Goal: Complete application form: Complete application form

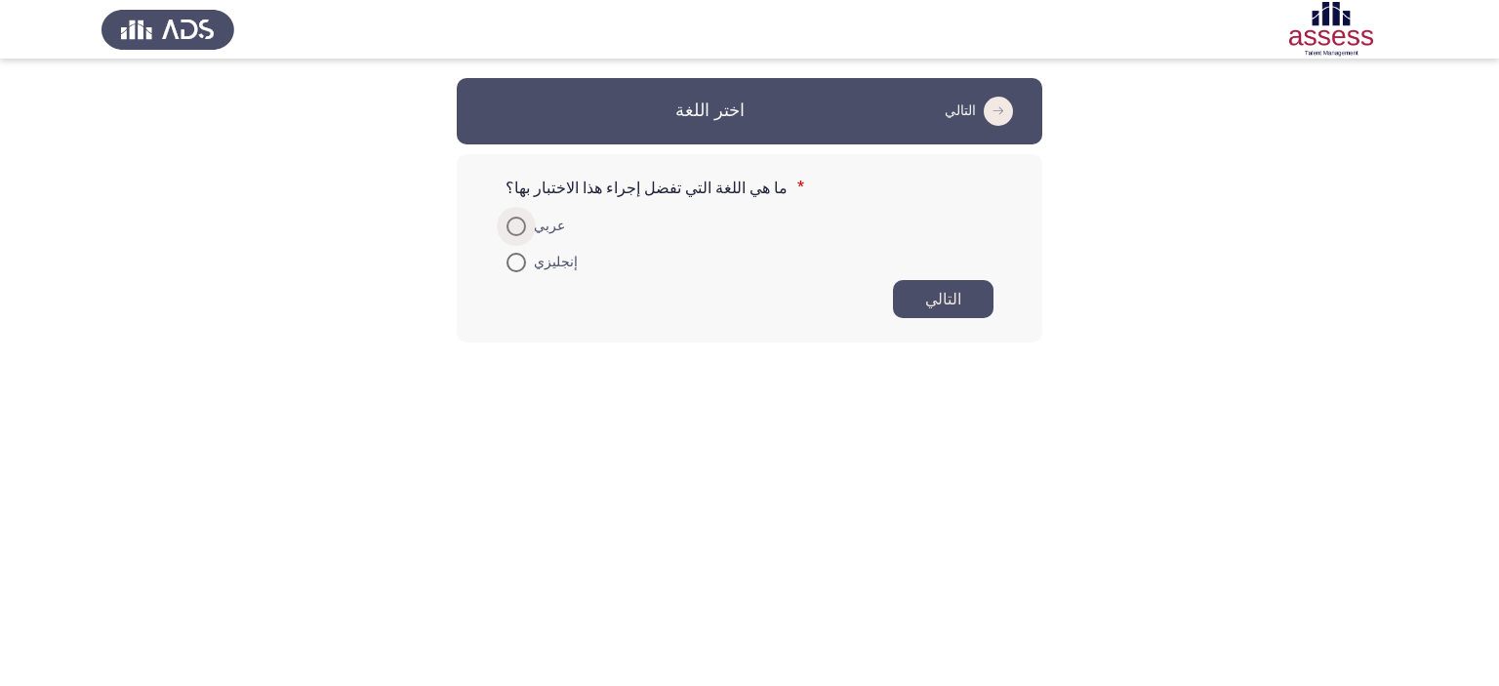
click at [509, 236] on label "عربي" at bounding box center [535, 226] width 59 height 23
click at [509, 236] on input "عربي" at bounding box center [516, 227] width 20 height 20
radio input "true"
click at [933, 303] on button "التالي" at bounding box center [943, 298] width 101 height 38
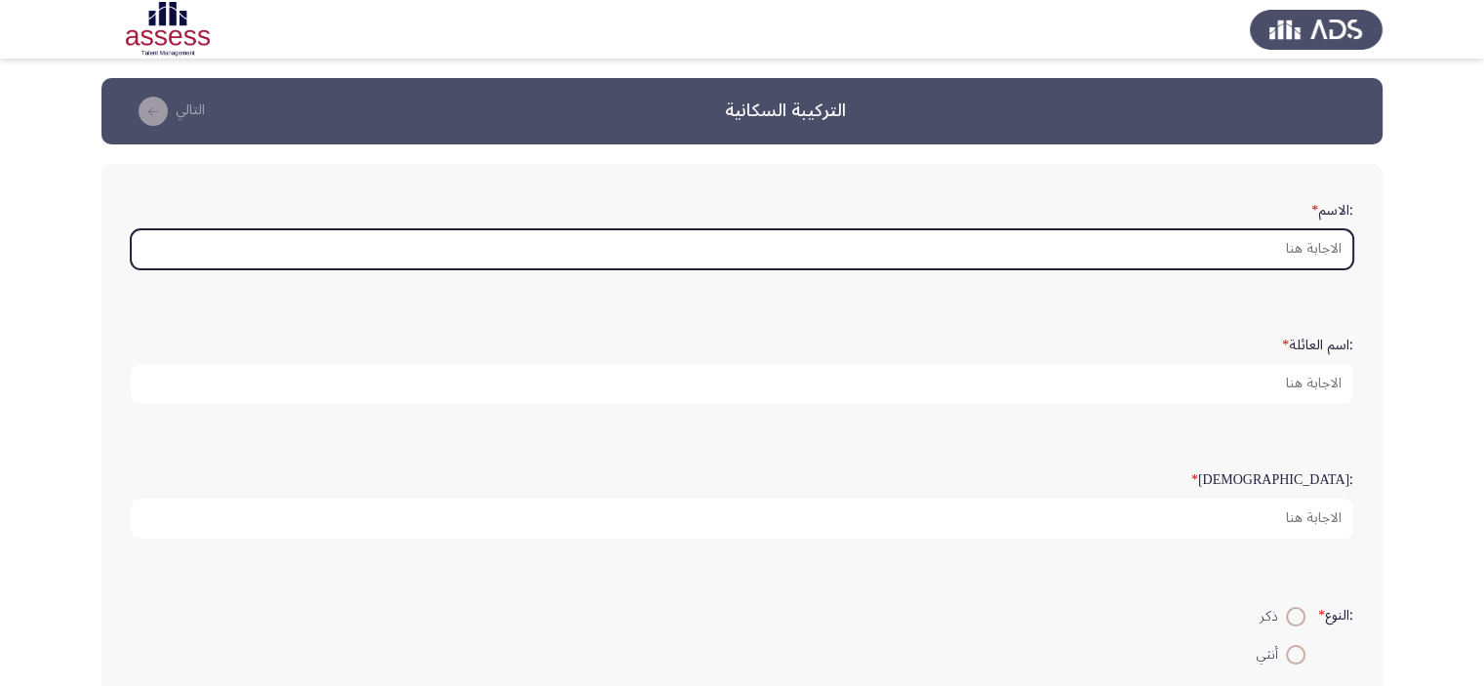
click at [1228, 253] on input ":الاسم *" at bounding box center [742, 249] width 1223 height 40
type input "h"
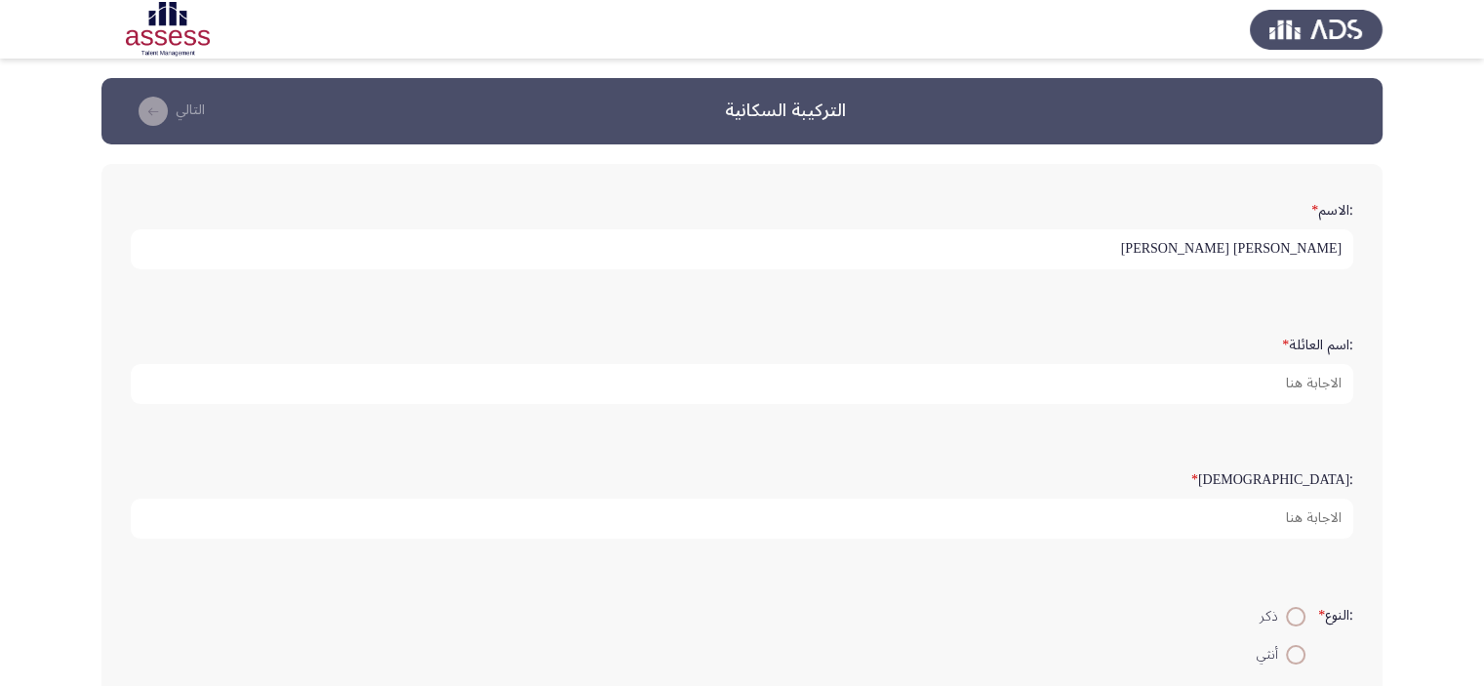
type input "[PERSON_NAME] [PERSON_NAME]"
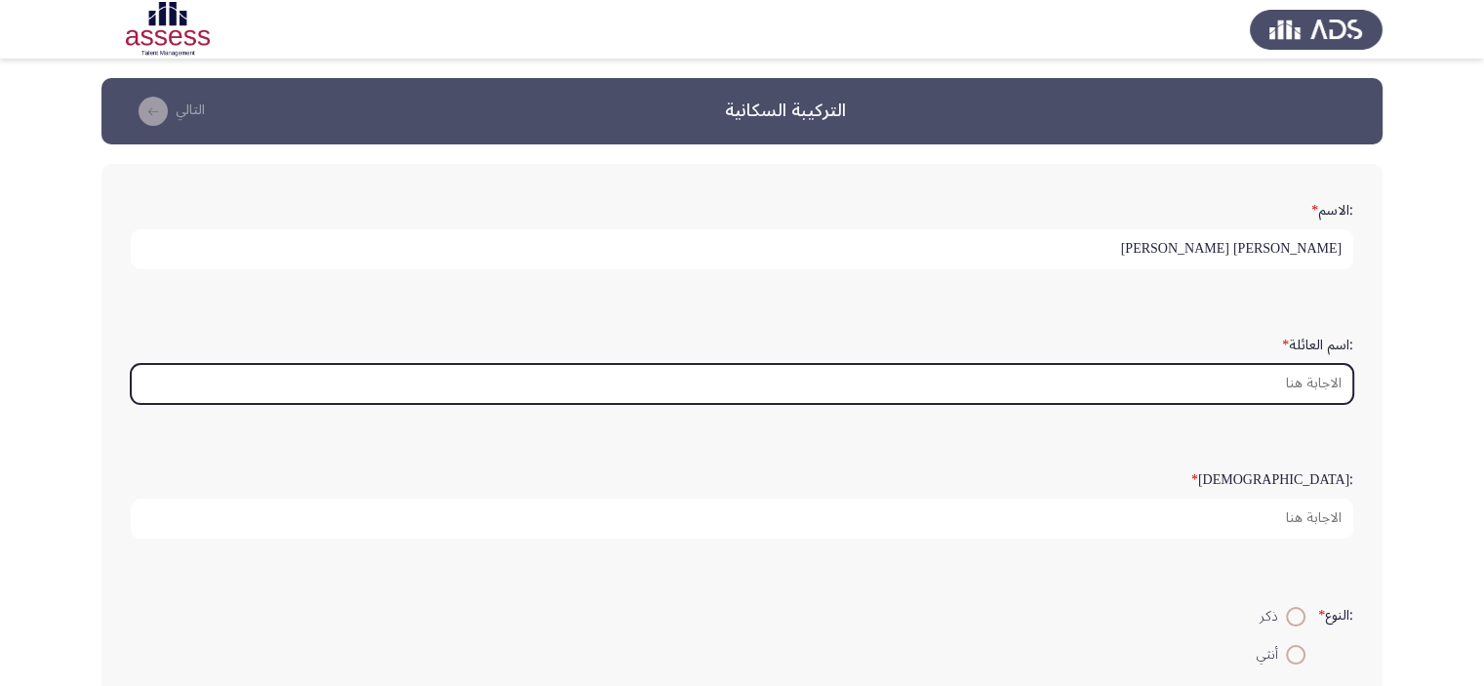
click at [1228, 386] on input ":اسم العائلة *" at bounding box center [742, 384] width 1223 height 40
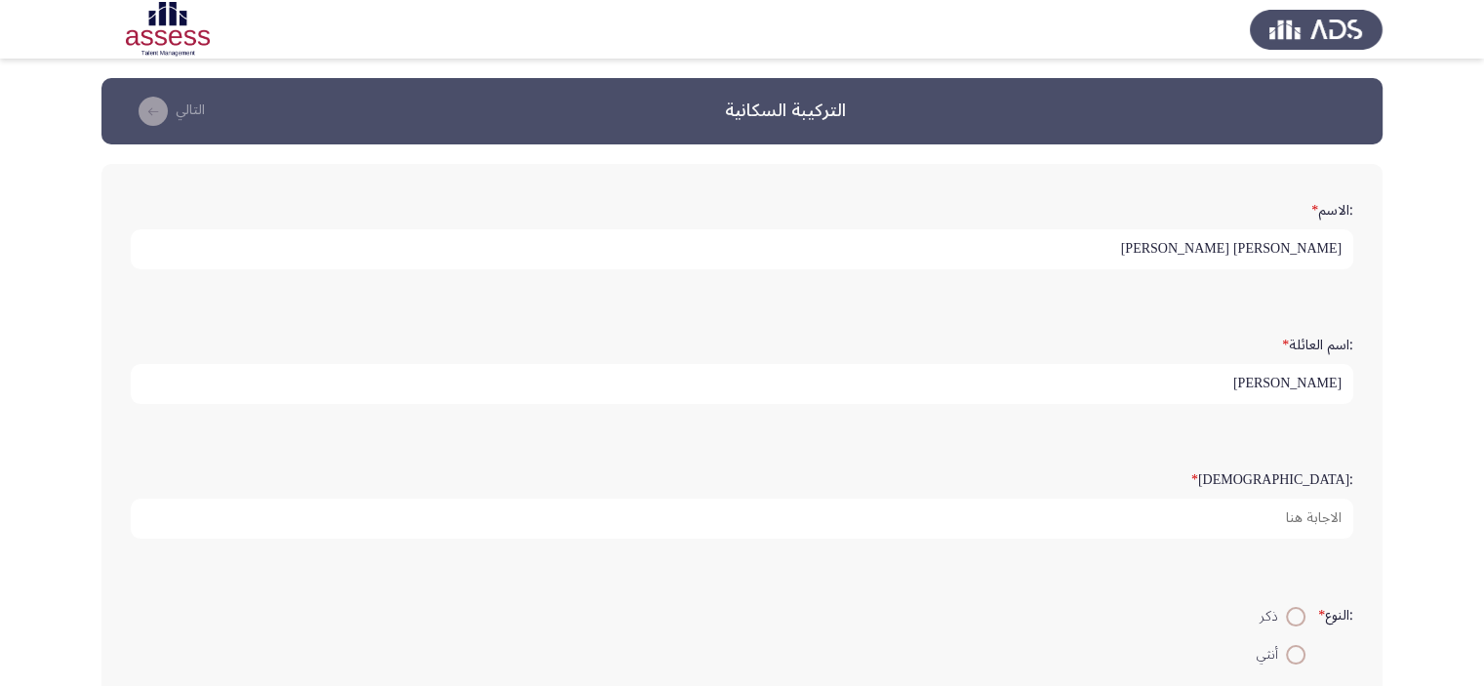
type input "[PERSON_NAME]"
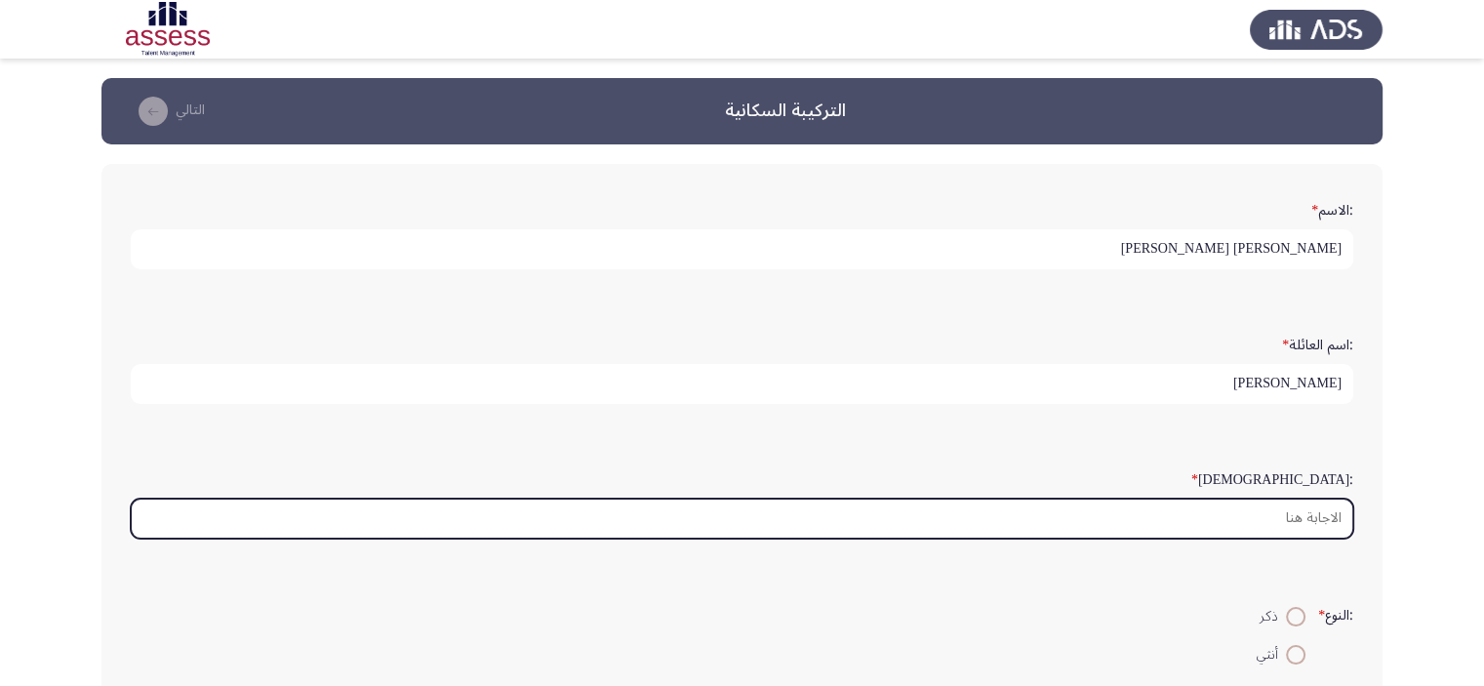
click at [1241, 505] on input ":السن *" at bounding box center [742, 519] width 1223 height 40
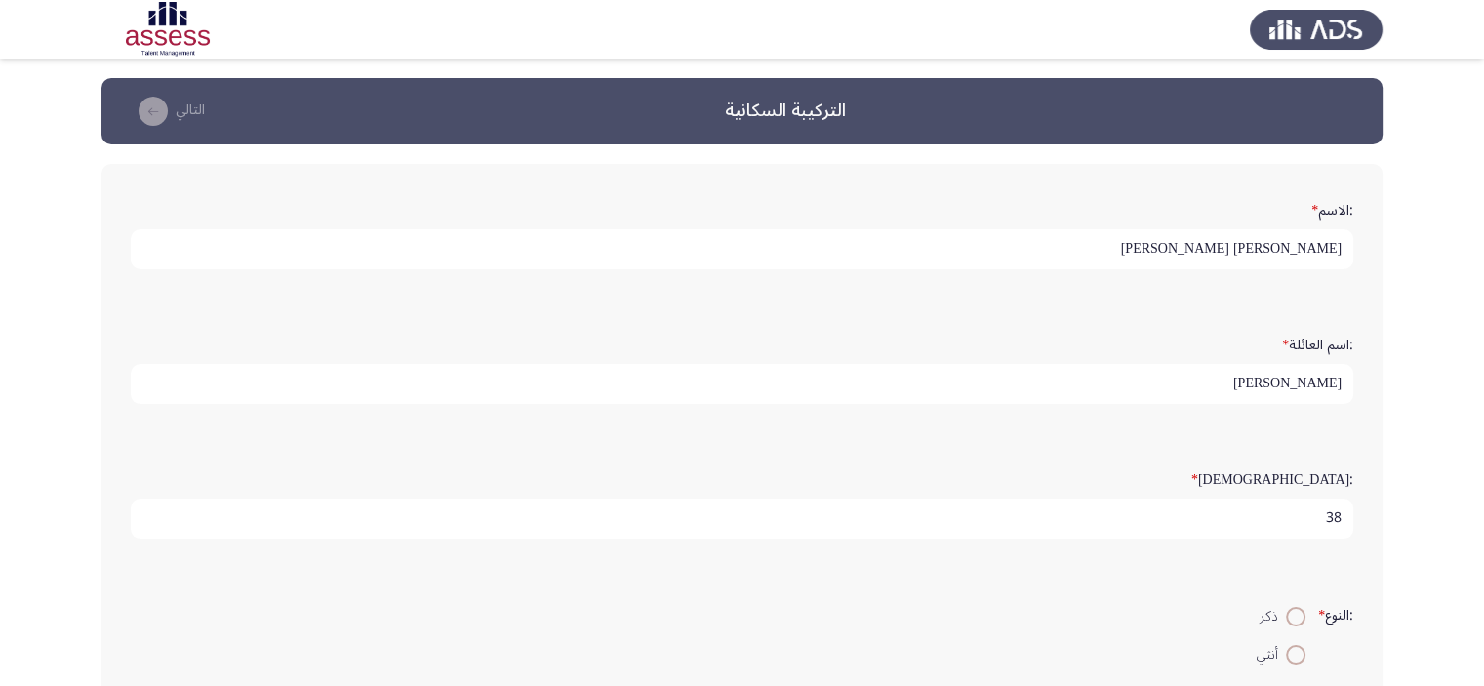
type input "38"
click at [1286, 613] on span at bounding box center [1296, 617] width 20 height 20
click at [1286, 613] on input "ذكر" at bounding box center [1296, 617] width 20 height 20
radio input "true"
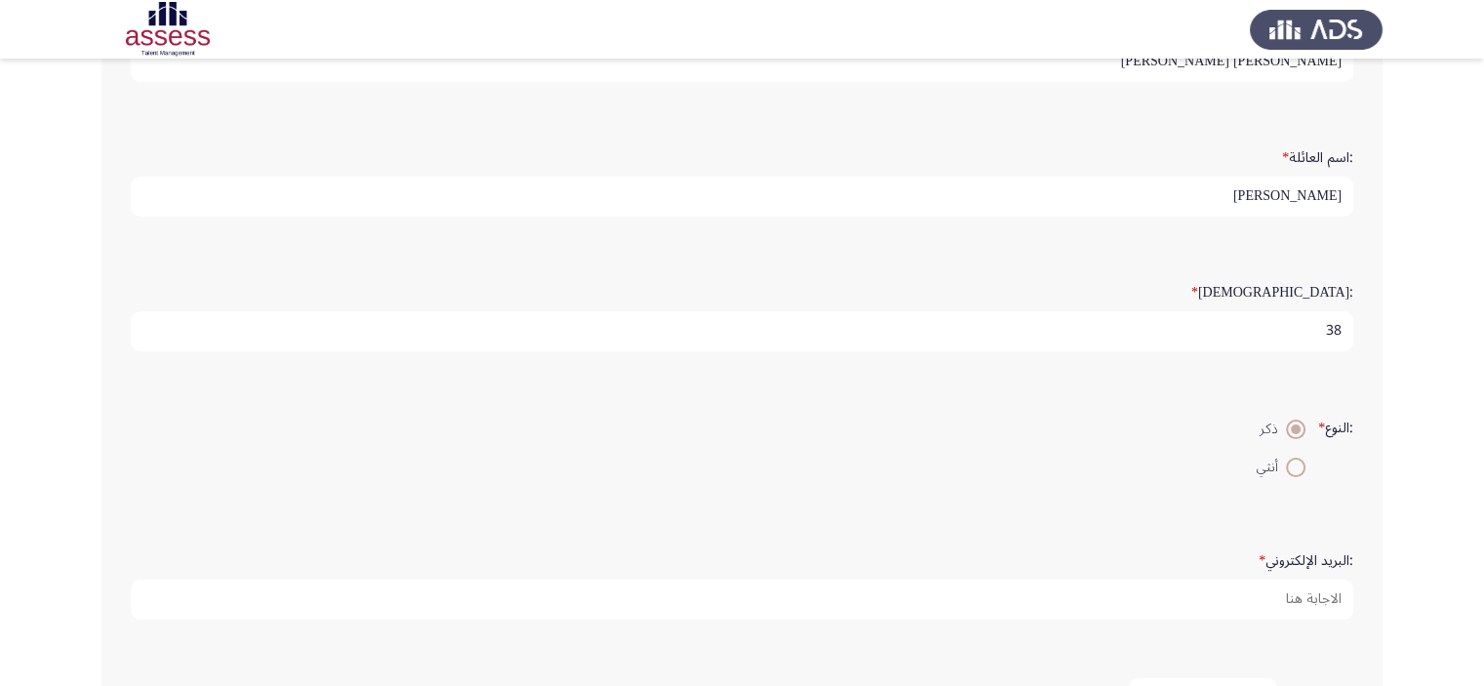
scroll to position [192, 0]
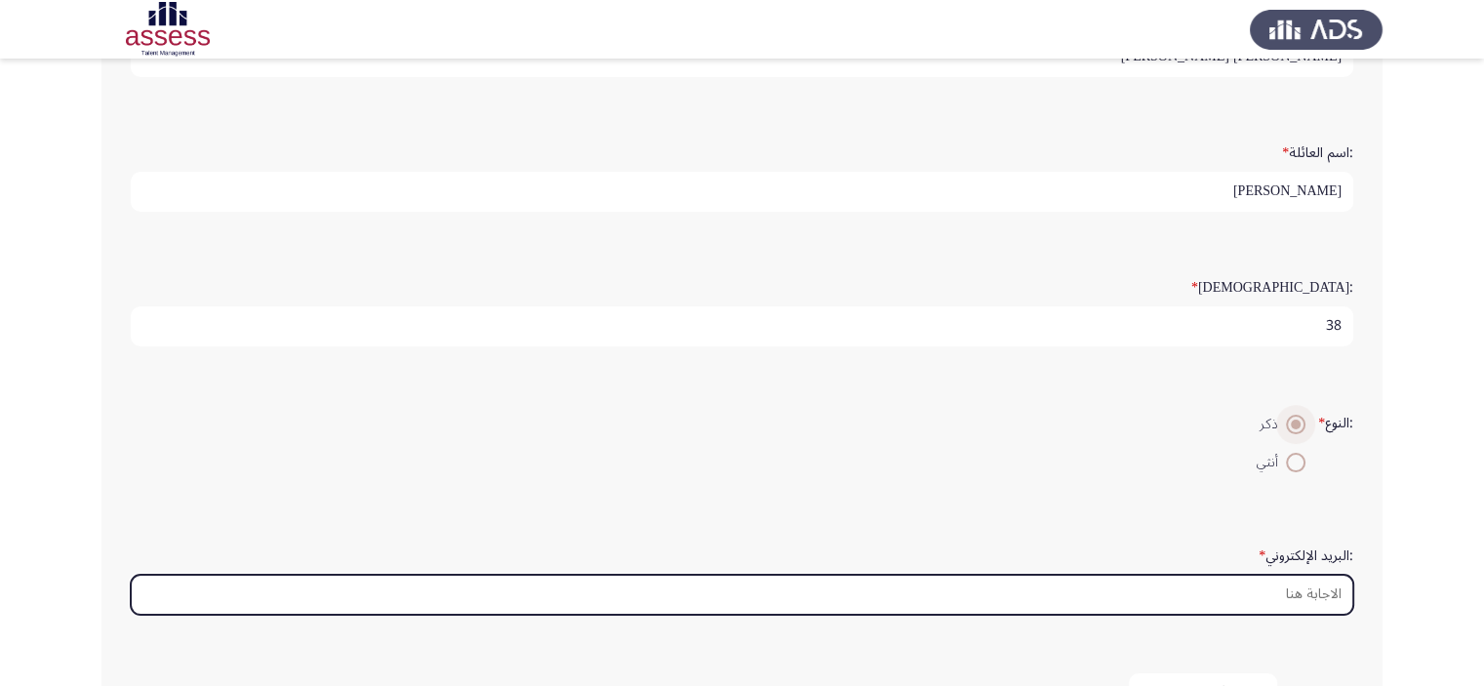
click at [1308, 591] on input ":البريد الإلكتروني *" at bounding box center [742, 595] width 1223 height 40
type input "ش"
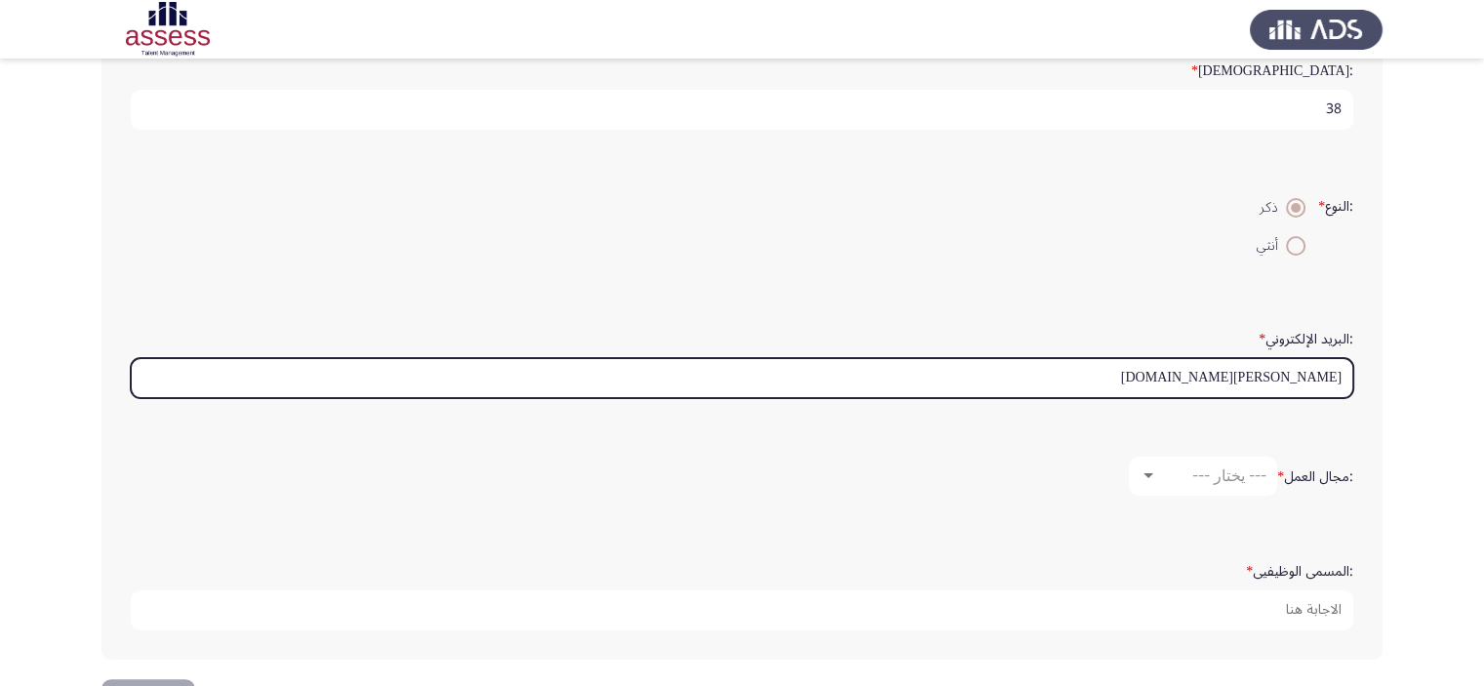
scroll to position [414, 0]
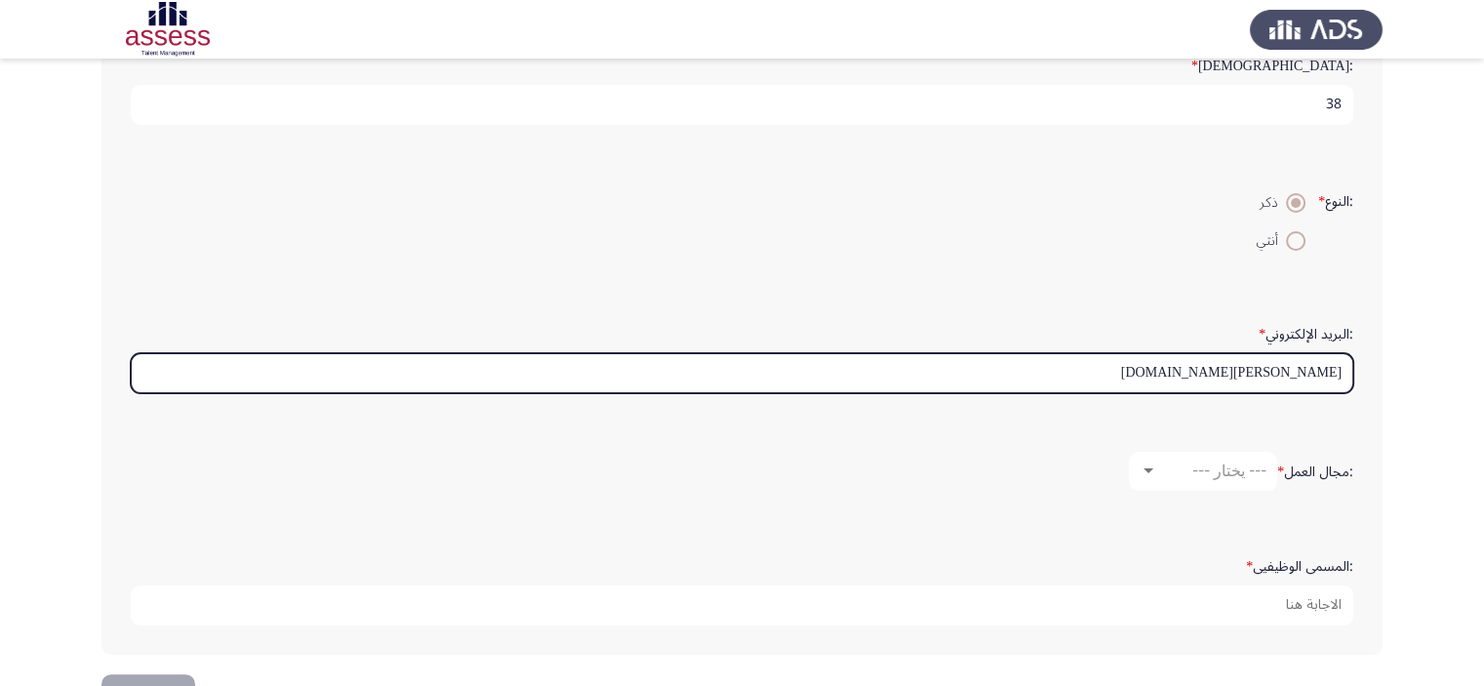
type input "[PERSON_NAME][DOMAIN_NAME]"
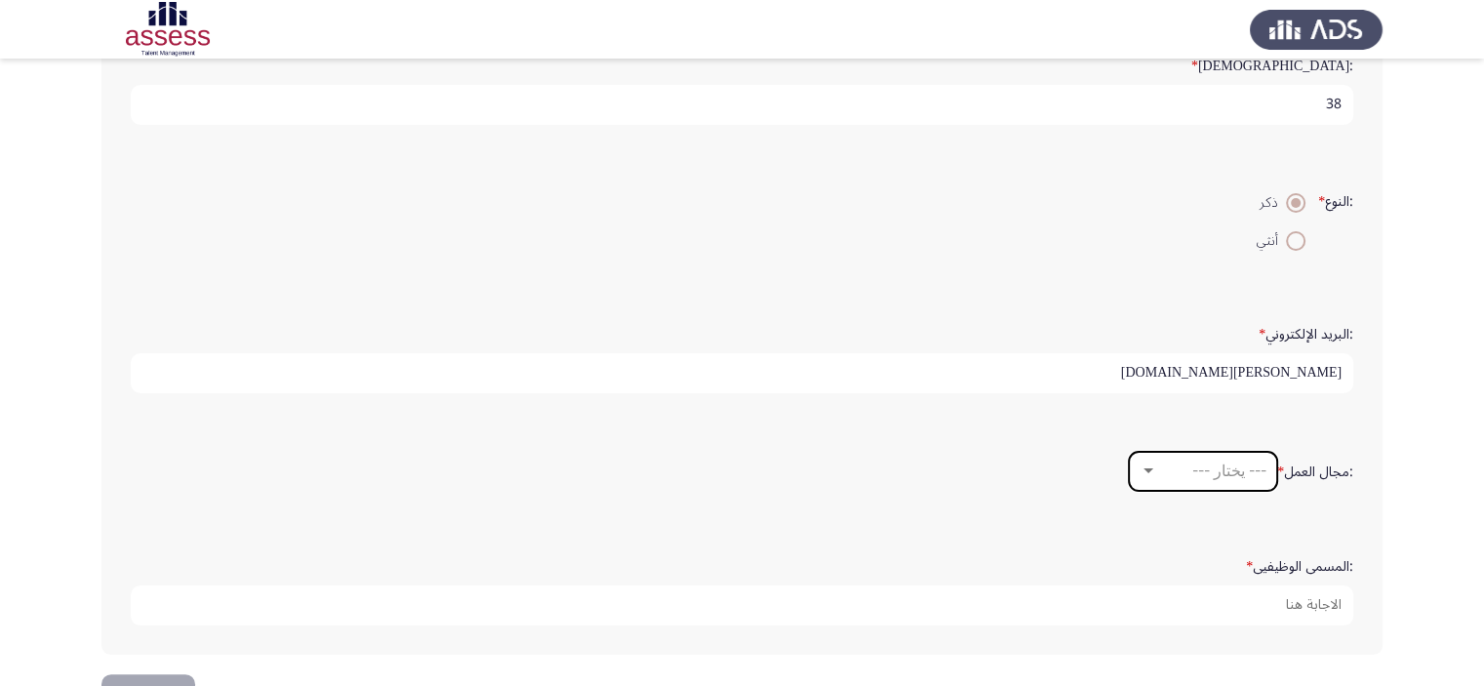
click at [1145, 468] on div at bounding box center [1149, 470] width 10 height 5
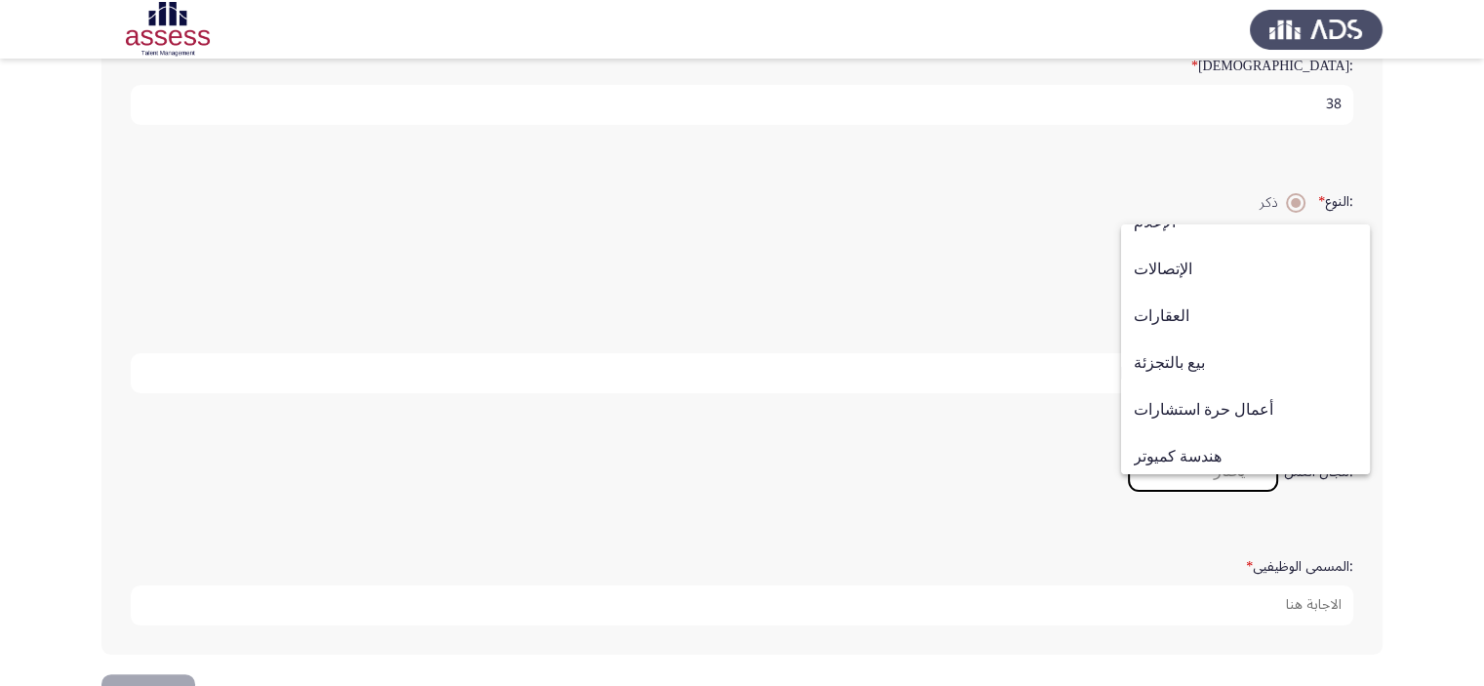
scroll to position [640, 0]
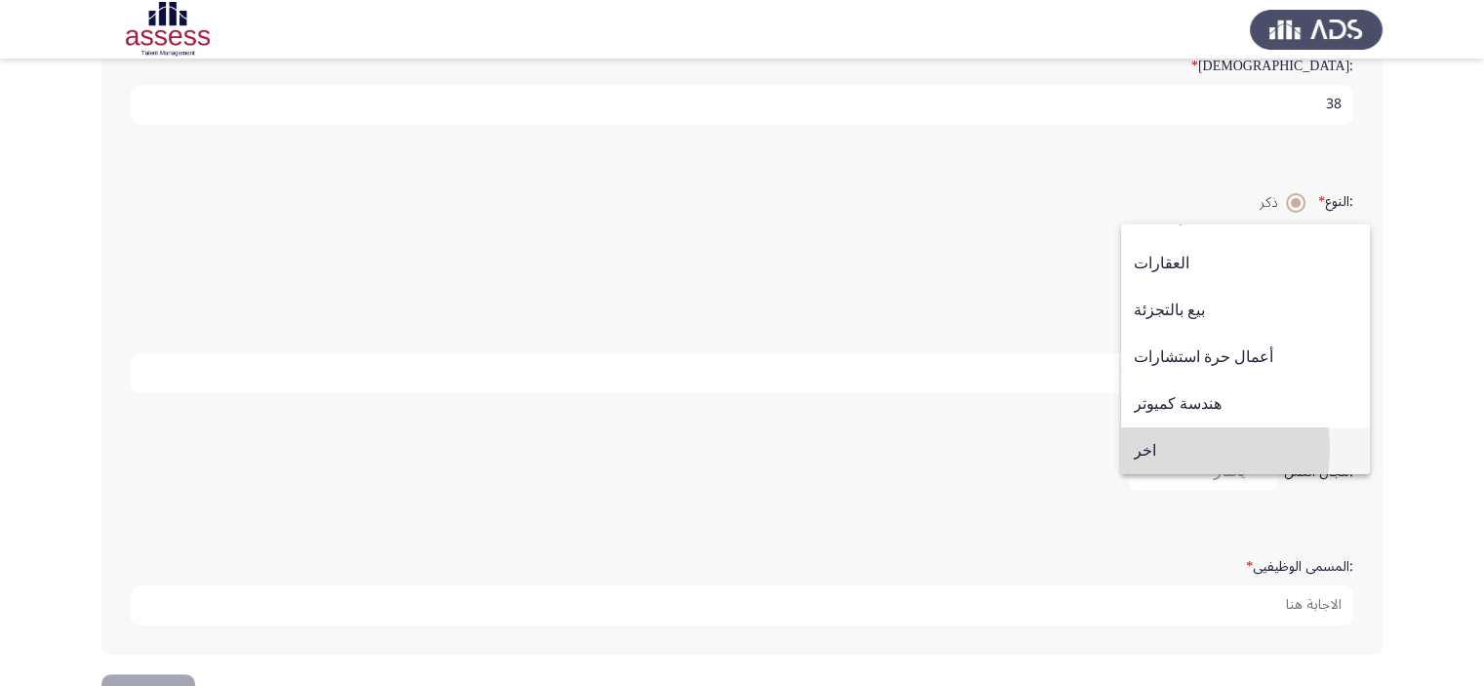
click at [1148, 449] on font "اخر" at bounding box center [1145, 450] width 22 height 19
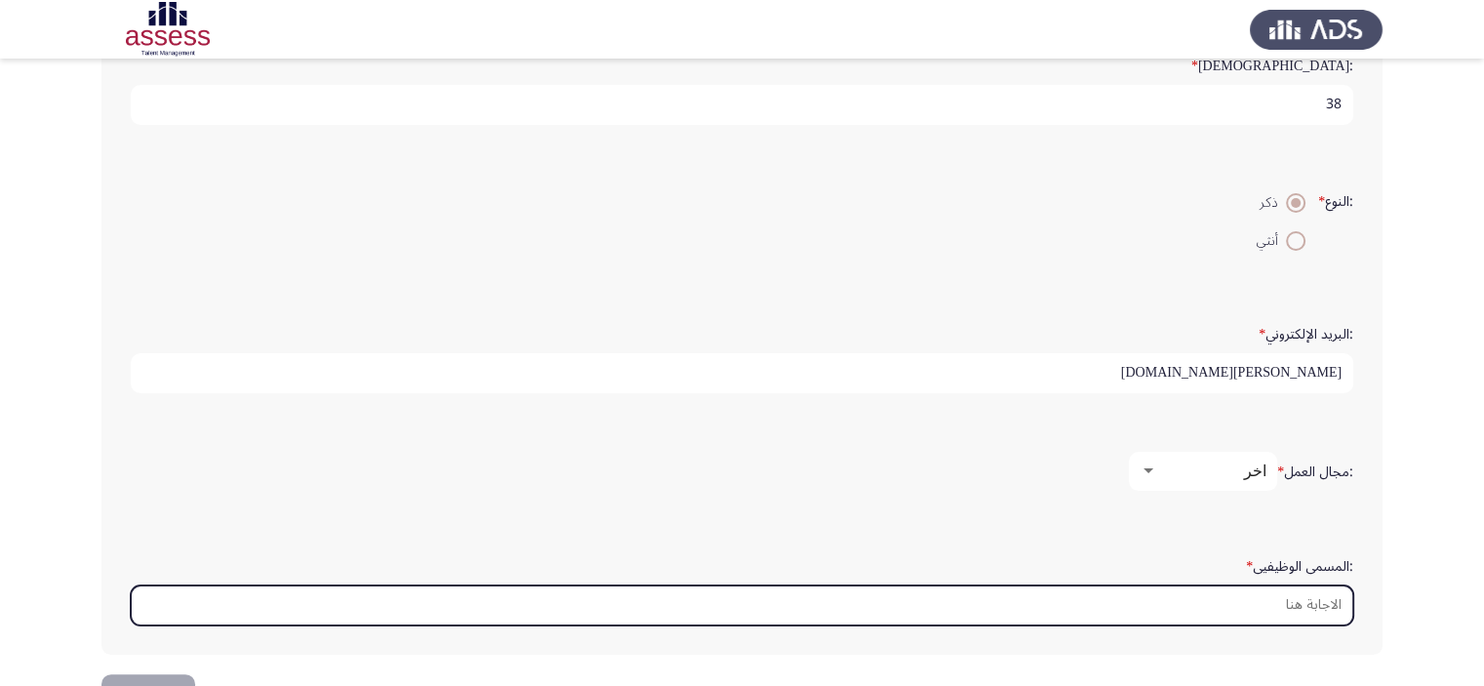
click at [1261, 602] on input ":المسمى الوظيفيى *" at bounding box center [742, 606] width 1223 height 40
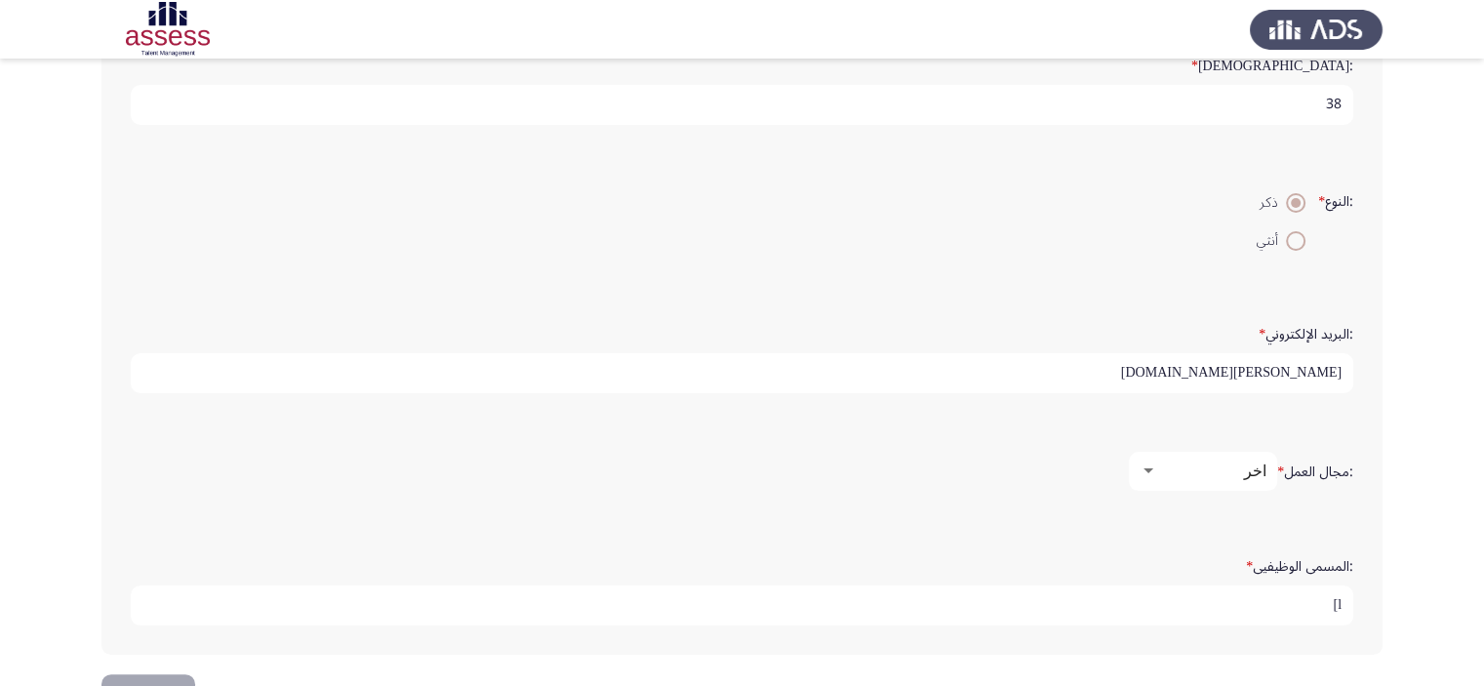
type input "l"
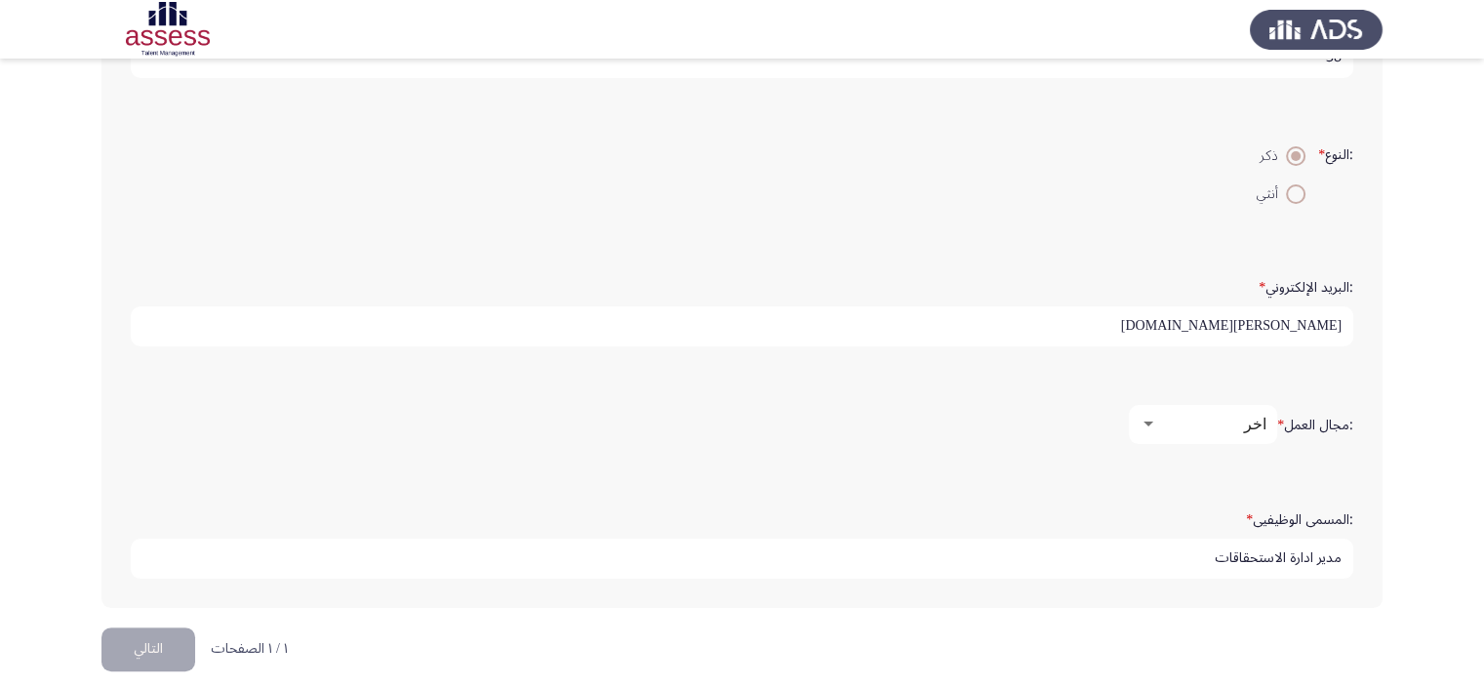
scroll to position [472, 0]
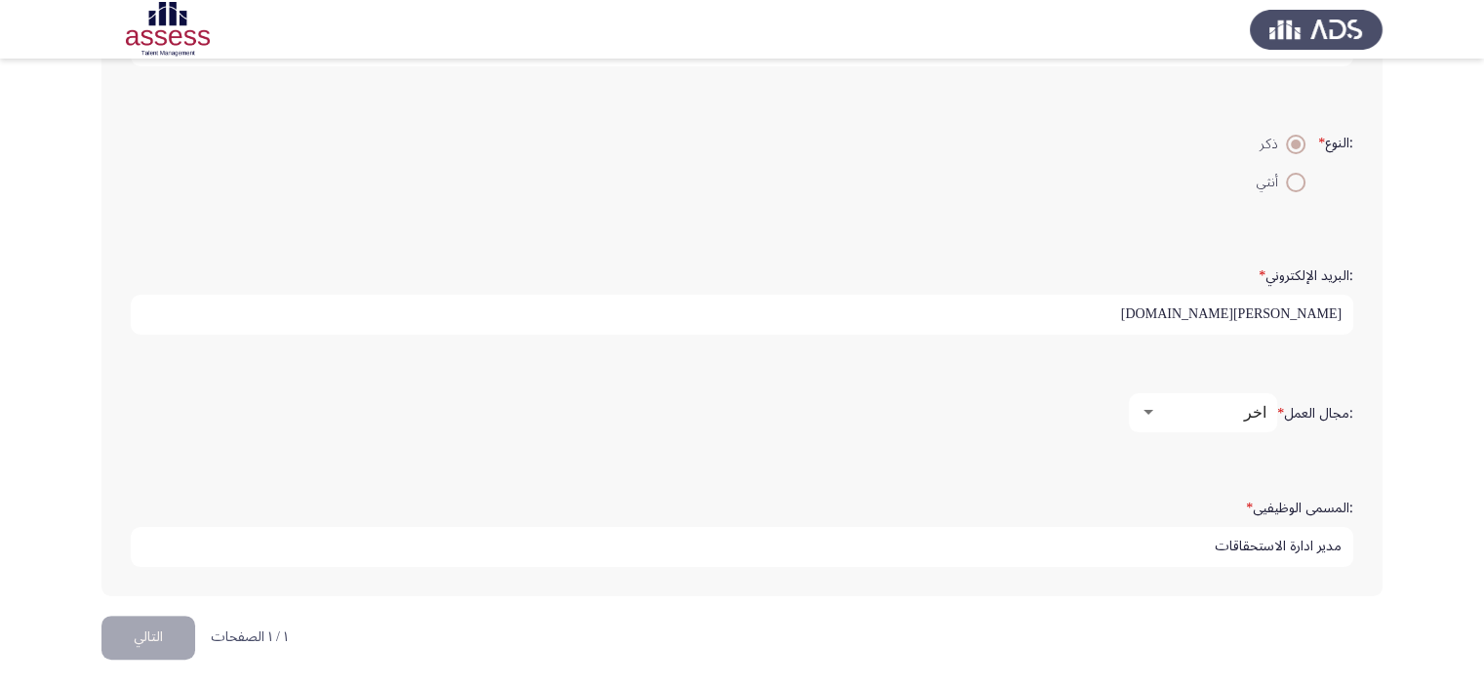
type input "مدير ادارة الاستحقاقات"
click at [135, 626] on font "التالي" at bounding box center [148, 637] width 29 height 28
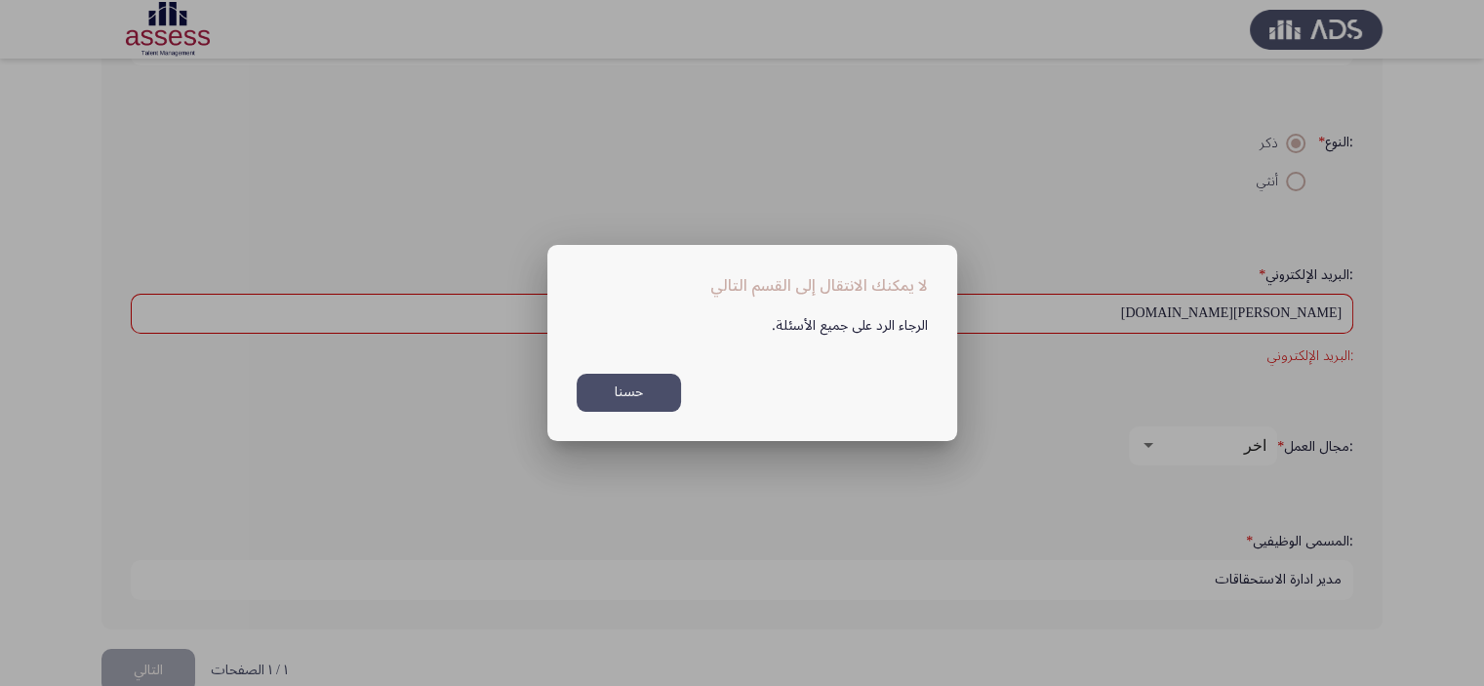
scroll to position [0, 0]
click at [615, 386] on font "حسناً" at bounding box center [629, 392] width 28 height 28
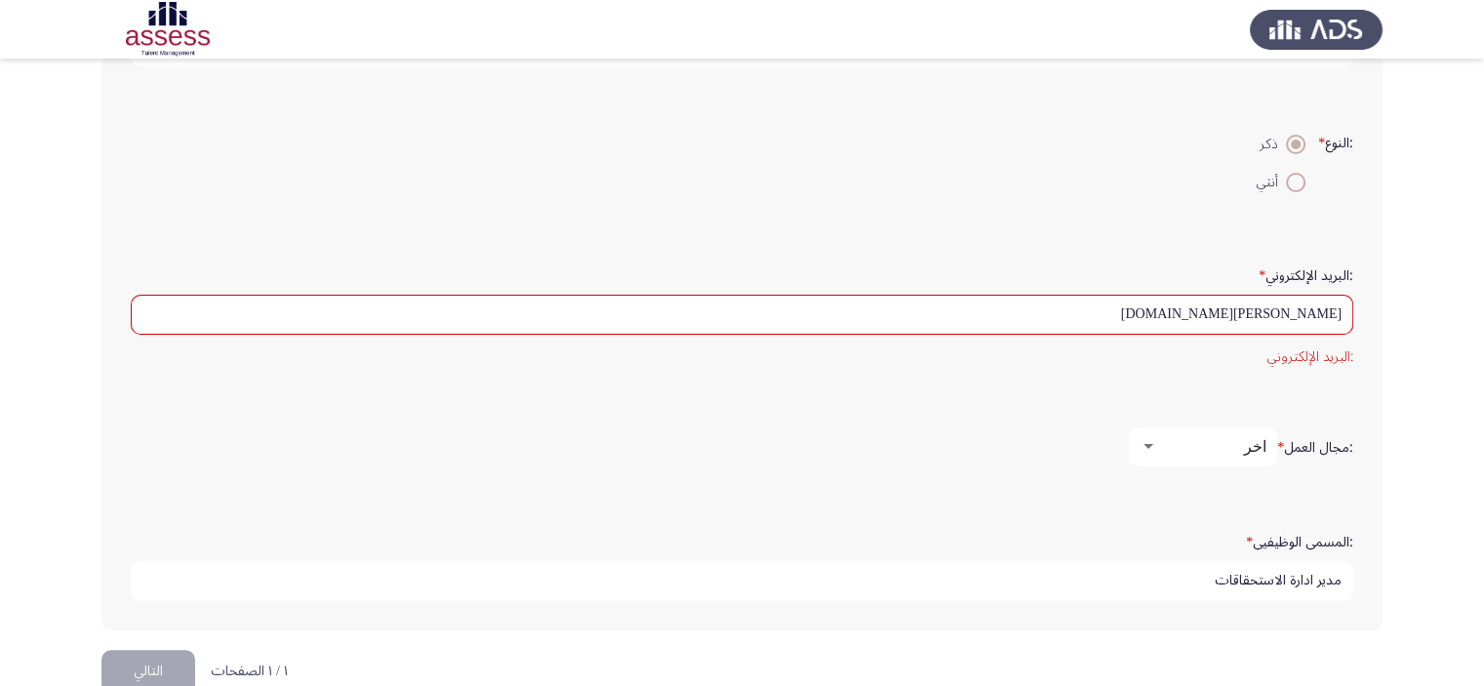
scroll to position [507, 0]
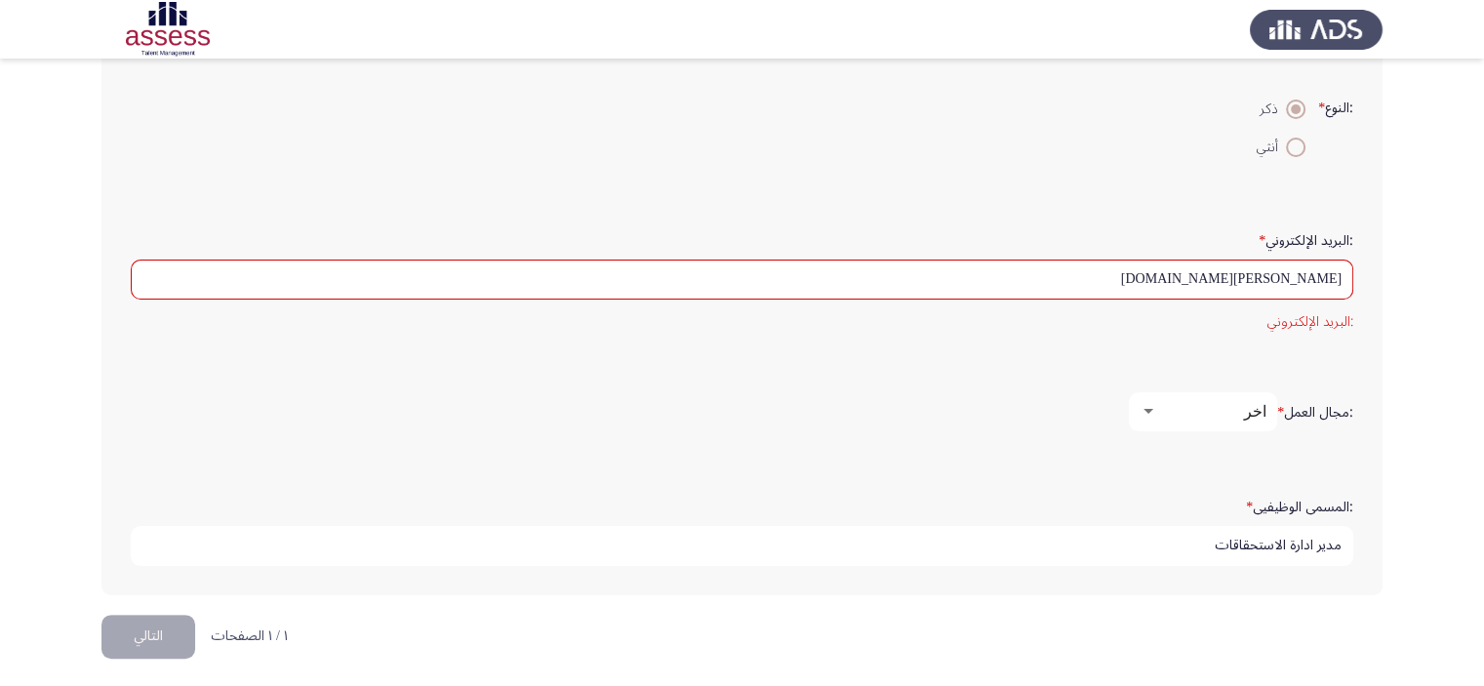
click at [1310, 333] on div ":البريد الإلكتروني * [PERSON_NAME][DOMAIN_NAME] :البريد الإلكتروني" at bounding box center [742, 279] width 1242 height 130
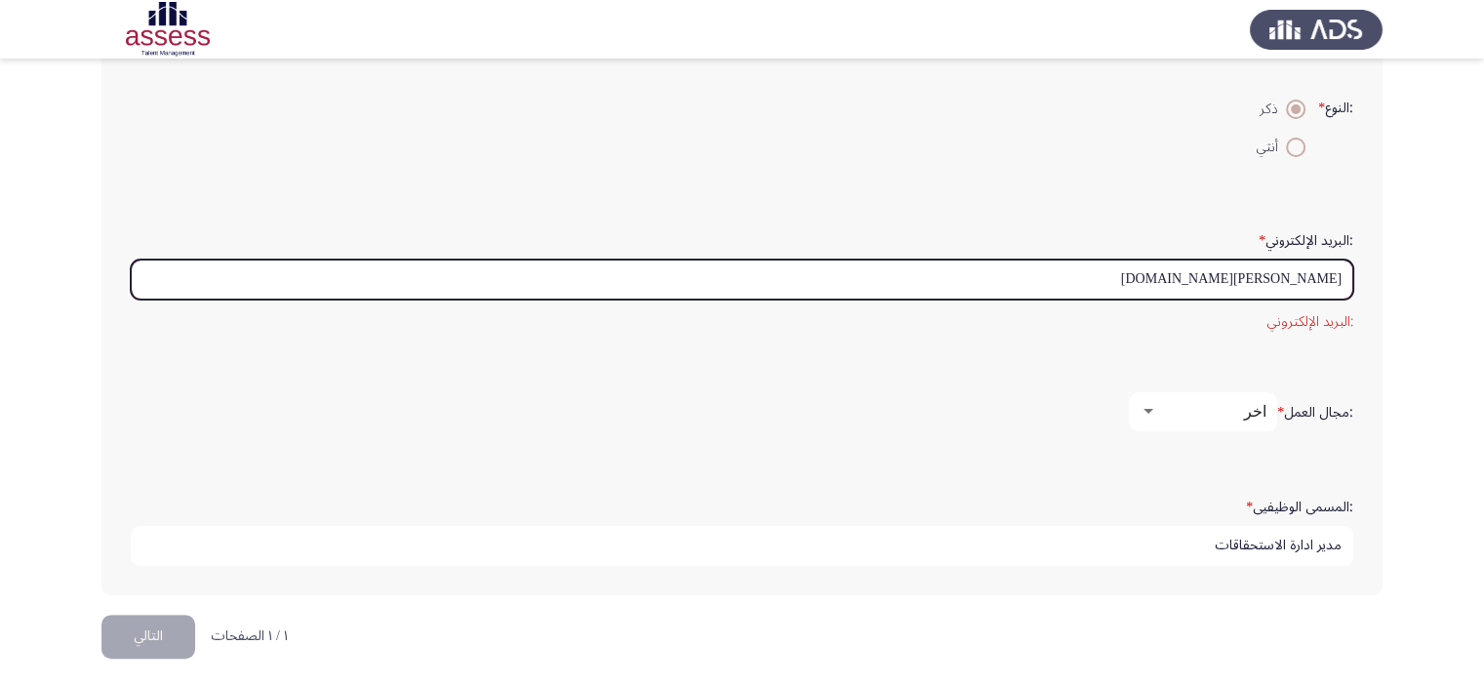
click at [1336, 269] on input "[PERSON_NAME][DOMAIN_NAME]" at bounding box center [742, 280] width 1223 height 40
click at [1349, 281] on input "[PERSON_NAME][DOMAIN_NAME]" at bounding box center [742, 280] width 1223 height 40
click at [148, 625] on font "التالي" at bounding box center [148, 636] width 29 height 28
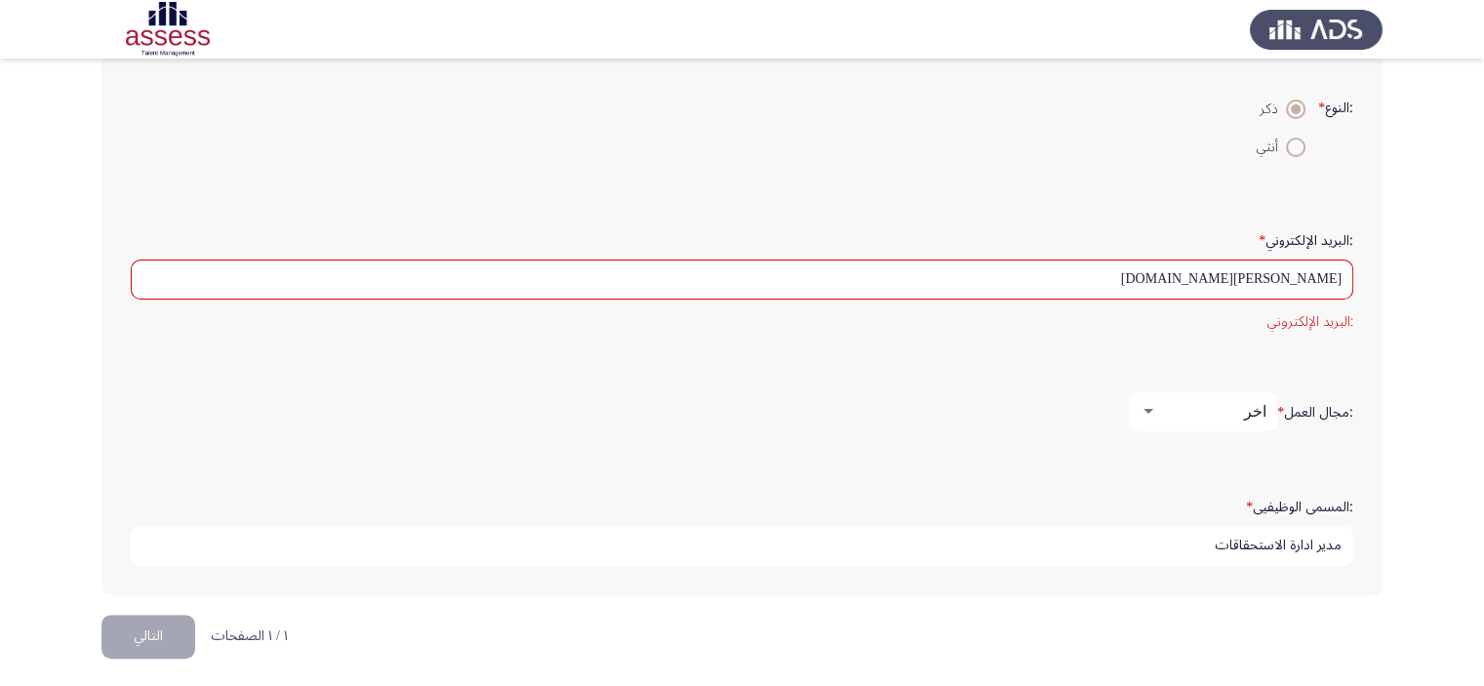
scroll to position [0, 0]
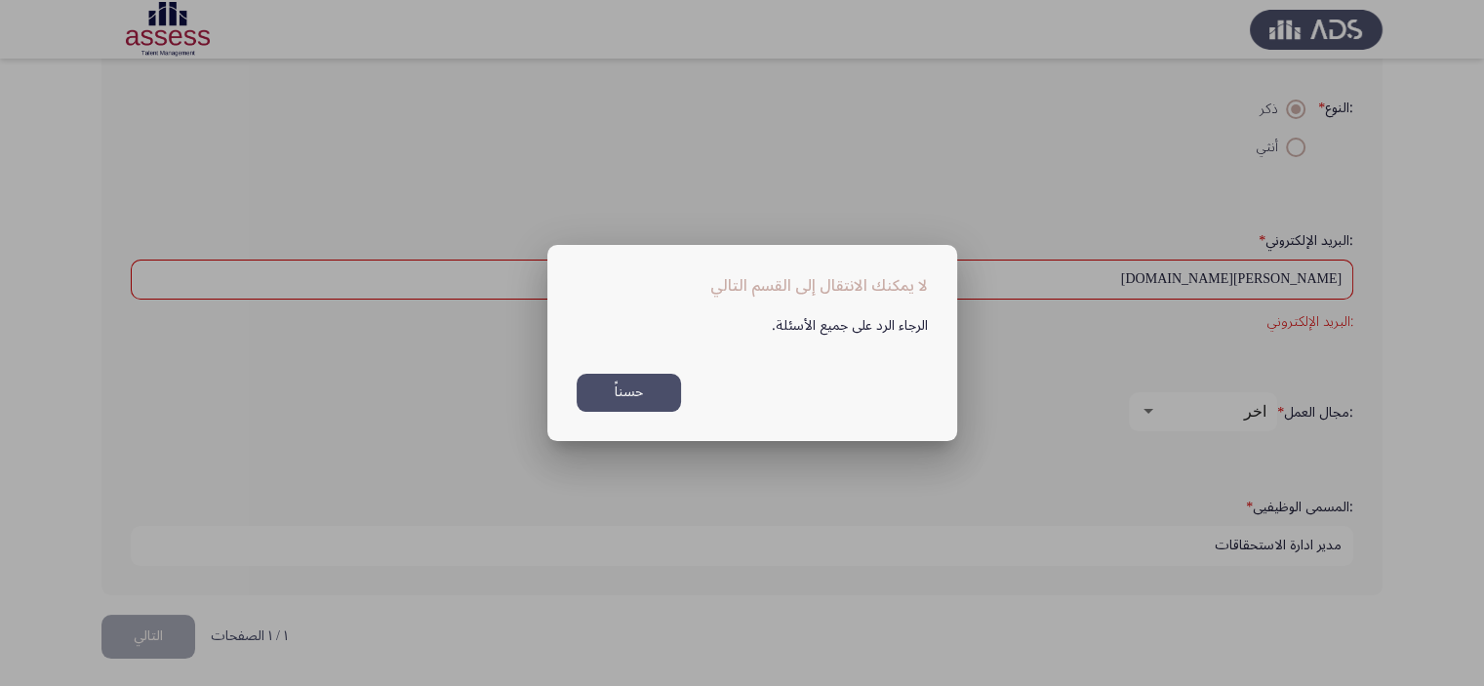
click at [621, 386] on font "حسناً" at bounding box center [629, 392] width 28 height 28
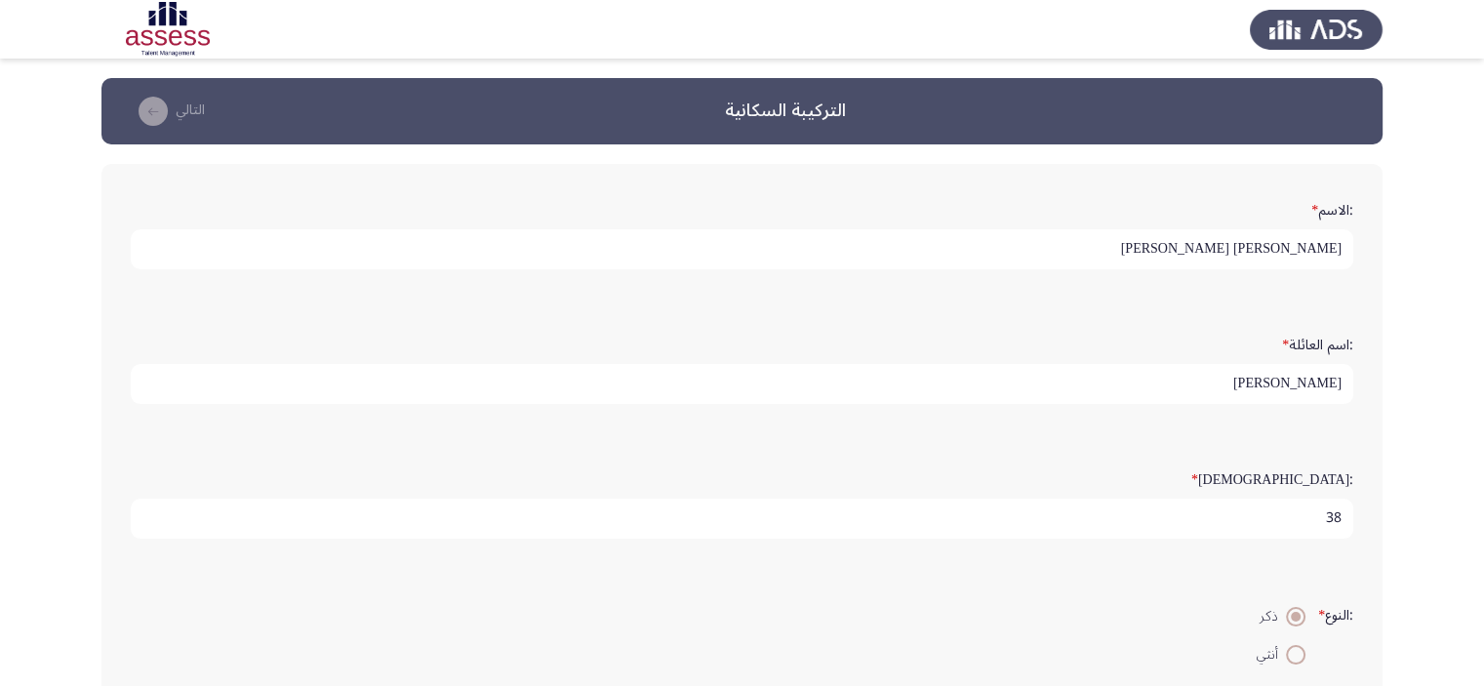
click at [1128, 254] on input "[PERSON_NAME] [PERSON_NAME]" at bounding box center [742, 249] width 1223 height 40
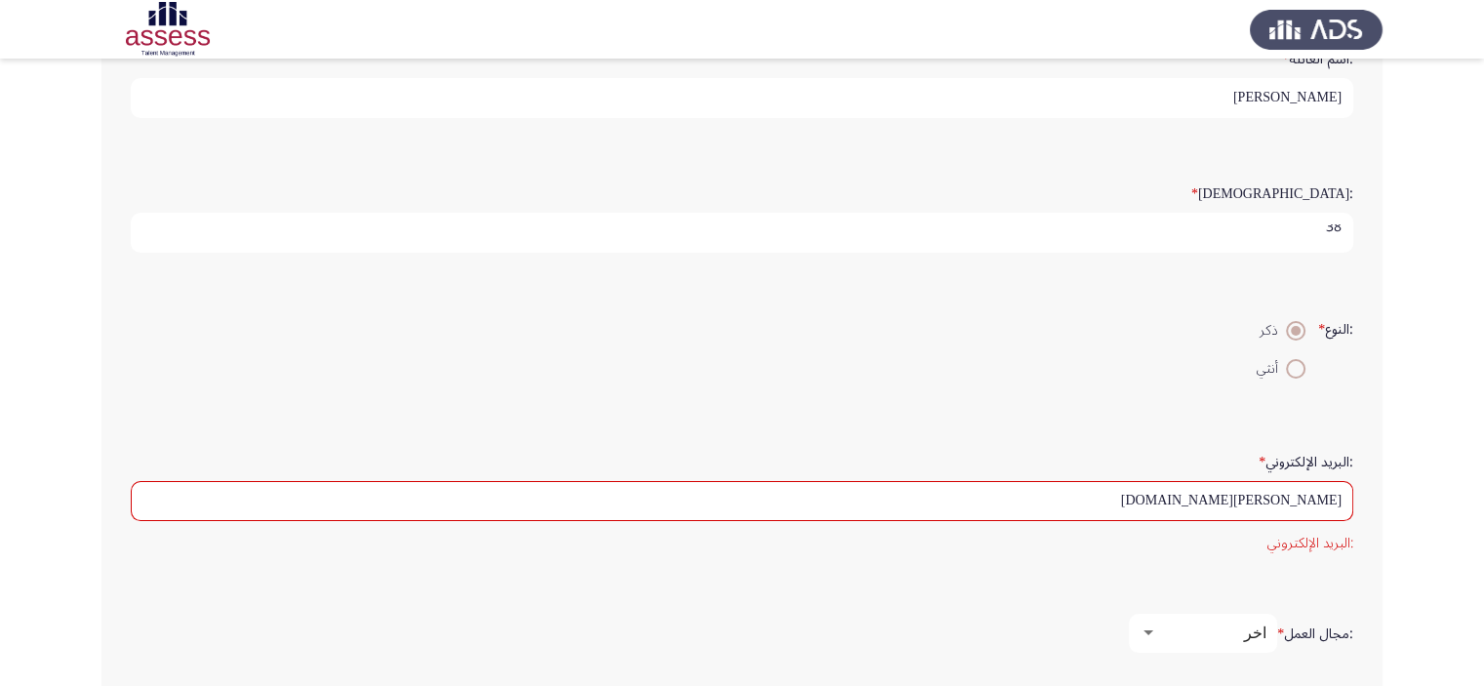
scroll to position [507, 0]
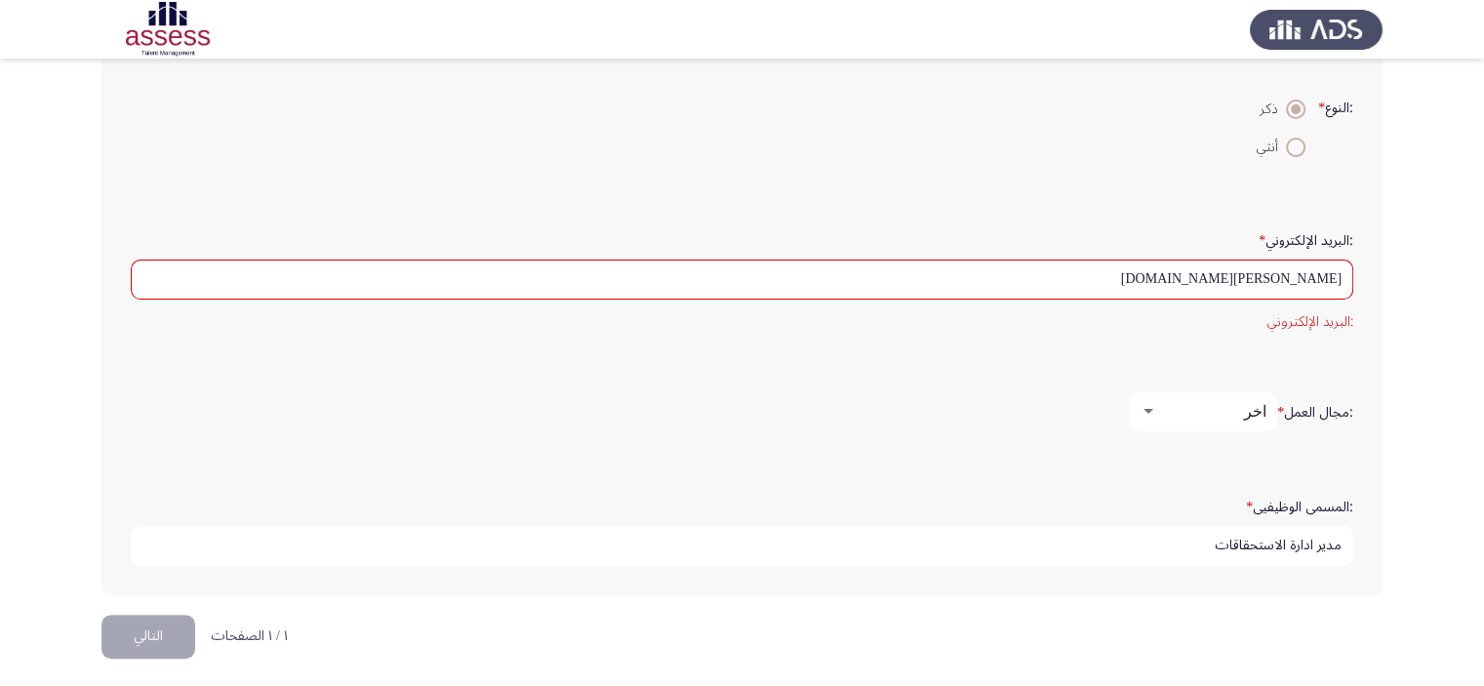
type input "[PERSON_NAME]"
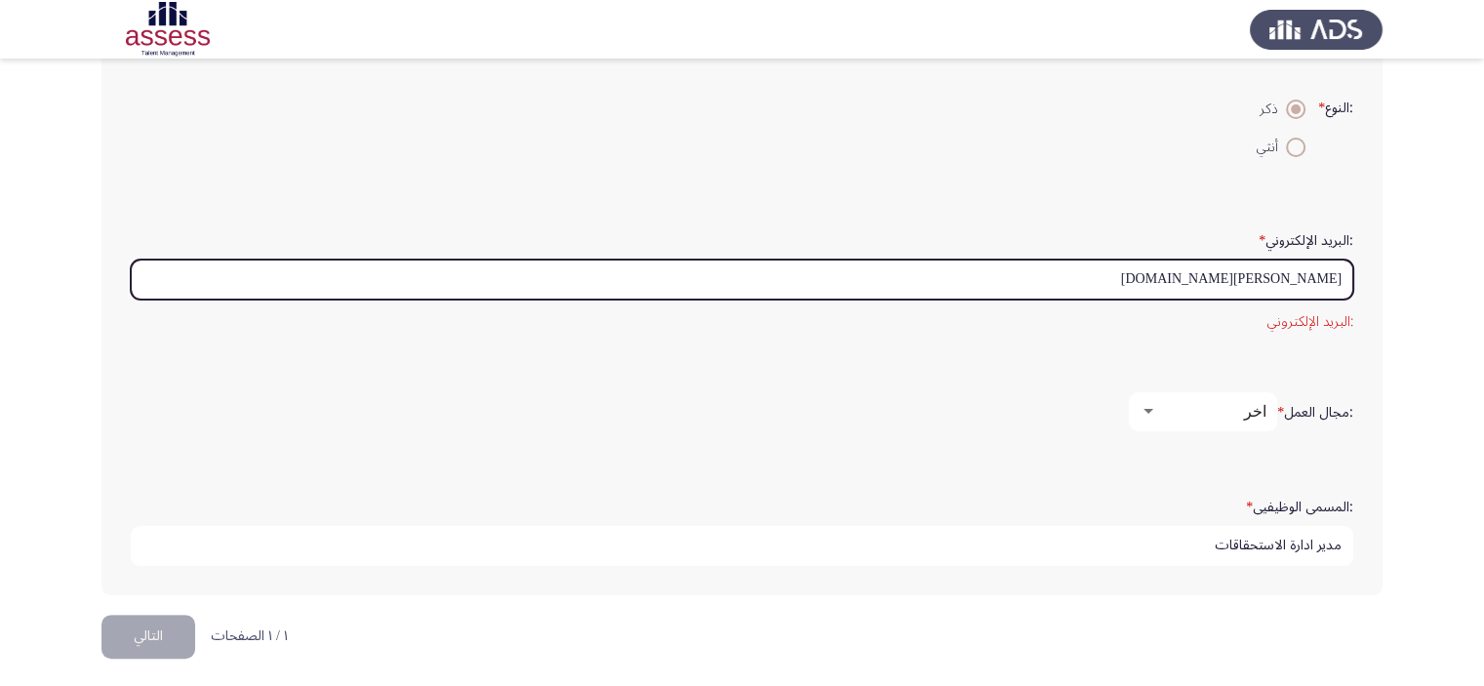
click at [1131, 272] on input "[PERSON_NAME][DOMAIN_NAME]" at bounding box center [742, 280] width 1223 height 40
type input "a"
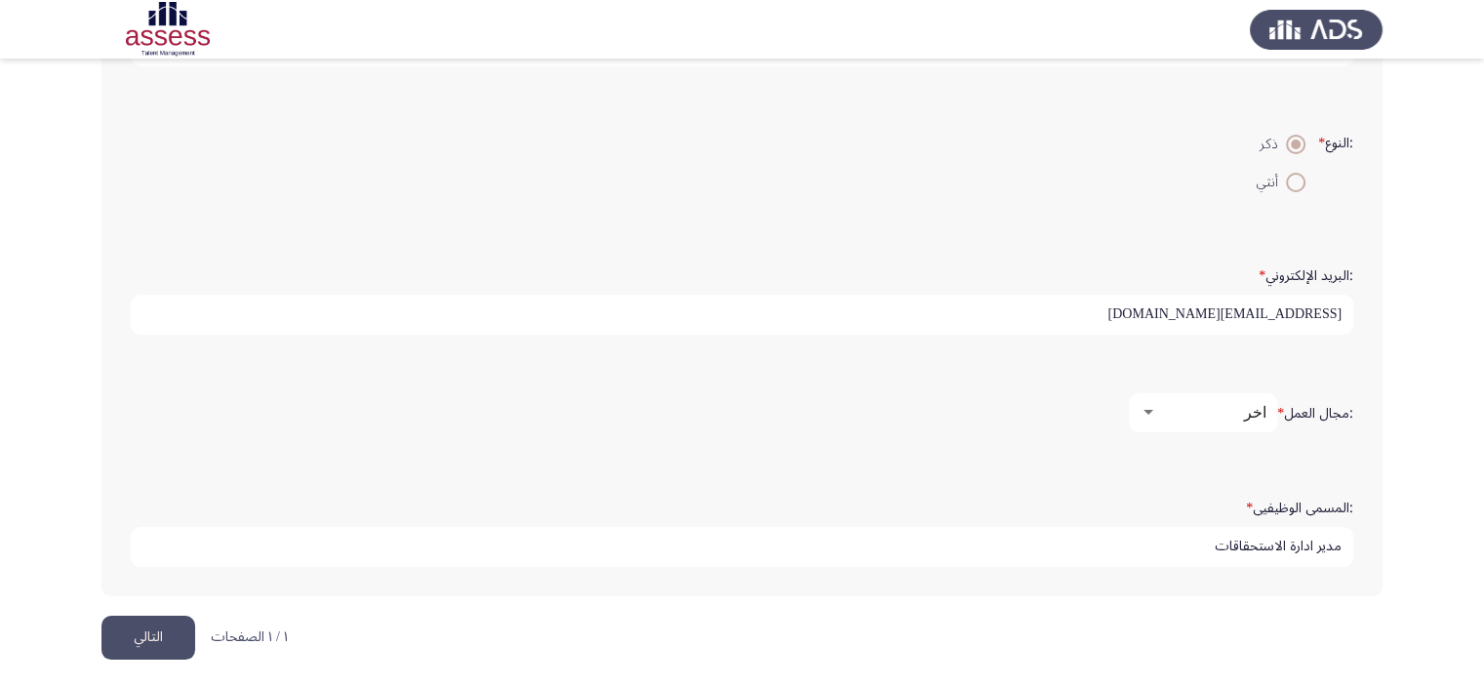
type input "[EMAIL_ADDRESS][DOMAIN_NAME]"
click at [119, 621] on button "التالي" at bounding box center [148, 638] width 94 height 44
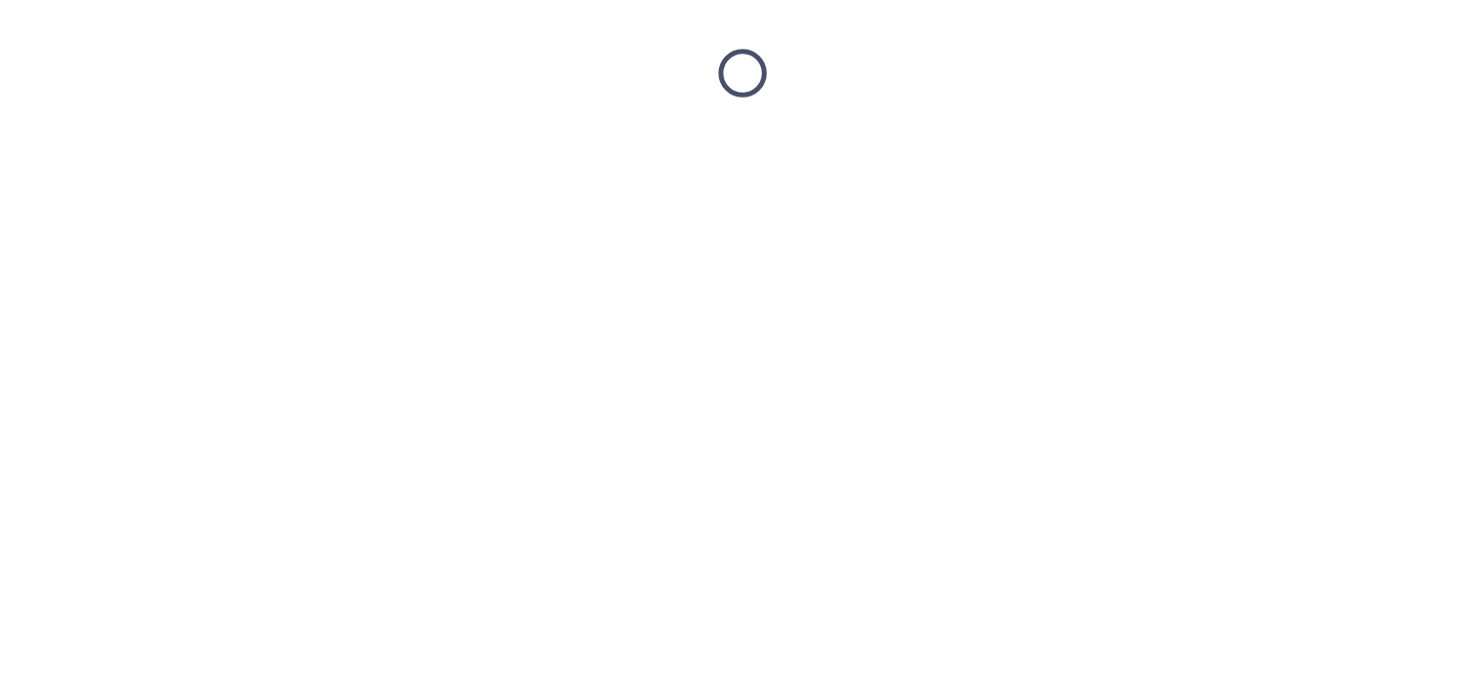
scroll to position [0, 0]
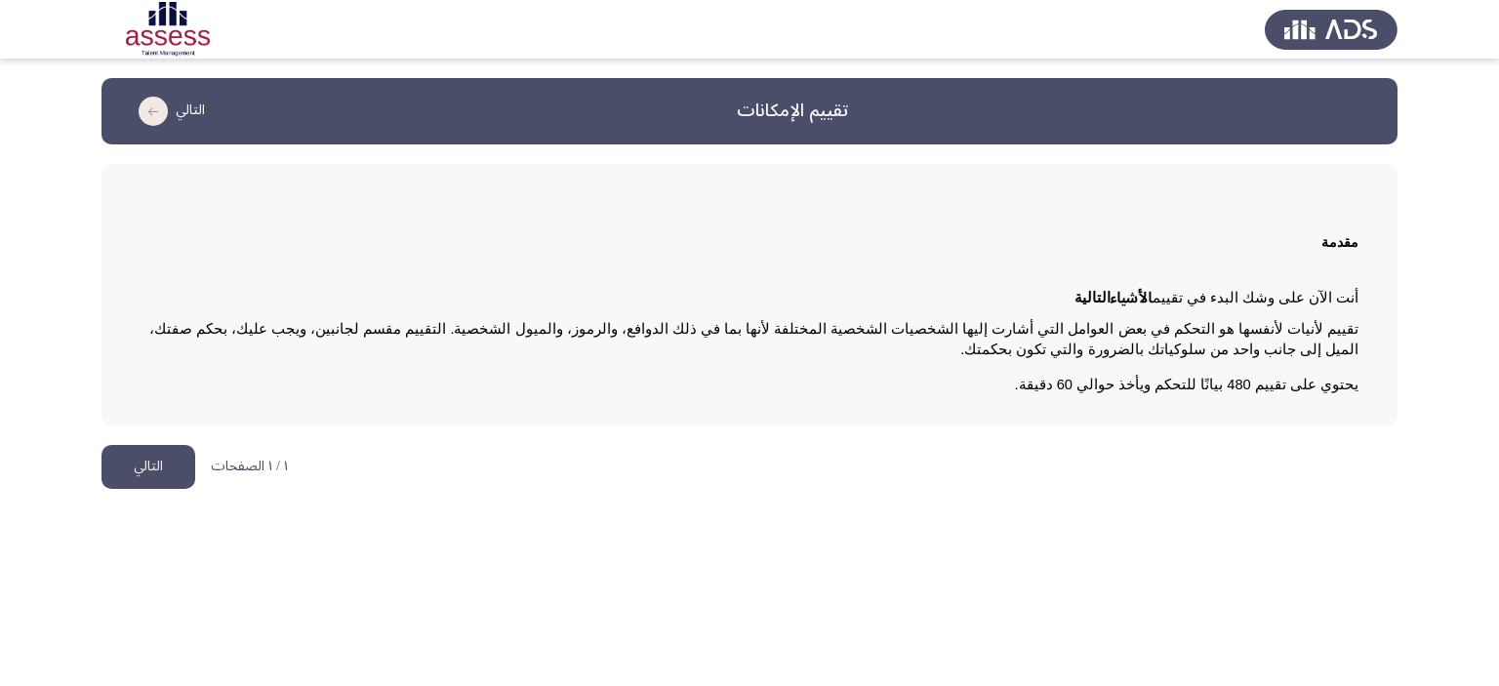
click at [130, 469] on button "التالي" at bounding box center [148, 467] width 94 height 44
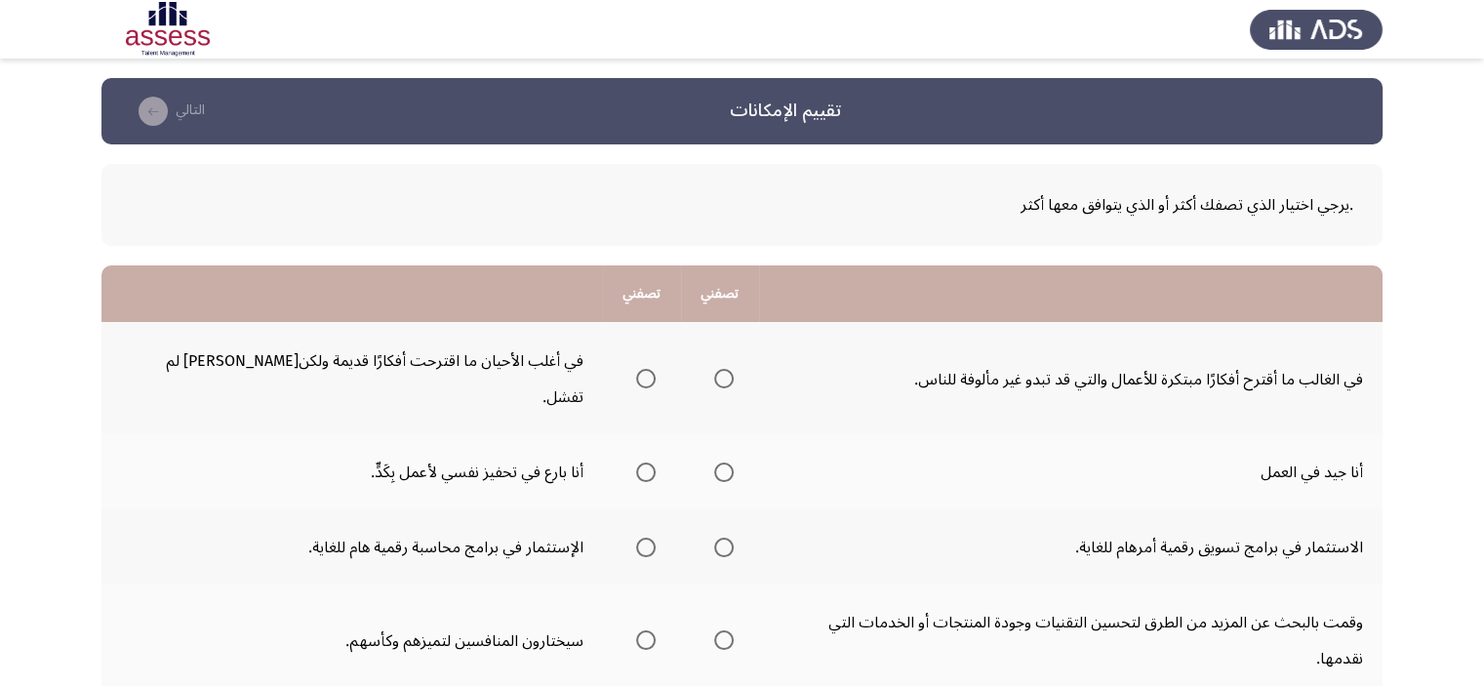
click at [738, 355] on th at bounding box center [720, 377] width 78 height 111
click at [724, 379] on span "حدد خيارا" at bounding box center [724, 379] width 0 height 0
click at [715, 369] on input "حدد خيارا" at bounding box center [724, 379] width 20 height 20
click at [636, 463] on span "حدد خيارا" at bounding box center [646, 473] width 20 height 20
click at [636, 463] on input "حدد خيارا" at bounding box center [646, 473] width 20 height 20
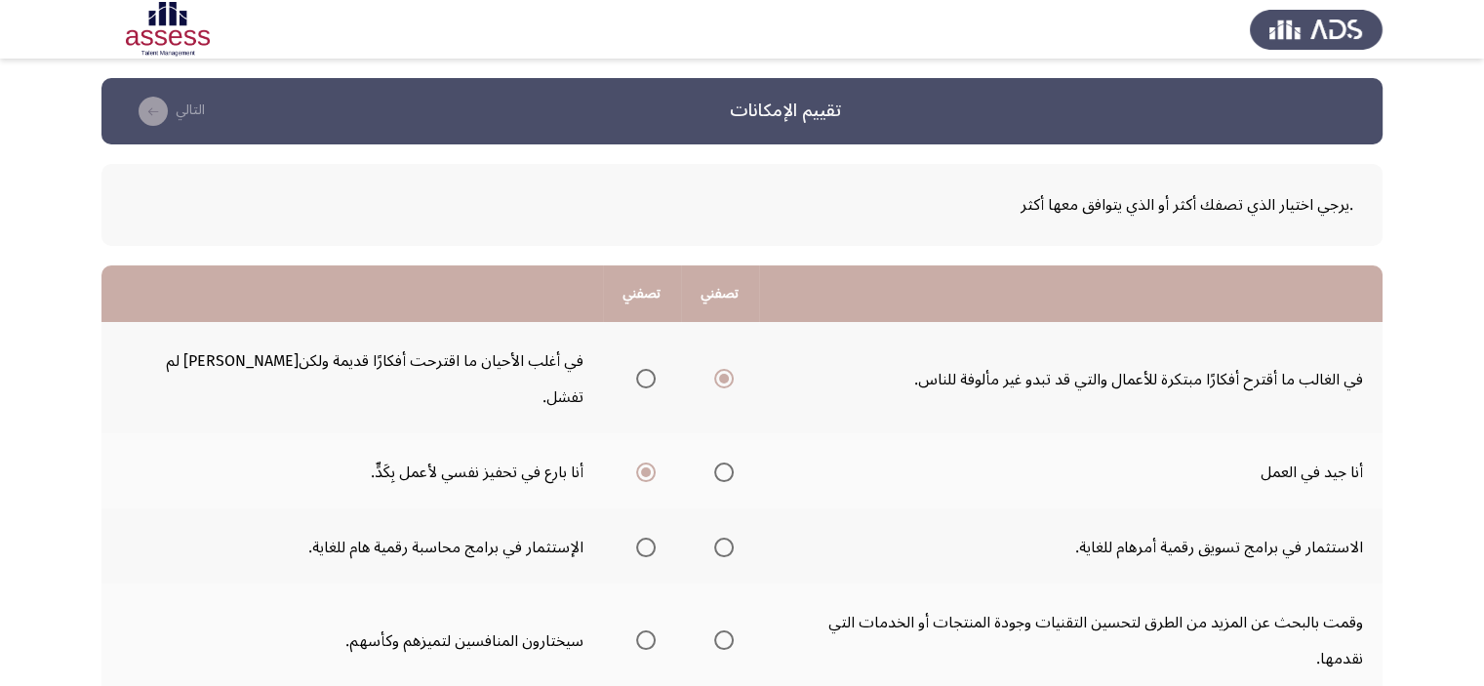
click at [636, 538] on span "حدد خيارا" at bounding box center [646, 548] width 20 height 20
click at [636, 538] on input "حدد خيارا" at bounding box center [646, 548] width 20 height 20
click at [714, 630] on span "حدد خيارا" at bounding box center [724, 640] width 20 height 20
click at [714, 630] on input "حدد خيارا" at bounding box center [724, 640] width 20 height 20
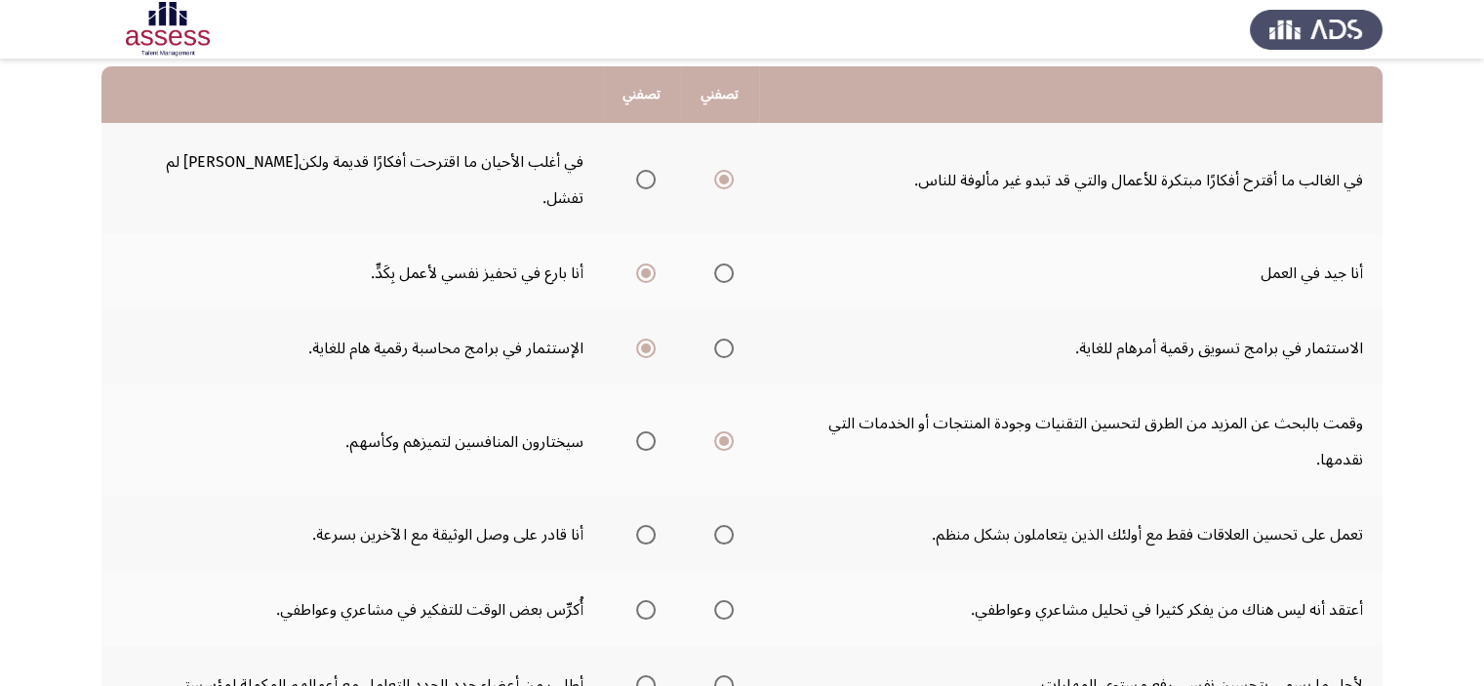
scroll to position [213, 0]
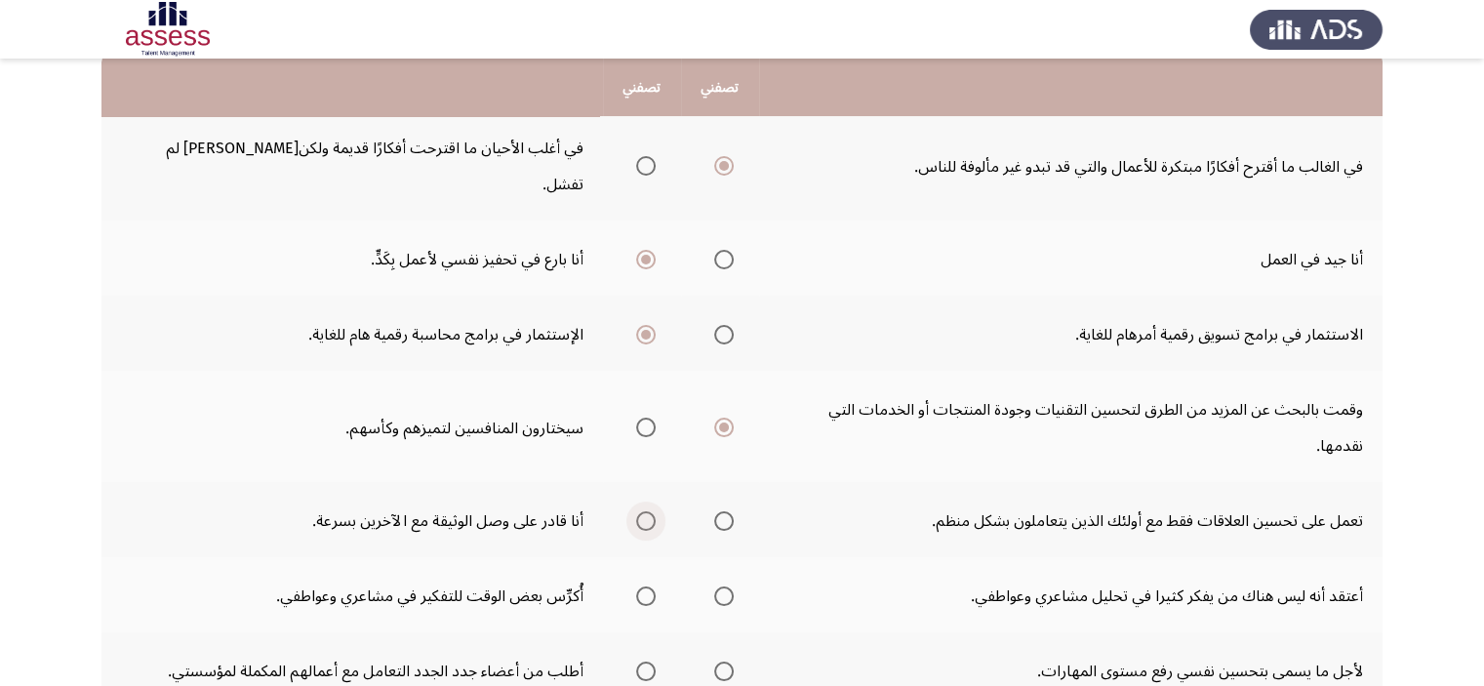
click at [646, 521] on span "حدد خيارا" at bounding box center [646, 521] width 0 height 0
click at [636, 511] on input "حدد خيارا" at bounding box center [646, 521] width 20 height 20
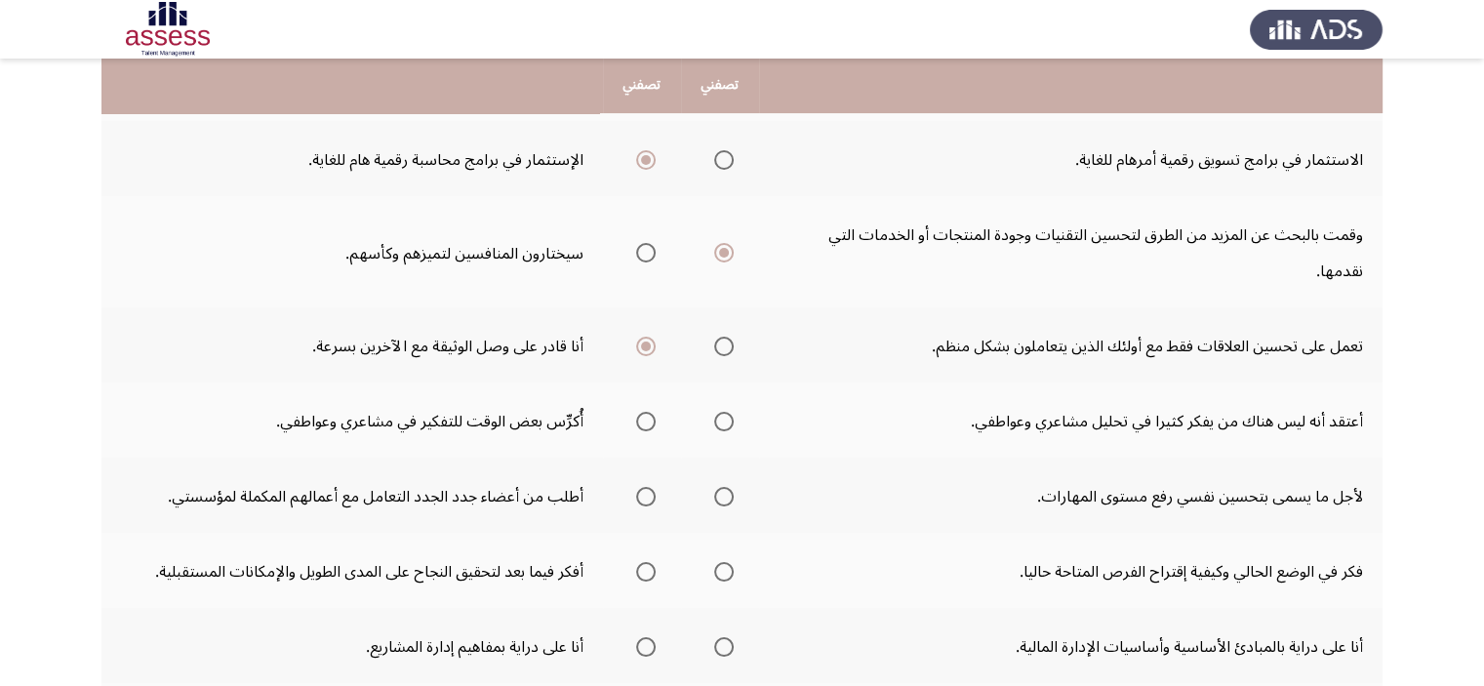
scroll to position [394, 0]
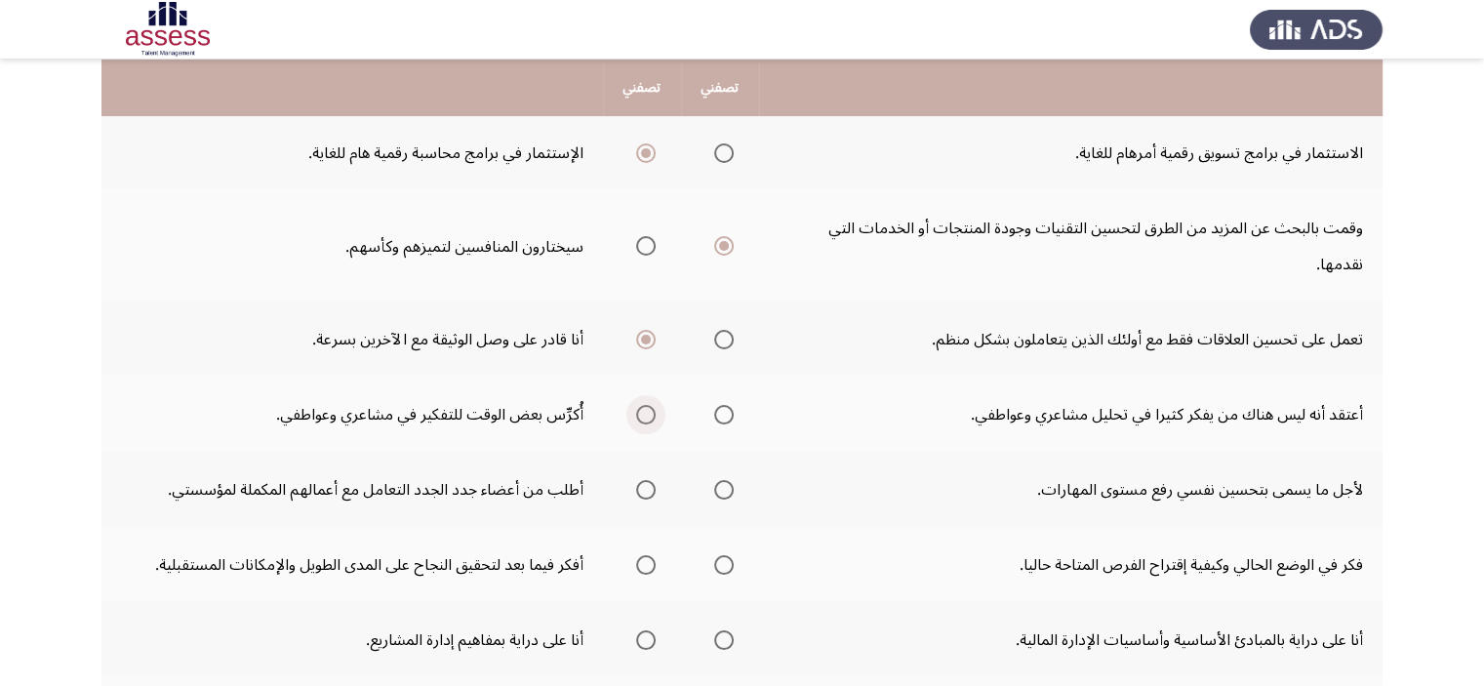
click at [636, 405] on span "حدد خيارا" at bounding box center [646, 415] width 20 height 20
click at [636, 405] on input "حدد خيارا" at bounding box center [646, 415] width 20 height 20
click at [724, 565] on span "حدد خيارا" at bounding box center [724, 565] width 0 height 0
click at [715, 555] on input "حدد خيارا" at bounding box center [724, 565] width 20 height 20
click at [646, 490] on span "حدد خيارا" at bounding box center [646, 490] width 0 height 0
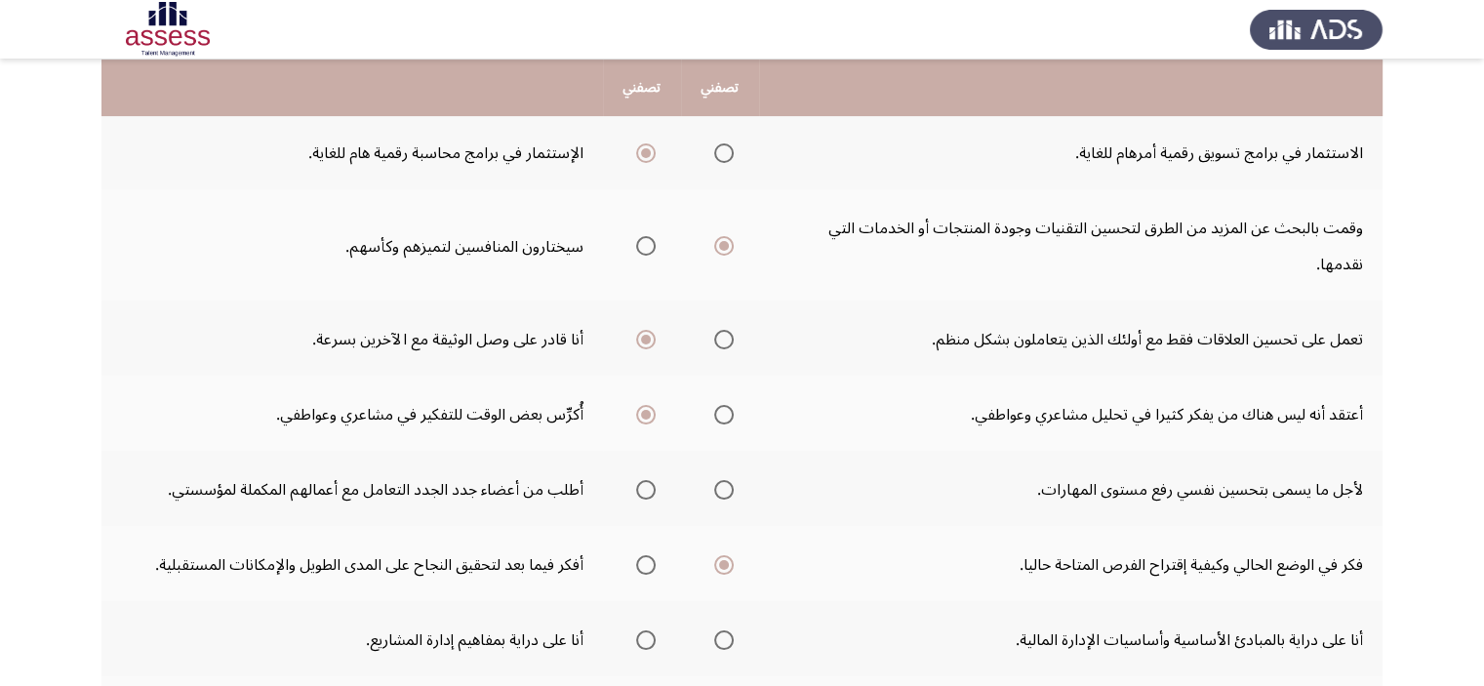
click at [636, 480] on input "حدد خيارا" at bounding box center [646, 490] width 20 height 20
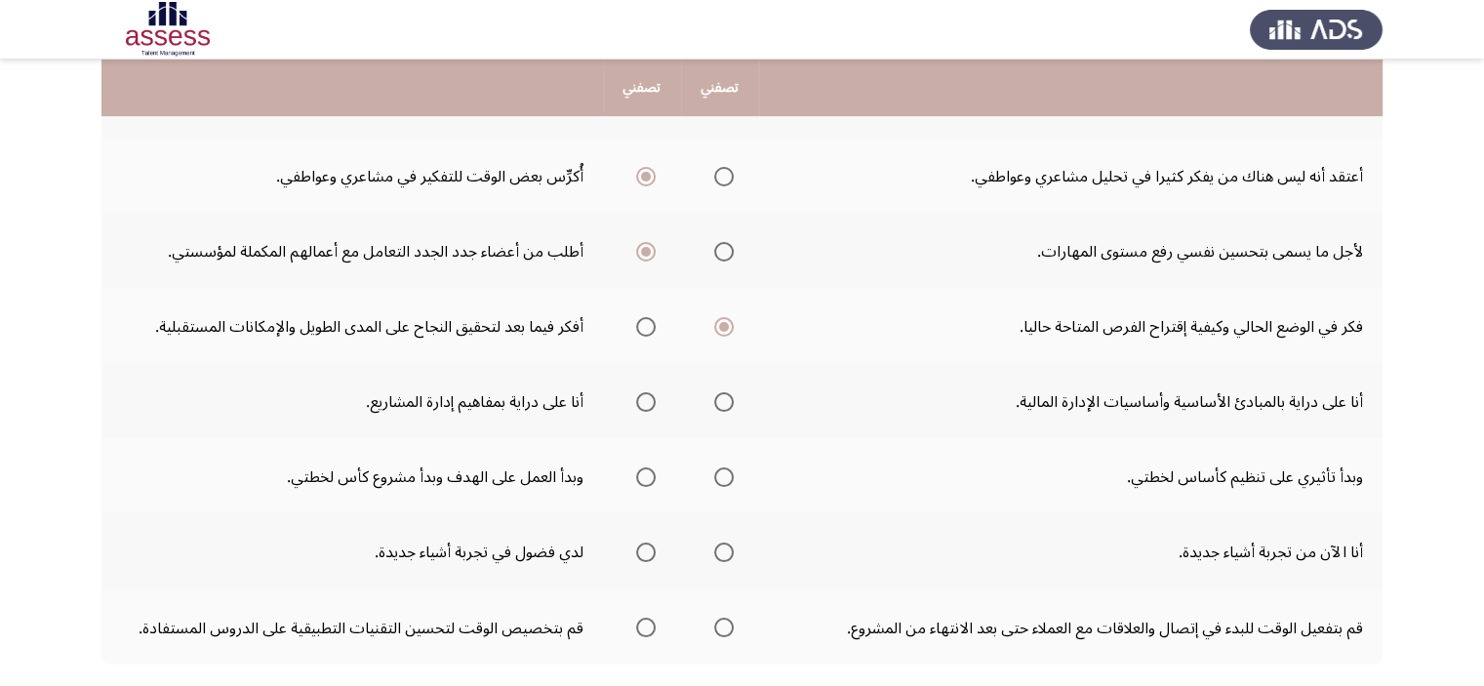
scroll to position [636, 0]
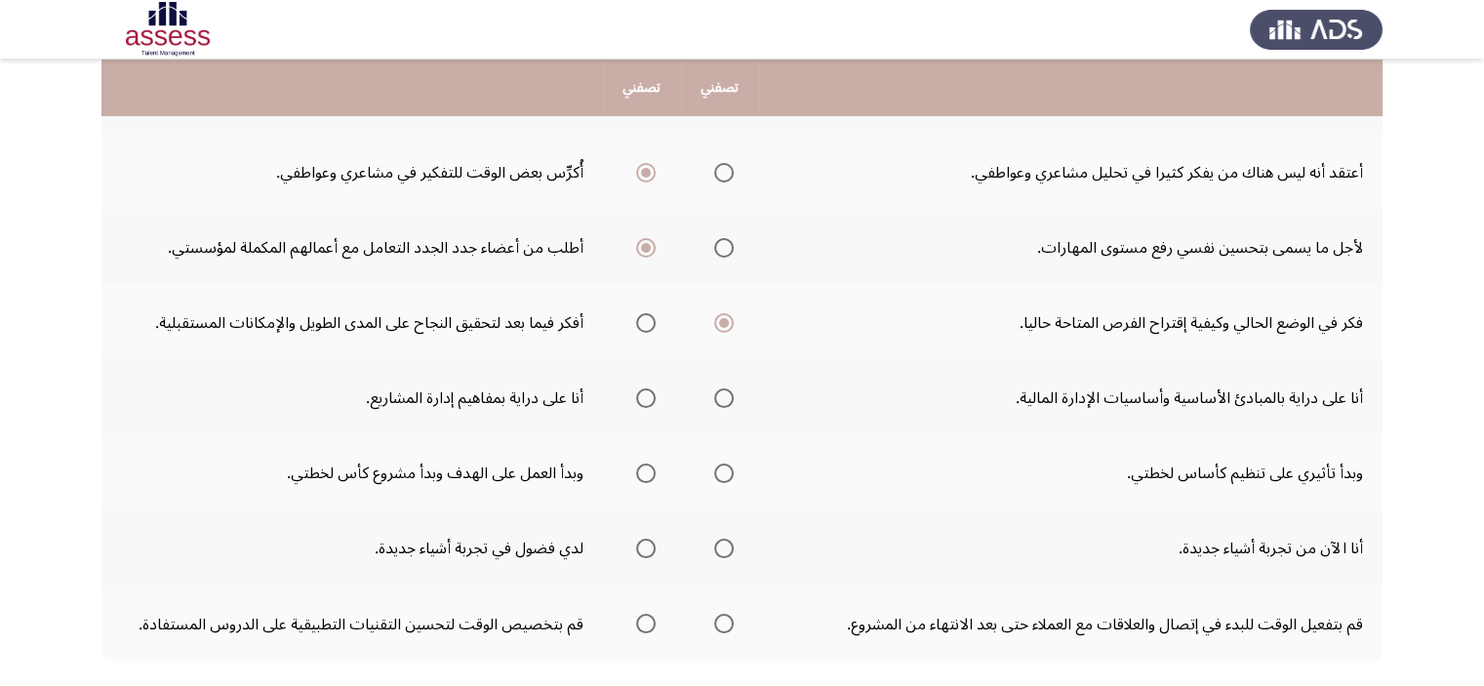
click at [646, 398] on span "حدد خيارا" at bounding box center [646, 398] width 0 height 0
click at [636, 388] on input "حدد خيارا" at bounding box center [646, 398] width 20 height 20
click at [724, 473] on span "حدد خيارا" at bounding box center [724, 473] width 0 height 0
click at [715, 464] on input "حدد خيارا" at bounding box center [724, 474] width 20 height 20
click at [638, 539] on span "حدد خيارا" at bounding box center [646, 549] width 20 height 20
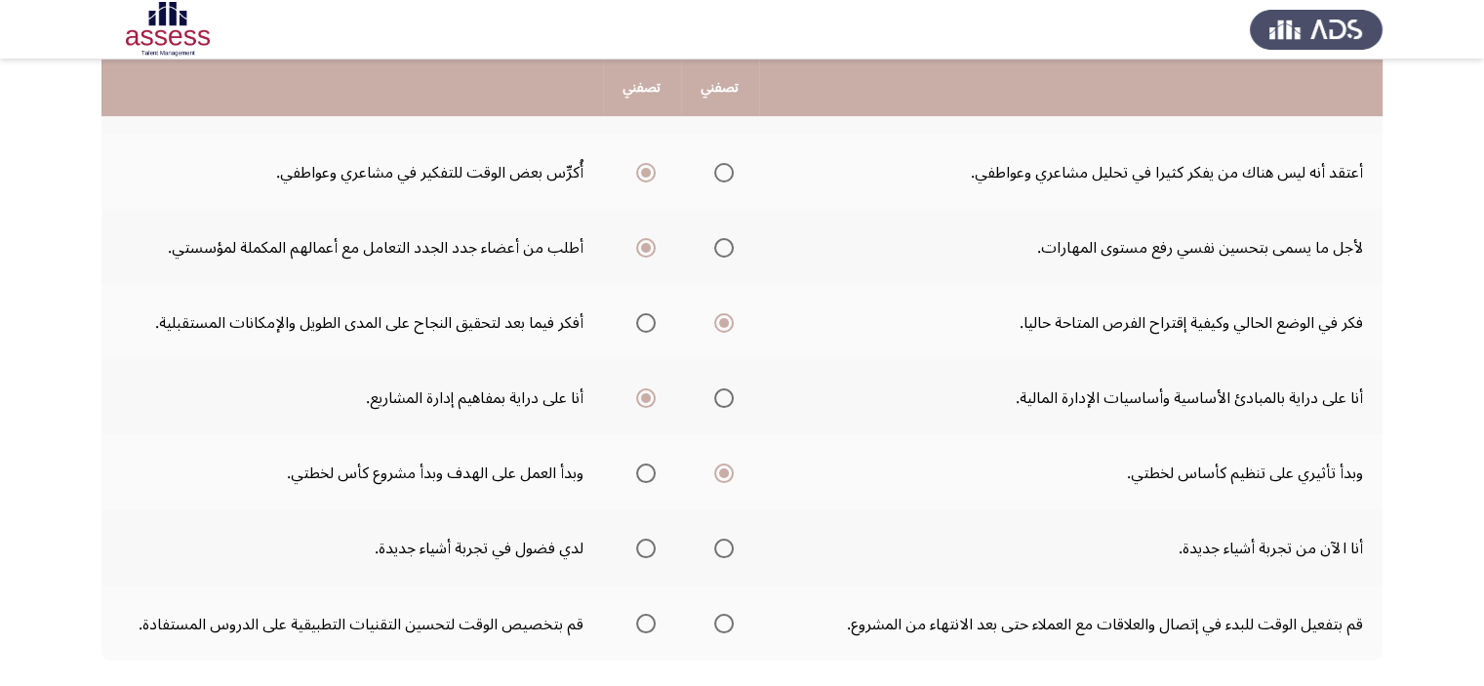
click at [638, 539] on input "حدد خيارا" at bounding box center [646, 549] width 20 height 20
click at [636, 614] on span "حدد خيارا" at bounding box center [646, 624] width 20 height 20
click at [636, 614] on input "حدد خيارا" at bounding box center [646, 624] width 20 height 20
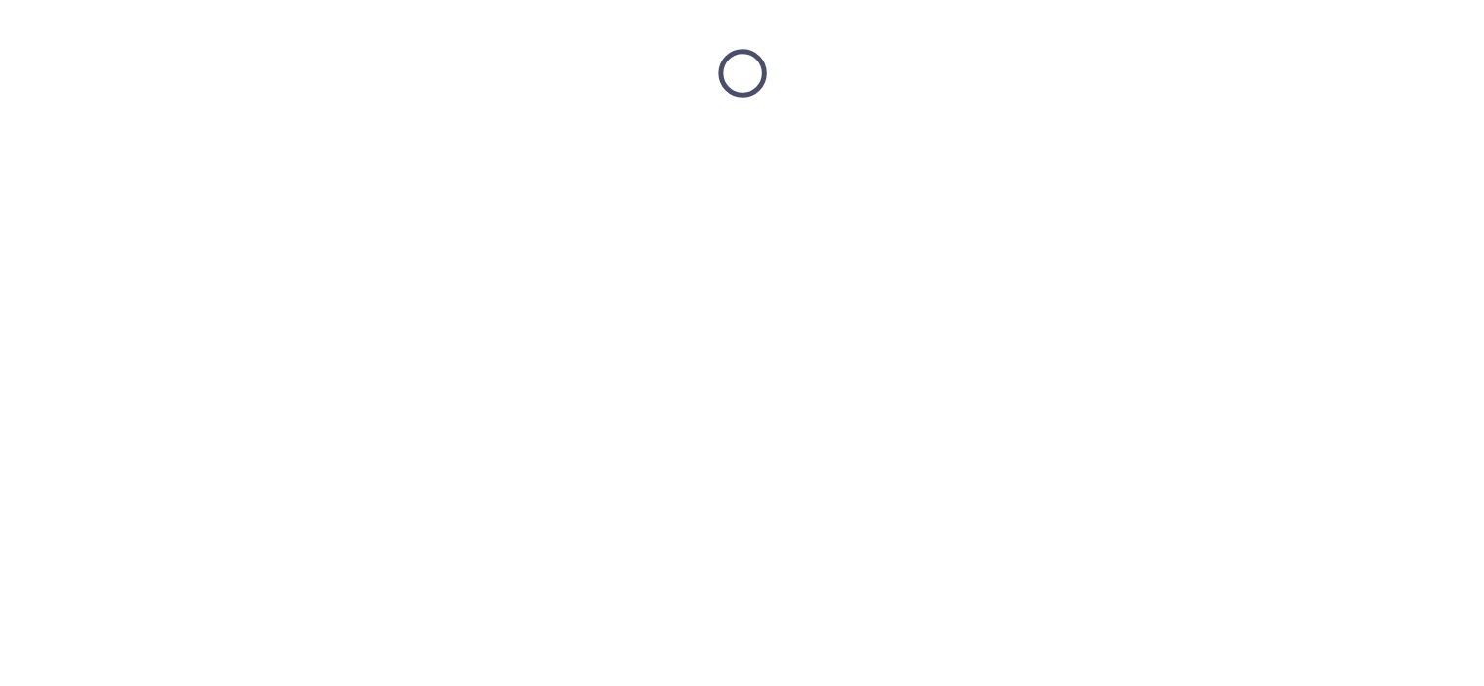
scroll to position [0, 0]
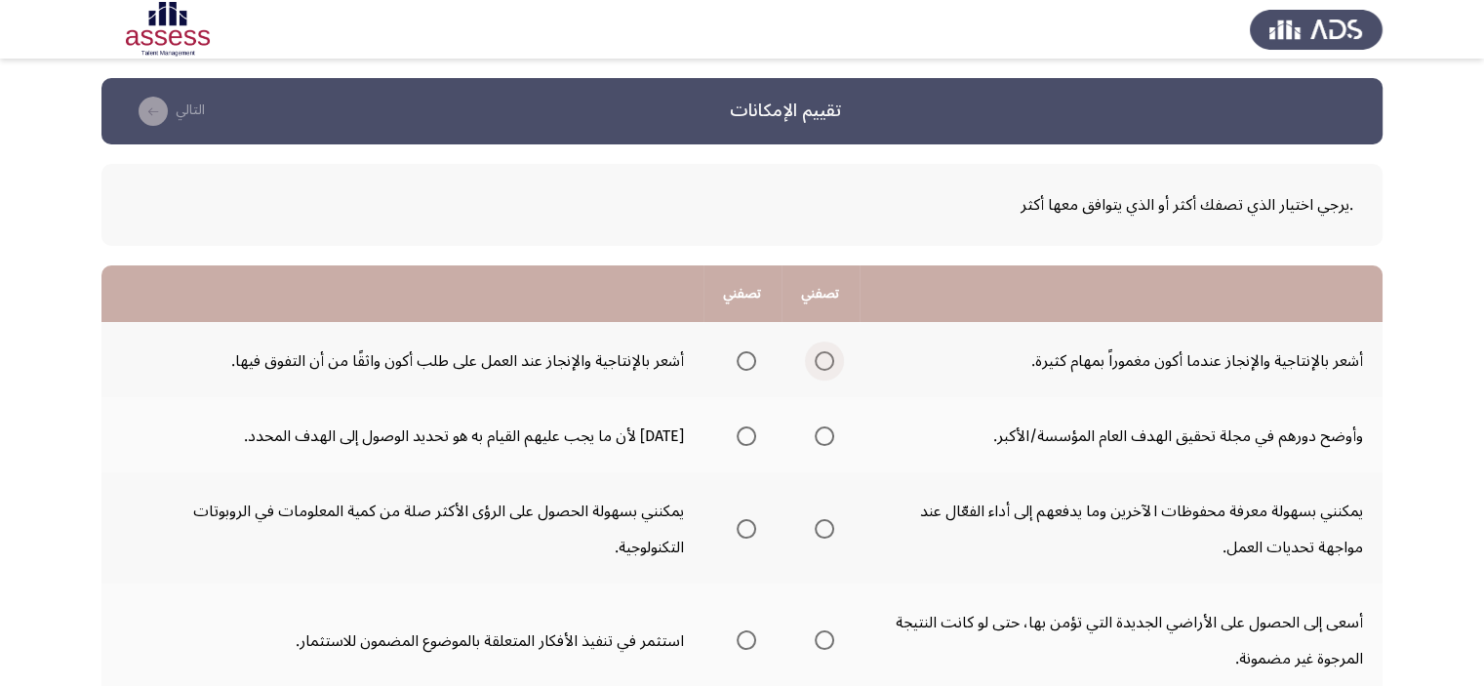
click at [822, 367] on span "حدد خيارا" at bounding box center [825, 361] width 20 height 20
click at [822, 367] on input "حدد خيارا" at bounding box center [825, 361] width 20 height 20
click at [825, 436] on span "حدد خيارا" at bounding box center [825, 436] width 0 height 0
click at [826, 434] on input "حدد خيارا" at bounding box center [825, 436] width 20 height 20
click at [825, 529] on span "حدد خيارا" at bounding box center [825, 529] width 0 height 0
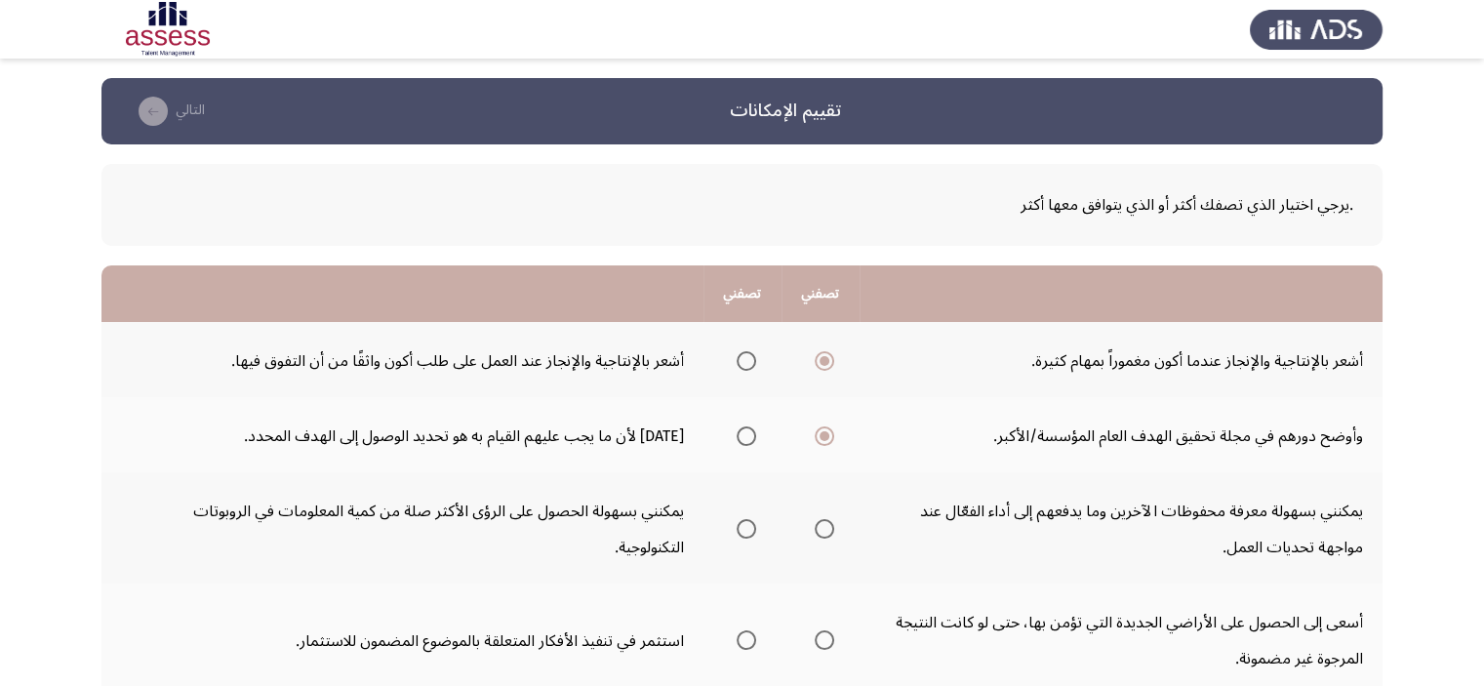
click at [826, 527] on input "حدد خيارا" at bounding box center [825, 529] width 20 height 20
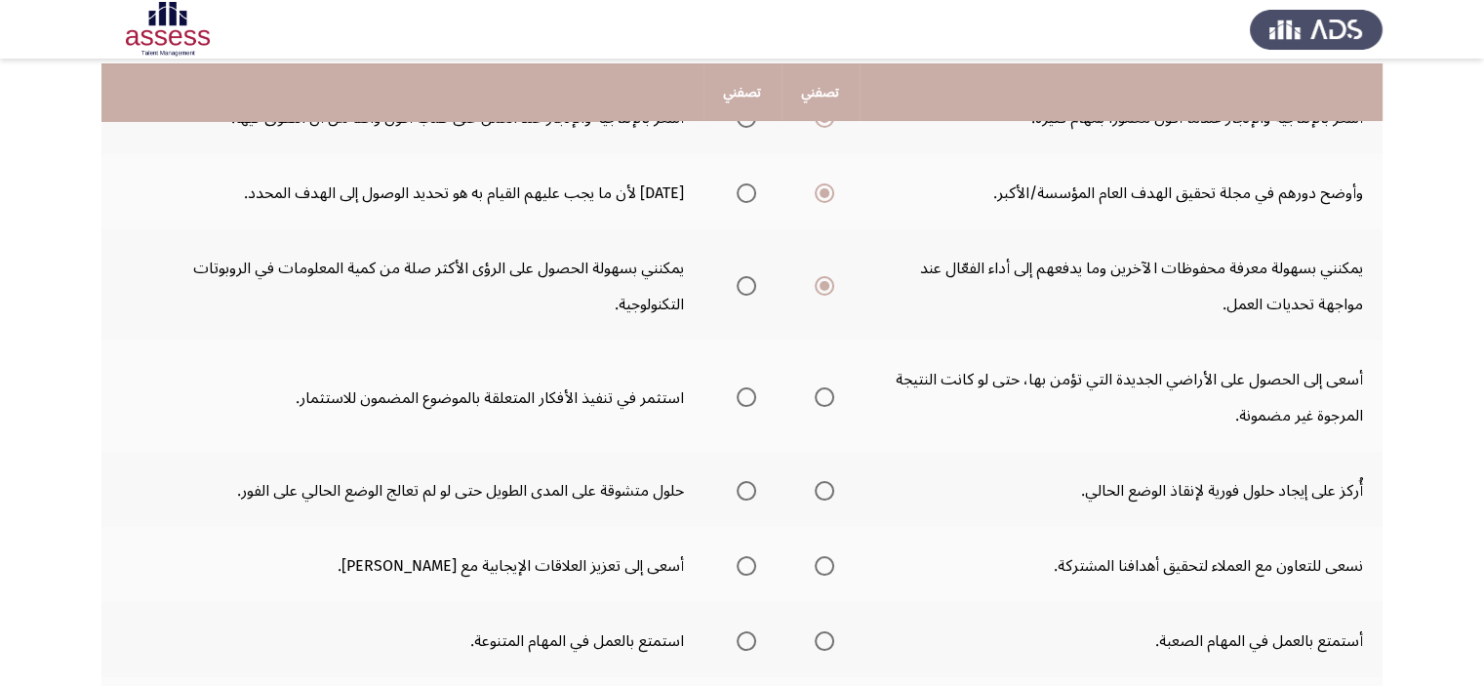
scroll to position [249, 0]
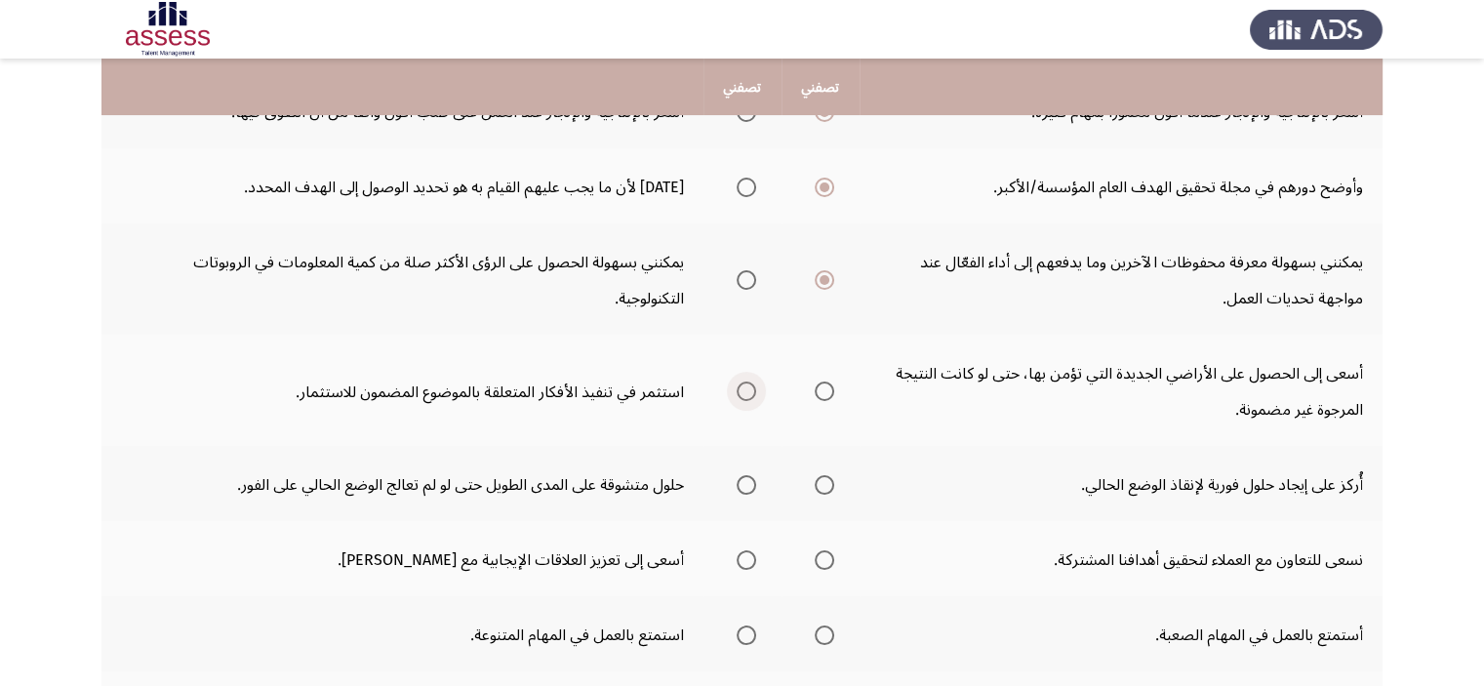
click at [743, 387] on span "حدد خيارا" at bounding box center [747, 392] width 20 height 20
click at [743, 387] on input "حدد خيارا" at bounding box center [747, 392] width 20 height 20
click at [747, 485] on span "حدد خيارا" at bounding box center [747, 485] width 0 height 0
click at [748, 480] on input "حدد خيارا" at bounding box center [747, 485] width 20 height 20
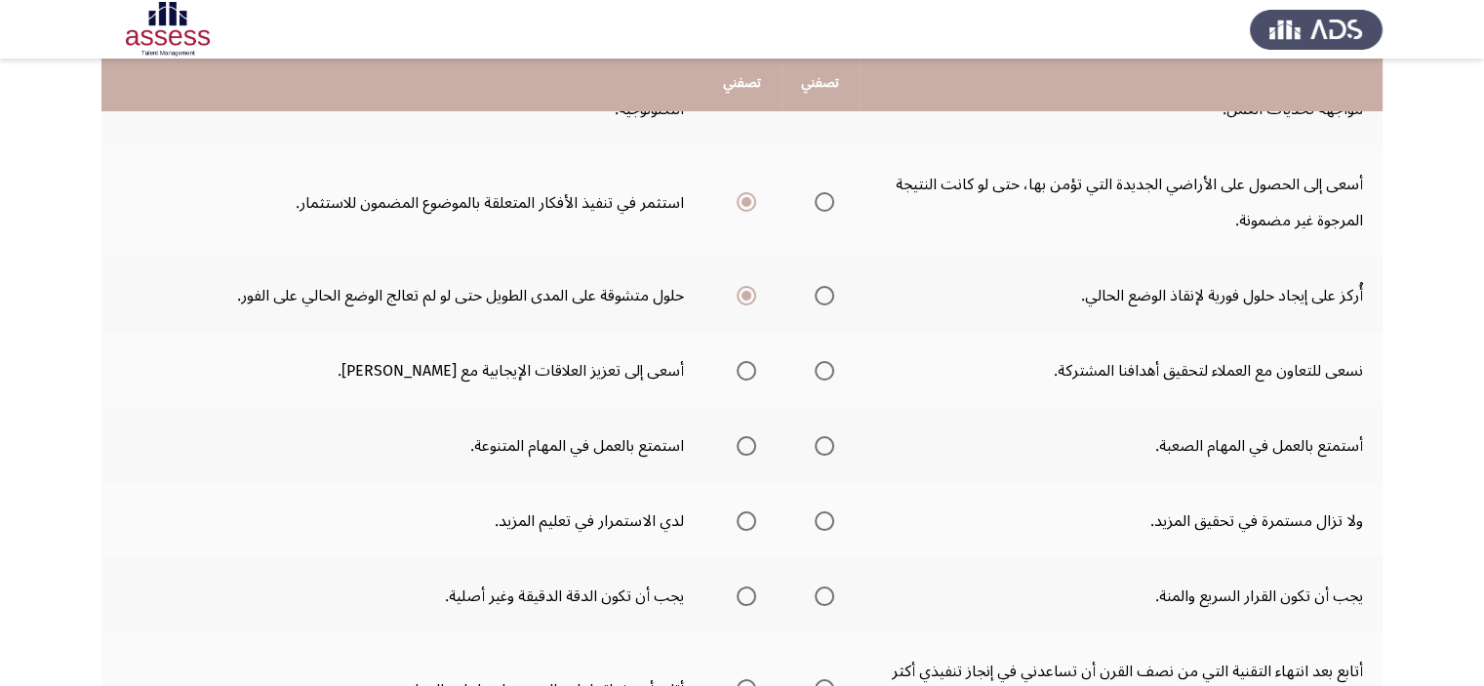
scroll to position [445, 0]
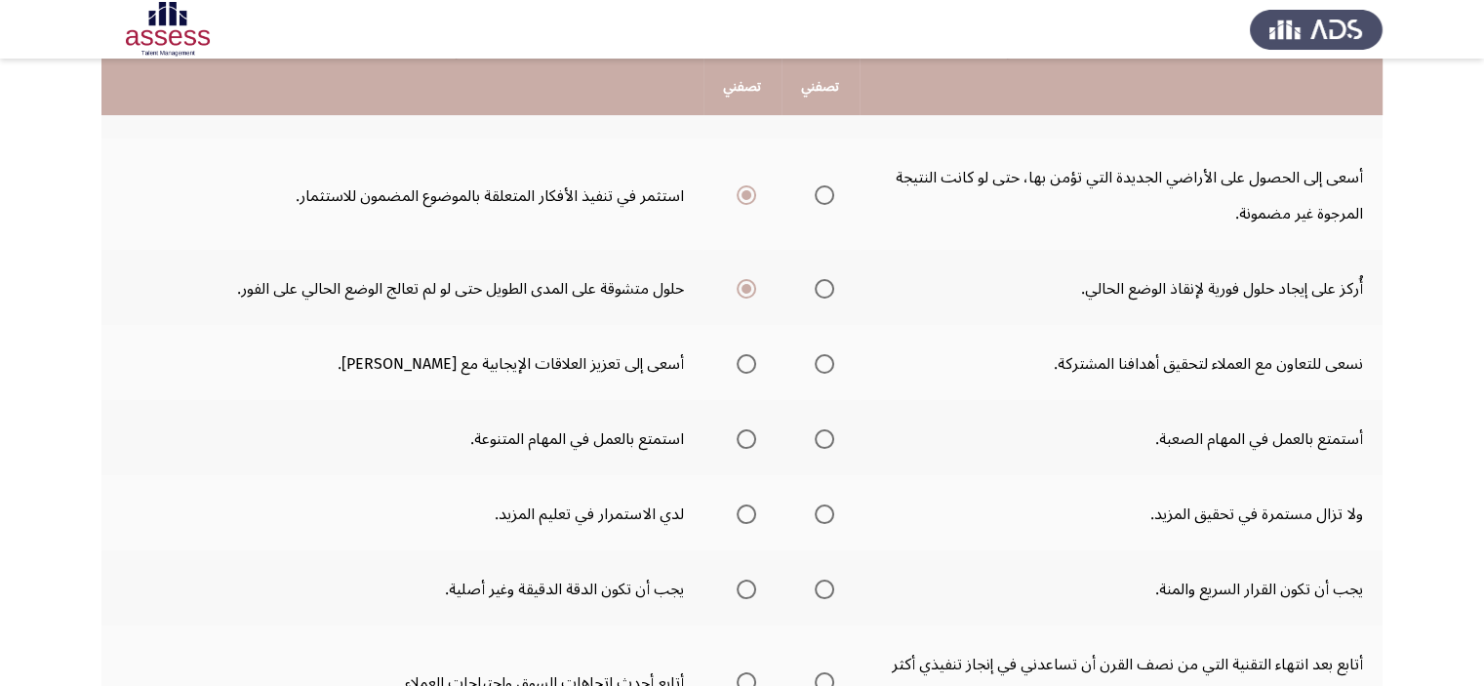
click at [826, 366] on span "حدد خيارا" at bounding box center [825, 364] width 20 height 20
click at [826, 366] on input "حدد خيارا" at bounding box center [825, 364] width 20 height 20
click at [820, 434] on span "حدد خيارا" at bounding box center [825, 439] width 20 height 20
click at [820, 434] on input "حدد خيارا" at bounding box center [825, 439] width 20 height 20
click at [743, 510] on span "حدد خيارا" at bounding box center [747, 515] width 20 height 20
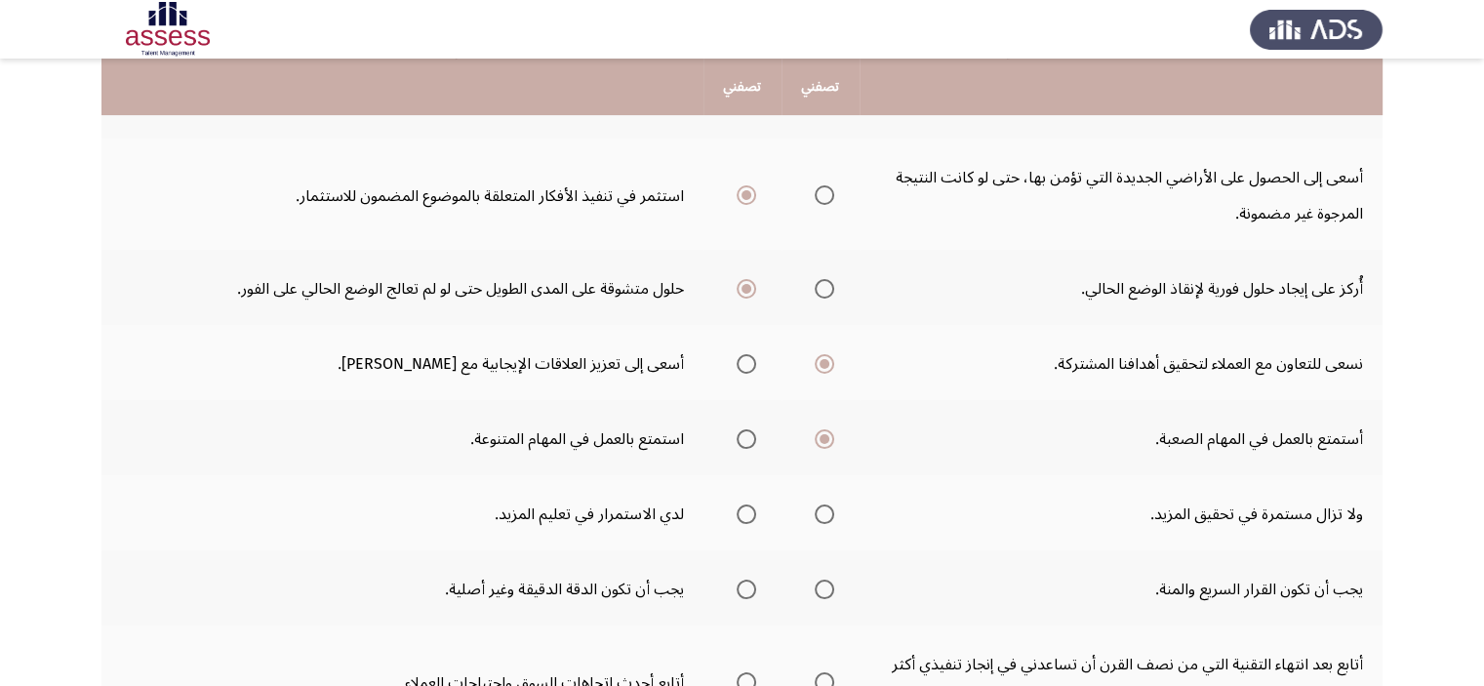
click at [743, 510] on input "حدد خيارا" at bounding box center [747, 515] width 20 height 20
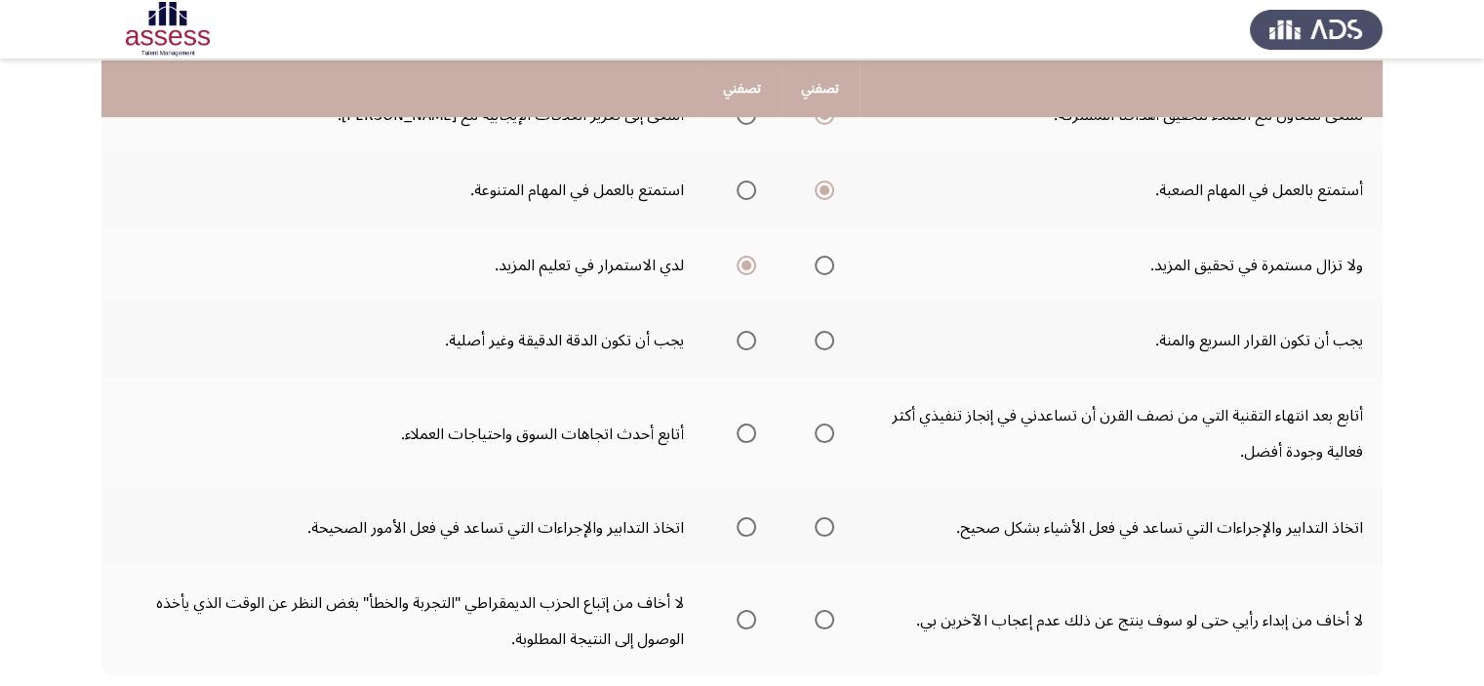
scroll to position [695, 0]
click at [747, 340] on span "حدد خيارا" at bounding box center [747, 340] width 0 height 0
click at [748, 332] on input "حدد خيارا" at bounding box center [747, 340] width 20 height 20
click at [753, 426] on span "حدد خيارا" at bounding box center [747, 433] width 20 height 20
click at [753, 426] on input "حدد خيارا" at bounding box center [747, 433] width 20 height 20
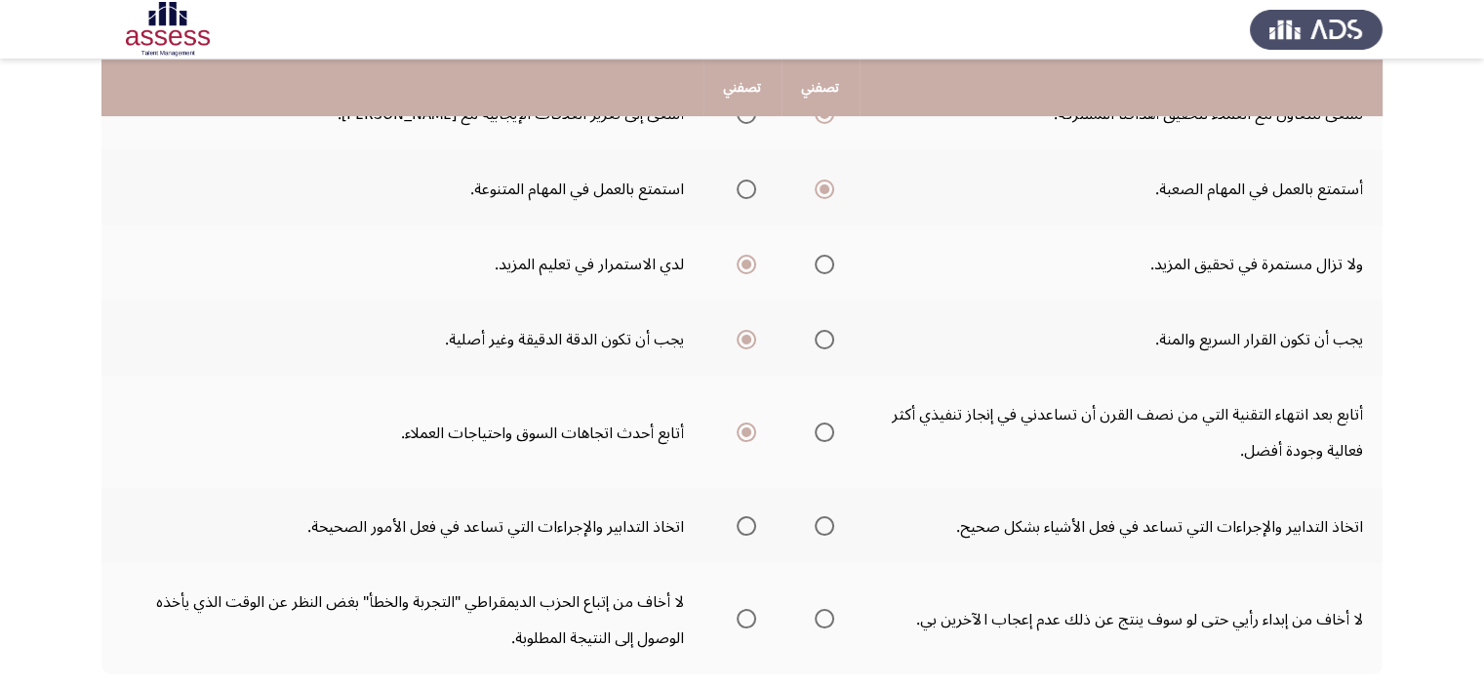
click at [747, 526] on span "حدد خيارا" at bounding box center [747, 526] width 0 height 0
click at [748, 516] on input "حدد خيارا" at bounding box center [747, 526] width 20 height 20
click at [826, 613] on span "حدد خيارا" at bounding box center [825, 619] width 20 height 20
click at [826, 613] on input "حدد خيارا" at bounding box center [825, 619] width 20 height 20
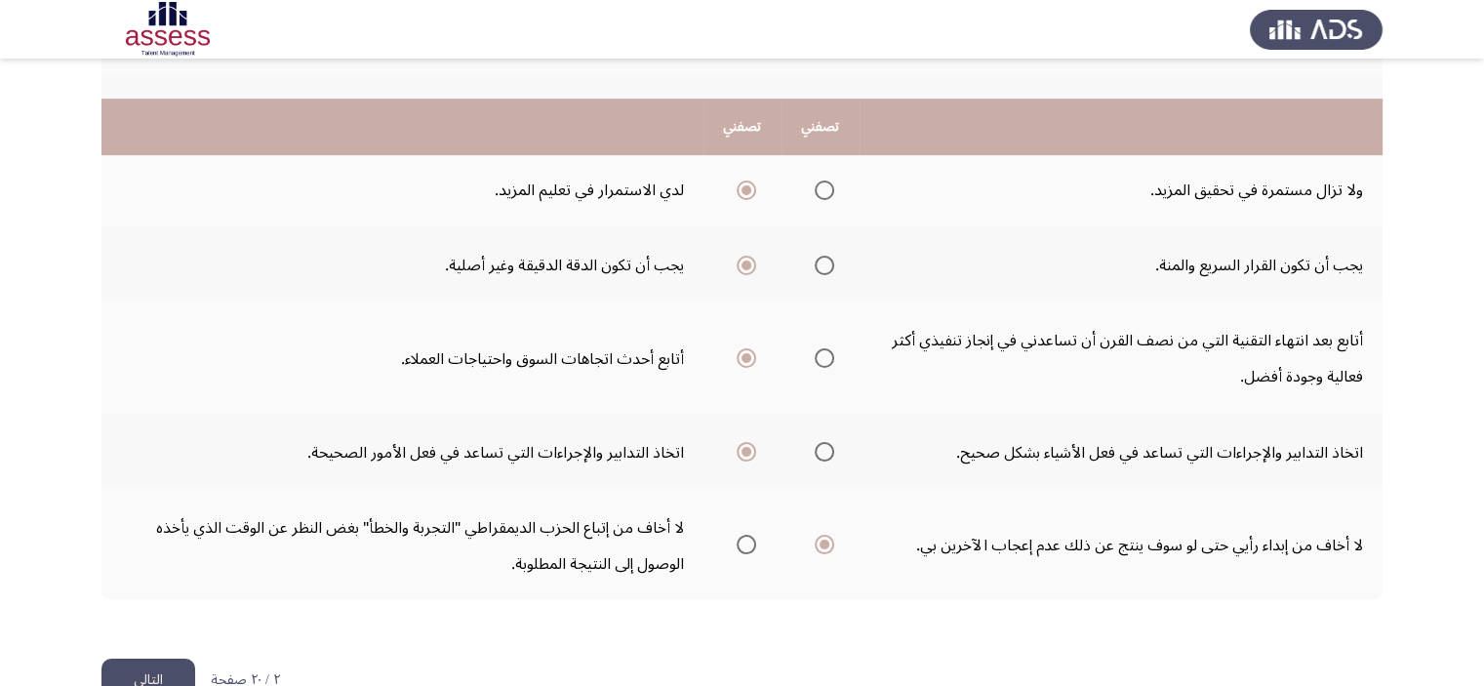
scroll to position [808, 0]
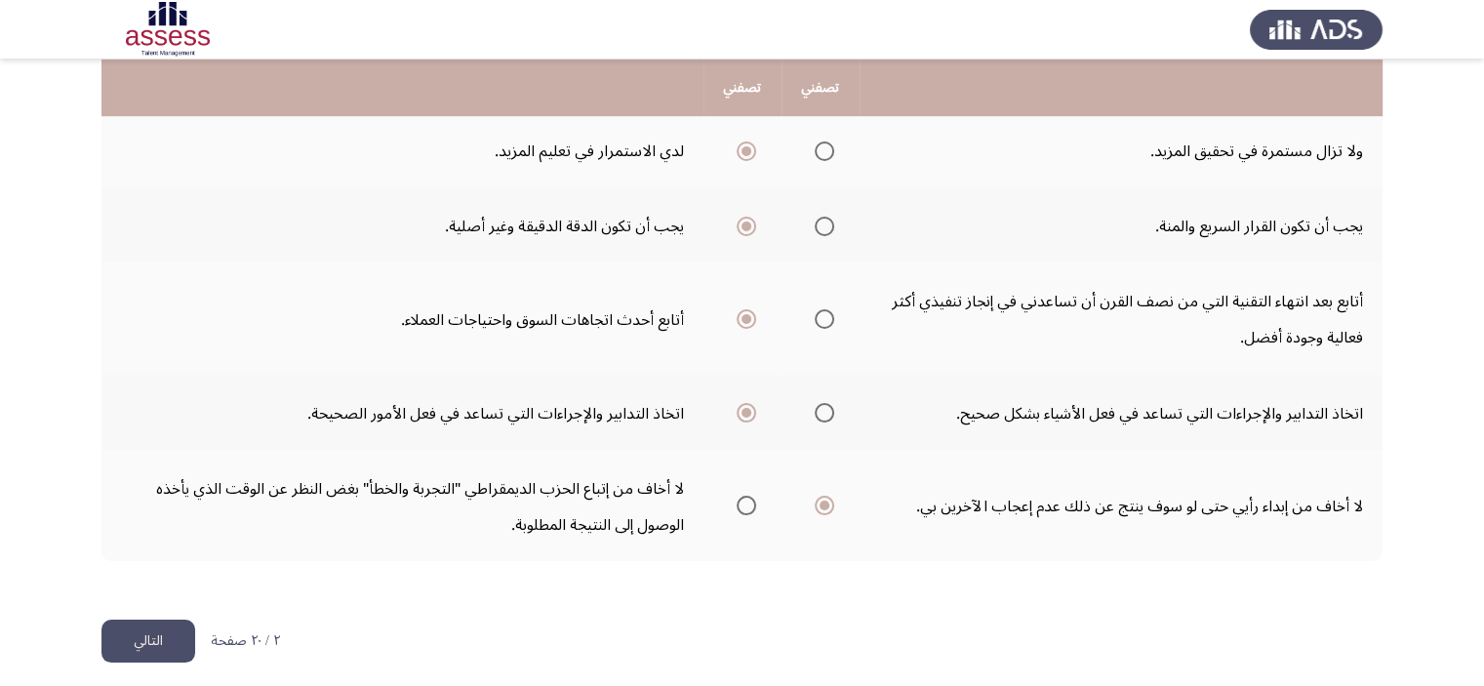
click at [161, 633] on font "التالي" at bounding box center [148, 640] width 29 height 28
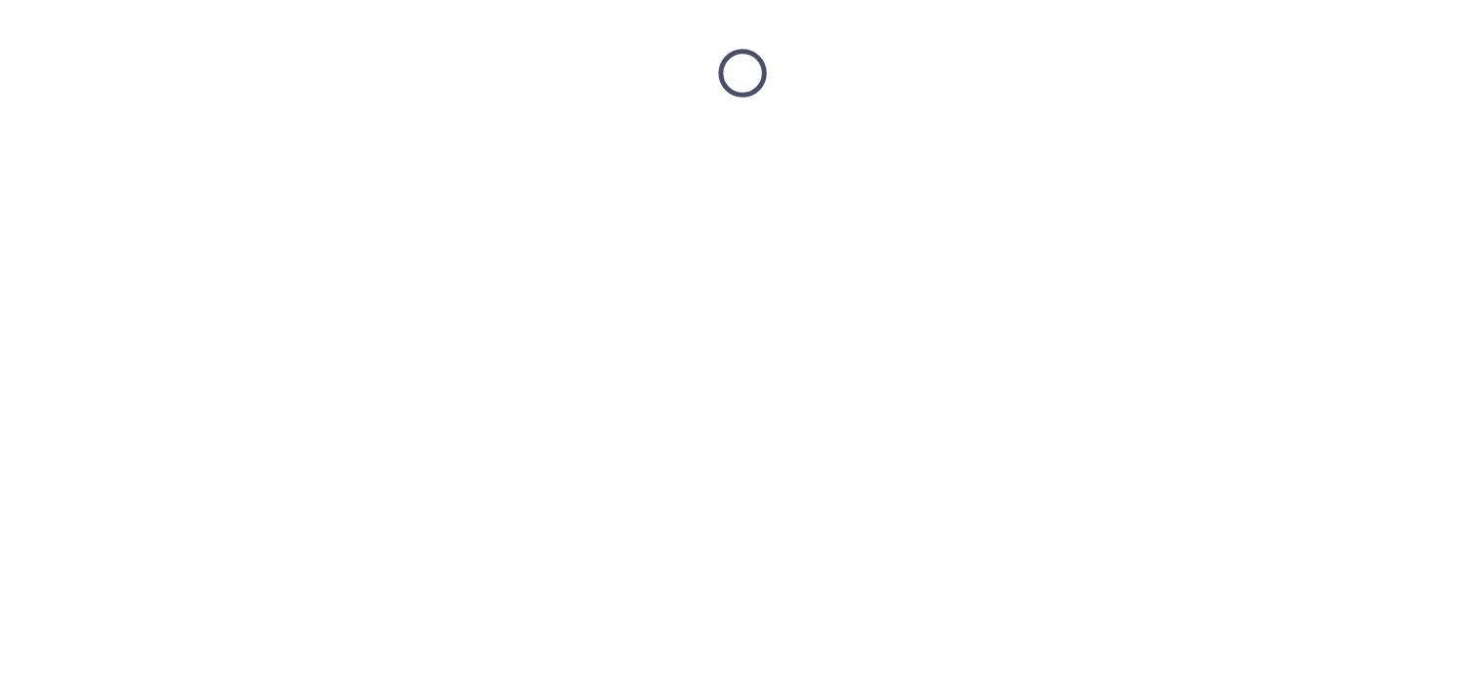
scroll to position [0, 0]
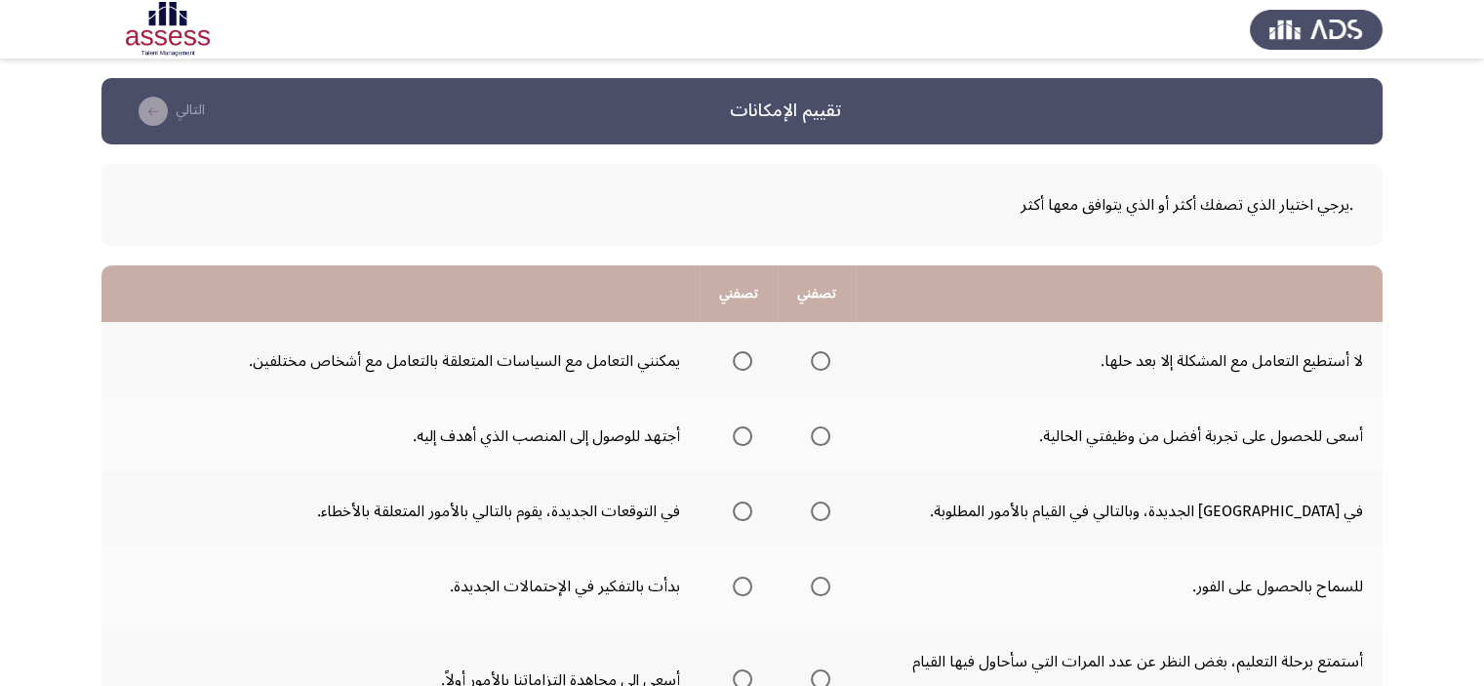
click at [821, 361] on span "حدد خيارا" at bounding box center [821, 361] width 0 height 0
click at [818, 360] on input "حدد خيارا" at bounding box center [821, 361] width 20 height 20
click at [743, 436] on span "حدد خيارا" at bounding box center [743, 436] width 0 height 0
click at [741, 434] on input "حدد خيارا" at bounding box center [743, 436] width 20 height 20
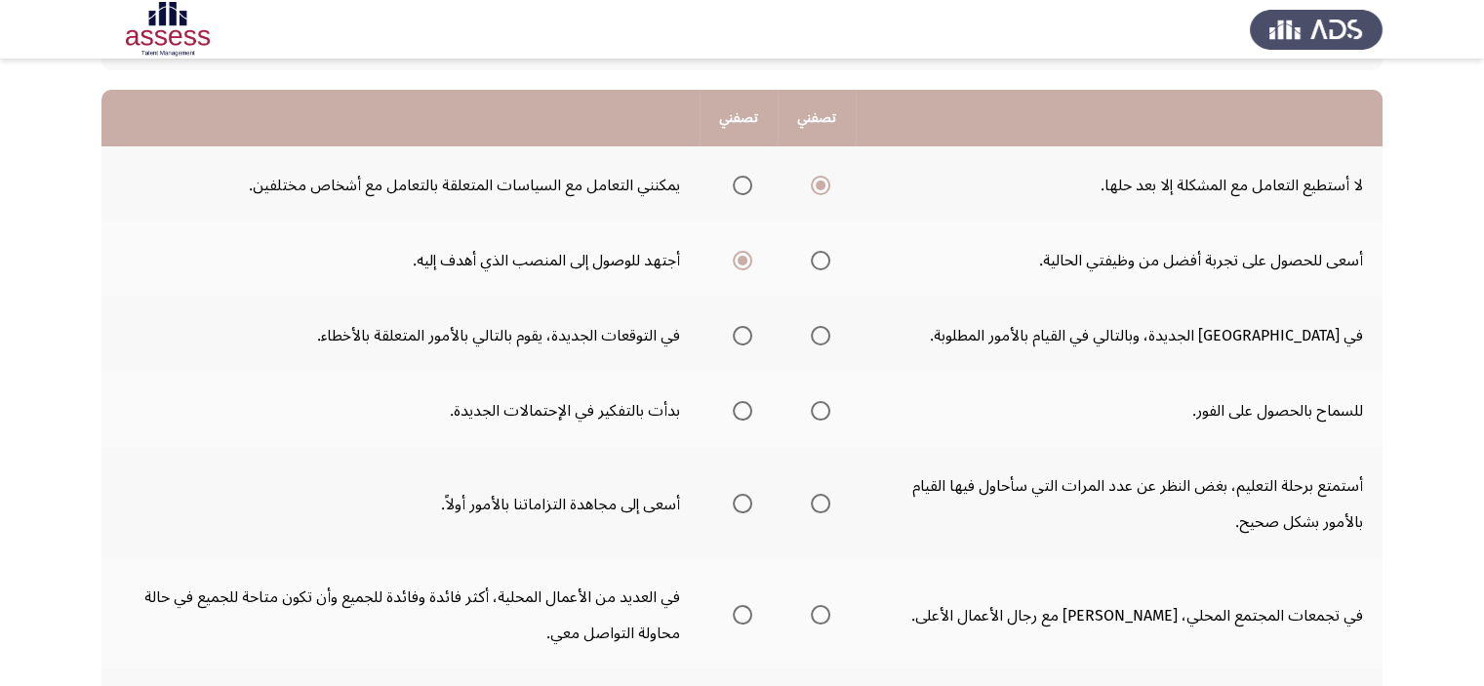
scroll to position [182, 0]
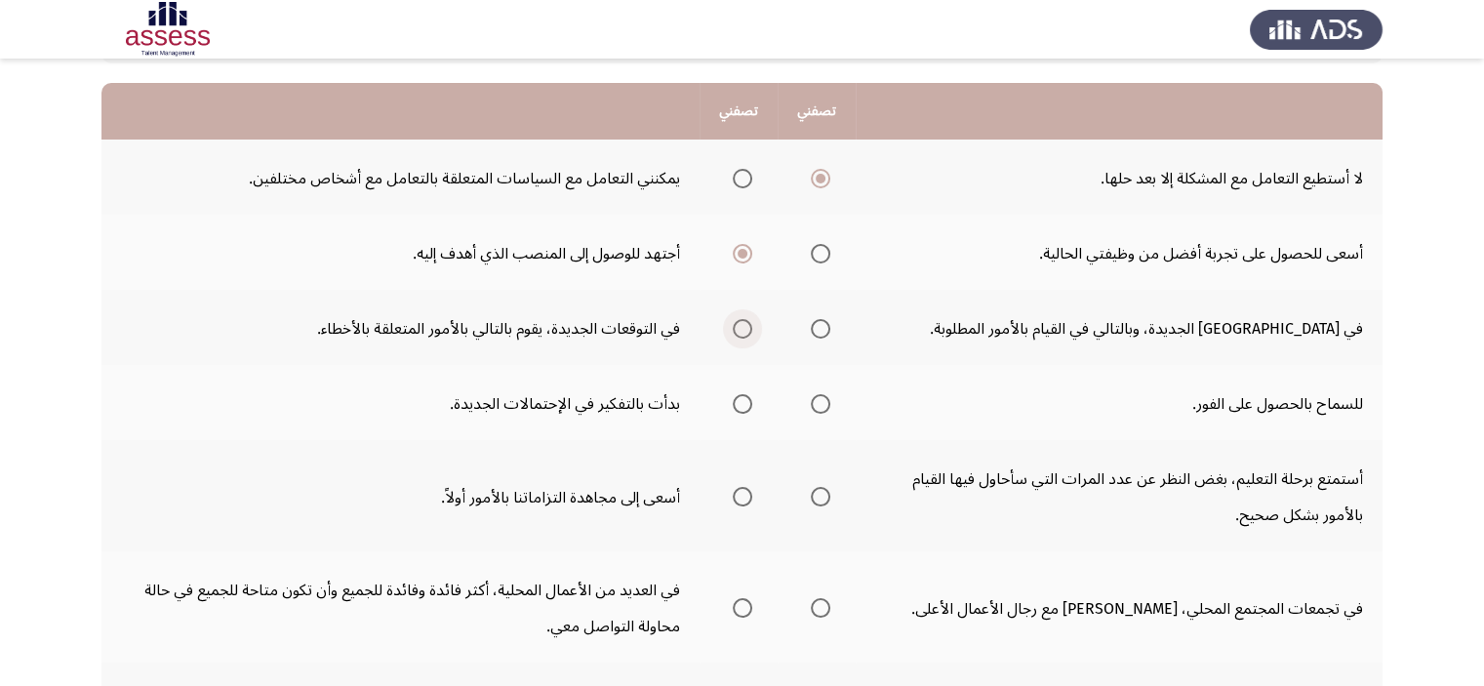
click at [733, 323] on span "حدد خيارا" at bounding box center [743, 329] width 20 height 20
click at [733, 323] on input "حدد خيارا" at bounding box center [743, 329] width 20 height 20
click at [743, 404] on span "حدد خيارا" at bounding box center [743, 404] width 0 height 0
click at [741, 401] on input "حدد خيارا" at bounding box center [743, 404] width 20 height 20
click at [821, 497] on span "حدد خيارا" at bounding box center [821, 497] width 0 height 0
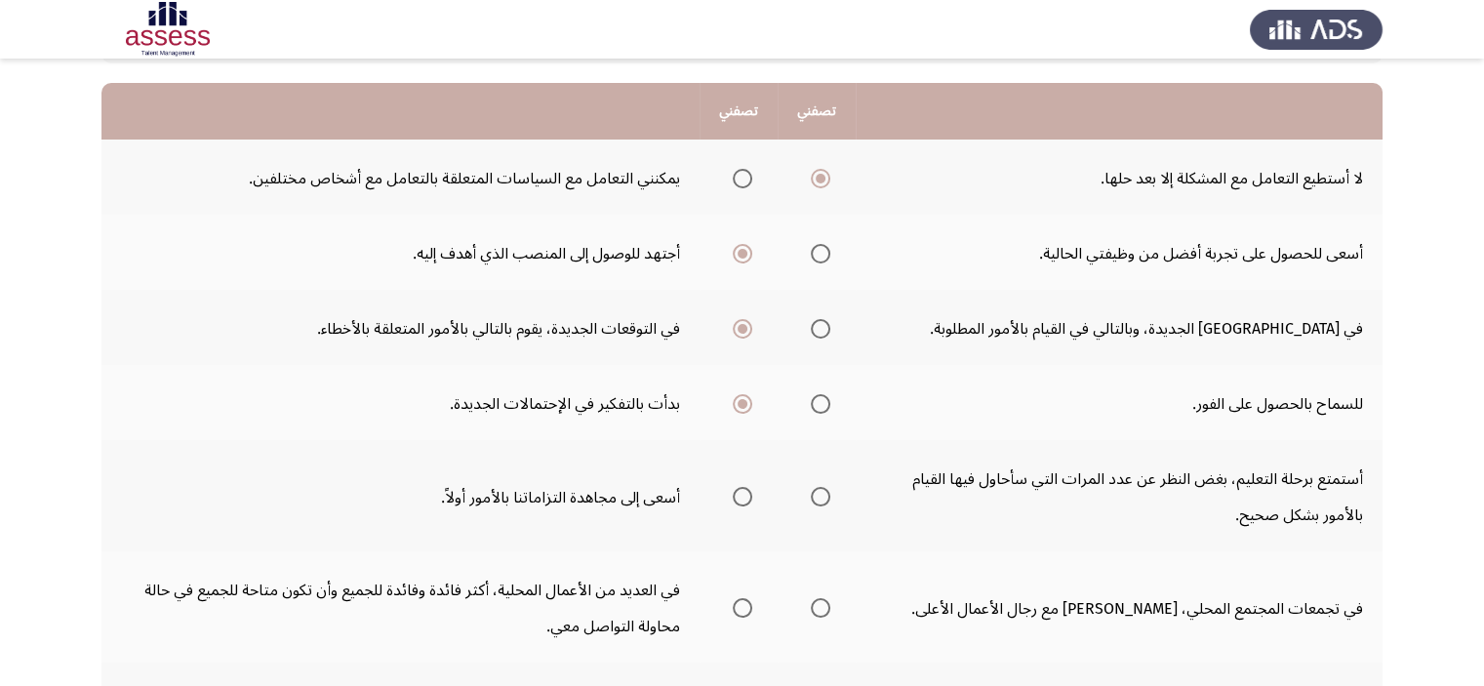
click at [818, 493] on input "حدد خيارا" at bounding box center [821, 497] width 20 height 20
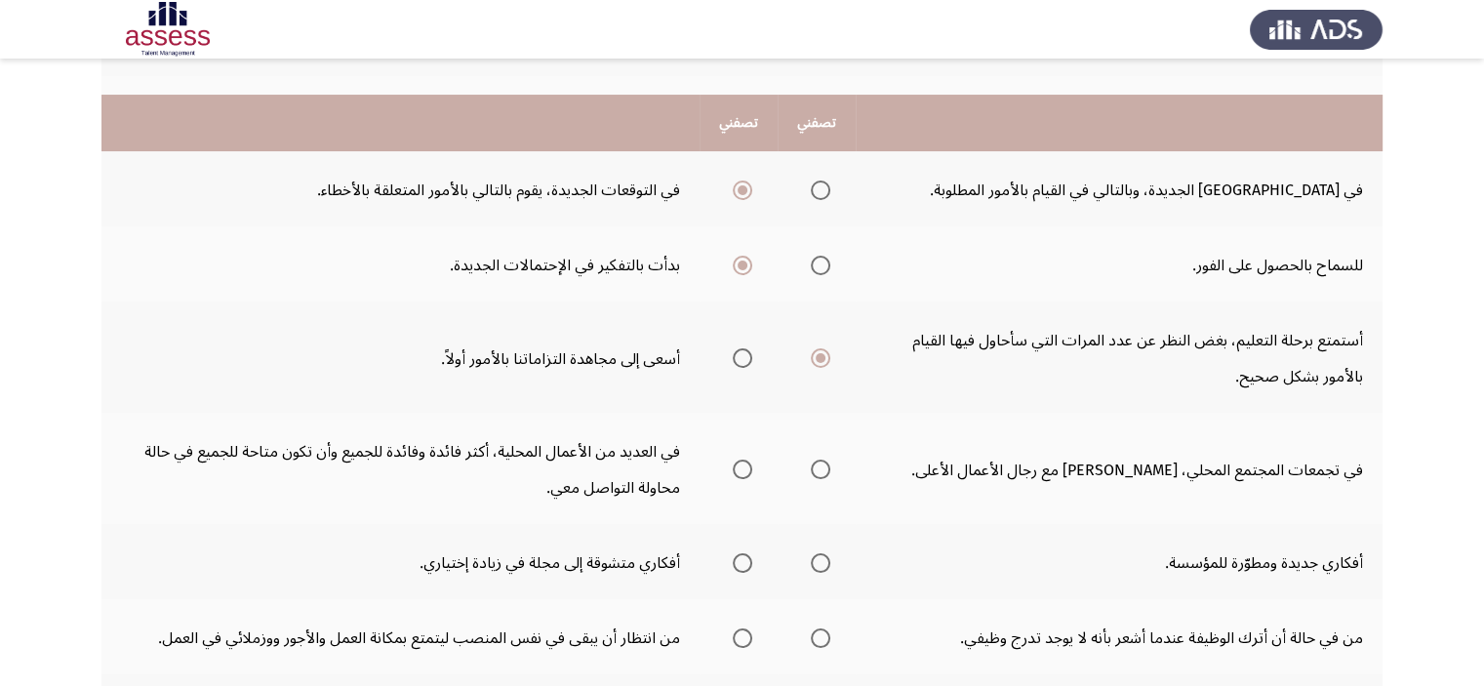
scroll to position [373, 0]
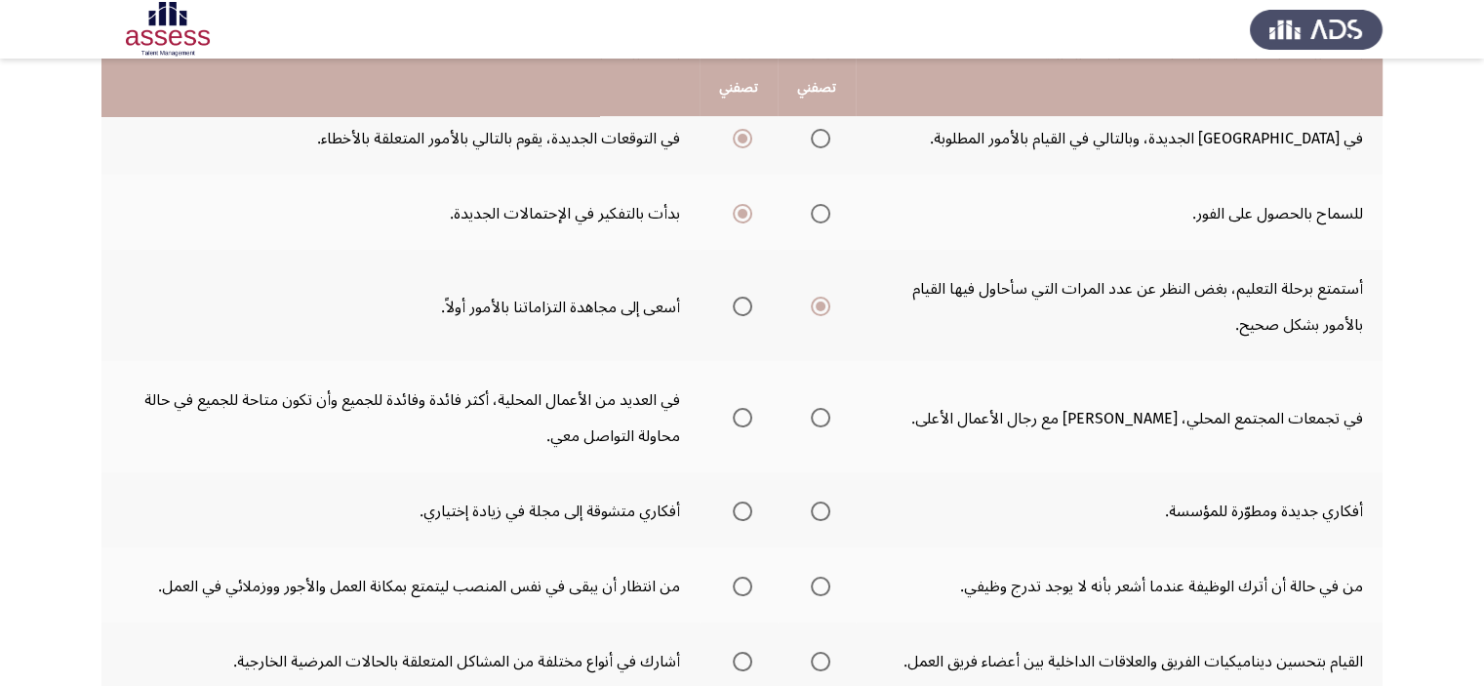
click at [710, 425] on th at bounding box center [739, 416] width 78 height 111
click at [743, 418] on span "حدد خيارا" at bounding box center [743, 418] width 0 height 0
click at [741, 413] on input "حدد خيارا" at bounding box center [743, 418] width 20 height 20
click at [811, 509] on span "حدد خيارا" at bounding box center [821, 512] width 20 height 20
click at [811, 509] on input "حدد خيارا" at bounding box center [821, 512] width 20 height 20
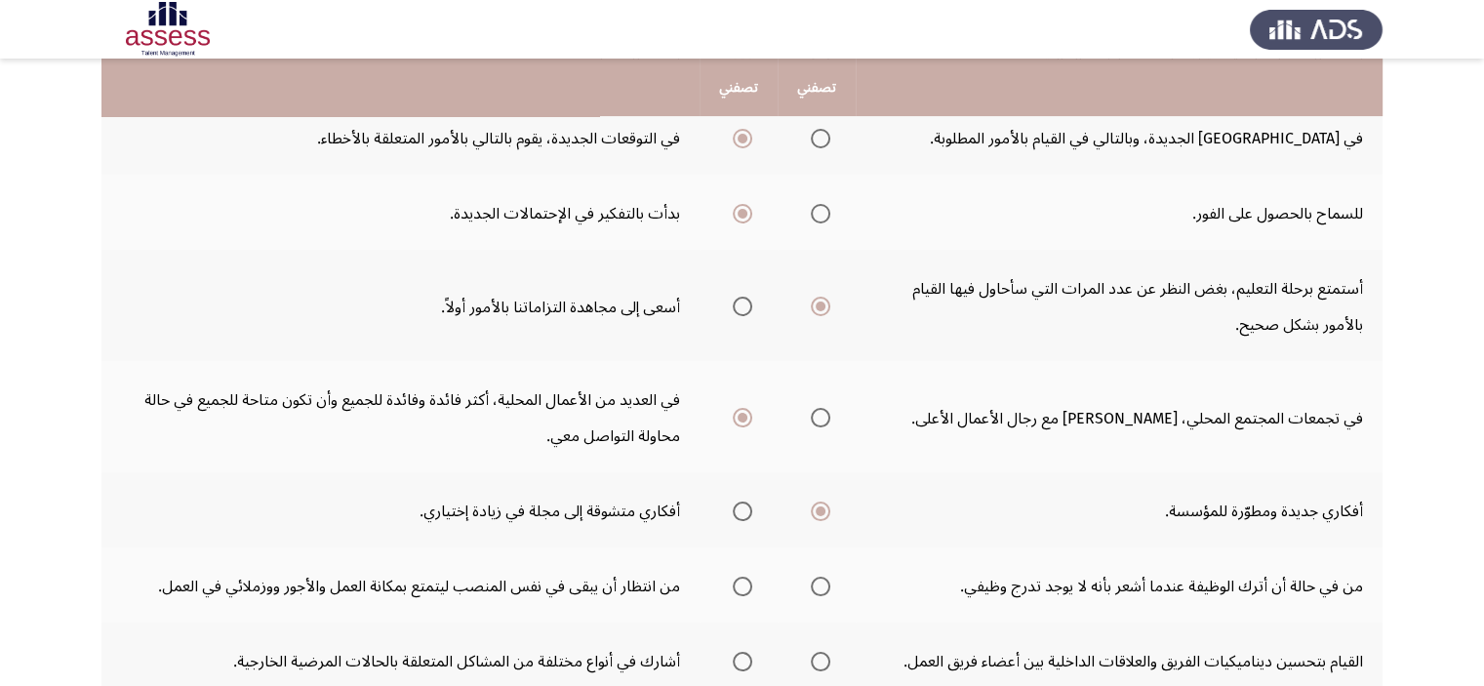
click at [821, 586] on span "حدد خيارا" at bounding box center [821, 586] width 0 height 0
click at [818, 579] on input "حدد خيارا" at bounding box center [821, 587] width 20 height 20
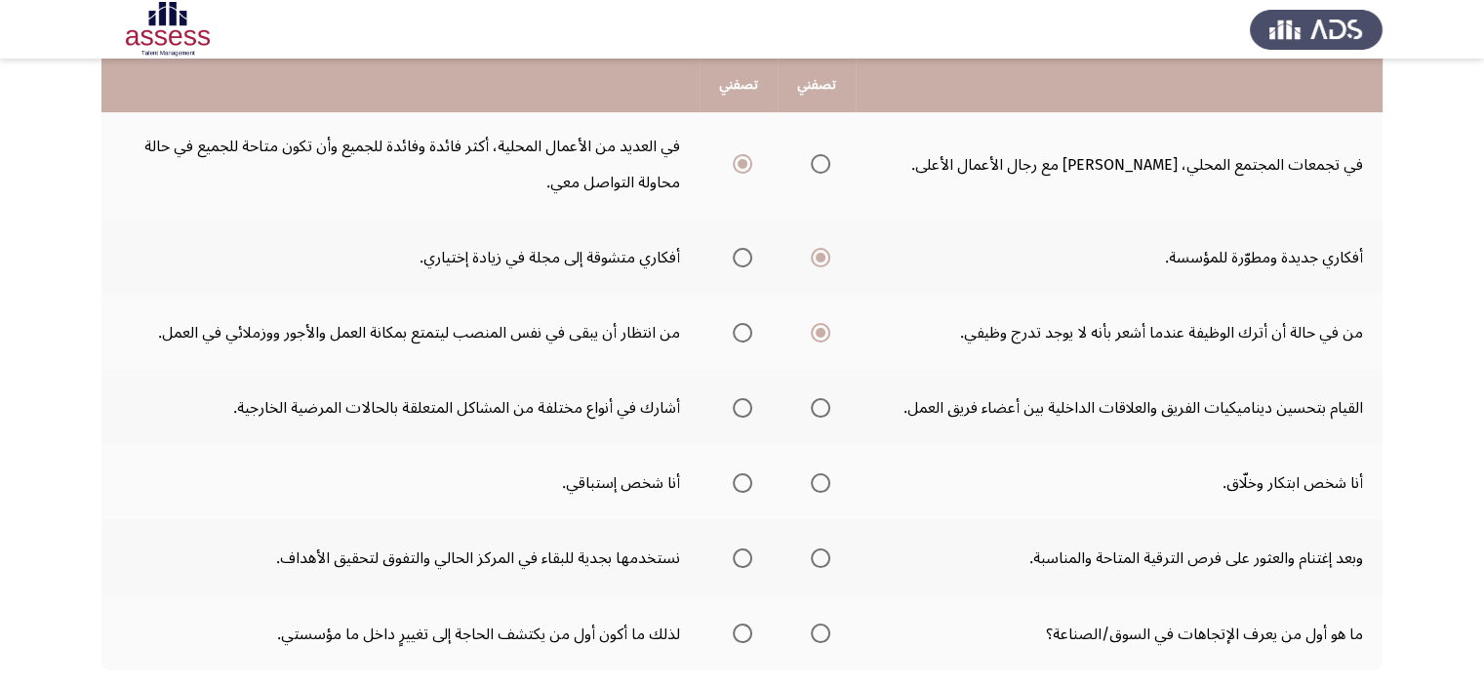
scroll to position [632, 0]
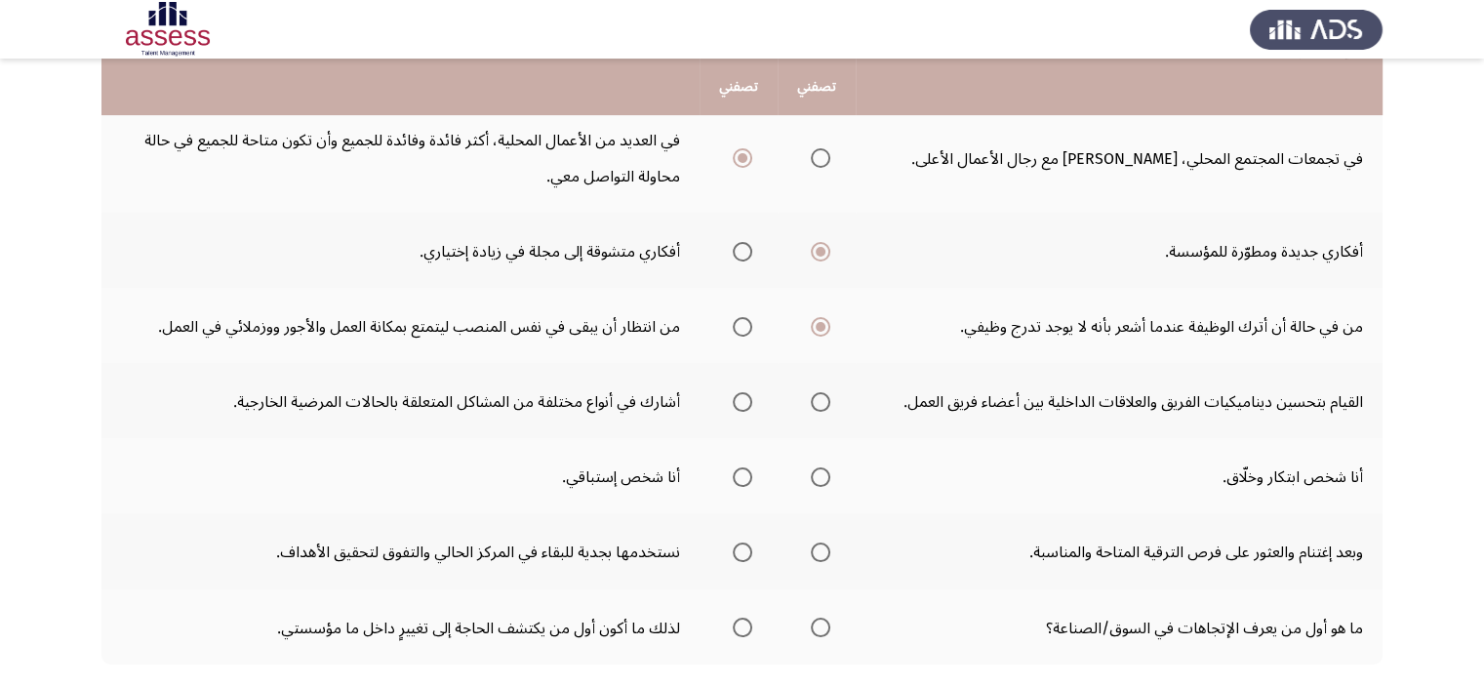
click at [821, 402] on span "حدد خيارا" at bounding box center [821, 402] width 0 height 0
click at [818, 394] on input "حدد خيارا" at bounding box center [821, 402] width 20 height 20
click at [821, 477] on span "حدد خيارا" at bounding box center [821, 477] width 0 height 0
click at [818, 468] on input "حدد خيارا" at bounding box center [821, 477] width 20 height 20
click at [743, 552] on span "حدد خيارا" at bounding box center [743, 552] width 0 height 0
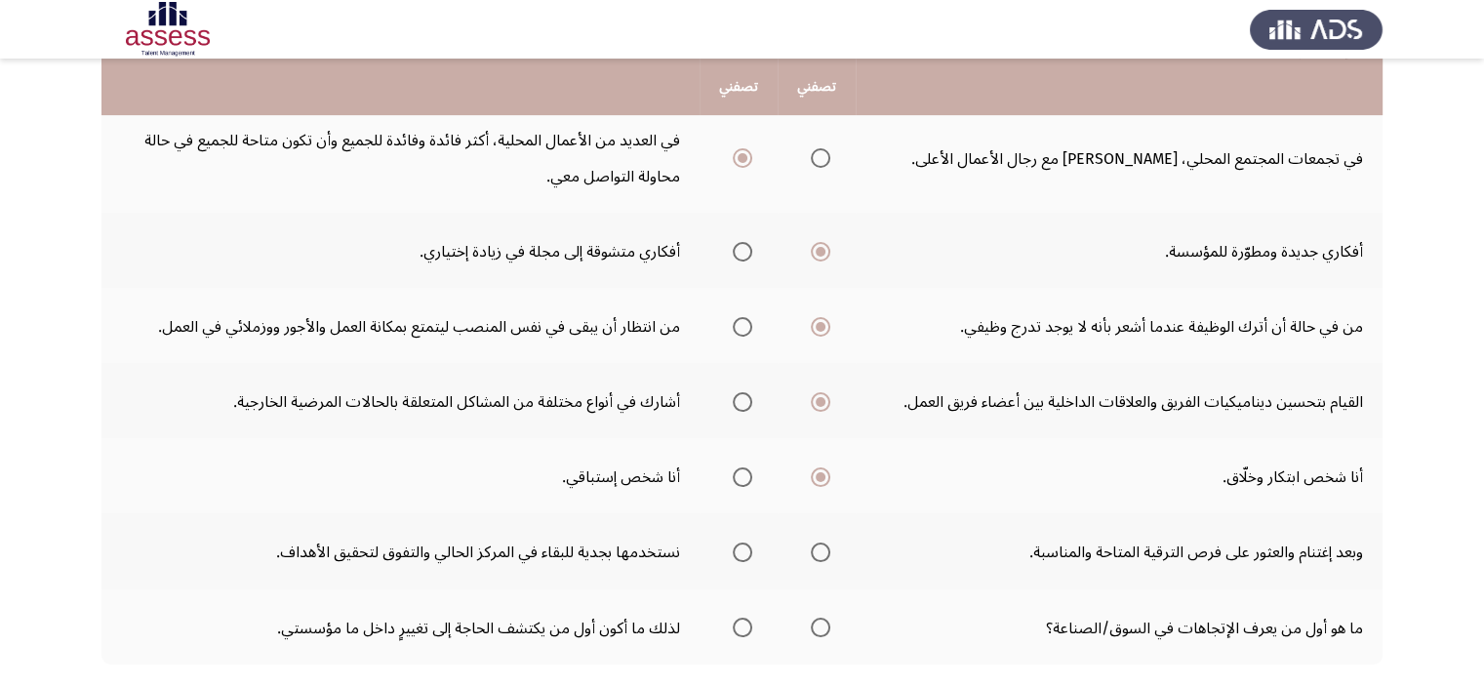
click at [741, 544] on input "حدد خيارا" at bounding box center [743, 553] width 20 height 20
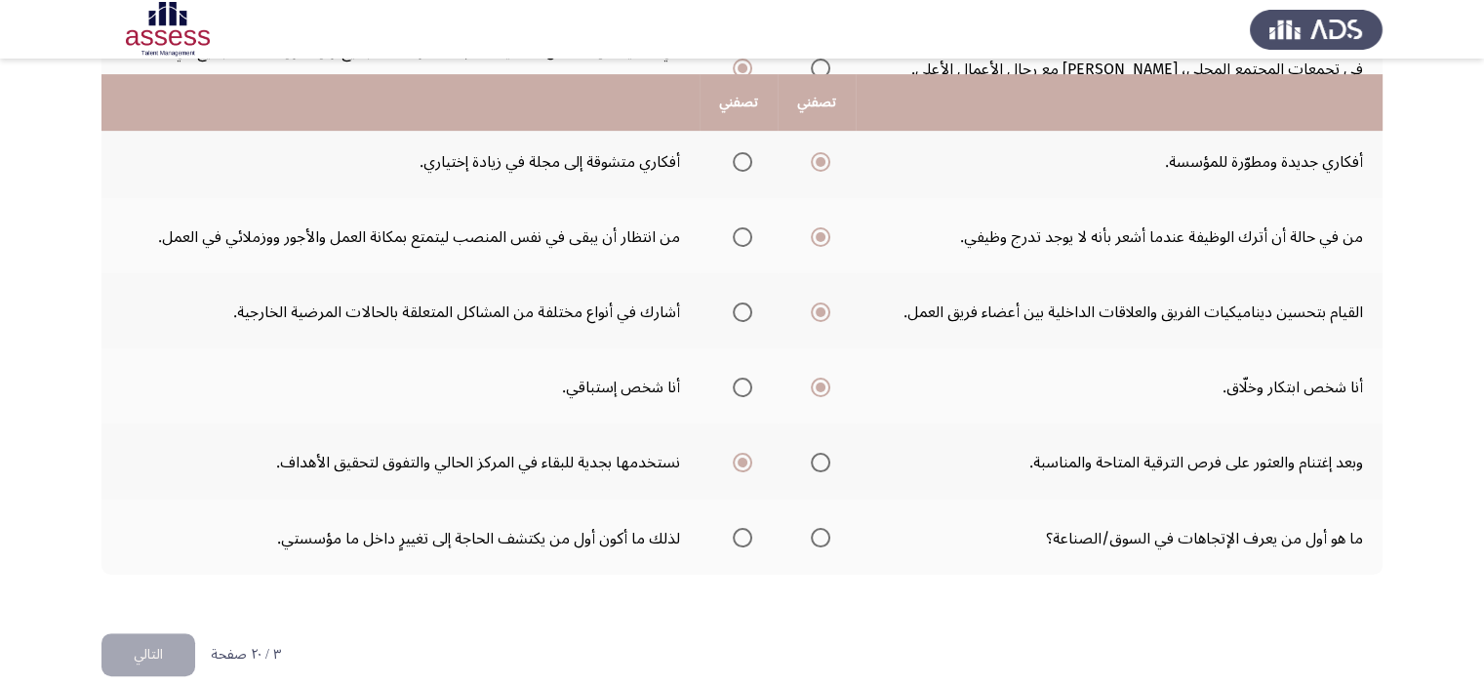
scroll to position [738, 0]
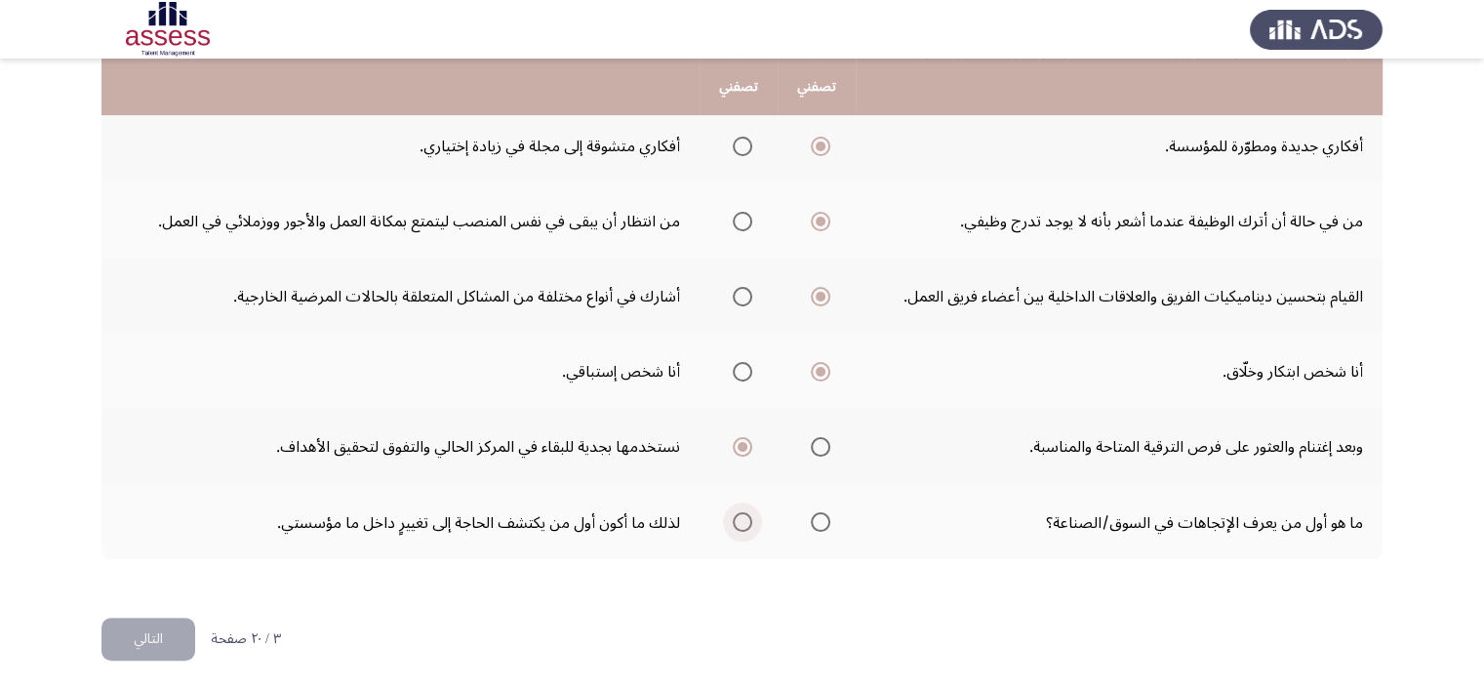
click at [743, 522] on span "حدد خيارا" at bounding box center [743, 522] width 0 height 0
click at [741, 512] on input "حدد خيارا" at bounding box center [743, 522] width 20 height 20
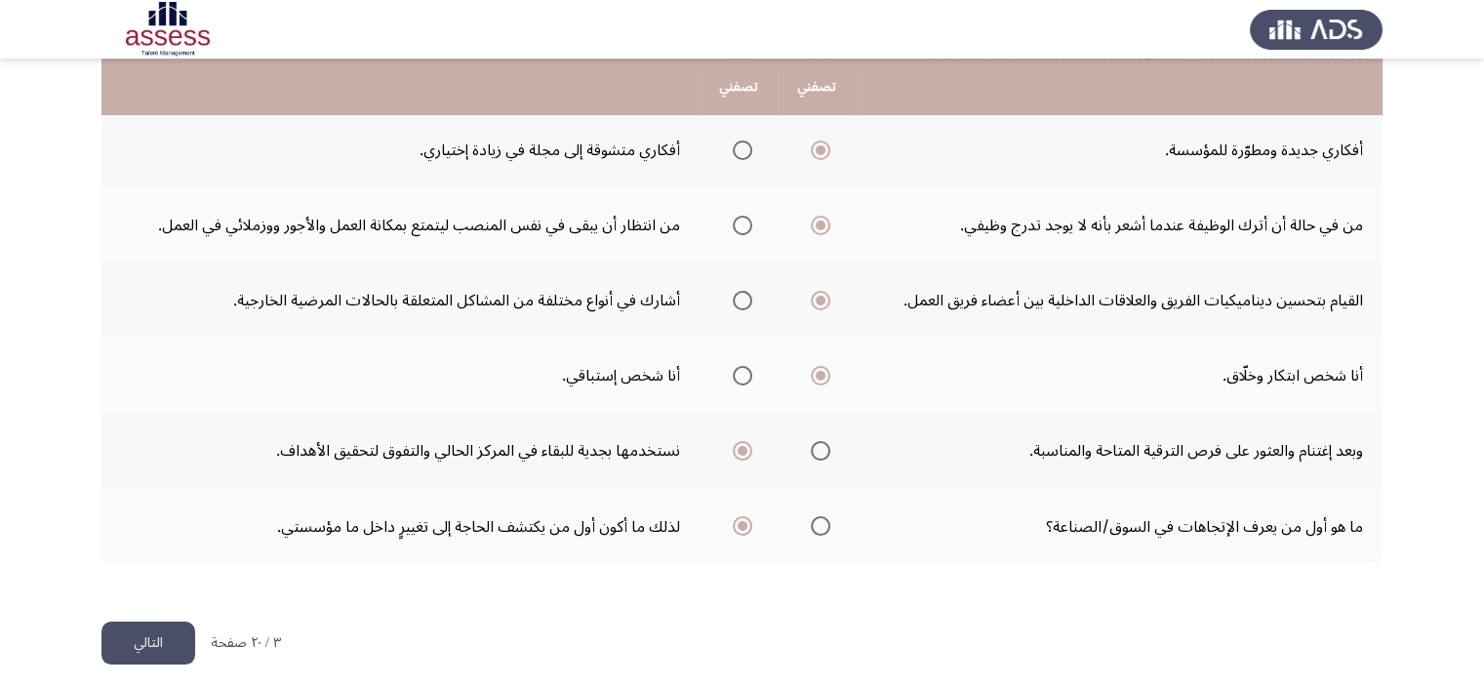
click at [148, 630] on font "التالي" at bounding box center [148, 642] width 29 height 28
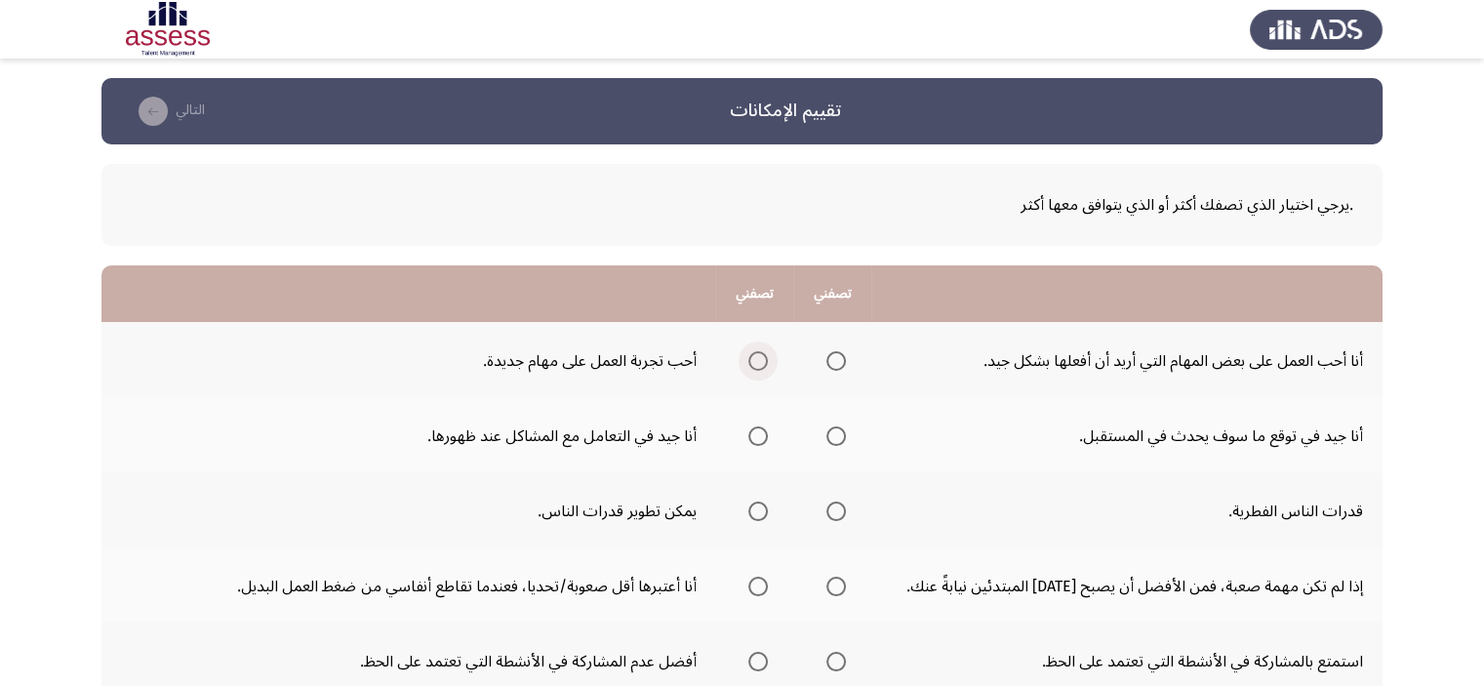
click at [758, 361] on span "حدد خيارا" at bounding box center [758, 361] width 0 height 0
click at [748, 360] on input "حدد خيارا" at bounding box center [758, 361] width 20 height 20
click at [836, 436] on span "حدد خيارا" at bounding box center [836, 436] width 0 height 0
click at [827, 434] on input "حدد خيارا" at bounding box center [837, 436] width 20 height 20
click at [758, 511] on span "حدد خيارا" at bounding box center [758, 511] width 0 height 0
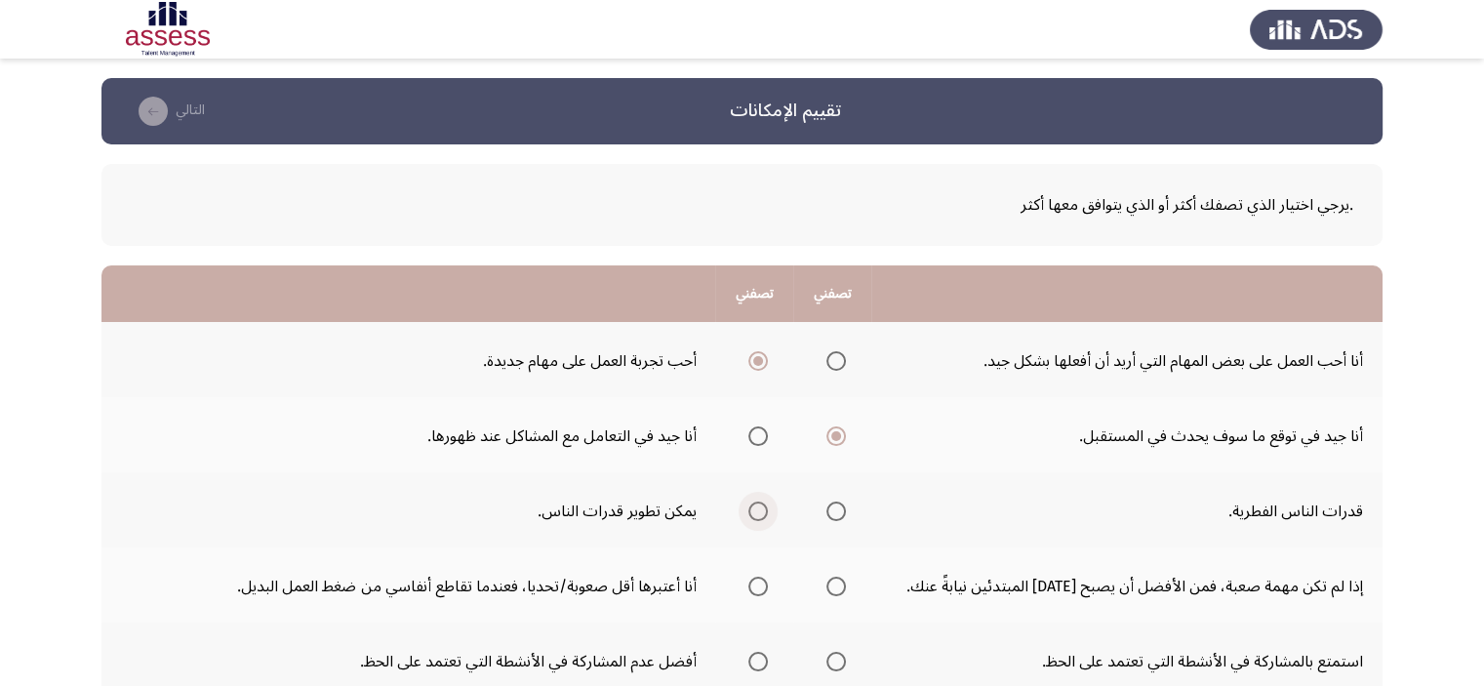
click at [748, 509] on input "حدد خيارا" at bounding box center [758, 512] width 20 height 20
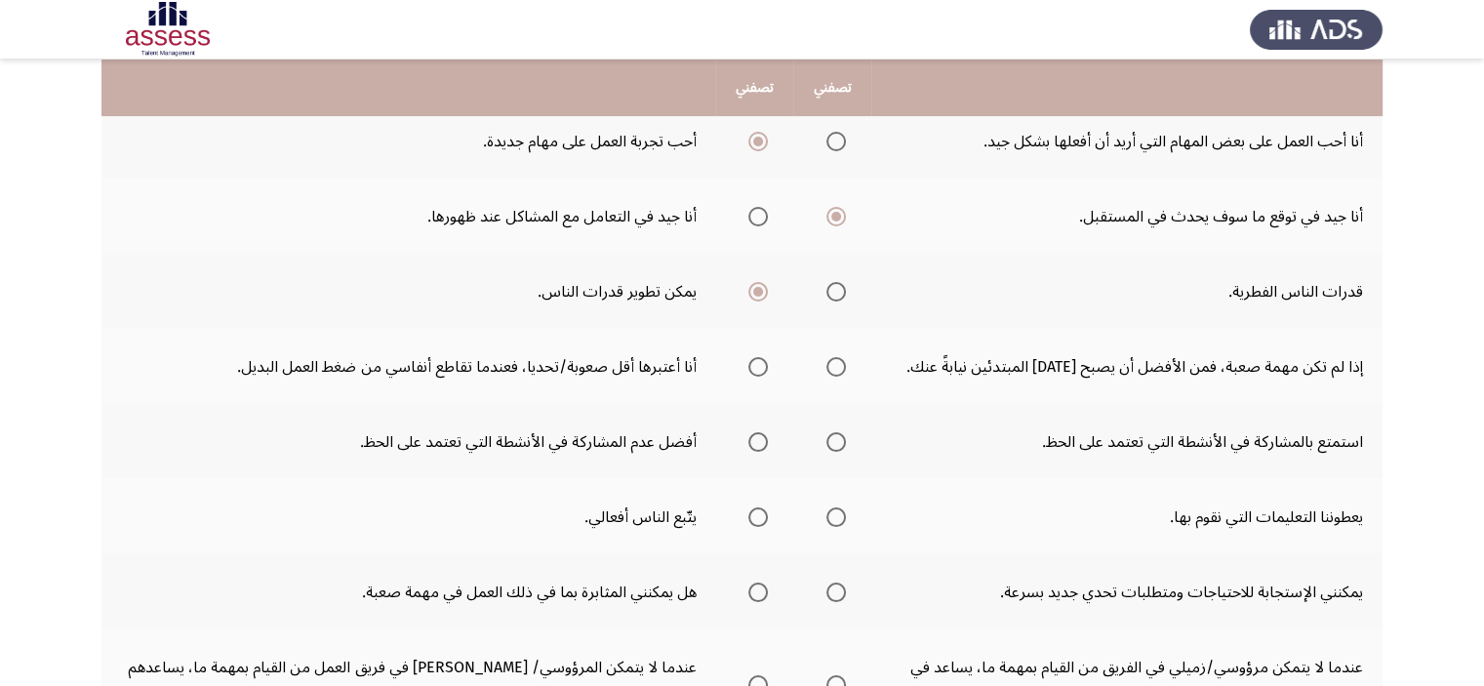
scroll to position [221, 0]
click at [836, 366] on span "حدد خيارا" at bounding box center [836, 366] width 0 height 0
click at [827, 363] on input "حدد خيارا" at bounding box center [837, 366] width 20 height 20
click at [741, 437] on label "حدد خيارا" at bounding box center [754, 441] width 27 height 20
click at [748, 437] on input "حدد خيارا" at bounding box center [758, 441] width 20 height 20
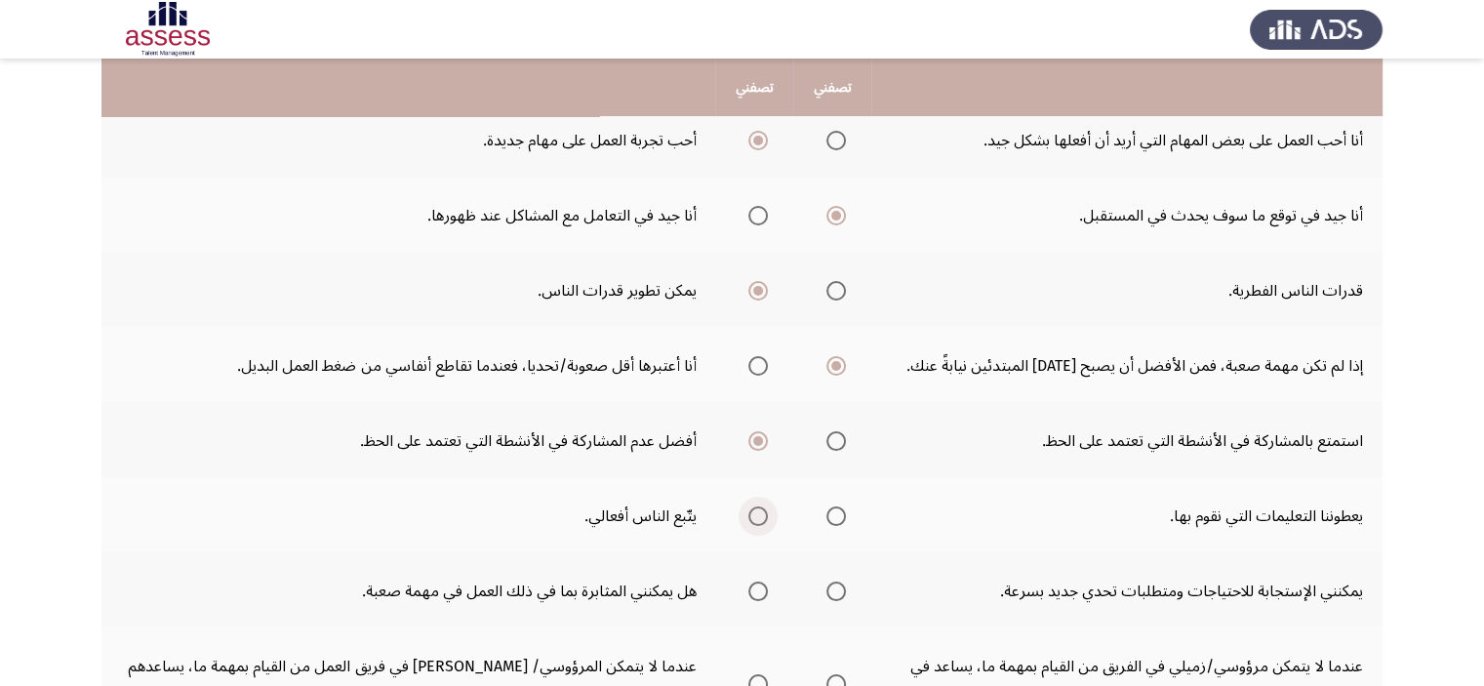
click at [748, 519] on span "حدد خيارا" at bounding box center [758, 516] width 20 height 20
click at [748, 519] on input "حدد خيارا" at bounding box center [758, 516] width 20 height 20
click at [748, 593] on span "حدد خيارا" at bounding box center [758, 592] width 20 height 20
click at [748, 593] on input "حدد خيارا" at bounding box center [758, 592] width 20 height 20
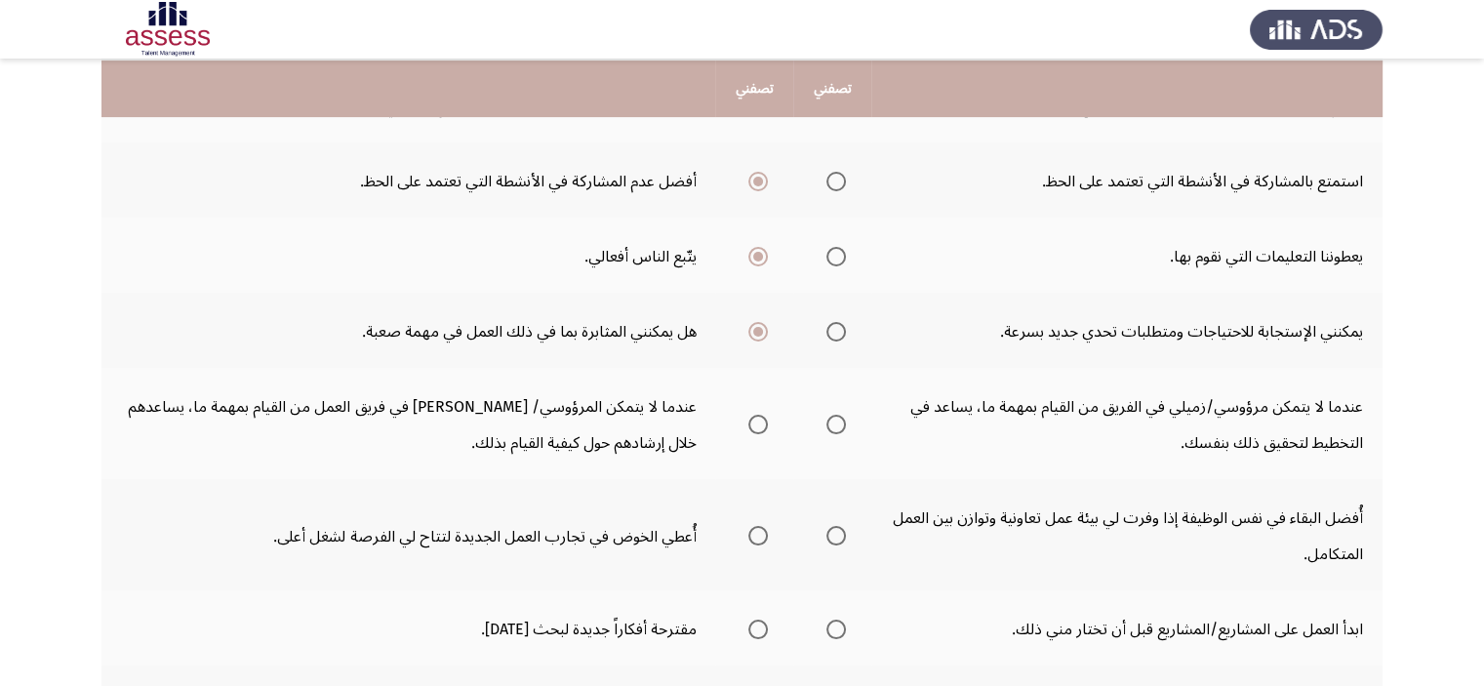
scroll to position [481, 0]
click at [748, 424] on span "حدد خيارا" at bounding box center [758, 424] width 20 height 20
click at [748, 424] on input "حدد خيارا" at bounding box center [758, 424] width 20 height 20
click at [748, 536] on span "حدد خيارا" at bounding box center [758, 535] width 20 height 20
click at [748, 536] on input "حدد خيارا" at bounding box center [758, 535] width 20 height 20
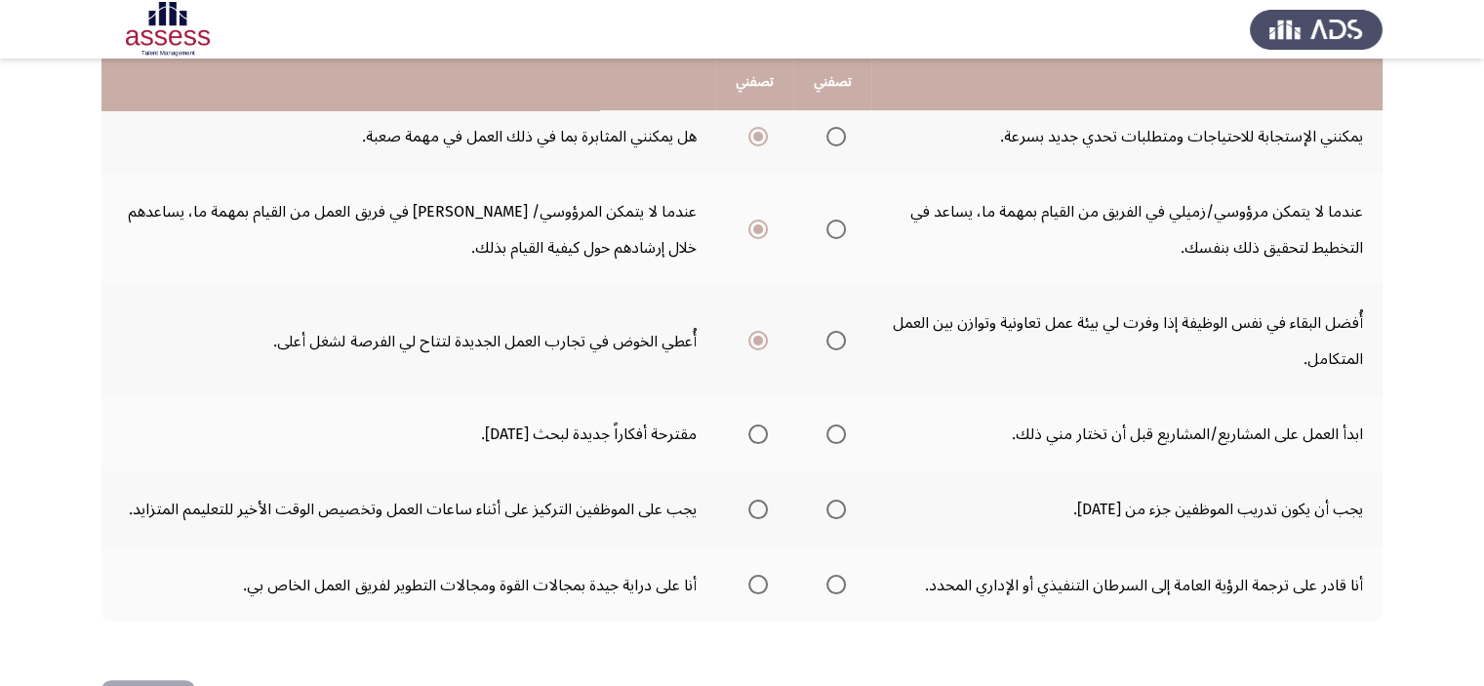
scroll to position [677, 0]
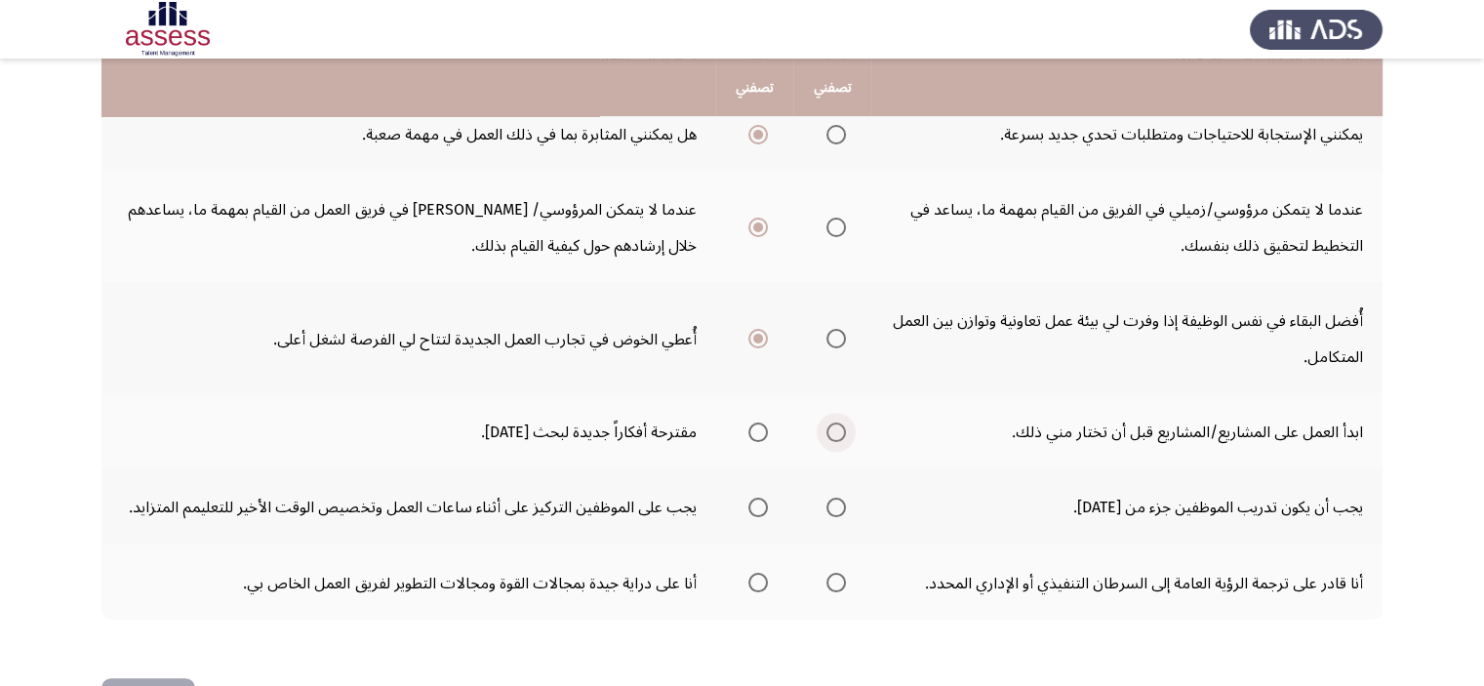
click at [827, 432] on span "حدد خيارا" at bounding box center [837, 433] width 20 height 20
click at [827, 432] on input "حدد خيارا" at bounding box center [837, 433] width 20 height 20
click at [836, 507] on span "حدد خيارا" at bounding box center [836, 507] width 0 height 0
click at [827, 515] on input "حدد خيارا" at bounding box center [837, 508] width 20 height 20
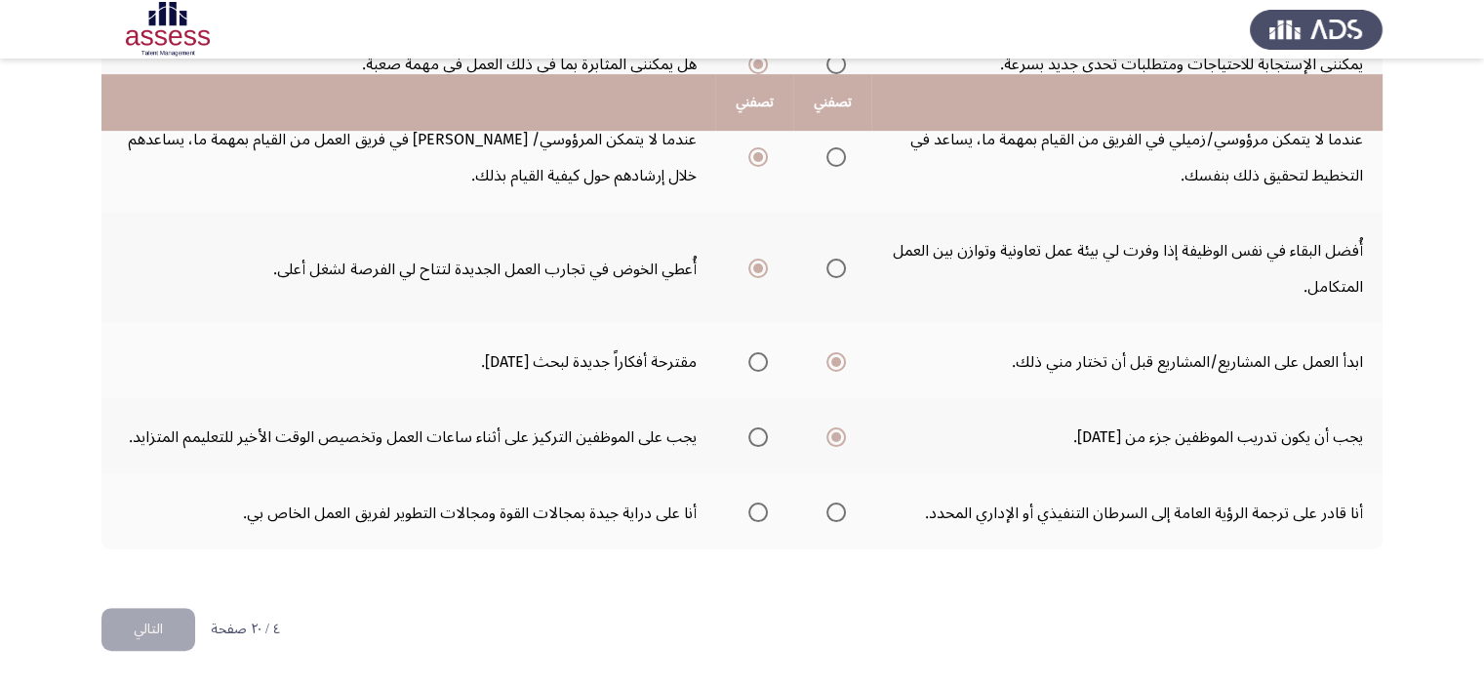
scroll to position [773, 0]
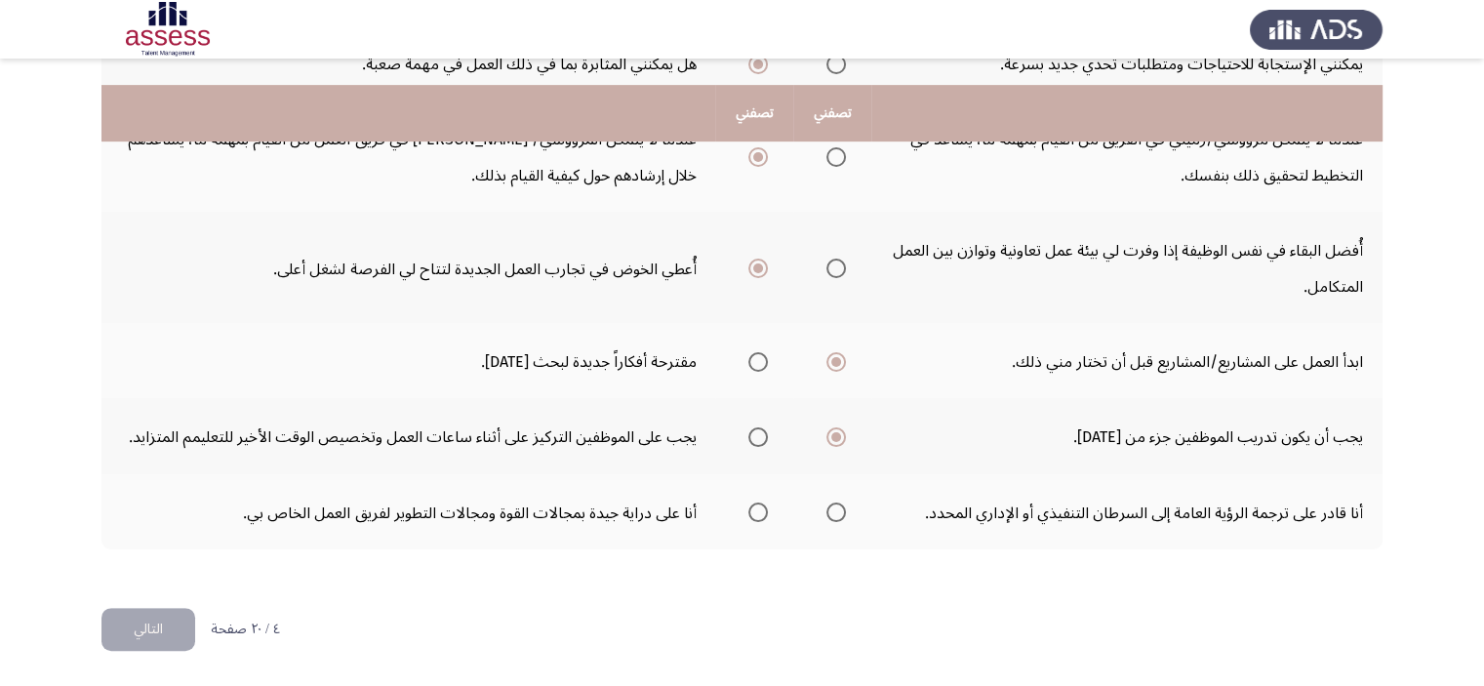
click at [836, 512] on span "حدد خيارا" at bounding box center [836, 512] width 0 height 0
click at [827, 511] on input "حدد خيارا" at bounding box center [837, 513] width 20 height 20
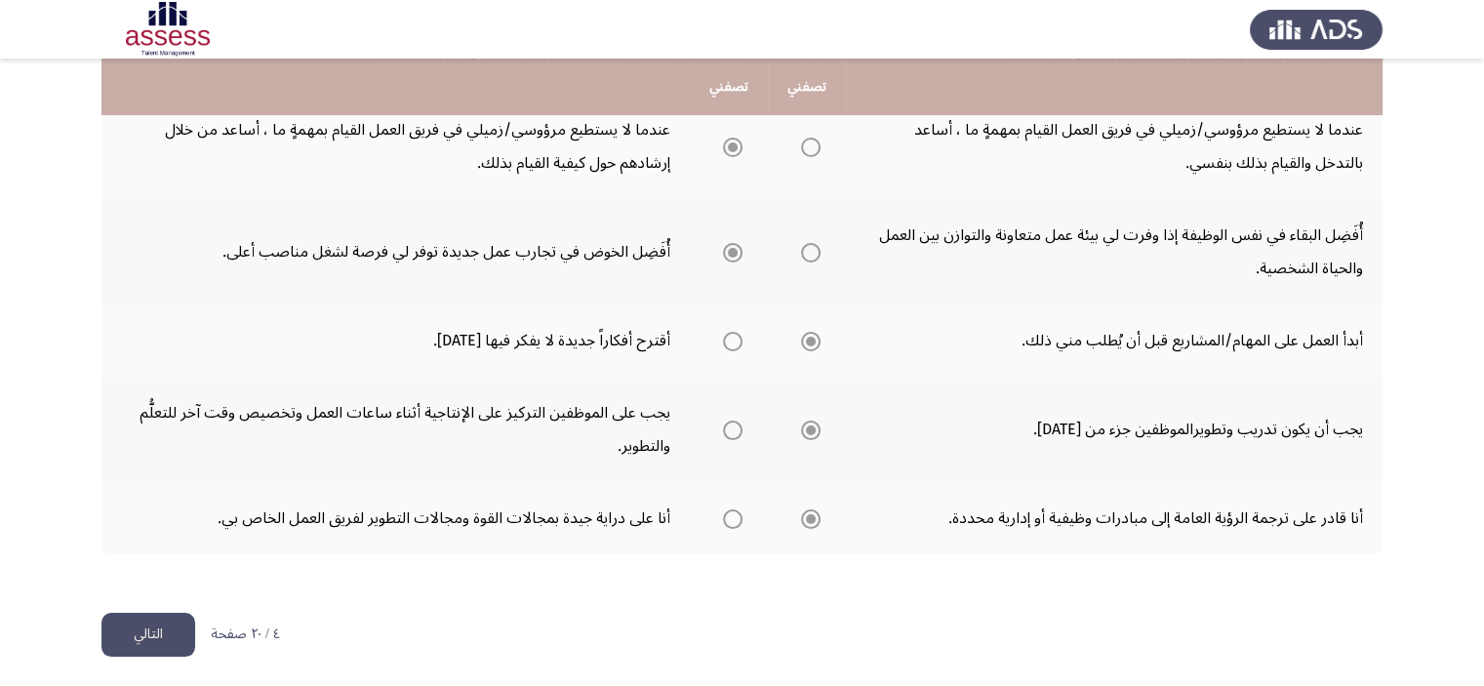
click at [124, 636] on button "التالي" at bounding box center [148, 635] width 94 height 44
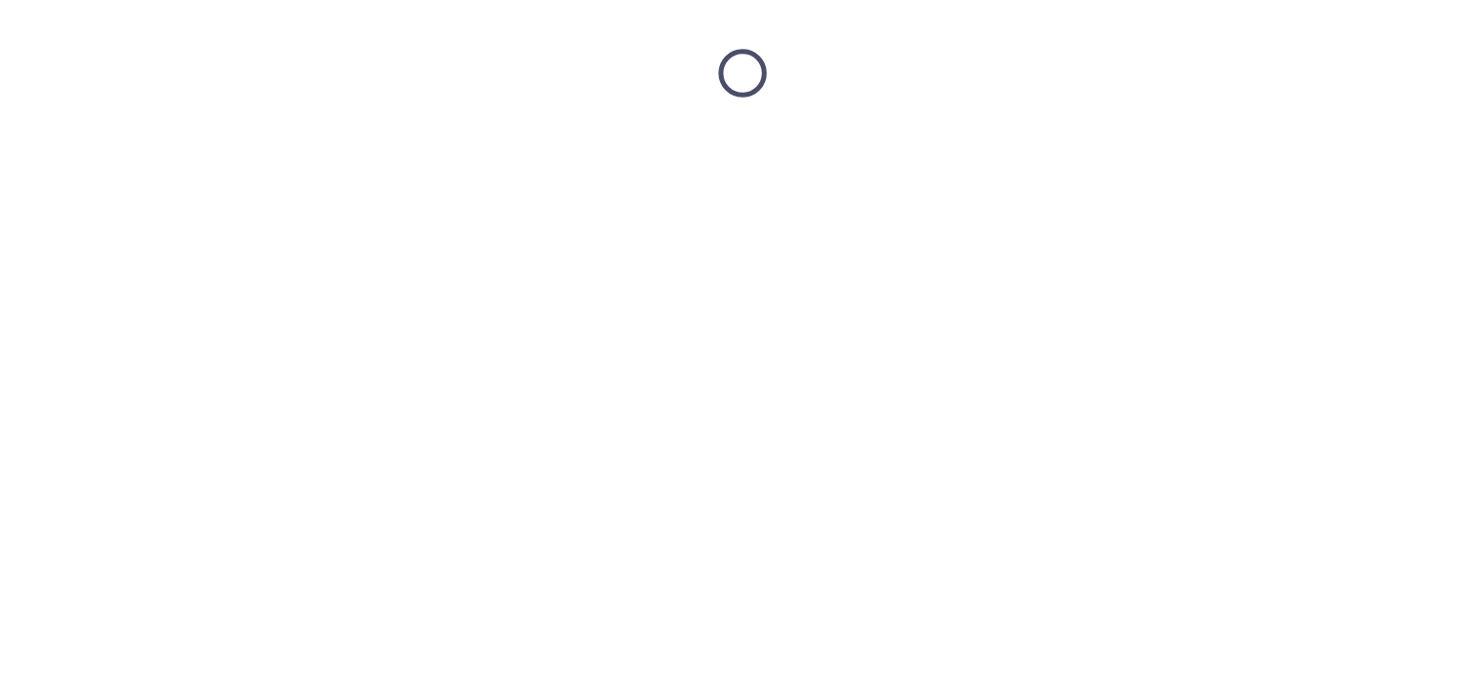
scroll to position [0, 0]
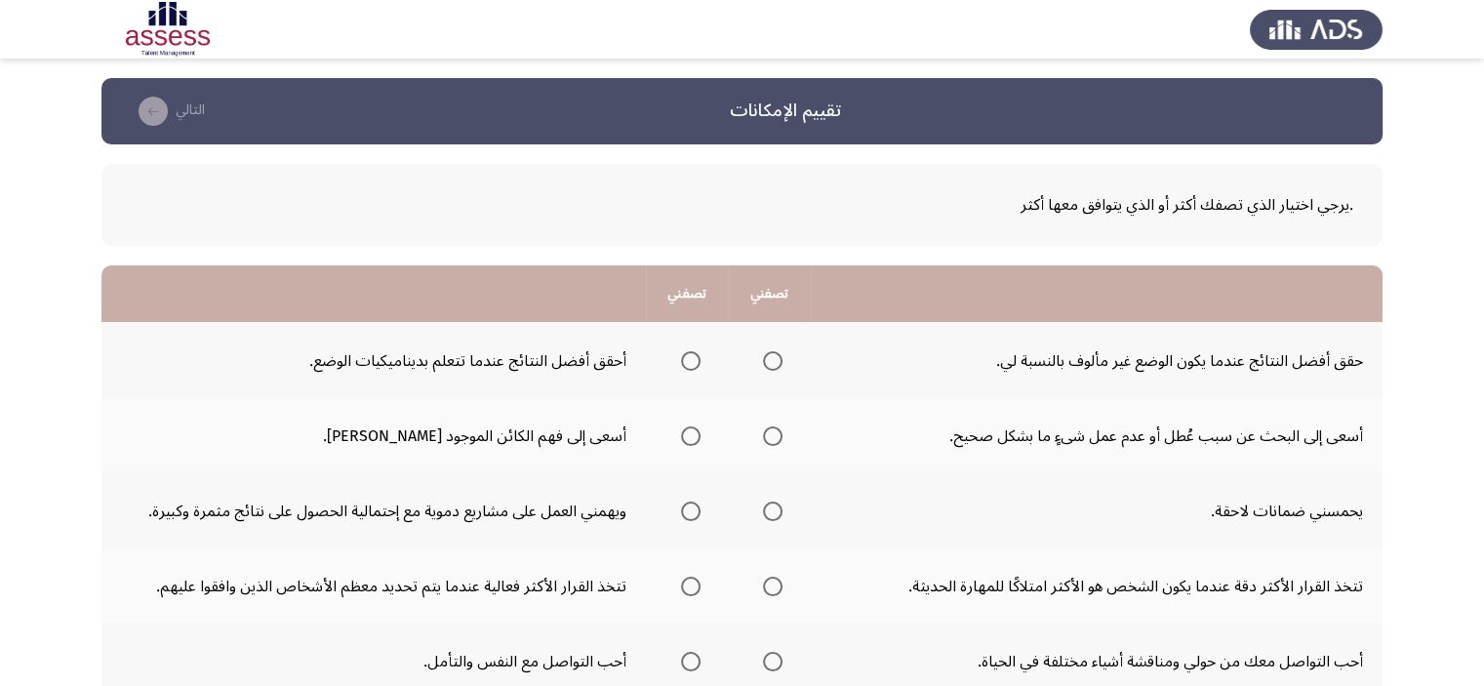
click at [772, 351] on span "حدد خيارا" at bounding box center [773, 361] width 20 height 20
click at [772, 351] on input "حدد خيارا" at bounding box center [773, 361] width 20 height 20
click at [773, 436] on span "حدد خيارا" at bounding box center [773, 436] width 0 height 0
click at [776, 434] on input "حدد خيارا" at bounding box center [773, 436] width 20 height 20
click at [691, 511] on span "حدد خيارا" at bounding box center [691, 511] width 0 height 0
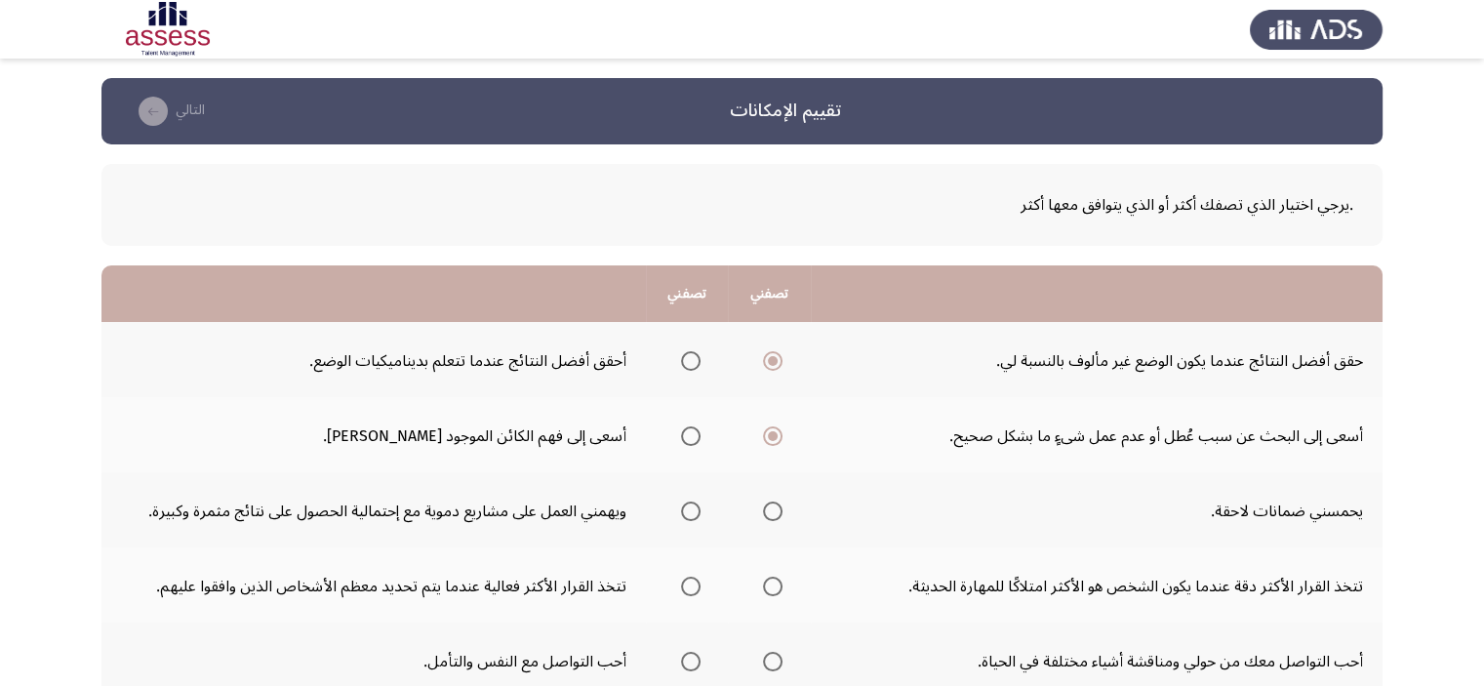
click at [694, 509] on input "حدد خيارا" at bounding box center [691, 512] width 20 height 20
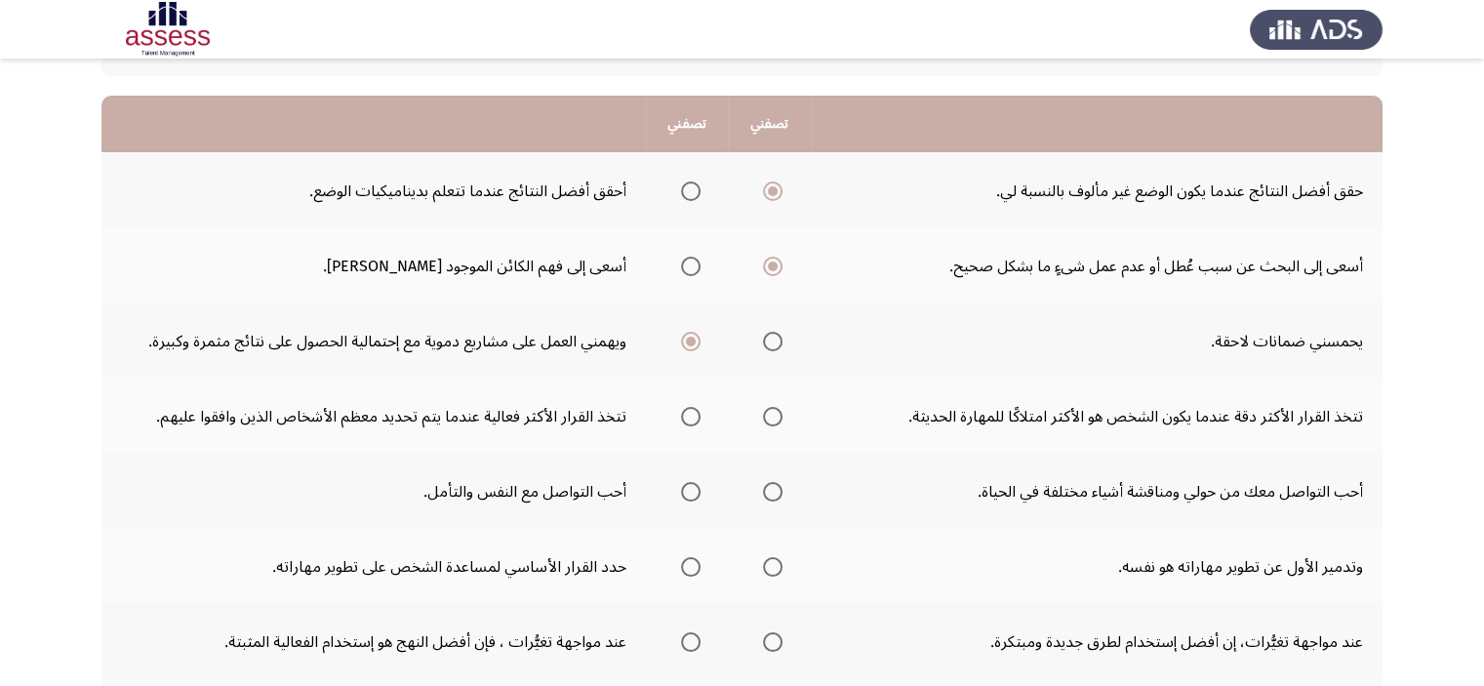
scroll to position [171, 0]
click at [691, 416] on span "حدد خيارا" at bounding box center [691, 416] width 0 height 0
click at [694, 413] on input "حدد خيارا" at bounding box center [691, 416] width 20 height 20
click at [773, 491] on span "حدد خيارا" at bounding box center [773, 491] width 0 height 0
click at [776, 487] on input "حدد خيارا" at bounding box center [773, 491] width 20 height 20
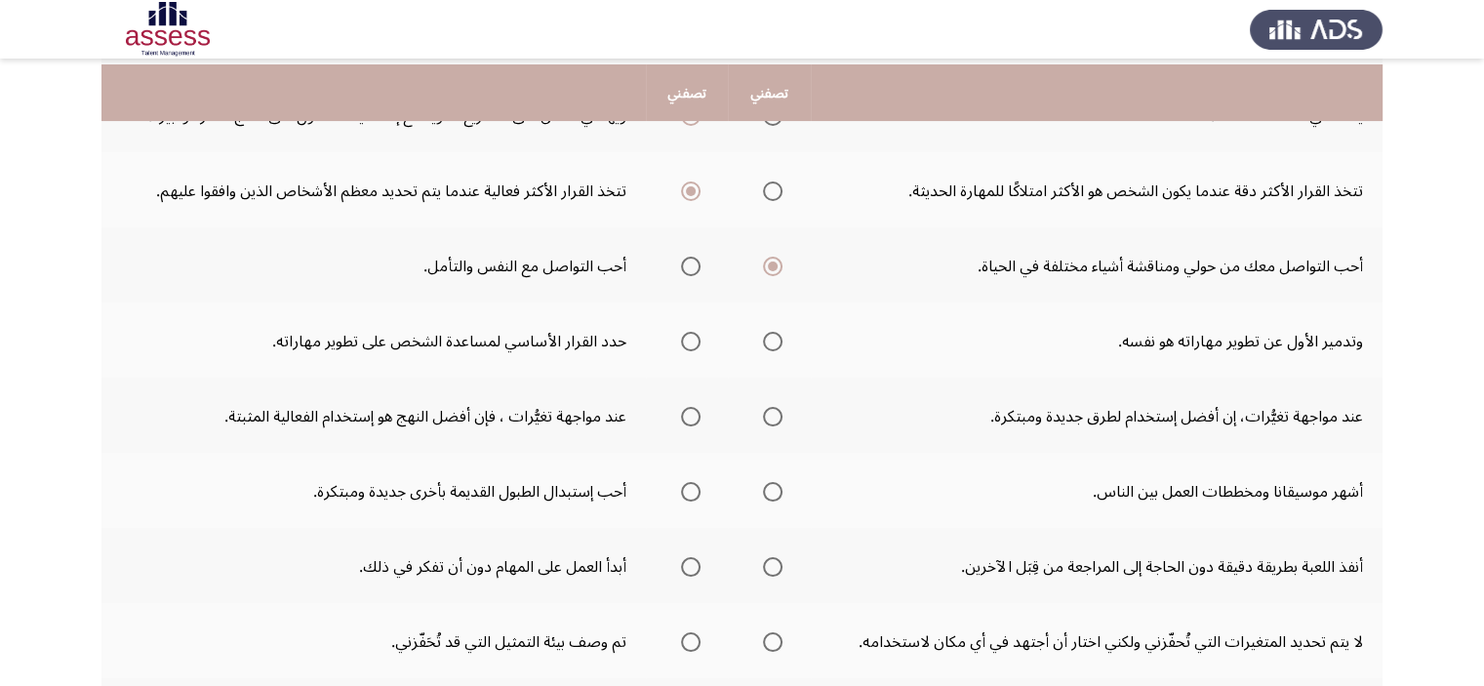
scroll to position [402, 0]
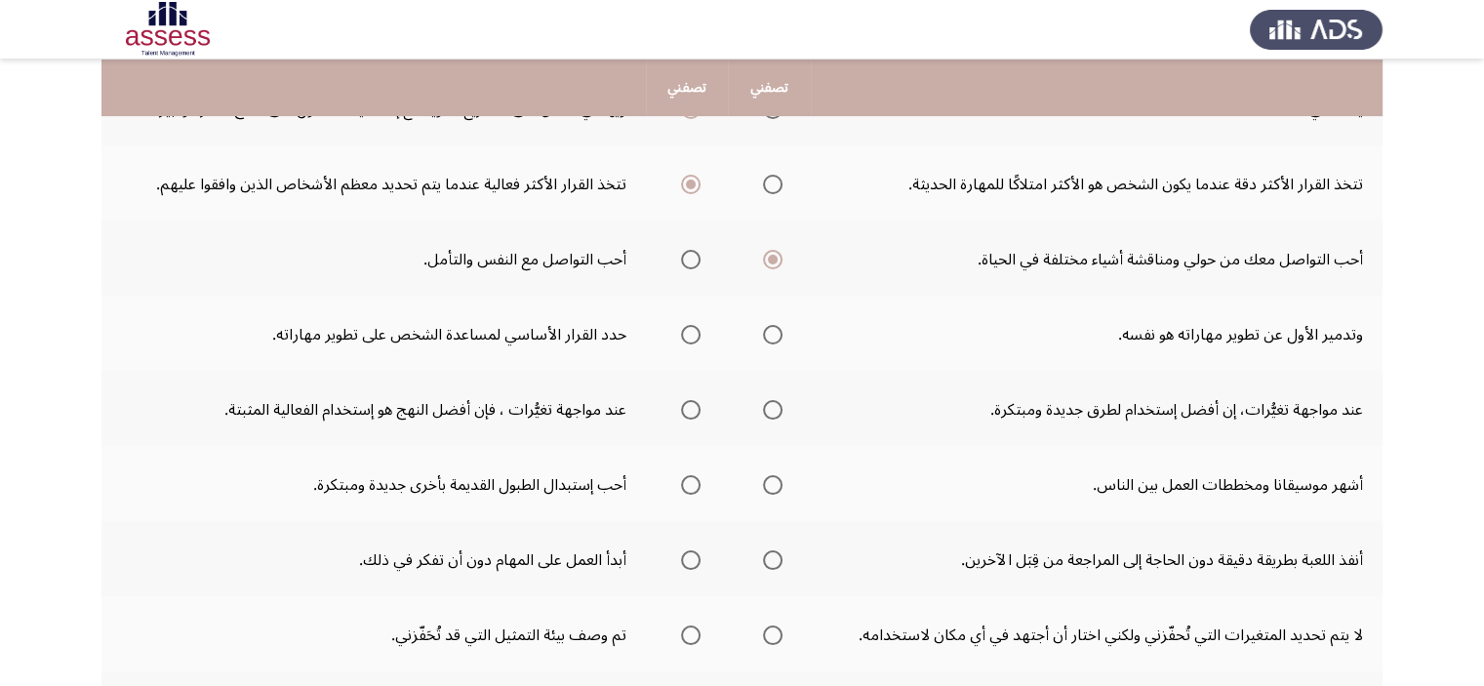
click at [691, 336] on span "حدد خيارا" at bounding box center [691, 335] width 20 height 20
click at [691, 336] on input "حدد خيارا" at bounding box center [691, 335] width 20 height 20
click at [771, 410] on span "حدد خيارا" at bounding box center [773, 410] width 20 height 20
click at [771, 410] on input "حدد خيارا" at bounding box center [773, 410] width 20 height 20
click at [779, 488] on span "حدد خيارا" at bounding box center [773, 485] width 20 height 20
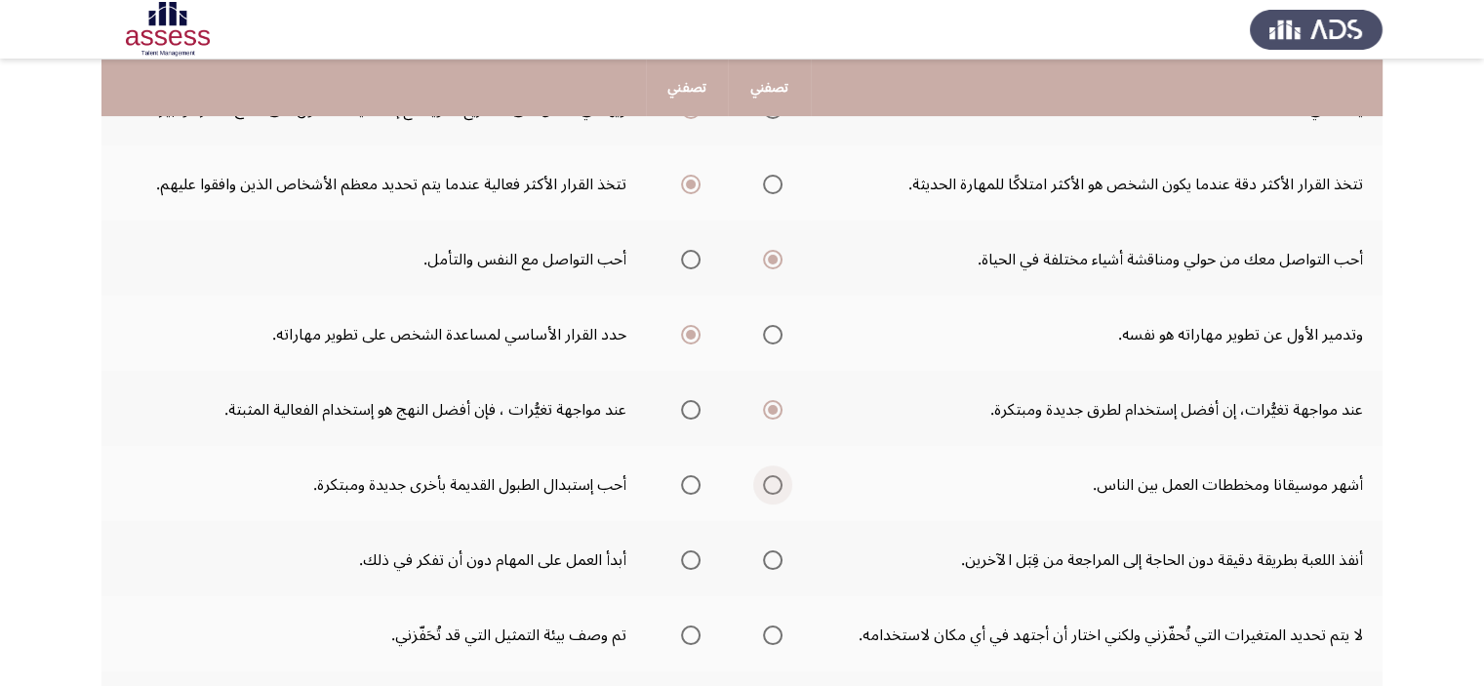
click at [779, 488] on input "حدد خيارا" at bounding box center [773, 485] width 20 height 20
click at [683, 558] on span "حدد خيارا" at bounding box center [691, 560] width 20 height 20
click at [683, 558] on input "حدد خيارا" at bounding box center [691, 560] width 20 height 20
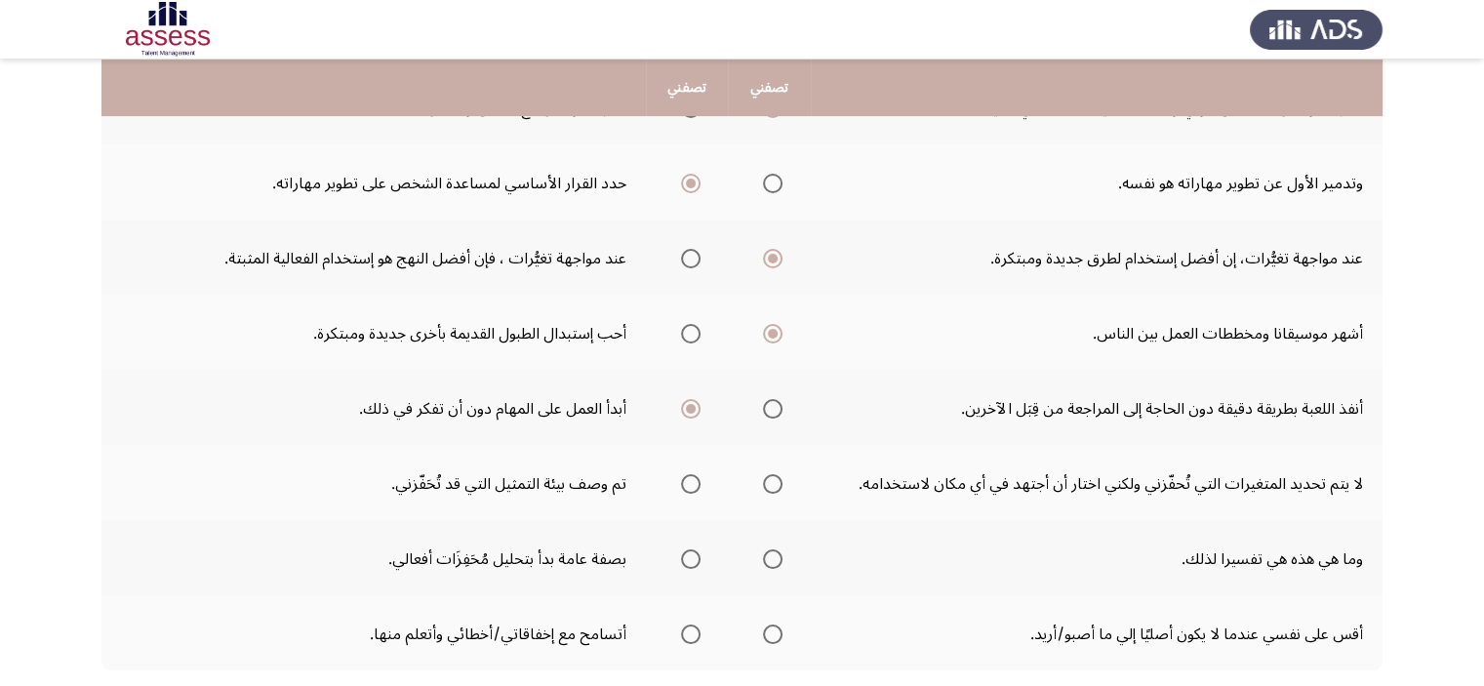
scroll to position [554, 0]
click at [777, 486] on span "حدد خيارا" at bounding box center [773, 483] width 20 height 20
click at [777, 486] on input "حدد خيارا" at bounding box center [773, 483] width 20 height 20
click at [685, 548] on span "حدد خيارا" at bounding box center [691, 558] width 20 height 20
click at [685, 548] on input "حدد خيارا" at bounding box center [691, 558] width 20 height 20
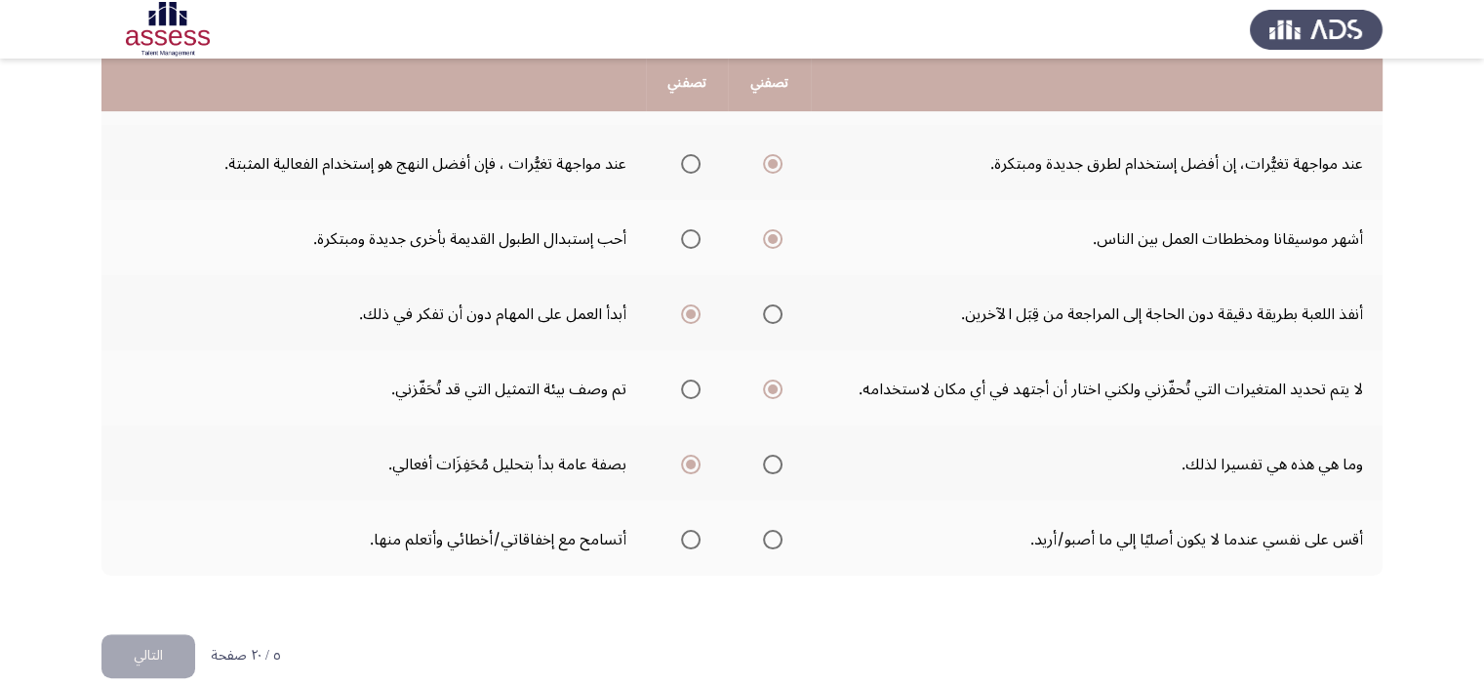
scroll to position [667, 0]
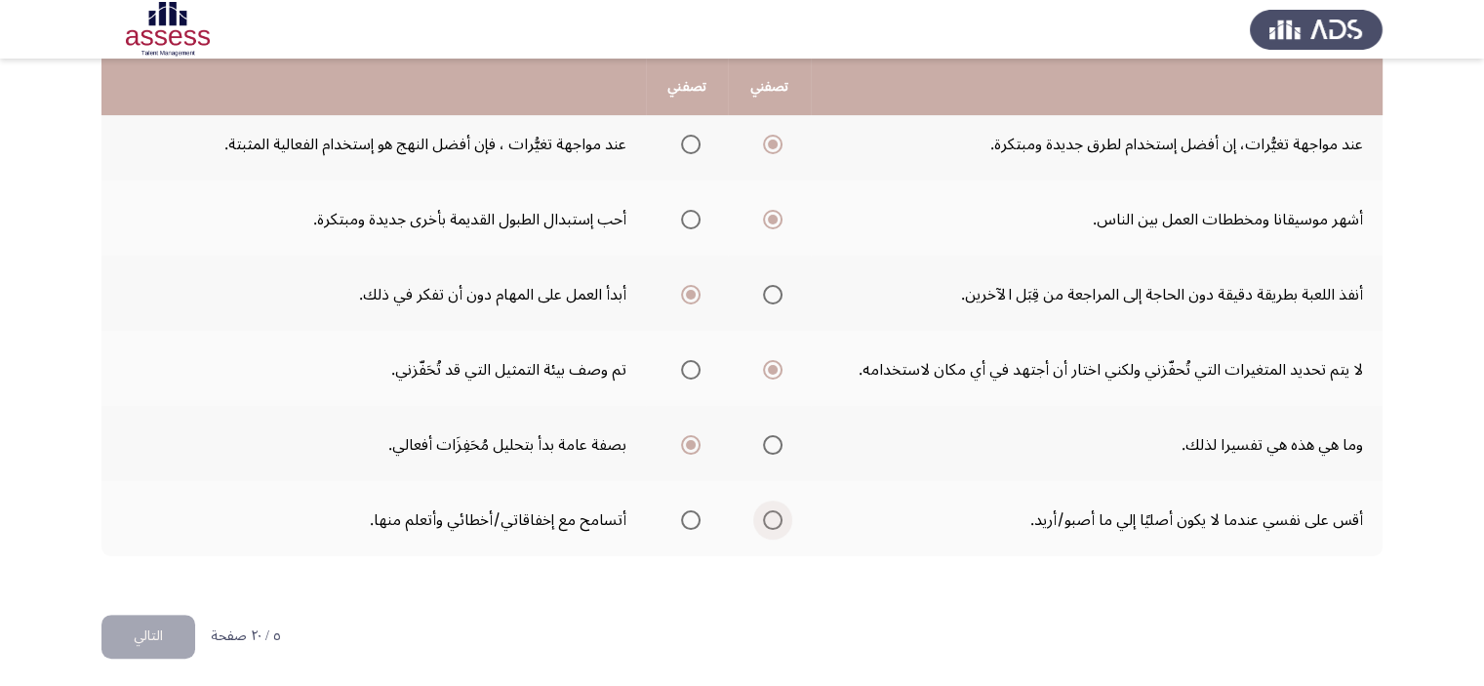
click at [773, 520] on span "حدد خيارا" at bounding box center [773, 520] width 0 height 0
click at [776, 511] on input "حدد خيارا" at bounding box center [773, 520] width 20 height 20
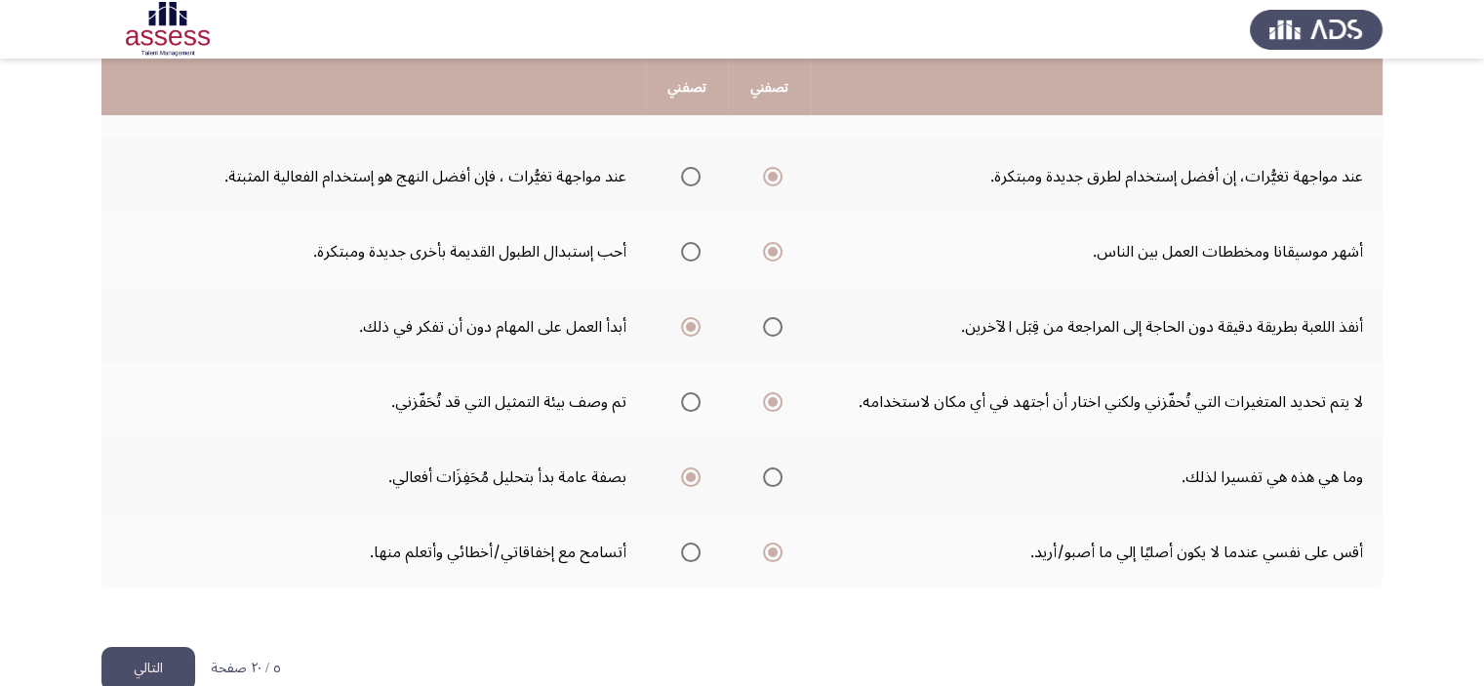
click at [126, 660] on button "التالي" at bounding box center [148, 669] width 94 height 44
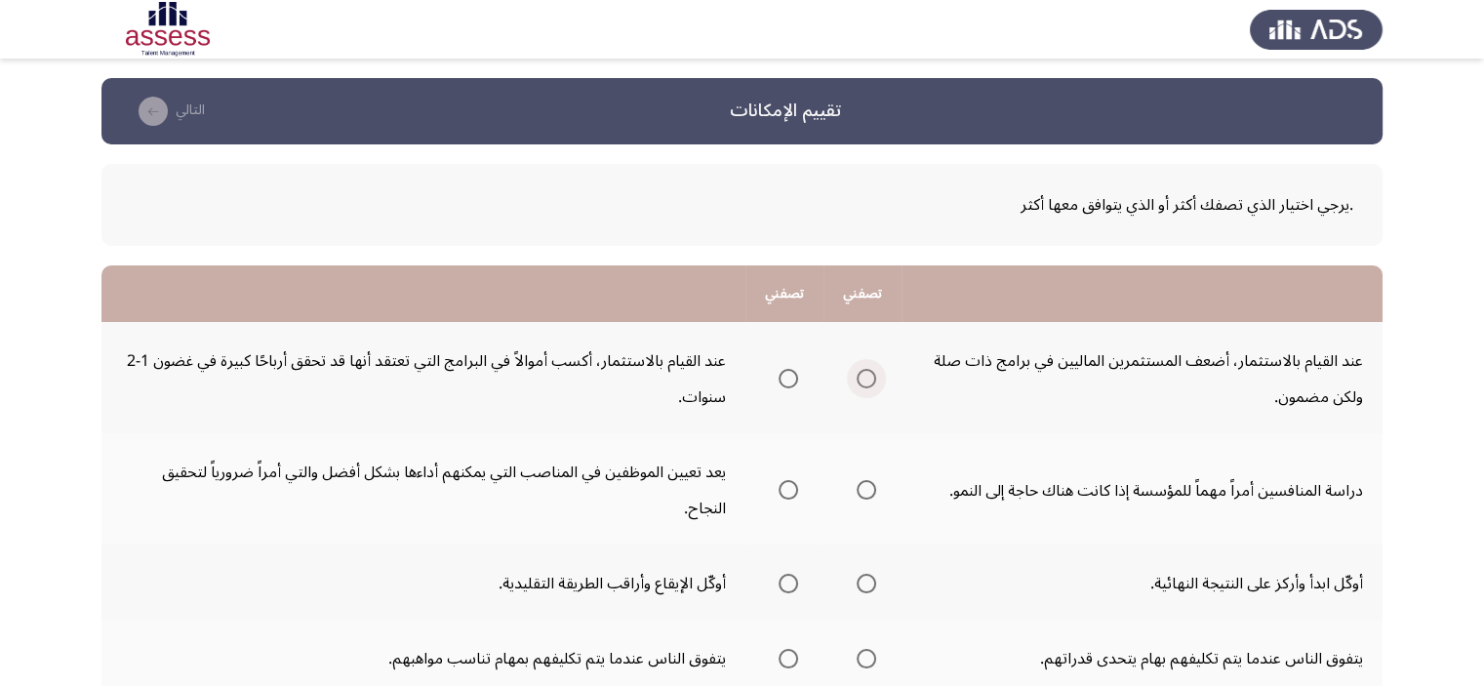
click at [867, 379] on span "حدد خيارا" at bounding box center [867, 379] width 0 height 0
click at [868, 379] on input "حدد خيارا" at bounding box center [867, 379] width 20 height 20
click at [788, 490] on span "حدد خيارا" at bounding box center [788, 490] width 0 height 0
click at [790, 488] on input "حدد خيارا" at bounding box center [789, 490] width 20 height 20
click at [867, 584] on span "حدد خيارا" at bounding box center [867, 584] width 0 height 0
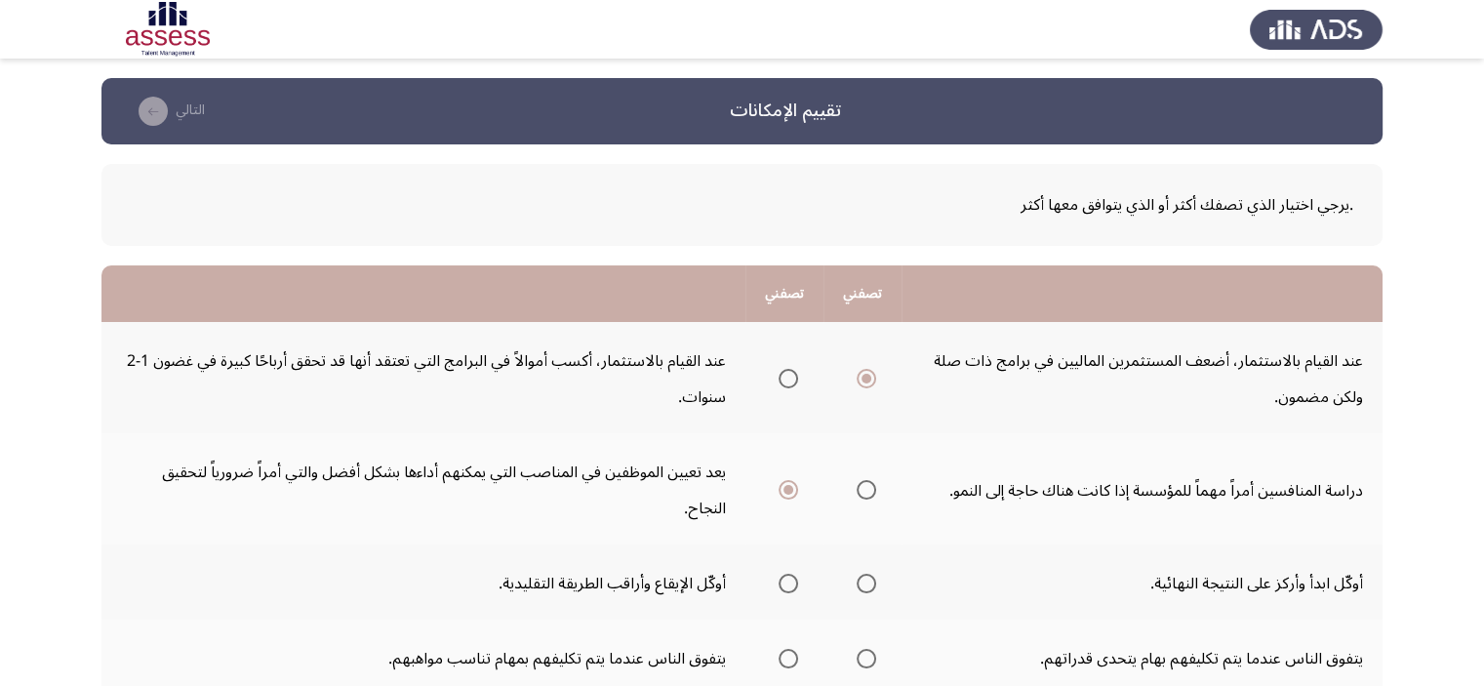
click at [868, 580] on input "حدد خيارا" at bounding box center [867, 584] width 20 height 20
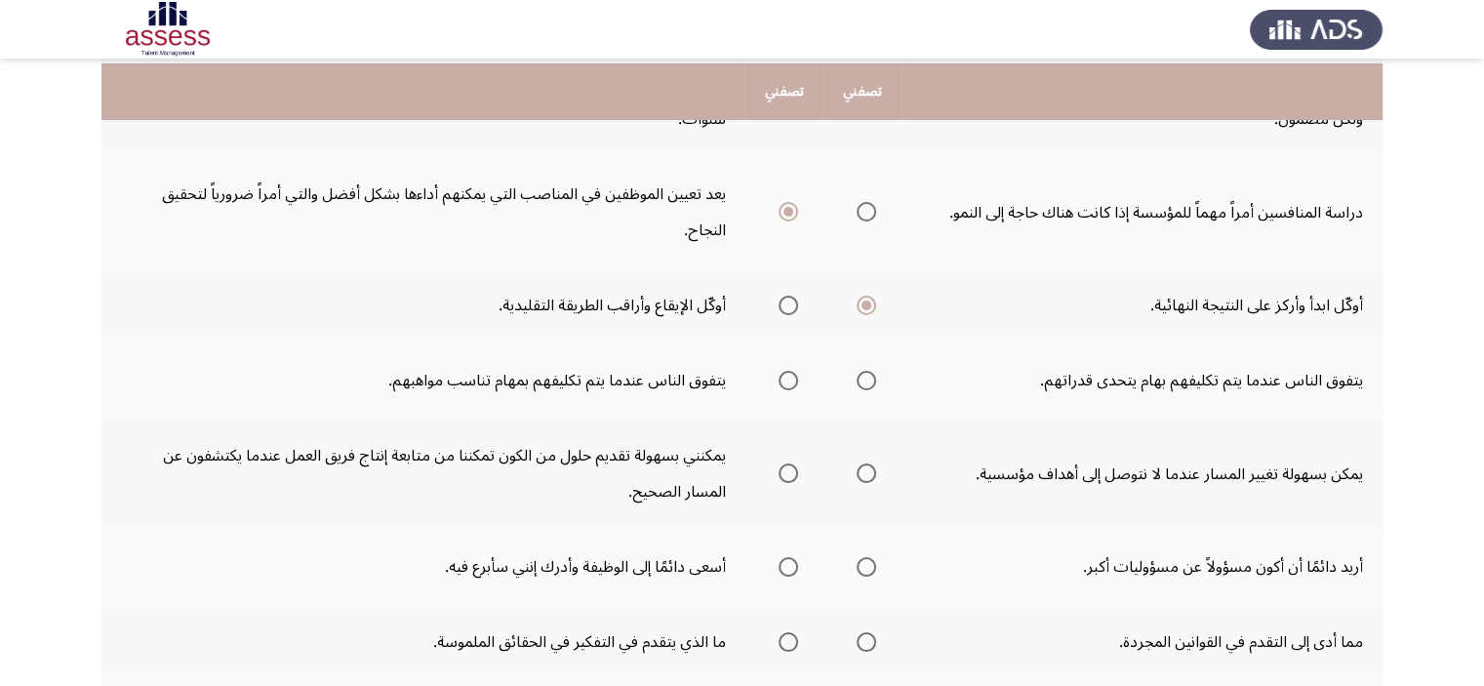
scroll to position [282, 0]
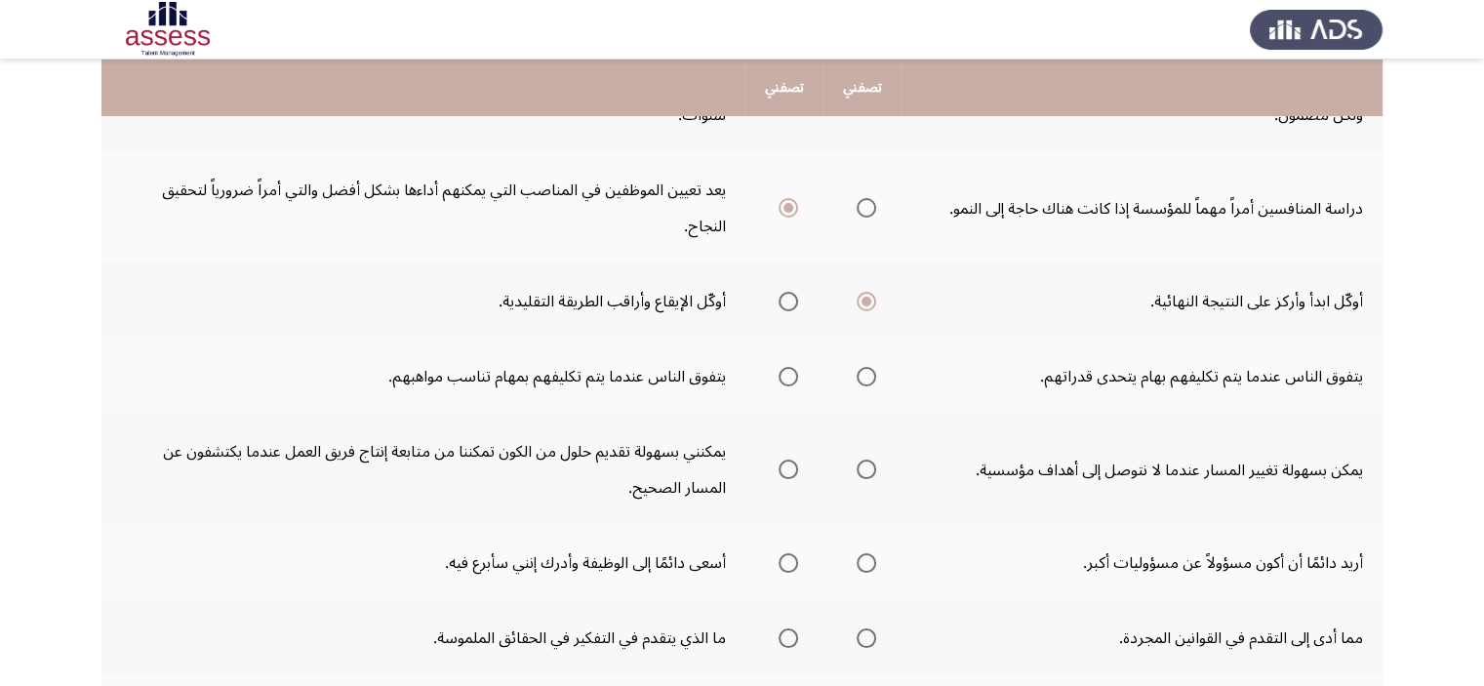
click at [867, 377] on span "حدد خيارا" at bounding box center [867, 377] width 0 height 0
click at [868, 372] on input "حدد خيارا" at bounding box center [867, 377] width 20 height 20
click at [777, 462] on label "حدد خيارا" at bounding box center [784, 470] width 27 height 20
click at [779, 462] on input "حدد خيارا" at bounding box center [789, 470] width 20 height 20
click at [867, 563] on span "حدد خيارا" at bounding box center [867, 563] width 0 height 0
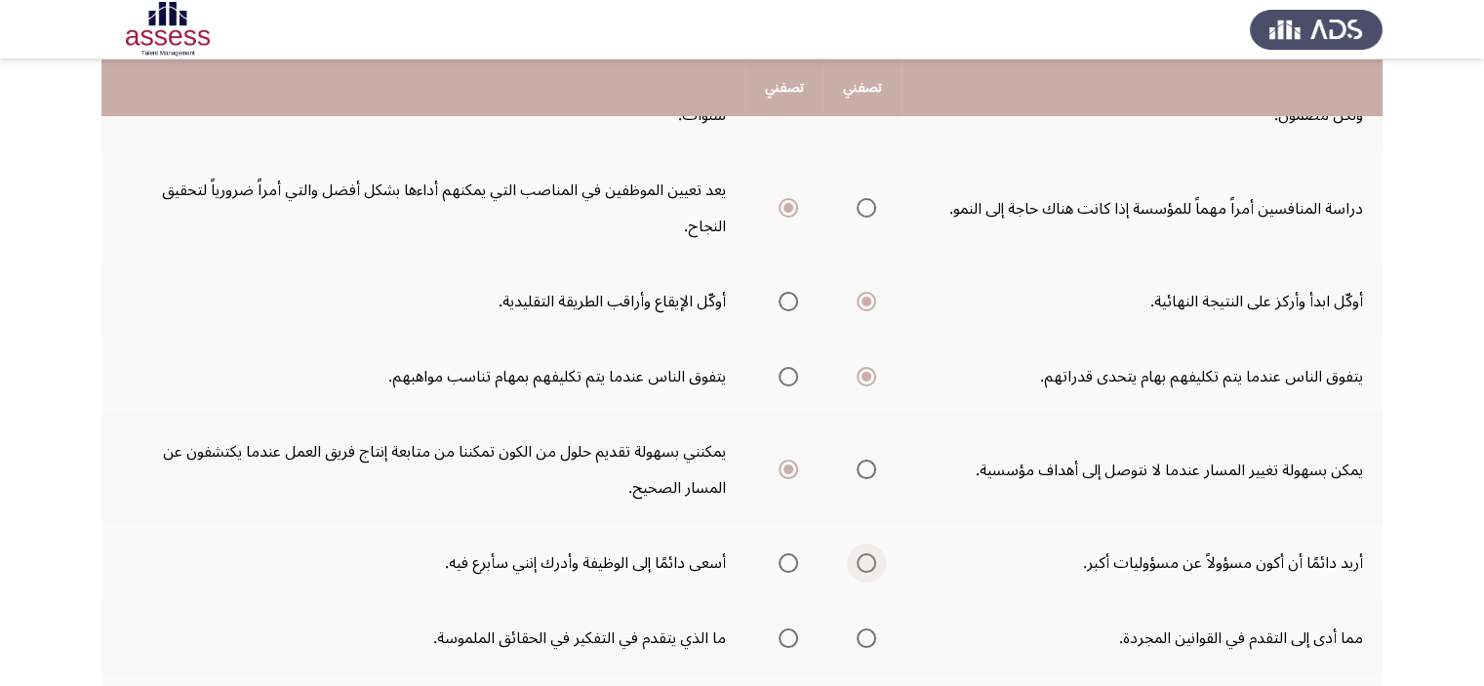
click at [868, 556] on input "حدد خيارا" at bounding box center [867, 563] width 20 height 20
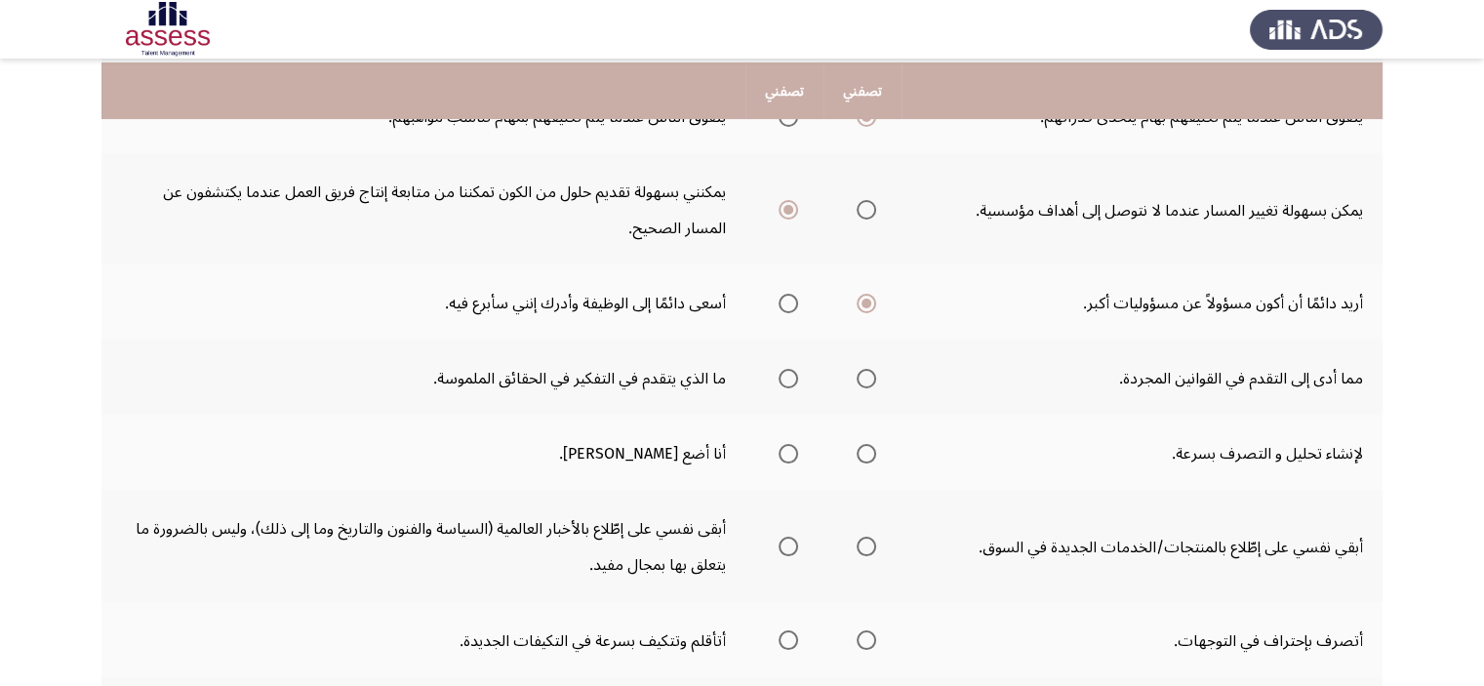
scroll to position [545, 0]
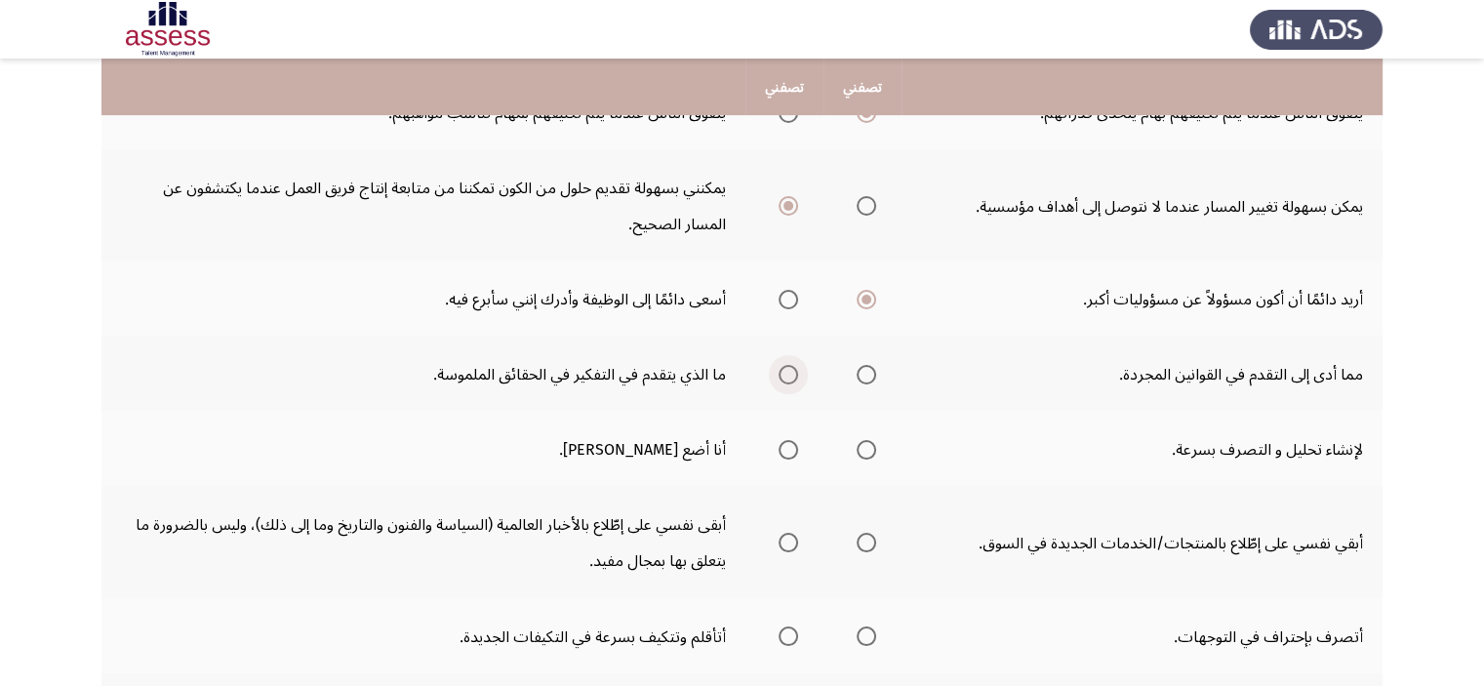
click at [784, 368] on span "حدد خيارا" at bounding box center [789, 375] width 20 height 20
click at [784, 368] on input "حدد خيارا" at bounding box center [789, 375] width 20 height 20
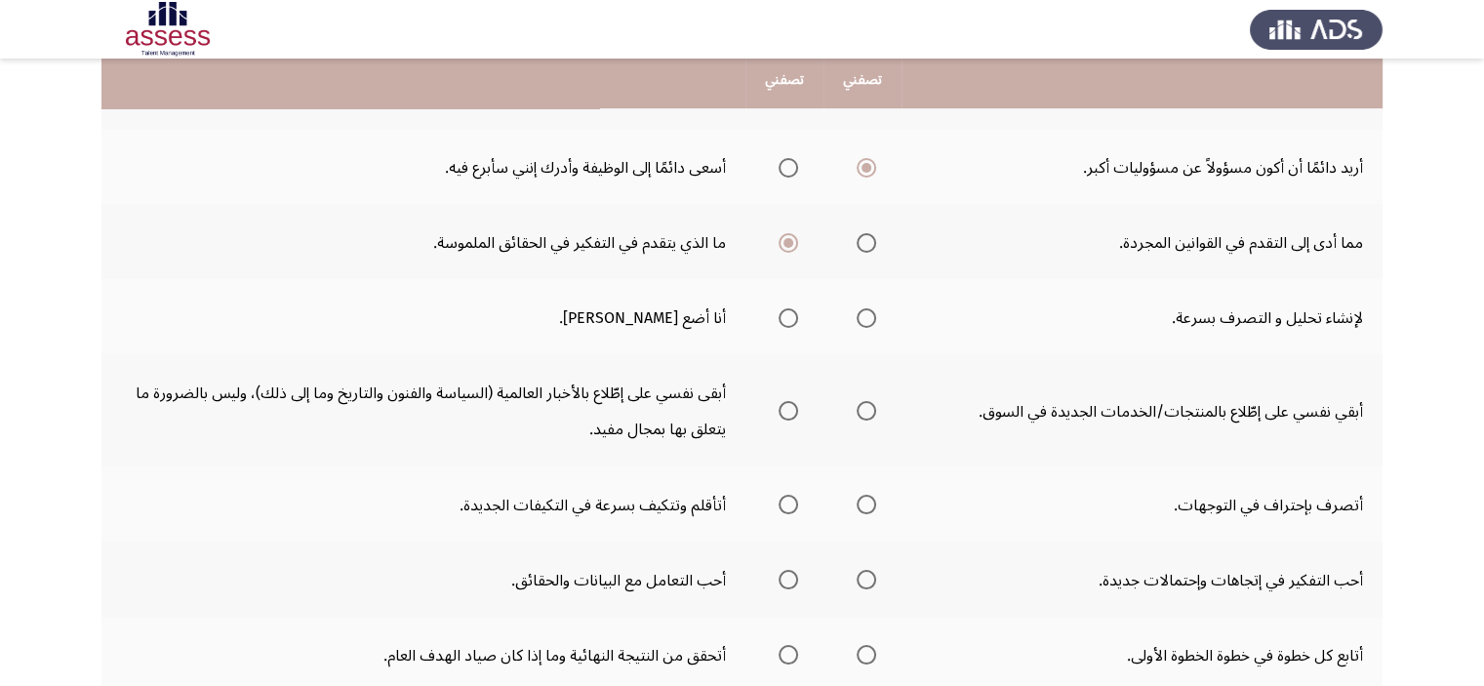
scroll to position [682, 0]
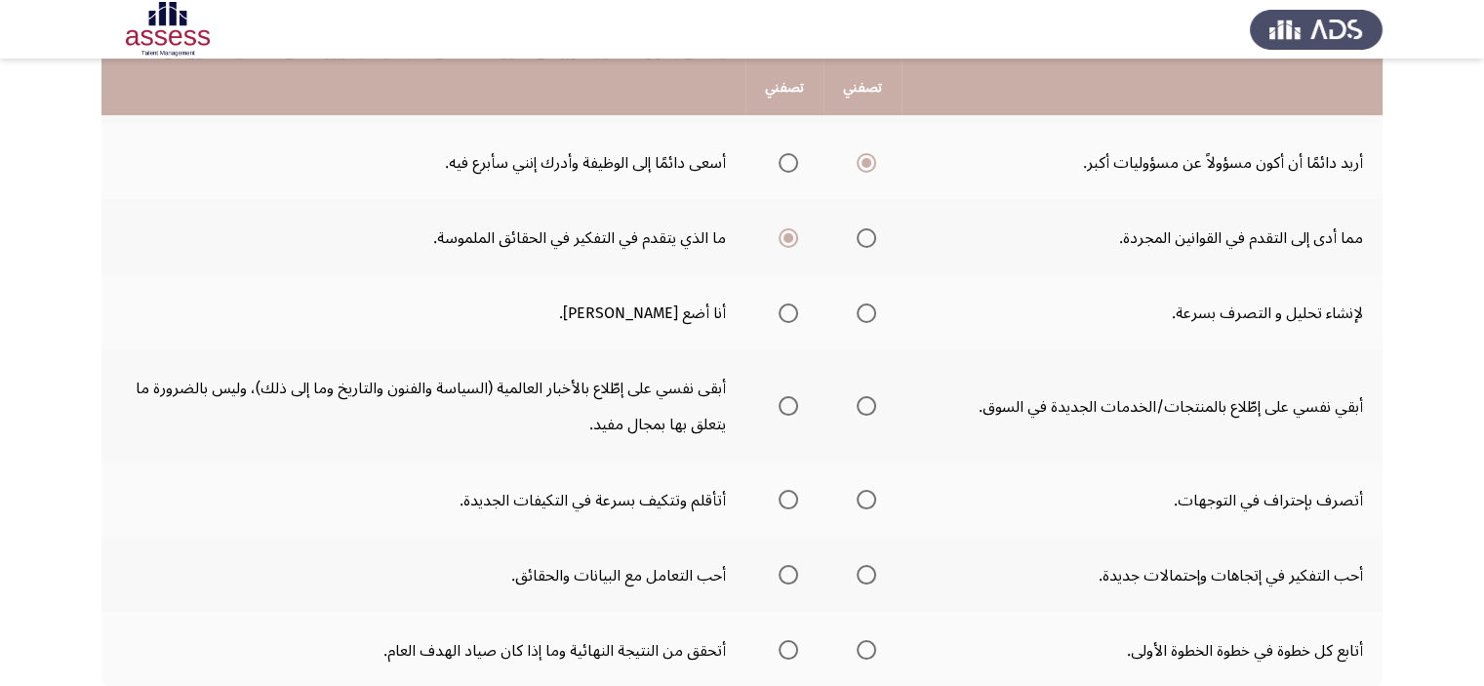
click at [782, 309] on span "حدد خيارا" at bounding box center [789, 313] width 20 height 20
click at [782, 309] on input "حدد خيارا" at bounding box center [789, 313] width 20 height 20
click at [867, 406] on span "حدد خيارا" at bounding box center [867, 406] width 0 height 0
click at [868, 398] on input "حدد خيارا" at bounding box center [867, 406] width 20 height 20
click at [784, 498] on span "حدد خيارا" at bounding box center [789, 500] width 20 height 20
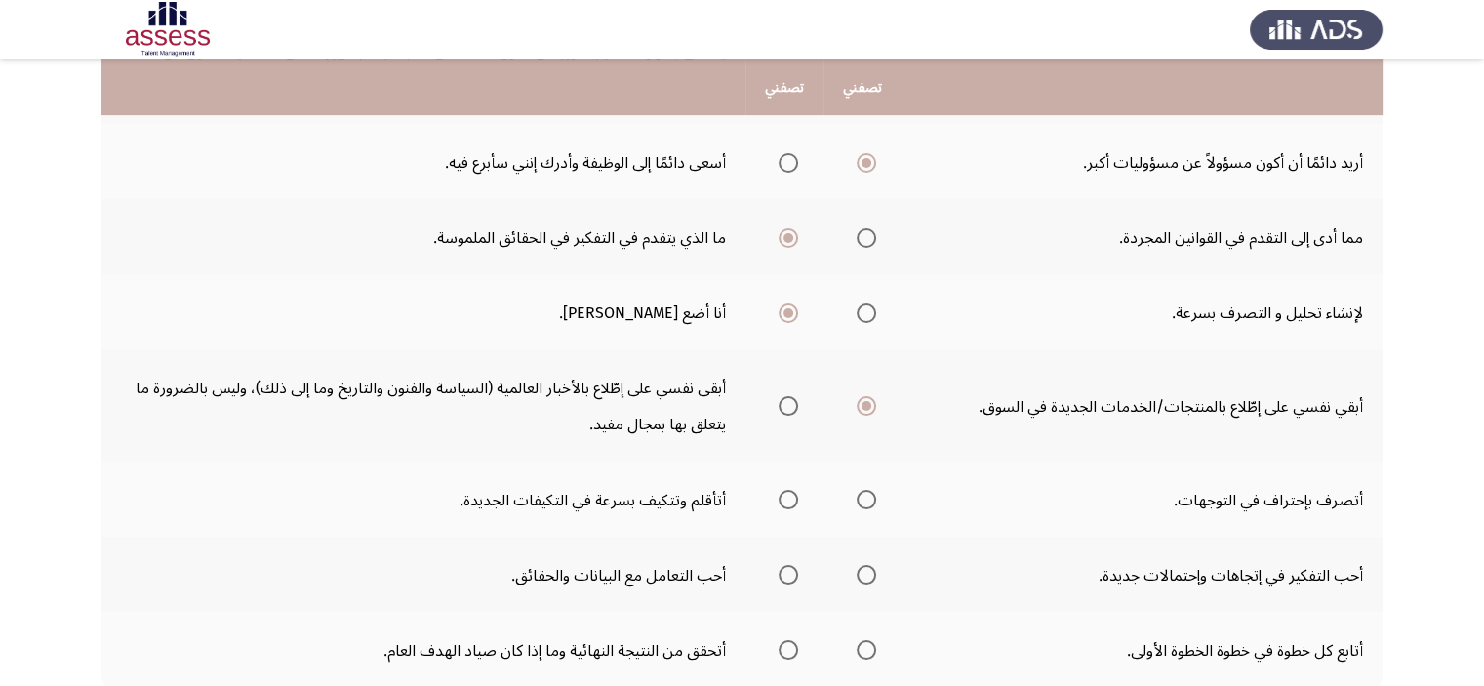
click at [784, 498] on input "حدد خيارا" at bounding box center [789, 500] width 20 height 20
click at [867, 575] on span "حدد خيارا" at bounding box center [867, 575] width 0 height 0
click at [868, 565] on input "حدد خيارا" at bounding box center [867, 575] width 20 height 20
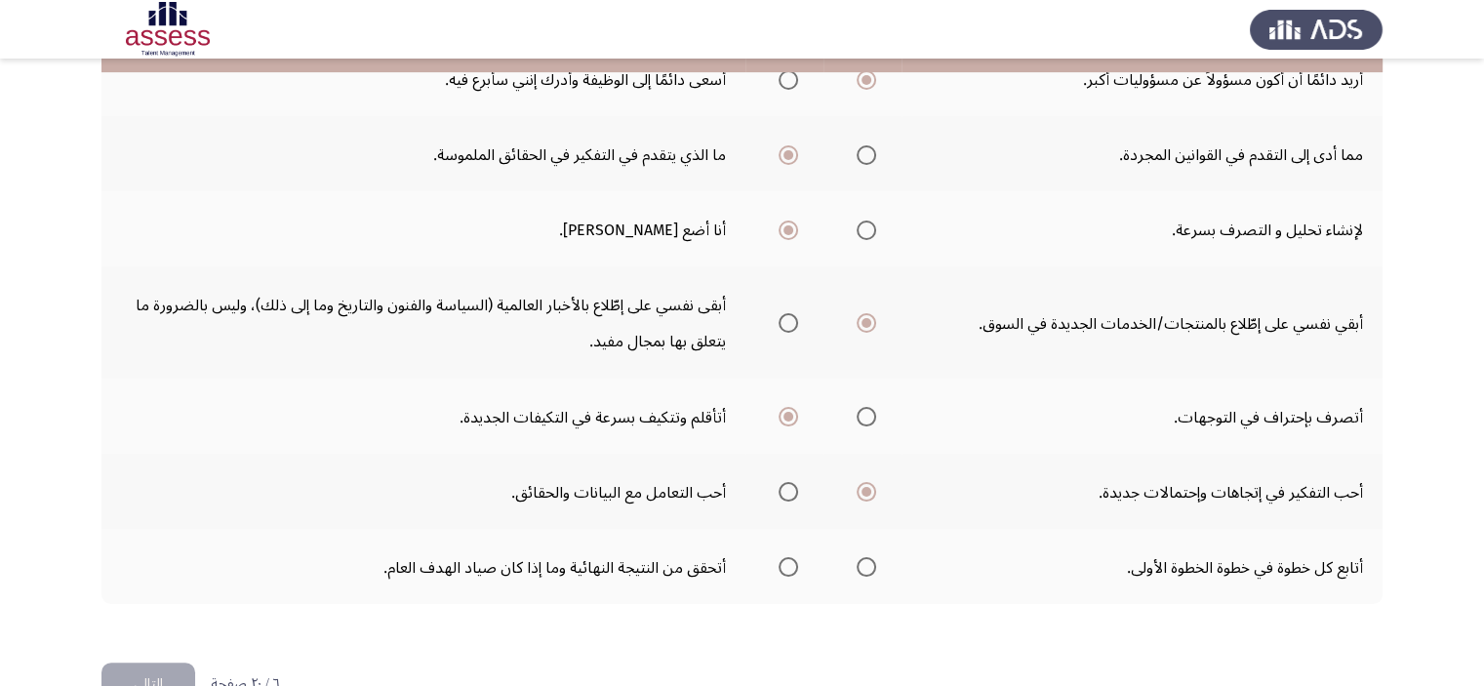
scroll to position [808, 0]
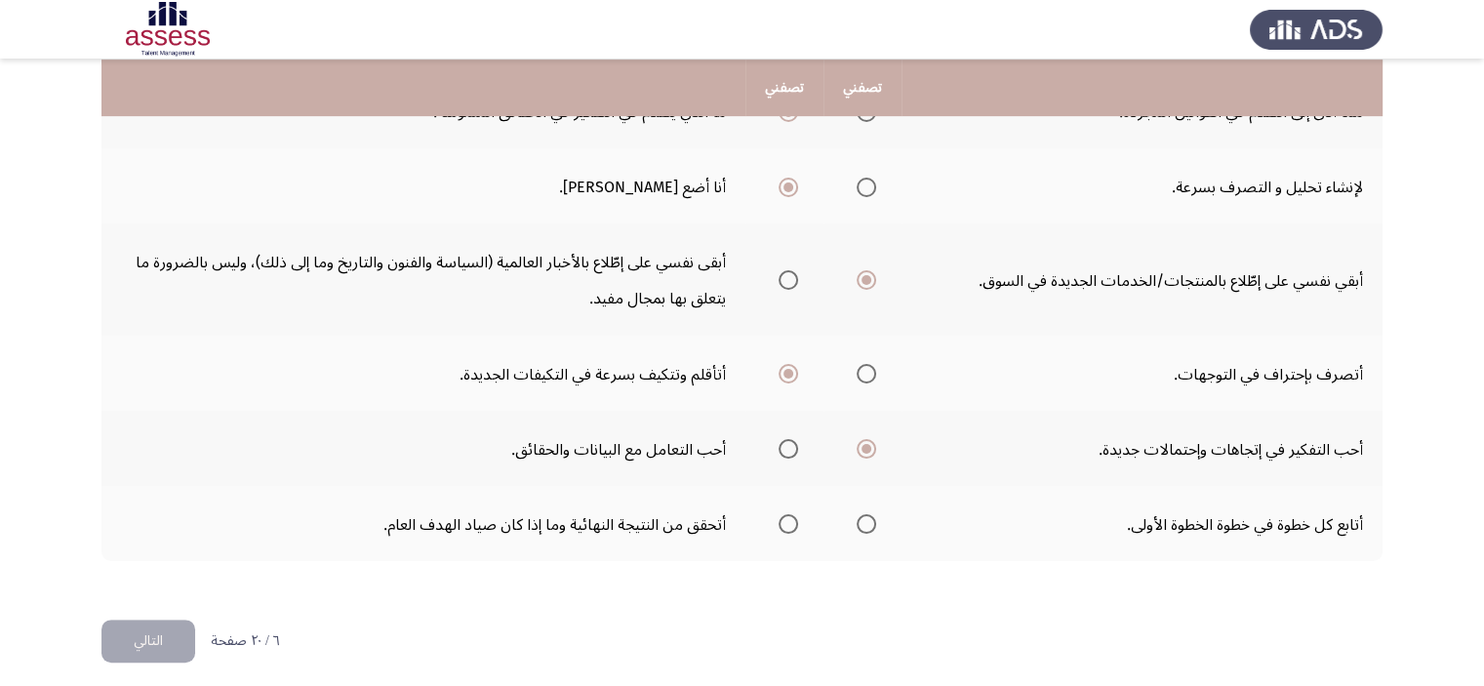
click at [784, 515] on span "حدد خيارا" at bounding box center [789, 524] width 20 height 20
click at [784, 515] on input "حدد خيارا" at bounding box center [789, 524] width 20 height 20
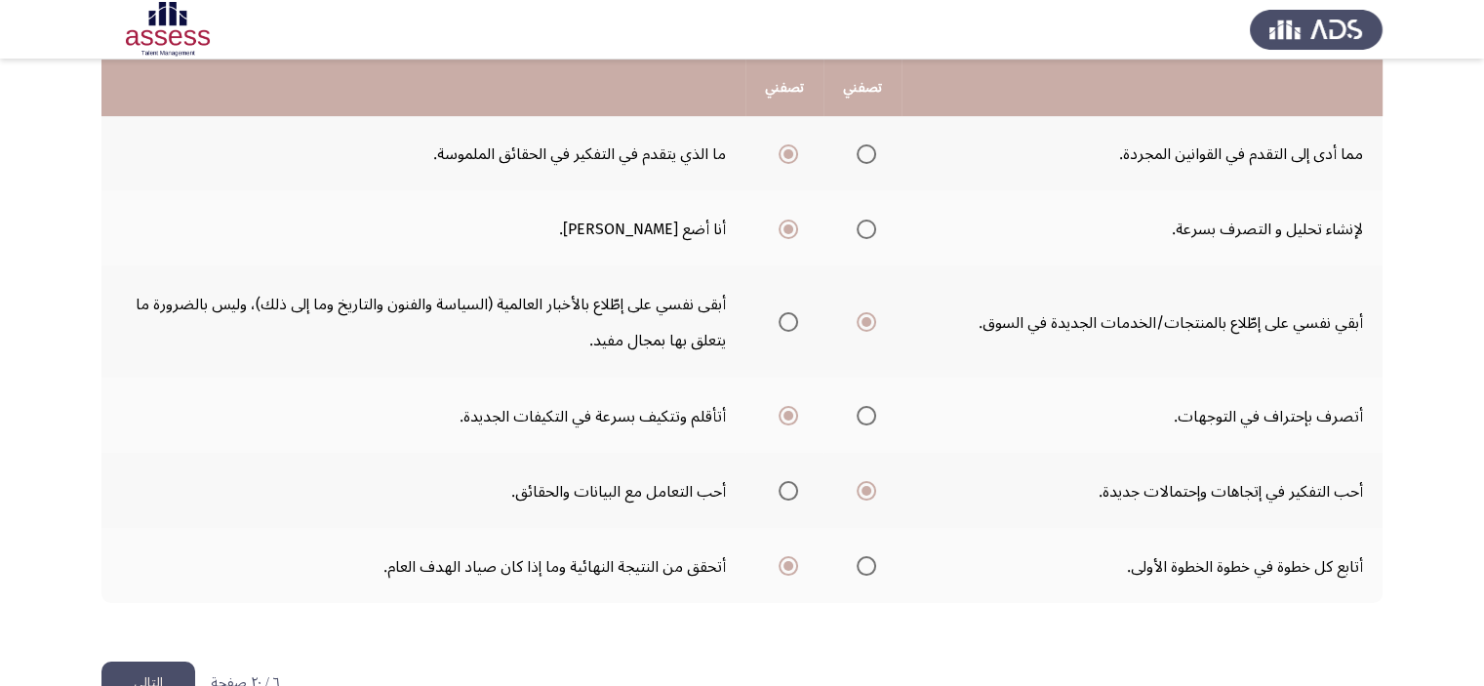
click at [122, 670] on button "التالي" at bounding box center [148, 684] width 94 height 44
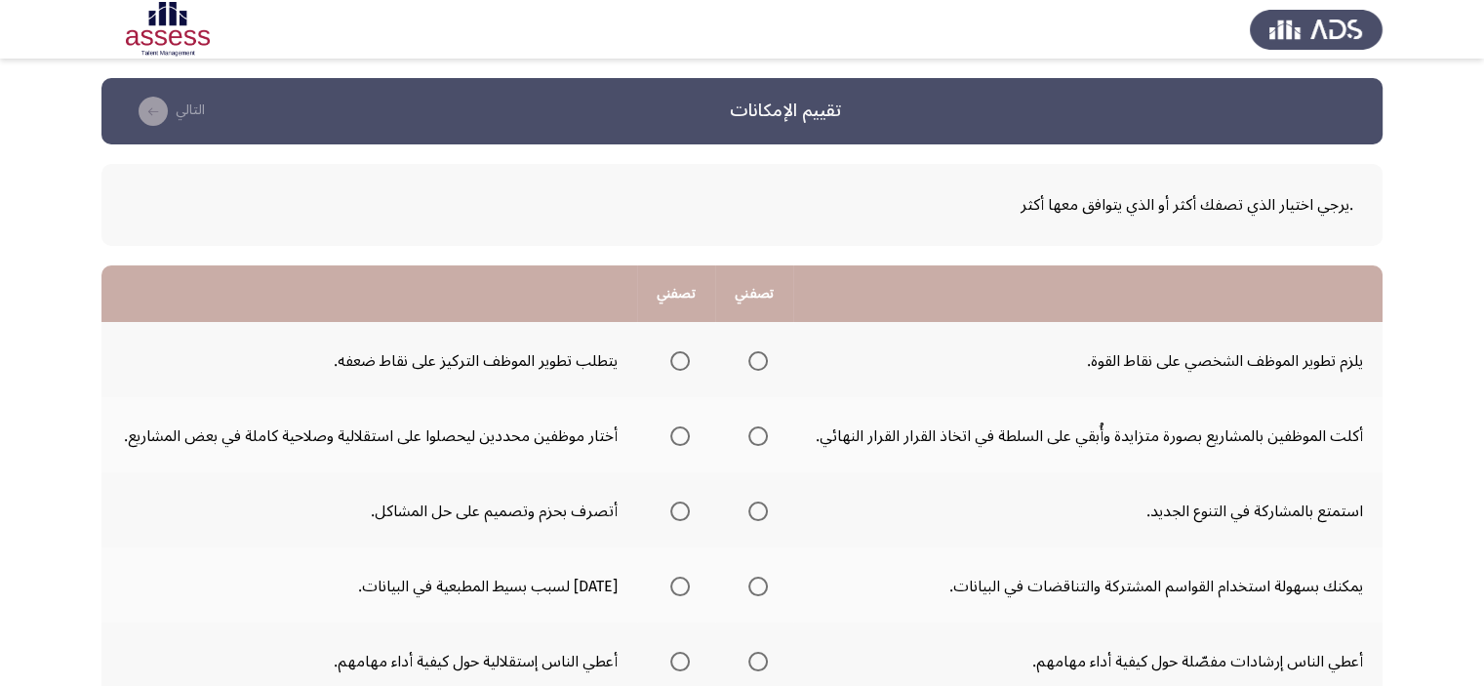
click at [675, 359] on span "حدد خيارا" at bounding box center [680, 361] width 20 height 20
click at [675, 359] on input "حدد خيارا" at bounding box center [680, 361] width 20 height 20
click at [680, 436] on span "حدد خيارا" at bounding box center [680, 436] width 0 height 0
click at [683, 434] on input "حدد خيارا" at bounding box center [680, 436] width 20 height 20
click at [679, 508] on span "حدد خيارا" at bounding box center [680, 512] width 20 height 20
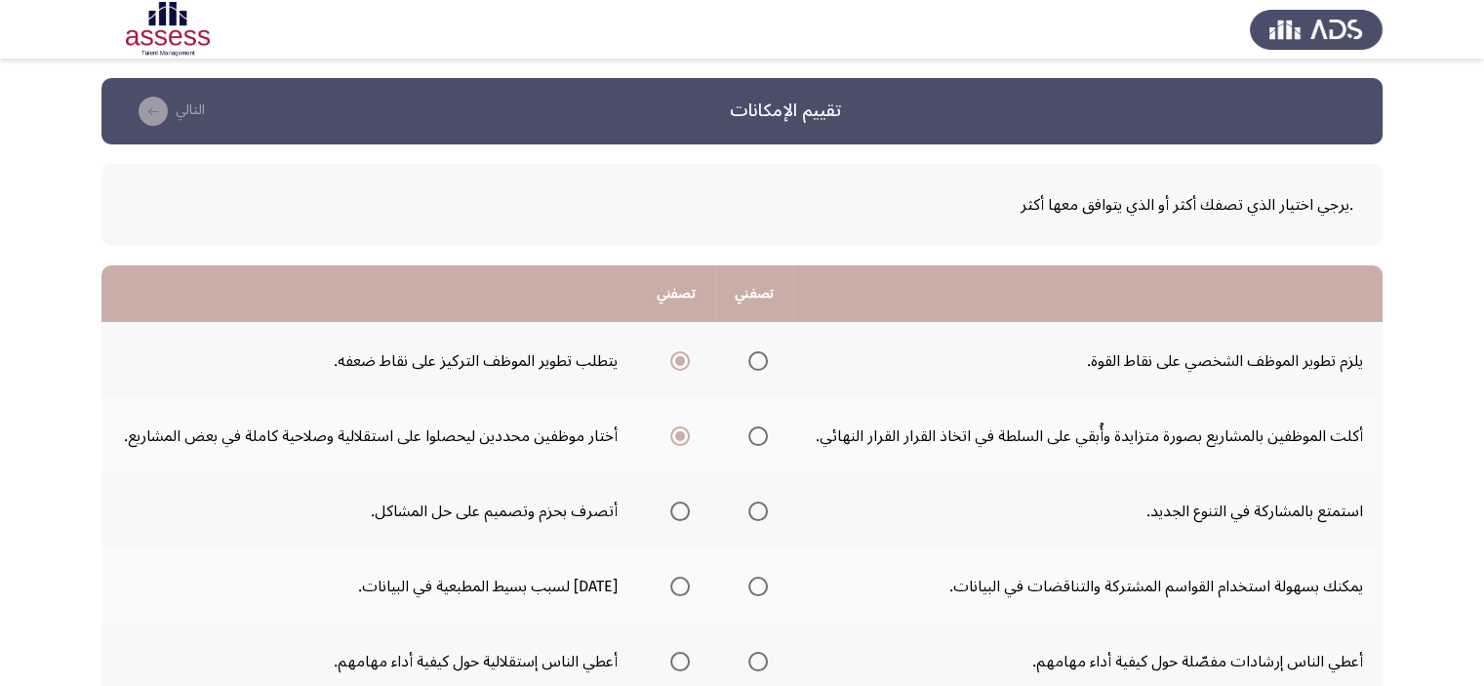
click at [679, 508] on input "حدد خيارا" at bounding box center [680, 512] width 20 height 20
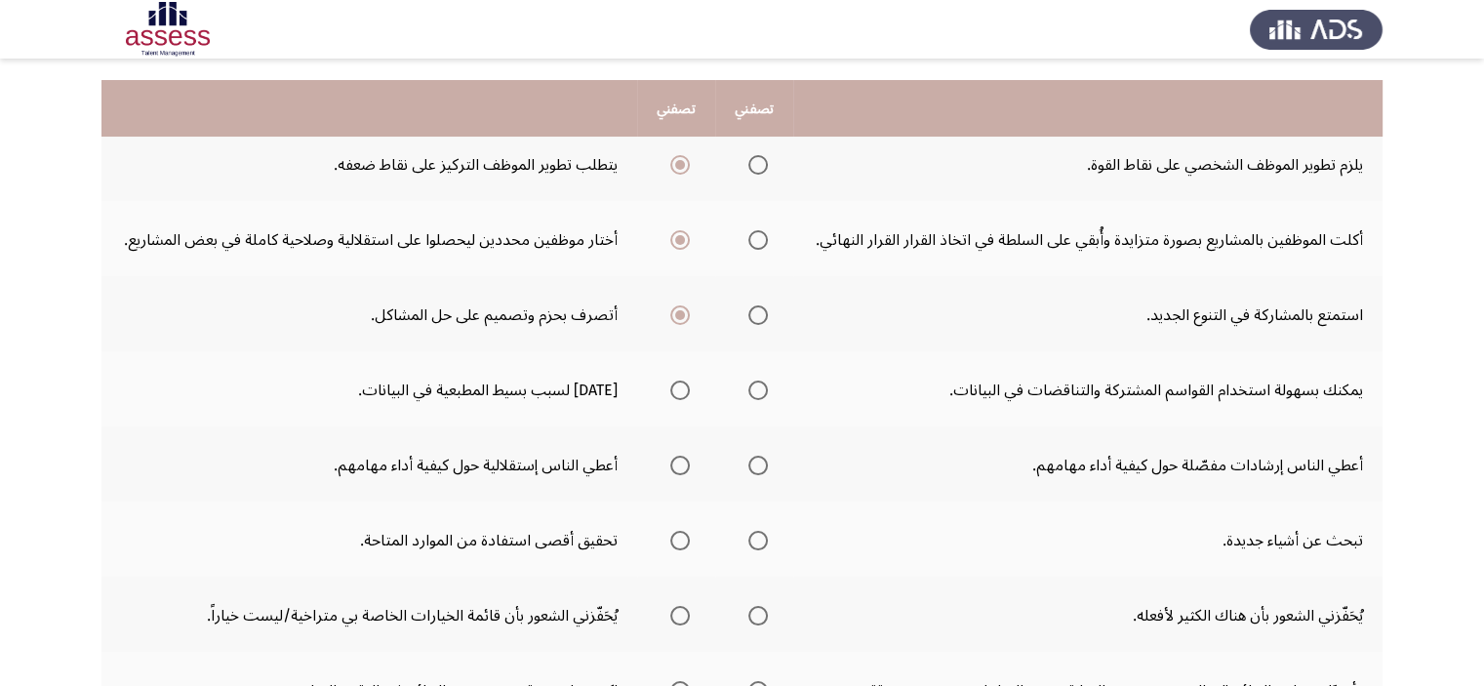
scroll to position [224, 0]
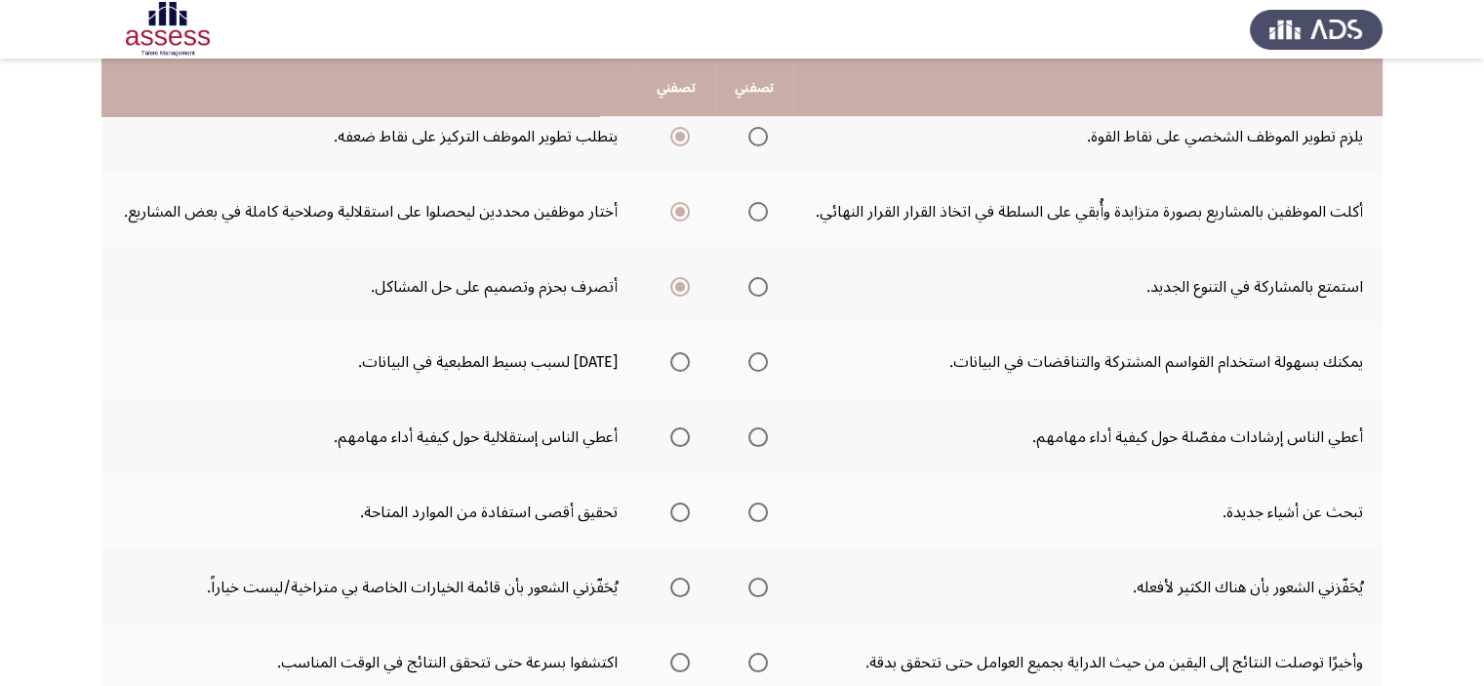
click at [752, 362] on span "حدد خيارا" at bounding box center [758, 362] width 20 height 20
click at [752, 362] on input "حدد خيارا" at bounding box center [758, 362] width 20 height 20
click at [680, 440] on span "حدد خيارا" at bounding box center [680, 437] width 20 height 20
click at [680, 440] on input "حدد خيارا" at bounding box center [680, 437] width 20 height 20
click at [679, 507] on span "حدد خيارا" at bounding box center [680, 513] width 20 height 20
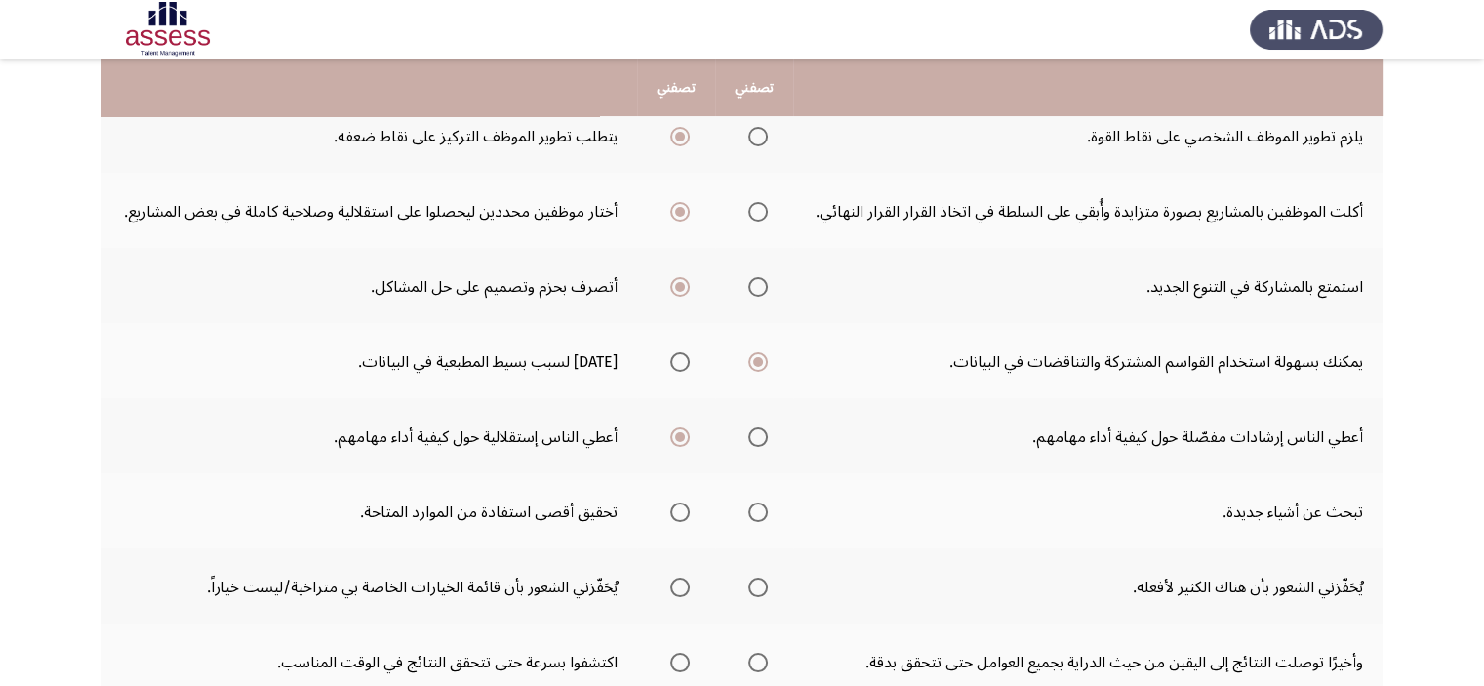
click at [679, 507] on input "حدد خيارا" at bounding box center [680, 513] width 20 height 20
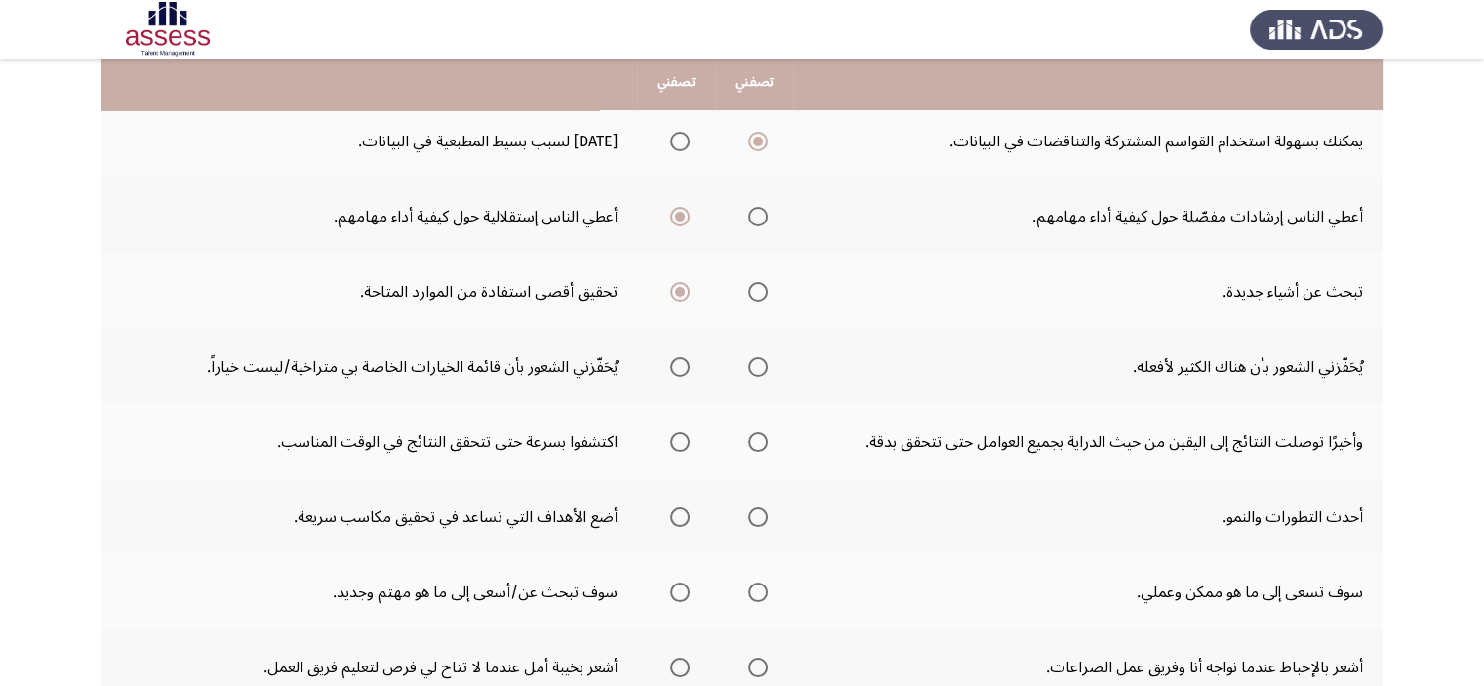
scroll to position [445, 0]
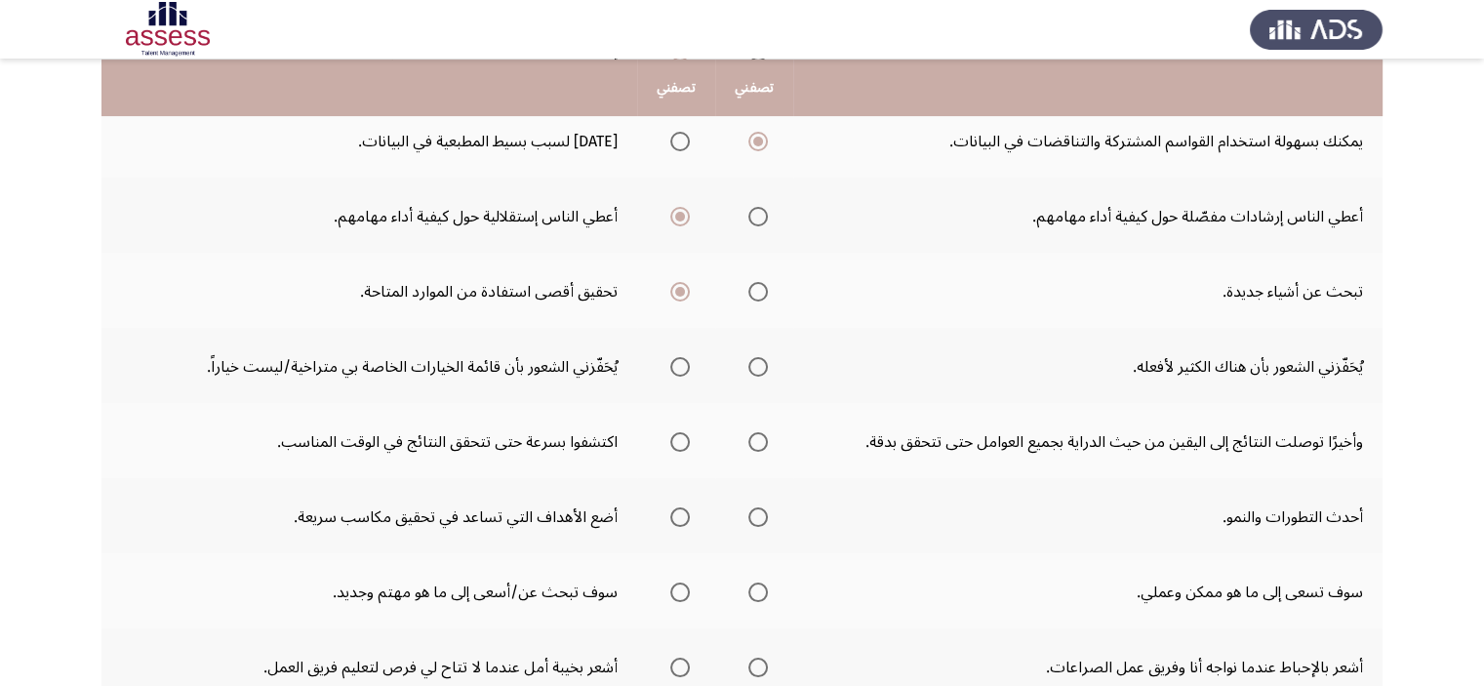
click at [678, 366] on span "حدد خيارا" at bounding box center [680, 367] width 20 height 20
click at [678, 366] on input "حدد خيارا" at bounding box center [680, 367] width 20 height 20
click at [680, 442] on span "حدد خيارا" at bounding box center [680, 442] width 0 height 0
click at [683, 436] on input "حدد خيارا" at bounding box center [680, 442] width 20 height 20
click at [680, 517] on span "حدد خيارا" at bounding box center [680, 517] width 0 height 0
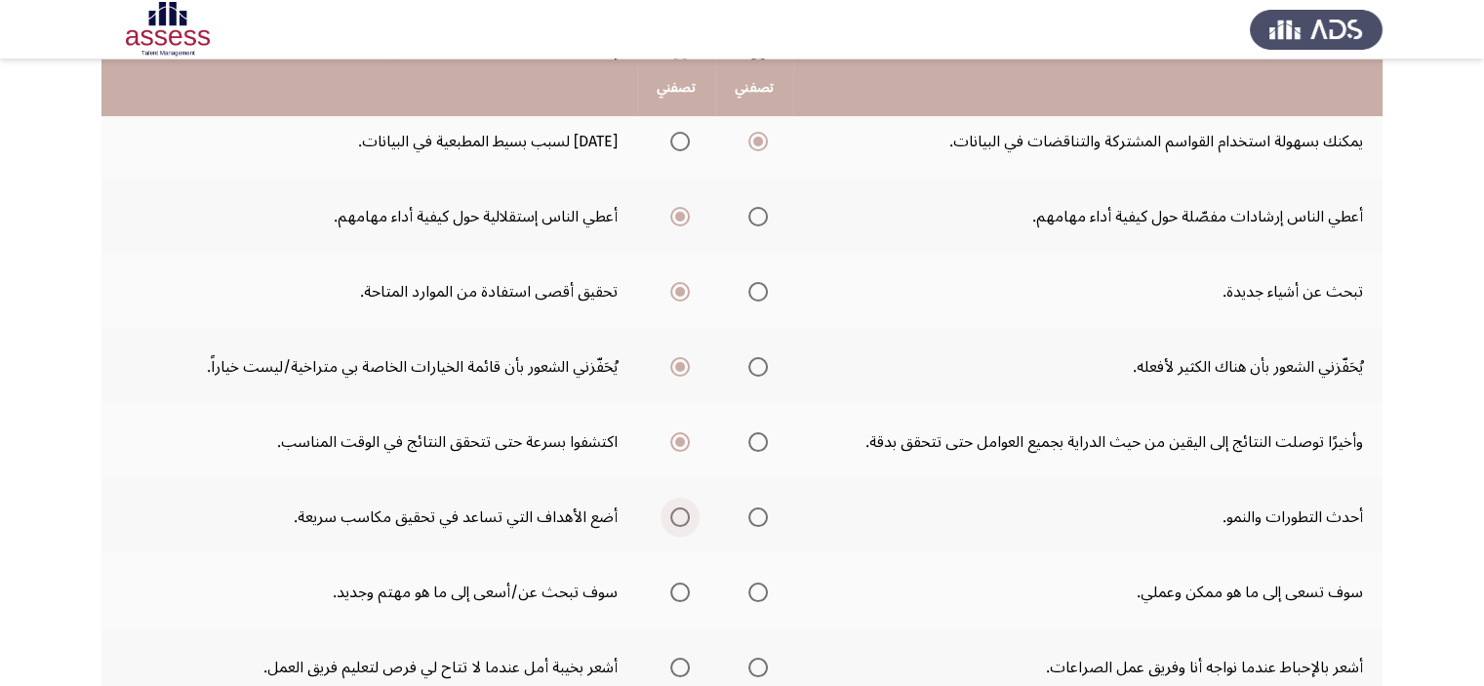
click at [683, 510] on input "حدد خيارا" at bounding box center [680, 517] width 20 height 20
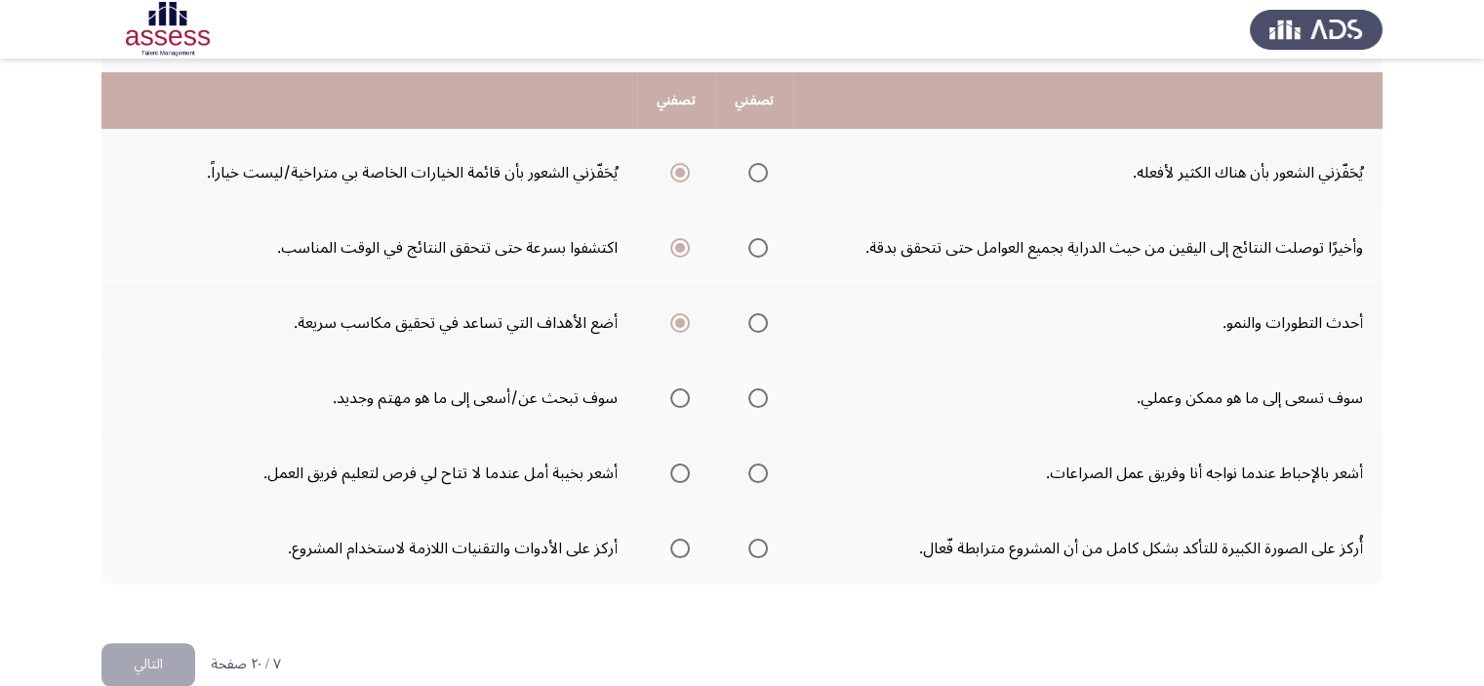
scroll to position [660, 0]
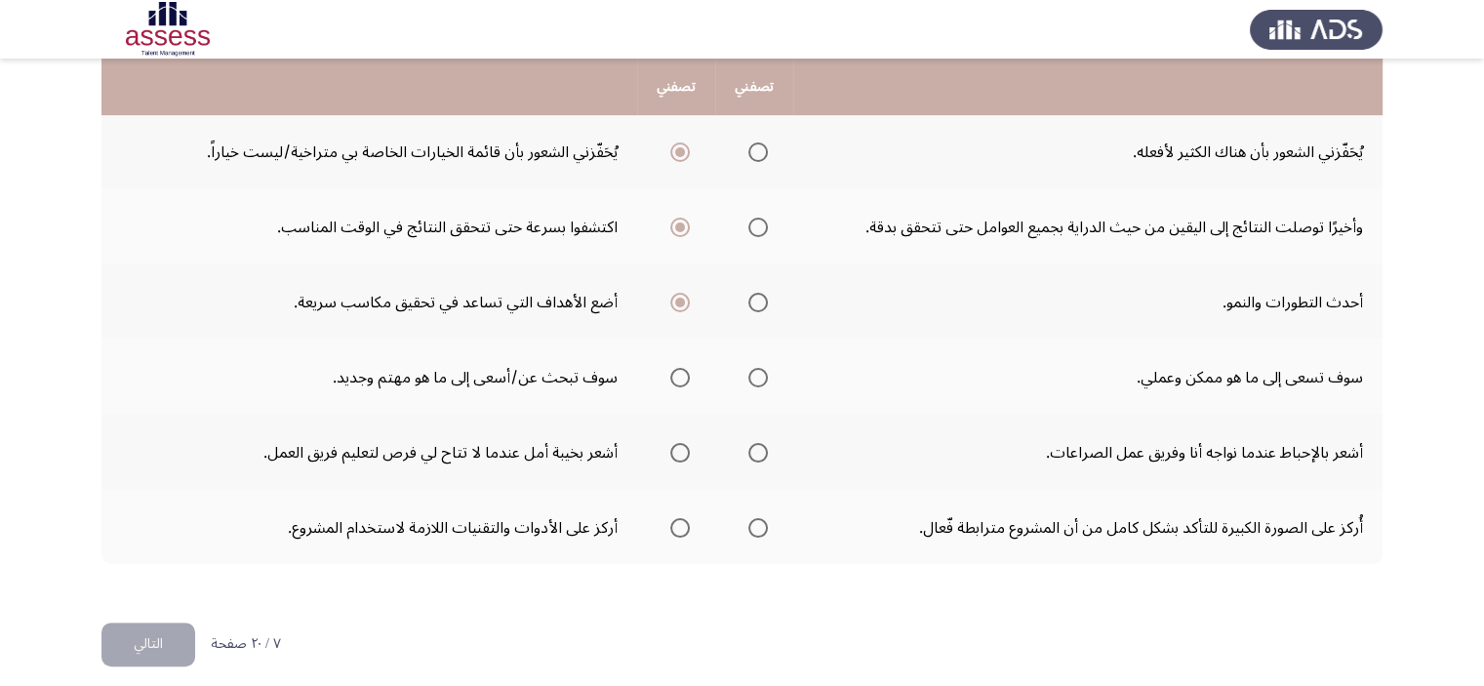
click at [758, 378] on span "حدد خيارا" at bounding box center [758, 378] width 0 height 0
click at [762, 371] on input "حدد خيارا" at bounding box center [758, 378] width 20 height 20
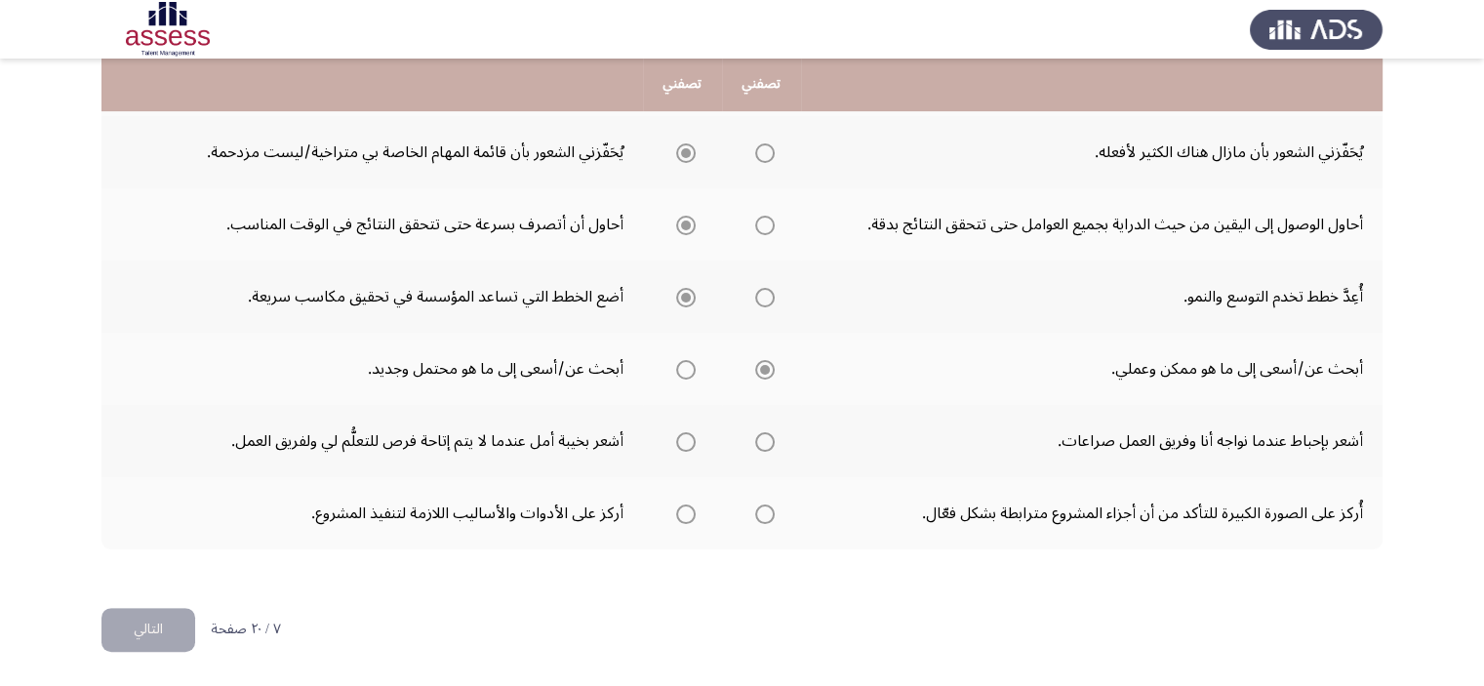
scroll to position [635, 0]
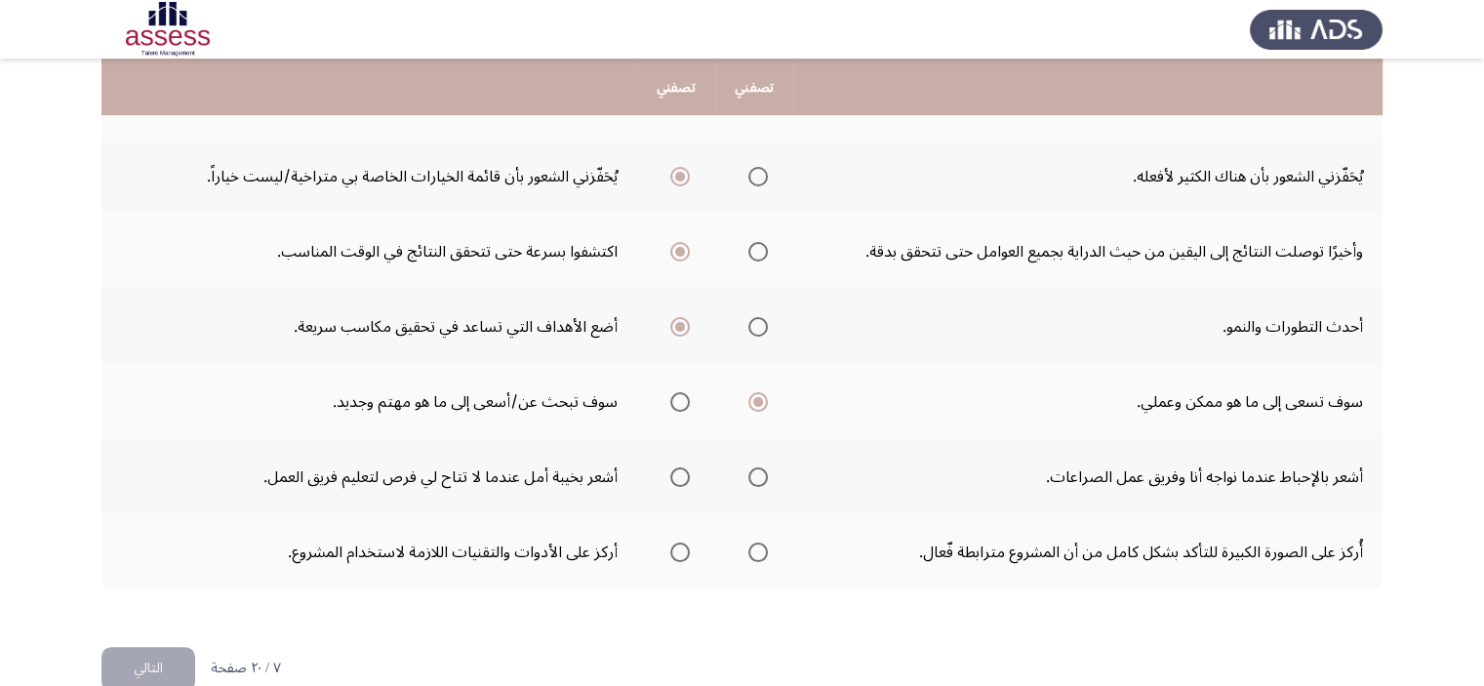
click at [758, 477] on span "حدد خيارا" at bounding box center [758, 477] width 0 height 0
click at [762, 469] on input "حدد خيارا" at bounding box center [758, 477] width 20 height 20
click at [783, 556] on th at bounding box center [754, 550] width 78 height 75
click at [756, 546] on span "حدد خيارا" at bounding box center [758, 553] width 20 height 20
click at [756, 546] on input "حدد خيارا" at bounding box center [758, 553] width 20 height 20
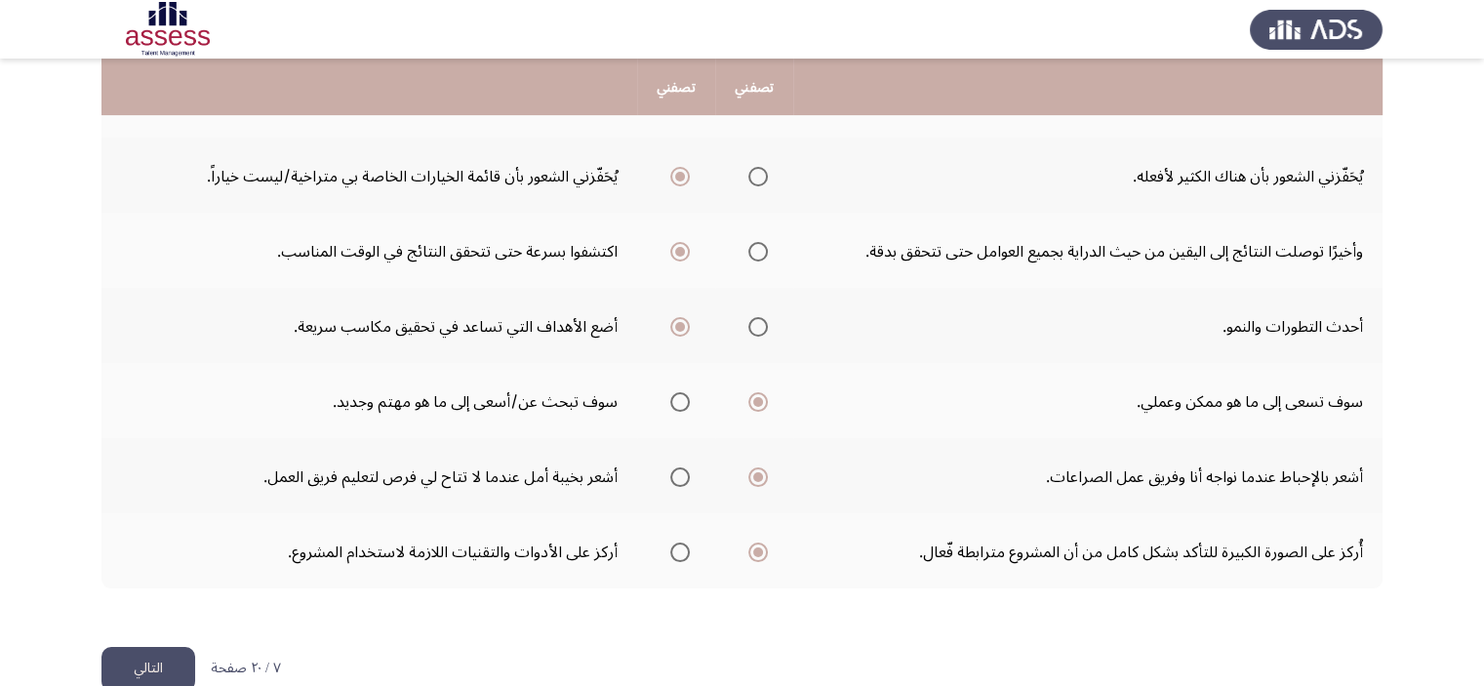
click at [121, 656] on button "التالي" at bounding box center [148, 669] width 94 height 44
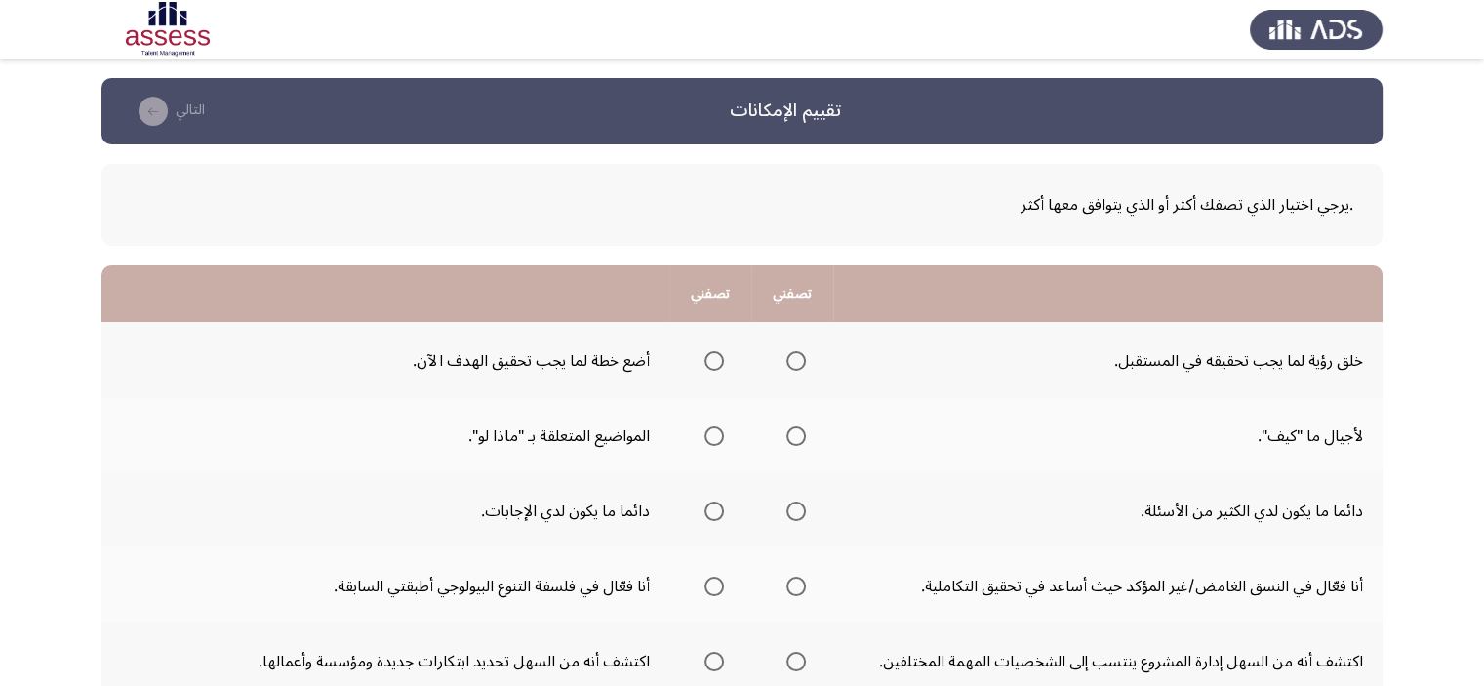
click at [779, 356] on label "حدد خيارا" at bounding box center [792, 361] width 27 height 20
click at [787, 356] on input "حدد خيارا" at bounding box center [797, 361] width 20 height 20
click at [705, 429] on span "حدد خيارا" at bounding box center [715, 436] width 20 height 20
click at [705, 429] on input "حدد خيارا" at bounding box center [715, 436] width 20 height 20
click at [705, 506] on span "حدد خيارا" at bounding box center [715, 512] width 20 height 20
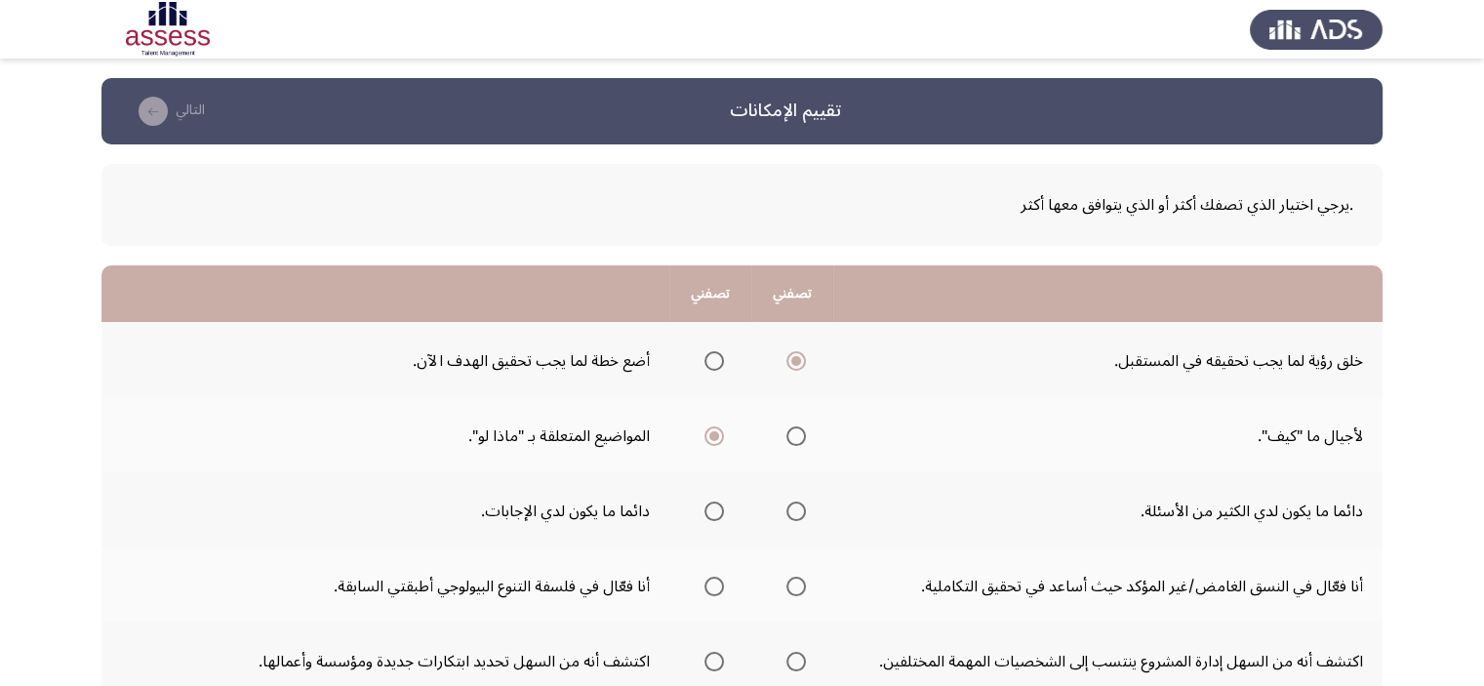
click at [705, 506] on input "حدد خيارا" at bounding box center [715, 512] width 20 height 20
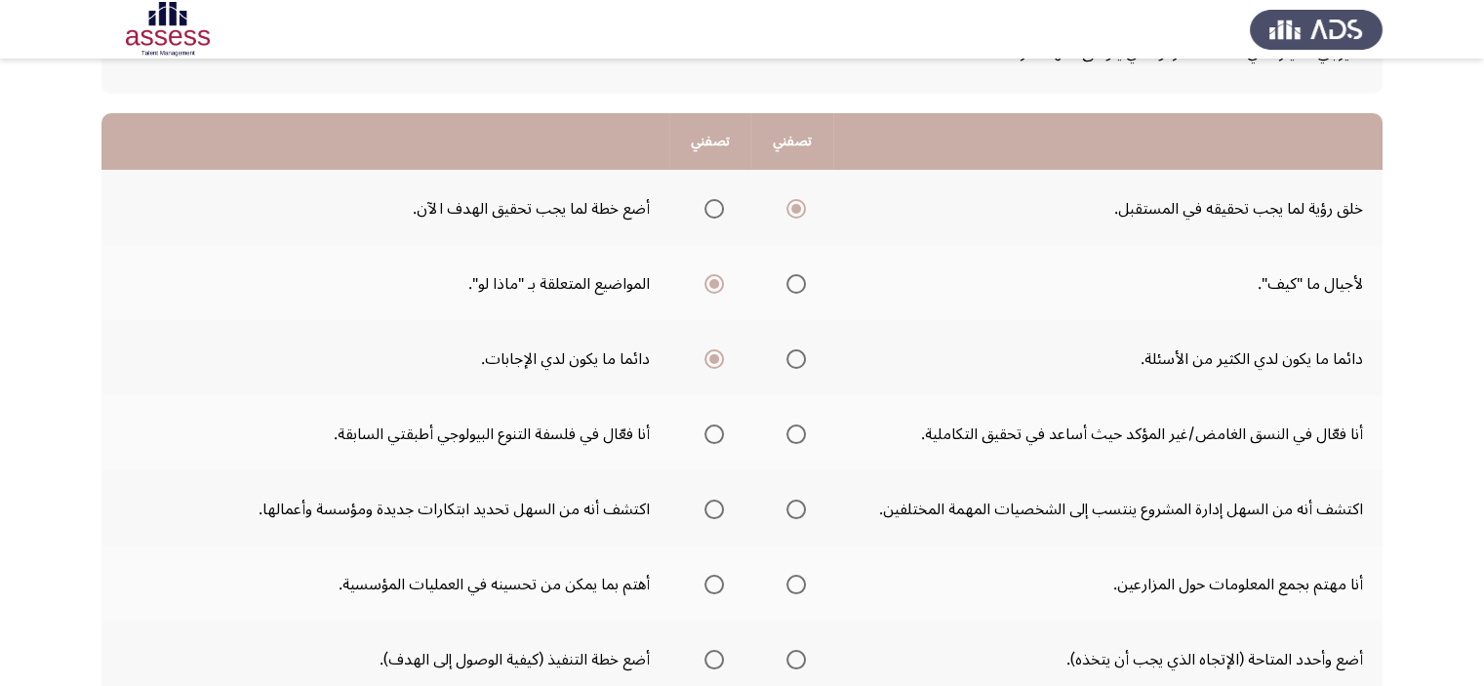
scroll to position [153, 0]
click at [787, 435] on span "حدد خيارا" at bounding box center [797, 434] width 20 height 20
click at [787, 435] on input "حدد خيارا" at bounding box center [797, 434] width 20 height 20
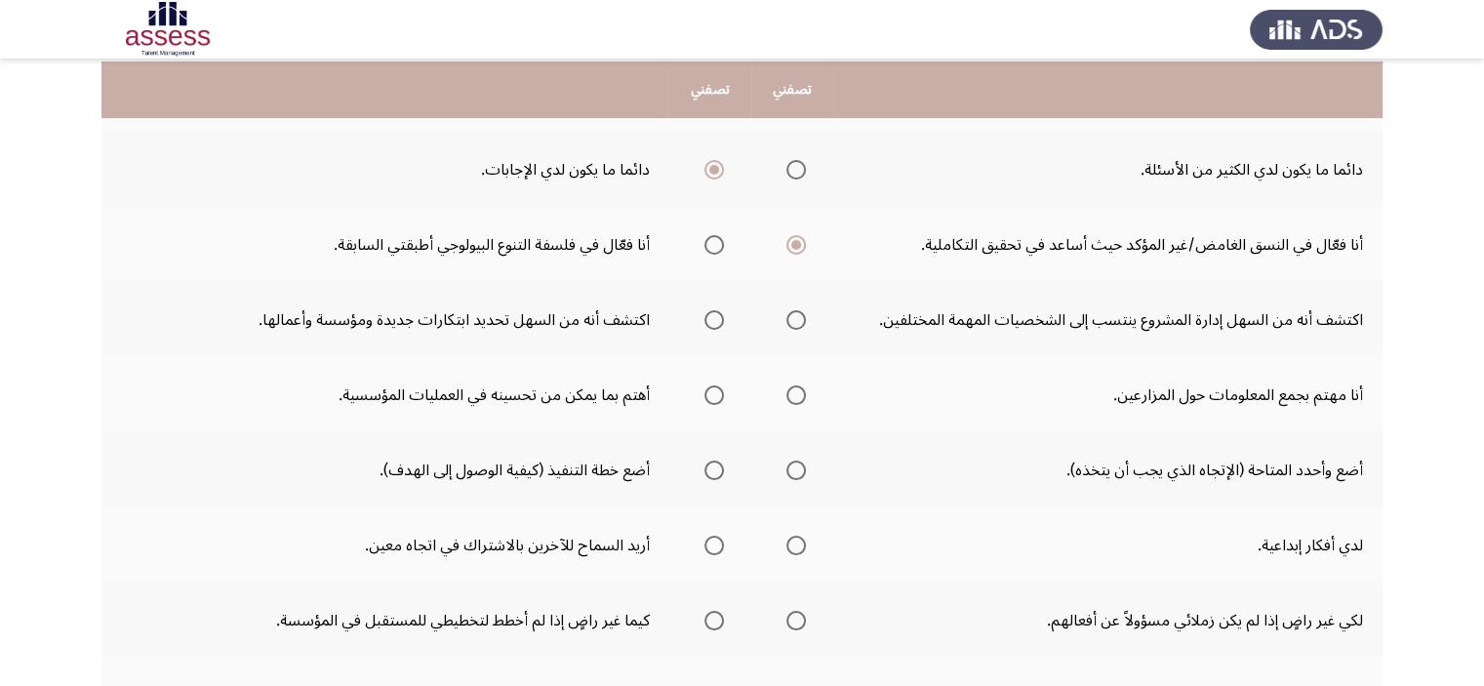
scroll to position [343, 0]
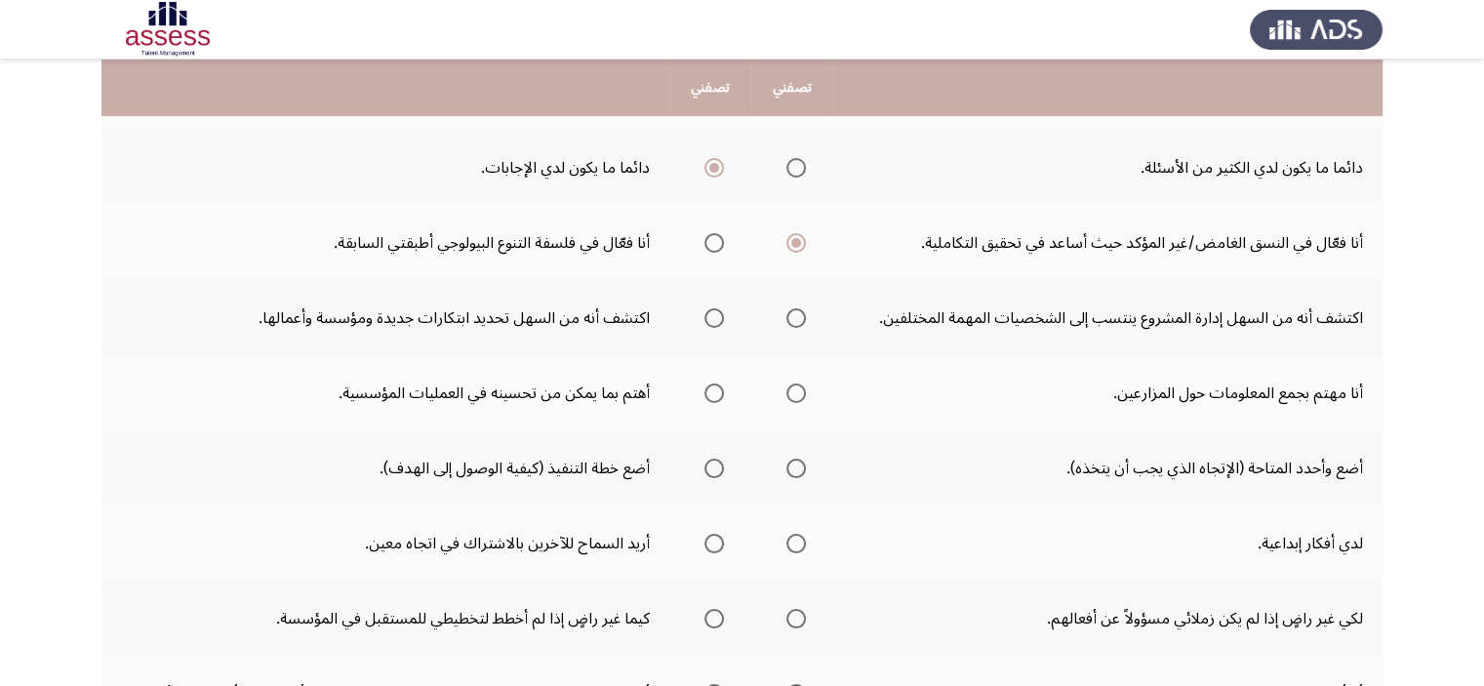
click at [714, 318] on span "حدد خيارا" at bounding box center [714, 318] width 0 height 0
click at [705, 313] on input "حدد خيارا" at bounding box center [715, 318] width 20 height 20
click at [714, 393] on span "حدد خيارا" at bounding box center [714, 393] width 0 height 0
click at [705, 388] on input "حدد خيارا" at bounding box center [715, 394] width 20 height 20
click at [714, 468] on span "حدد خيارا" at bounding box center [714, 468] width 0 height 0
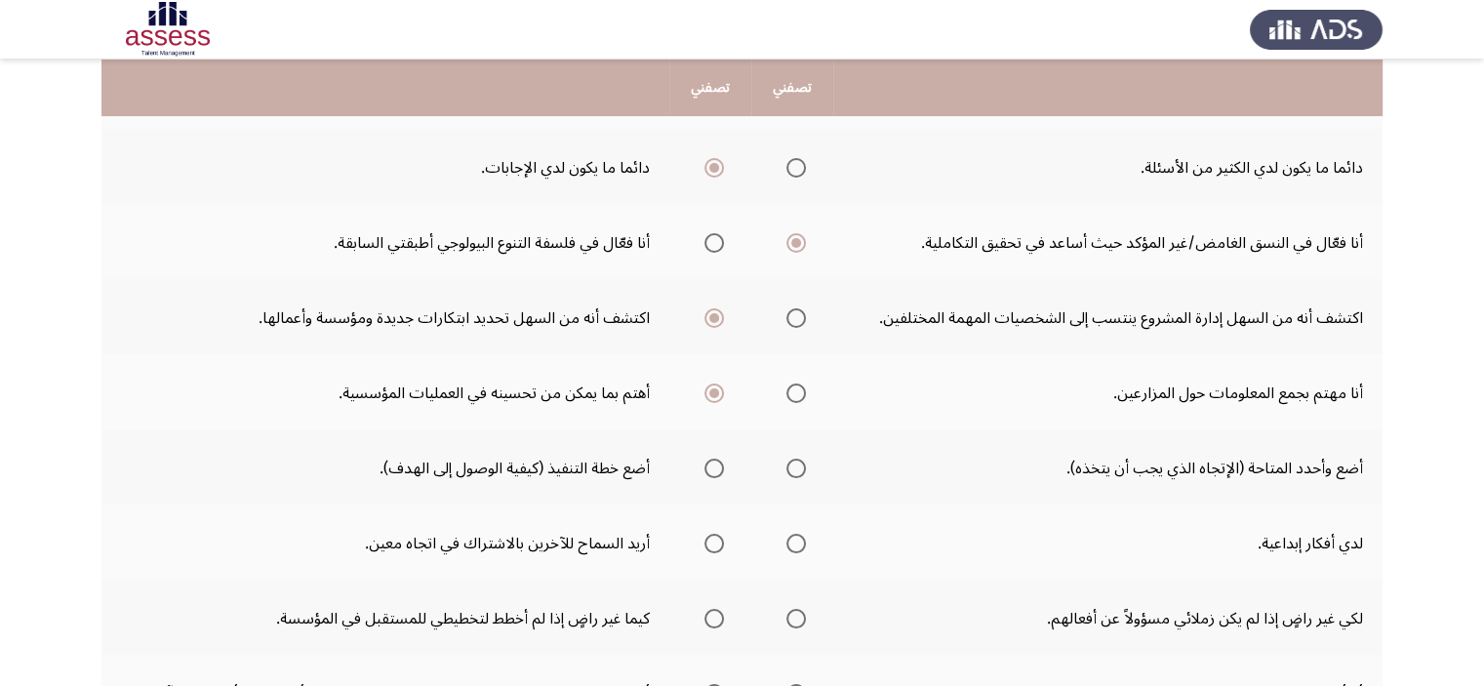
click at [705, 463] on input "حدد خيارا" at bounding box center [715, 469] width 20 height 20
click at [705, 534] on span "حدد خيارا" at bounding box center [715, 544] width 20 height 20
click at [705, 534] on input "حدد خيارا" at bounding box center [715, 544] width 20 height 20
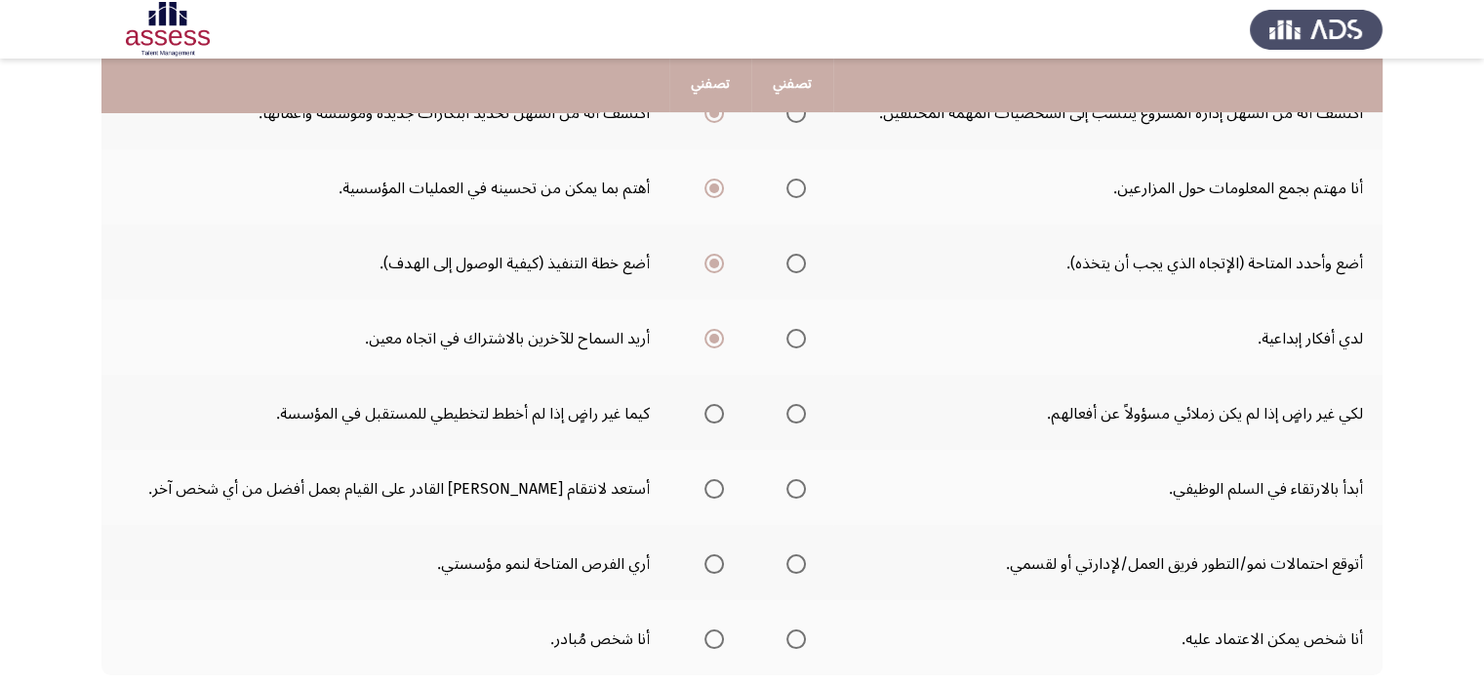
scroll to position [561, 0]
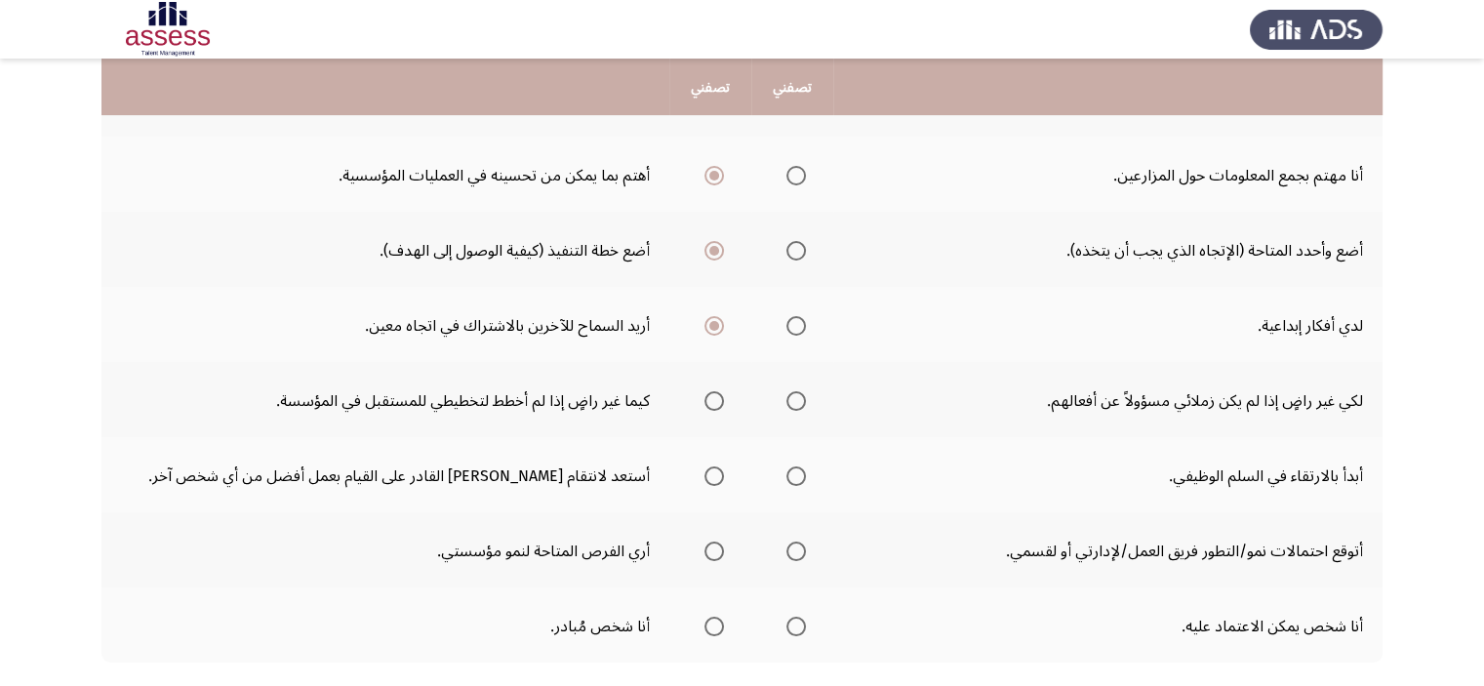
click at [779, 391] on label "حدد خيارا" at bounding box center [792, 401] width 27 height 20
click at [787, 391] on input "حدد خيارا" at bounding box center [797, 401] width 20 height 20
click at [697, 466] on label "حدد خيارا" at bounding box center [710, 476] width 27 height 20
click at [705, 466] on input "حدد خيارا" at bounding box center [715, 476] width 20 height 20
click at [796, 551] on span "حدد خيارا" at bounding box center [796, 551] width 0 height 0
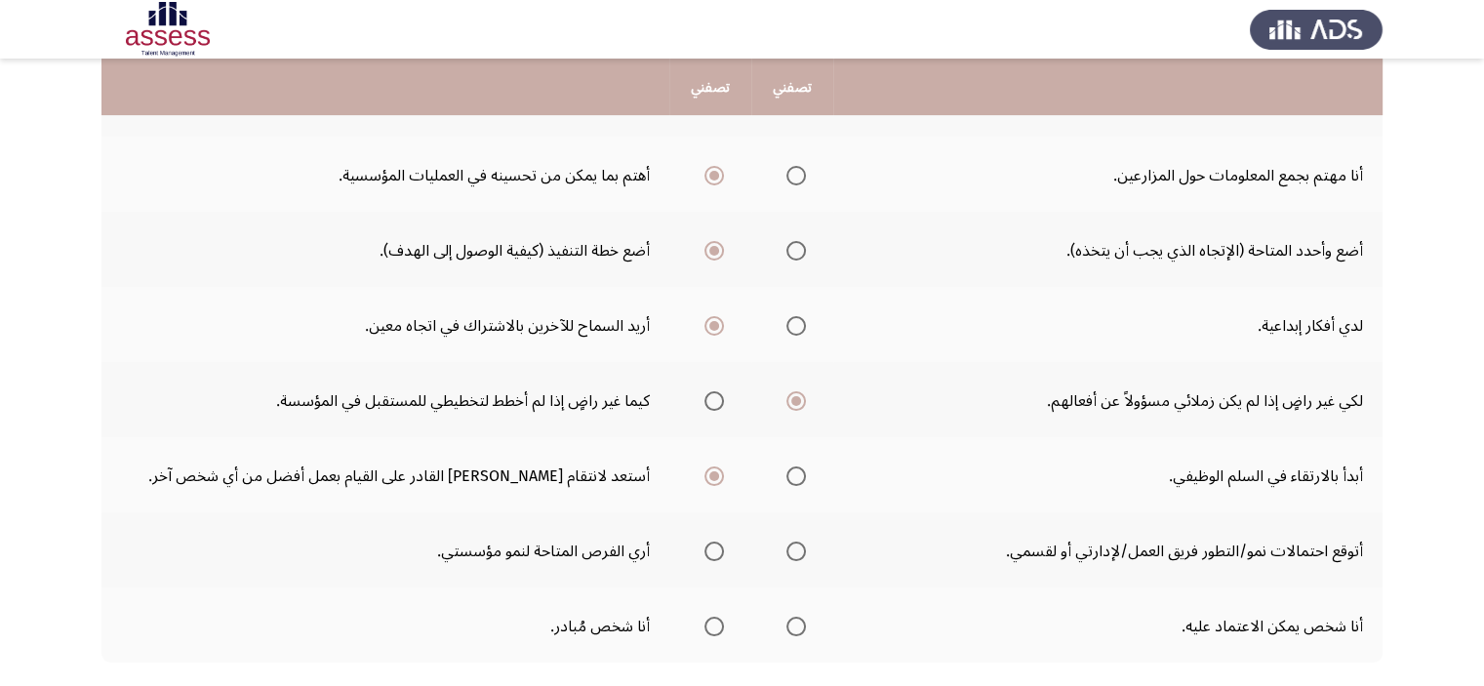
click at [787, 544] on input "حدد خيارا" at bounding box center [797, 552] width 20 height 20
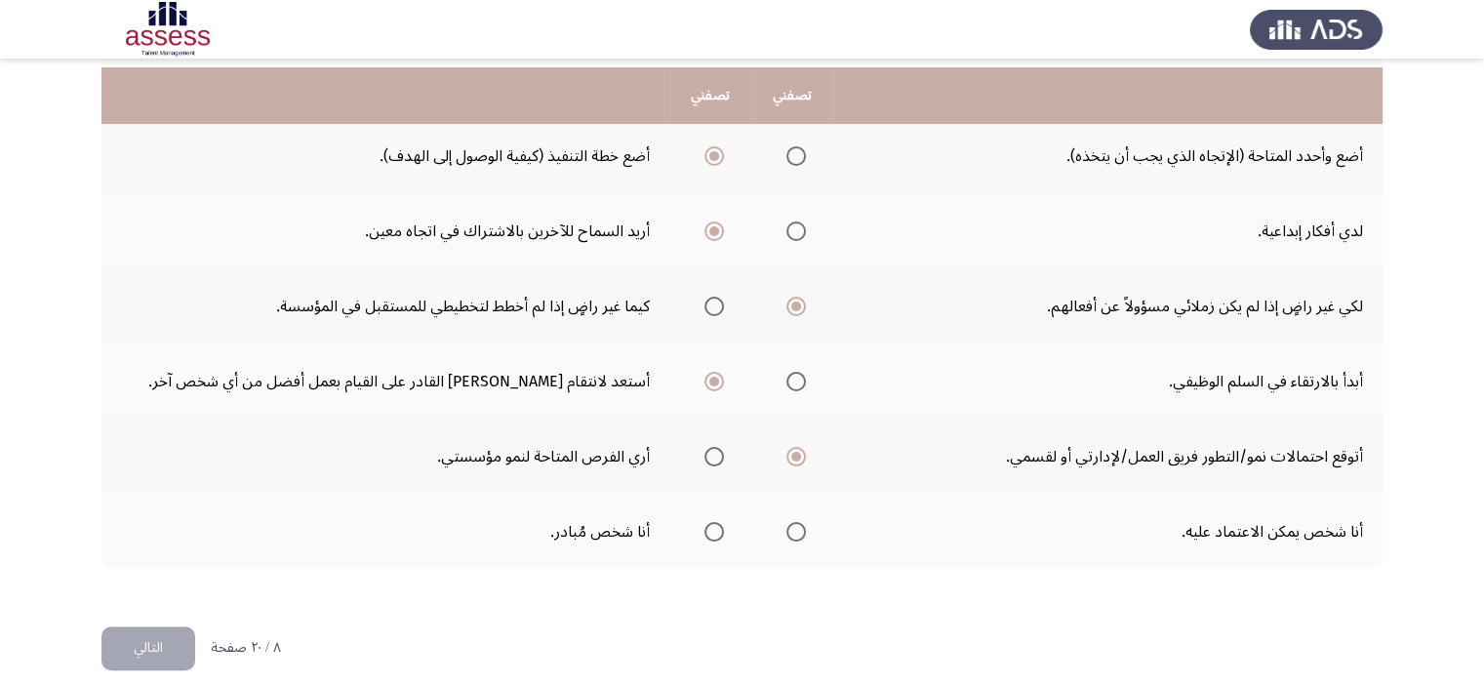
scroll to position [667, 0]
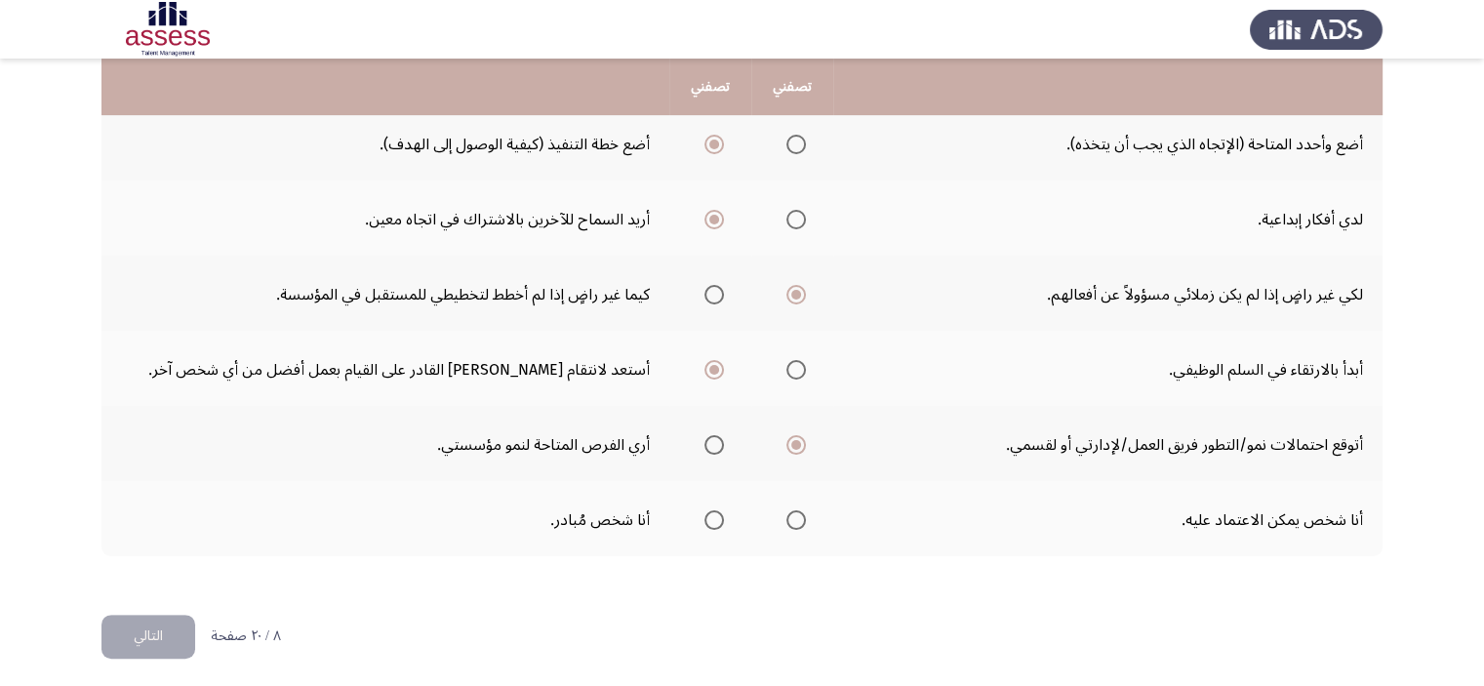
click at [705, 518] on span "حدد خيارا" at bounding box center [715, 520] width 20 height 20
click at [705, 518] on input "حدد خيارا" at bounding box center [715, 520] width 20 height 20
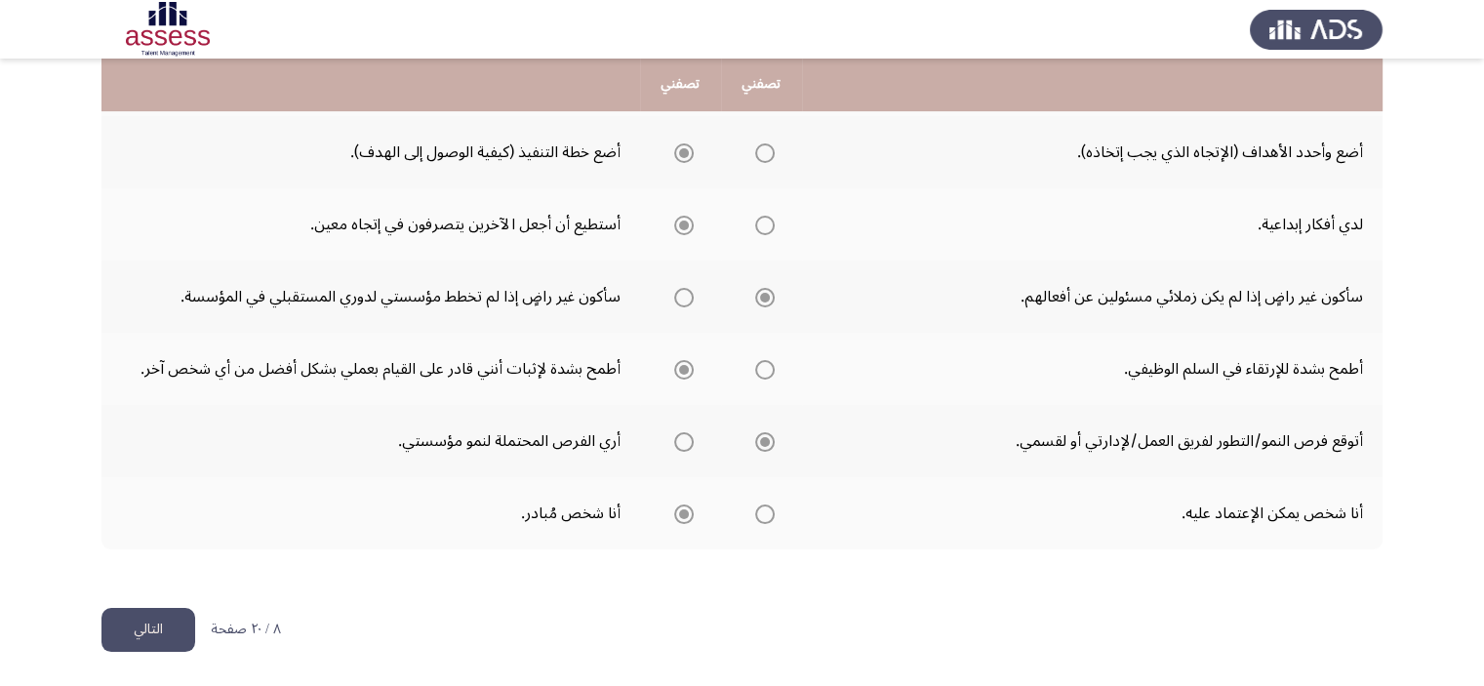
scroll to position [635, 0]
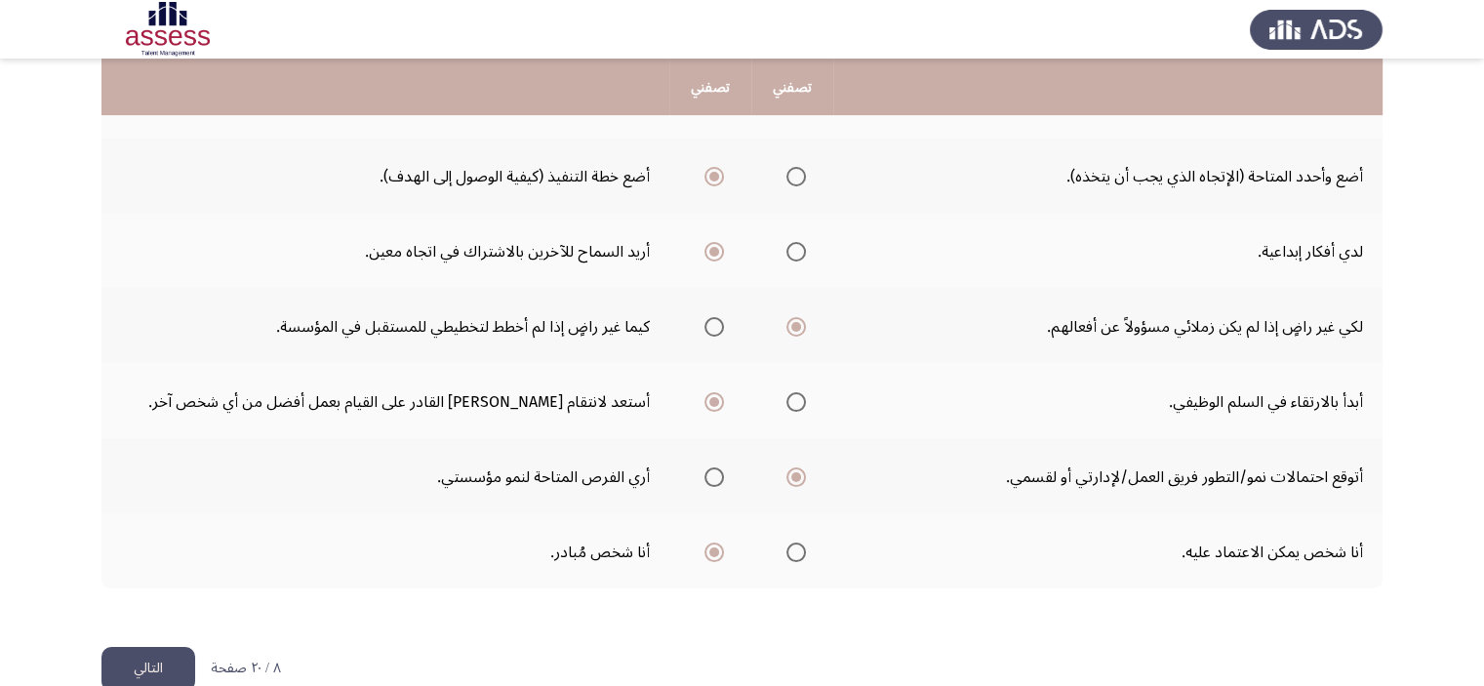
click at [134, 660] on font "التالي" at bounding box center [148, 668] width 29 height 28
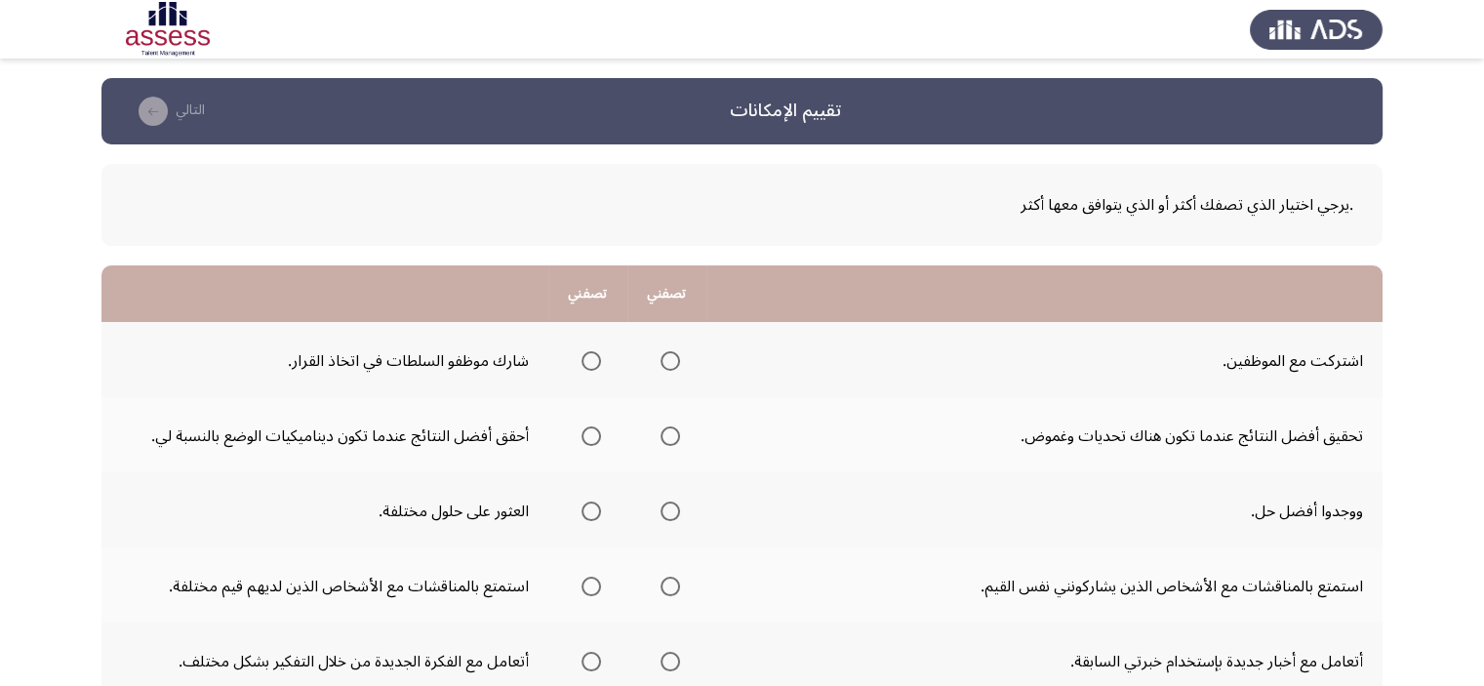
click at [661, 360] on span "حدد خيارا" at bounding box center [671, 361] width 20 height 20
click at [661, 360] on input "حدد خيارا" at bounding box center [671, 361] width 20 height 20
click at [661, 434] on span "حدد خيارا" at bounding box center [671, 436] width 20 height 20
click at [661, 434] on input "حدد خيارا" at bounding box center [671, 436] width 20 height 20
click at [591, 511] on span "حدد خيارا" at bounding box center [591, 511] width 0 height 0
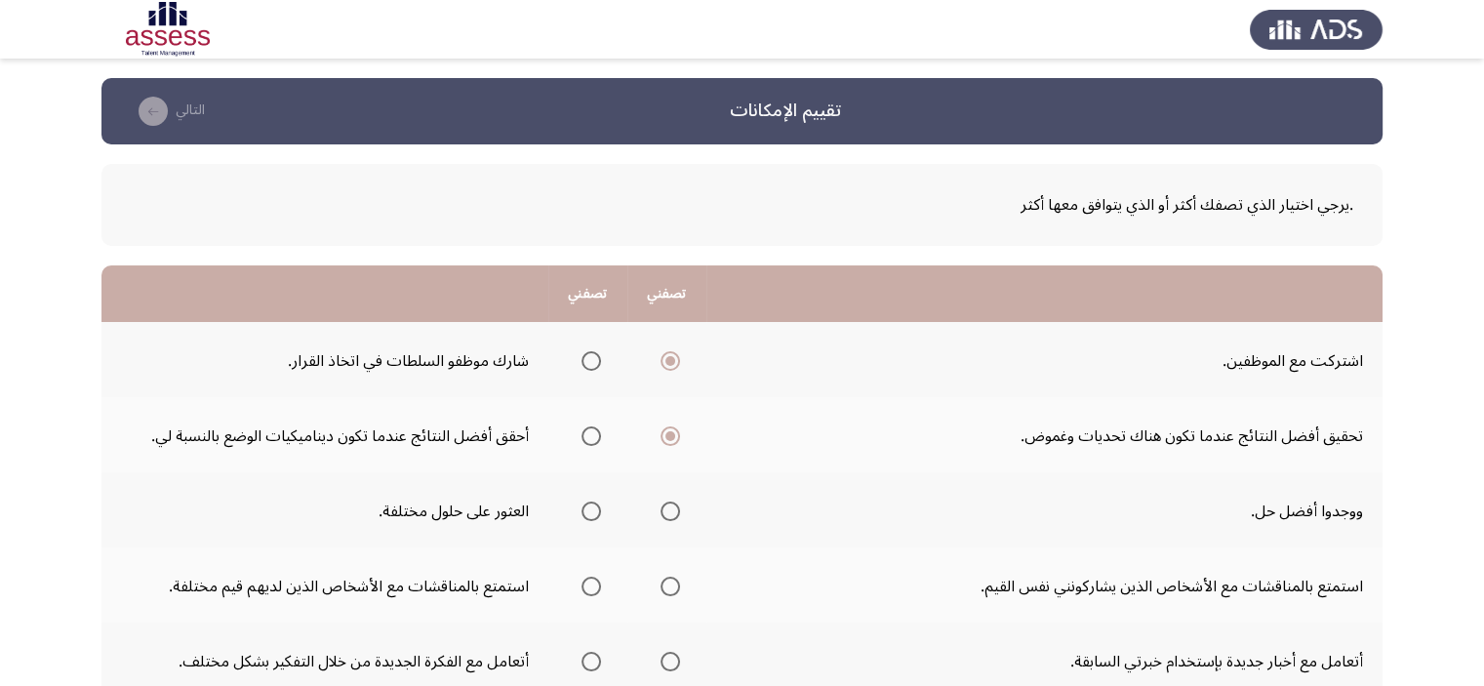
click at [586, 509] on input "حدد خيارا" at bounding box center [592, 512] width 20 height 20
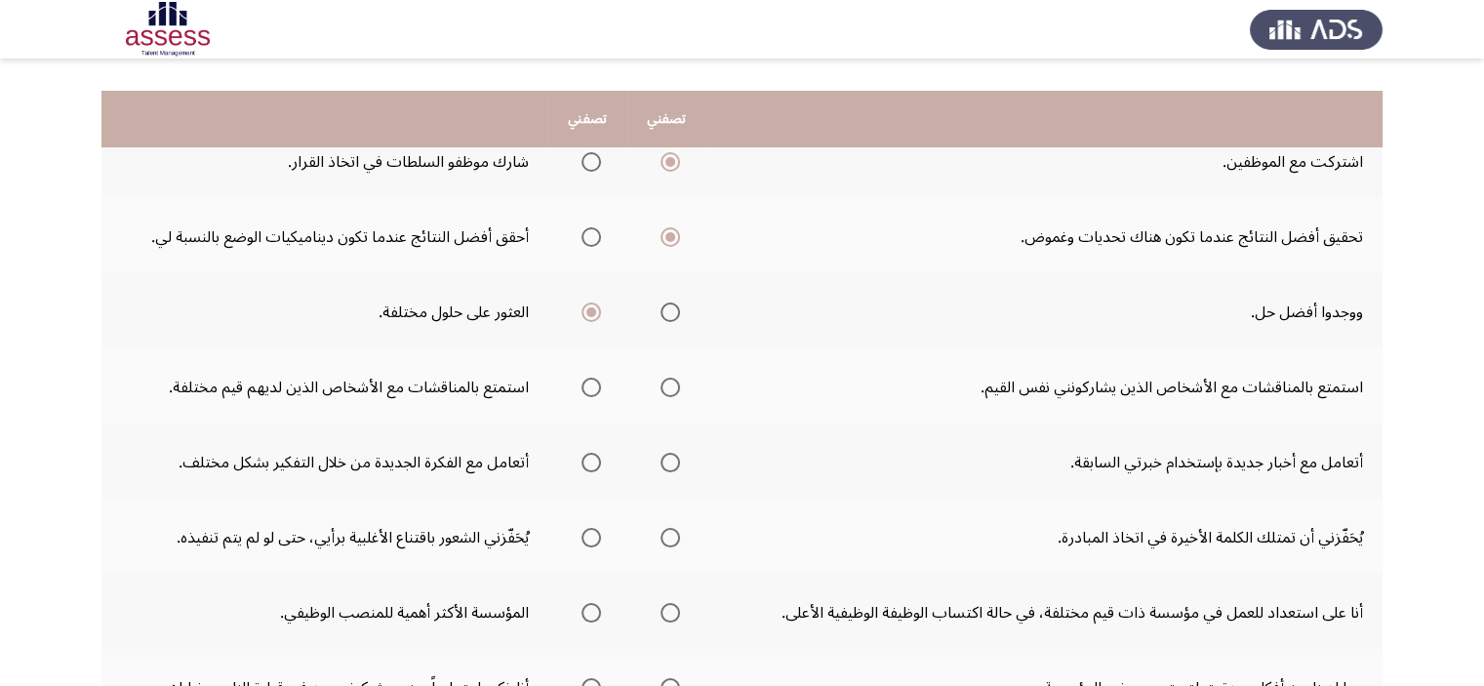
scroll to position [241, 0]
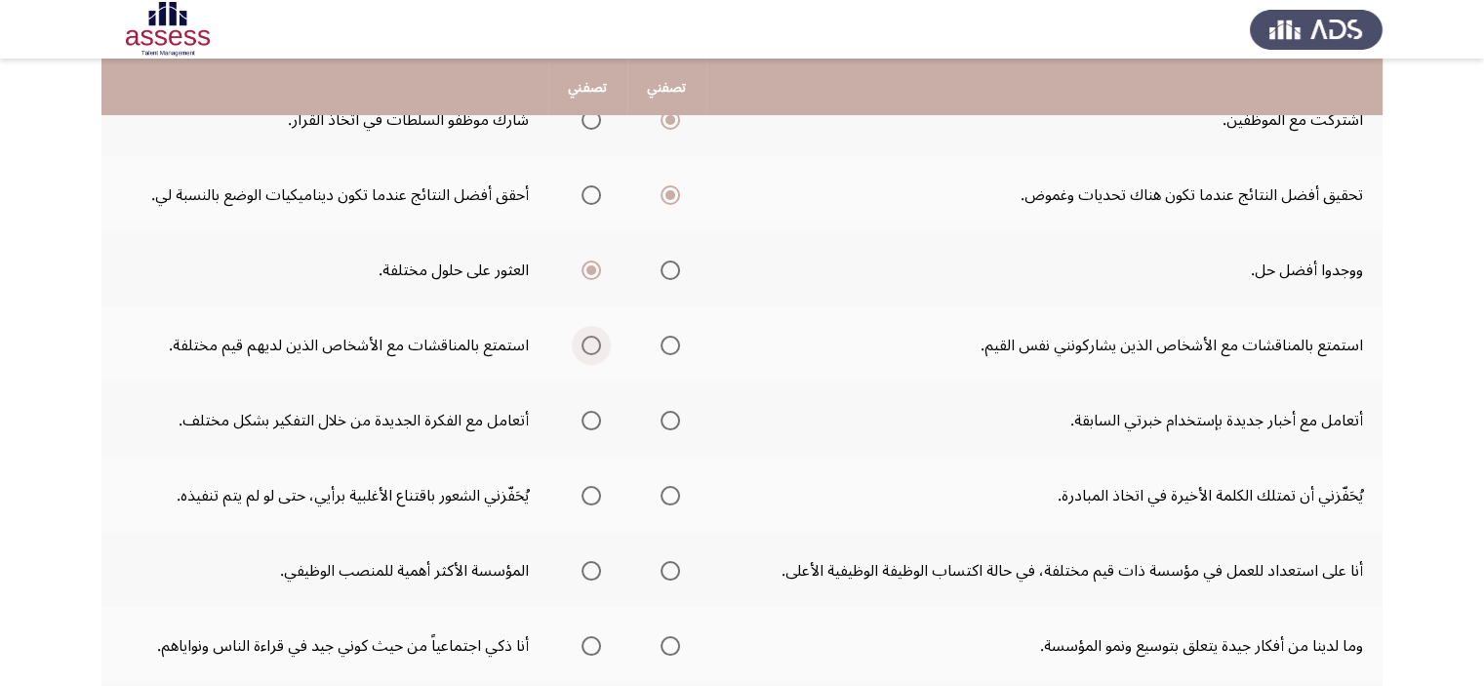
click at [591, 345] on span "حدد خيارا" at bounding box center [591, 345] width 0 height 0
click at [586, 343] on input "حدد خيارا" at bounding box center [592, 346] width 20 height 20
click at [574, 424] on label "حدد خيارا" at bounding box center [587, 421] width 27 height 20
click at [582, 424] on input "حدد خيارا" at bounding box center [592, 421] width 20 height 20
click at [591, 496] on span "حدد خيارا" at bounding box center [591, 496] width 0 height 0
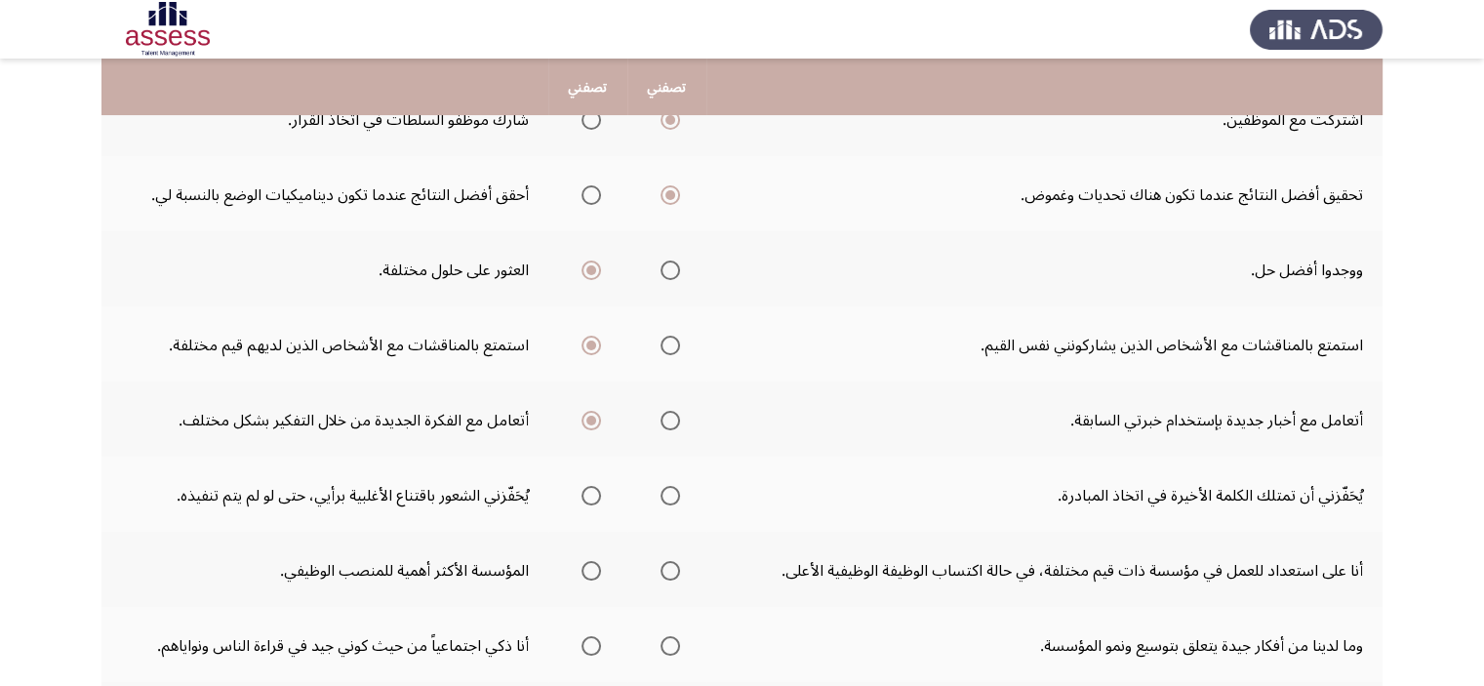
click at [586, 492] on input "حدد خيارا" at bounding box center [592, 496] width 20 height 20
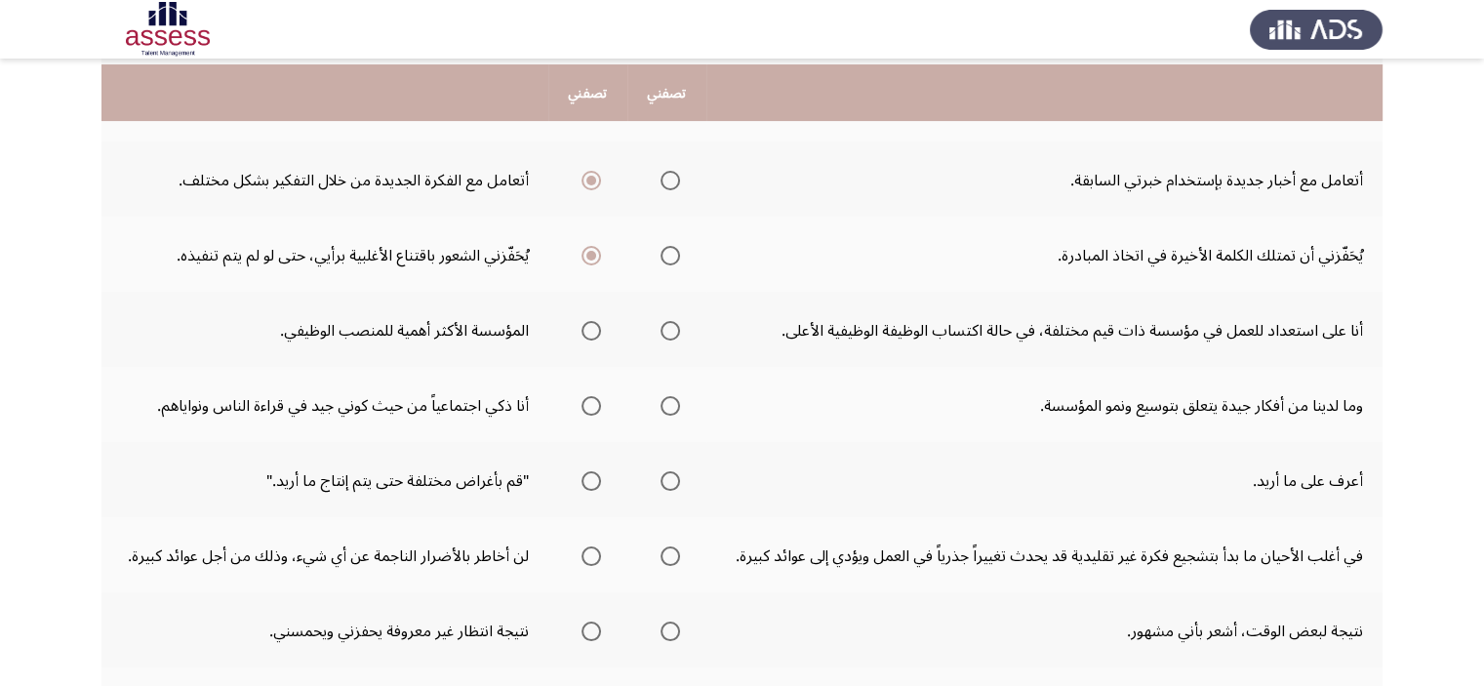
scroll to position [487, 0]
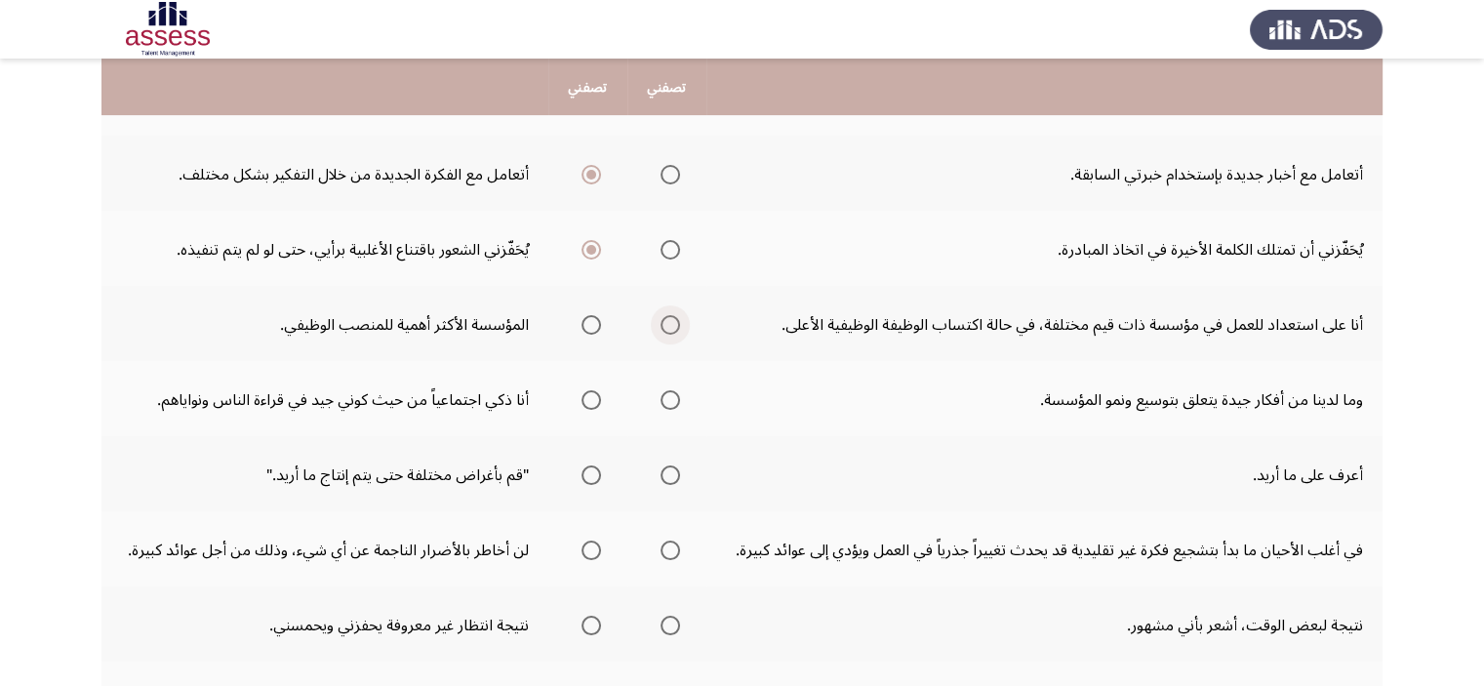
click at [670, 325] on span "حدد خيارا" at bounding box center [670, 325] width 0 height 0
click at [665, 320] on input "حدد خيارا" at bounding box center [671, 325] width 20 height 20
click at [591, 400] on span "حدد خيارا" at bounding box center [591, 400] width 0 height 0
click at [586, 394] on input "حدد خيارا" at bounding box center [592, 400] width 20 height 20
click at [584, 476] on span "حدد خيارا" at bounding box center [592, 475] width 20 height 20
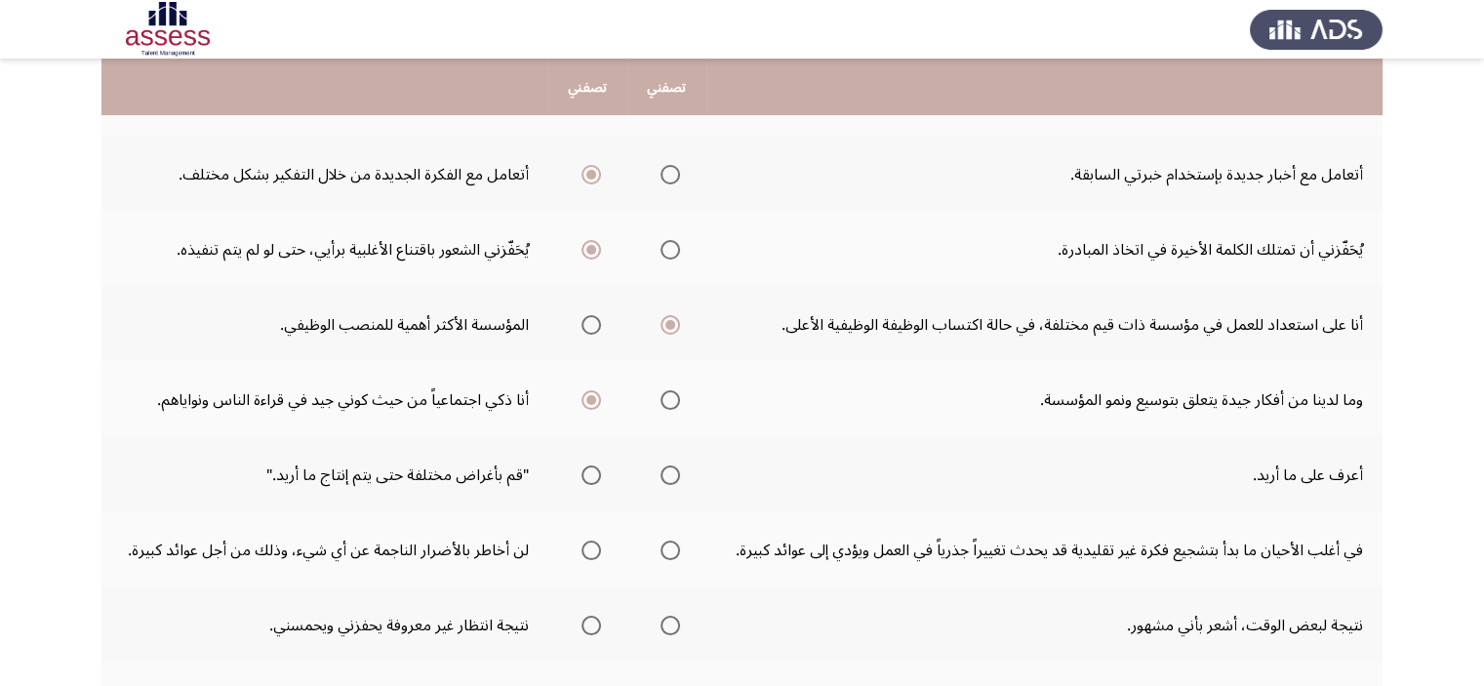
click at [584, 476] on input "حدد خيارا" at bounding box center [592, 475] width 20 height 20
click at [662, 548] on span "حدد خيارا" at bounding box center [671, 551] width 20 height 20
click at [662, 548] on input "حدد خيارا" at bounding box center [671, 551] width 20 height 20
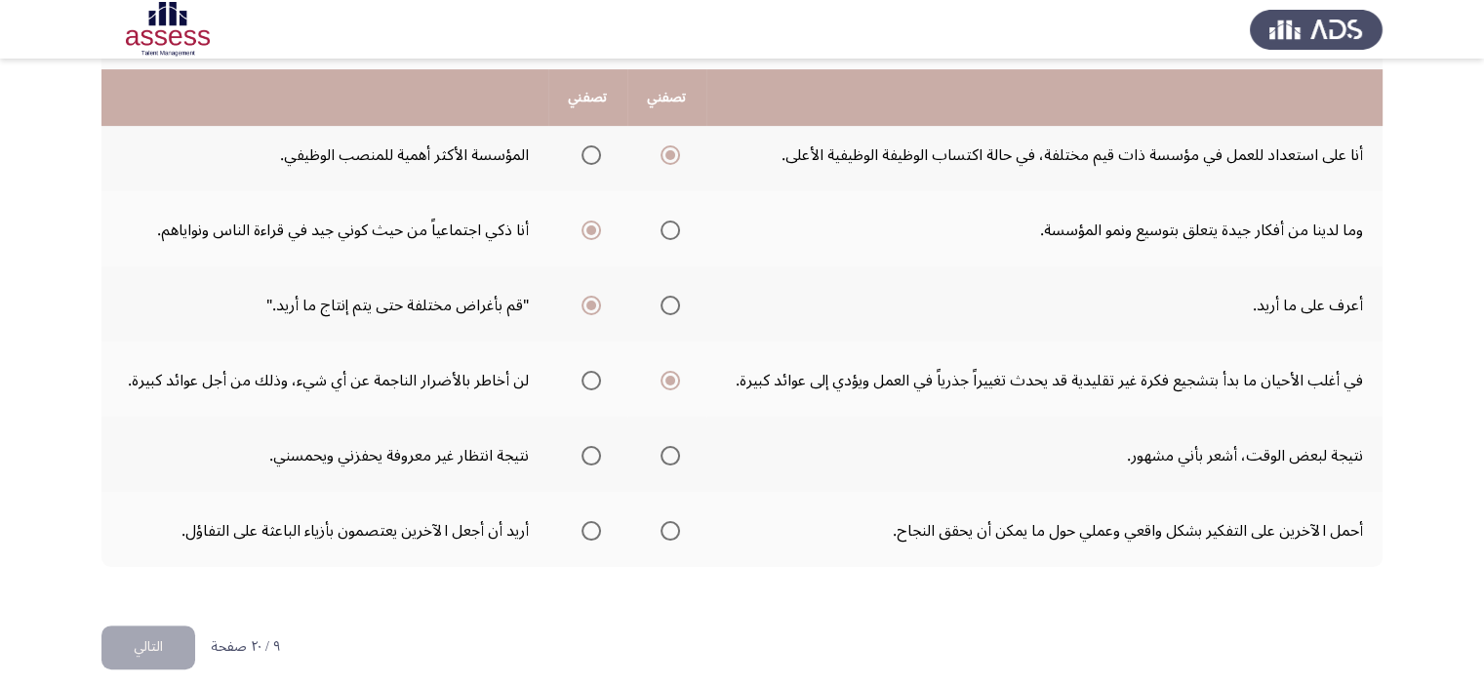
scroll to position [667, 0]
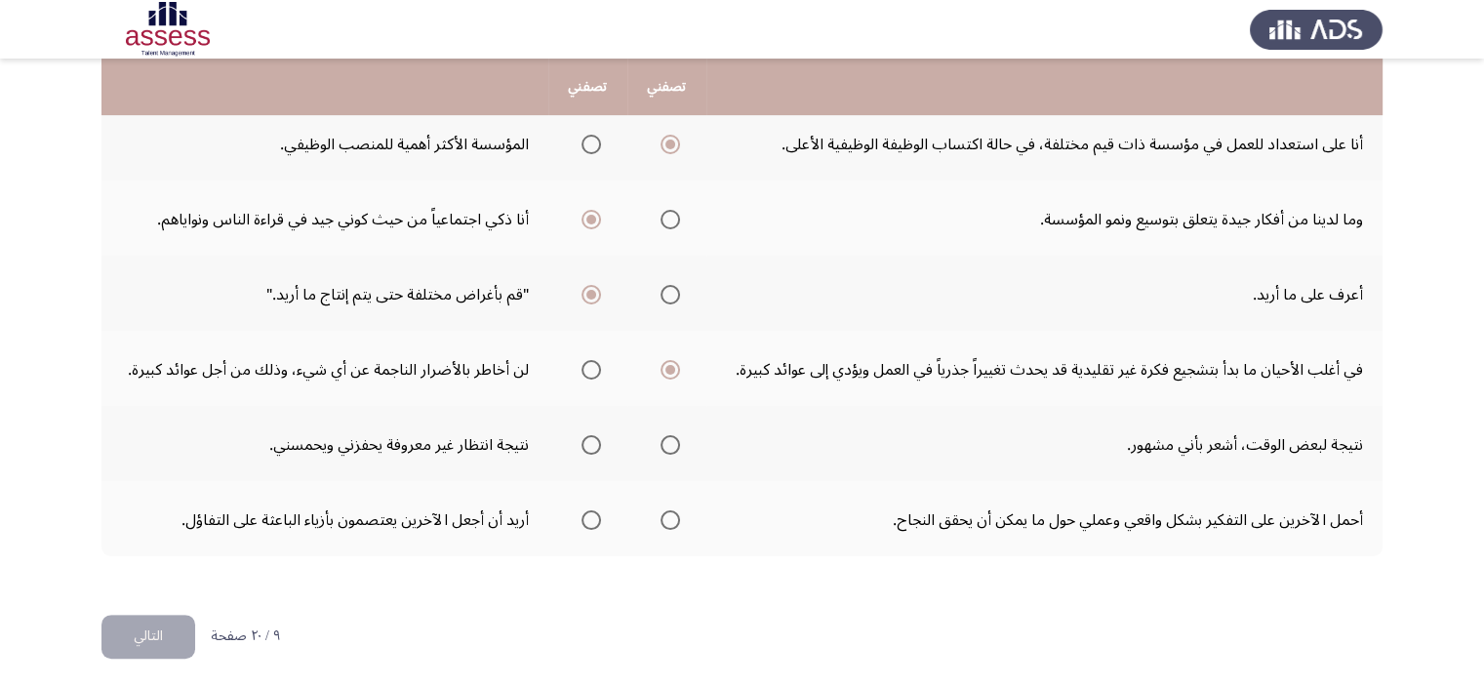
click at [591, 445] on span "حدد خيارا" at bounding box center [591, 445] width 0 height 0
click at [586, 437] on input "حدد خيارا" at bounding box center [592, 445] width 20 height 20
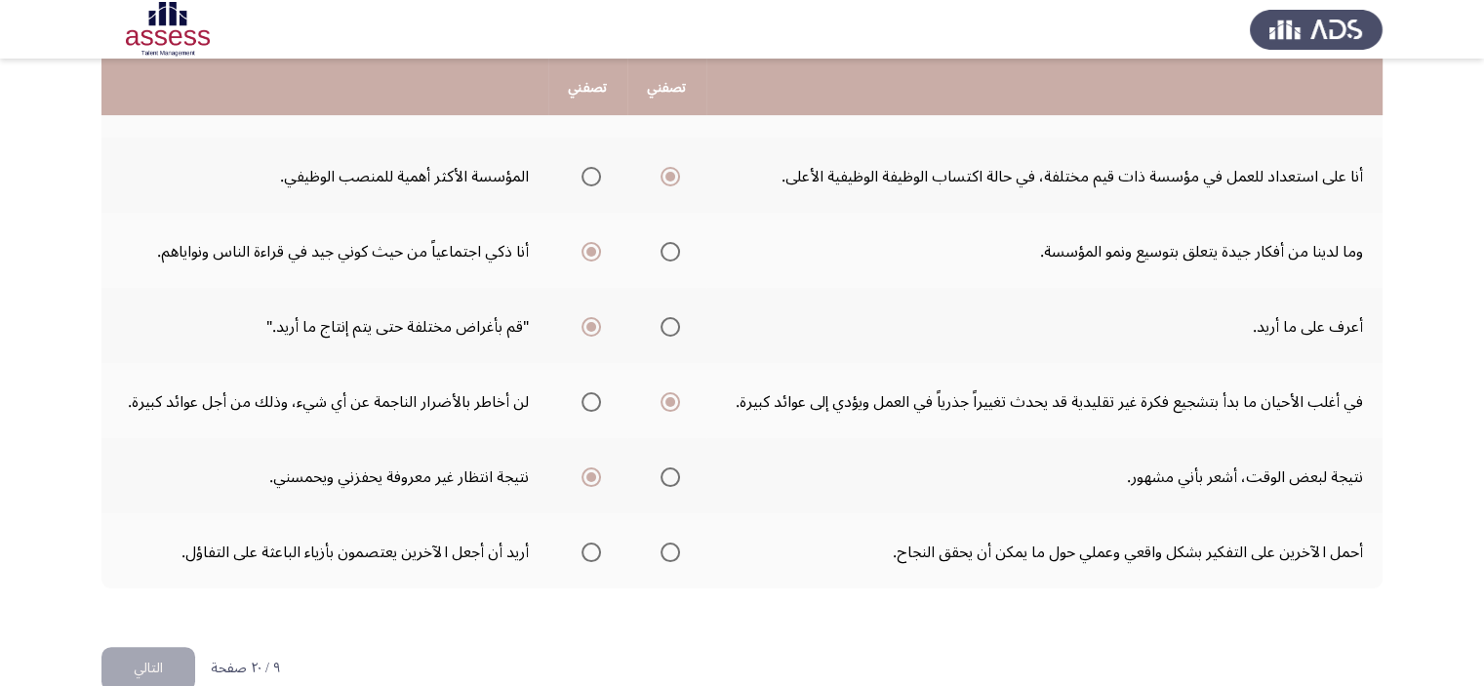
click at [670, 548] on span "حدد خيارا" at bounding box center [671, 553] width 20 height 20
click at [670, 548] on input "حدد خيارا" at bounding box center [671, 553] width 20 height 20
click at [141, 657] on font "التالي" at bounding box center [148, 668] width 29 height 28
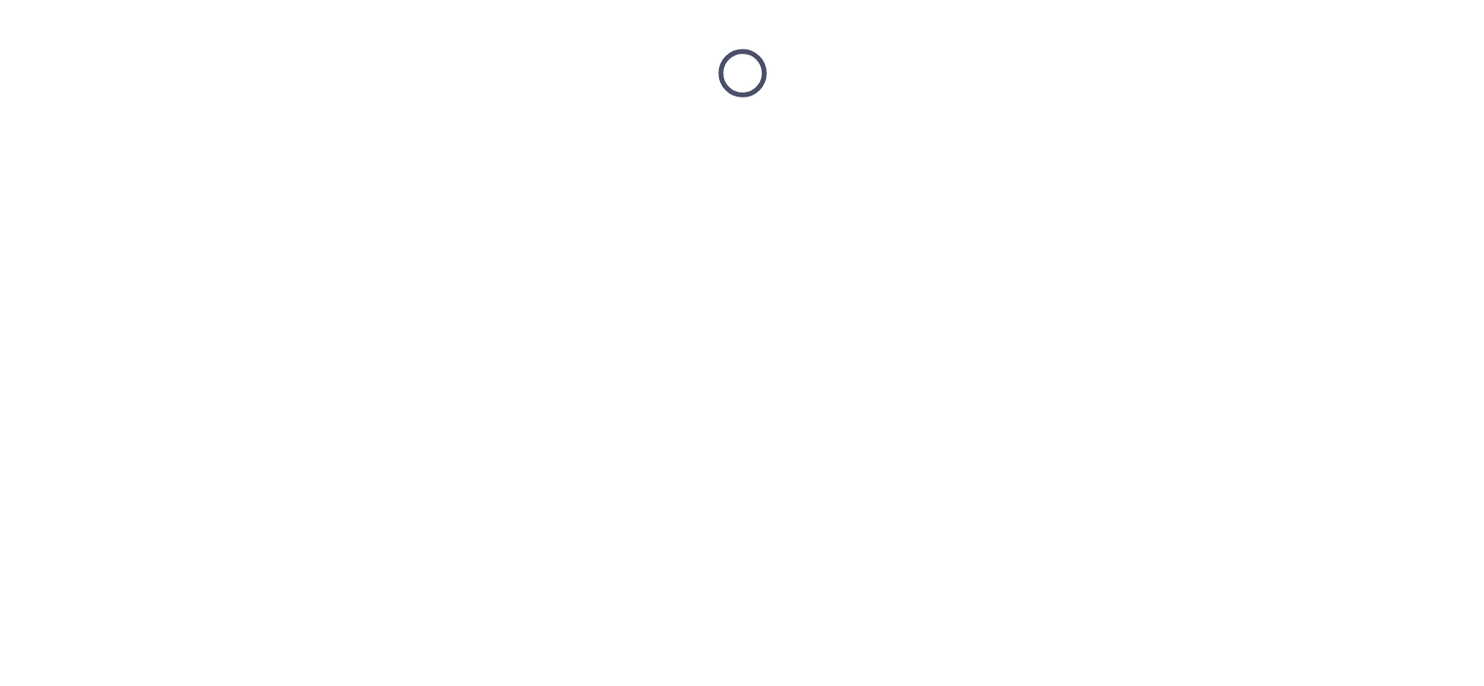
scroll to position [0, 0]
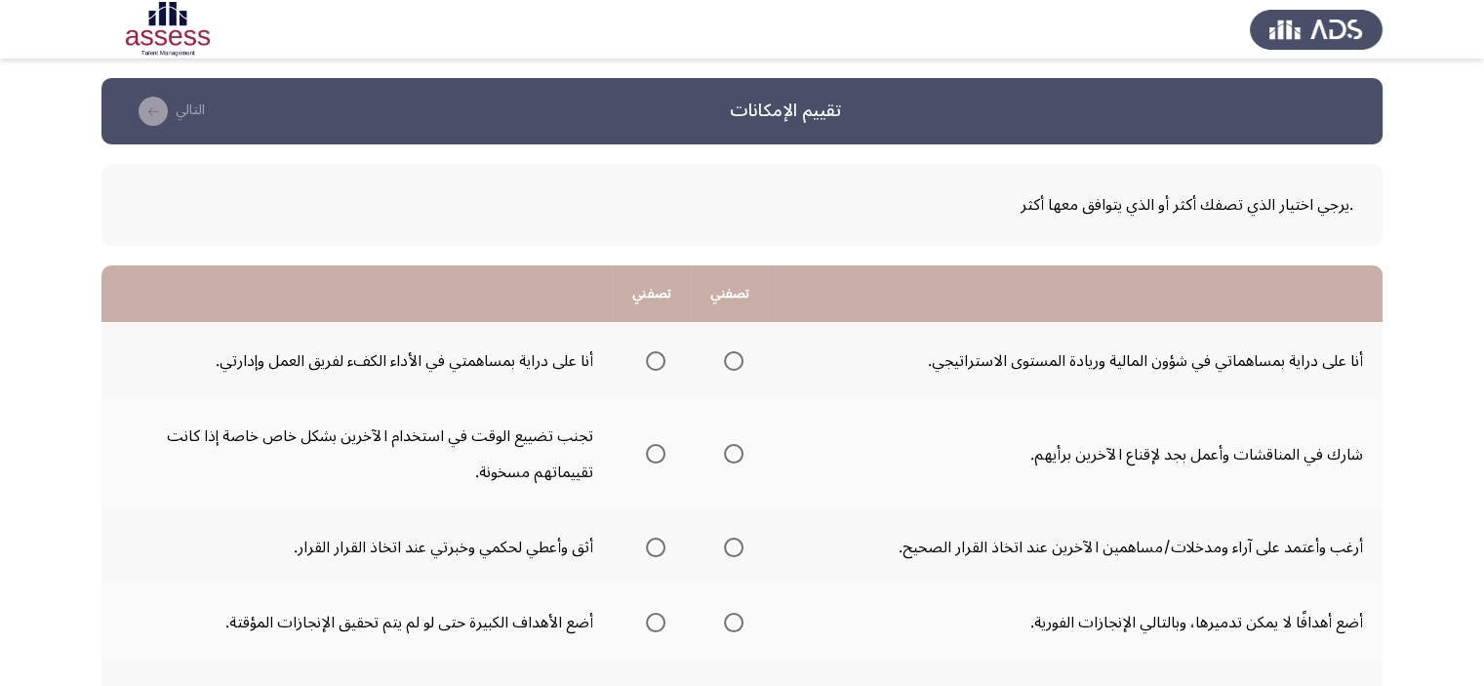
click at [656, 368] on span "حدد خيارا" at bounding box center [656, 361] width 20 height 20
click at [656, 368] on input "حدد خيارا" at bounding box center [656, 361] width 20 height 20
click at [734, 454] on span "حدد خيارا" at bounding box center [734, 454] width 0 height 0
click at [732, 453] on input "حدد خيارا" at bounding box center [734, 454] width 20 height 20
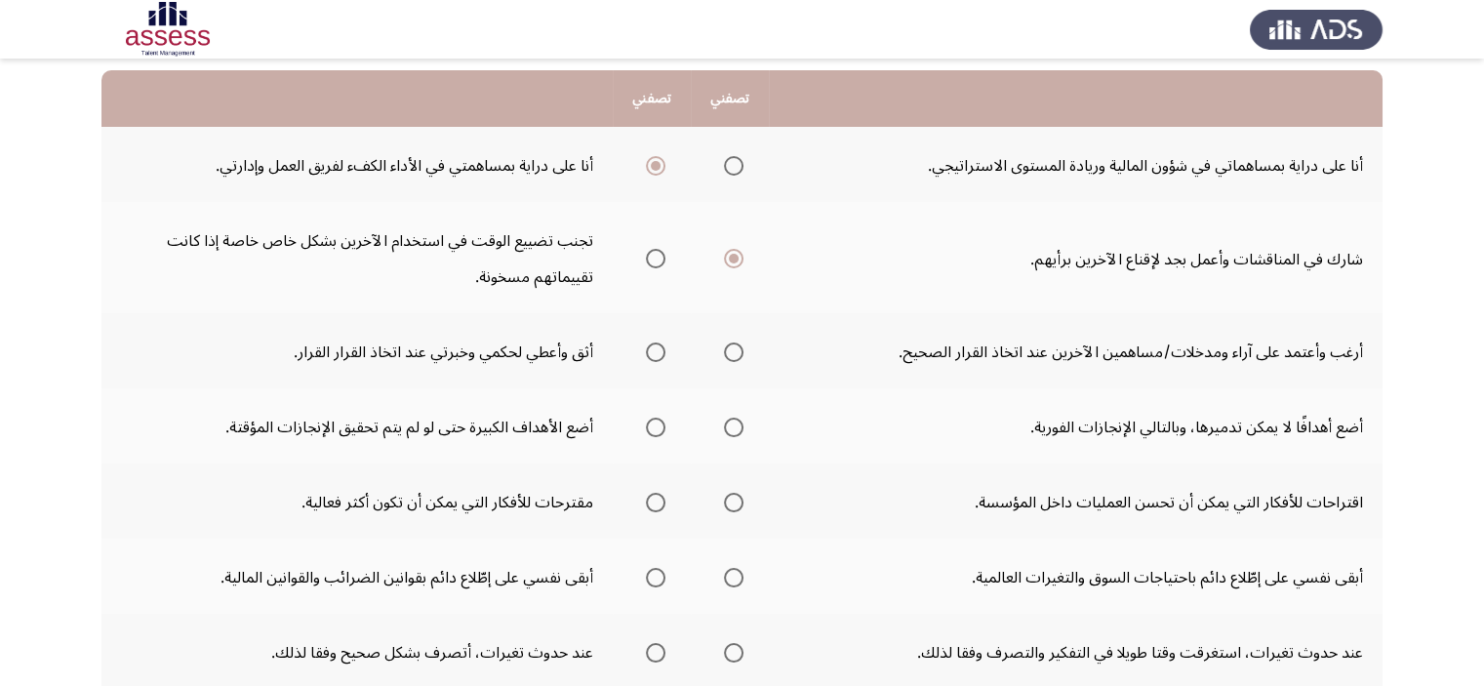
scroll to position [211, 0]
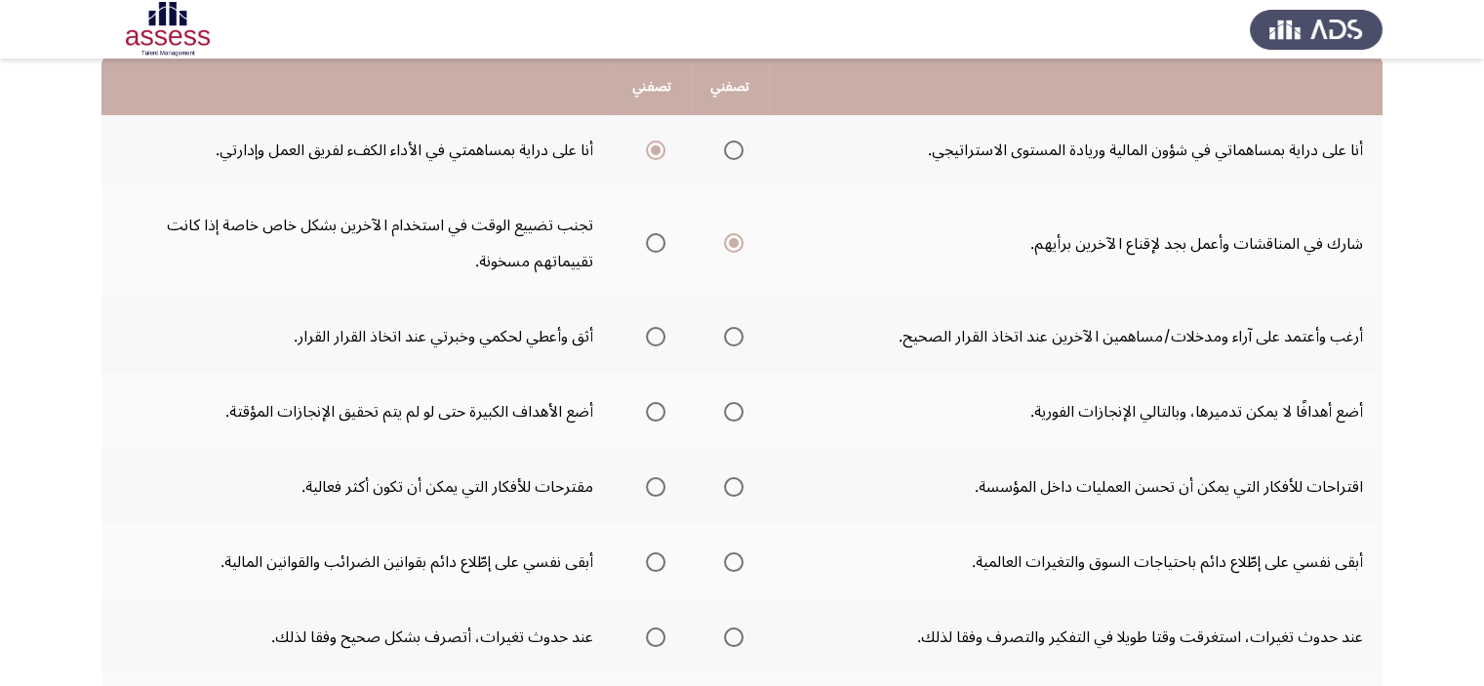
click at [730, 341] on span "حدد خيارا" at bounding box center [734, 337] width 20 height 20
click at [730, 341] on input "حدد خيارا" at bounding box center [734, 337] width 20 height 20
click at [734, 412] on span "حدد خيارا" at bounding box center [734, 412] width 0 height 0
click at [732, 408] on input "حدد خيارا" at bounding box center [734, 412] width 20 height 20
click at [658, 490] on span "حدد خيارا" at bounding box center [656, 487] width 20 height 20
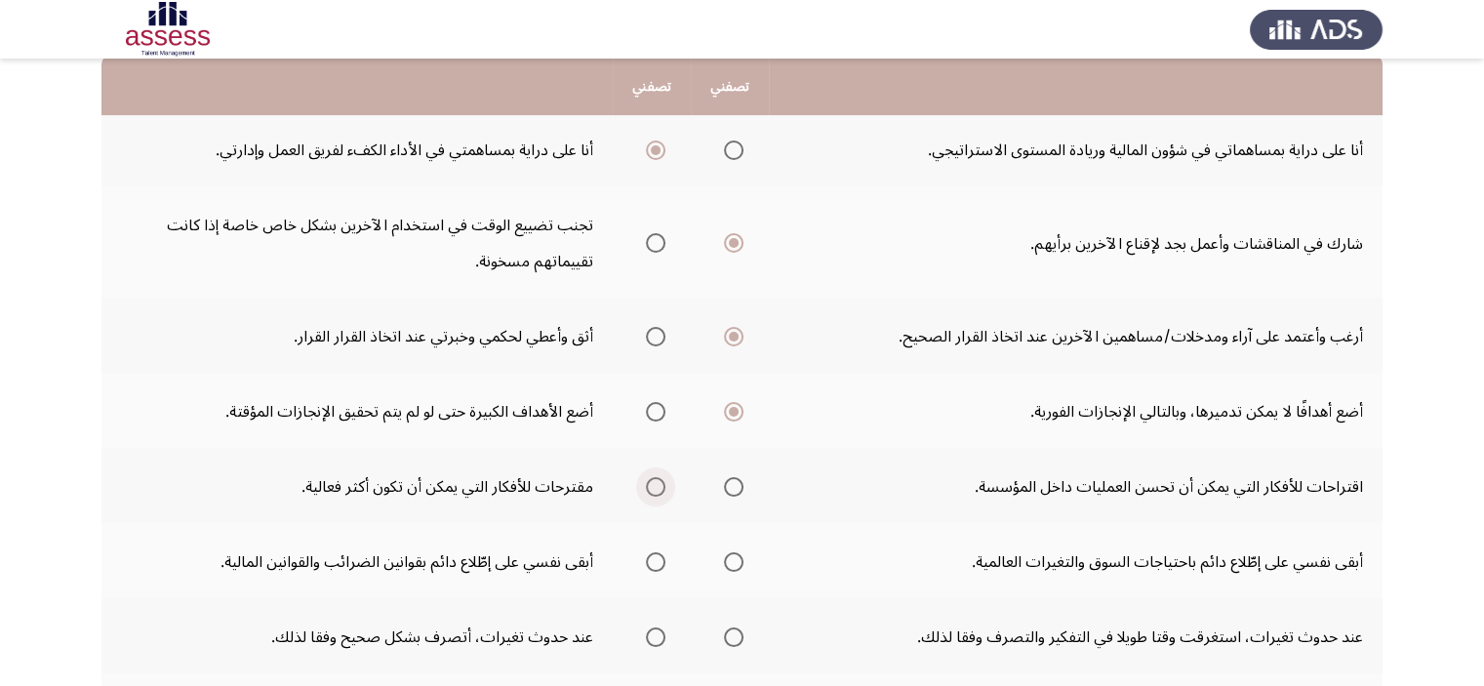
click at [658, 490] on input "حدد خيارا" at bounding box center [656, 487] width 20 height 20
click at [734, 562] on span "حدد خيارا" at bounding box center [734, 562] width 0 height 0
click at [732, 557] on input "حدد خيارا" at bounding box center [734, 562] width 20 height 20
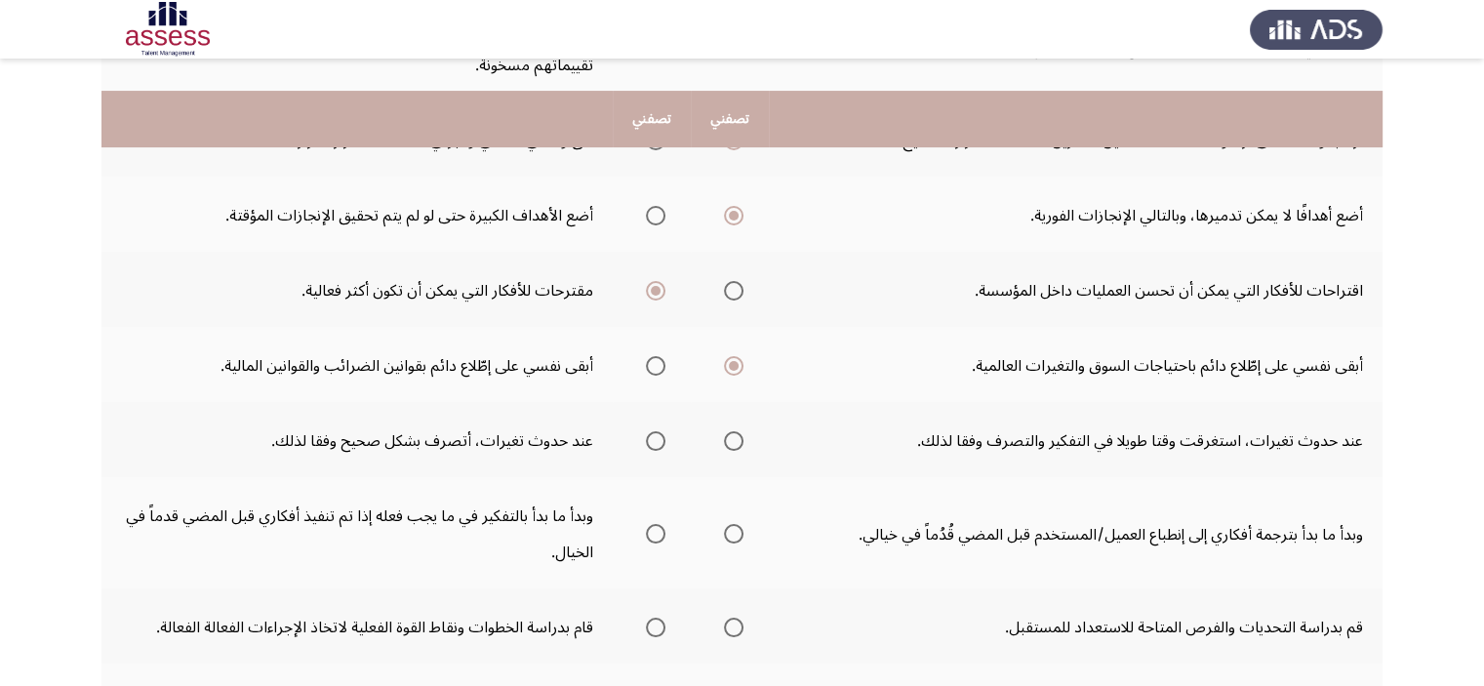
scroll to position [449, 0]
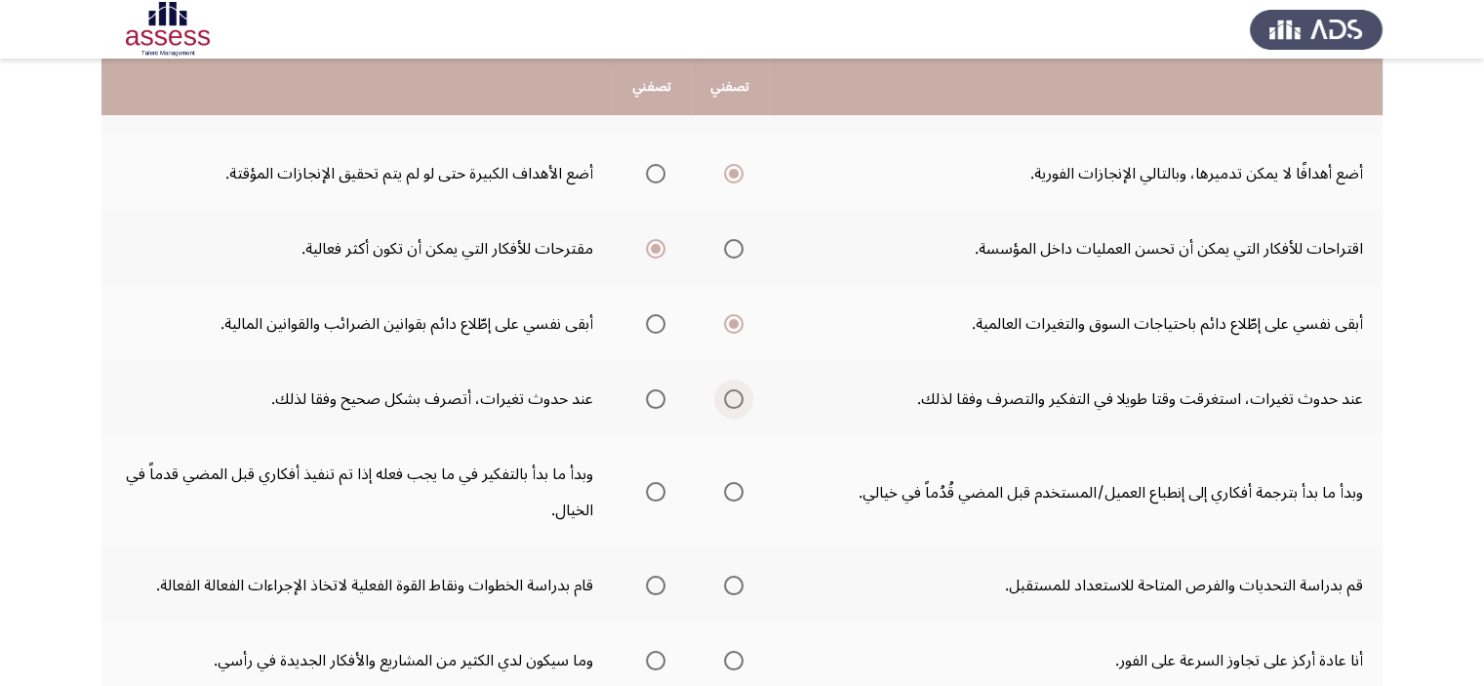
click at [729, 401] on span "حدد خيارا" at bounding box center [734, 399] width 20 height 20
click at [729, 401] on input "حدد خيارا" at bounding box center [734, 399] width 20 height 20
click at [656, 492] on span "حدد خيارا" at bounding box center [656, 492] width 0 height 0
click at [654, 486] on input "حدد خيارا" at bounding box center [656, 492] width 20 height 20
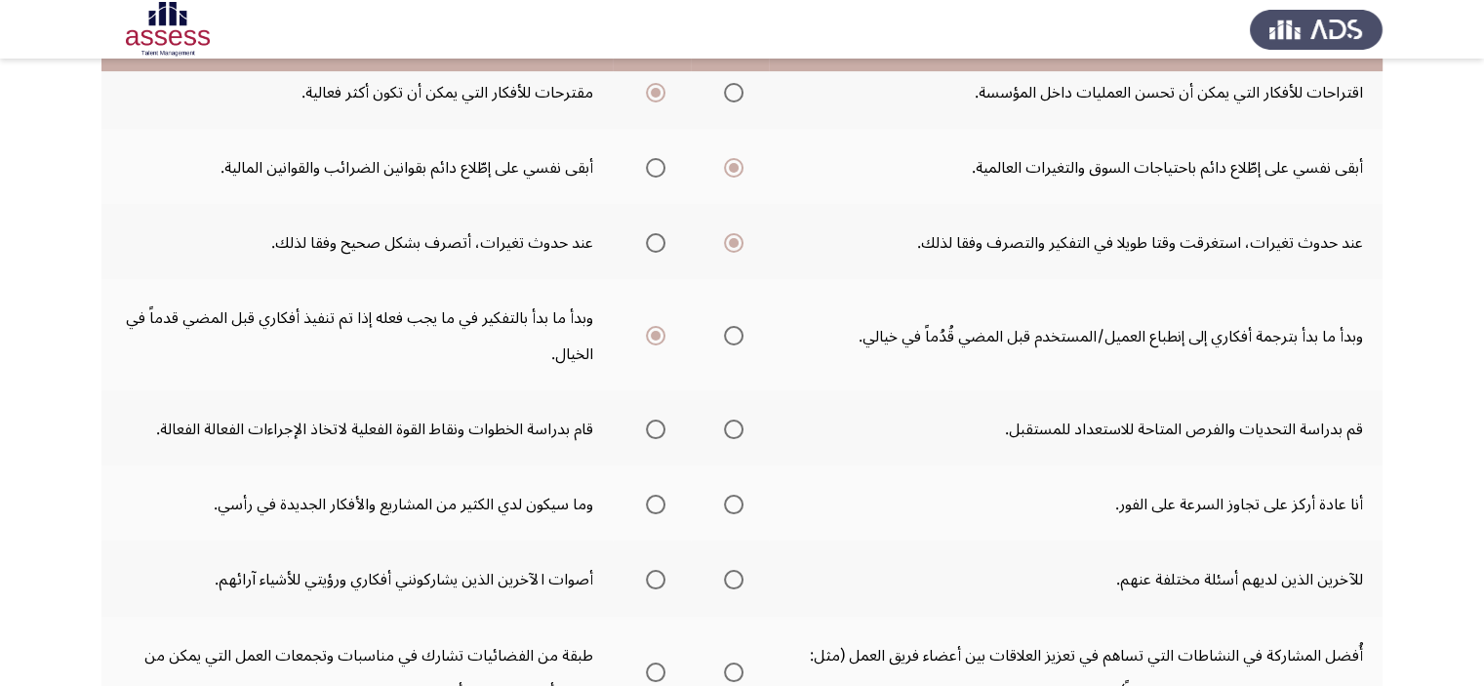
scroll to position [642, 0]
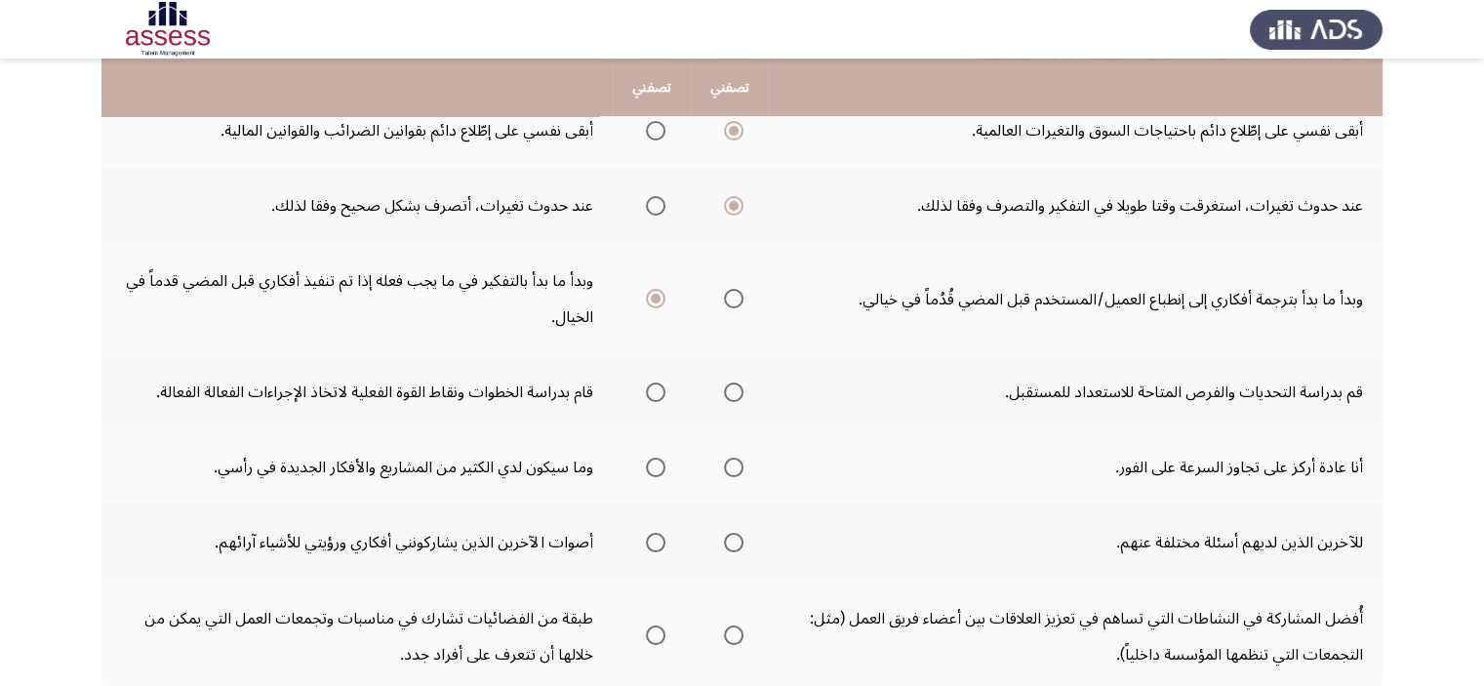
click at [731, 391] on span "حدد خيارا" at bounding box center [734, 393] width 20 height 20
click at [731, 391] on input "حدد خيارا" at bounding box center [734, 393] width 20 height 20
click at [656, 467] on span "حدد خيارا" at bounding box center [656, 467] width 0 height 0
click at [654, 459] on input "حدد خيارا" at bounding box center [656, 468] width 20 height 20
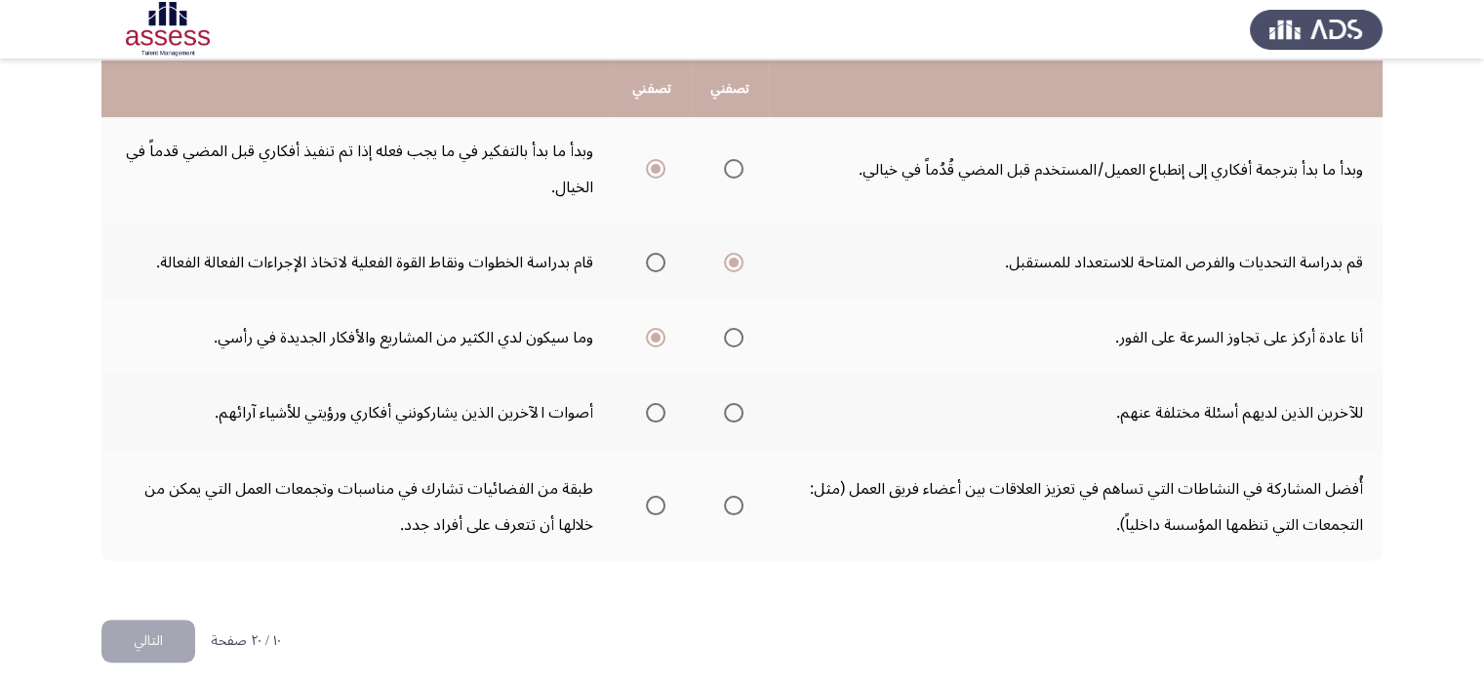
scroll to position [773, 0]
click at [648, 406] on span "حدد خيارا" at bounding box center [656, 412] width 20 height 20
click at [648, 406] on input "حدد خيارا" at bounding box center [656, 412] width 20 height 20
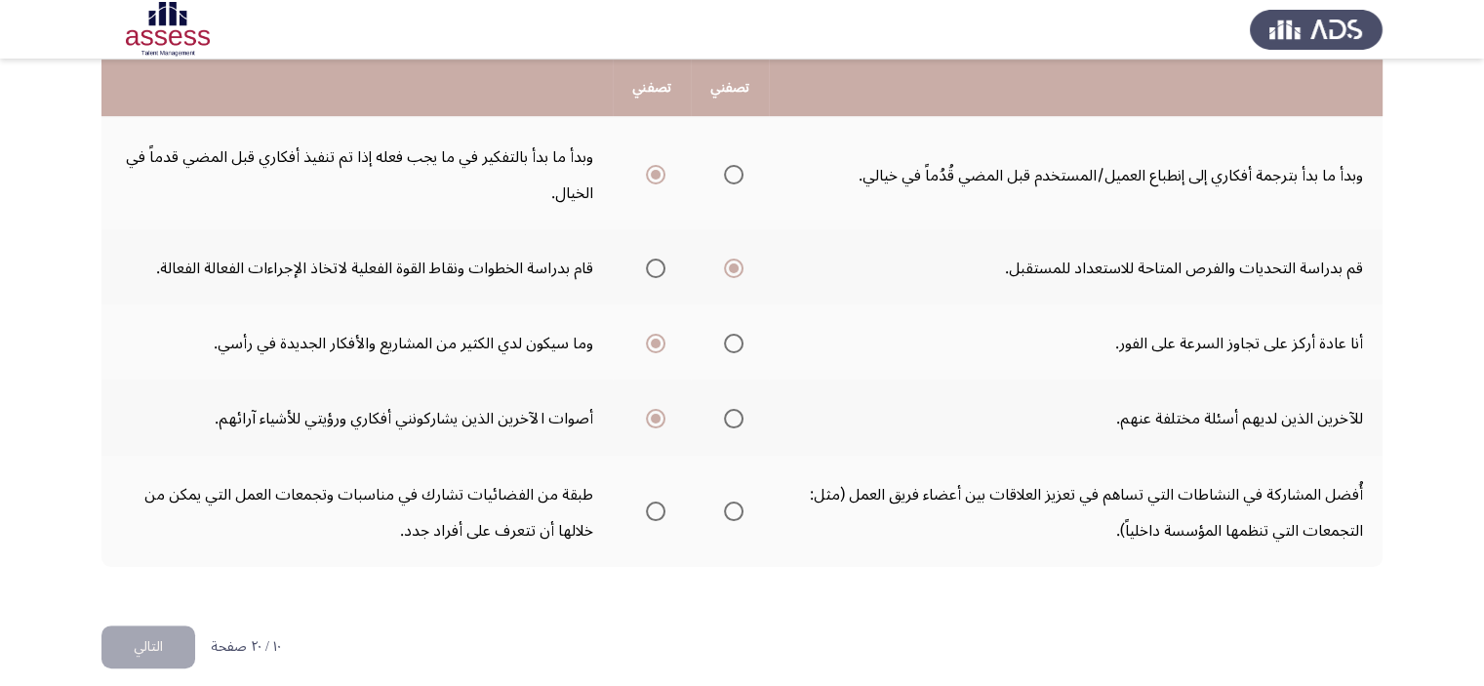
click at [734, 511] on span "حدد خيارا" at bounding box center [734, 511] width 0 height 0
click at [732, 502] on input "حدد خيارا" at bounding box center [734, 512] width 20 height 20
click at [119, 648] on button "التالي" at bounding box center [148, 648] width 94 height 44
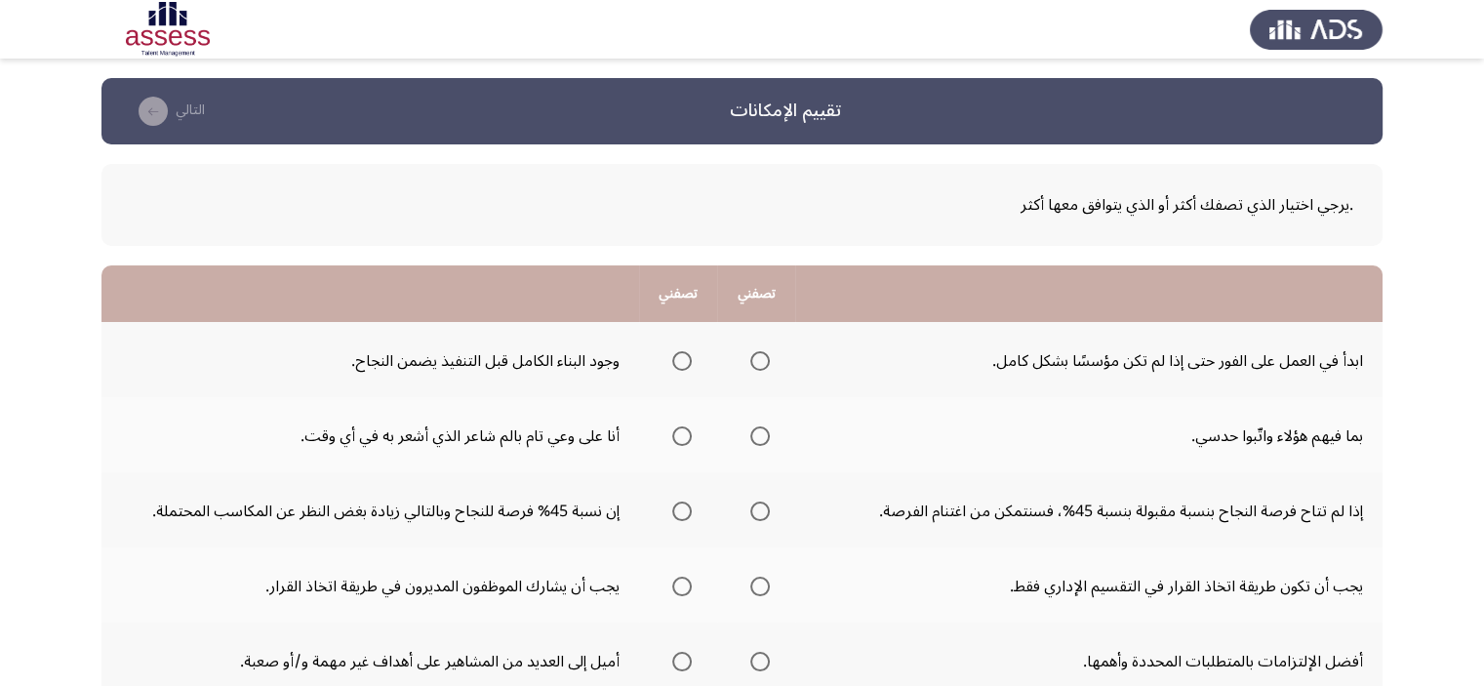
click at [762, 353] on span "حدد خيارا" at bounding box center [760, 361] width 20 height 20
click at [762, 353] on input "حدد خيارا" at bounding box center [760, 361] width 20 height 20
click at [682, 436] on span "حدد خيارا" at bounding box center [682, 436] width 0 height 0
click at [682, 434] on input "حدد خيارا" at bounding box center [682, 436] width 20 height 20
click at [760, 511] on span "حدد خيارا" at bounding box center [760, 511] width 0 height 0
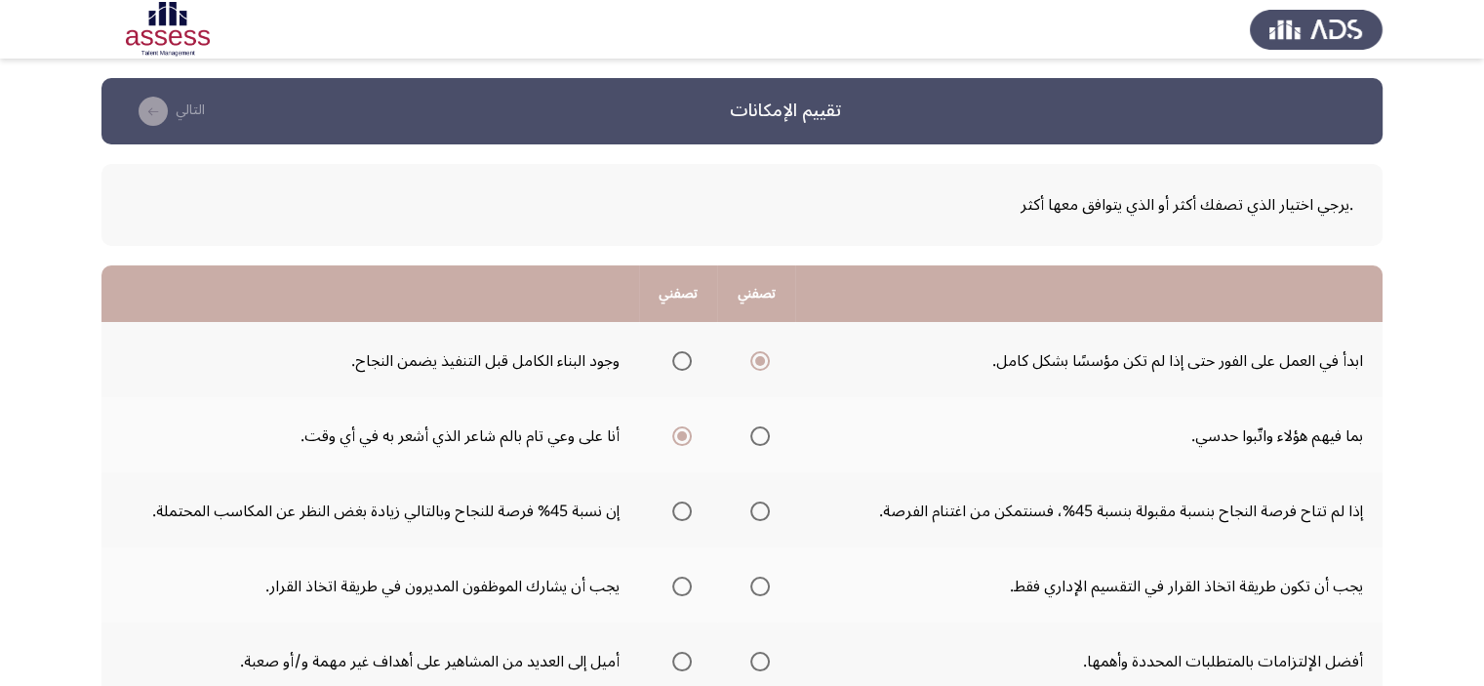
click at [759, 509] on input "حدد خيارا" at bounding box center [760, 512] width 20 height 20
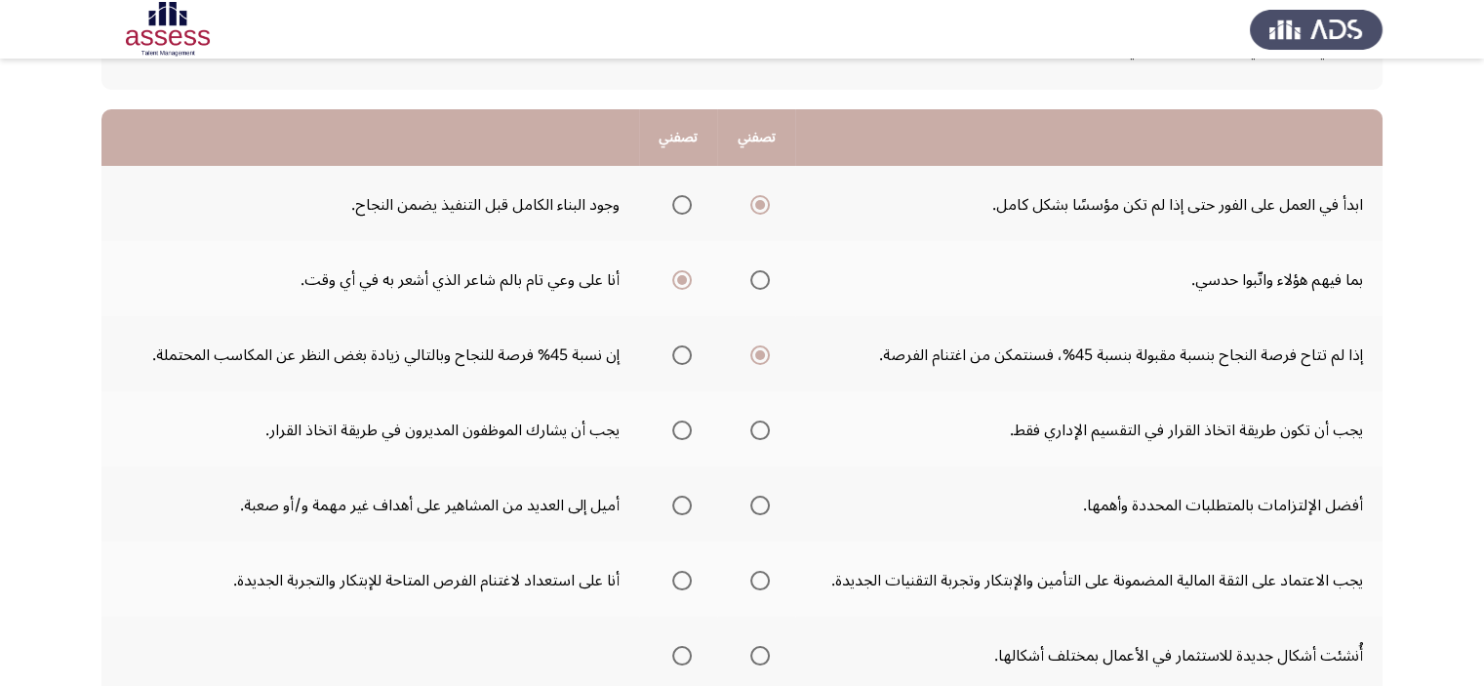
scroll to position [199, 0]
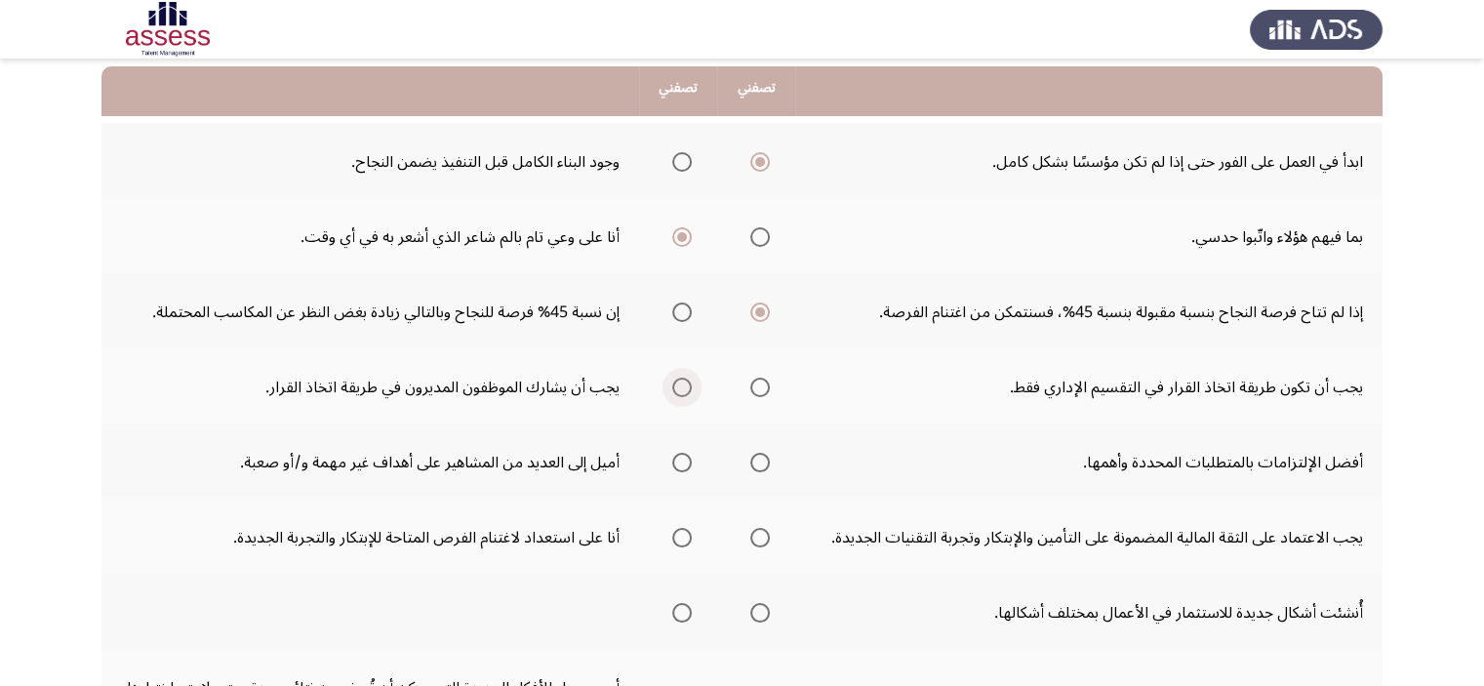
click at [674, 380] on span "حدد خيارا" at bounding box center [682, 388] width 20 height 20
click at [674, 380] on input "حدد خيارا" at bounding box center [682, 388] width 20 height 20
click at [675, 461] on span "حدد خيارا" at bounding box center [682, 463] width 20 height 20
click at [675, 461] on input "حدد خيارا" at bounding box center [682, 463] width 20 height 20
click at [760, 463] on span "حدد خيارا" at bounding box center [760, 463] width 0 height 0
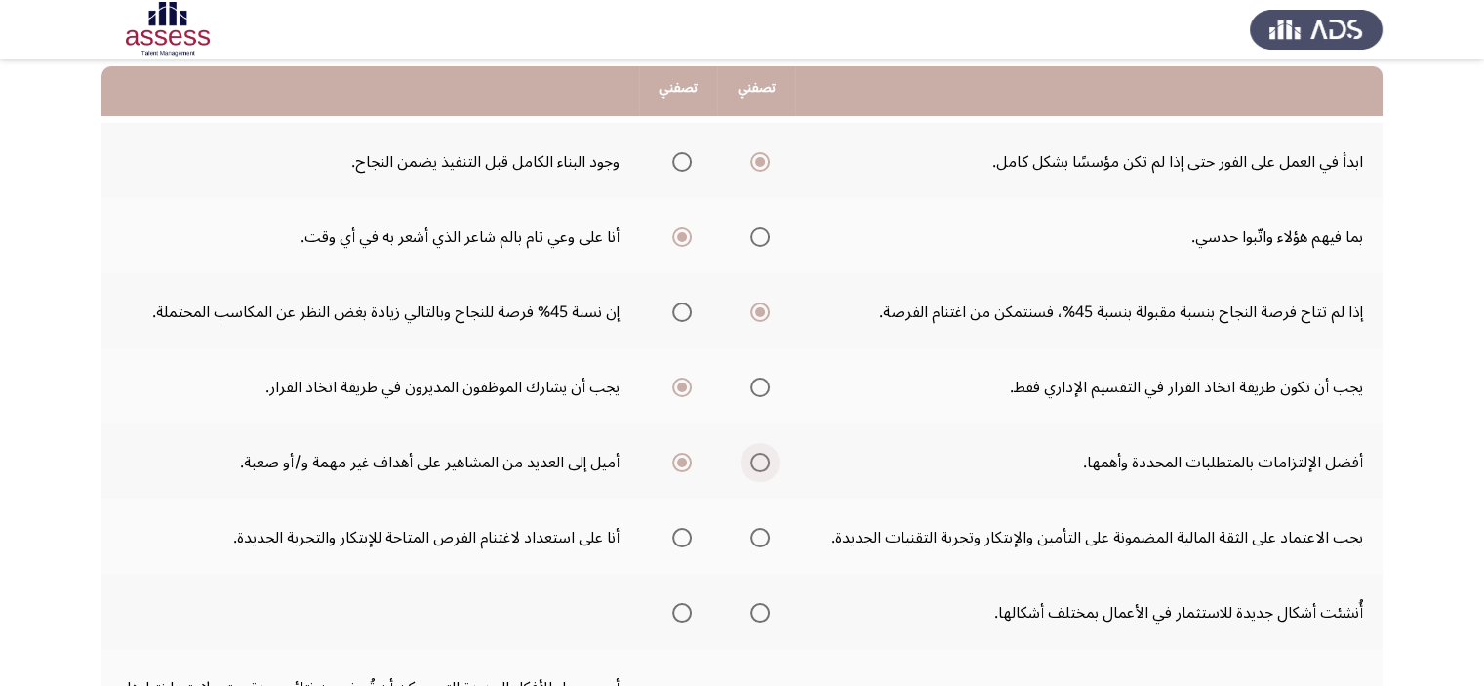
click at [759, 458] on input "حدد خيارا" at bounding box center [760, 463] width 20 height 20
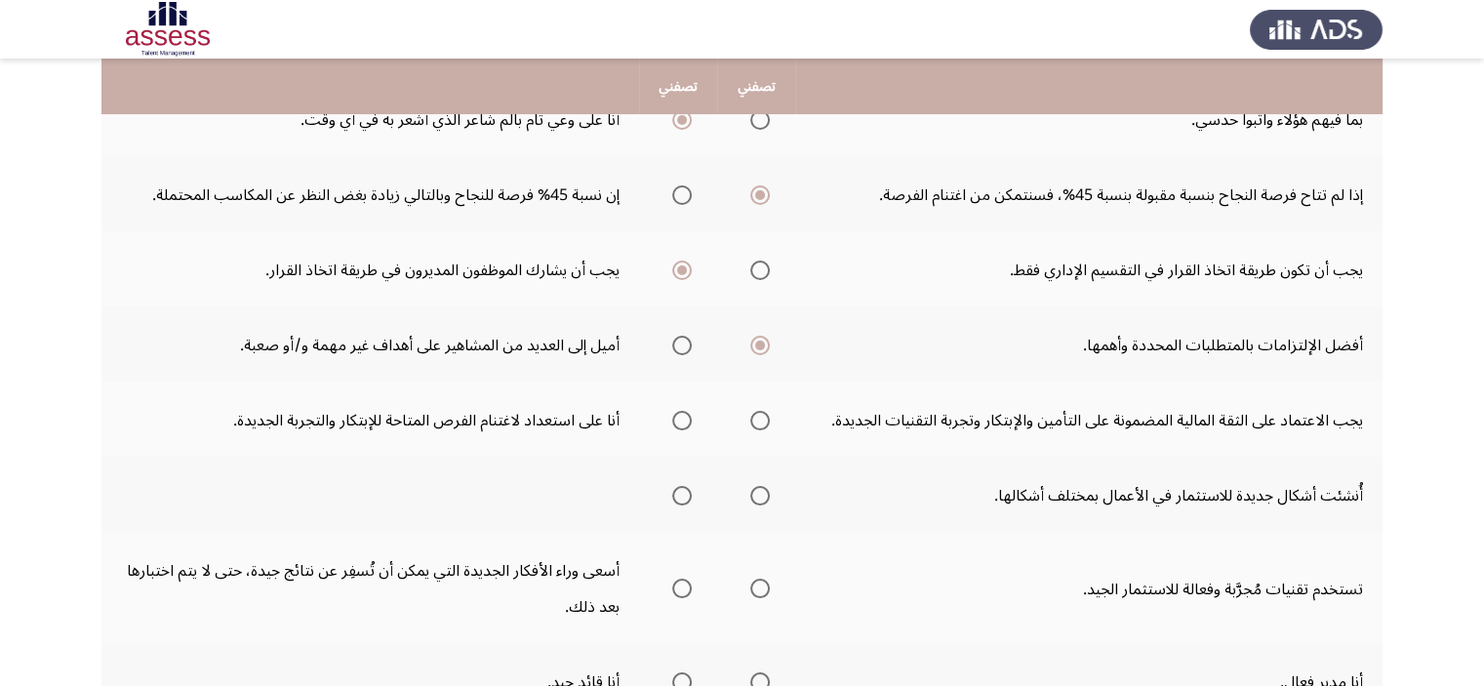
scroll to position [318, 0]
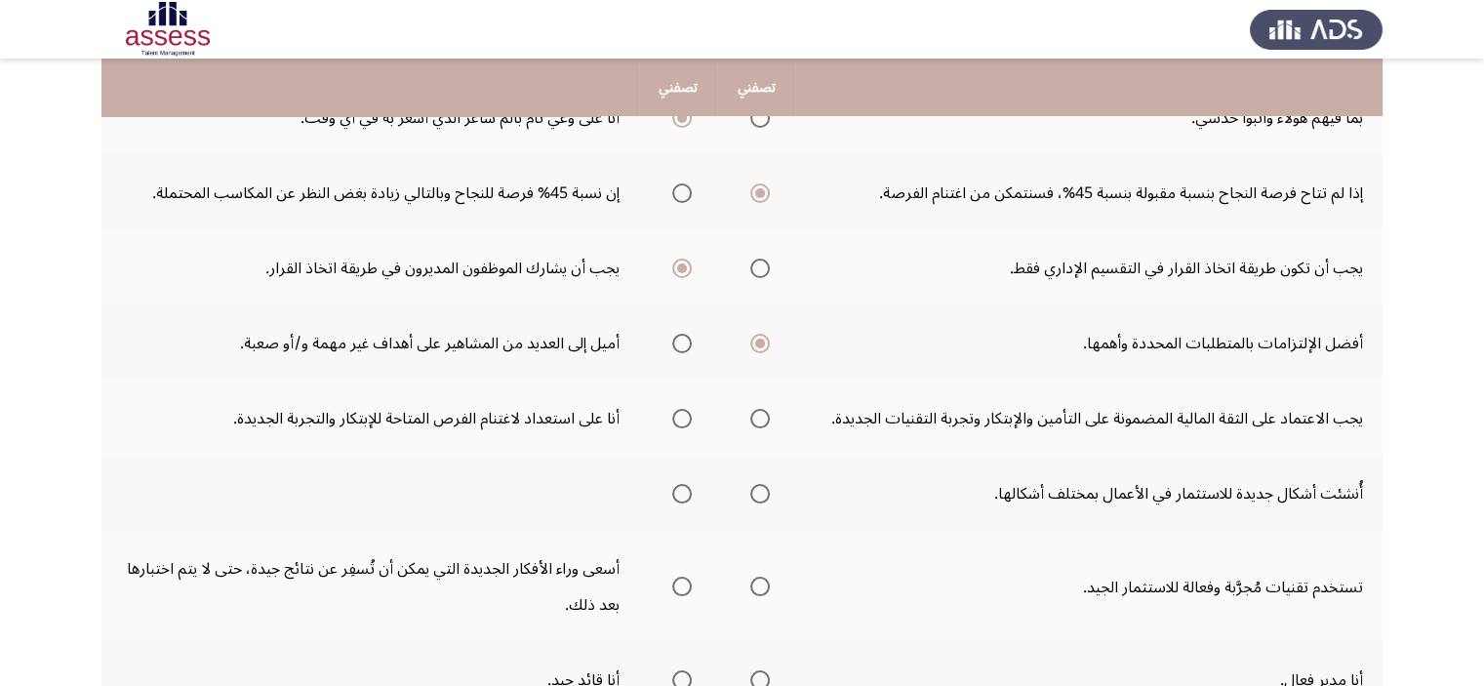
click at [760, 494] on span "حدد خيارا" at bounding box center [760, 494] width 0 height 0
click at [759, 488] on input "حدد خيارا" at bounding box center [760, 494] width 20 height 20
click at [665, 410] on label "حدد خيارا" at bounding box center [678, 419] width 27 height 20
click at [672, 410] on input "حدد خيارا" at bounding box center [682, 419] width 20 height 20
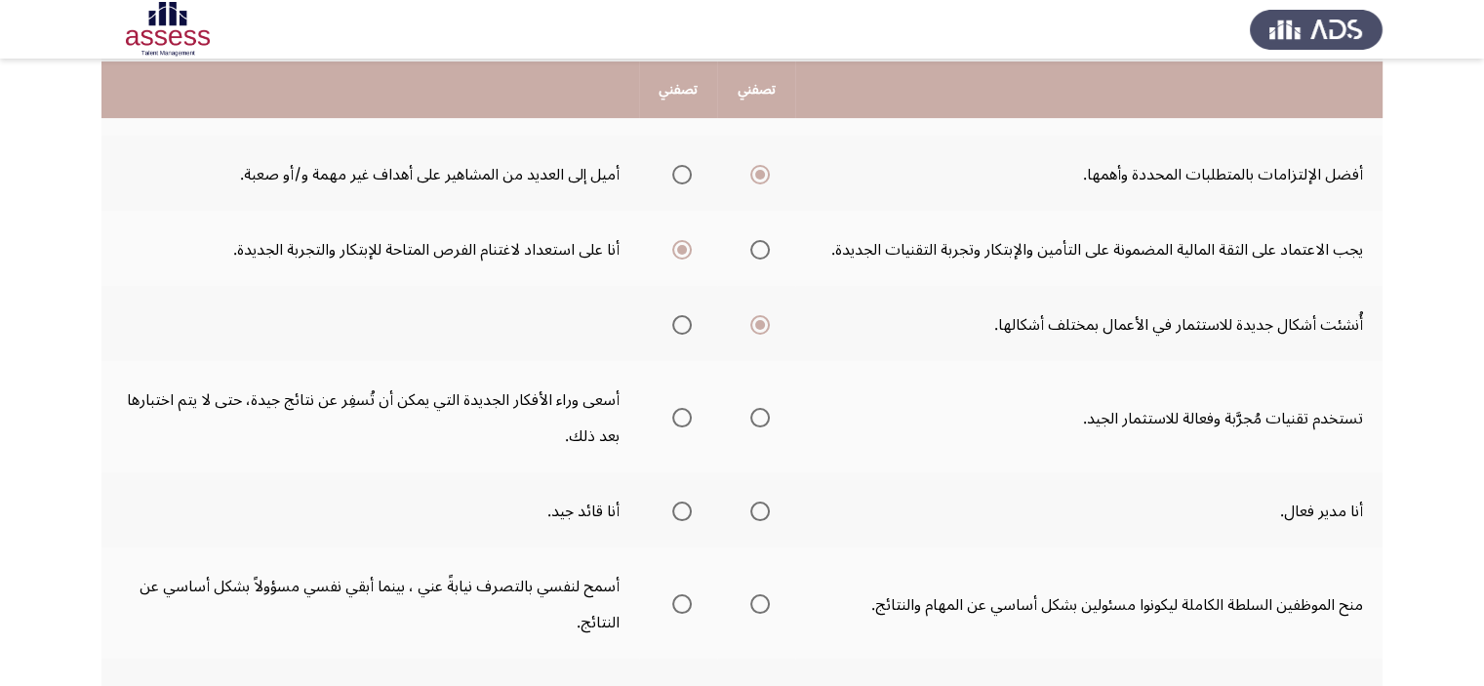
scroll to position [489, 0]
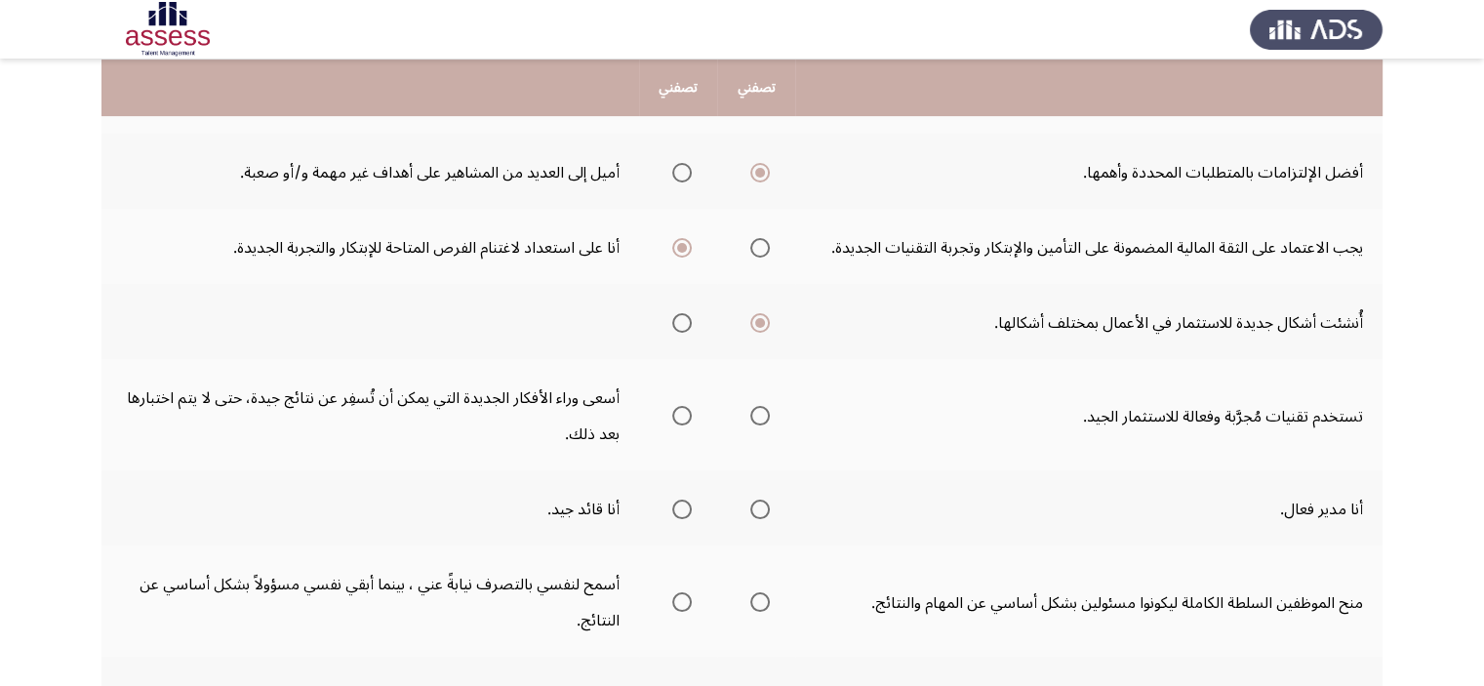
click at [674, 412] on span "حدد خيارا" at bounding box center [682, 416] width 20 height 20
click at [674, 412] on input "حدد خيارا" at bounding box center [682, 416] width 20 height 20
click at [683, 507] on span "حدد خيارا" at bounding box center [682, 510] width 20 height 20
click at [683, 507] on input "حدد خيارا" at bounding box center [682, 510] width 20 height 20
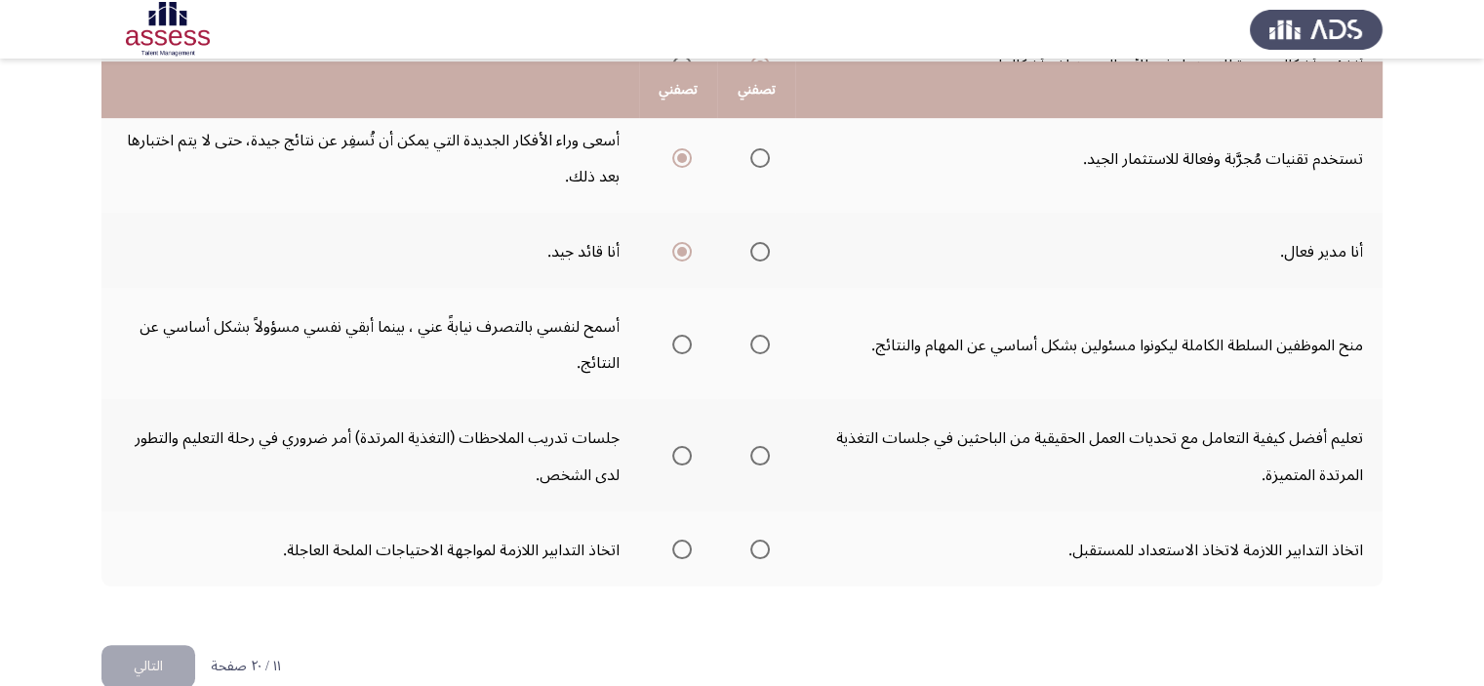
scroll to position [749, 0]
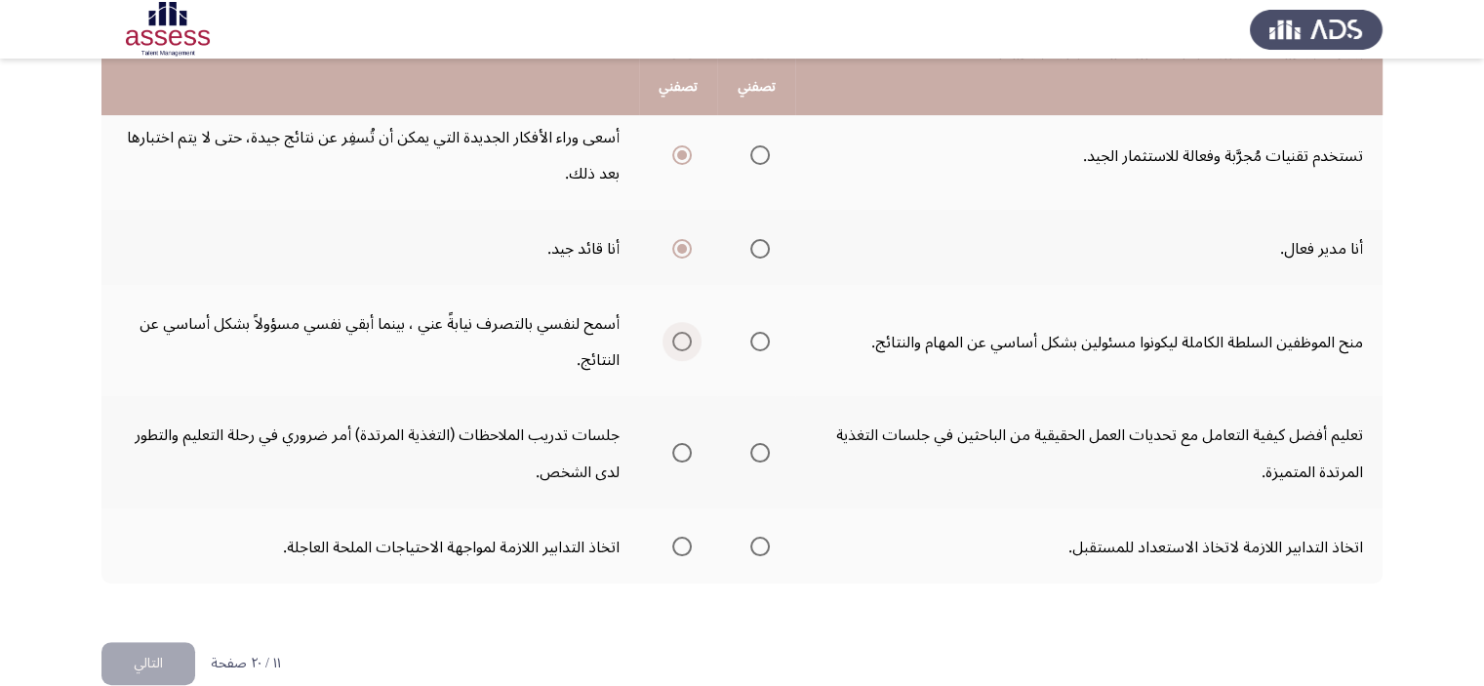
click at [682, 342] on span "حدد خيارا" at bounding box center [682, 342] width 0 height 0
click at [682, 334] on input "حدد خيارا" at bounding box center [682, 342] width 20 height 20
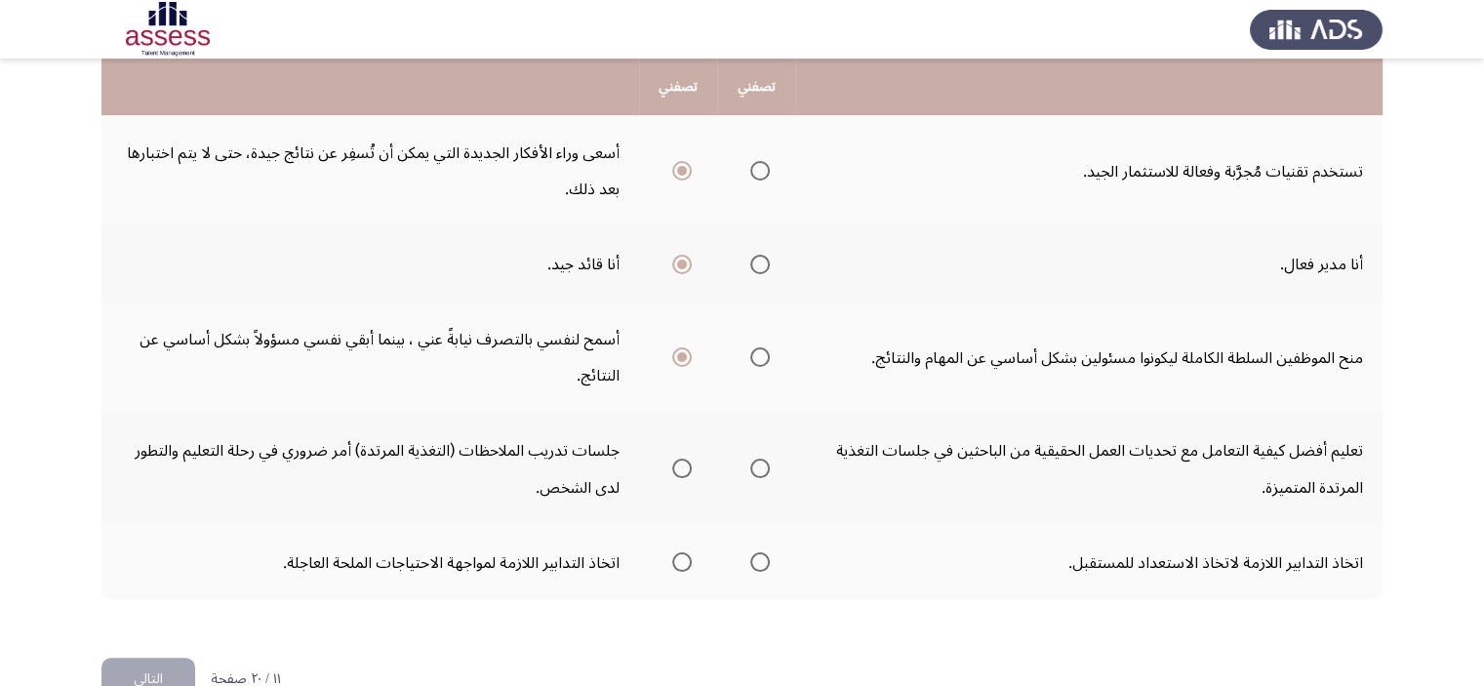
click at [682, 562] on span "حدد خيارا" at bounding box center [682, 562] width 0 height 0
click at [682, 552] on input "حدد خيارا" at bounding box center [682, 562] width 20 height 20
click at [675, 465] on span "حدد خيارا" at bounding box center [682, 469] width 20 height 20
click at [675, 465] on input "حدد خيارا" at bounding box center [682, 469] width 20 height 20
click at [129, 670] on button "التالي" at bounding box center [148, 680] width 94 height 44
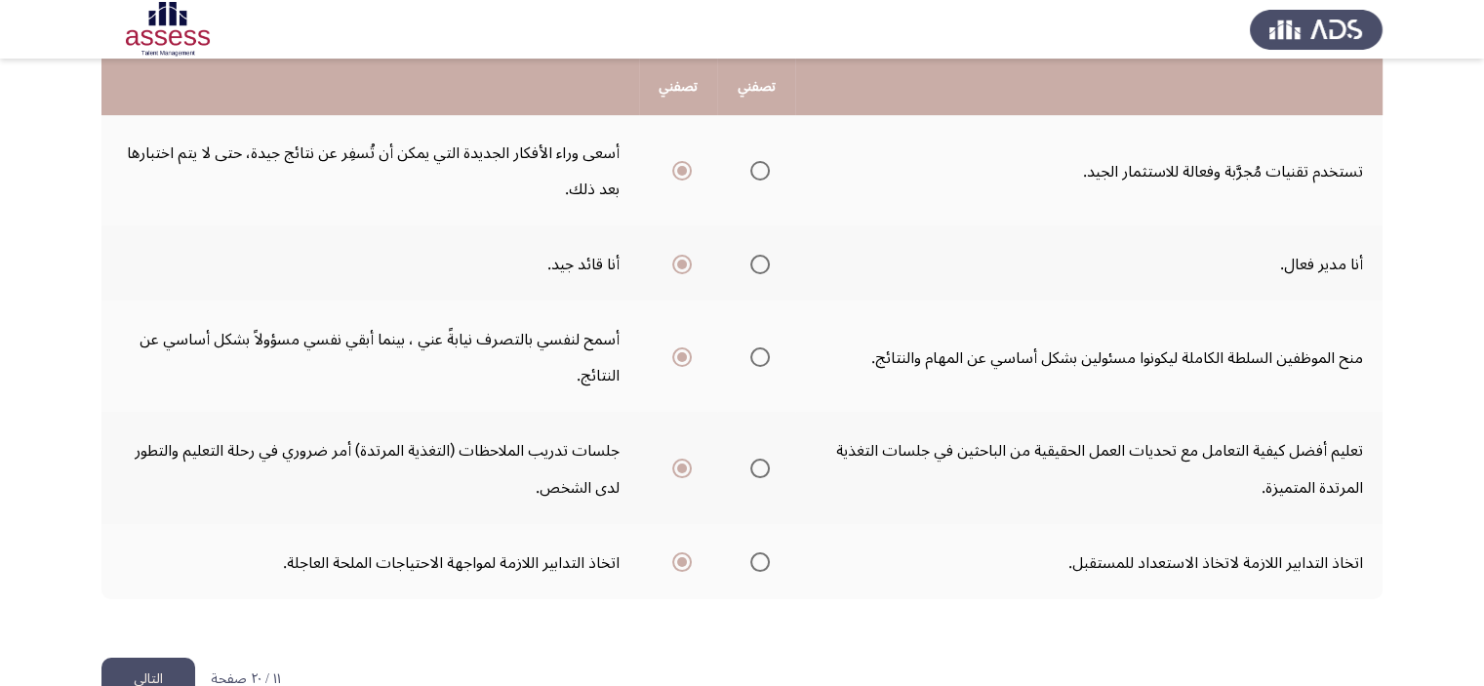
scroll to position [0, 0]
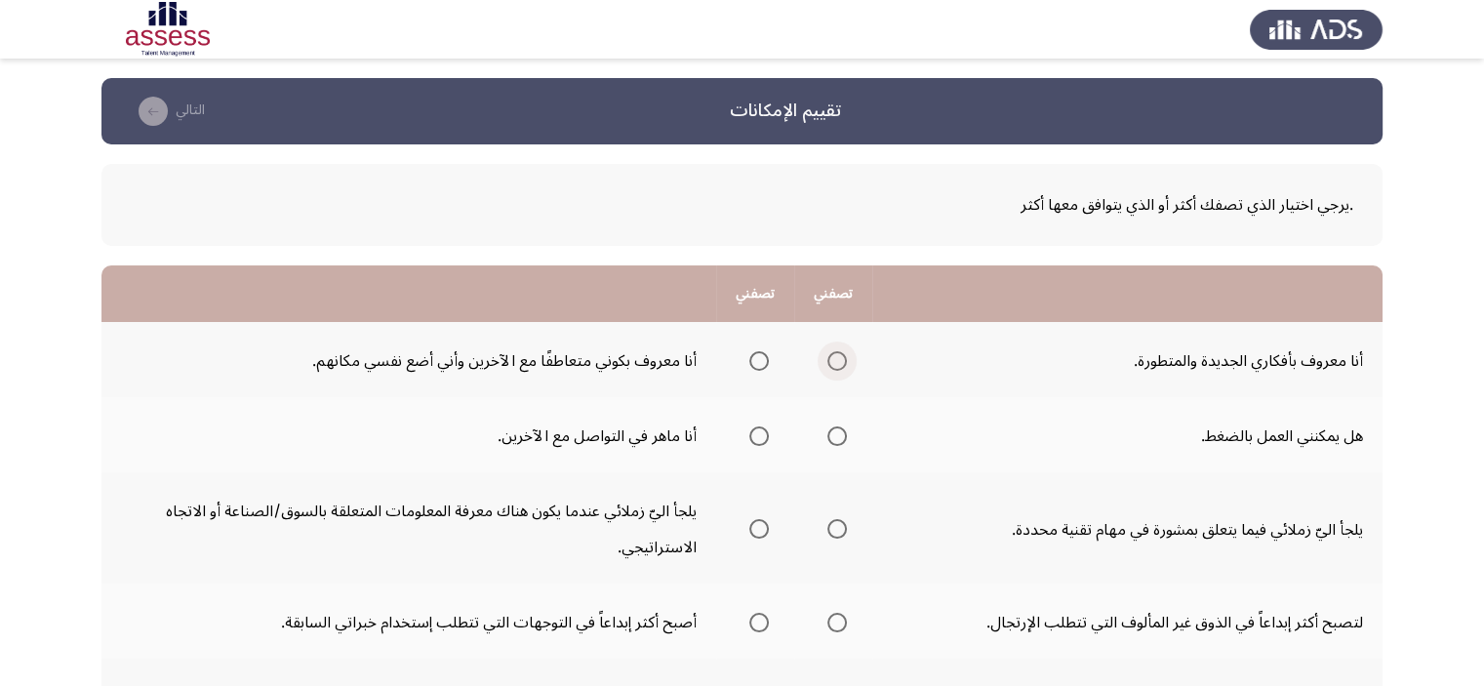
click at [837, 361] on span "حدد خيارا" at bounding box center [837, 361] width 0 height 0
click at [834, 360] on input "حدد خيارا" at bounding box center [838, 361] width 20 height 20
click at [751, 439] on span "حدد خيارا" at bounding box center [759, 436] width 20 height 20
click at [751, 439] on input "حدد خيارا" at bounding box center [759, 436] width 20 height 20
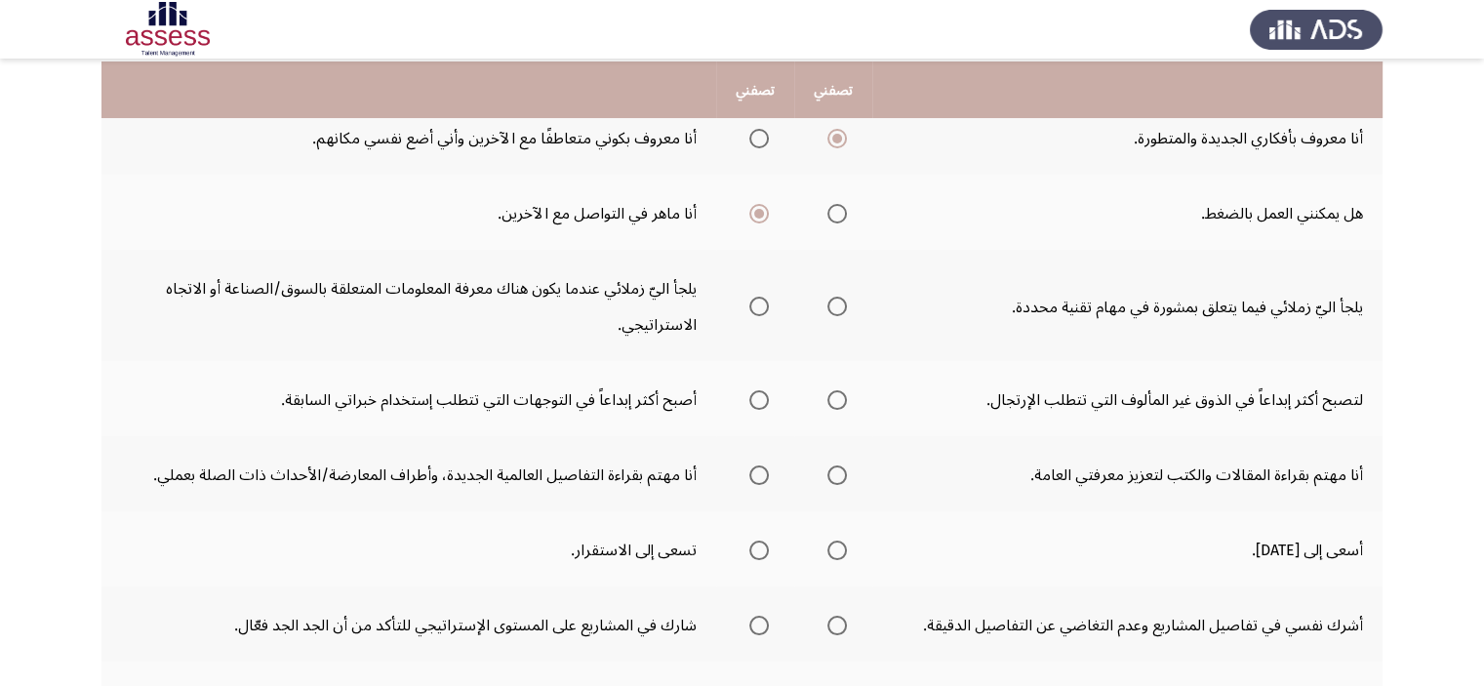
scroll to position [225, 0]
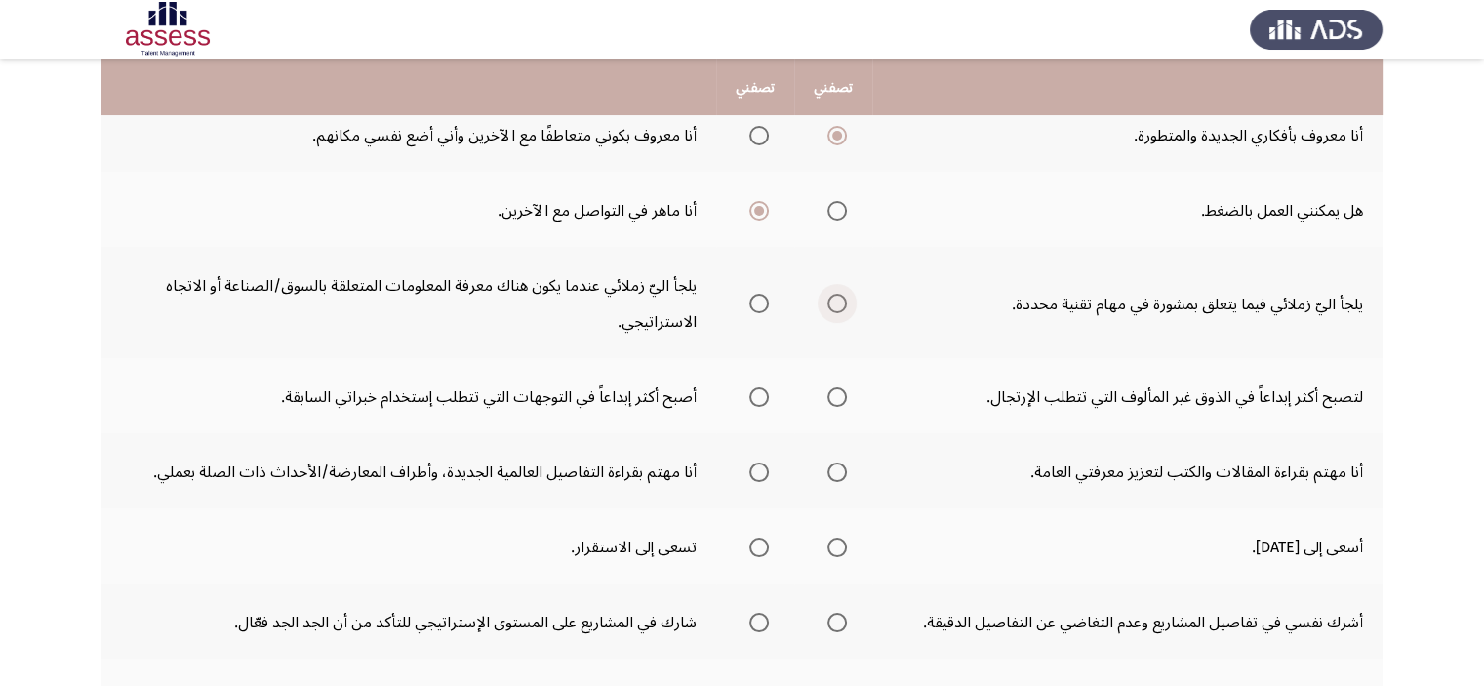
click at [837, 303] on span "حدد خيارا" at bounding box center [837, 303] width 0 height 0
click at [834, 301] on input "حدد خيارا" at bounding box center [838, 304] width 20 height 20
click at [759, 303] on span "حدد خيارا" at bounding box center [759, 303] width 0 height 0
click at [757, 301] on input "حدد خيارا" at bounding box center [759, 304] width 20 height 20
click at [828, 390] on span "حدد خيارا" at bounding box center [838, 397] width 20 height 20
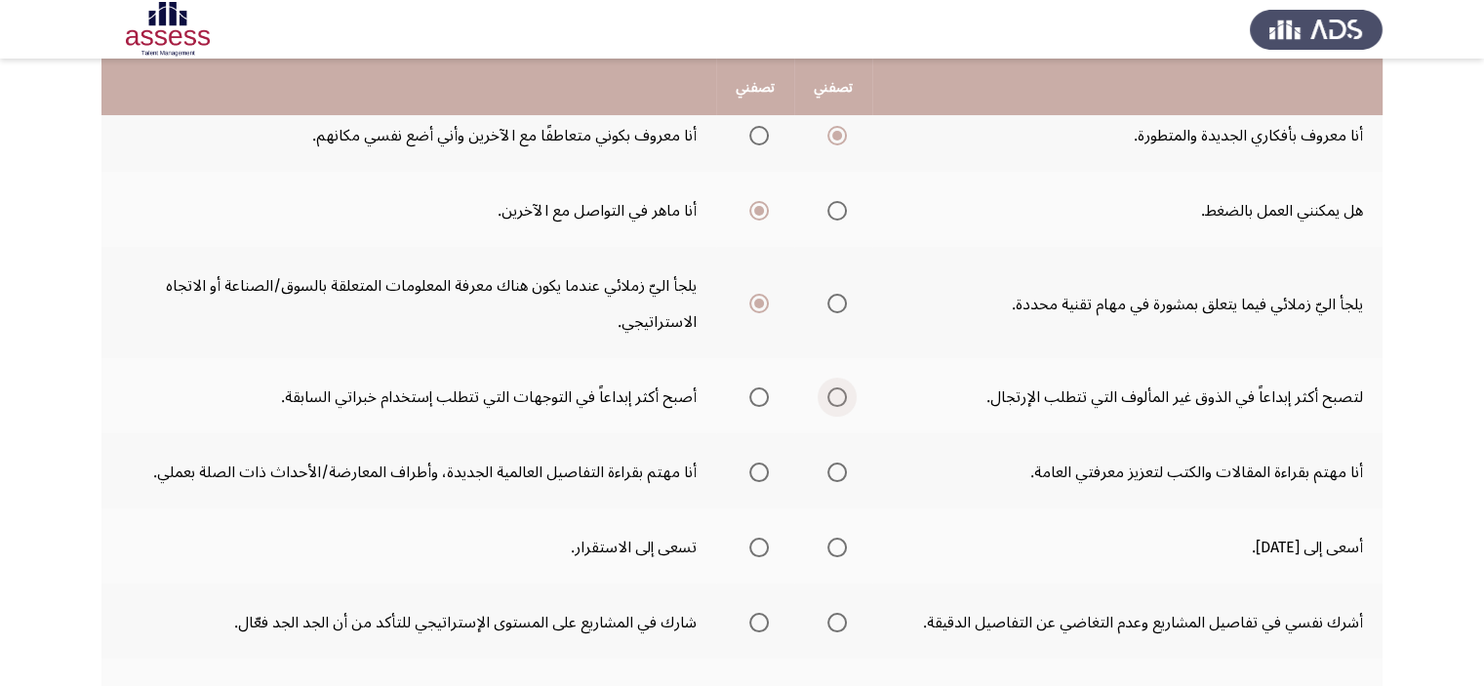
click at [828, 390] on input "حدد خيارا" at bounding box center [838, 397] width 20 height 20
click at [837, 472] on span "حدد خيارا" at bounding box center [837, 472] width 0 height 0
click at [834, 468] on input "حدد خيارا" at bounding box center [838, 473] width 20 height 20
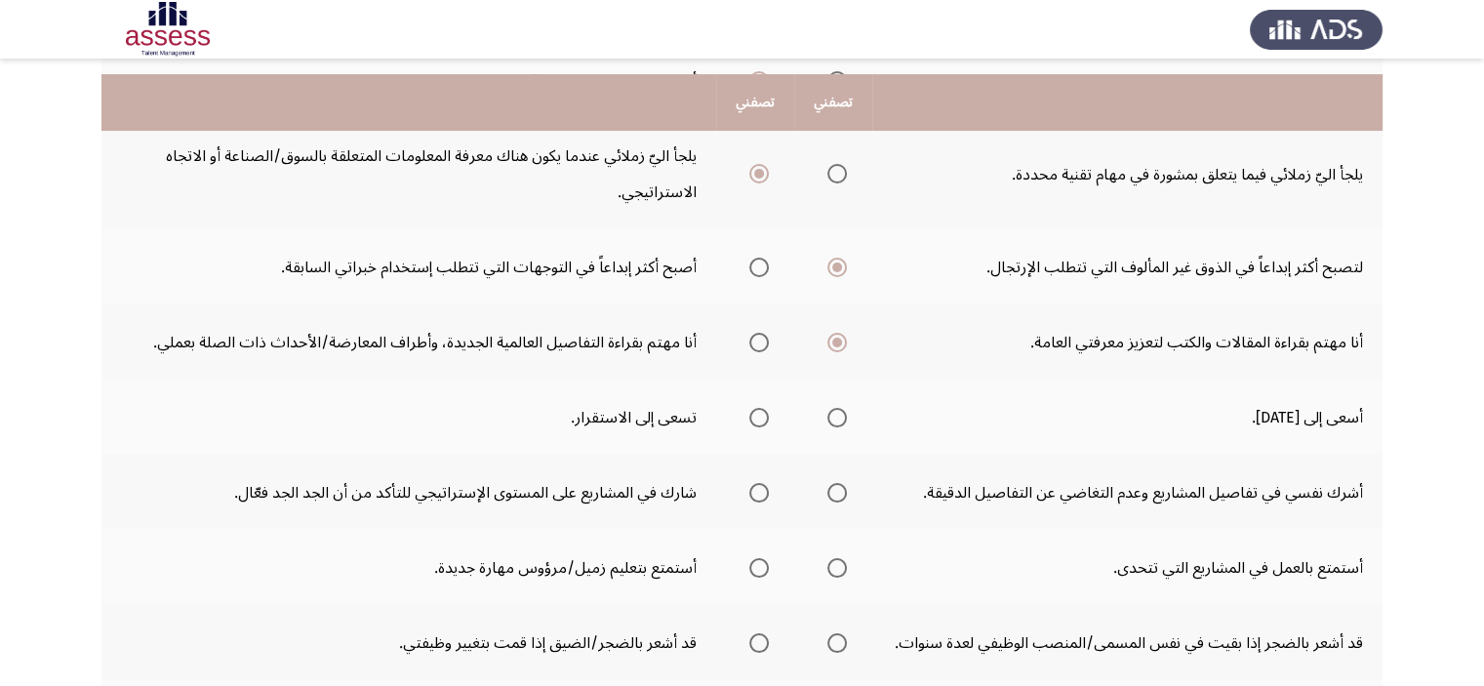
scroll to position [375, 0]
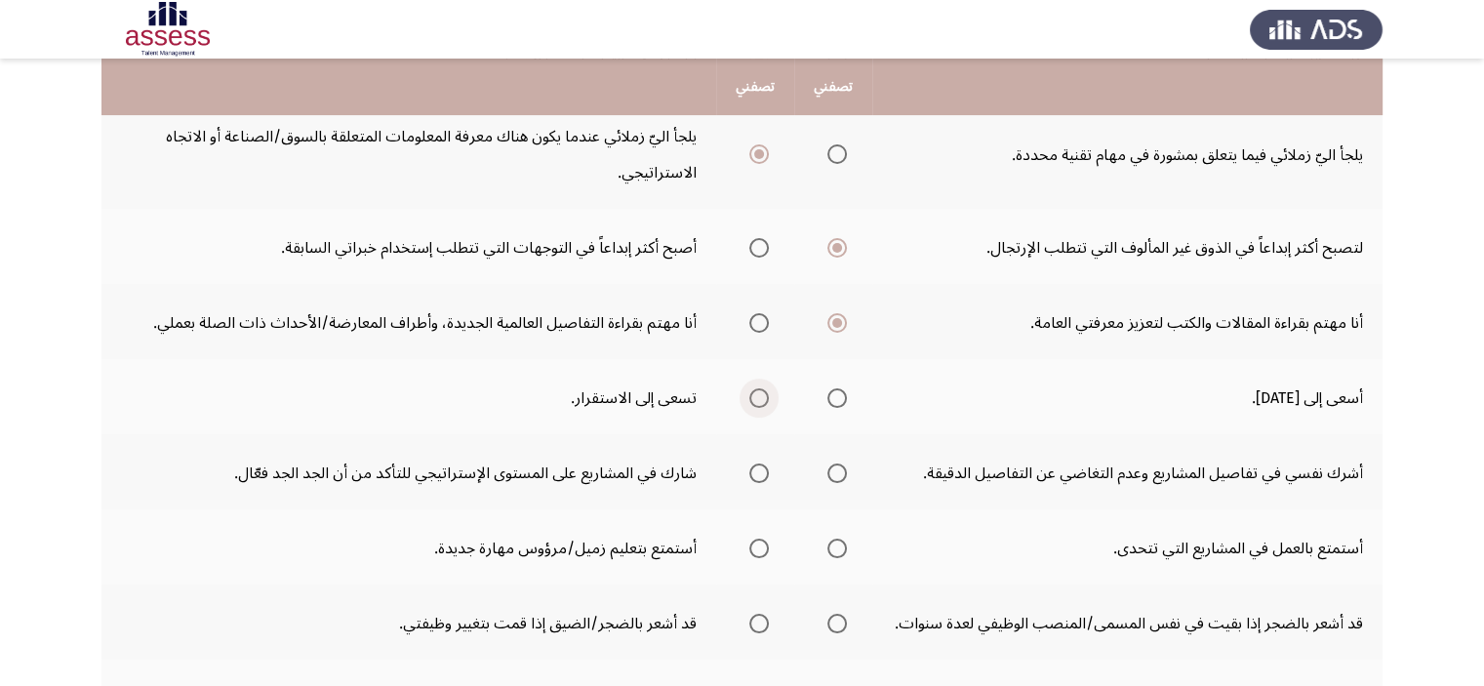
click at [742, 388] on label "حدد خيارا" at bounding box center [755, 398] width 27 height 20
click at [749, 388] on input "حدد خيارا" at bounding box center [759, 398] width 20 height 20
click at [743, 475] on label "حدد خيارا" at bounding box center [755, 474] width 27 height 20
click at [749, 475] on input "حدد خيارا" at bounding box center [759, 474] width 20 height 20
click at [766, 543] on span "حدد خيارا" at bounding box center [759, 549] width 20 height 20
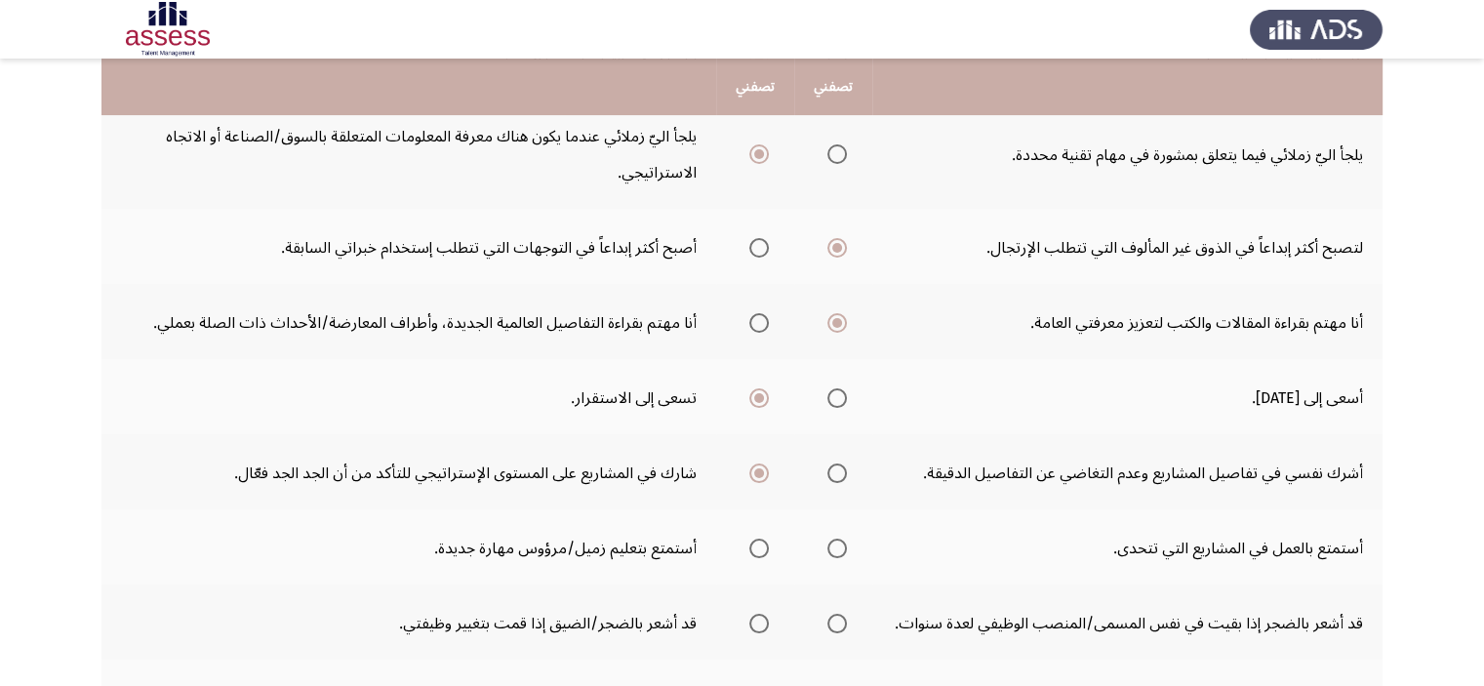
click at [766, 543] on input "حدد خيارا" at bounding box center [759, 549] width 20 height 20
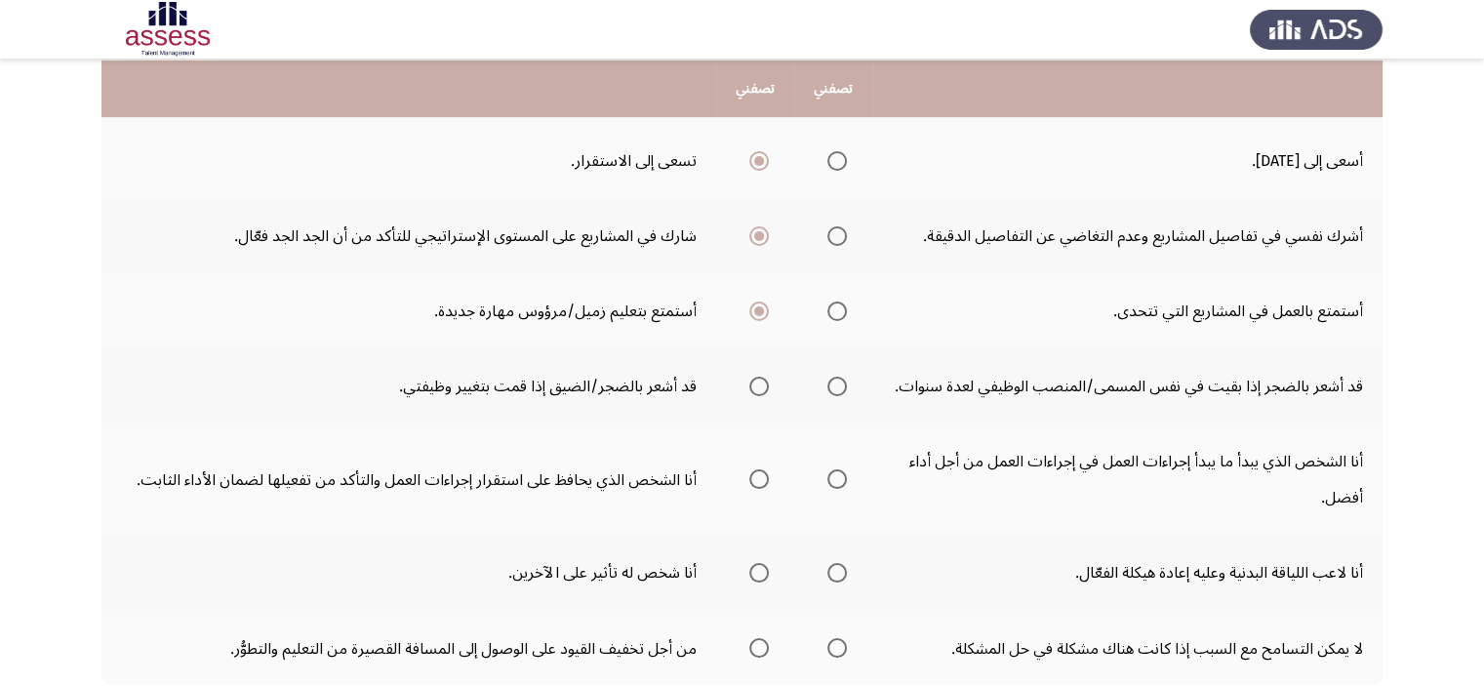
scroll to position [618, 0]
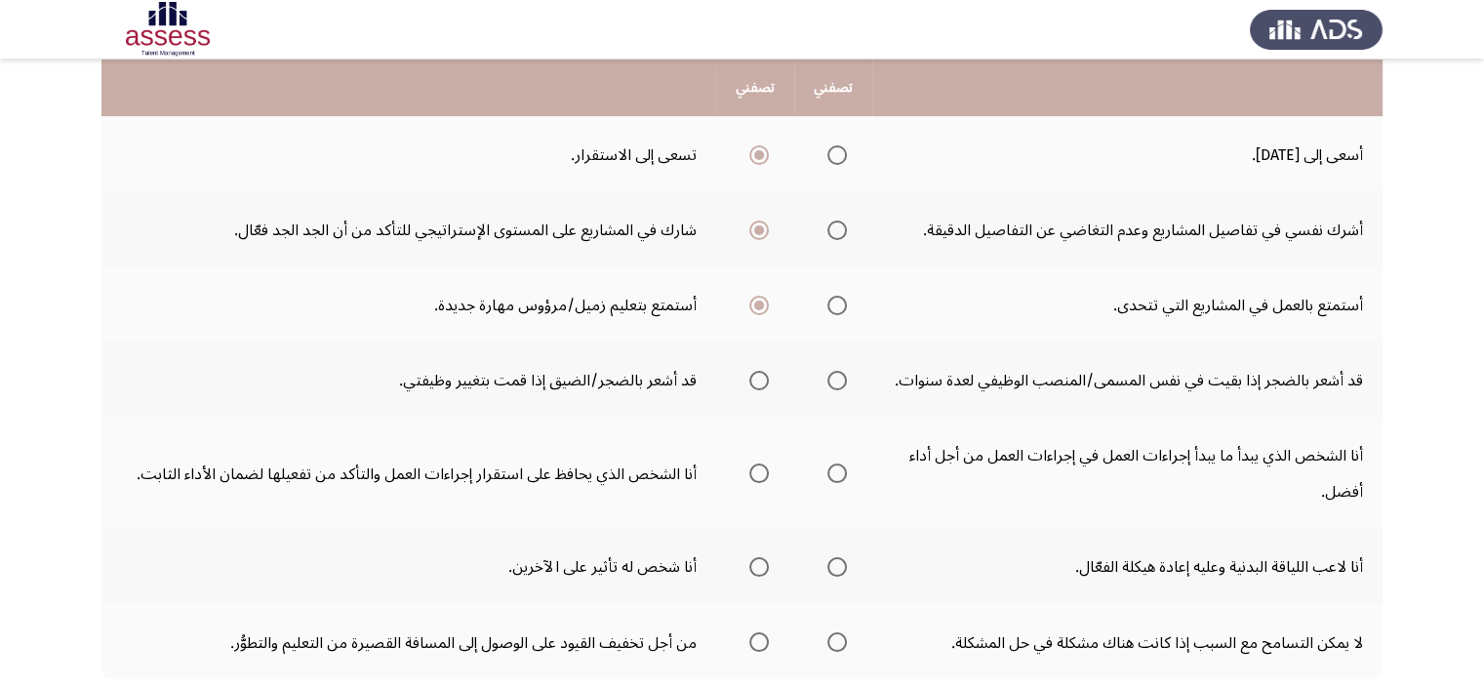
click at [841, 371] on span "حدد خيارا" at bounding box center [838, 381] width 20 height 20
click at [841, 371] on input "حدد خيارا" at bounding box center [838, 381] width 20 height 20
click at [837, 473] on span "حدد خيارا" at bounding box center [837, 473] width 0 height 0
click at [834, 465] on input "حدد خيارا" at bounding box center [838, 474] width 20 height 20
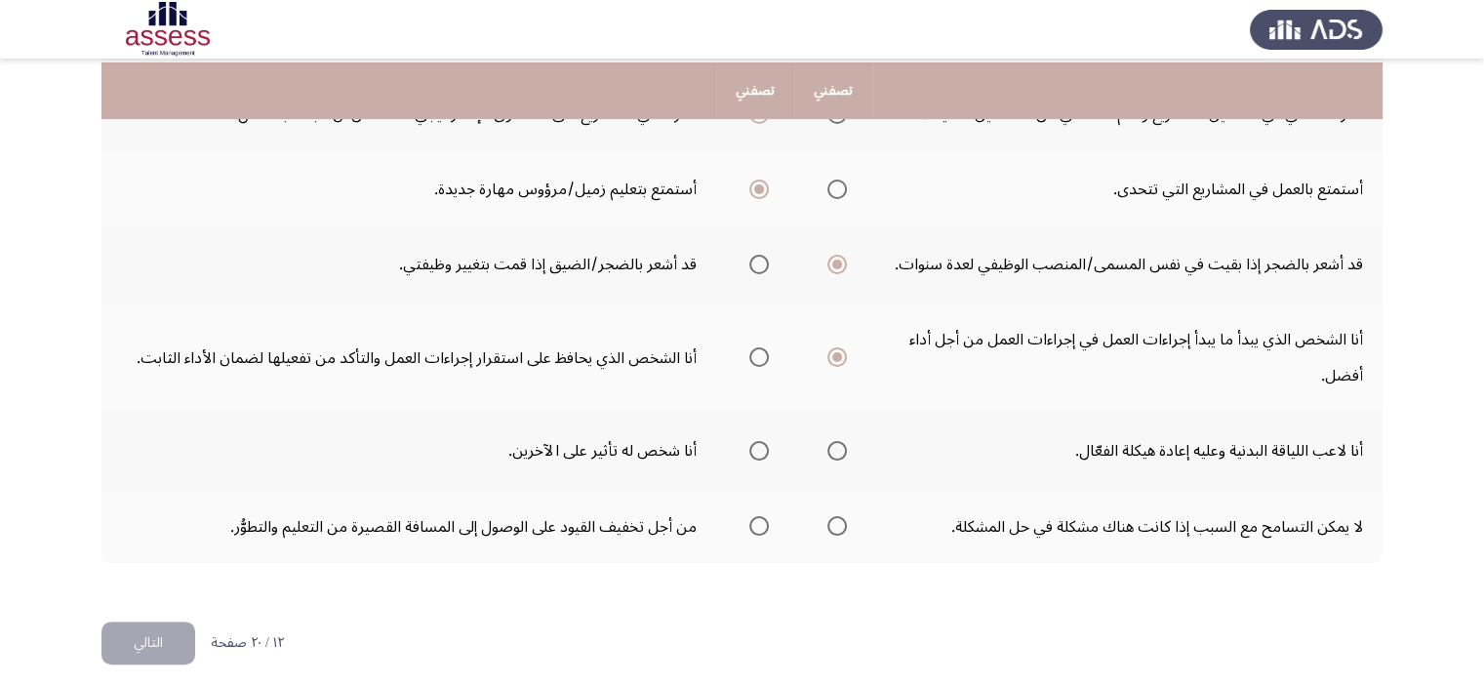
scroll to position [738, 0]
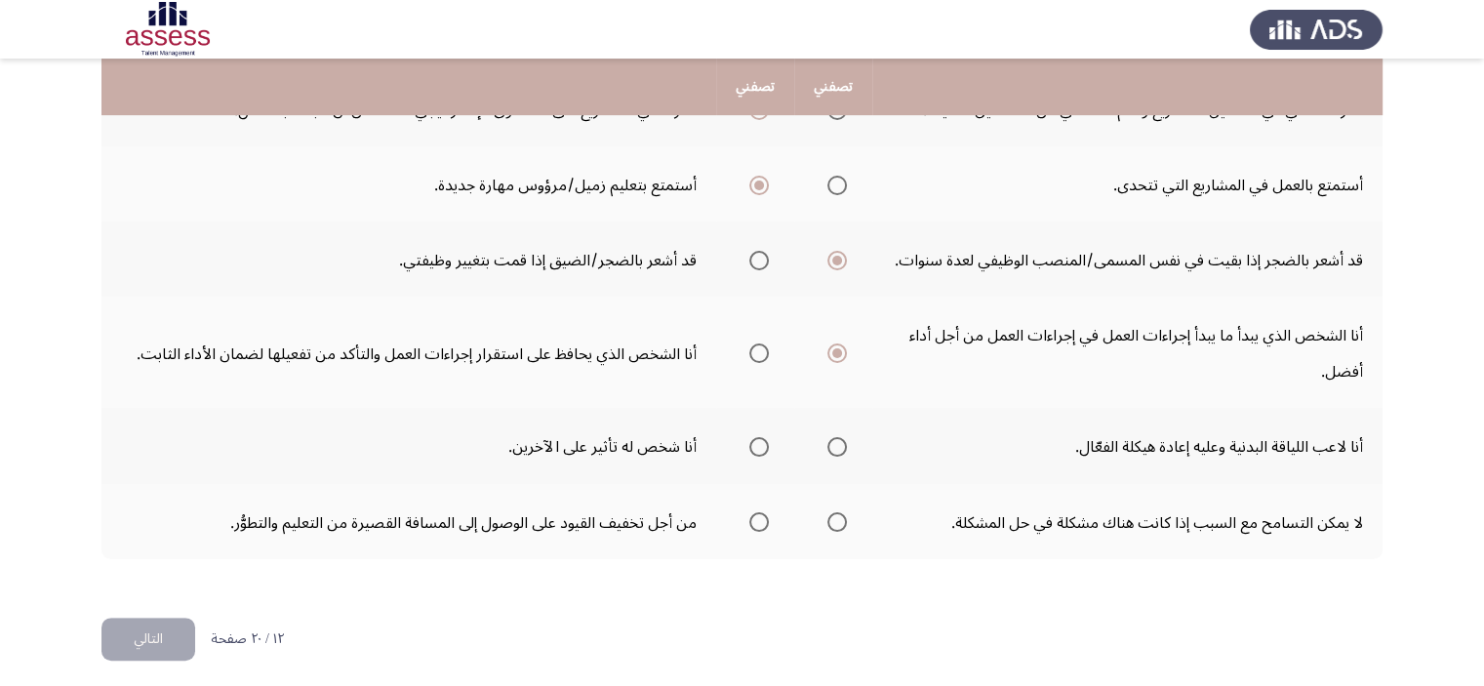
click at [759, 447] on span "حدد خيارا" at bounding box center [759, 447] width 0 height 0
click at [757, 438] on input "حدد خيارا" at bounding box center [759, 447] width 20 height 20
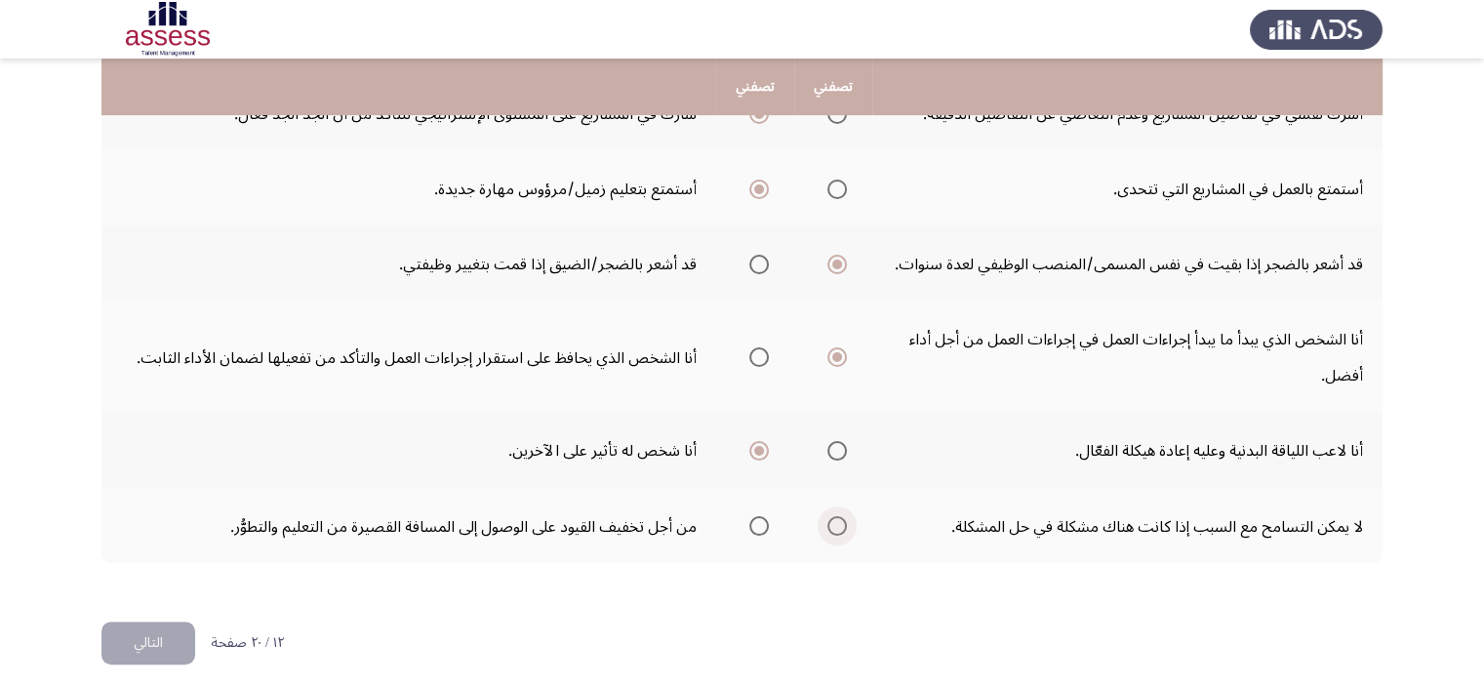
click at [837, 526] on span "حدد خيارا" at bounding box center [837, 526] width 0 height 0
click at [834, 516] on input "حدد خيارا" at bounding box center [838, 526] width 20 height 20
click at [134, 632] on font "التالي" at bounding box center [148, 642] width 29 height 28
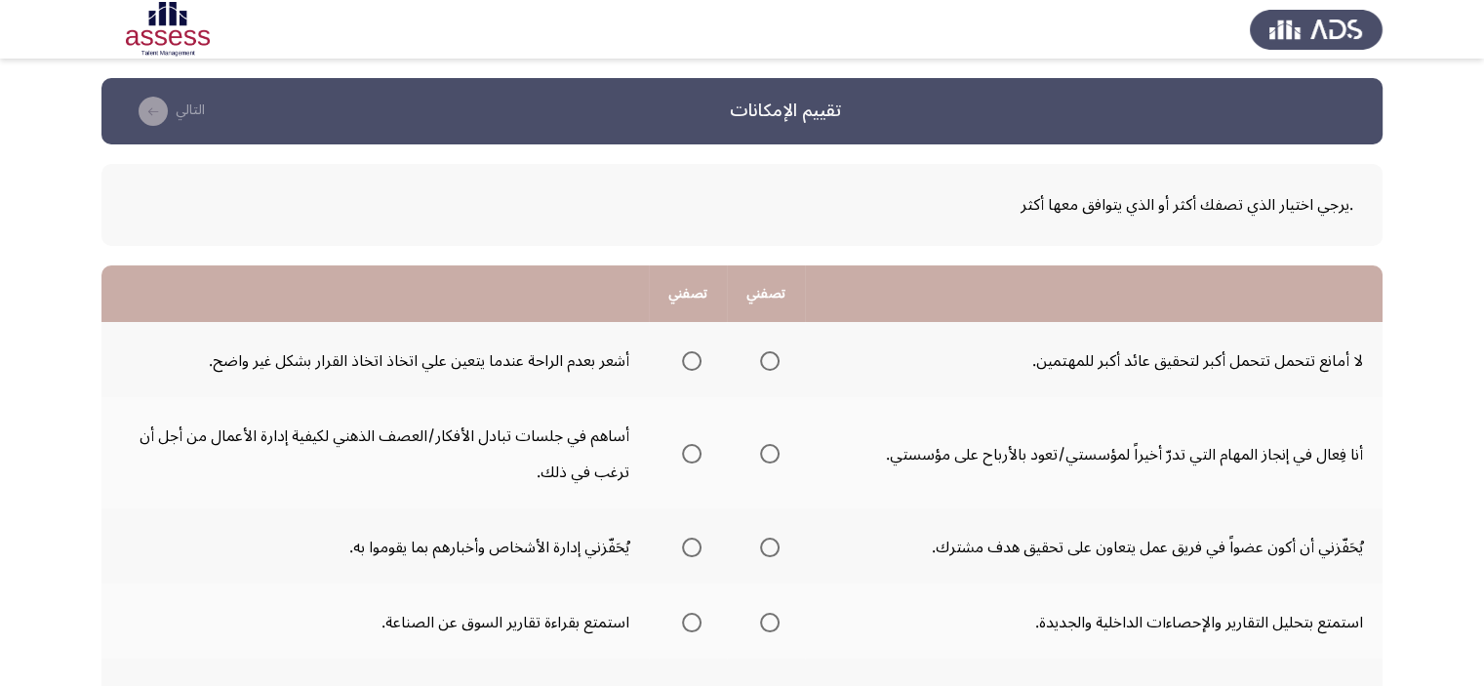
click at [763, 367] on span "حدد خيارا" at bounding box center [770, 361] width 20 height 20
click at [763, 367] on input "حدد خيارا" at bounding box center [770, 361] width 20 height 20
click at [763, 452] on span "حدد خيارا" at bounding box center [770, 454] width 20 height 20
click at [763, 452] on input "حدد خيارا" at bounding box center [770, 454] width 20 height 20
click at [769, 550] on span "حدد خيارا" at bounding box center [770, 548] width 20 height 20
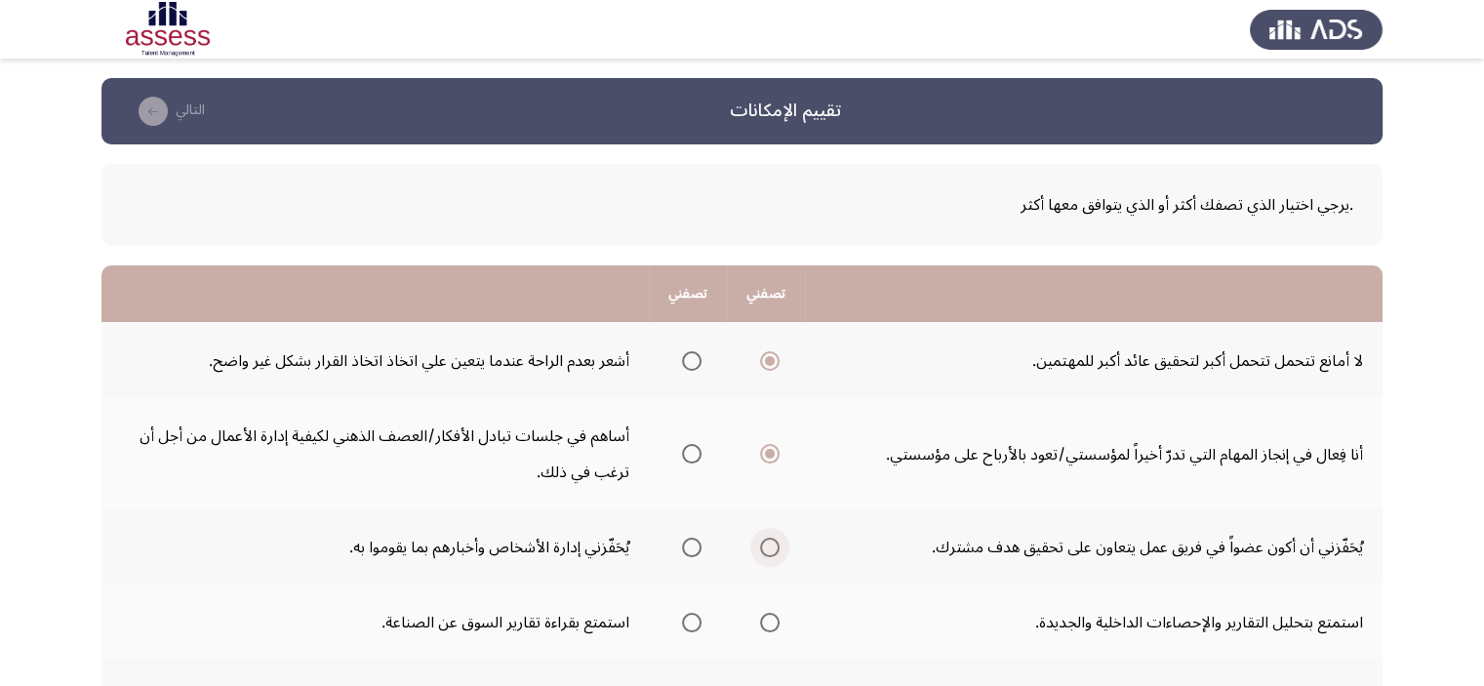
click at [769, 550] on input "حدد خيارا" at bounding box center [770, 548] width 20 height 20
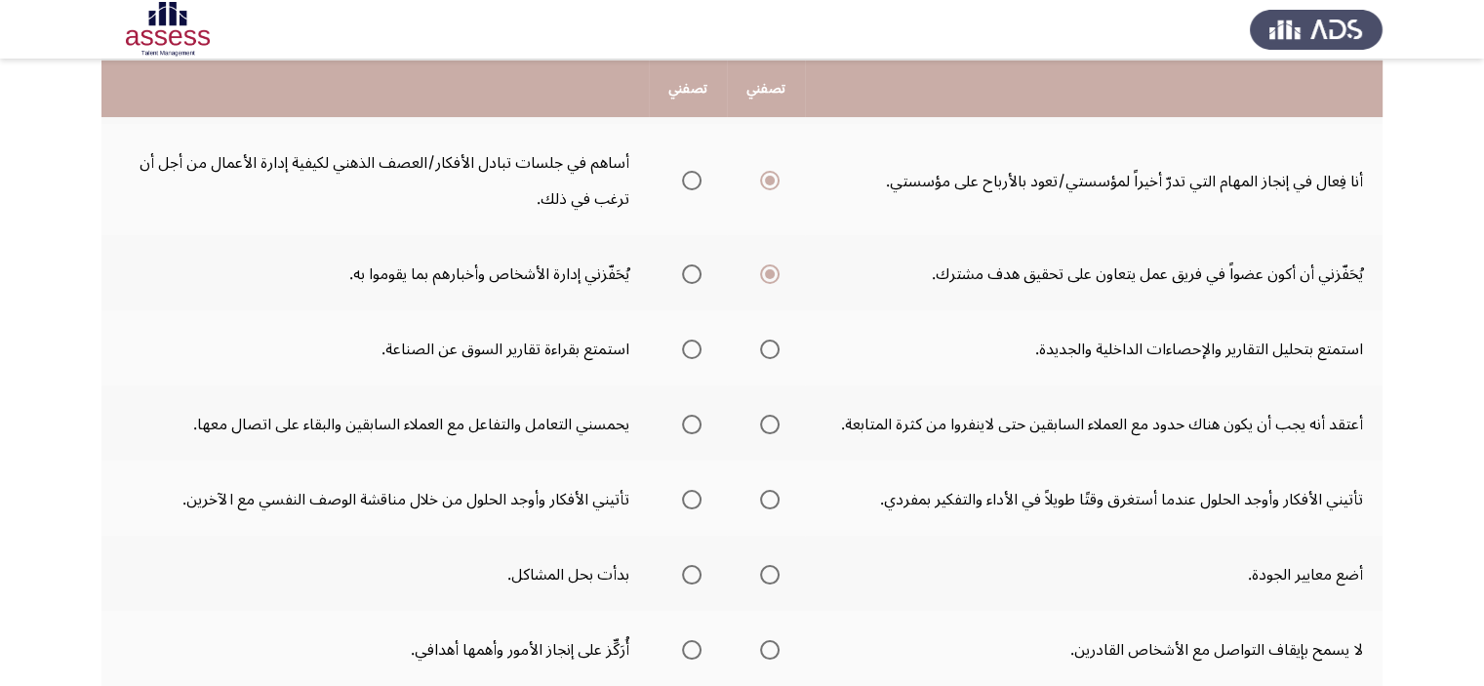
scroll to position [274, 0]
click at [769, 351] on span "حدد خيارا" at bounding box center [770, 349] width 20 height 20
click at [769, 351] on input "حدد خيارا" at bounding box center [770, 349] width 20 height 20
click at [771, 425] on span "حدد خيارا" at bounding box center [770, 424] width 20 height 20
click at [771, 425] on input "حدد خيارا" at bounding box center [770, 424] width 20 height 20
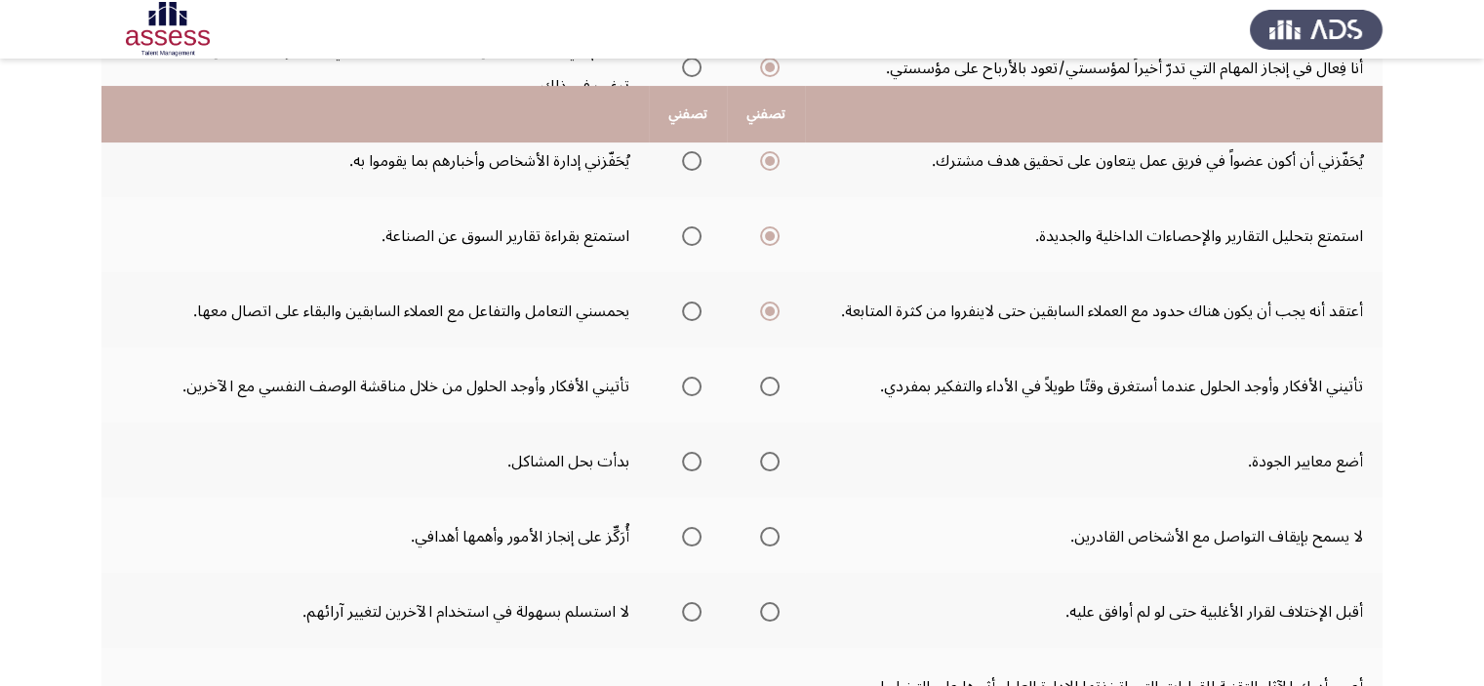
scroll to position [425, 0]
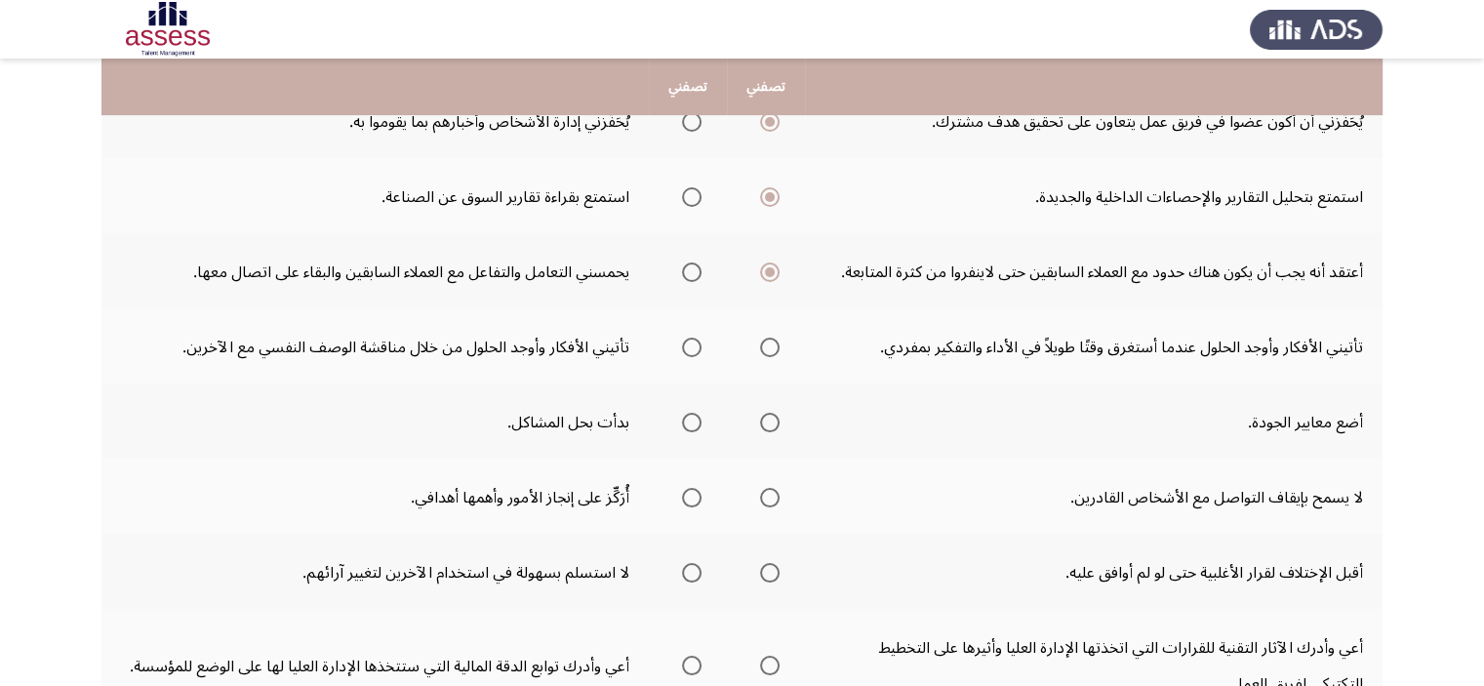
click at [692, 347] on span "حدد خيارا" at bounding box center [692, 347] width 0 height 0
click at [691, 343] on input "حدد خيارا" at bounding box center [692, 348] width 20 height 20
click at [692, 423] on span "حدد خيارا" at bounding box center [692, 423] width 0 height 0
click at [691, 418] on input "حدد خيارا" at bounding box center [692, 423] width 20 height 20
click at [763, 495] on span "حدد خيارا" at bounding box center [770, 498] width 20 height 20
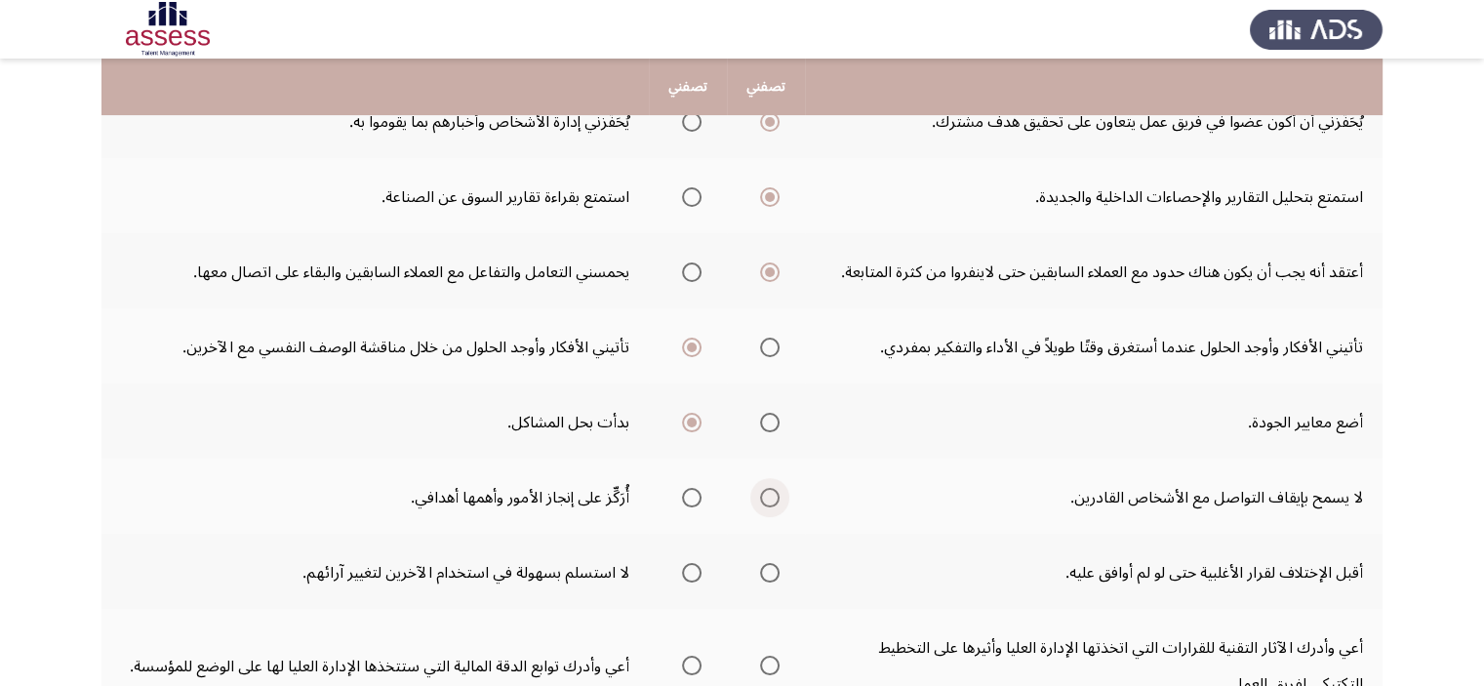
click at [763, 495] on input "حدد خيارا" at bounding box center [770, 498] width 20 height 20
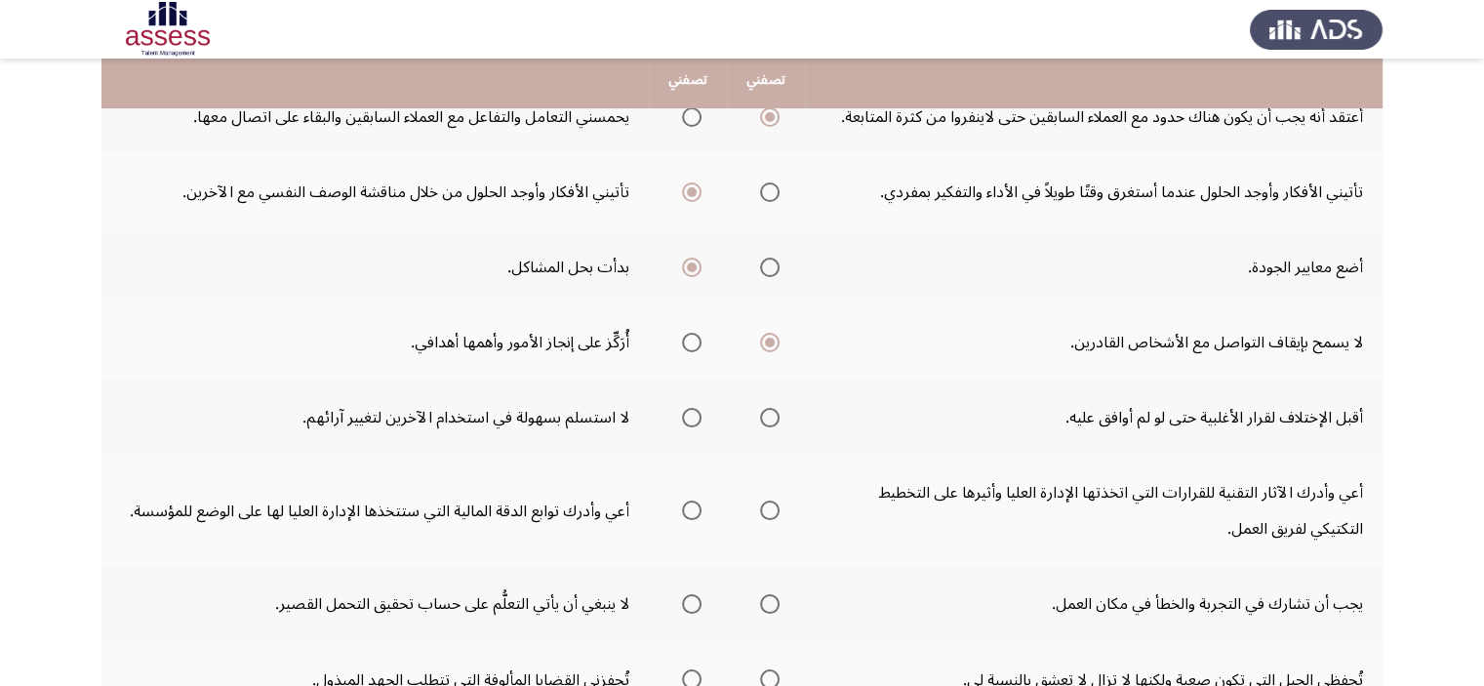
scroll to position [632, 0]
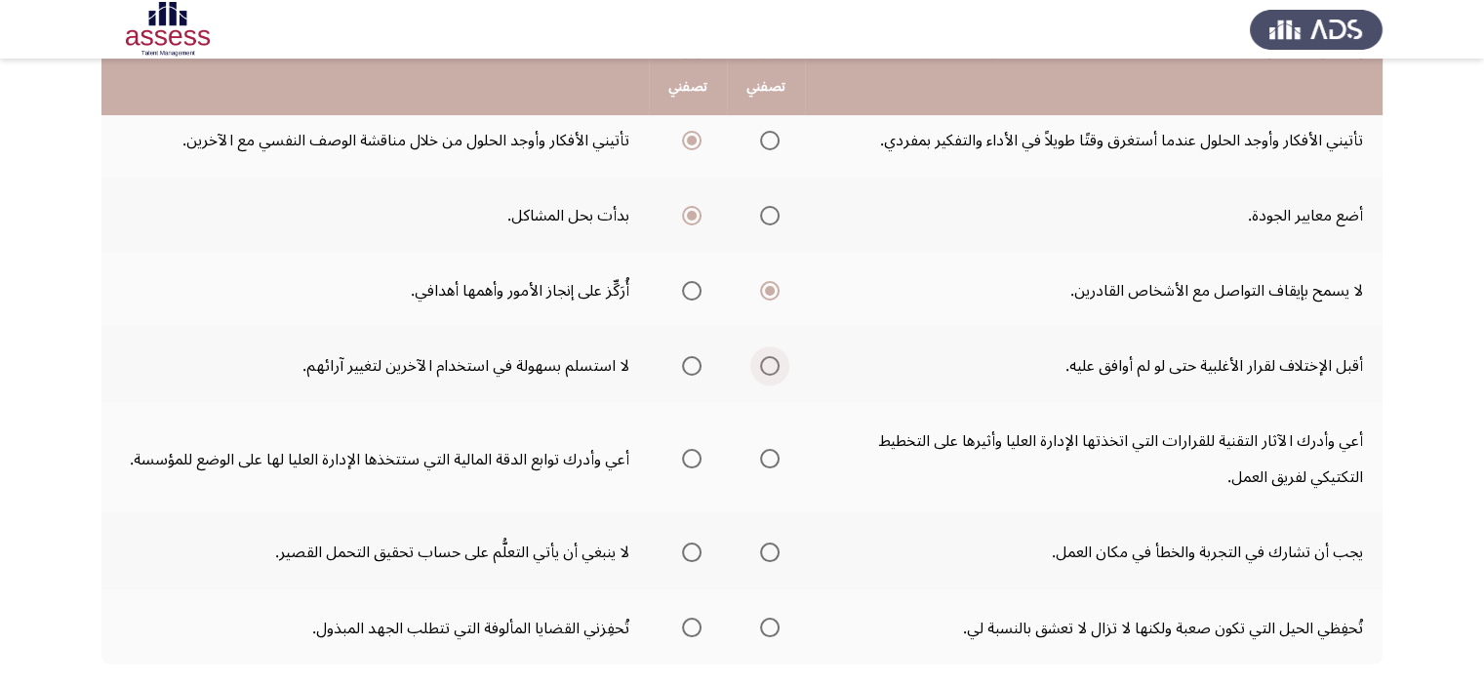
click at [770, 366] on span "حدد خيارا" at bounding box center [770, 366] width 0 height 0
click at [769, 359] on input "حدد خيارا" at bounding box center [770, 366] width 20 height 20
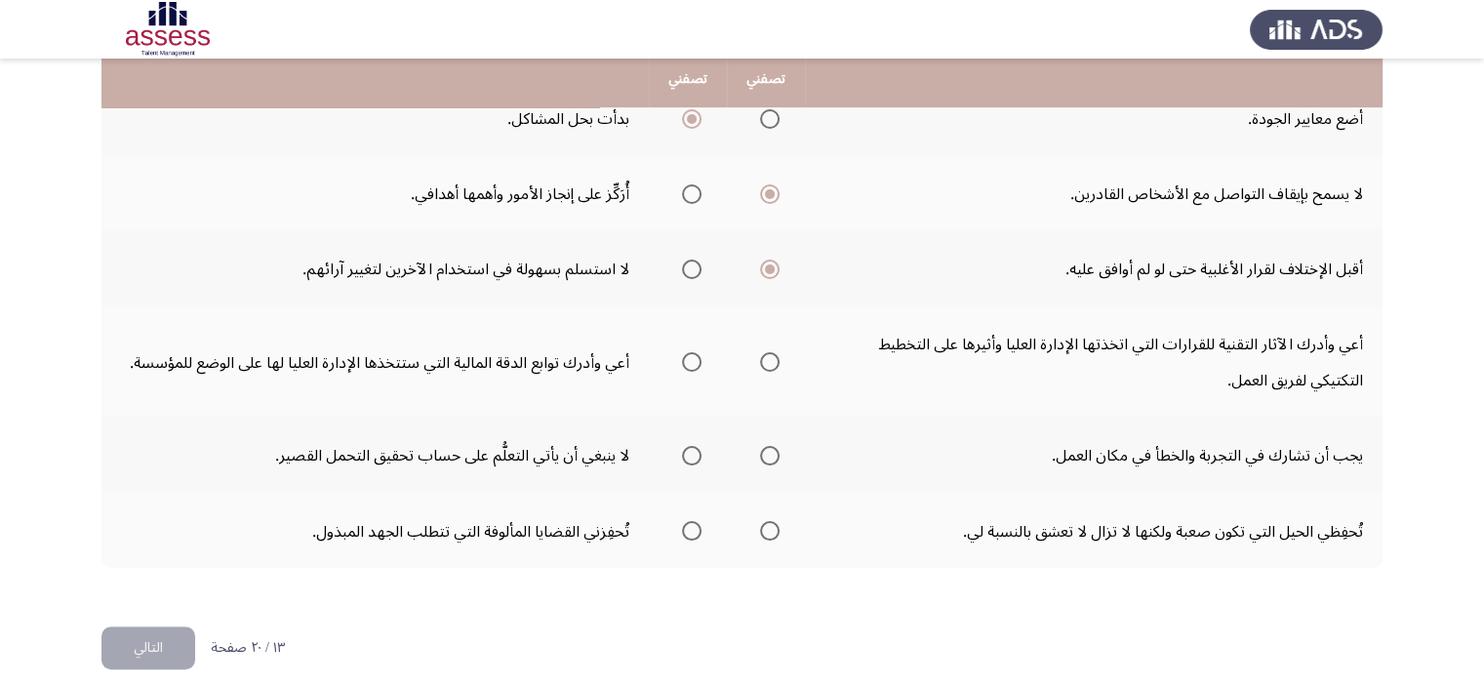
scroll to position [738, 0]
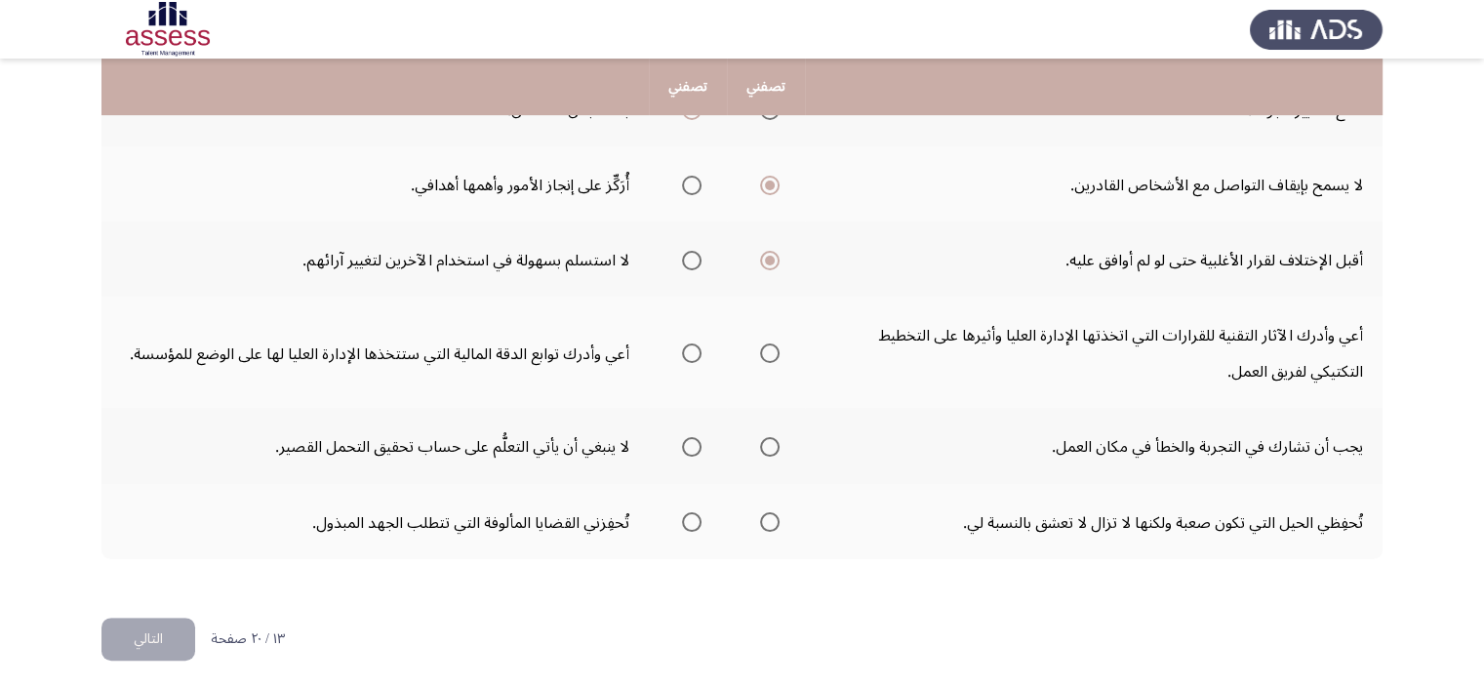
click at [770, 353] on span "حدد خيارا" at bounding box center [770, 353] width 0 height 0
click at [769, 345] on input "حدد خيارا" at bounding box center [770, 353] width 20 height 20
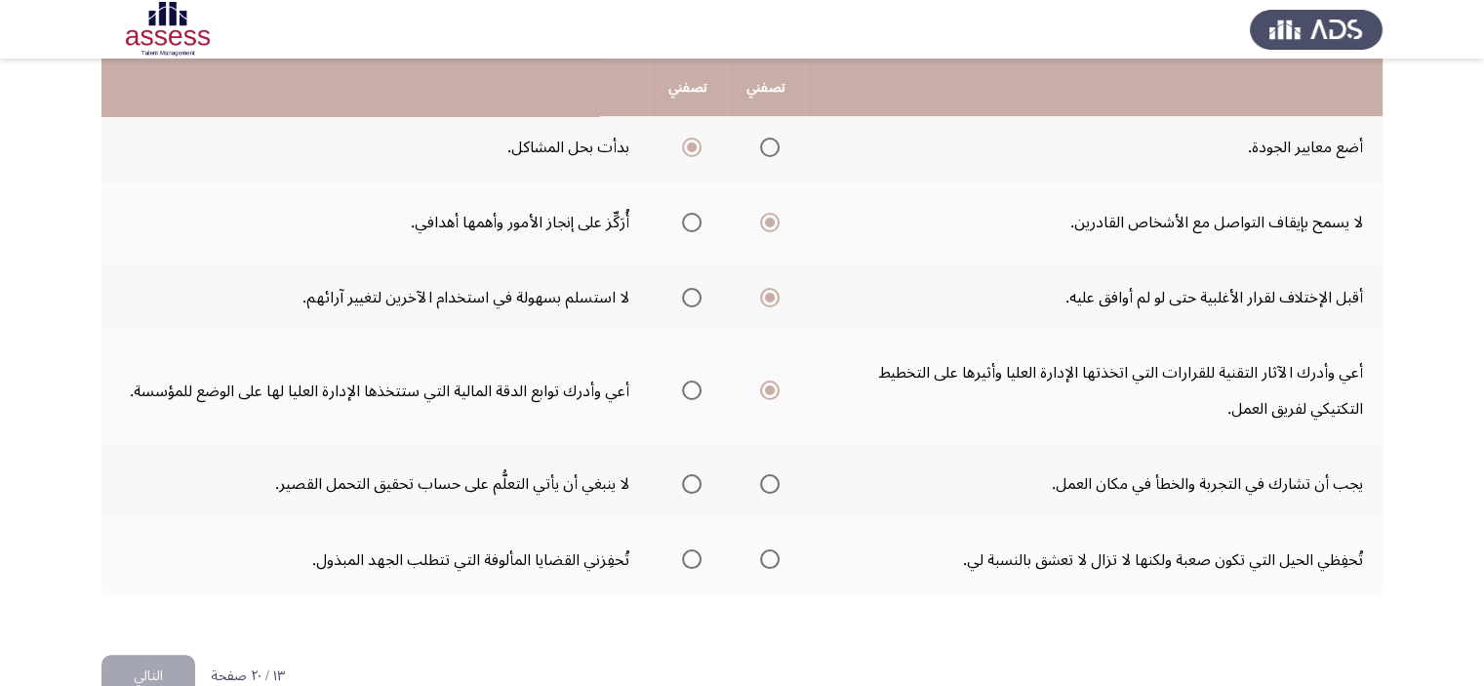
click at [770, 484] on span "حدد خيارا" at bounding box center [770, 484] width 0 height 0
click at [769, 475] on input "حدد خيارا" at bounding box center [770, 484] width 20 height 20
click at [742, 565] on th at bounding box center [766, 558] width 78 height 75
click at [776, 550] on span "حدد خيارا" at bounding box center [770, 559] width 20 height 20
click at [776, 550] on input "حدد خيارا" at bounding box center [770, 559] width 20 height 20
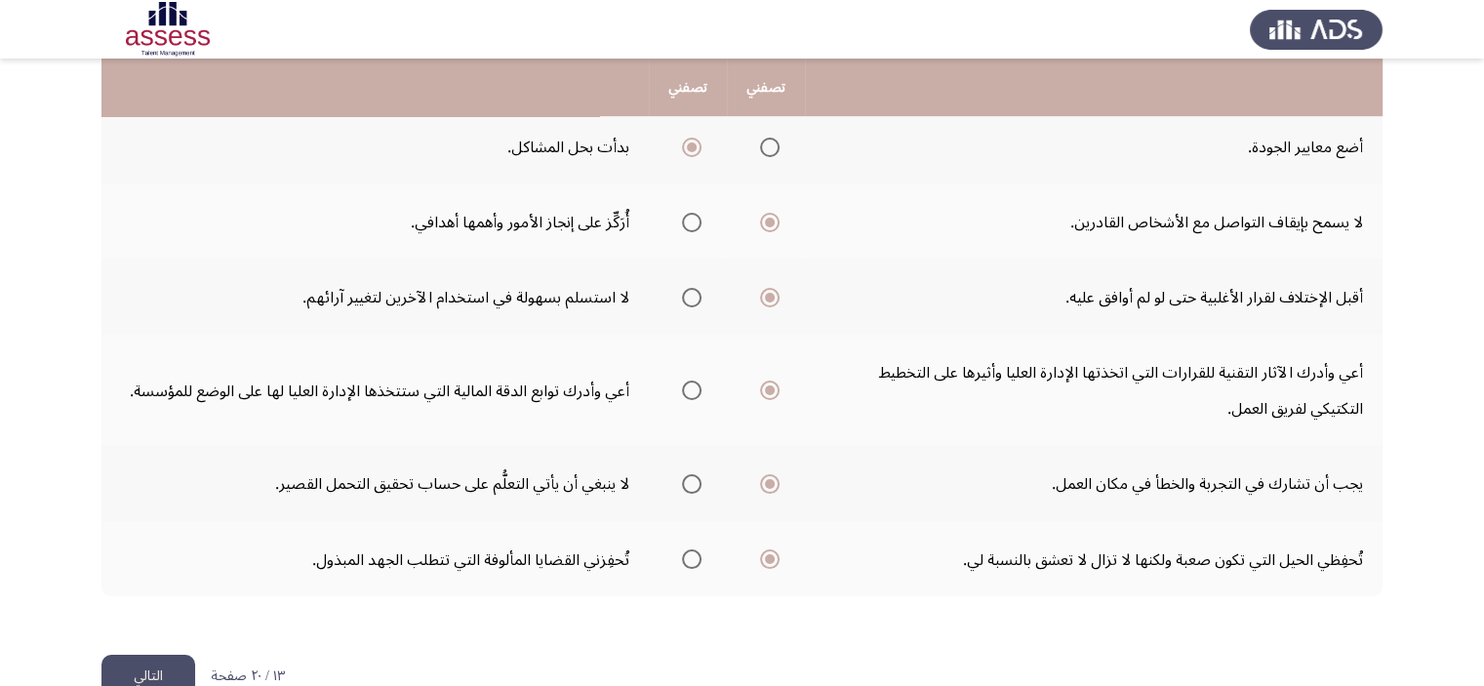
click at [123, 655] on button "التالي" at bounding box center [148, 677] width 94 height 44
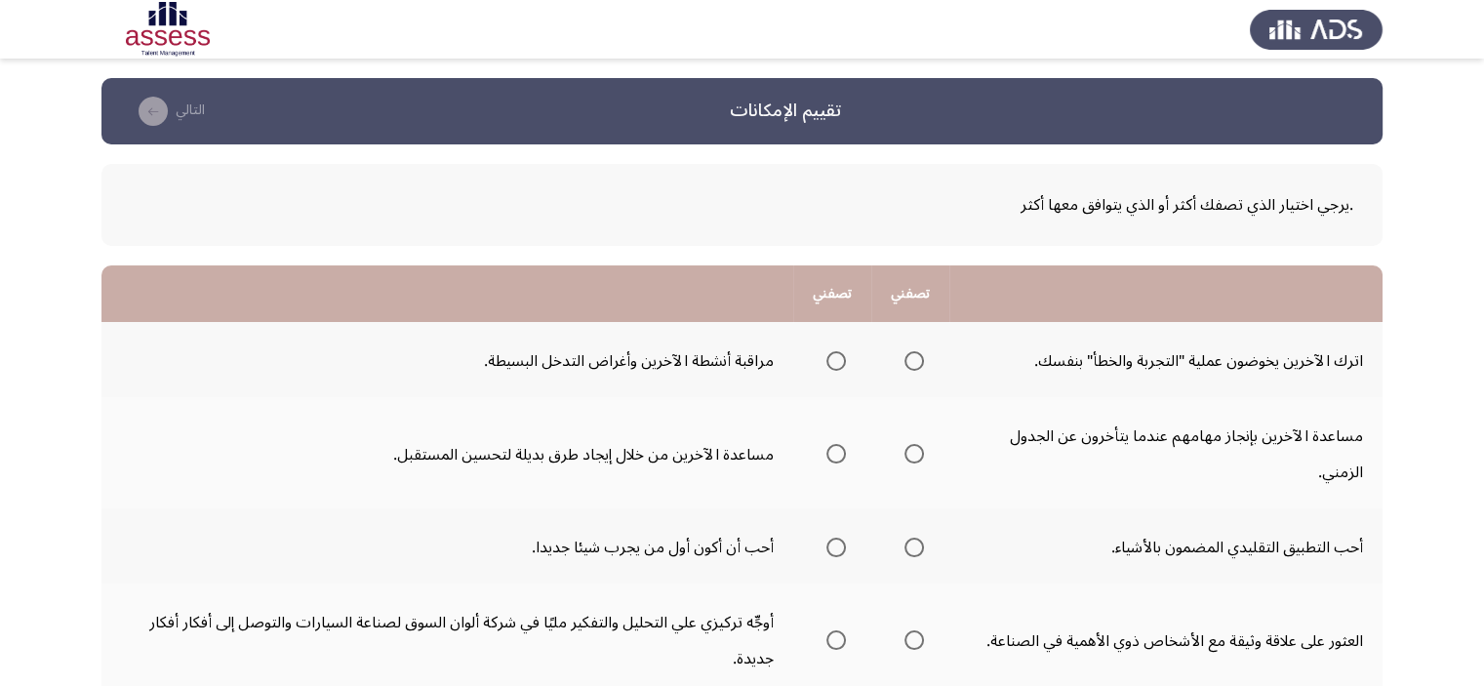
click at [914, 361] on span "حدد خيارا" at bounding box center [914, 361] width 0 height 0
click at [917, 360] on input "حدد خيارا" at bounding box center [915, 361] width 20 height 20
click at [914, 454] on span "حدد خيارا" at bounding box center [914, 454] width 0 height 0
click at [917, 453] on input "حدد خيارا" at bounding box center [915, 454] width 20 height 20
click at [831, 546] on span "حدد خيارا" at bounding box center [837, 548] width 20 height 20
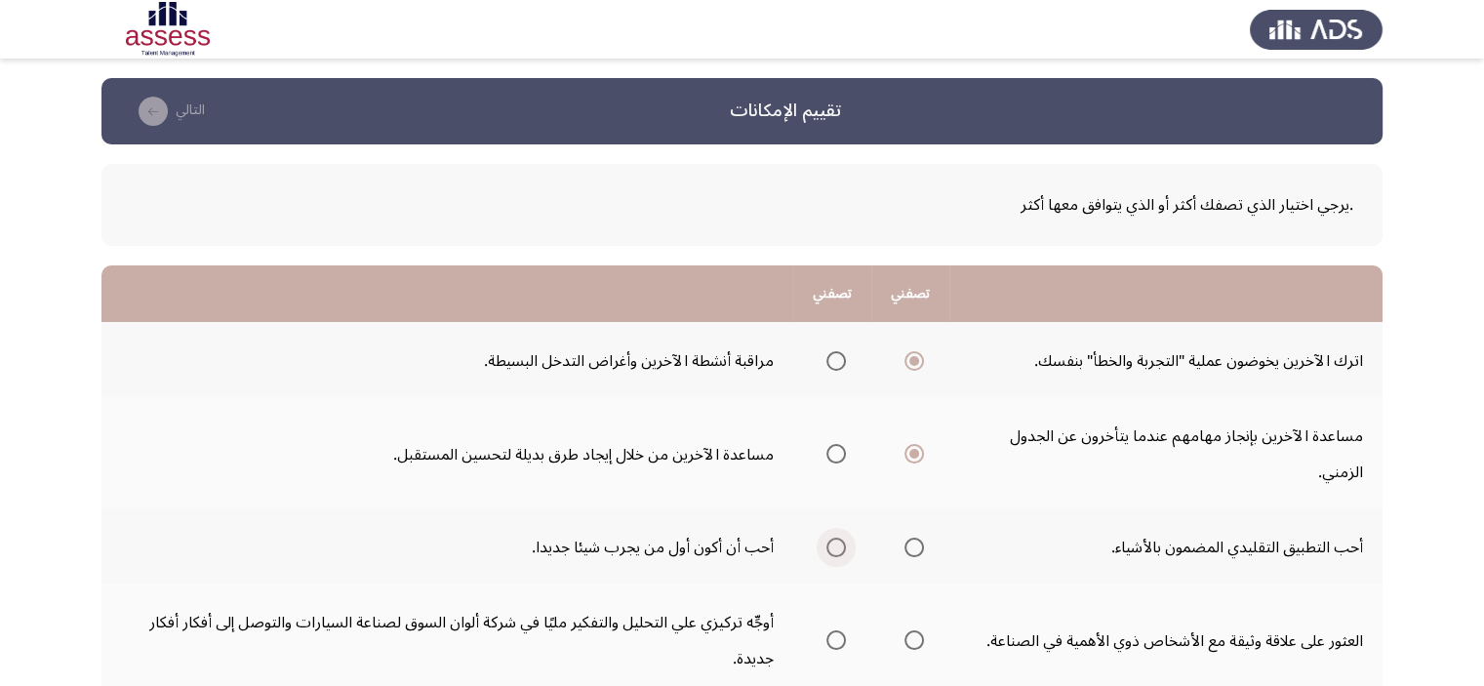
click at [831, 546] on input "حدد خيارا" at bounding box center [837, 548] width 20 height 20
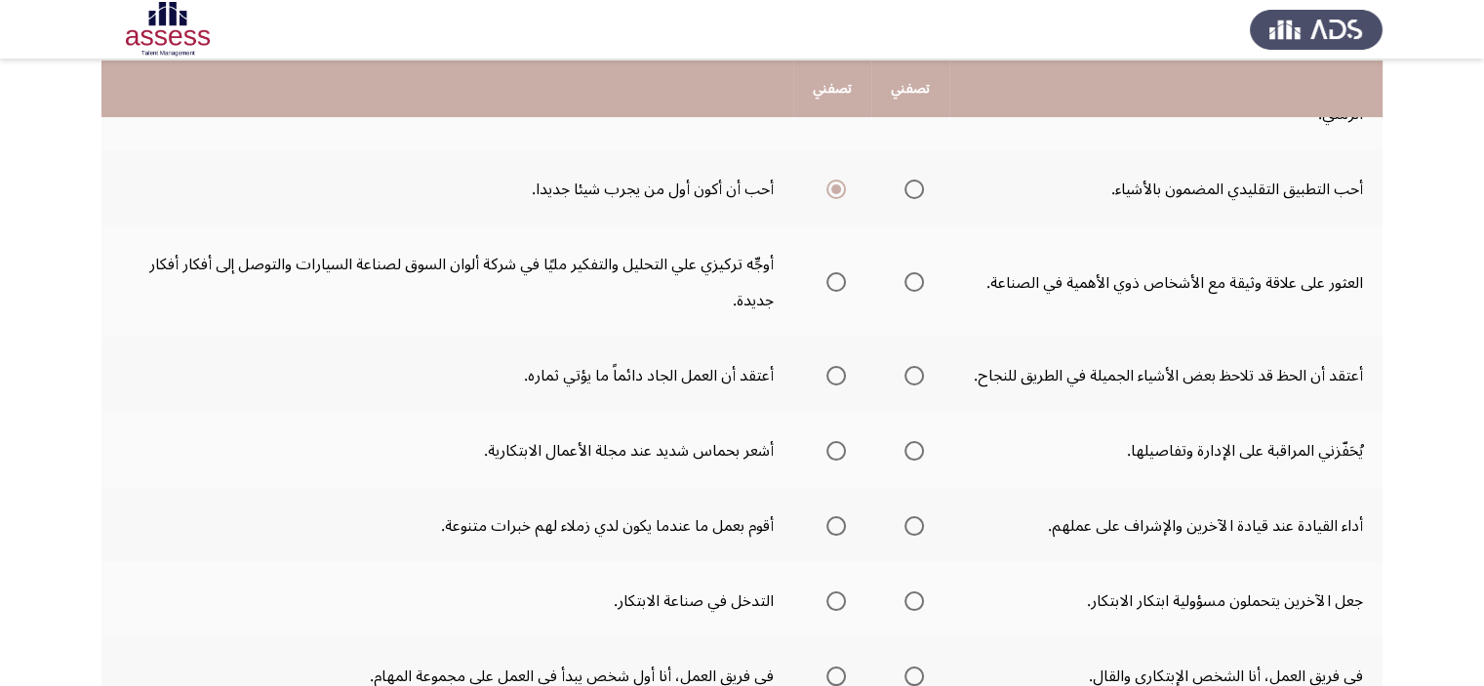
scroll to position [363, 0]
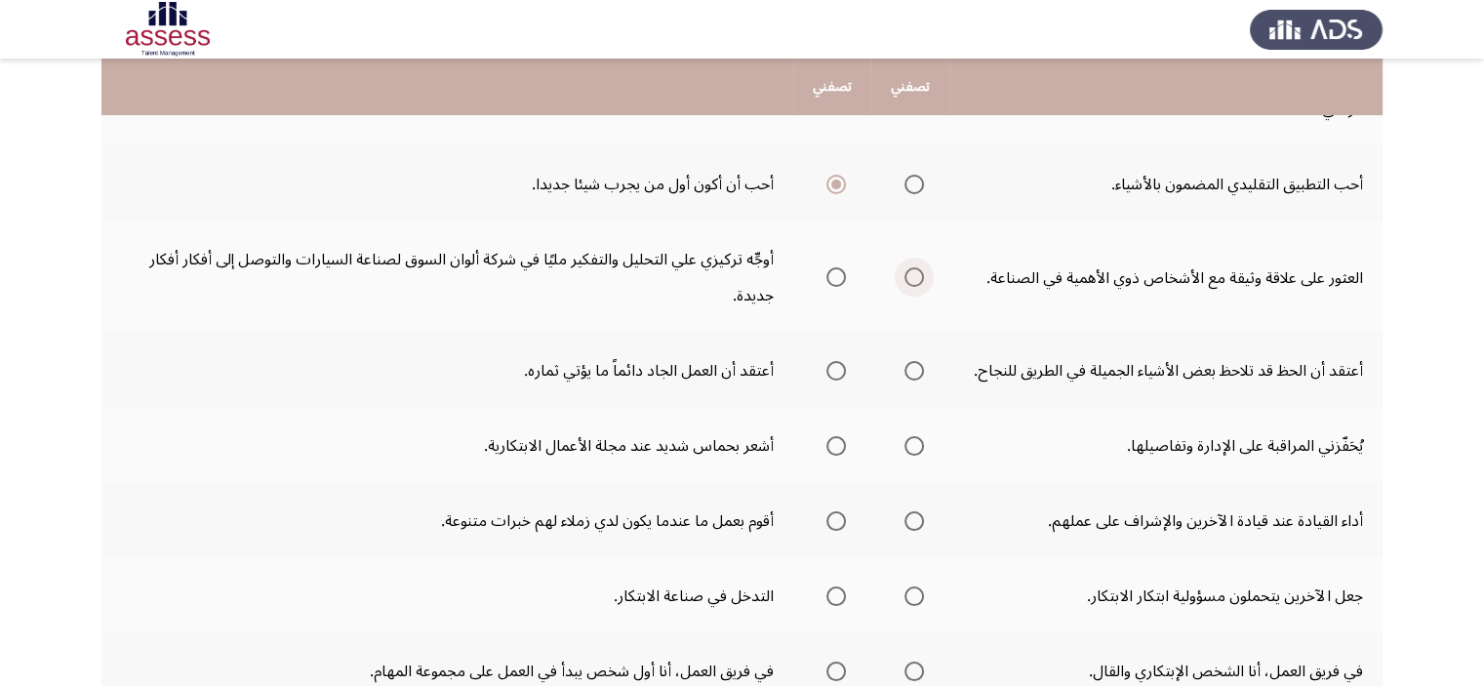
click at [914, 277] on span "حدد خيارا" at bounding box center [914, 277] width 0 height 0
click at [917, 273] on input "حدد خيارا" at bounding box center [915, 277] width 20 height 20
click at [836, 371] on span "حدد خيارا" at bounding box center [836, 371] width 0 height 0
click at [840, 381] on input "حدد خيارا" at bounding box center [837, 371] width 20 height 20
click at [831, 456] on span "حدد خيارا" at bounding box center [837, 446] width 20 height 20
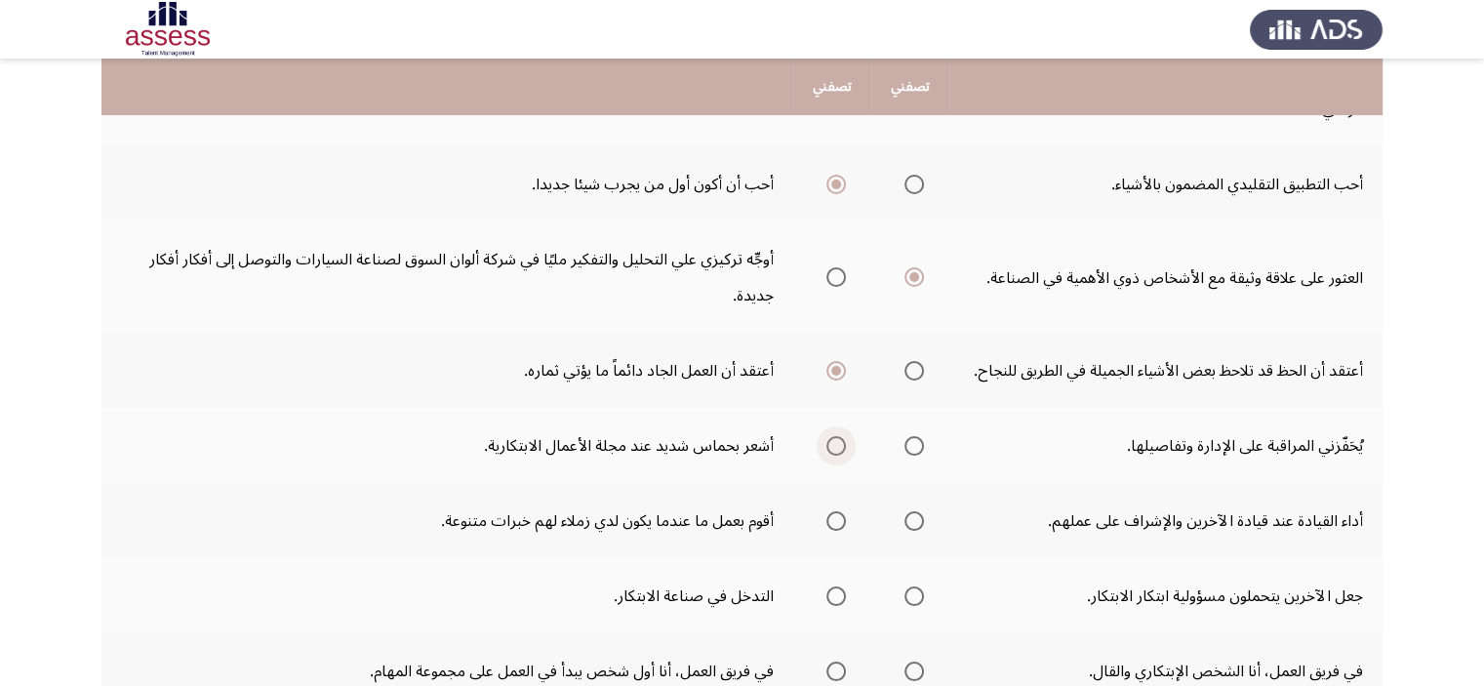
click at [831, 456] on input "حدد خيارا" at bounding box center [837, 446] width 20 height 20
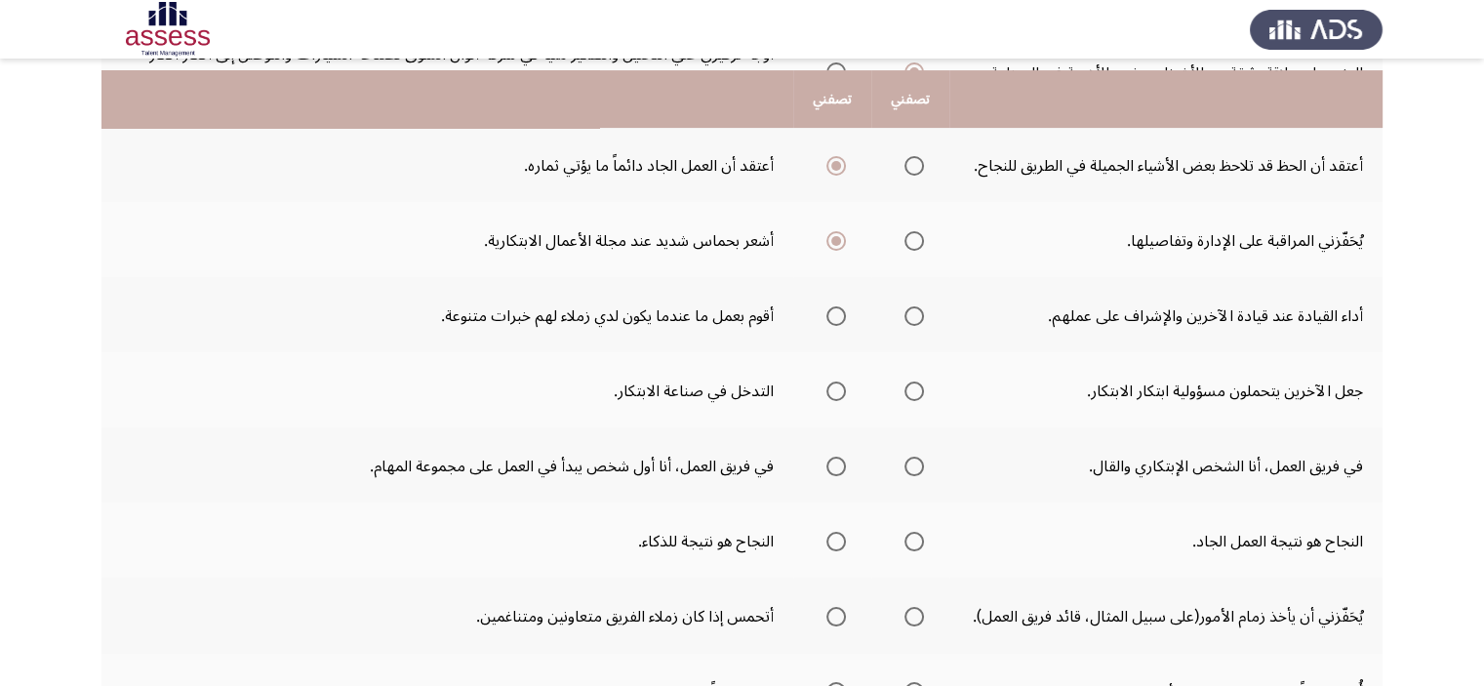
scroll to position [581, 0]
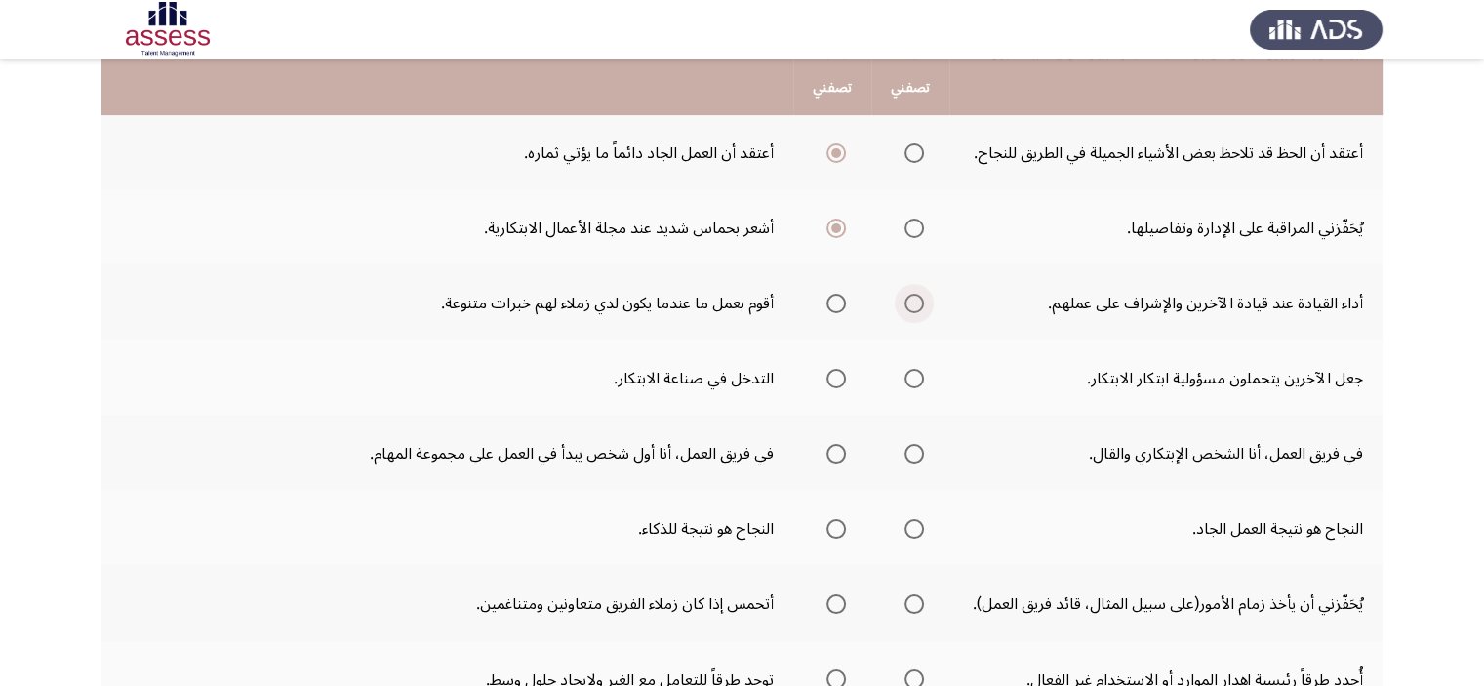
click at [922, 313] on span "حدد خيارا" at bounding box center [915, 304] width 20 height 20
click at [922, 313] on input "حدد خيارا" at bounding box center [915, 304] width 20 height 20
click at [836, 379] on span "حدد خيارا" at bounding box center [836, 379] width 0 height 0
click at [840, 388] on input "حدد خيارا" at bounding box center [837, 379] width 20 height 20
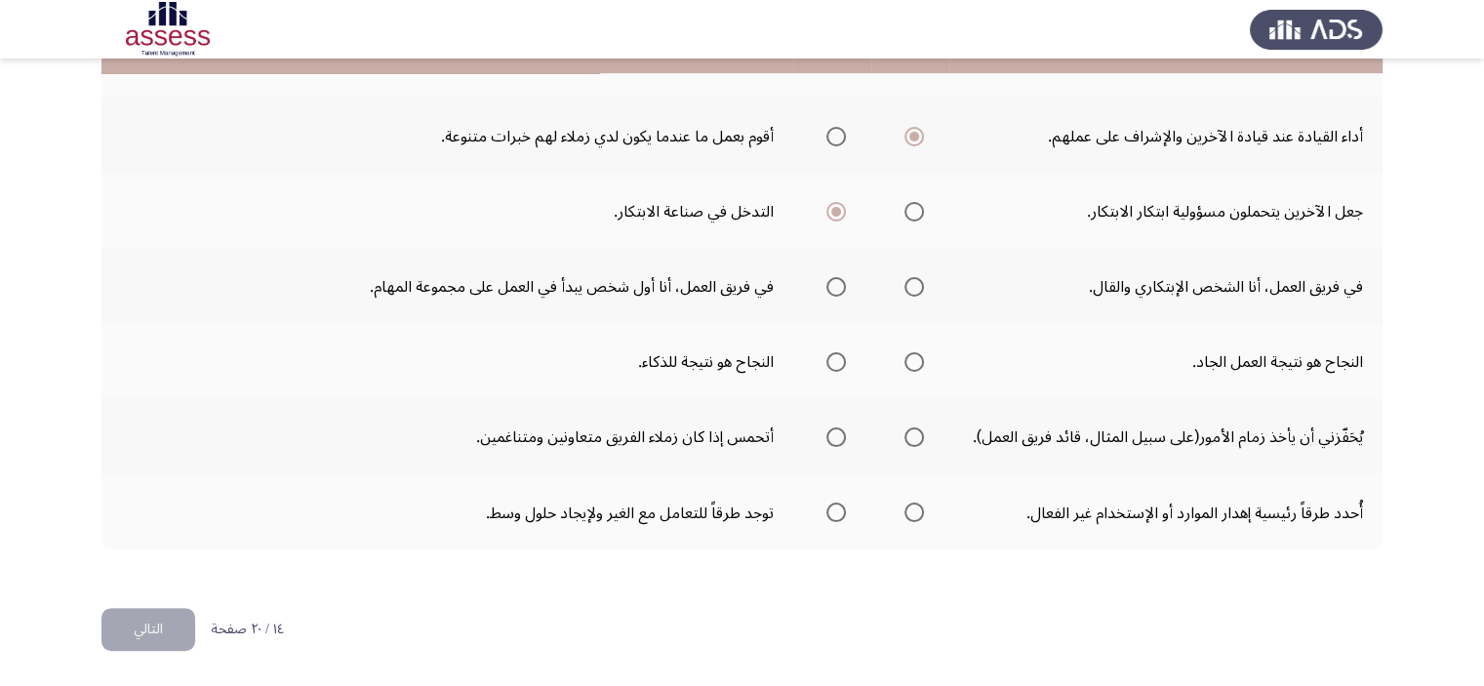
scroll to position [773, 0]
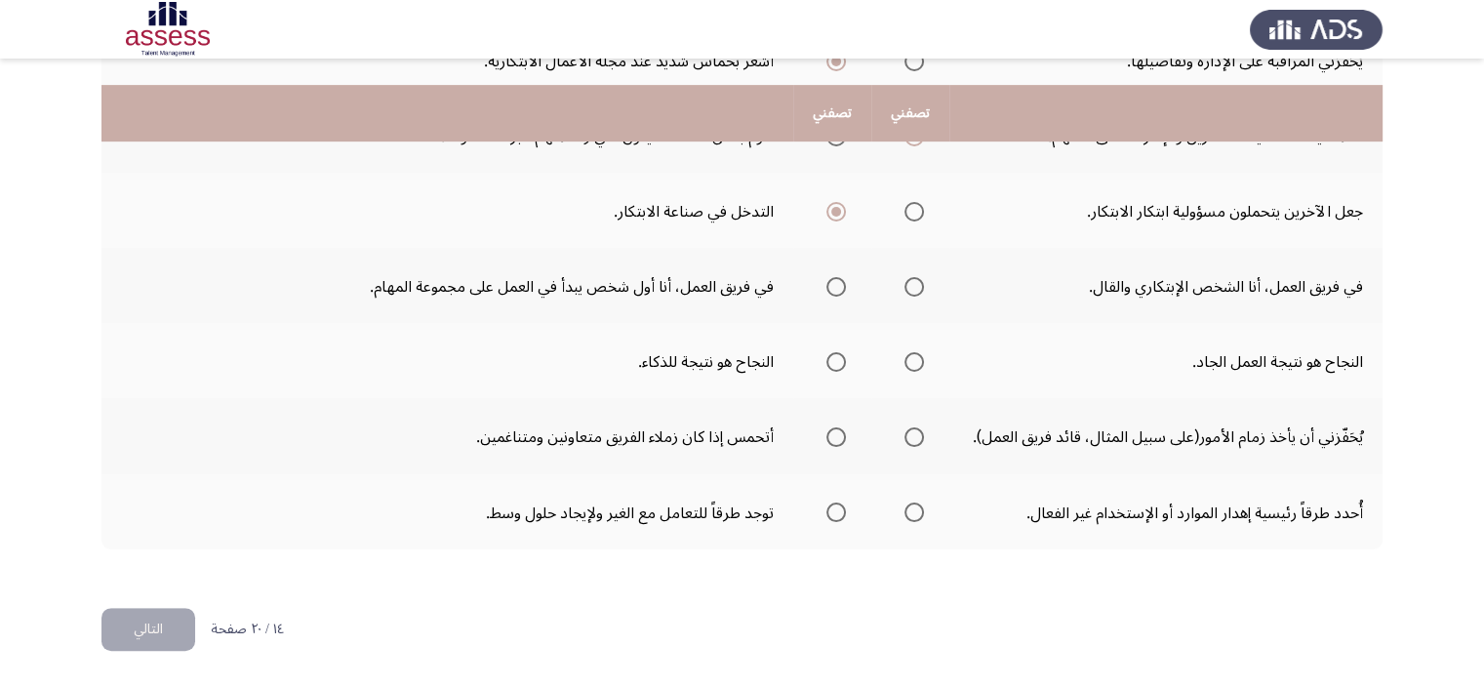
click at [912, 289] on span "حدد خيارا" at bounding box center [915, 287] width 20 height 20
click at [912, 289] on input "حدد خيارا" at bounding box center [915, 287] width 20 height 20
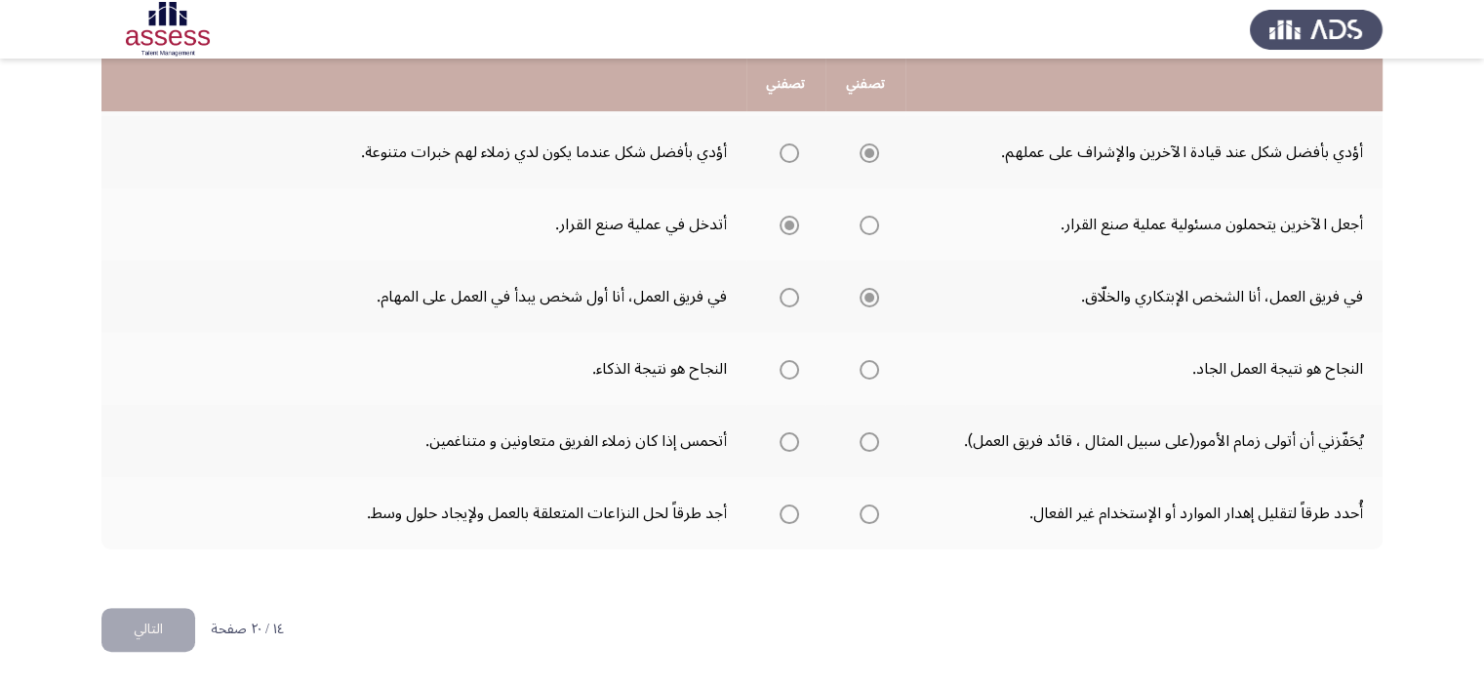
scroll to position [635, 0]
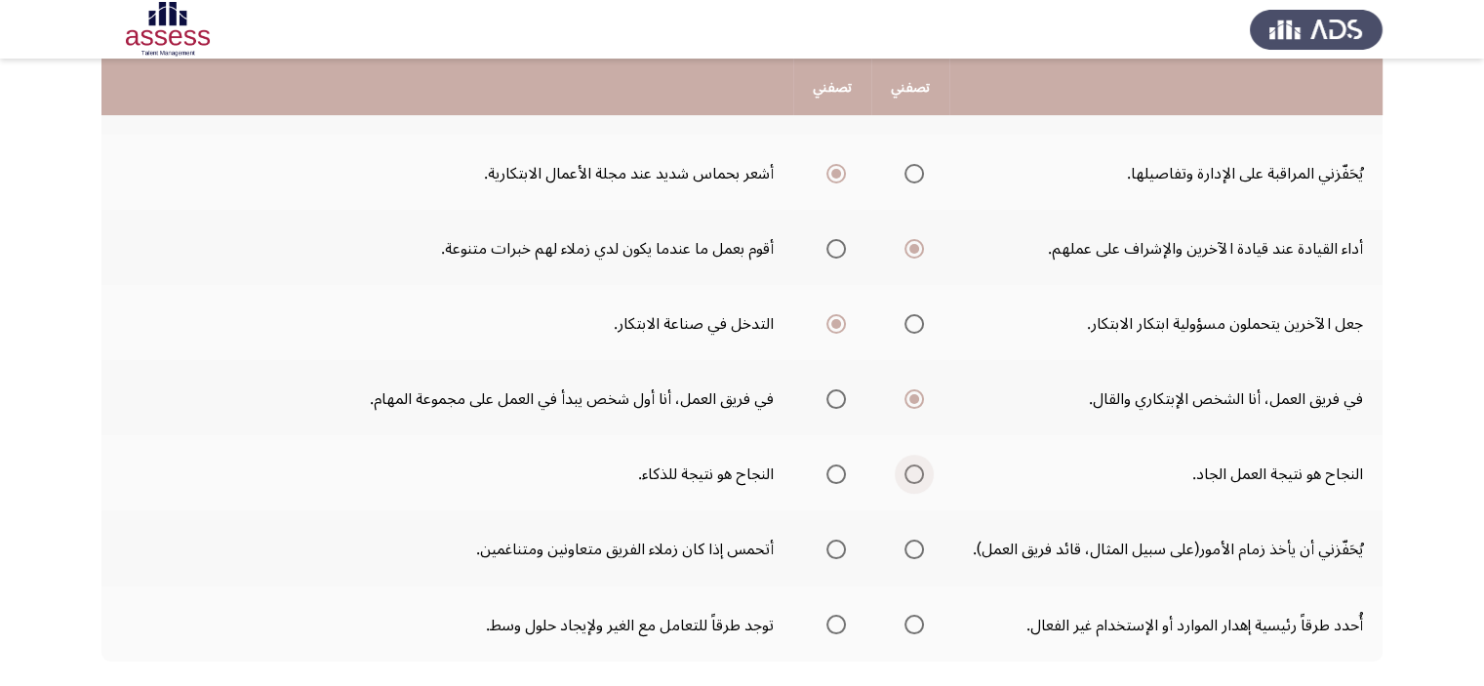
click at [914, 474] on span "حدد خيارا" at bounding box center [914, 474] width 0 height 0
click at [917, 484] on input "حدد خيارا" at bounding box center [915, 475] width 20 height 20
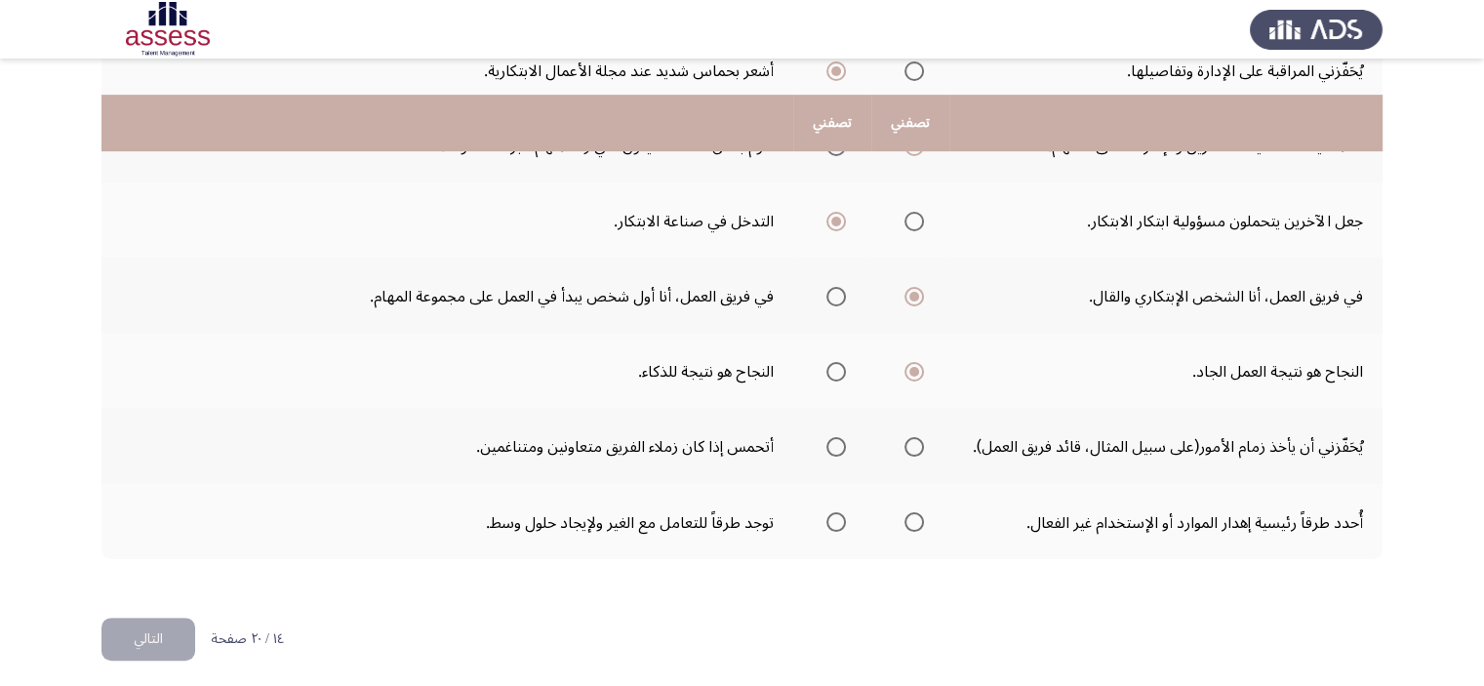
scroll to position [773, 0]
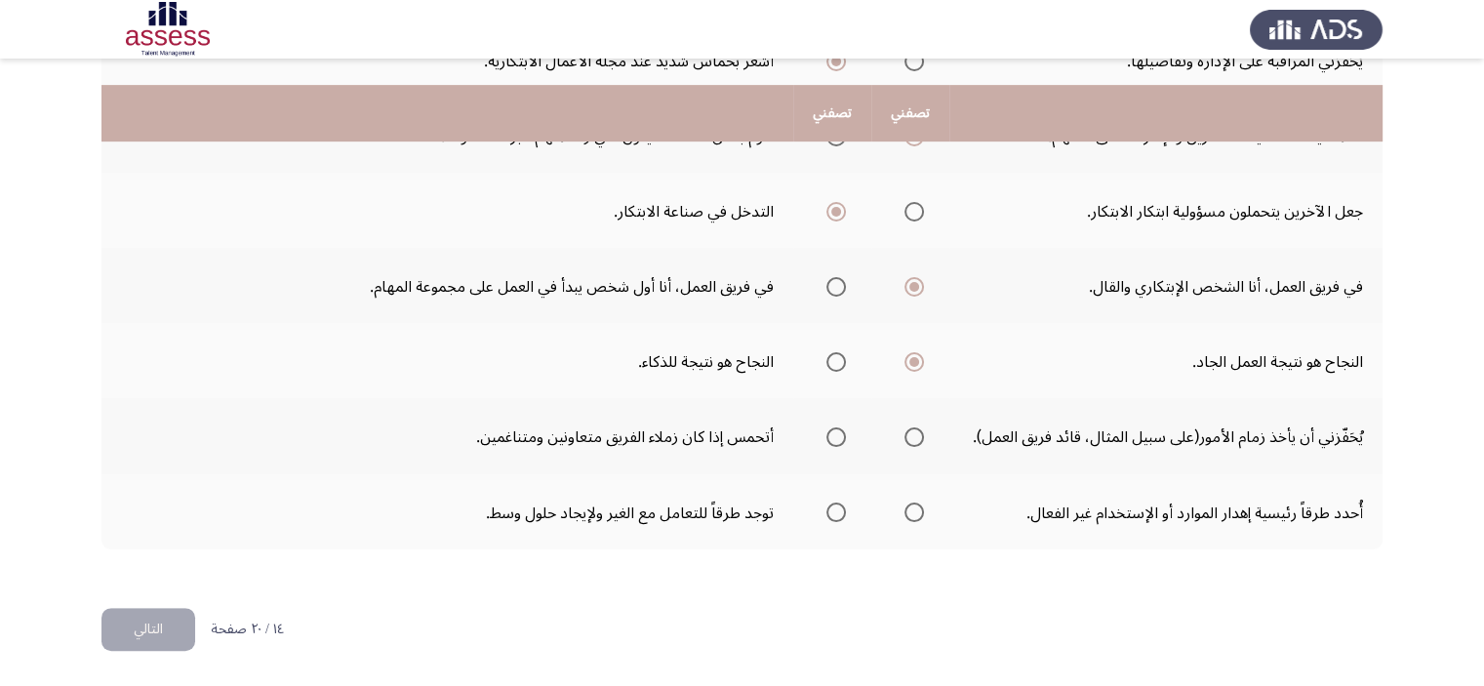
click at [836, 437] on span "حدد خيارا" at bounding box center [836, 437] width 0 height 0
click at [840, 437] on input "حدد خيارا" at bounding box center [837, 437] width 20 height 20
click at [913, 521] on span "حدد خيارا" at bounding box center [915, 513] width 20 height 20
click at [913, 521] on input "حدد خيارا" at bounding box center [915, 513] width 20 height 20
click at [131, 639] on button "التالي" at bounding box center [148, 630] width 94 height 44
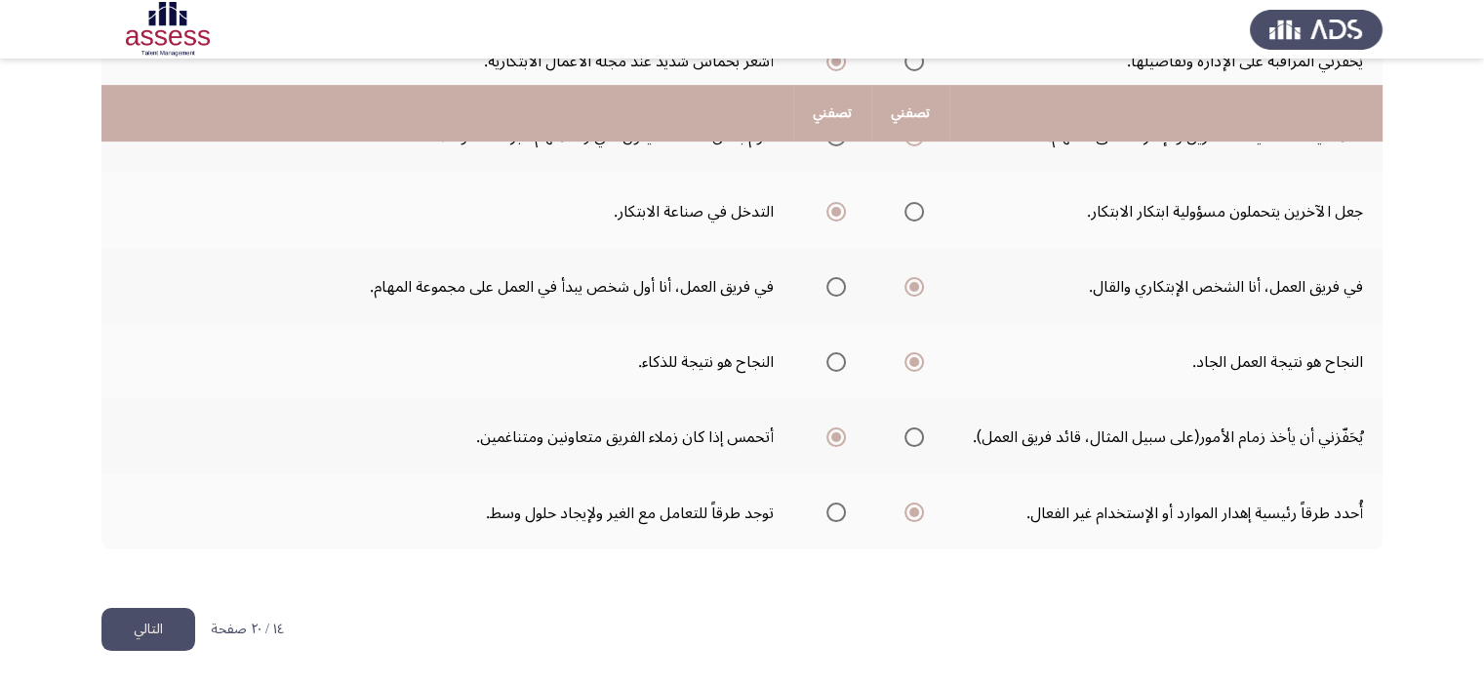
scroll to position [0, 0]
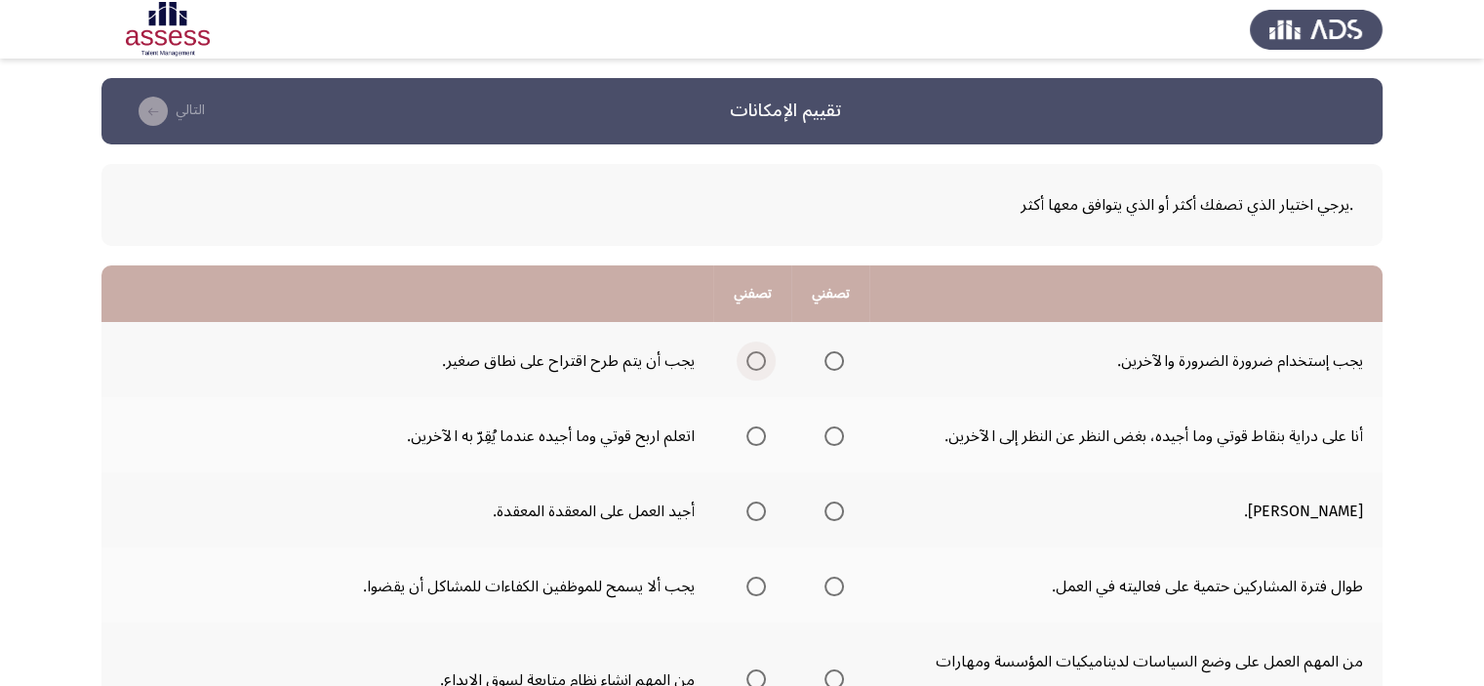
click at [752, 359] on span "حدد خيارا" at bounding box center [757, 361] width 20 height 20
click at [752, 359] on input "حدد خيارا" at bounding box center [757, 361] width 20 height 20
click at [756, 436] on span "حدد خيارا" at bounding box center [756, 436] width 0 height 0
click at [757, 434] on input "حدد خيارا" at bounding box center [757, 436] width 20 height 20
click at [756, 511] on span "حدد خيارا" at bounding box center [756, 511] width 0 height 0
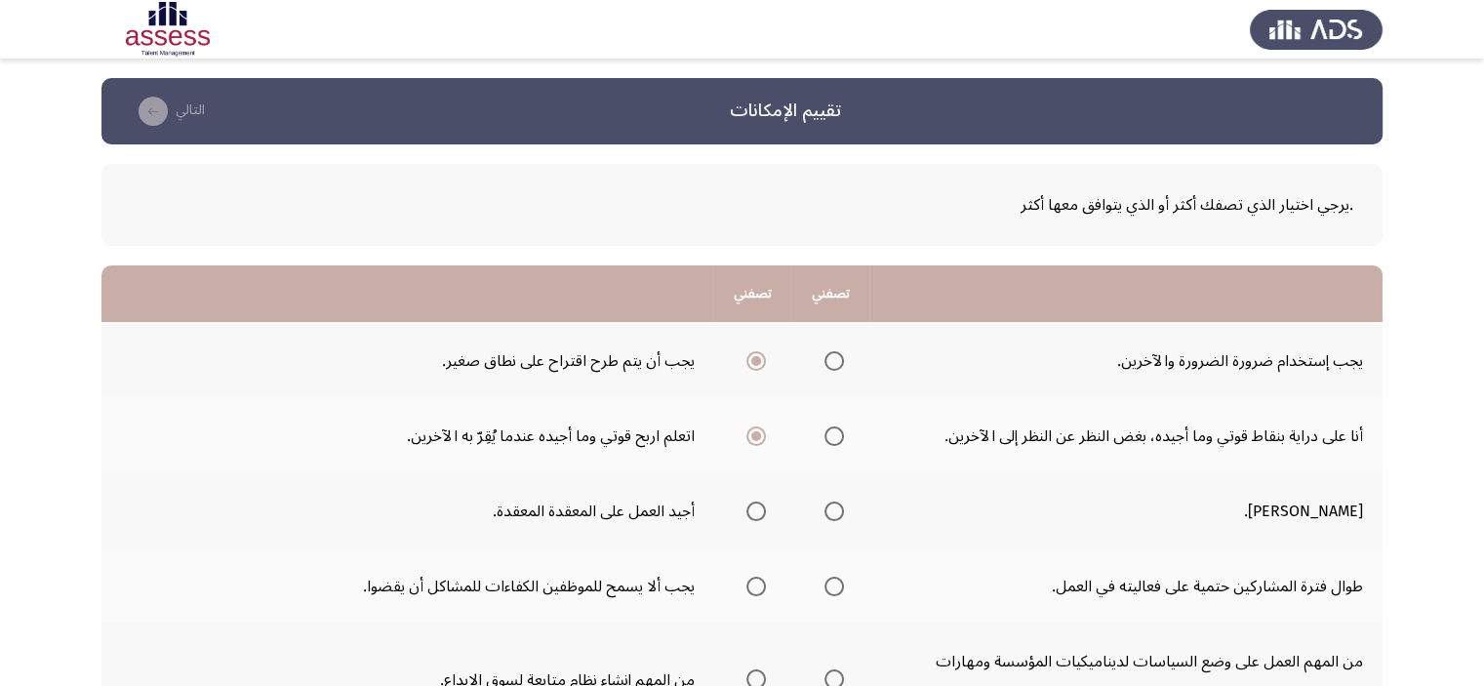
click at [757, 509] on input "حدد خيارا" at bounding box center [757, 512] width 20 height 20
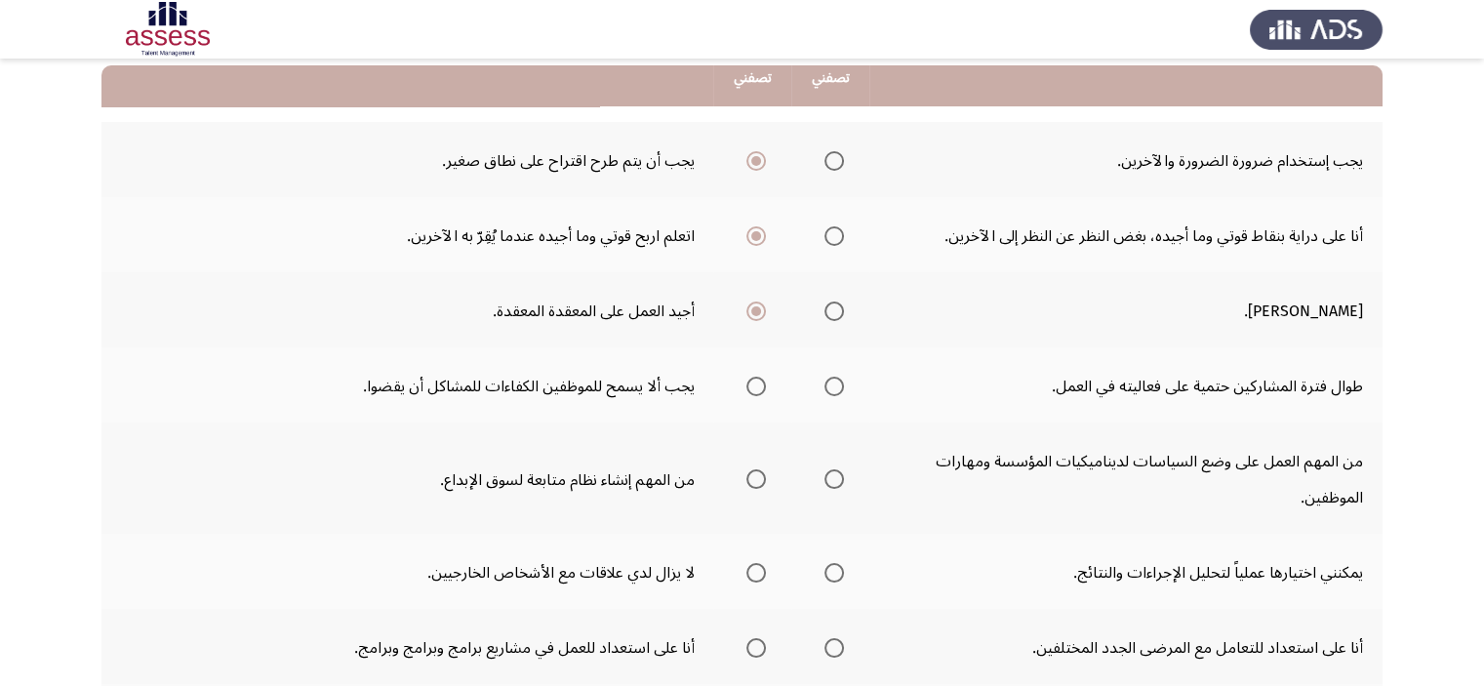
scroll to position [207, 0]
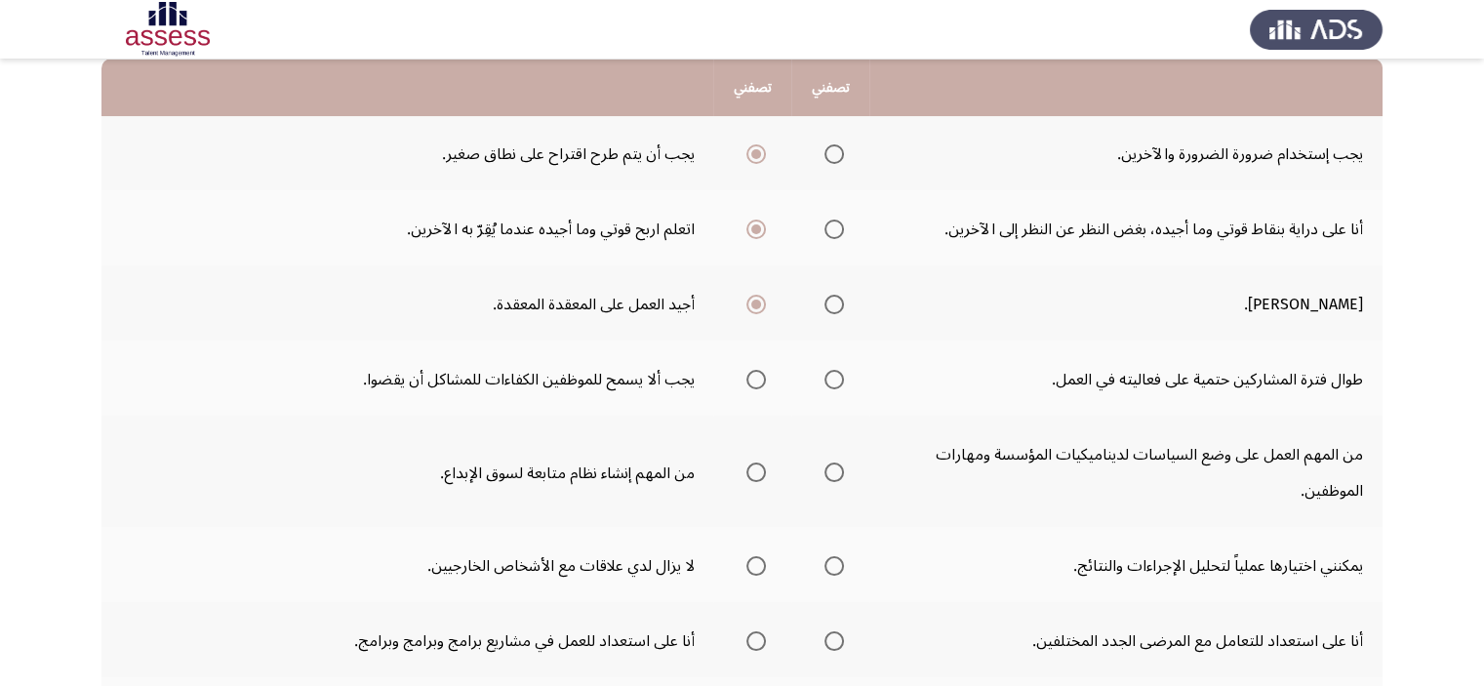
click at [834, 380] on span "حدد خيارا" at bounding box center [834, 380] width 0 height 0
click at [835, 376] on input "حدد خيارا" at bounding box center [835, 380] width 20 height 20
click at [834, 472] on span "حدد خيارا" at bounding box center [834, 472] width 0 height 0
click at [835, 468] on input "حدد خيارا" at bounding box center [835, 473] width 20 height 20
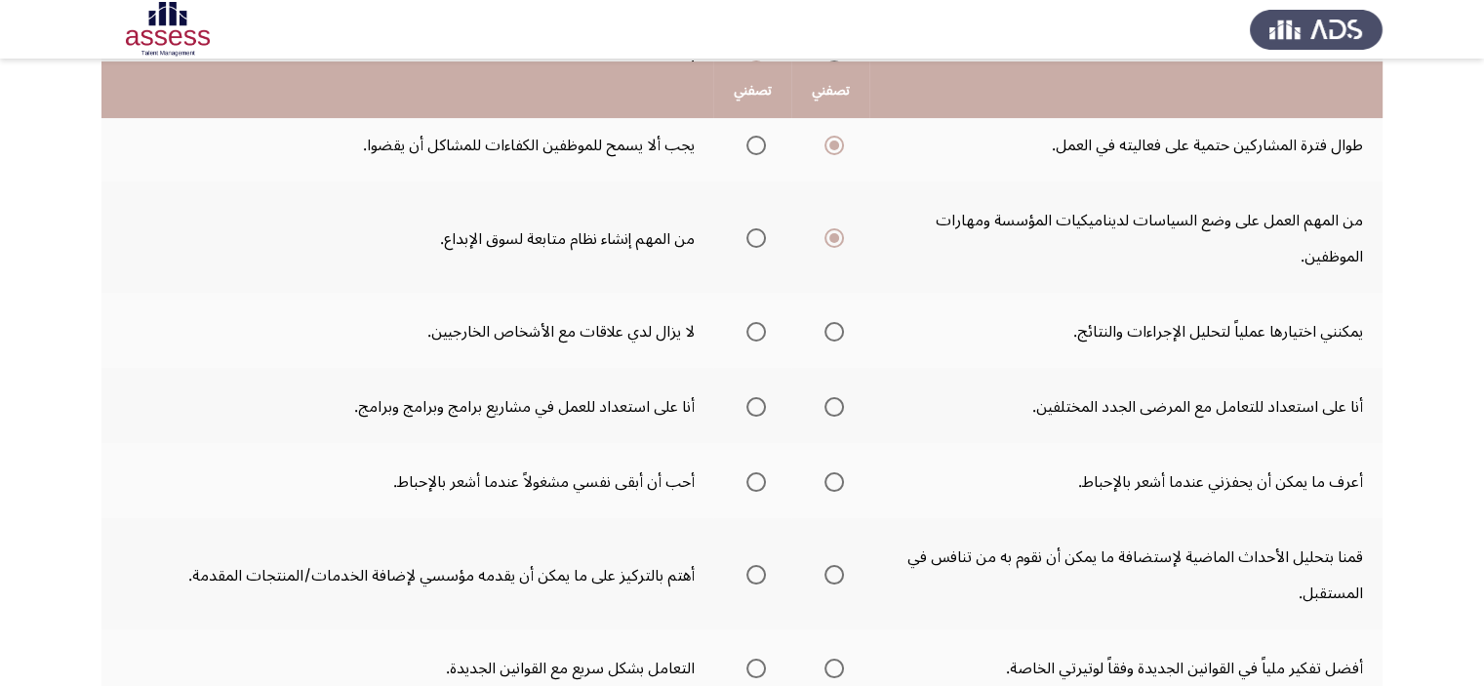
scroll to position [444, 0]
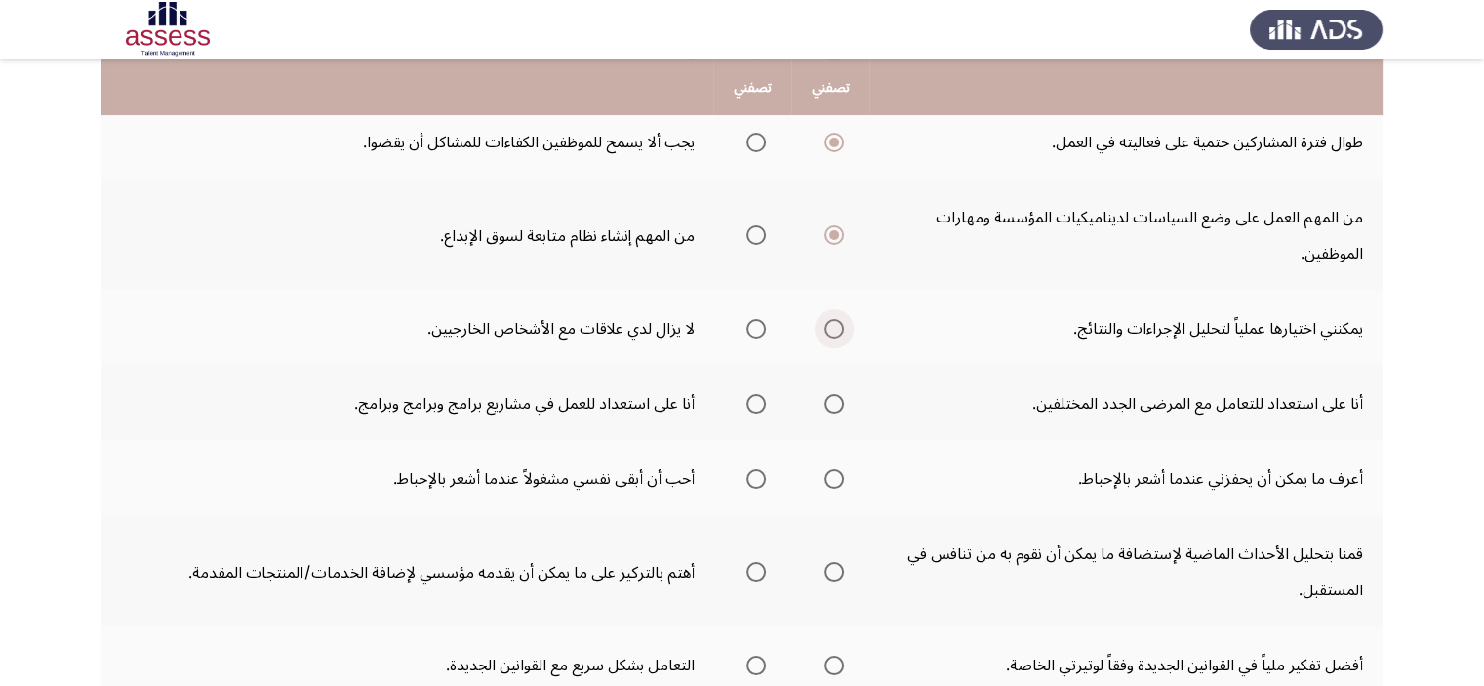
click at [834, 329] on span "حدد خيارا" at bounding box center [834, 329] width 0 height 0
click at [835, 324] on input "حدد خيارا" at bounding box center [835, 329] width 20 height 20
click at [834, 404] on span "حدد خيارا" at bounding box center [834, 404] width 0 height 0
click at [835, 398] on input "حدد خيارا" at bounding box center [835, 404] width 20 height 20
click at [834, 479] on span "حدد خيارا" at bounding box center [834, 479] width 0 height 0
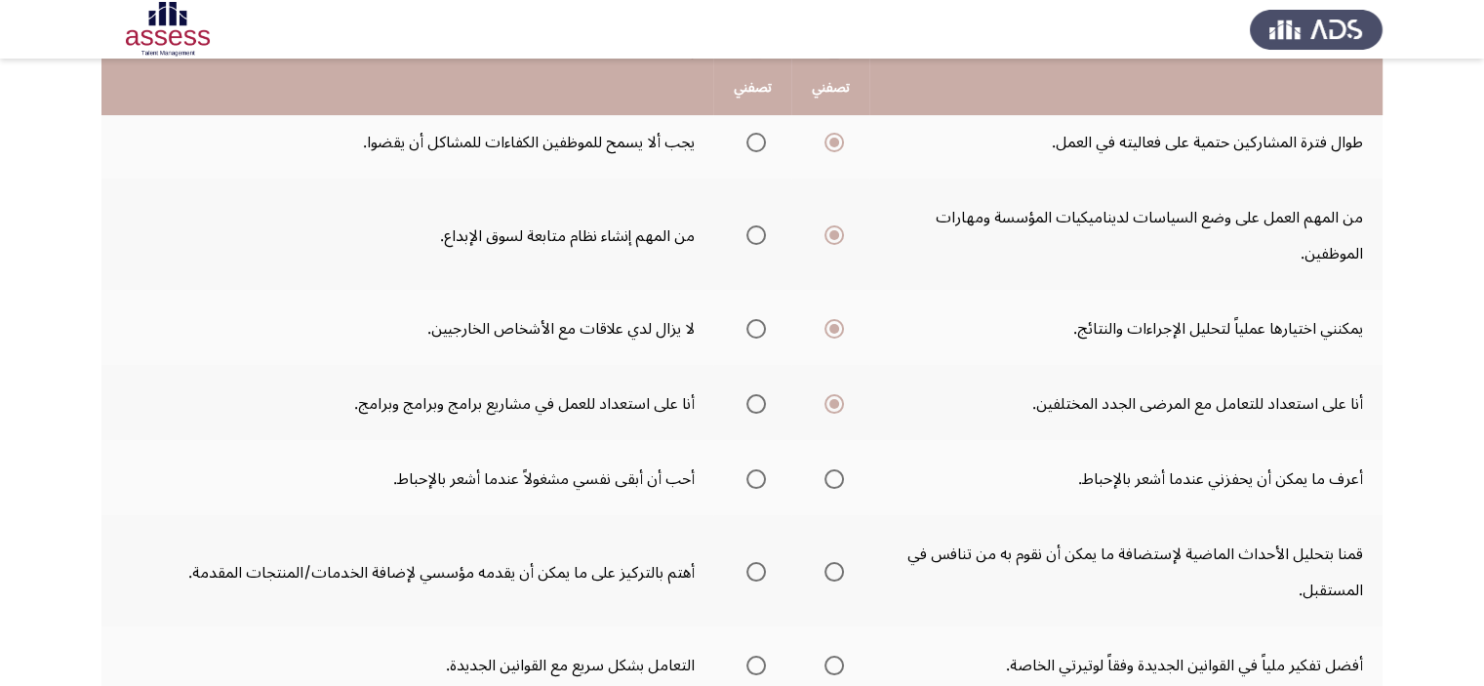
click at [835, 472] on input "حدد خيارا" at bounding box center [835, 479] width 20 height 20
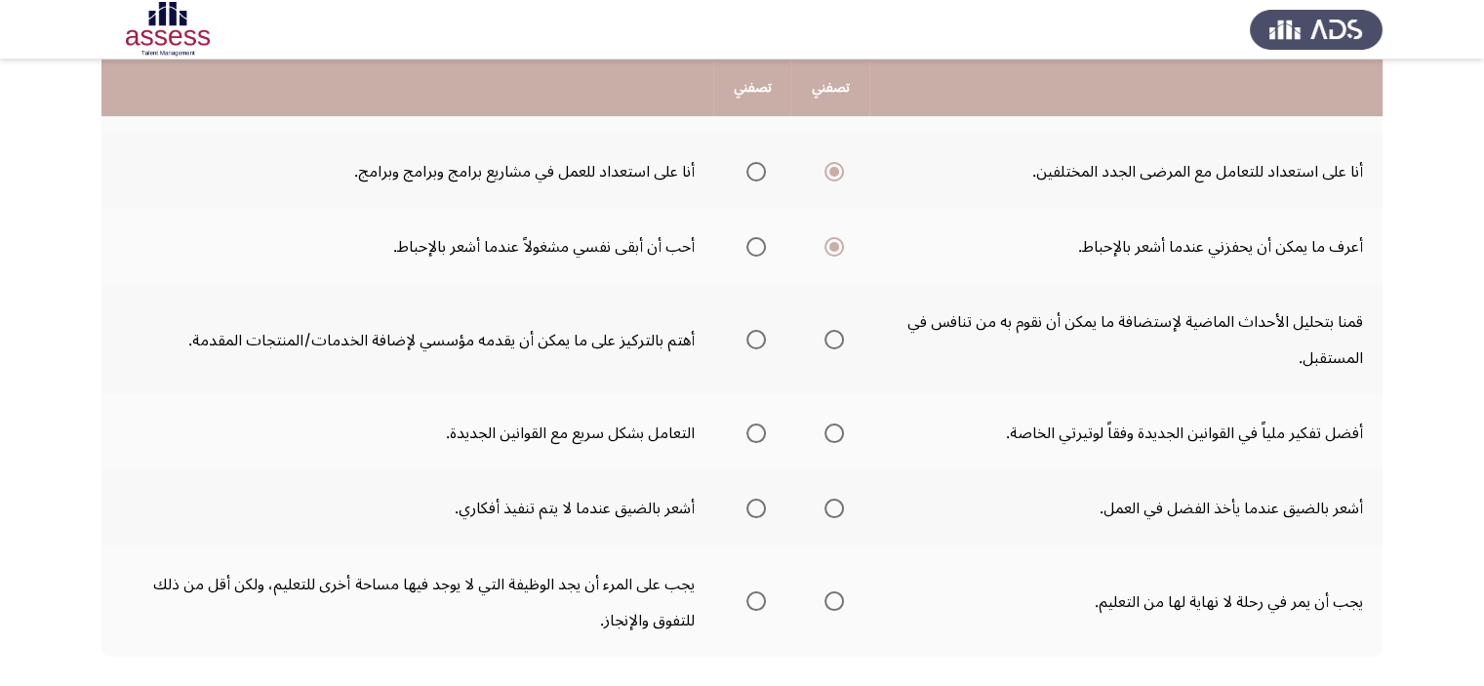
scroll to position [707, 0]
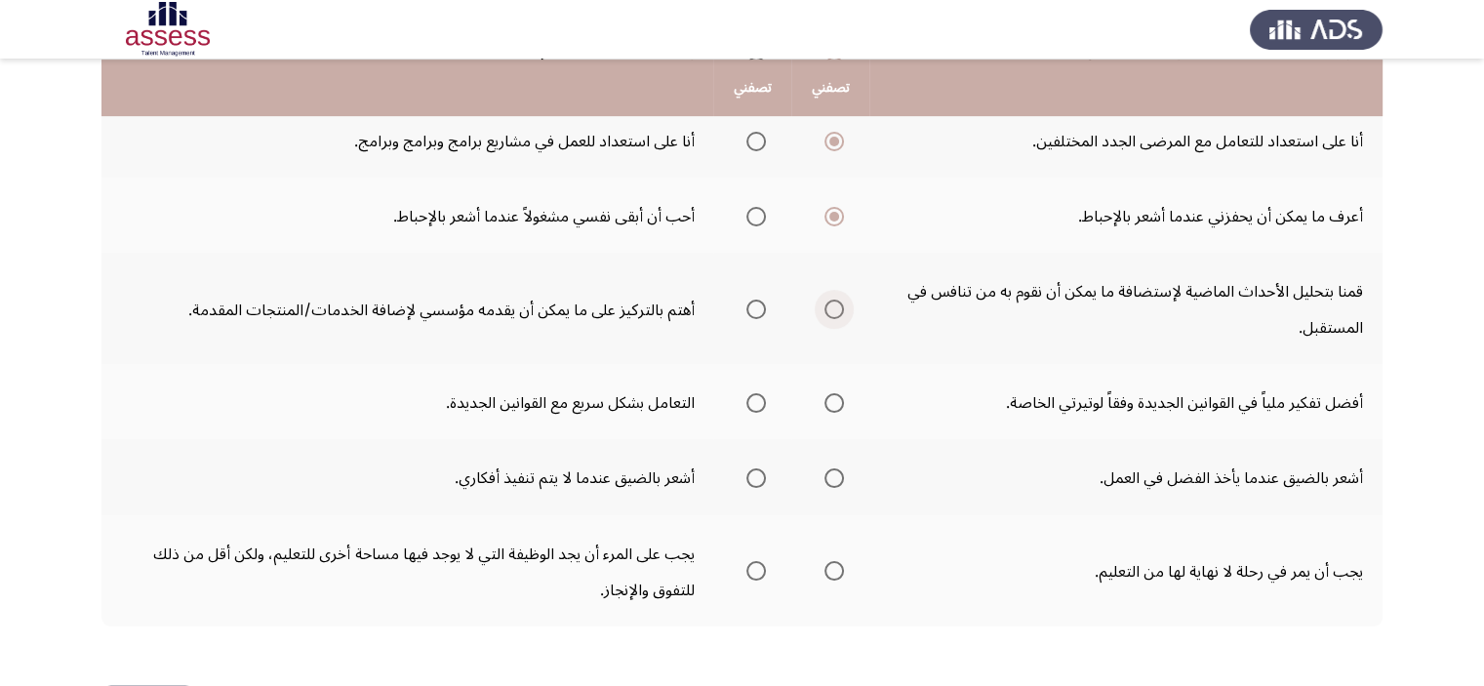
click at [842, 305] on span "حدد خيارا" at bounding box center [835, 310] width 20 height 20
click at [842, 305] on input "حدد خيارا" at bounding box center [835, 310] width 20 height 20
click at [834, 403] on span "حدد خيارا" at bounding box center [834, 403] width 0 height 0
click at [835, 394] on input "حدد خيارا" at bounding box center [835, 403] width 20 height 20
click at [834, 478] on span "حدد خيارا" at bounding box center [834, 478] width 0 height 0
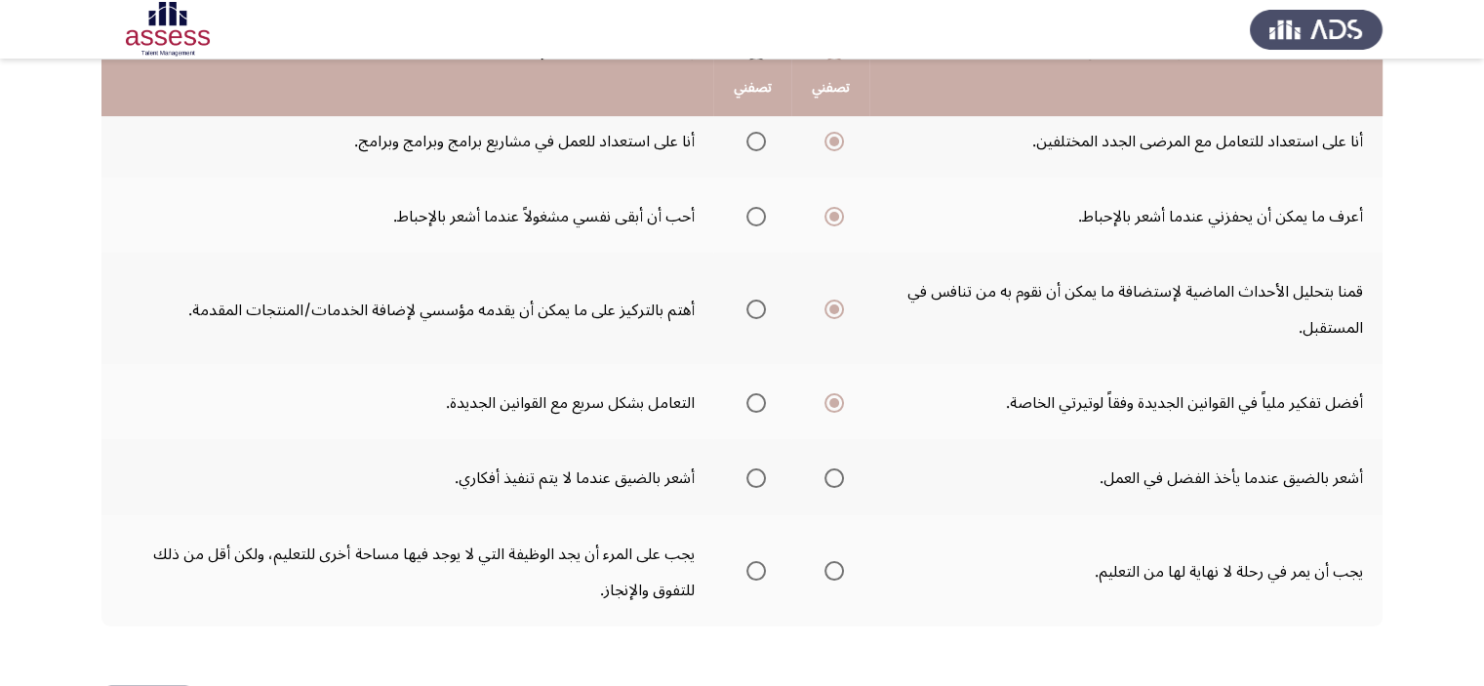
click at [835, 468] on input "حدد خيارا" at bounding box center [835, 478] width 20 height 20
click at [834, 571] on span "حدد خيارا" at bounding box center [834, 571] width 0 height 0
click at [835, 561] on input "حدد خيارا" at bounding box center [835, 571] width 20 height 20
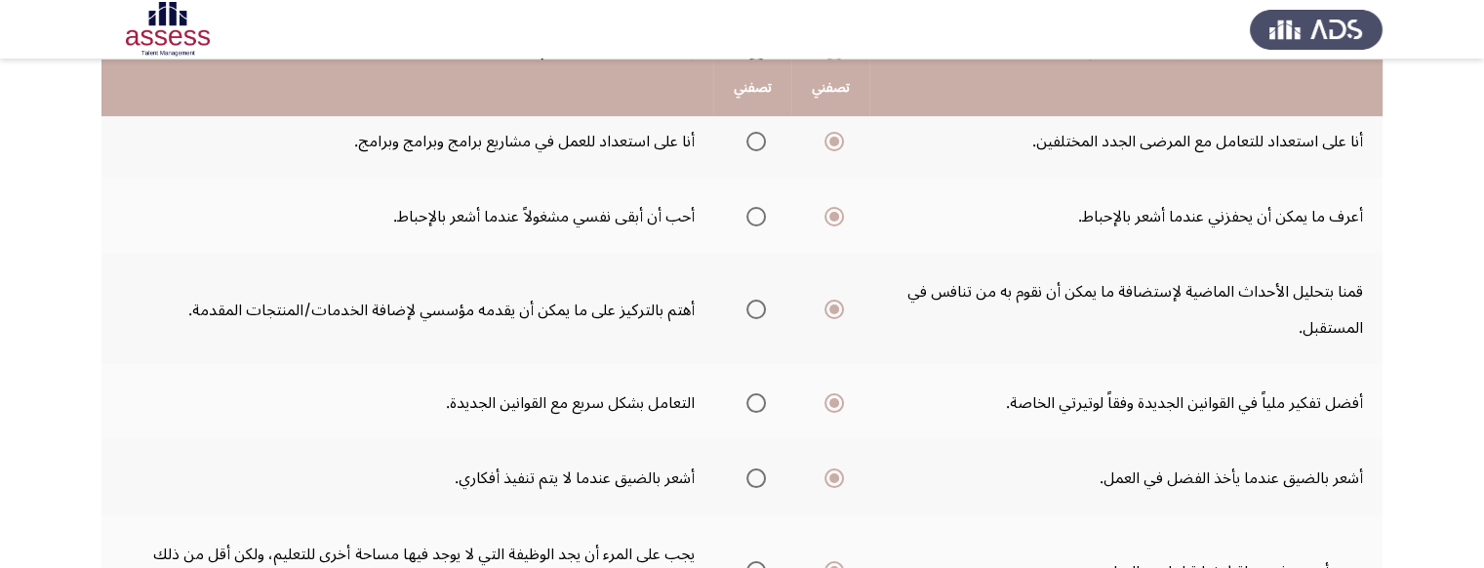
click at [58, 396] on app-assessment-container "تقييم الإمكانات التالي .يرجي اختيار الذي تصفك أكثر أو الذي يتوافق معها أكثر تصف…" at bounding box center [742, 28] width 1484 height 1313
click at [288, 439] on td "أشعر بالضيق عندما لا يتم تنفيذ أفكاري." at bounding box center [407, 476] width 612 height 75
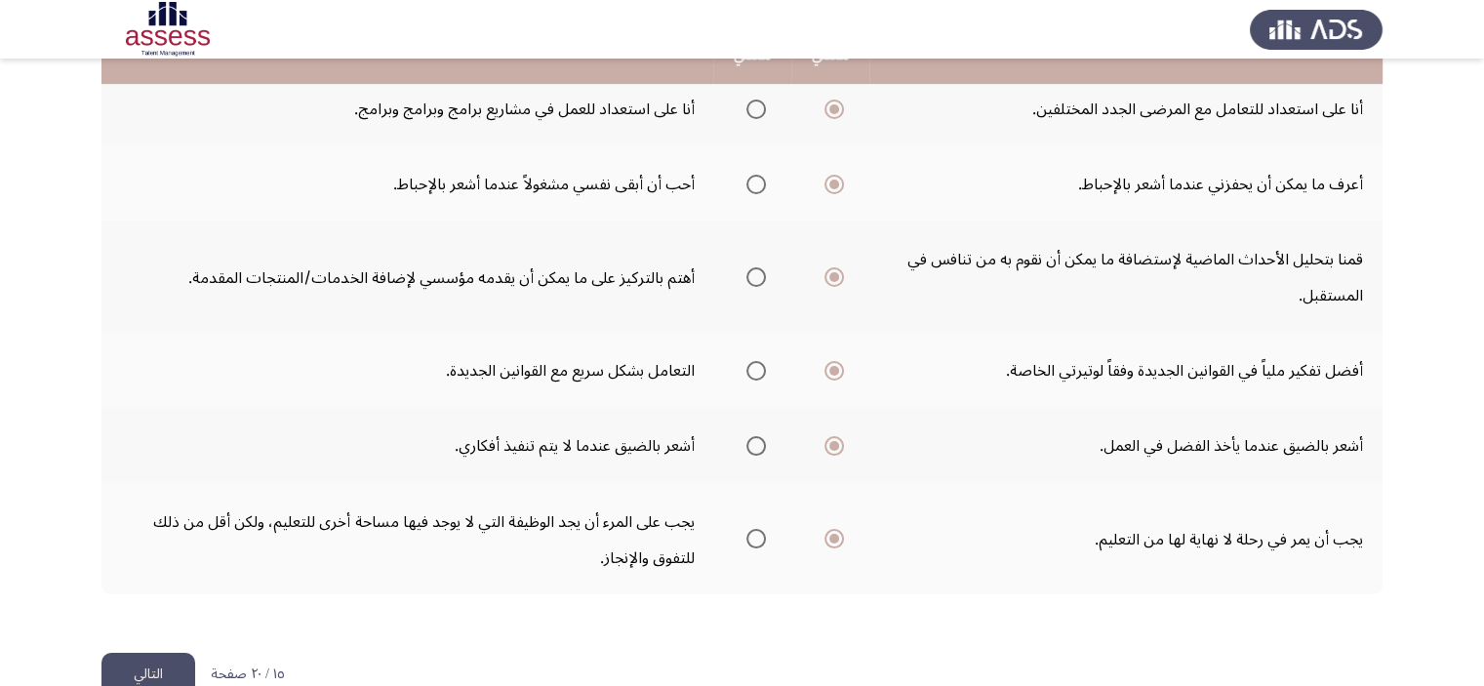
scroll to position [773, 0]
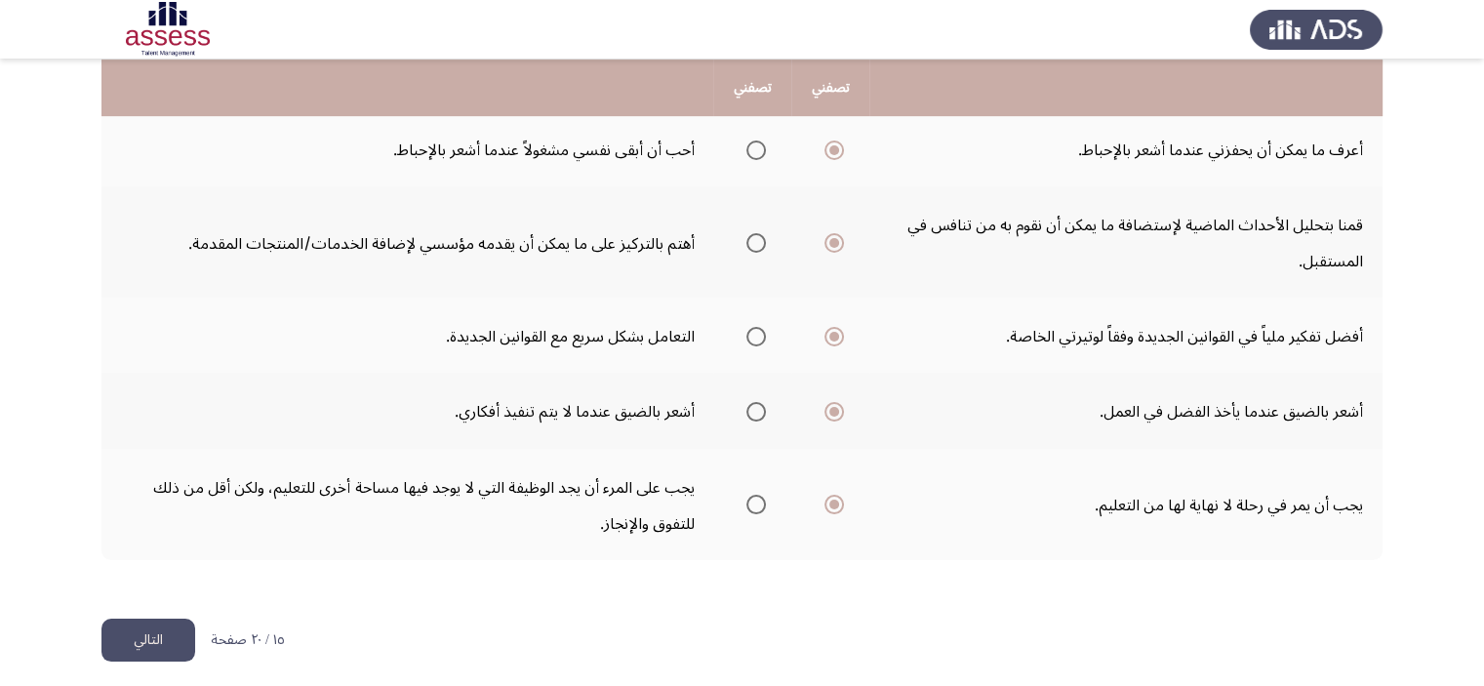
click at [144, 629] on font "التالي" at bounding box center [148, 640] width 29 height 28
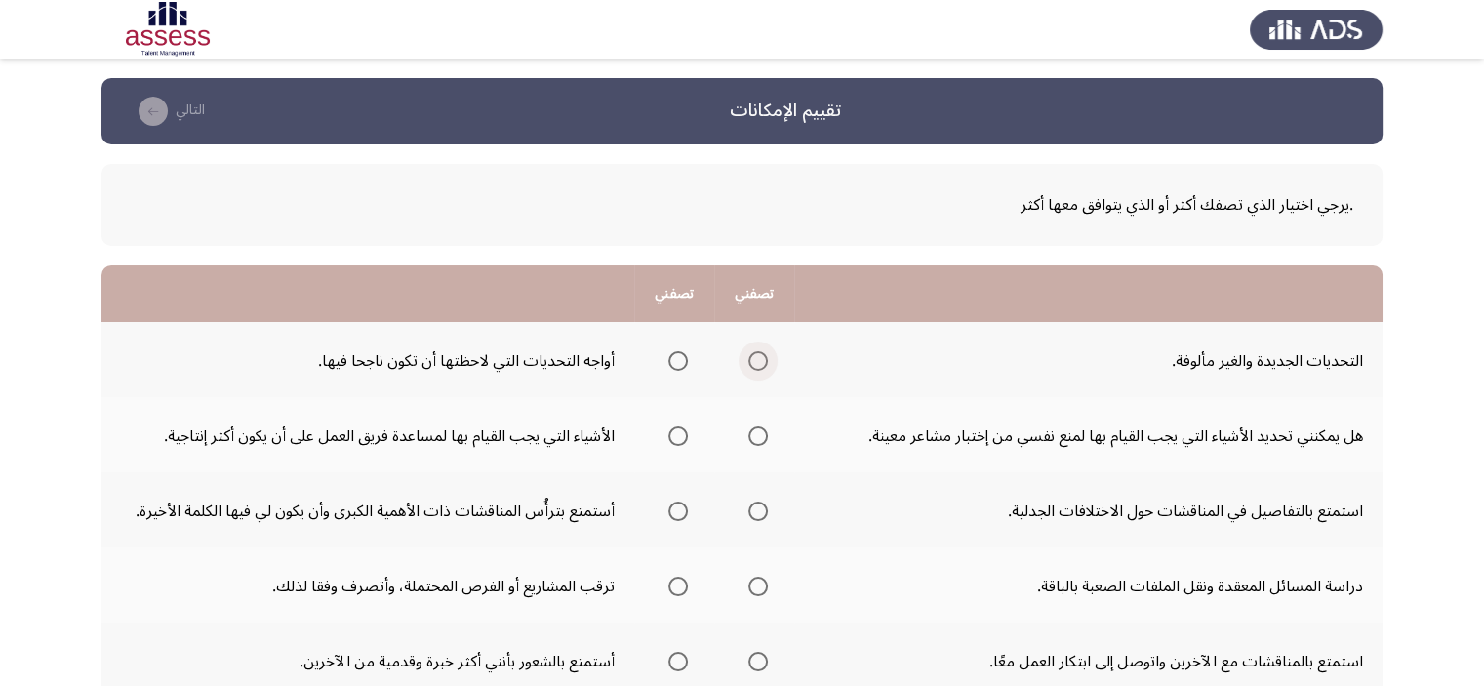
click at [765, 362] on span "حدد خيارا" at bounding box center [758, 361] width 20 height 20
click at [765, 362] on input "حدد خيارا" at bounding box center [758, 361] width 20 height 20
click at [678, 436] on span "حدد خيارا" at bounding box center [678, 436] width 0 height 0
click at [678, 434] on input "حدد خيارا" at bounding box center [678, 436] width 20 height 20
click at [758, 511] on span "حدد خيارا" at bounding box center [758, 511] width 0 height 0
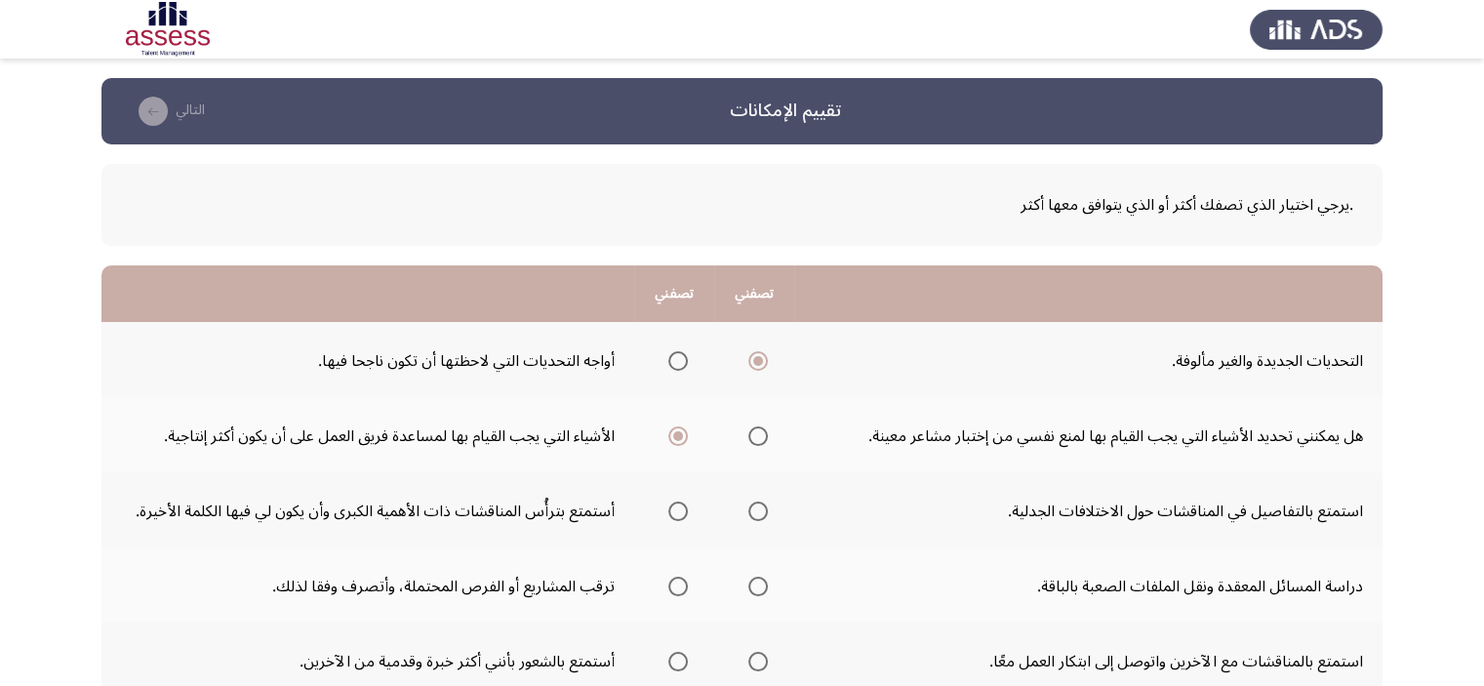
click at [757, 509] on input "حدد خيارا" at bounding box center [758, 512] width 20 height 20
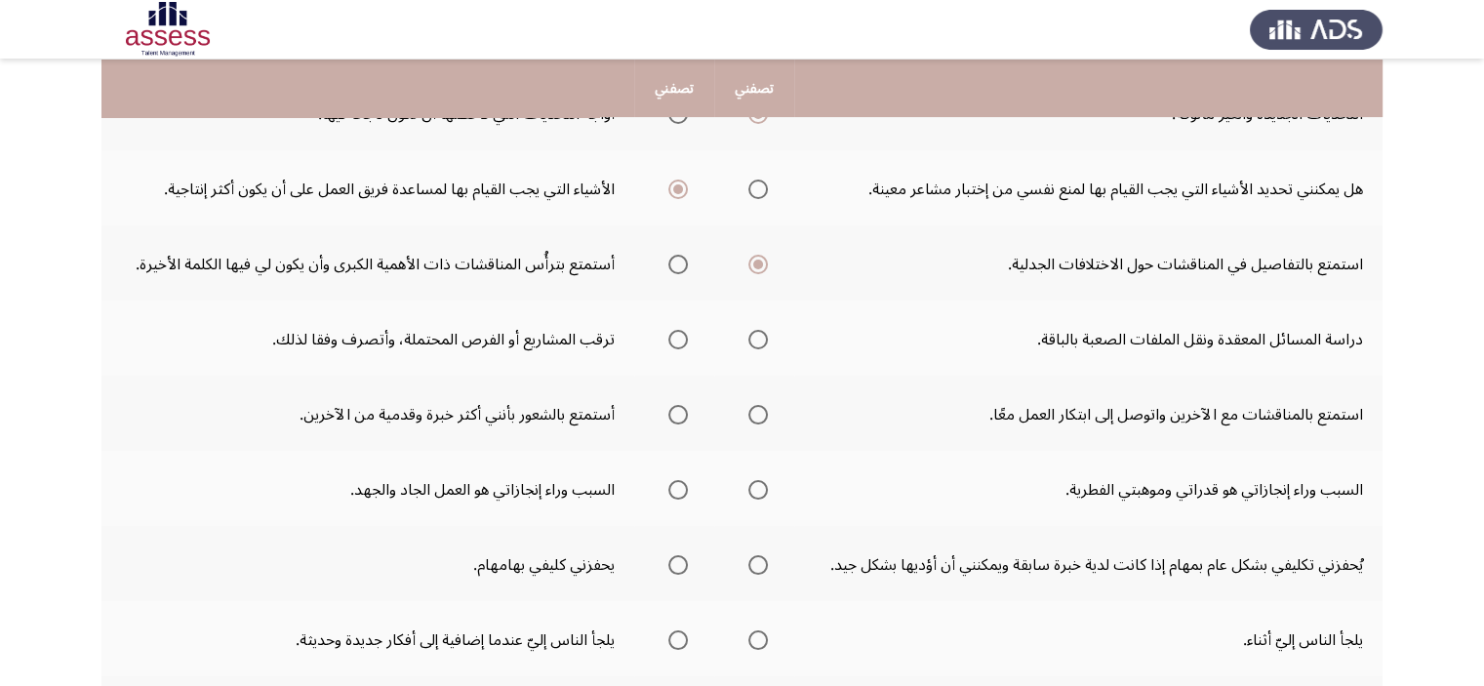
scroll to position [248, 0]
click at [758, 339] on span "حدد خيارا" at bounding box center [758, 339] width 0 height 0
click at [757, 336] on input "حدد خيارا" at bounding box center [758, 339] width 20 height 20
click at [786, 407] on th at bounding box center [754, 412] width 80 height 75
click at [758, 414] on span "حدد خيارا" at bounding box center [758, 414] width 0 height 0
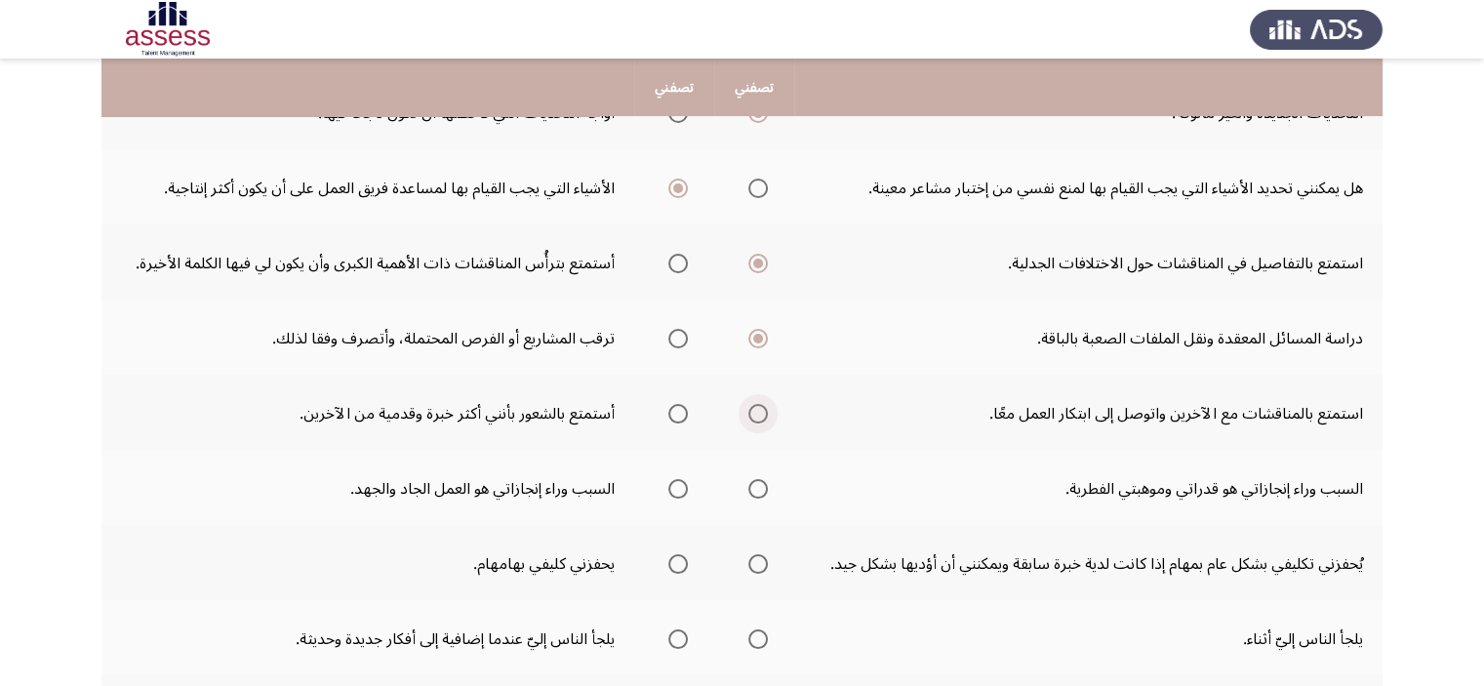
click at [757, 410] on input "حدد خيارا" at bounding box center [758, 414] width 20 height 20
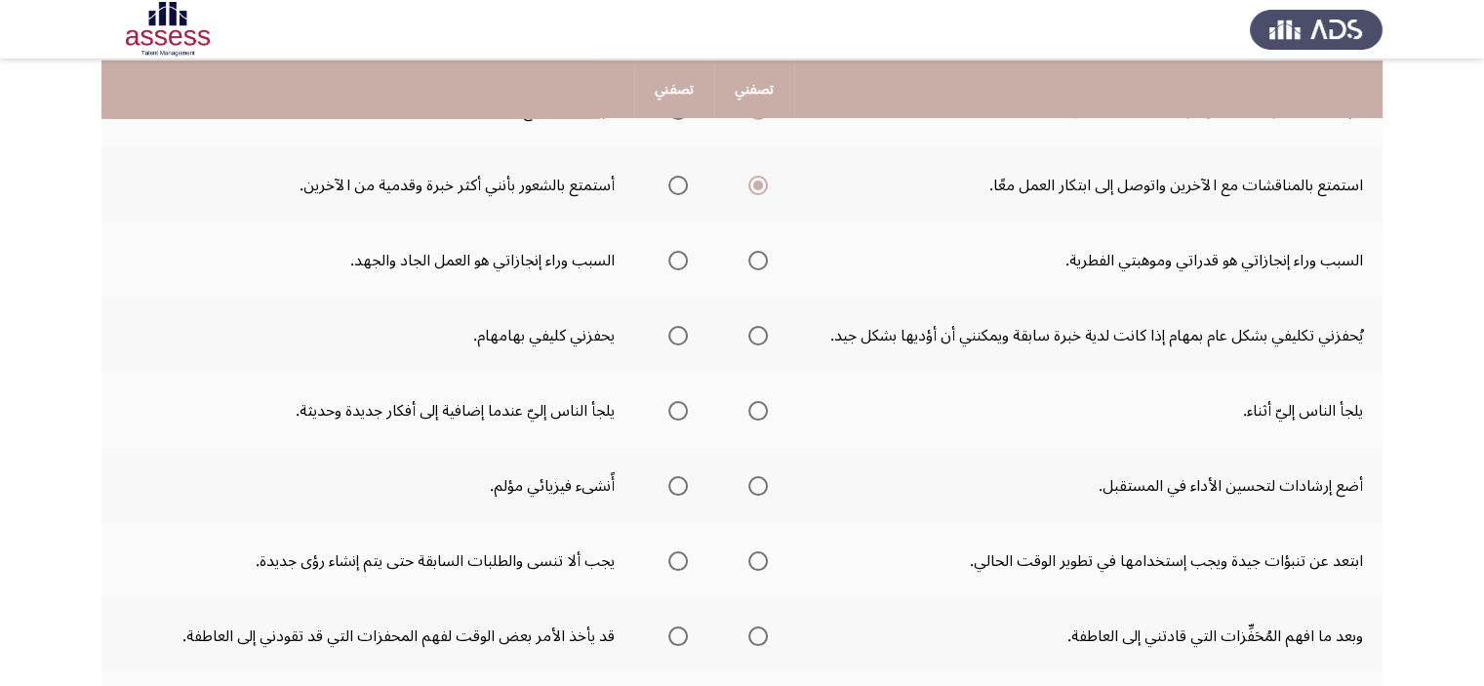
scroll to position [478, 0]
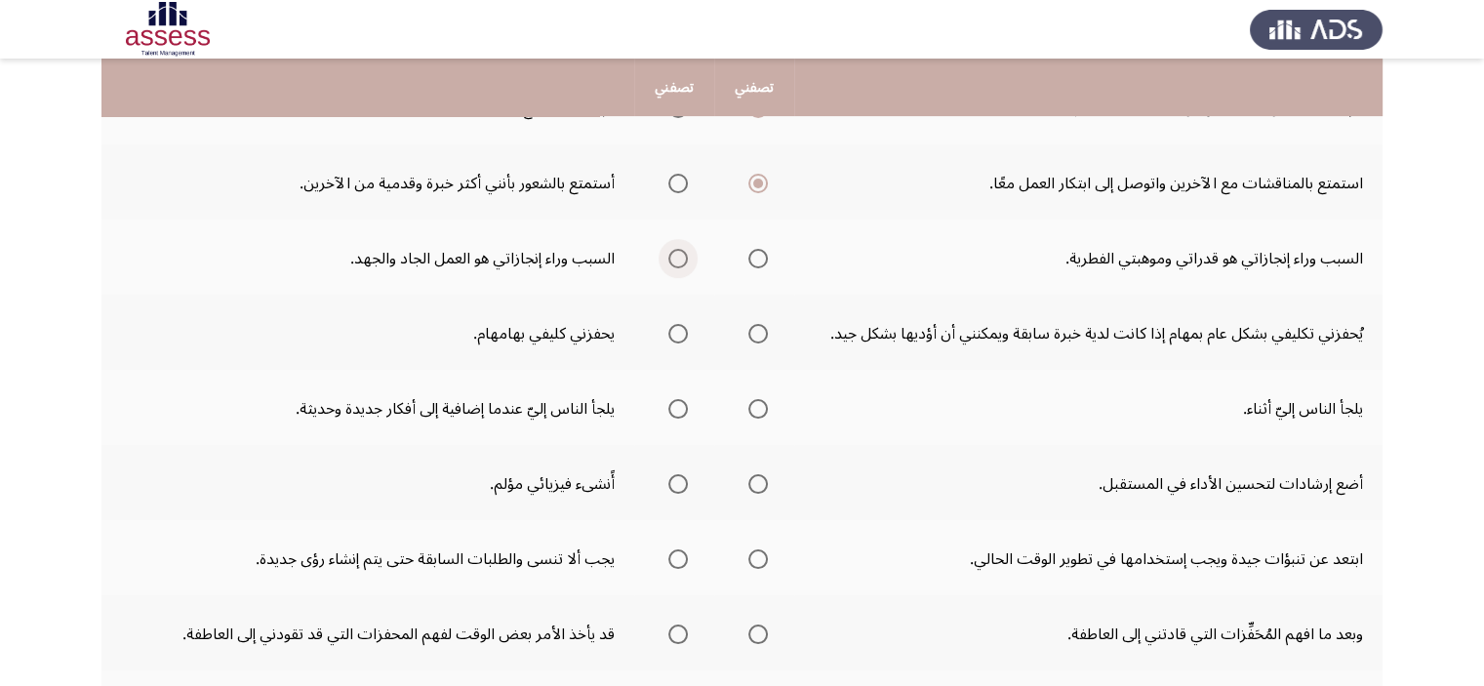
click at [678, 259] on span "حدد خيارا" at bounding box center [678, 259] width 0 height 0
click at [678, 254] on input "حدد خيارا" at bounding box center [678, 259] width 20 height 20
click at [699, 332] on th at bounding box center [674, 332] width 80 height 75
click at [674, 334] on span "حدد خيارا" at bounding box center [678, 334] width 20 height 20
click at [674, 334] on input "حدد خيارا" at bounding box center [678, 334] width 20 height 20
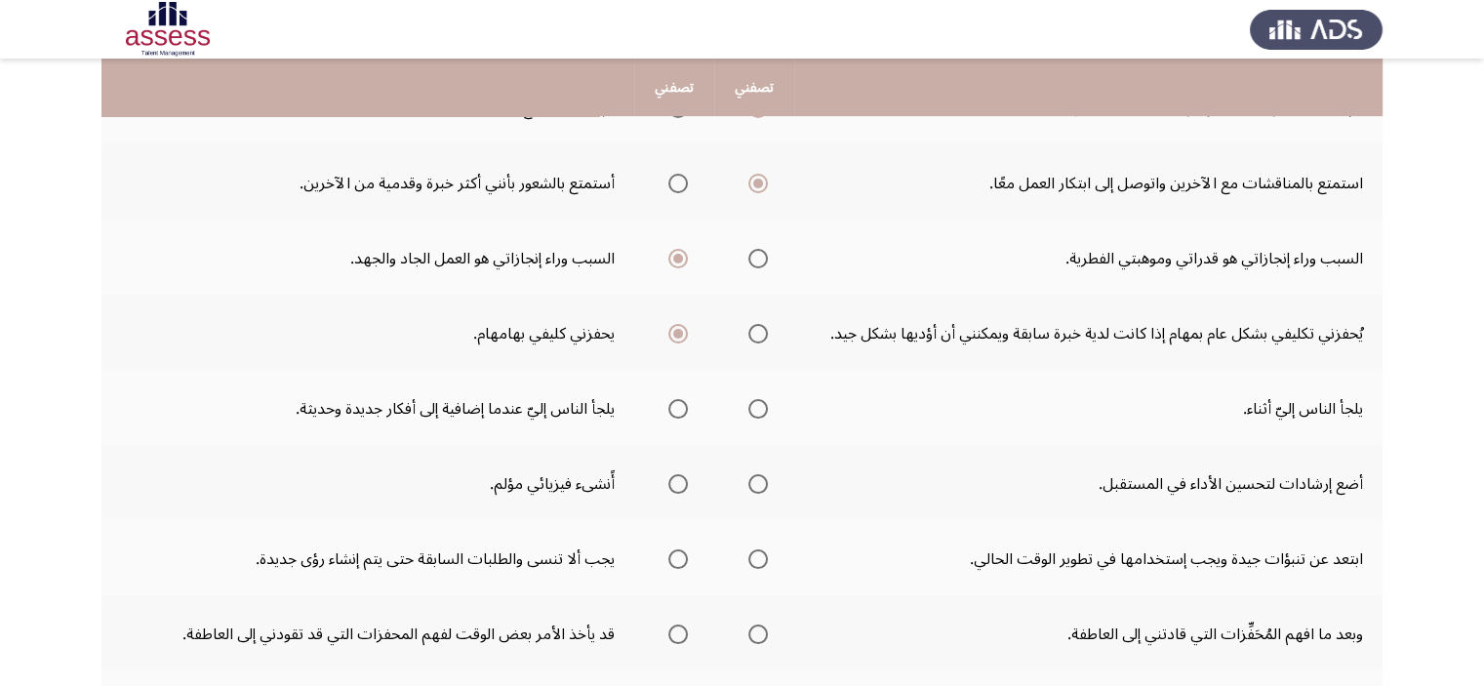
click at [668, 401] on span "حدد خيارا" at bounding box center [678, 409] width 20 height 20
click at [668, 401] on input "حدد خيارا" at bounding box center [678, 409] width 20 height 20
click at [758, 484] on span "حدد خيارا" at bounding box center [758, 484] width 0 height 0
click at [757, 477] on input "حدد خيارا" at bounding box center [758, 484] width 20 height 20
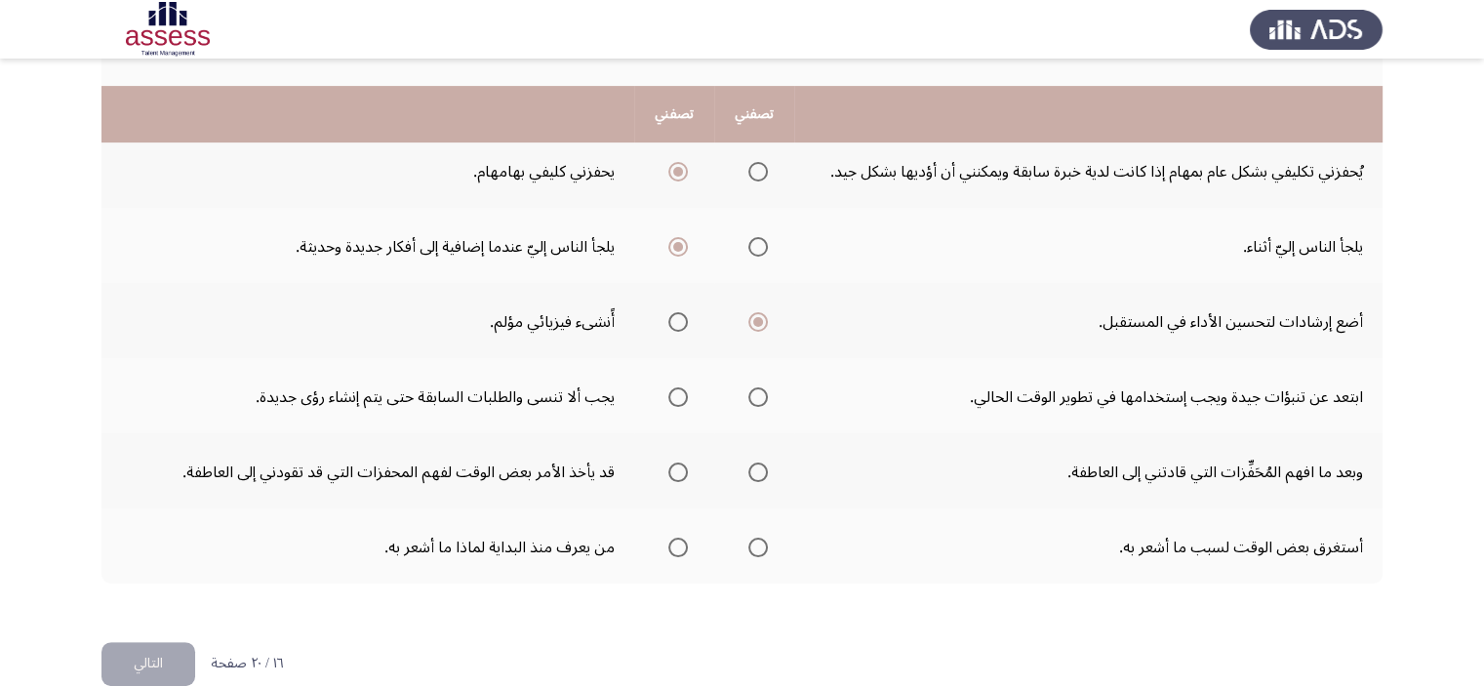
scroll to position [667, 0]
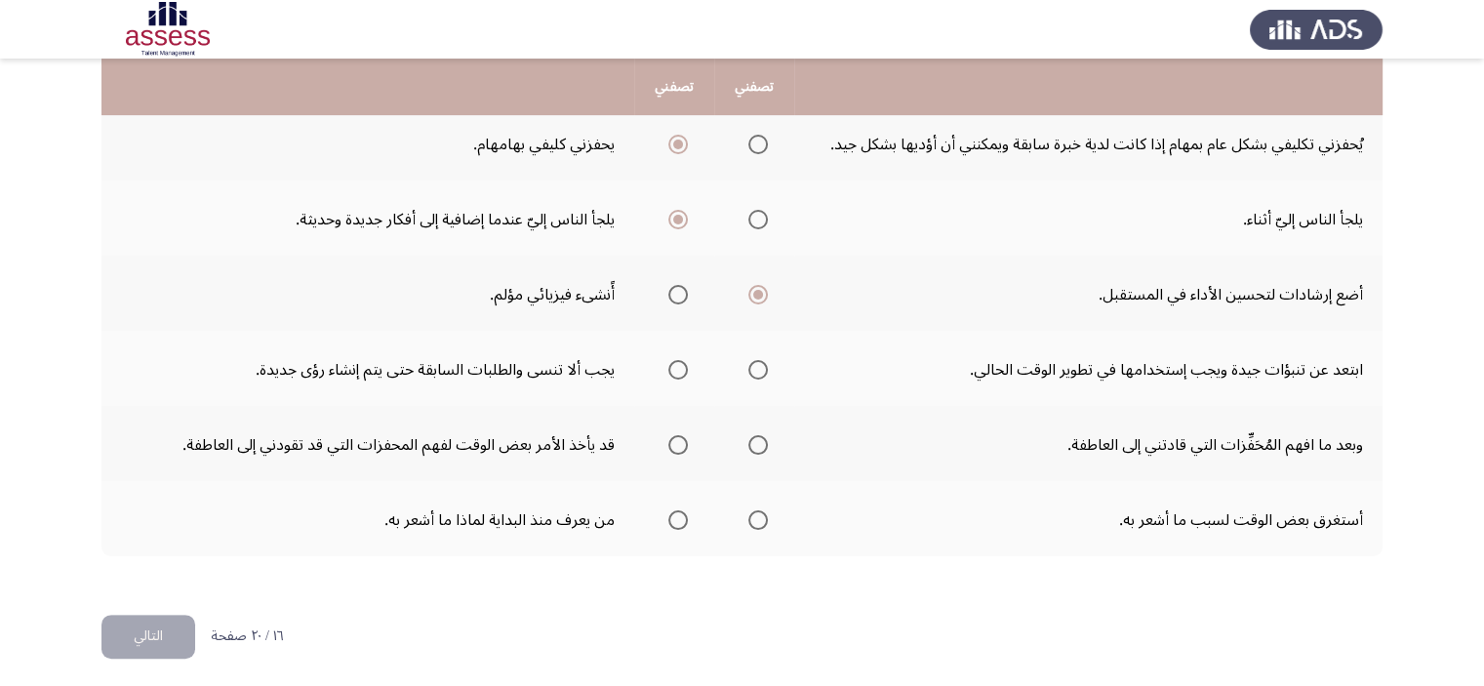
click at [758, 520] on span "حدد خيارا" at bounding box center [758, 520] width 0 height 0
click at [757, 511] on input "حدد خيارا" at bounding box center [758, 520] width 20 height 20
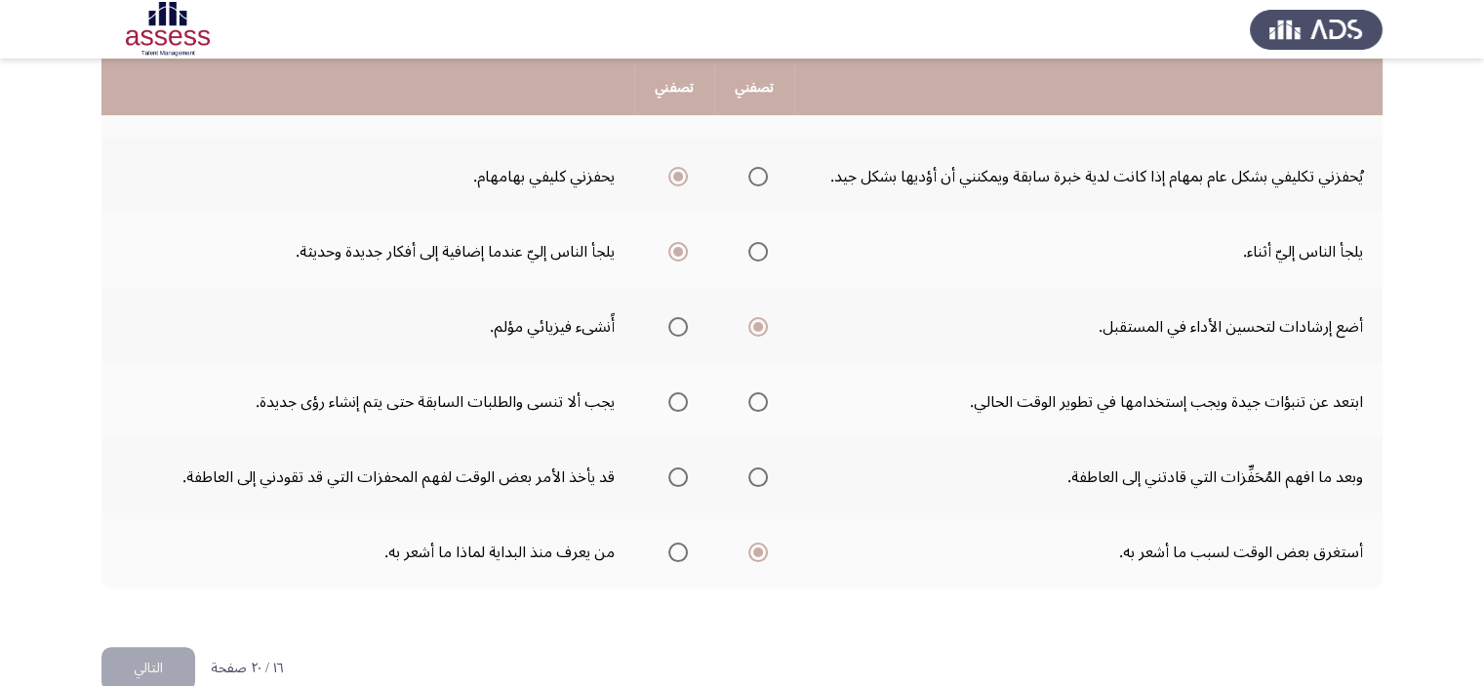
click at [669, 472] on span "حدد خيارا" at bounding box center [678, 477] width 20 height 20
click at [669, 472] on input "حدد خيارا" at bounding box center [678, 477] width 20 height 20
click at [671, 394] on span "حدد خيارا" at bounding box center [678, 402] width 20 height 20
click at [671, 394] on input "حدد خيارا" at bounding box center [678, 402] width 20 height 20
click at [143, 664] on font "التالي" at bounding box center [148, 668] width 29 height 28
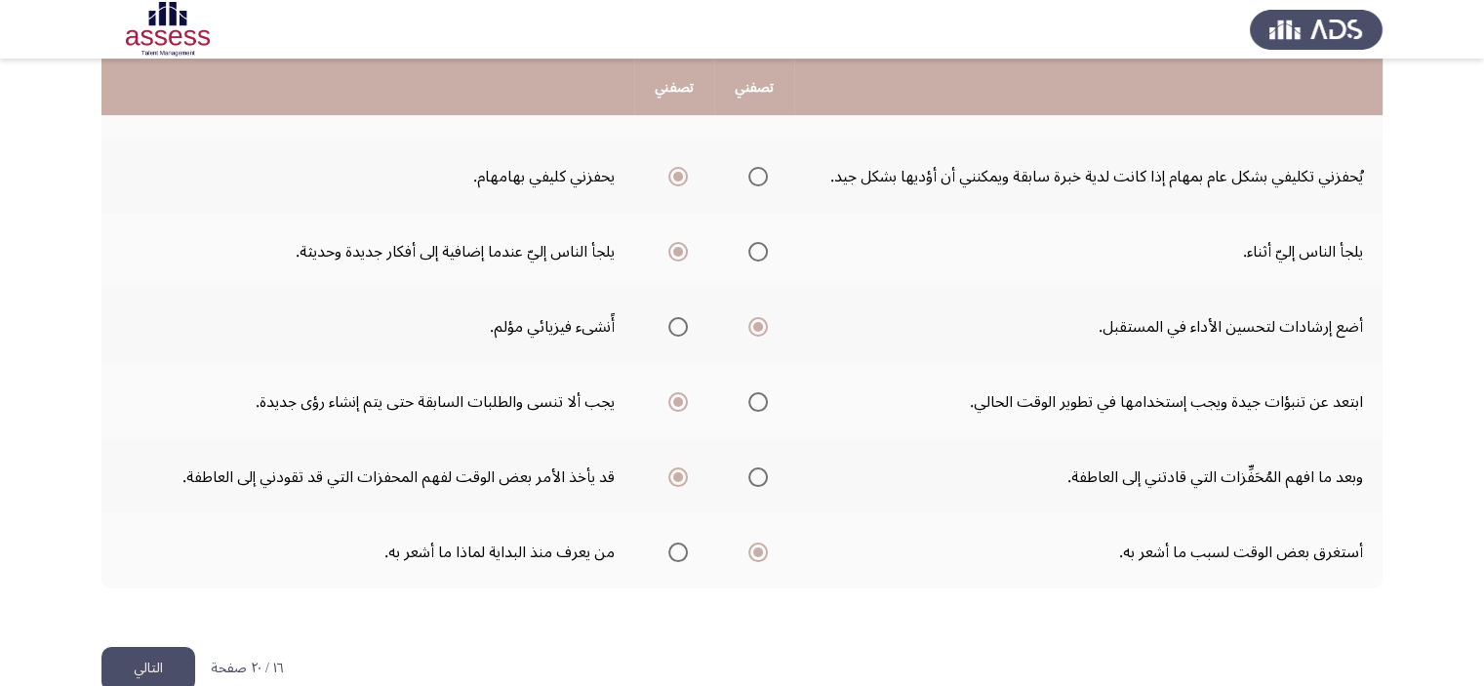
scroll to position [0, 0]
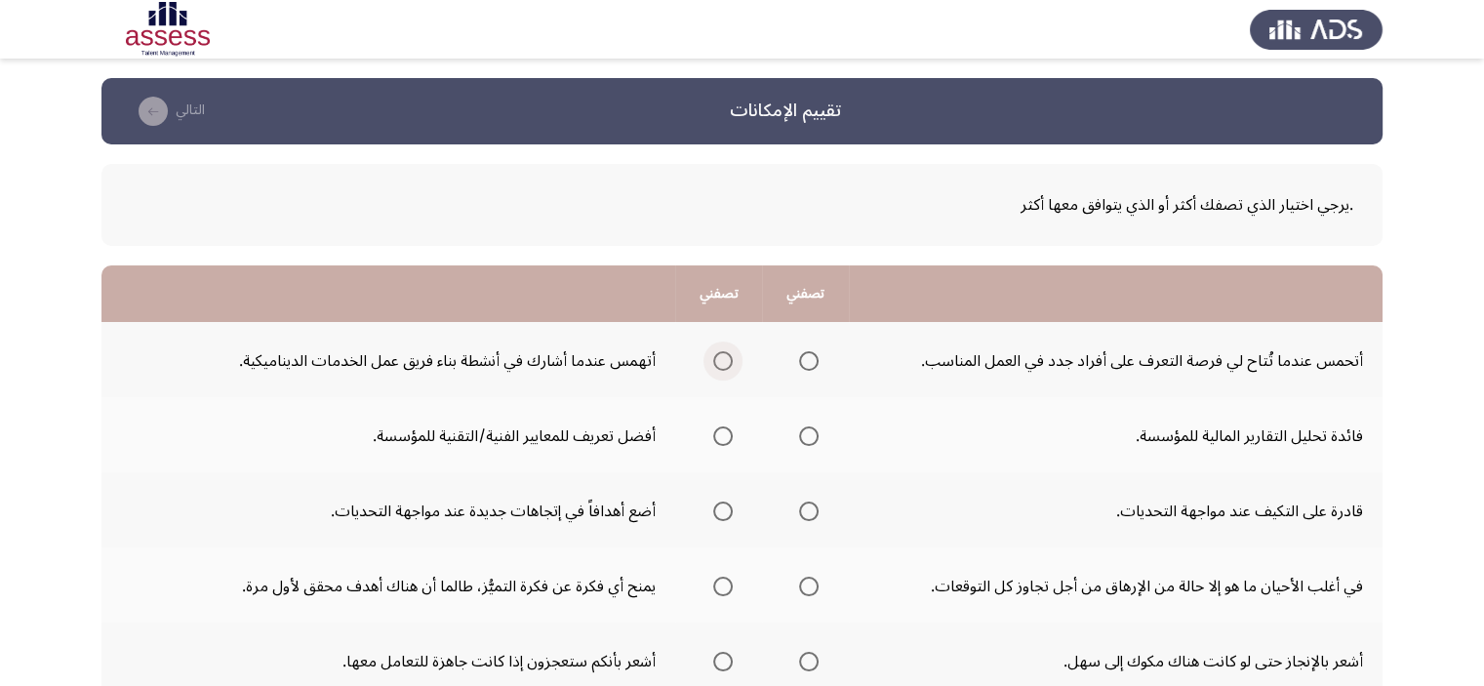
click at [723, 361] on span "حدد خيارا" at bounding box center [723, 361] width 0 height 0
click at [730, 360] on input "حدد خيارا" at bounding box center [723, 361] width 20 height 20
click at [723, 436] on span "حدد خيارا" at bounding box center [723, 436] width 0 height 0
click at [730, 434] on input "حدد خيارا" at bounding box center [723, 436] width 20 height 20
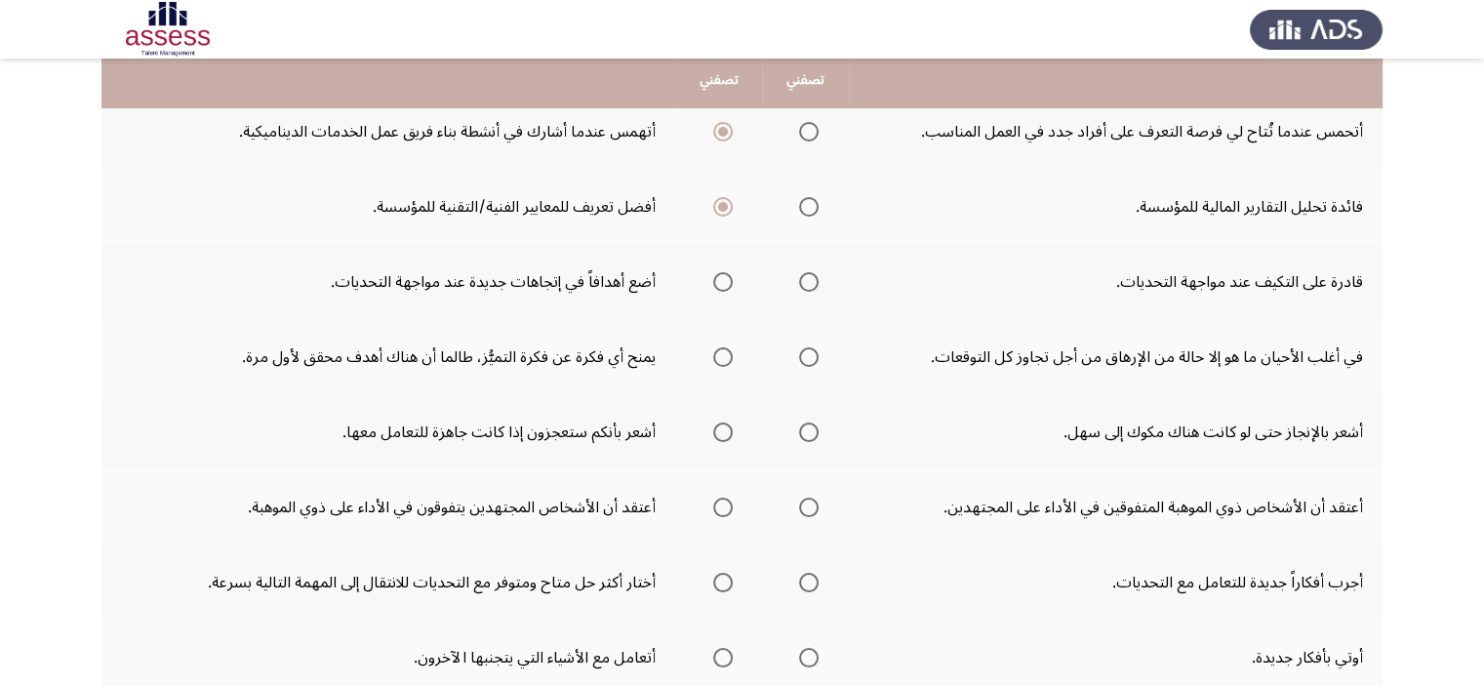
scroll to position [261, 0]
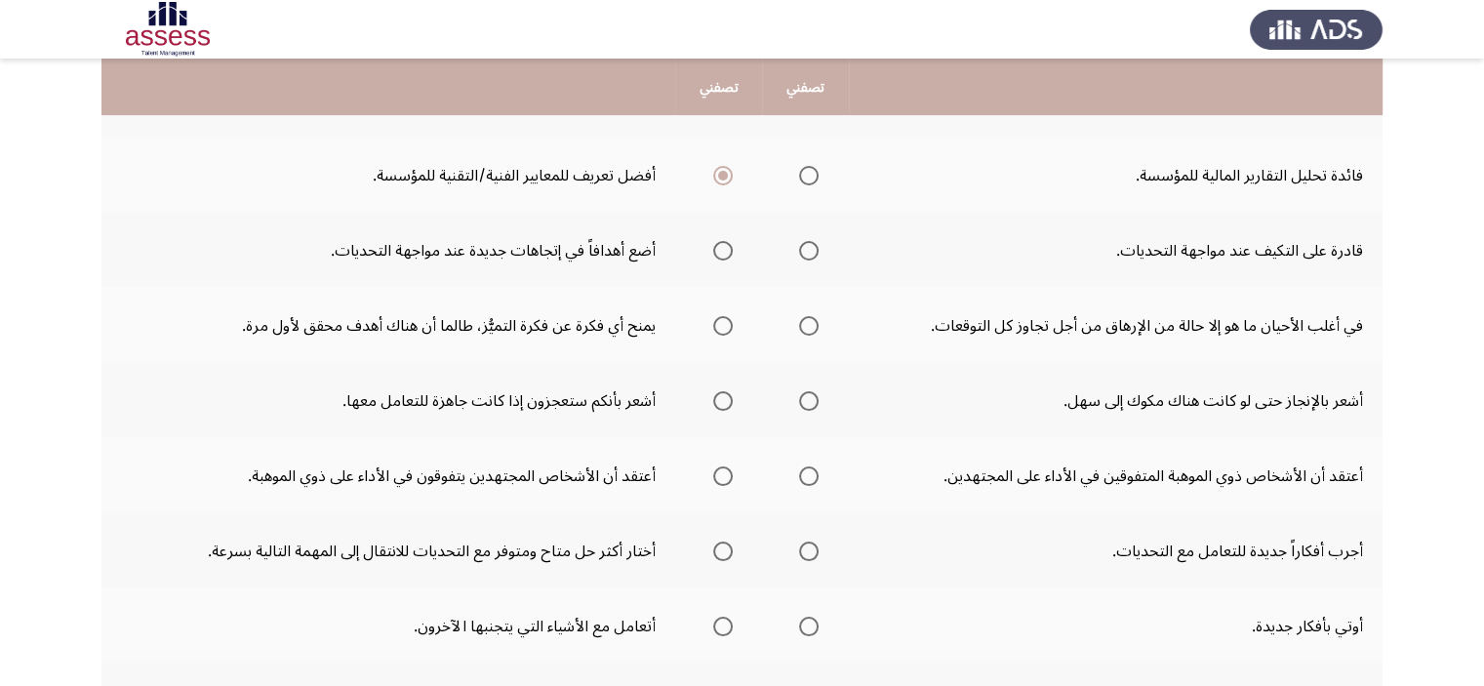
click at [809, 251] on span "حدد خيارا" at bounding box center [809, 251] width 0 height 0
click at [816, 249] on input "حدد خيارا" at bounding box center [809, 251] width 20 height 20
click at [714, 320] on label "حدد خيارا" at bounding box center [719, 326] width 27 height 20
click at [714, 320] on input "حدد خيارا" at bounding box center [723, 326] width 20 height 20
click at [809, 401] on span "حدد خيارا" at bounding box center [809, 401] width 0 height 0
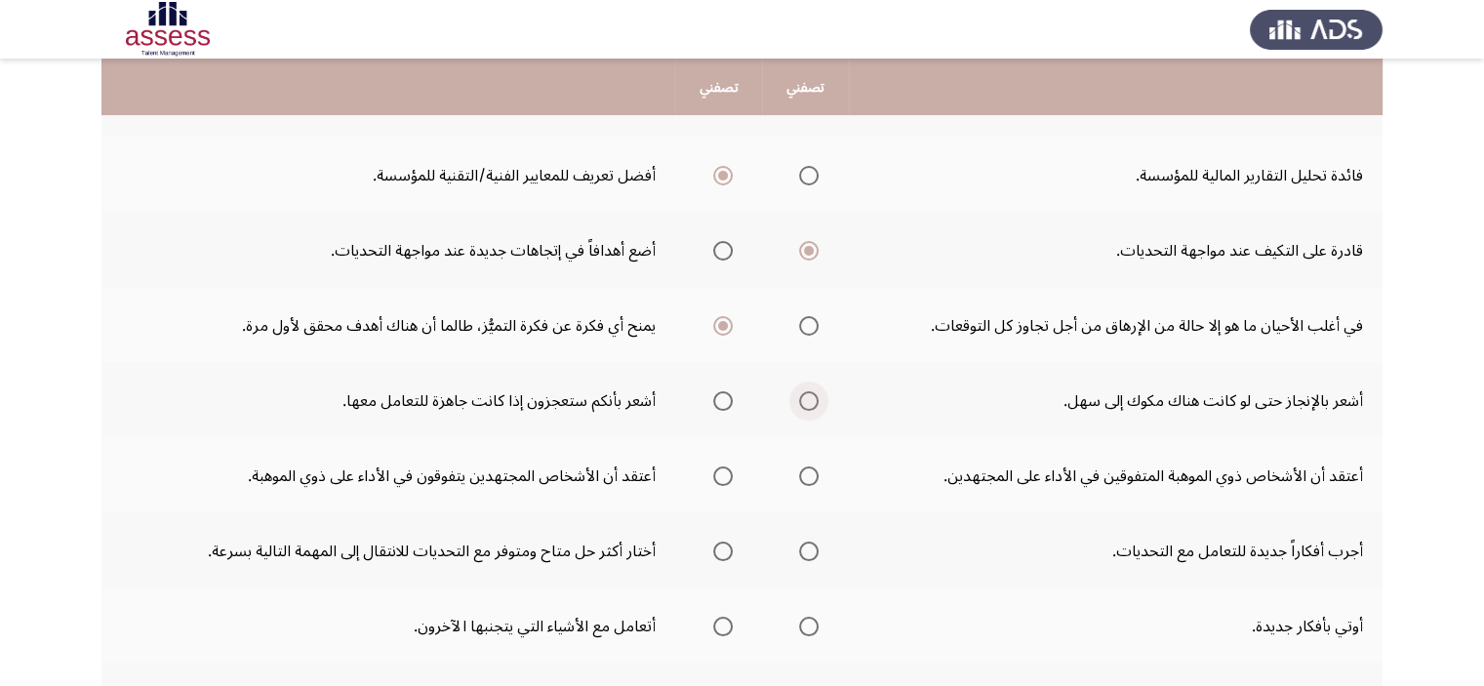
click at [816, 397] on input "حدد خيارا" at bounding box center [809, 401] width 20 height 20
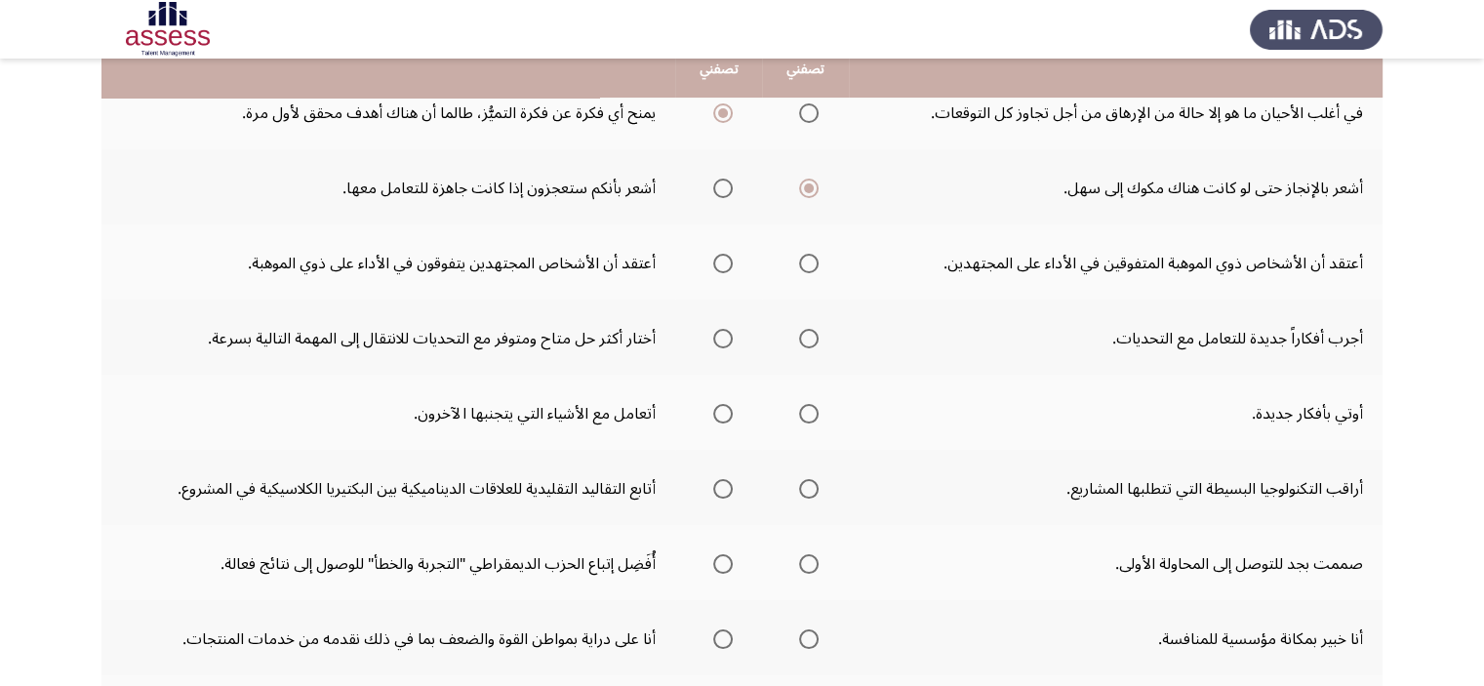
scroll to position [477, 0]
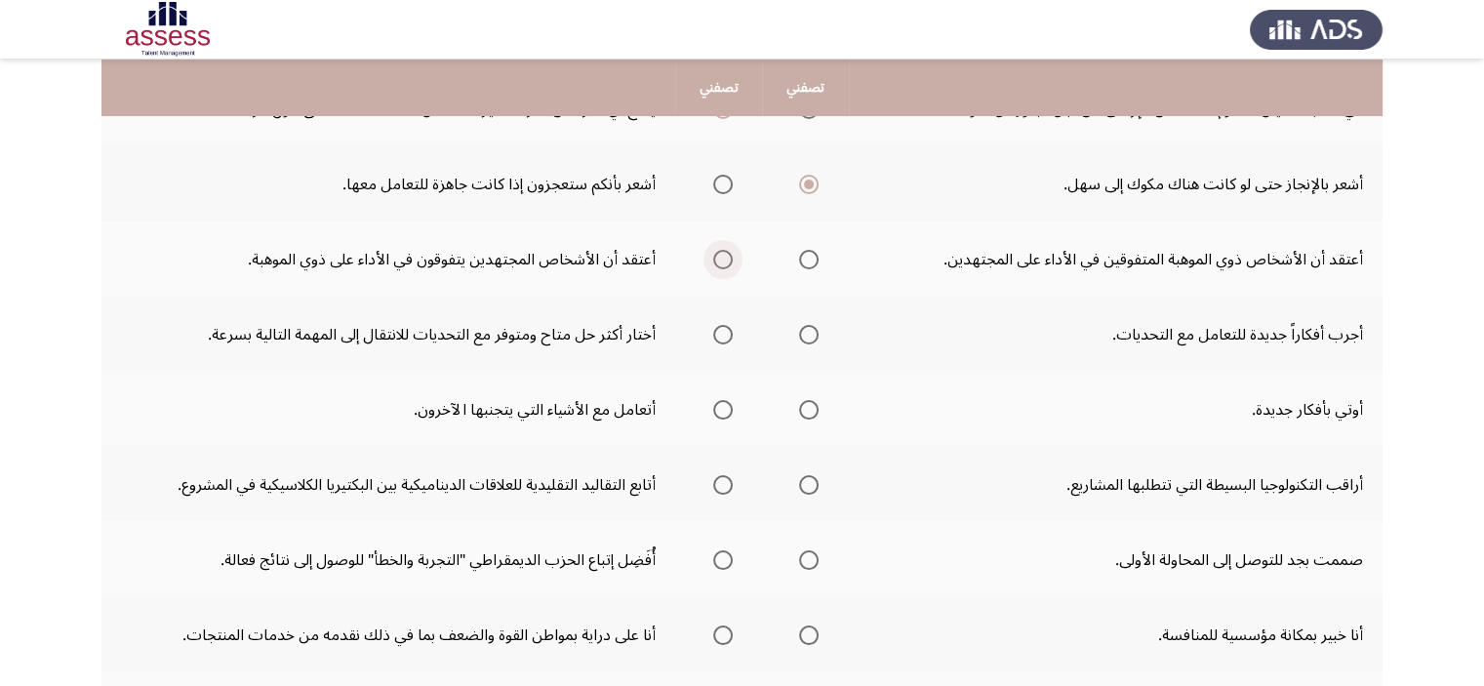
click at [723, 260] on span "حدد خيارا" at bounding box center [723, 260] width 0 height 0
click at [730, 255] on input "حدد خيارا" at bounding box center [723, 260] width 20 height 20
click at [721, 328] on span "حدد خيارا" at bounding box center [723, 335] width 20 height 20
click at [721, 328] on input "حدد خيارا" at bounding box center [723, 335] width 20 height 20
click at [714, 400] on label "حدد خيارا" at bounding box center [719, 410] width 27 height 20
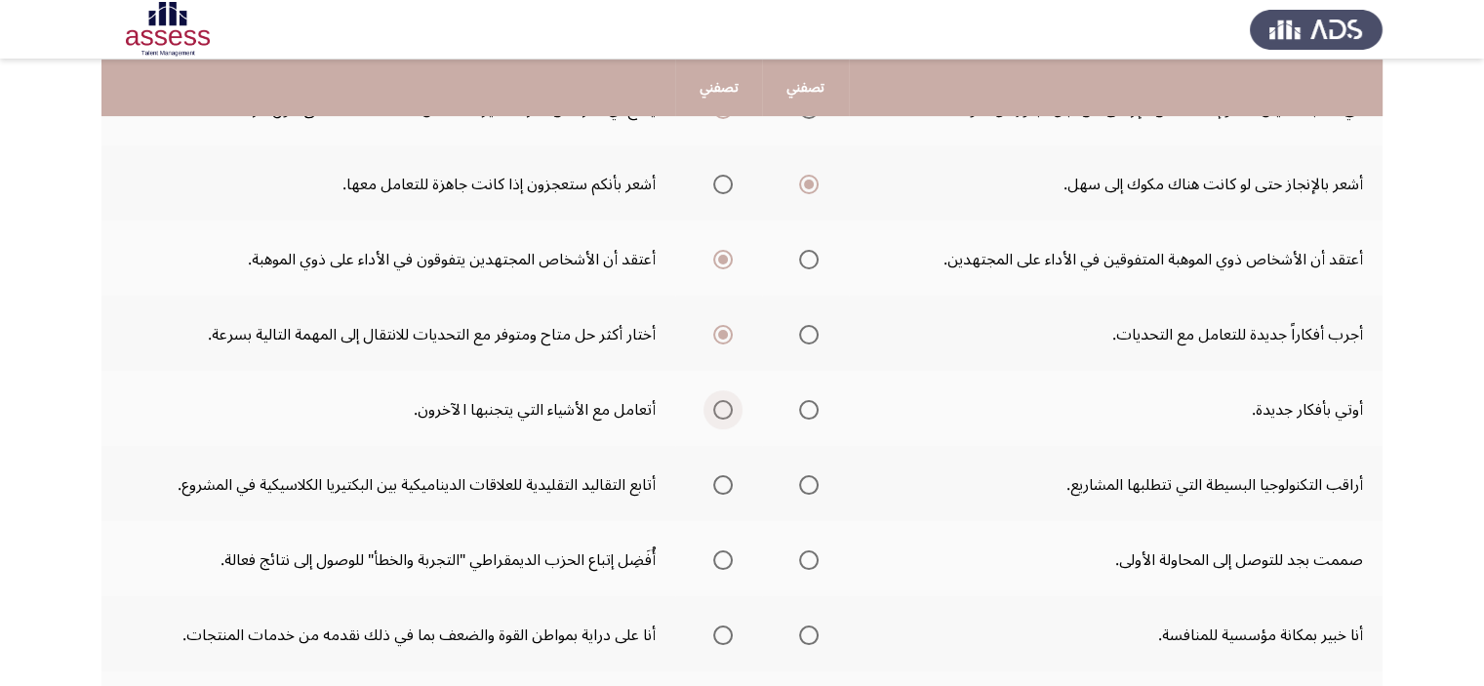
click at [714, 400] on input "حدد خيارا" at bounding box center [723, 410] width 20 height 20
click at [800, 476] on label "حدد خيارا" at bounding box center [804, 485] width 27 height 20
click at [800, 476] on input "حدد خيارا" at bounding box center [809, 485] width 20 height 20
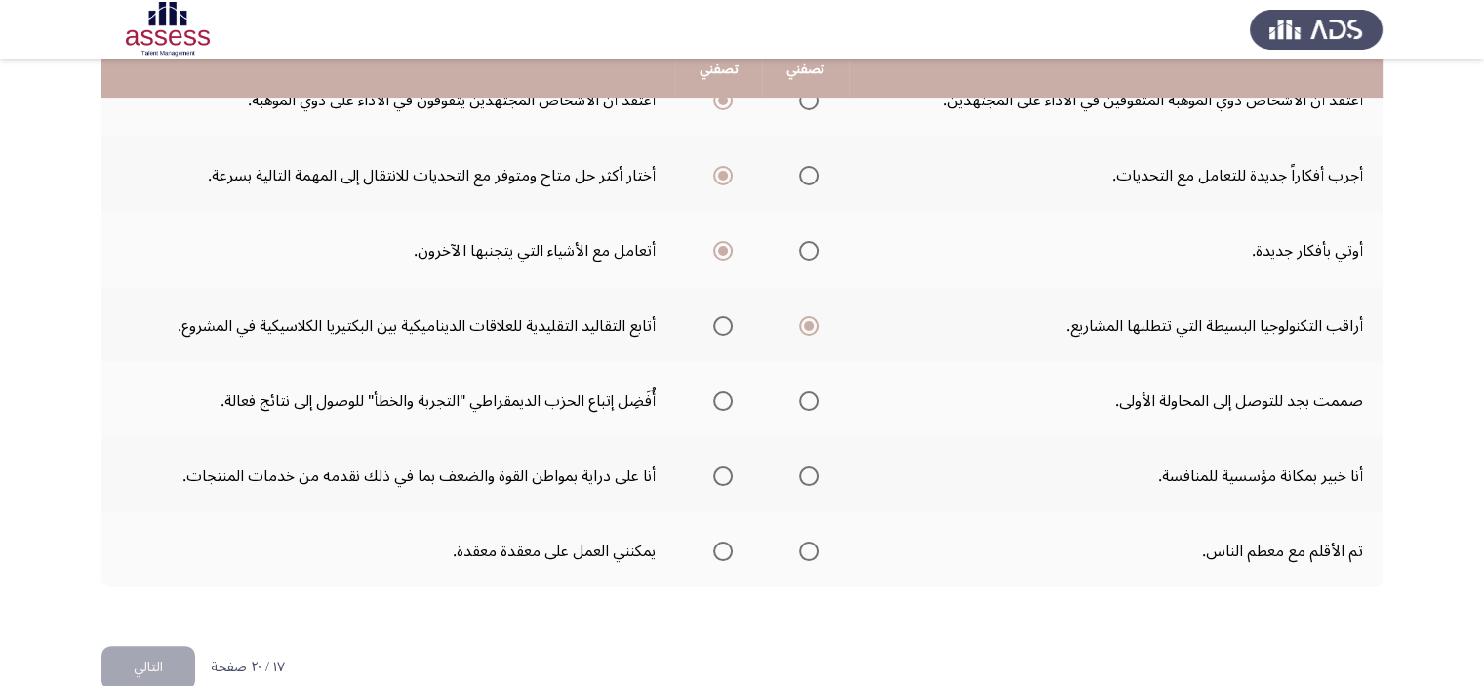
scroll to position [647, 0]
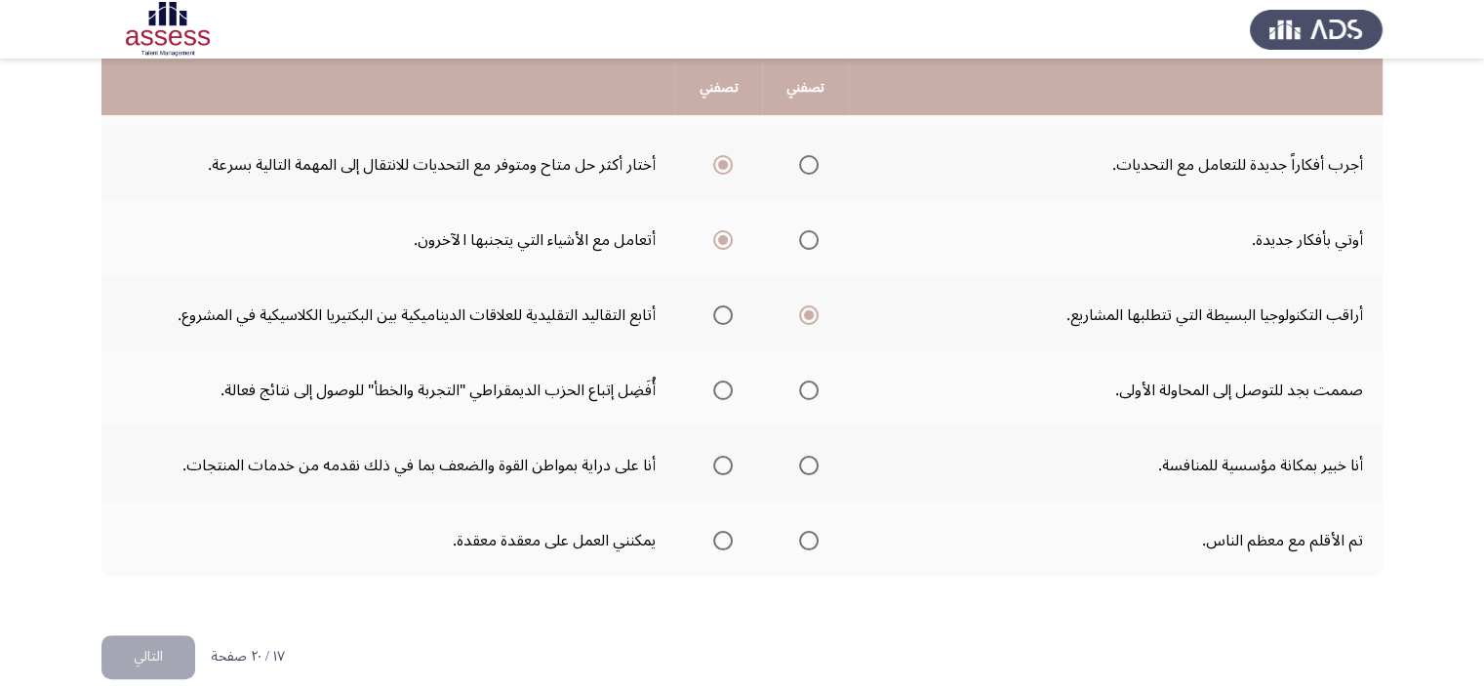
click at [722, 385] on span "حدد خيارا" at bounding box center [723, 391] width 20 height 20
click at [722, 385] on input "حدد خيارا" at bounding box center [723, 391] width 20 height 20
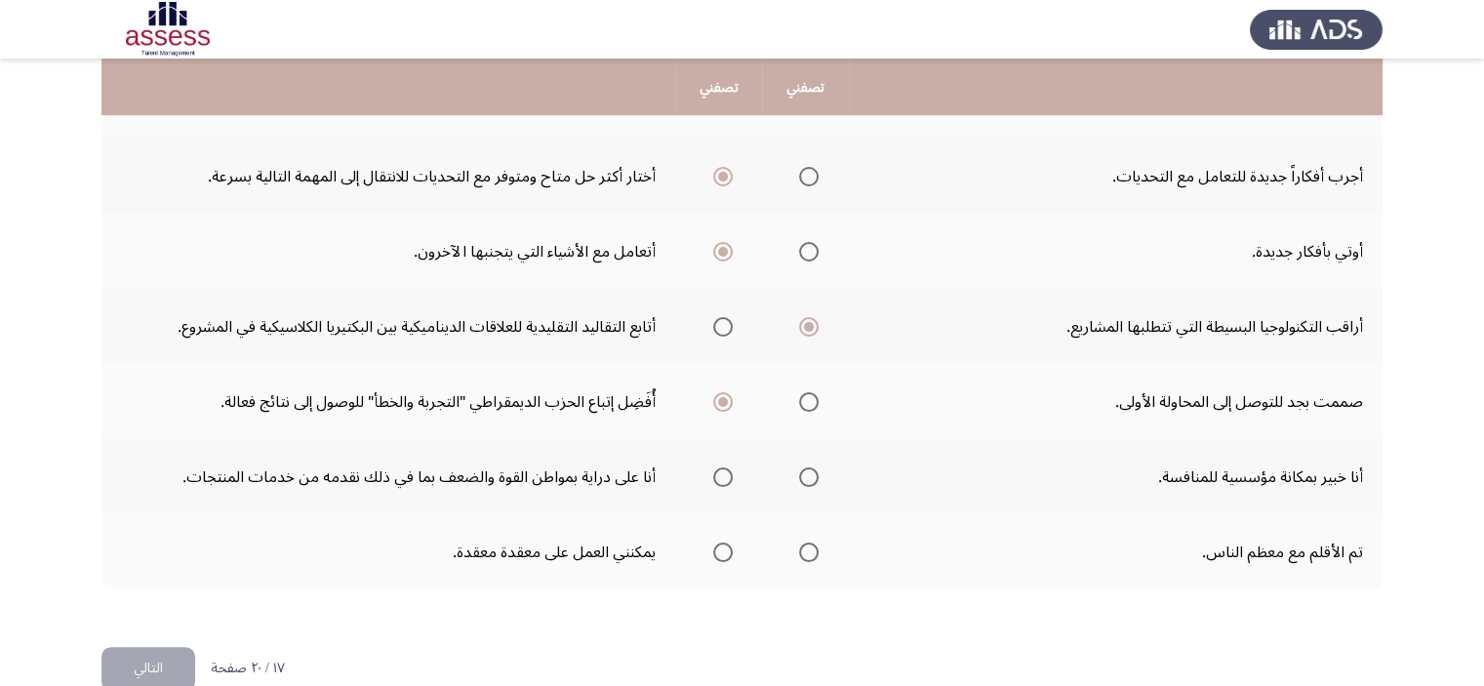
click at [723, 477] on span "حدد خيارا" at bounding box center [723, 477] width 0 height 0
click at [730, 469] on input "حدد خيارا" at bounding box center [723, 477] width 20 height 20
click at [723, 552] on span "حدد خيارا" at bounding box center [723, 552] width 0 height 0
click at [730, 544] on input "حدد خيارا" at bounding box center [723, 553] width 20 height 20
click at [148, 664] on font "التالي" at bounding box center [148, 668] width 29 height 28
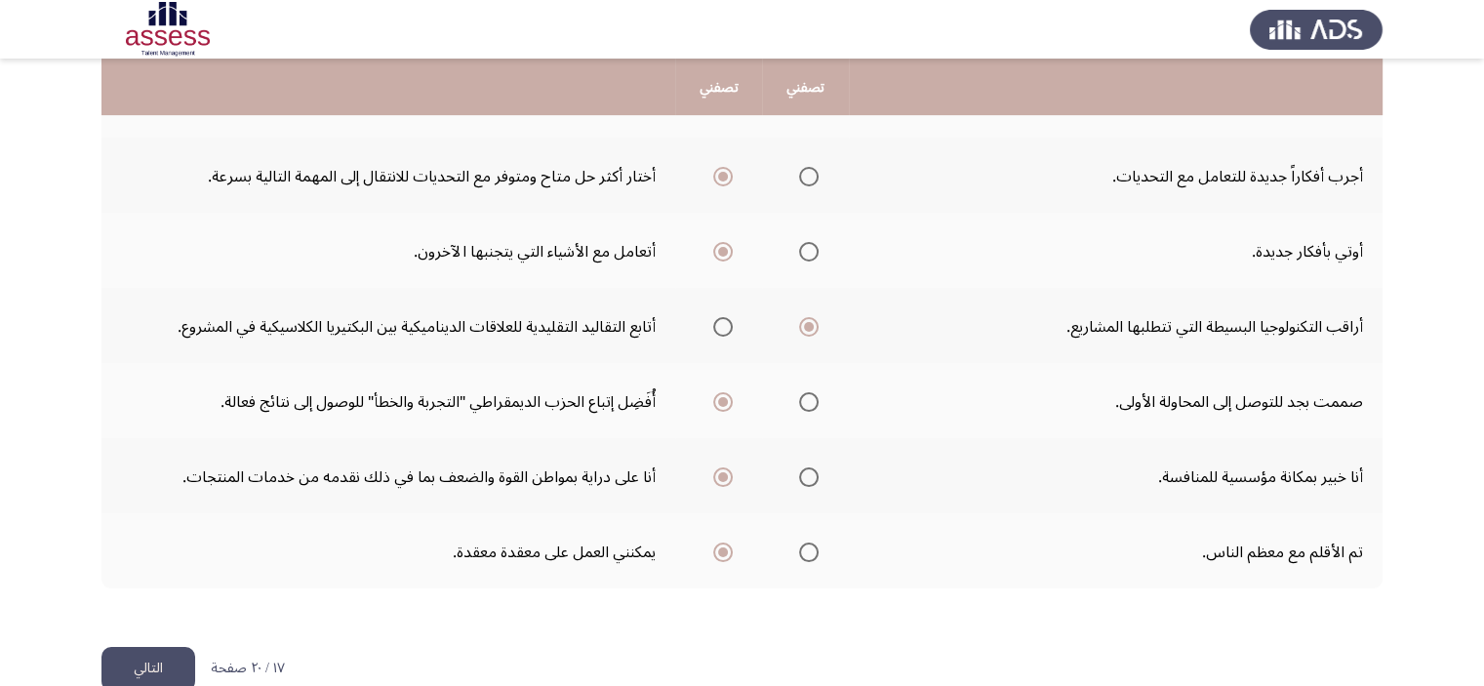
scroll to position [0, 0]
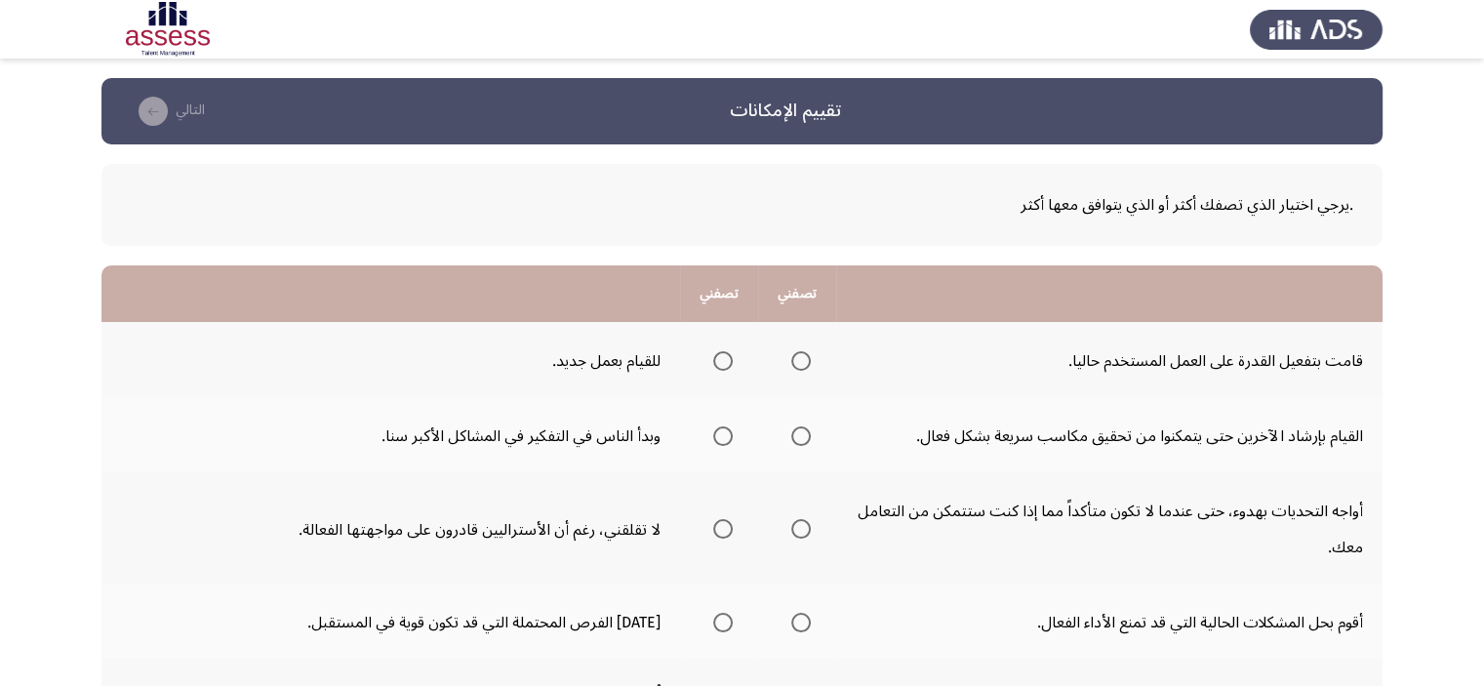
click at [723, 361] on span "حدد خيارا" at bounding box center [723, 361] width 0 height 0
click at [723, 360] on input "حدد خيارا" at bounding box center [723, 361] width 20 height 20
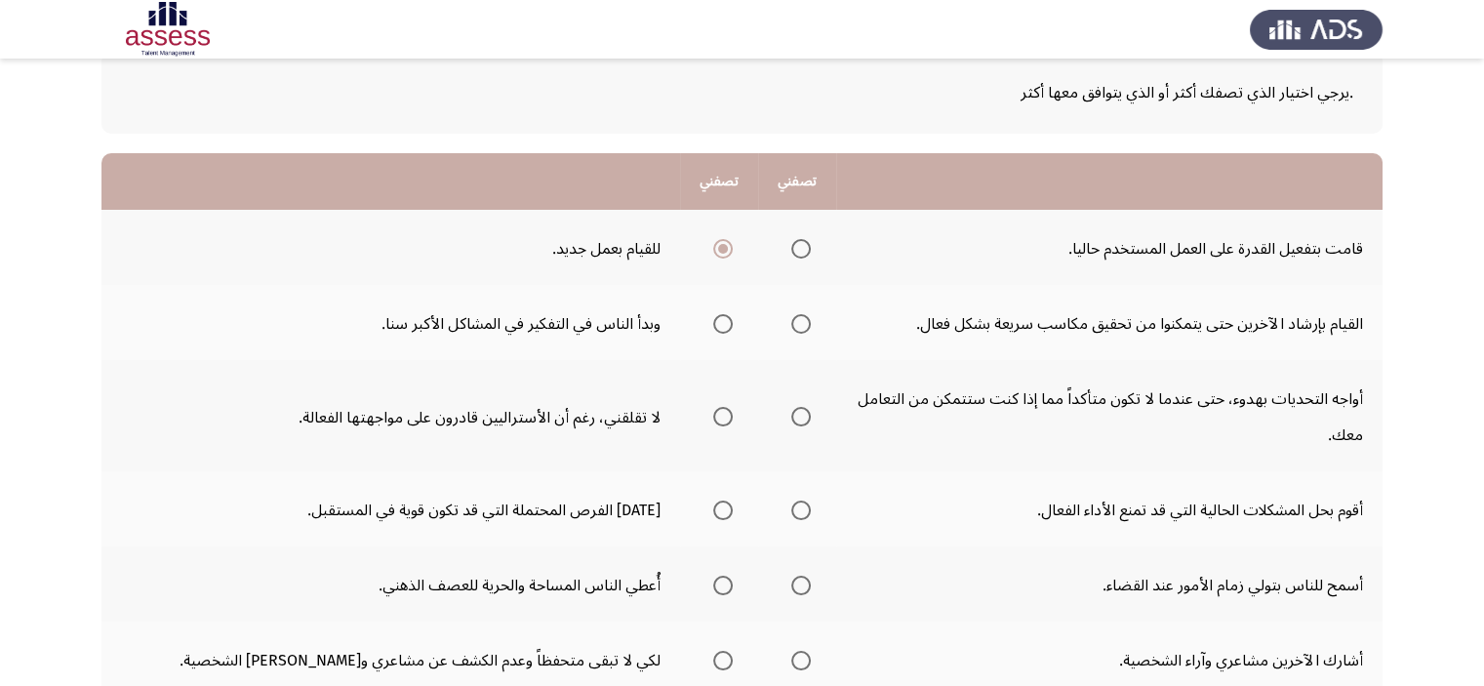
scroll to position [137, 0]
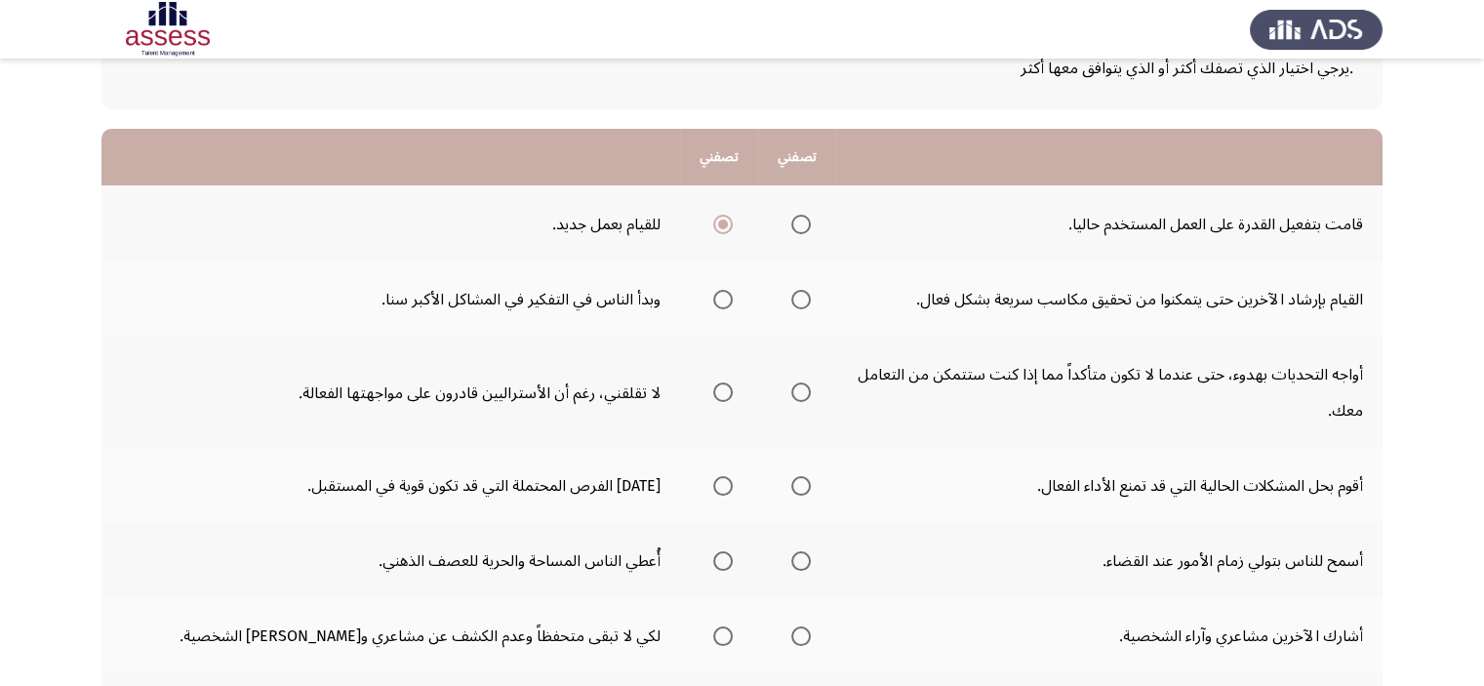
click at [723, 300] on span "حدد خيارا" at bounding box center [723, 300] width 0 height 0
click at [723, 298] on input "حدد خيارا" at bounding box center [723, 300] width 20 height 20
click at [792, 397] on span "حدد خيارا" at bounding box center [801, 393] width 20 height 20
click at [792, 397] on input "حدد خيارا" at bounding box center [801, 393] width 20 height 20
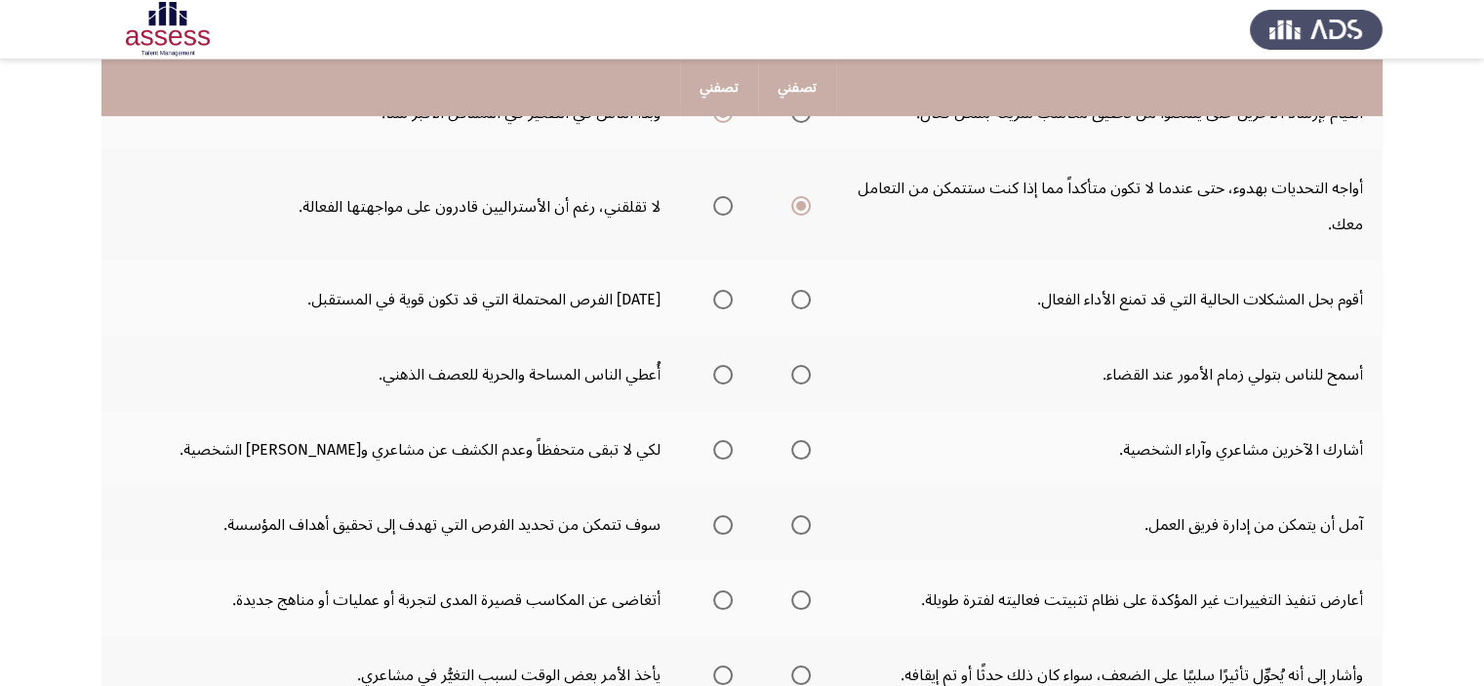
scroll to position [324, 0]
click at [795, 297] on span "حدد خيارا" at bounding box center [801, 299] width 20 height 20
click at [795, 297] on input "حدد خيارا" at bounding box center [801, 299] width 20 height 20
click at [723, 374] on span "حدد خيارا" at bounding box center [723, 374] width 0 height 0
click at [723, 370] on input "حدد خيارا" at bounding box center [723, 374] width 20 height 20
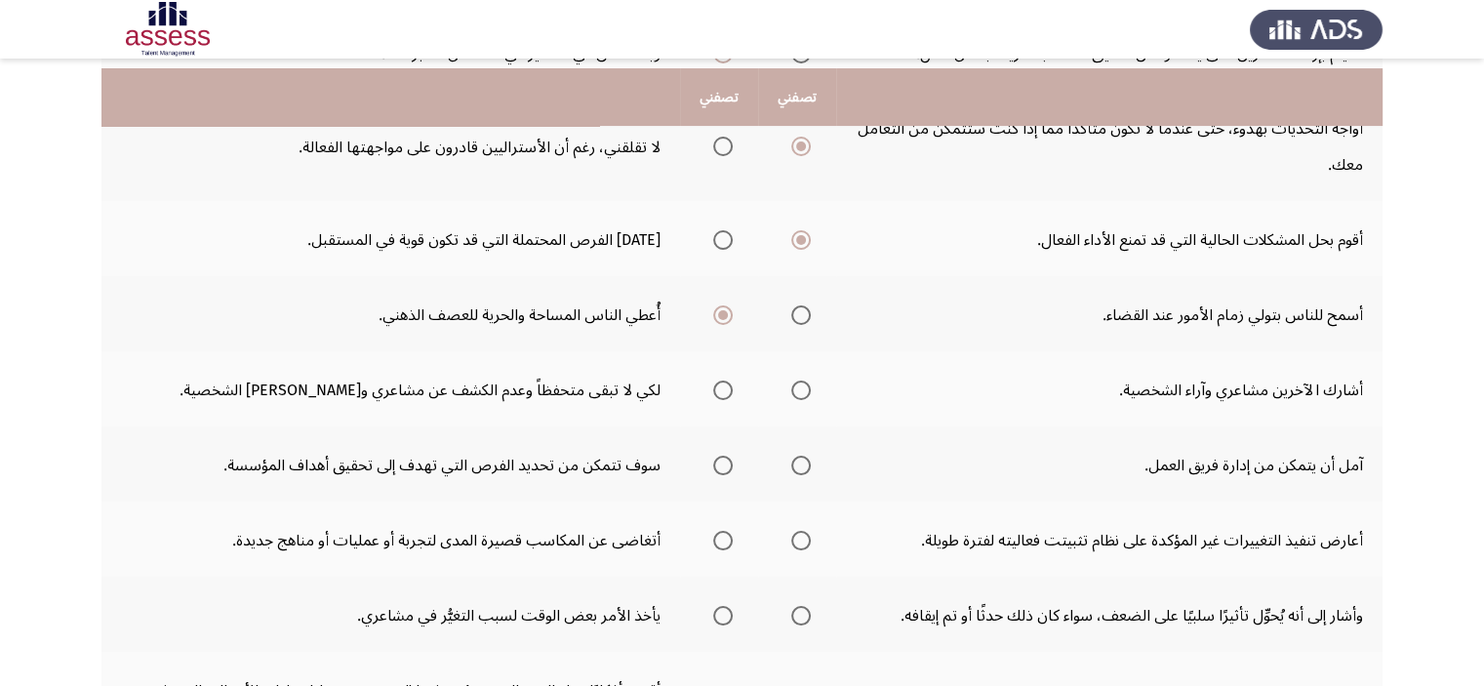
scroll to position [392, 0]
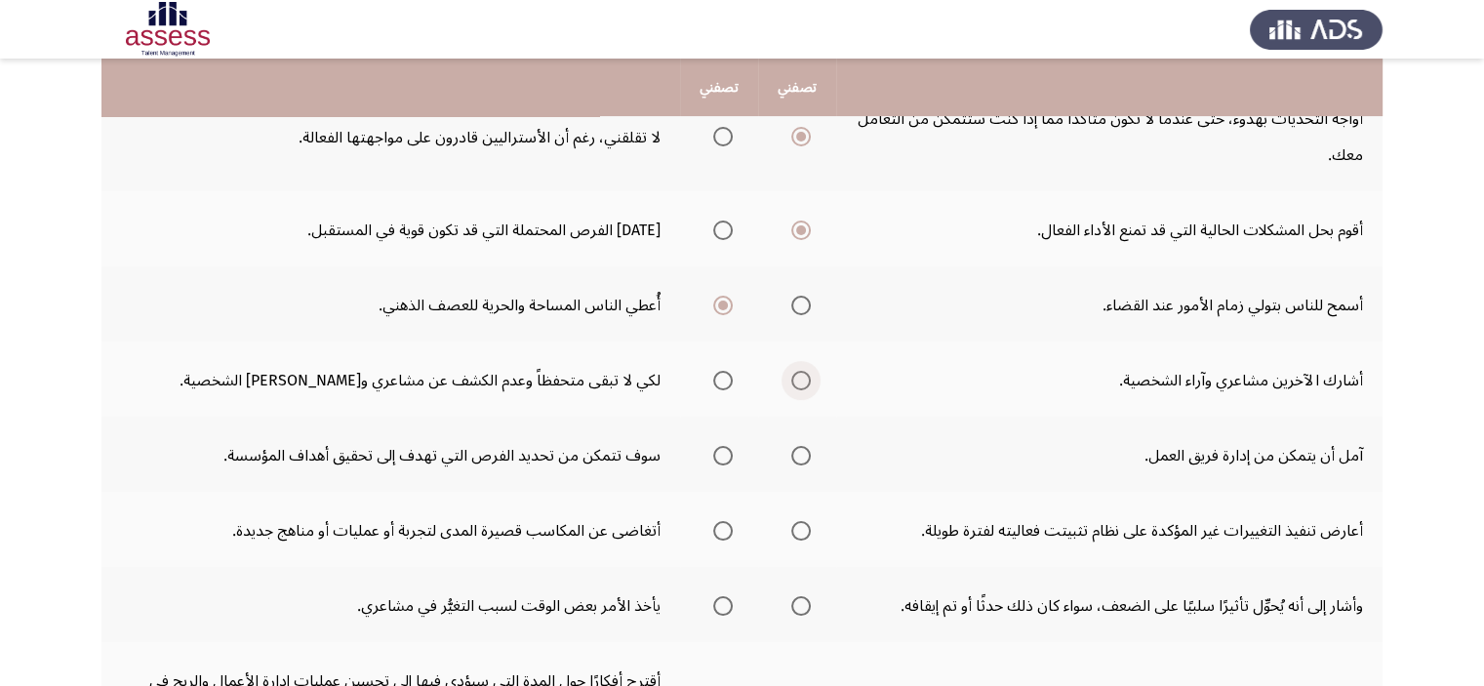
click at [795, 380] on span "حدد خيارا" at bounding box center [801, 381] width 20 height 20
click at [795, 380] on input "حدد خيارا" at bounding box center [801, 381] width 20 height 20
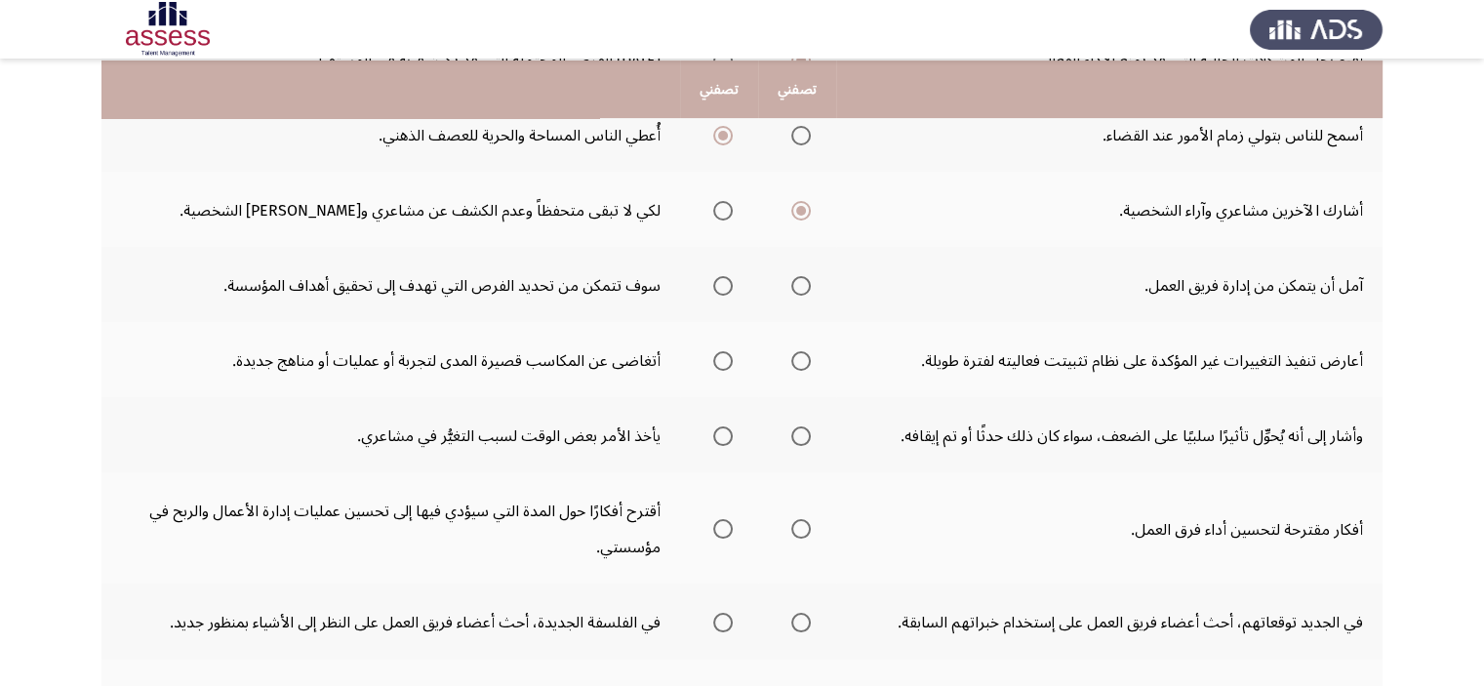
scroll to position [564, 0]
click at [729, 280] on span "حدد خيارا" at bounding box center [723, 284] width 20 height 20
click at [729, 280] on input "حدد خيارا" at bounding box center [723, 284] width 20 height 20
click at [718, 355] on span "حدد خيارا" at bounding box center [723, 359] width 20 height 20
click at [718, 355] on input "حدد خيارا" at bounding box center [723, 359] width 20 height 20
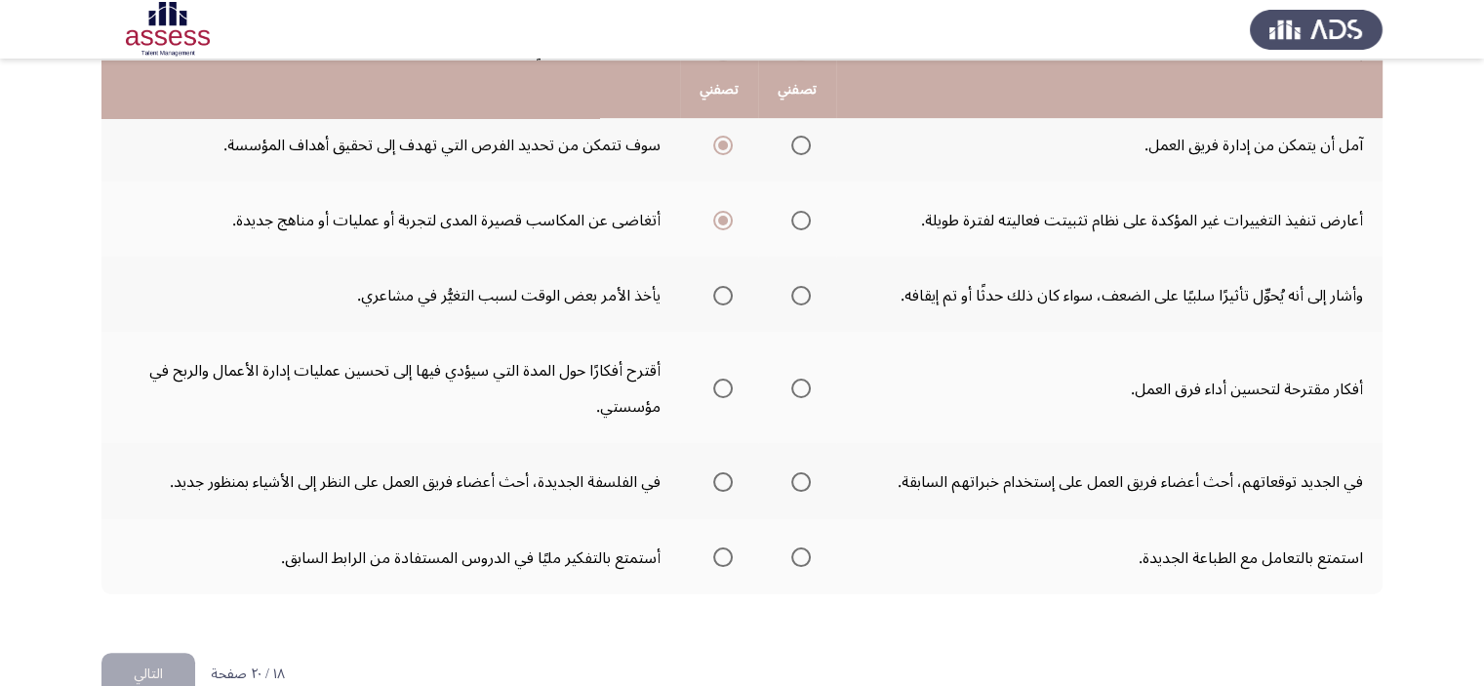
scroll to position [705, 0]
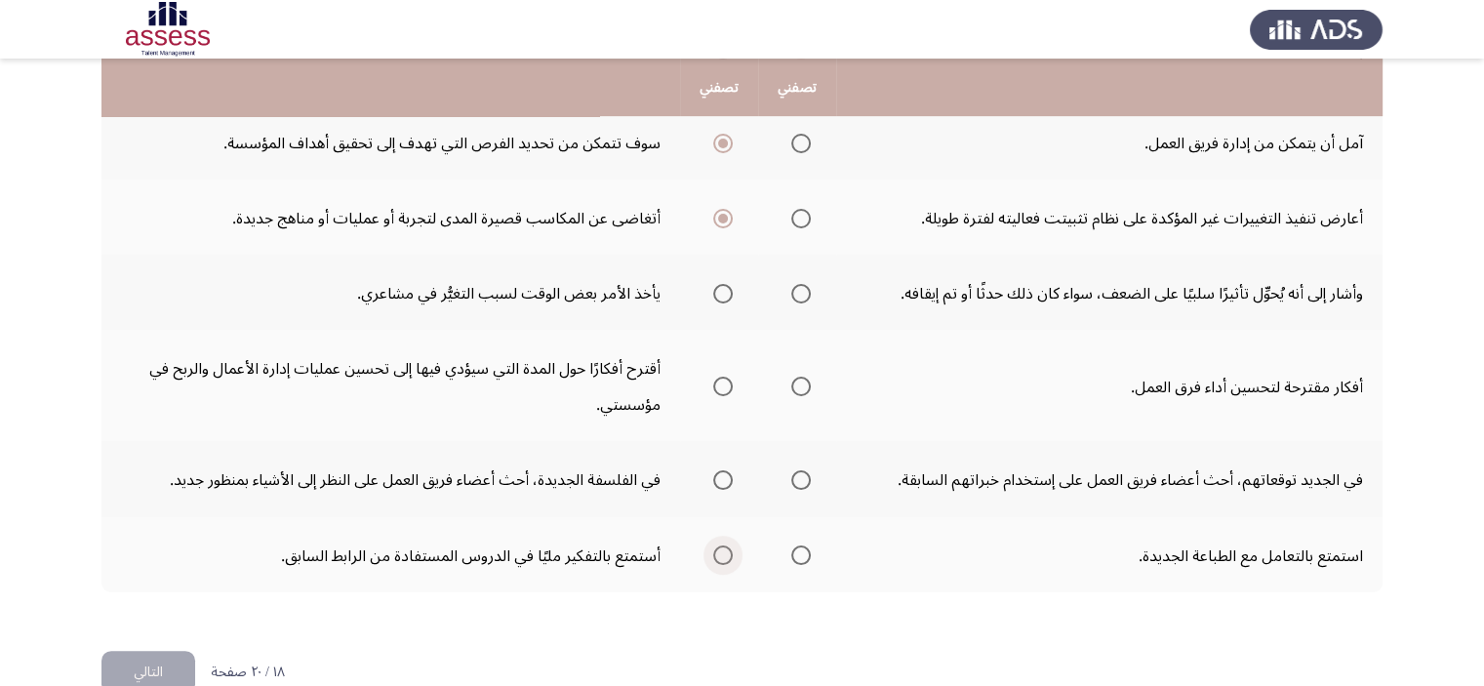
click at [715, 547] on span "حدد خيارا" at bounding box center [723, 555] width 20 height 20
click at [715, 547] on input "حدد خيارا" at bounding box center [723, 555] width 20 height 20
click at [723, 480] on span "حدد خيارا" at bounding box center [723, 480] width 0 height 0
click at [723, 471] on input "حدد خيارا" at bounding box center [723, 480] width 20 height 20
click at [809, 383] on span "حدد خيارا" at bounding box center [801, 387] width 20 height 20
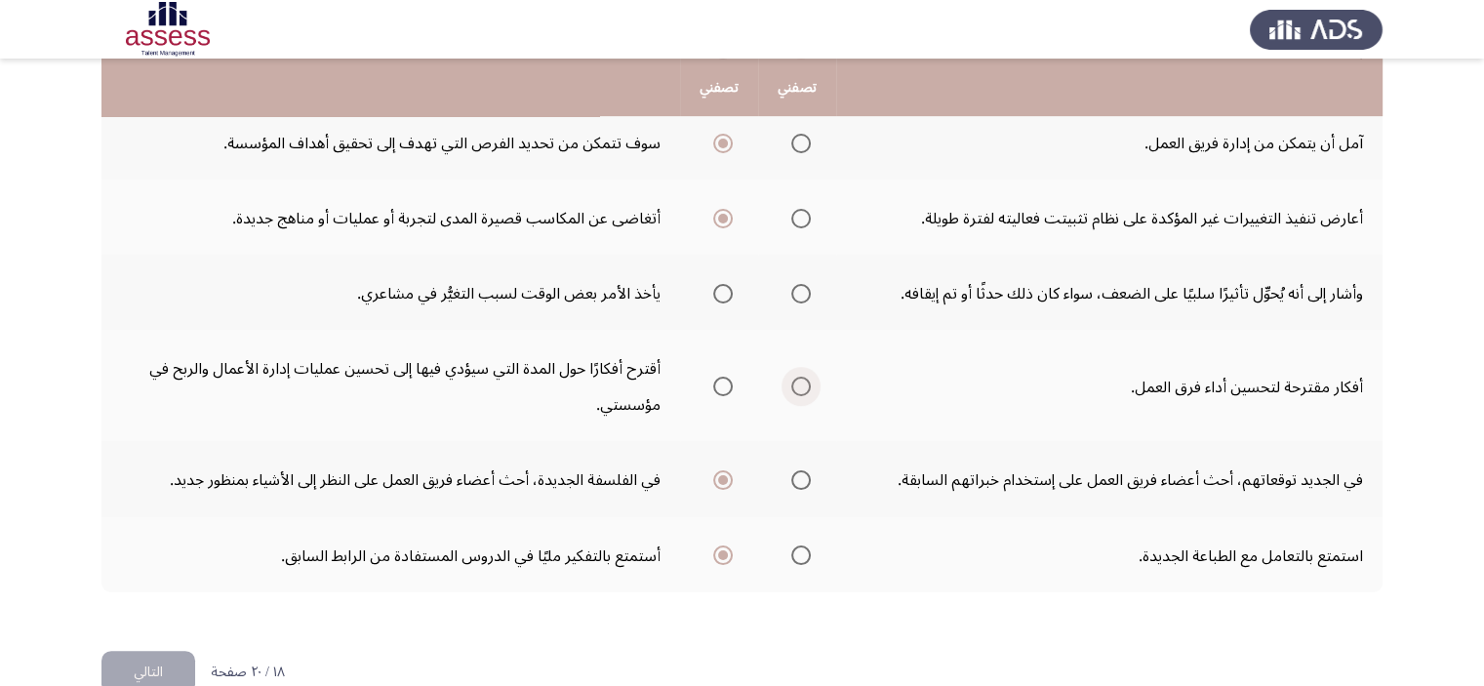
click at [809, 383] on input "حدد خيارا" at bounding box center [801, 387] width 20 height 20
click at [723, 294] on span "حدد خيارا" at bounding box center [723, 294] width 0 height 0
click at [723, 286] on input "حدد خيارا" at bounding box center [723, 294] width 20 height 20
click at [144, 658] on font "التالي" at bounding box center [148, 672] width 29 height 28
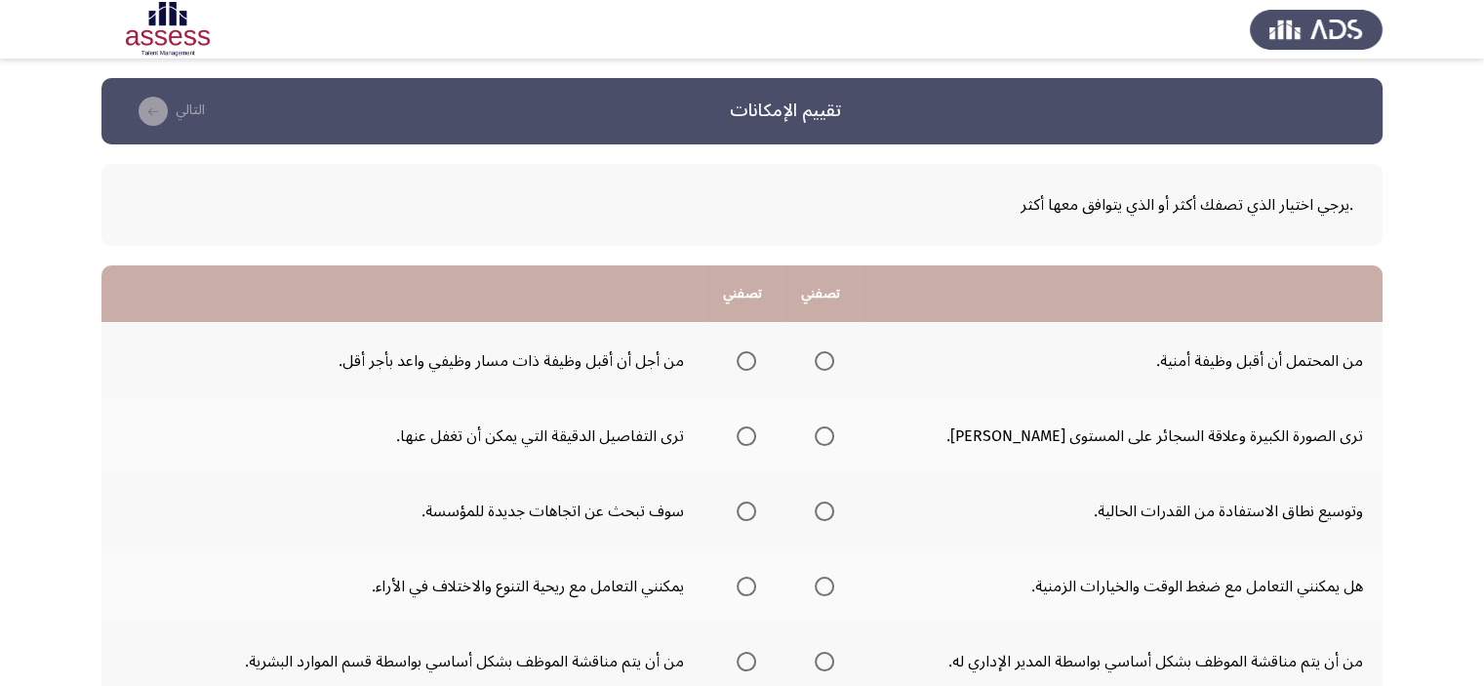
click at [738, 359] on span "حدد خيارا" at bounding box center [747, 361] width 20 height 20
click at [738, 359] on input "حدد خيارا" at bounding box center [747, 361] width 20 height 20
click at [740, 437] on span "حدد خيارا" at bounding box center [747, 436] width 20 height 20
click at [740, 437] on input "حدد خيارا" at bounding box center [747, 436] width 20 height 20
click at [826, 502] on span "حدد خيارا" at bounding box center [825, 512] width 20 height 20
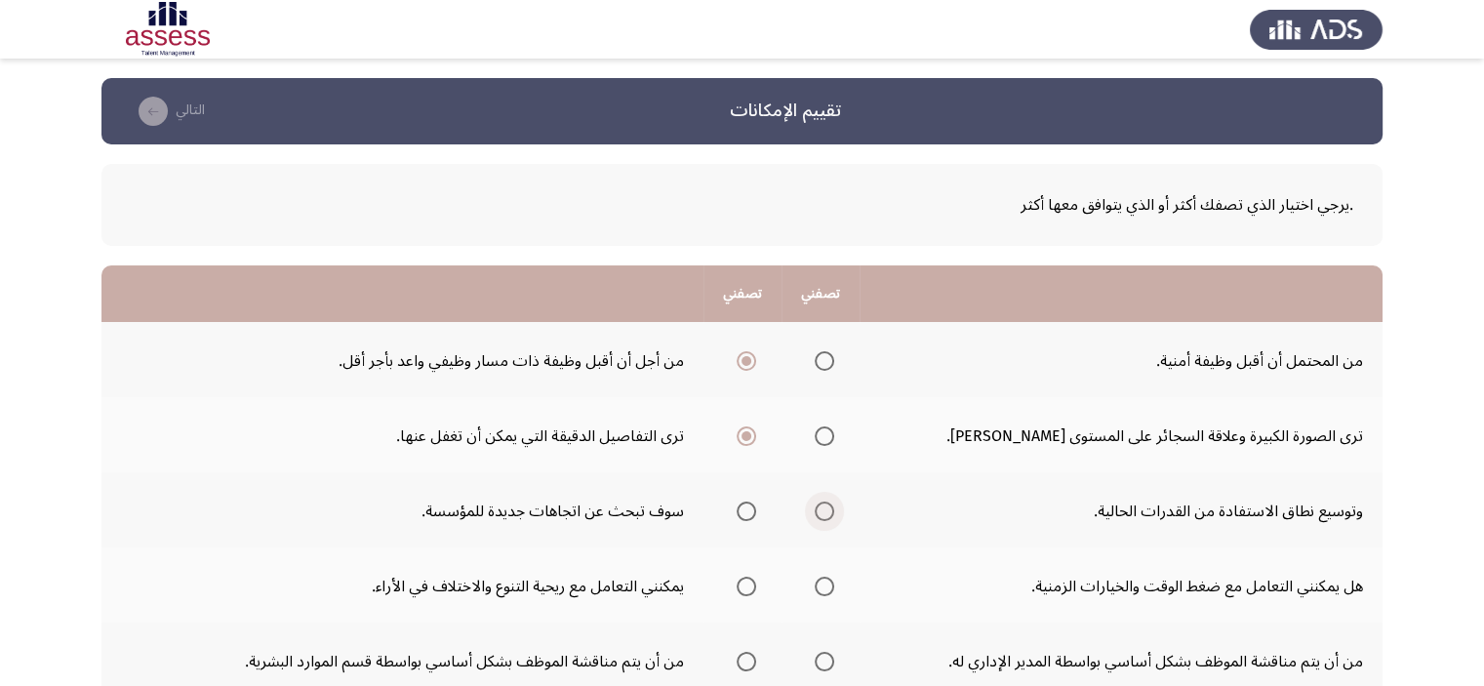
click at [826, 502] on input "حدد خيارا" at bounding box center [825, 512] width 20 height 20
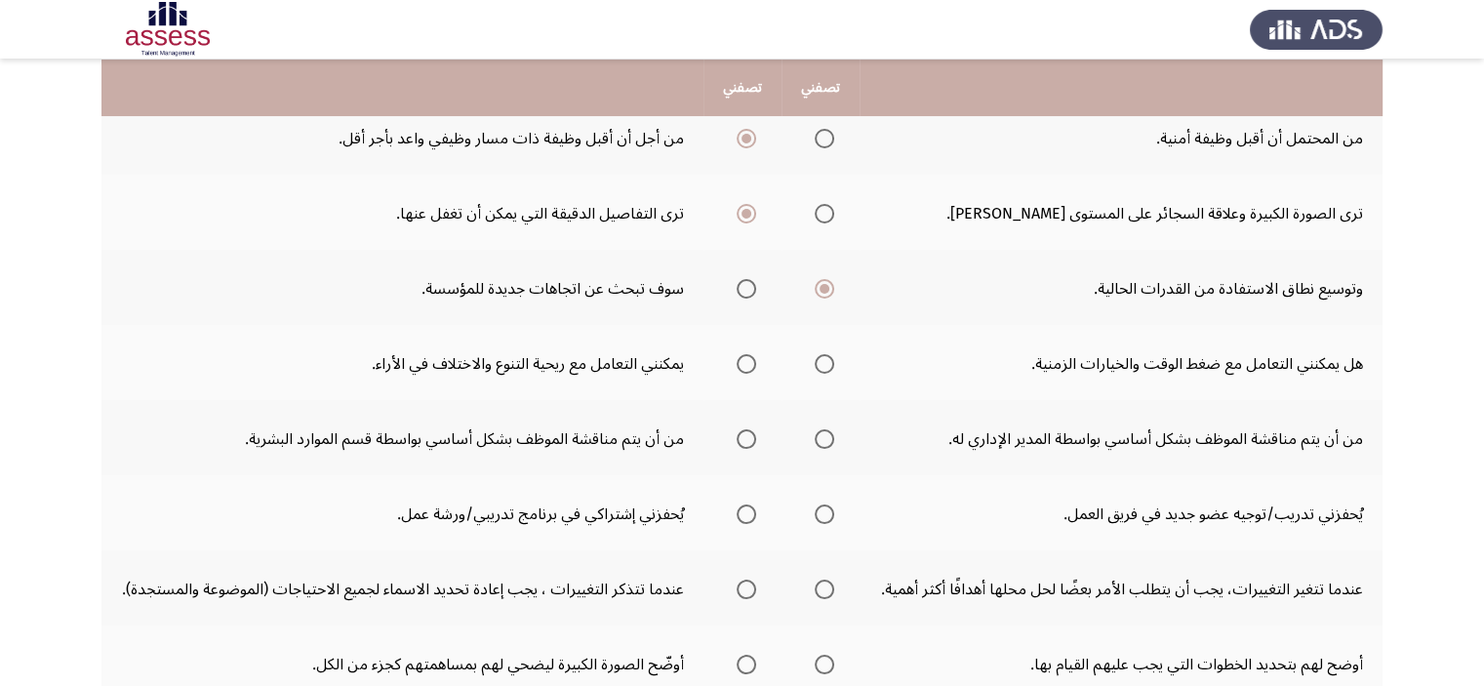
scroll to position [225, 0]
click at [739, 360] on span "حدد خيارا" at bounding box center [747, 361] width 20 height 20
click at [739, 360] on input "حدد خيارا" at bounding box center [747, 361] width 20 height 20
click at [825, 436] on span "حدد خيارا" at bounding box center [825, 436] width 0 height 0
click at [824, 432] on input "حدد خيارا" at bounding box center [825, 436] width 20 height 20
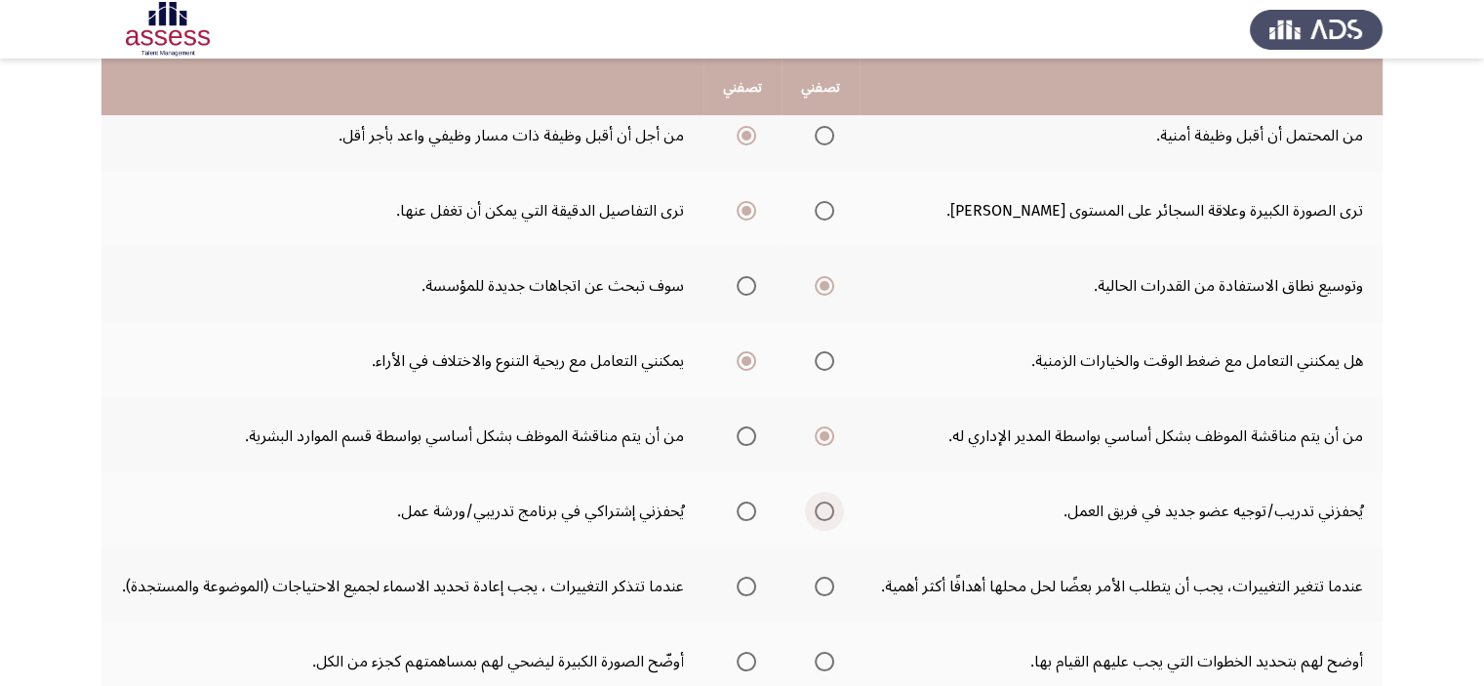
click at [825, 511] on span "حدد خيارا" at bounding box center [825, 511] width 0 height 0
click at [824, 507] on input "حدد خيارا" at bounding box center [825, 512] width 20 height 20
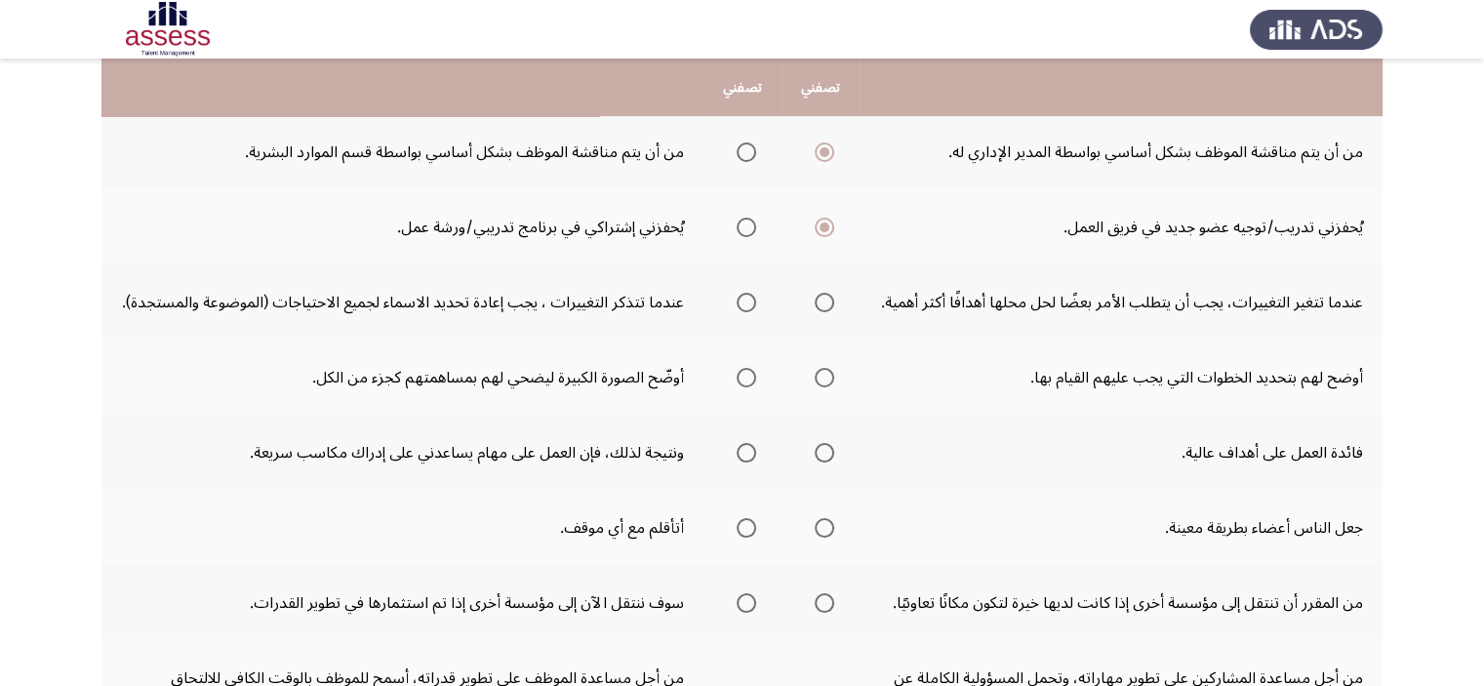
scroll to position [510, 0]
click at [825, 302] on span "حدد خيارا" at bounding box center [825, 302] width 0 height 0
click at [824, 311] on input "حدد خيارا" at bounding box center [825, 302] width 20 height 20
click at [745, 386] on span "حدد خيارا" at bounding box center [747, 377] width 20 height 20
click at [745, 386] on input "حدد خيارا" at bounding box center [747, 377] width 20 height 20
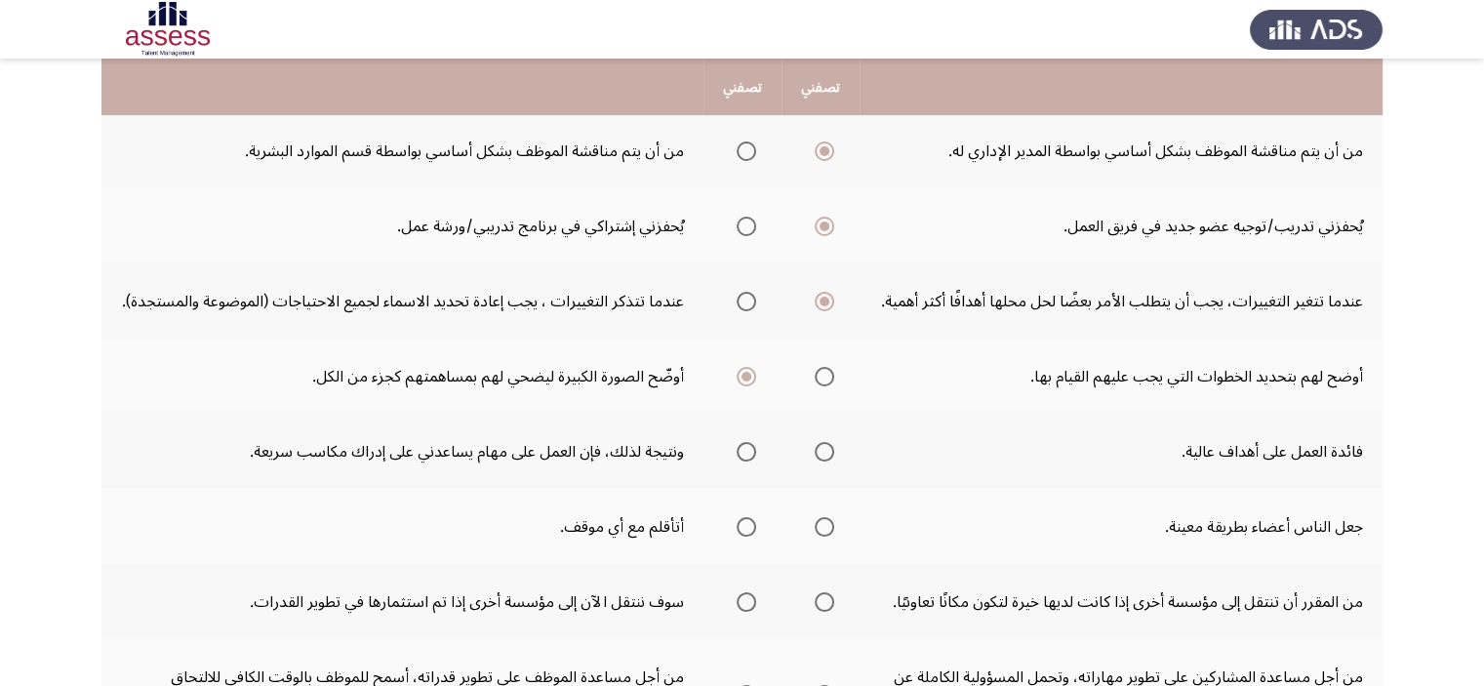
click at [746, 462] on span "حدد خيارا" at bounding box center [747, 452] width 20 height 20
click at [746, 462] on input "حدد خيارا" at bounding box center [747, 452] width 20 height 20
click at [763, 563] on th at bounding box center [743, 525] width 78 height 75
click at [747, 527] on span "حدد خيارا" at bounding box center [747, 527] width 0 height 0
click at [746, 537] on input "حدد خيارا" at bounding box center [747, 527] width 20 height 20
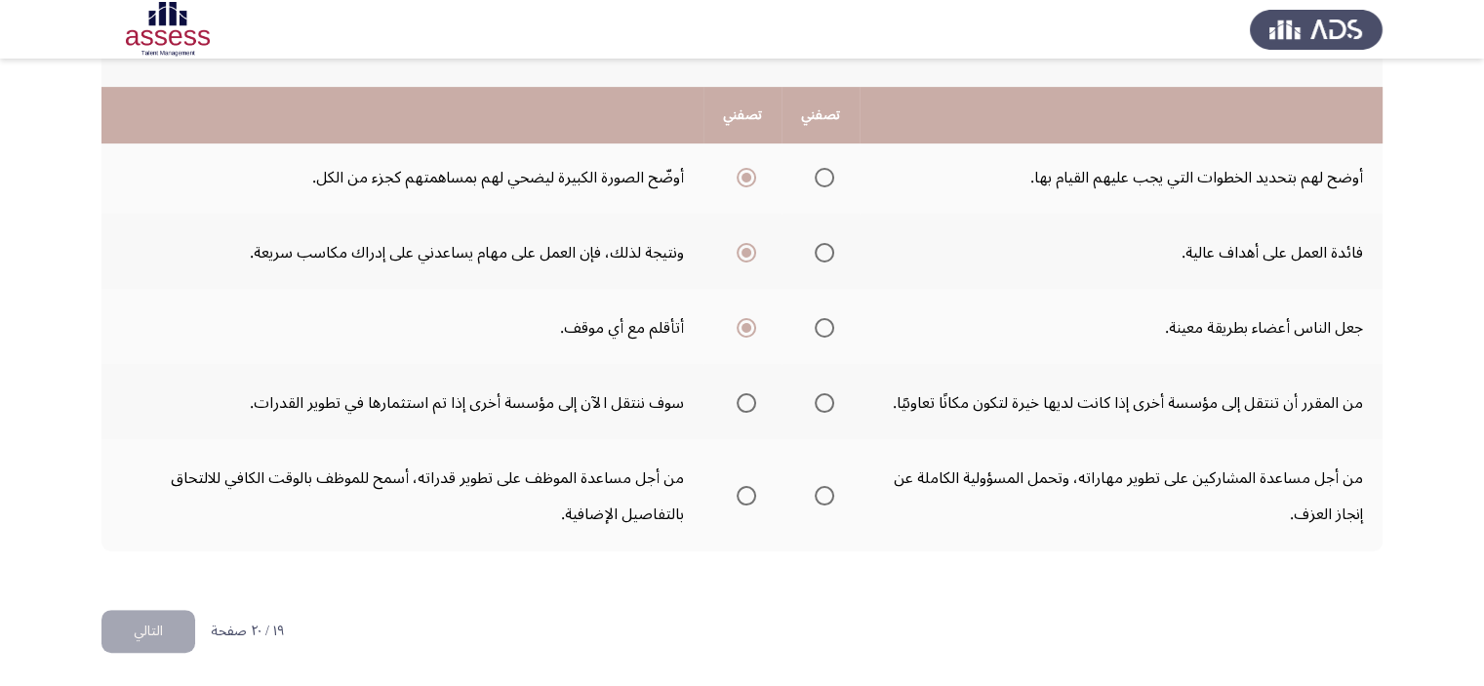
scroll to position [738, 0]
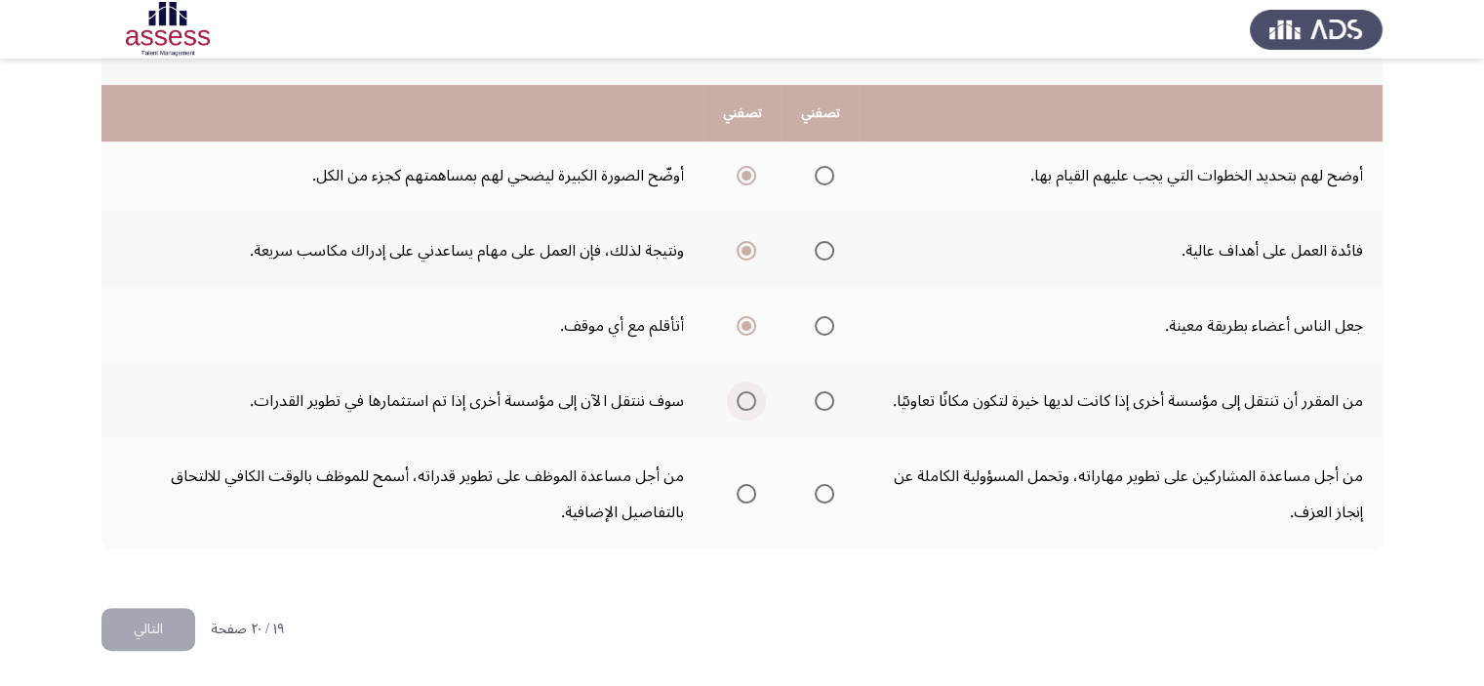
click at [747, 401] on span "حدد خيارا" at bounding box center [747, 401] width 0 height 0
click at [746, 402] on input "حدد خيارا" at bounding box center [747, 401] width 20 height 20
click at [747, 494] on span "حدد خيارا" at bounding box center [747, 494] width 0 height 0
click at [746, 495] on input "حدد خيارا" at bounding box center [747, 494] width 20 height 20
click at [127, 628] on button "التالي" at bounding box center [148, 630] width 94 height 44
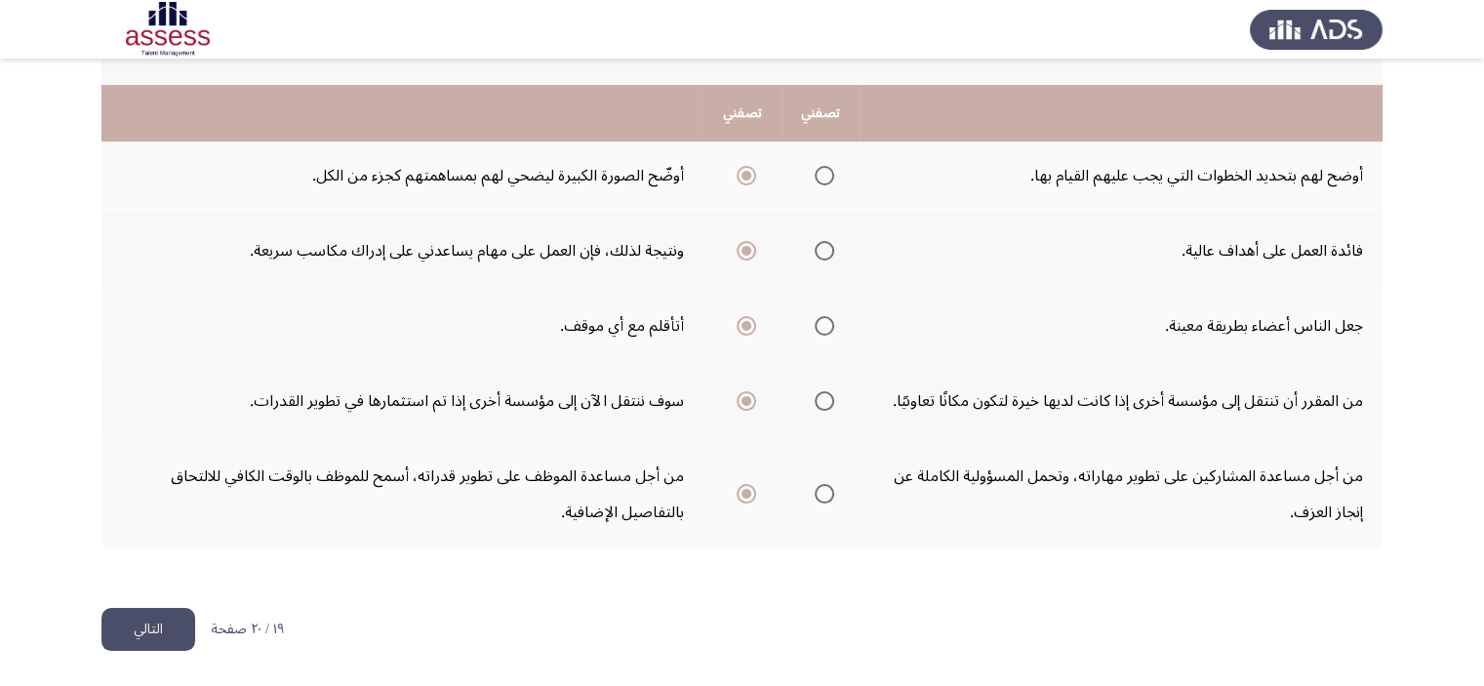
scroll to position [0, 0]
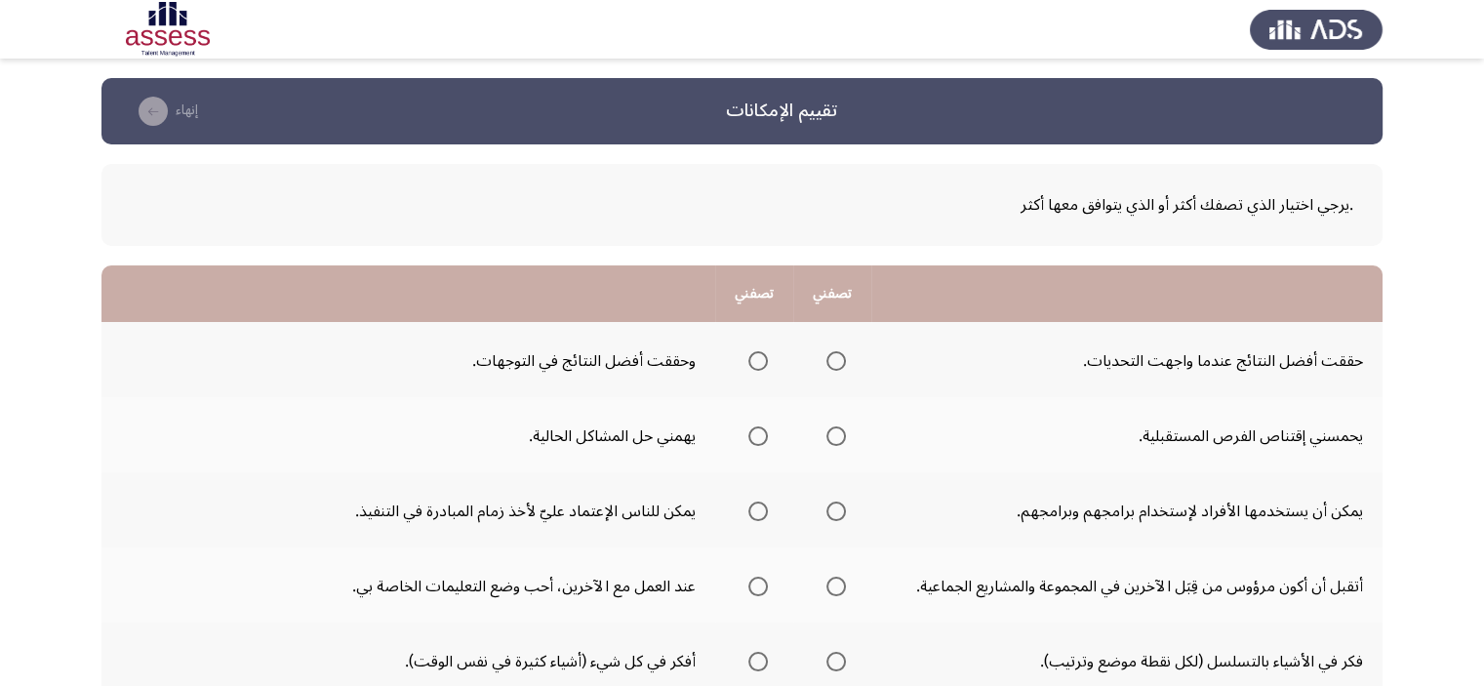
click at [843, 362] on span "حدد خيارا" at bounding box center [837, 361] width 20 height 20
click at [843, 362] on input "حدد خيارا" at bounding box center [837, 361] width 20 height 20
click at [836, 436] on span "حدد خيارا" at bounding box center [836, 436] width 0 height 0
click at [837, 434] on input "حدد خيارا" at bounding box center [837, 436] width 20 height 20
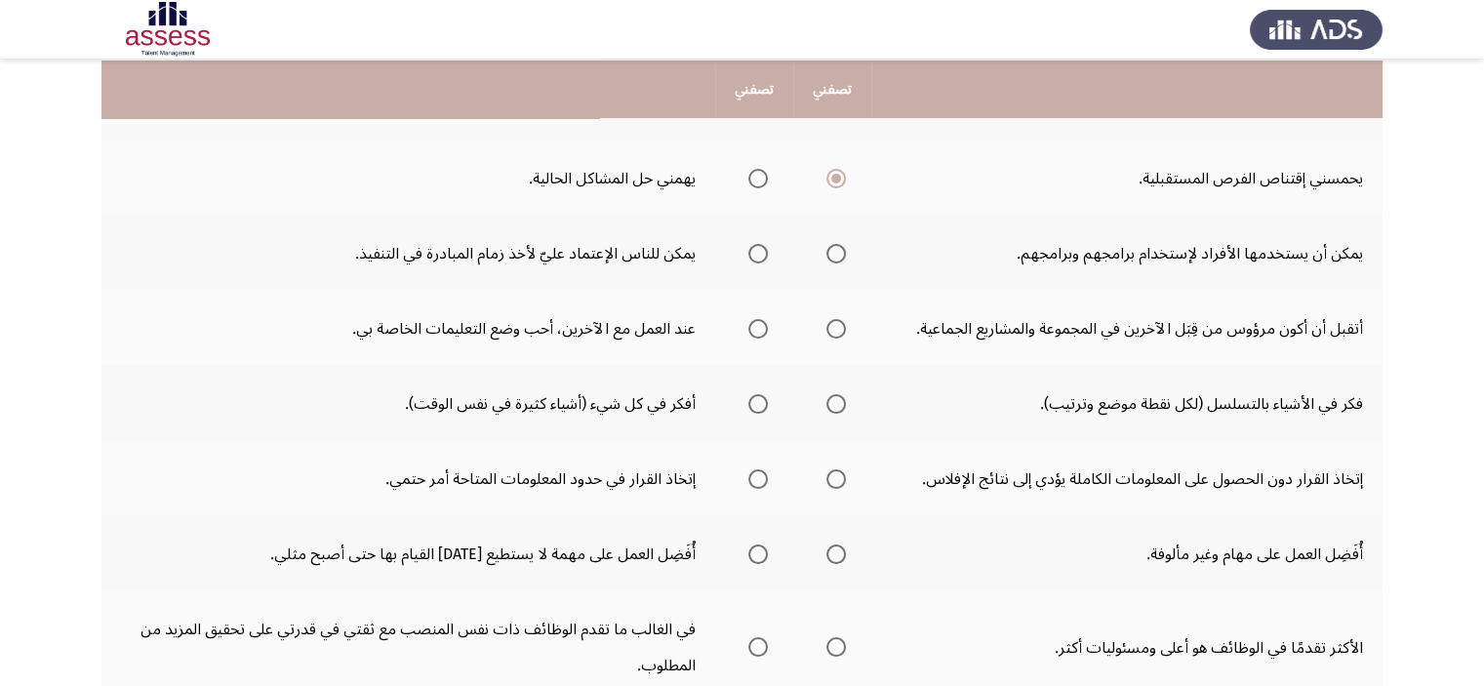
scroll to position [257, 0]
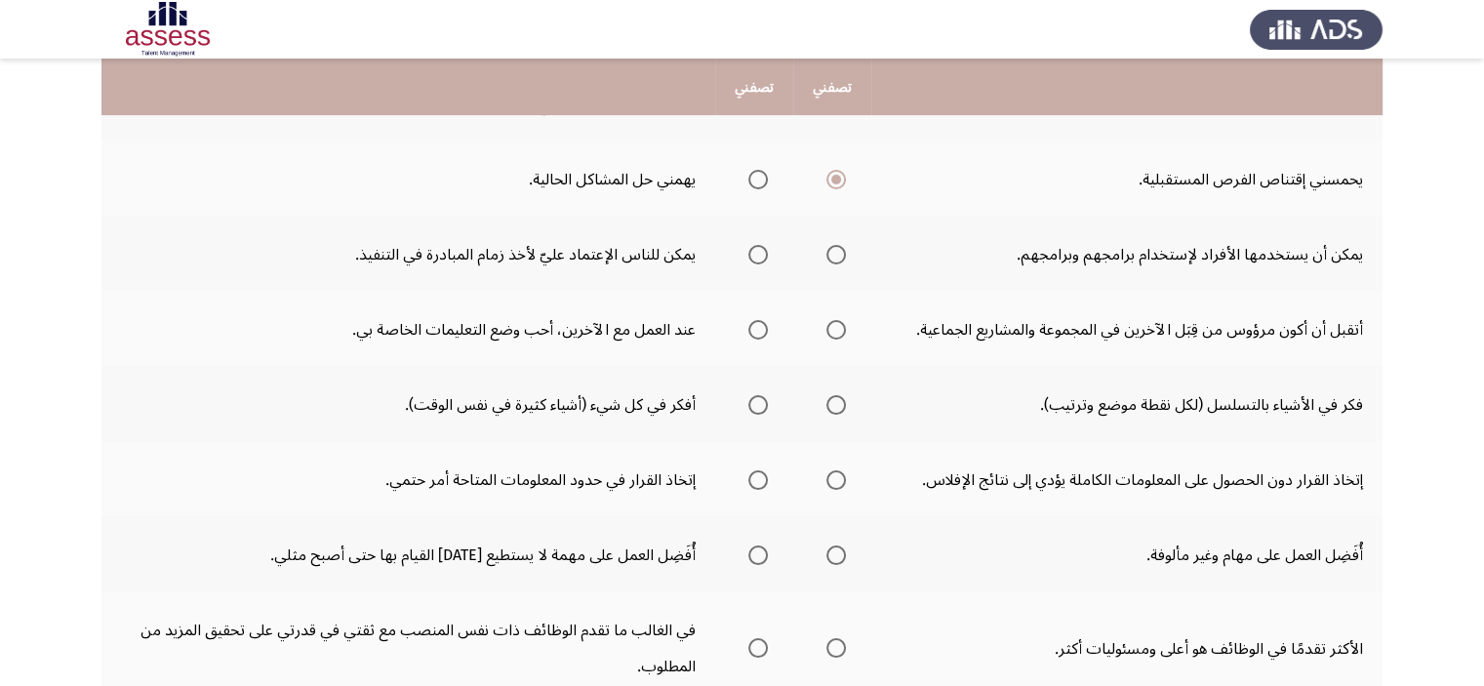
click at [756, 261] on span "حدد خيارا" at bounding box center [758, 255] width 20 height 20
click at [756, 261] on input "حدد خيارا" at bounding box center [758, 255] width 20 height 20
click at [831, 324] on span "حدد خيارا" at bounding box center [837, 330] width 20 height 20
click at [831, 324] on input "حدد خيارا" at bounding box center [837, 330] width 20 height 20
click at [836, 405] on span "حدد خيارا" at bounding box center [836, 405] width 0 height 0
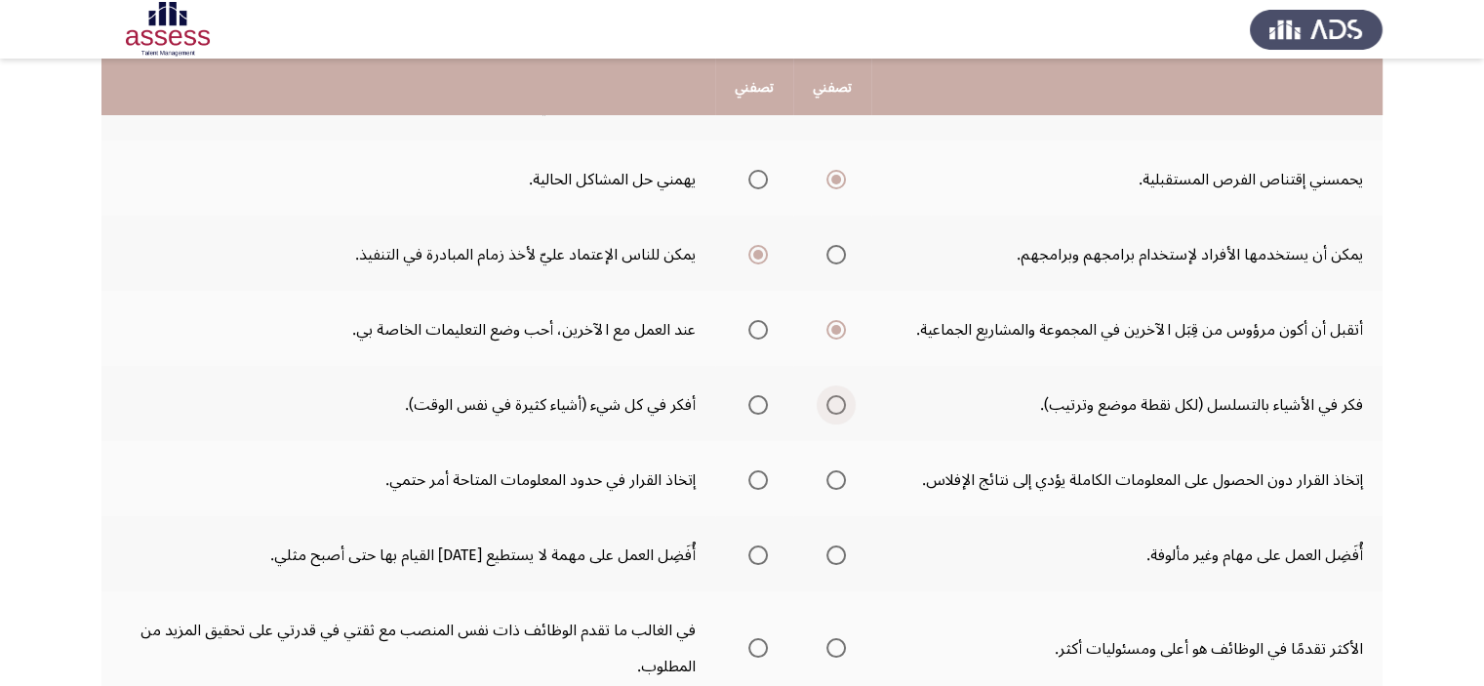
click at [837, 401] on input "حدد خيارا" at bounding box center [837, 405] width 20 height 20
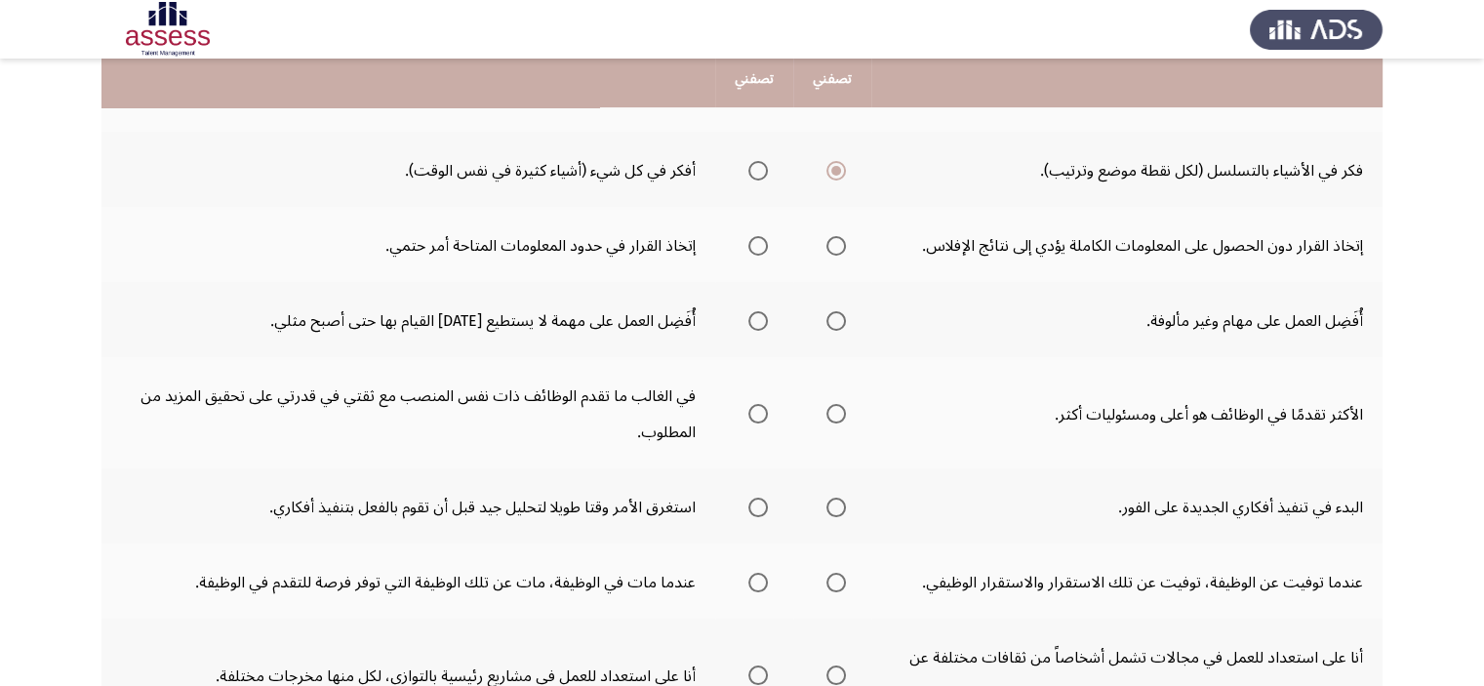
scroll to position [497, 0]
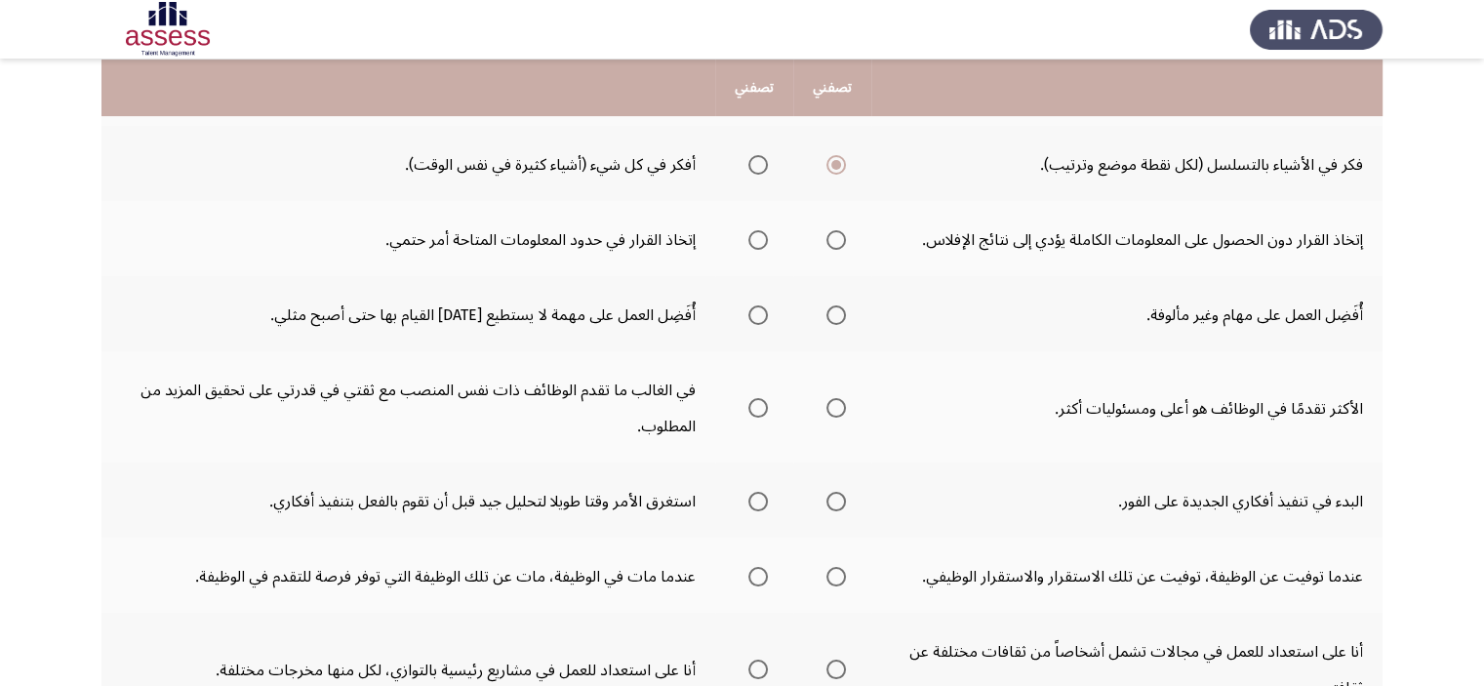
click at [729, 242] on th at bounding box center [754, 238] width 78 height 75
click at [754, 242] on span "حدد خيارا" at bounding box center [758, 240] width 20 height 20
click at [754, 242] on input "حدد خيارا" at bounding box center [758, 240] width 20 height 20
click at [843, 308] on span "حدد خيارا" at bounding box center [837, 315] width 20 height 20
click at [843, 308] on input "حدد خيارا" at bounding box center [837, 315] width 20 height 20
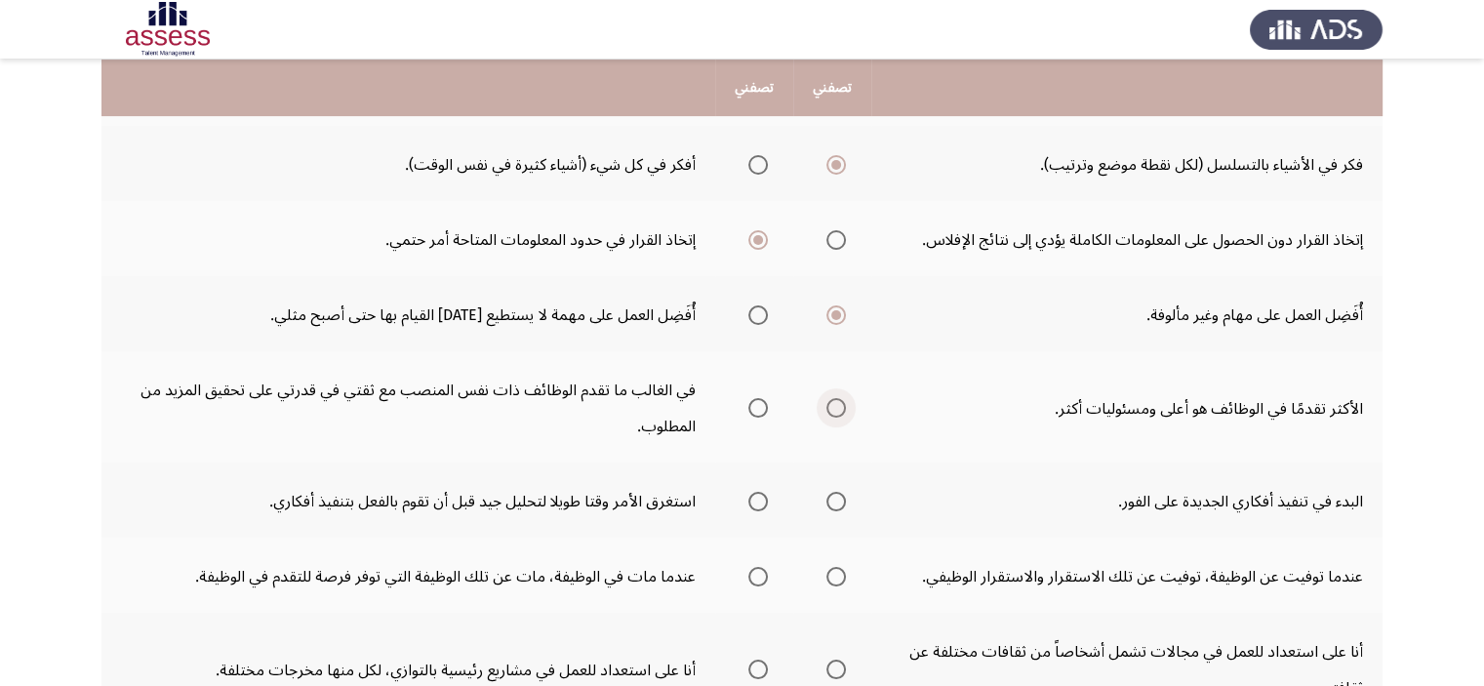
click at [842, 409] on span "حدد خيارا" at bounding box center [837, 408] width 20 height 20
click at [842, 409] on input "حدد خيارا" at bounding box center [837, 408] width 20 height 20
click at [743, 496] on label "حدد خيارا" at bounding box center [754, 502] width 27 height 20
click at [748, 496] on input "حدد خيارا" at bounding box center [758, 502] width 20 height 20
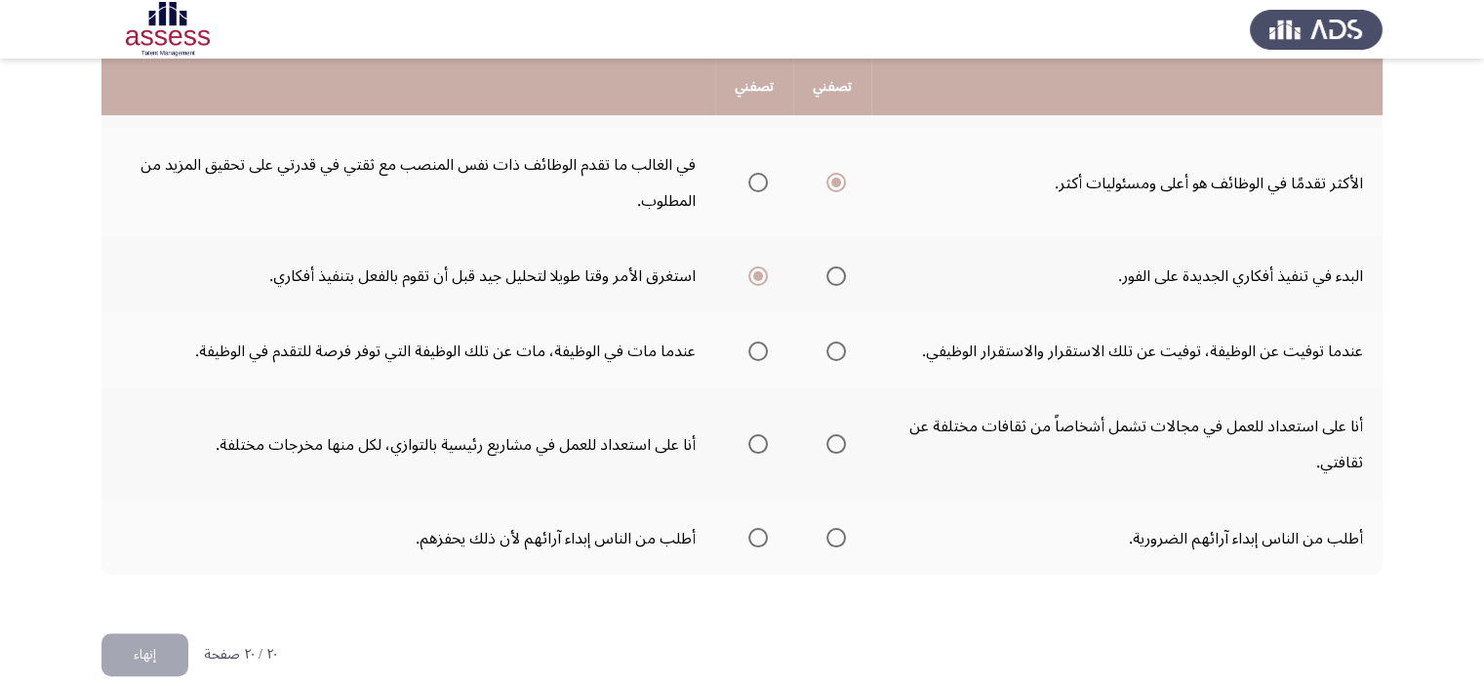
scroll to position [722, 0]
click at [758, 351] on span "حدد خيارا" at bounding box center [758, 351] width 0 height 0
click at [759, 343] on input "حدد خيارا" at bounding box center [758, 352] width 20 height 20
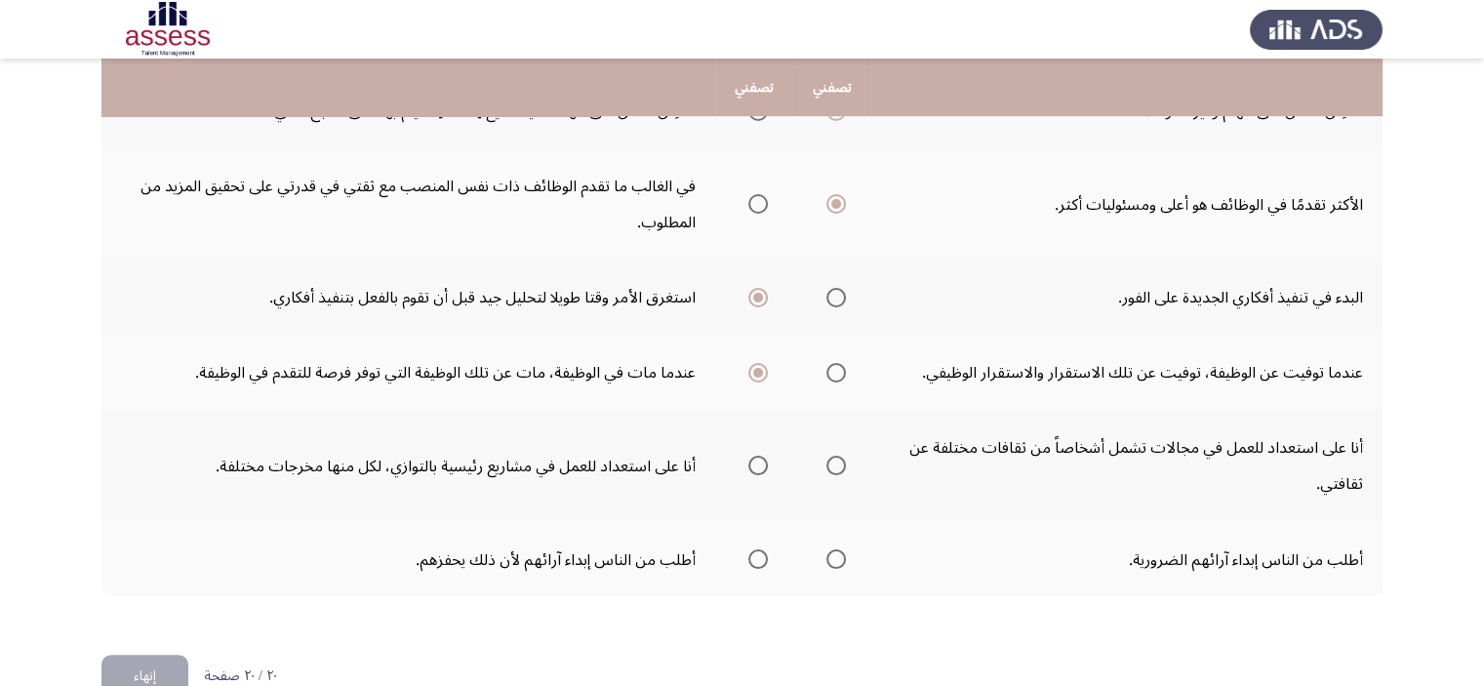
click at [758, 559] on span "حدد خيارا" at bounding box center [758, 559] width 0 height 0
click at [759, 549] on input "حدد خيارا" at bounding box center [758, 559] width 20 height 20
click at [843, 457] on span "حدد خيارا" at bounding box center [837, 466] width 20 height 20
click at [843, 457] on input "حدد خيارا" at bounding box center [837, 466] width 20 height 20
click at [133, 656] on button "إنهاء" at bounding box center [144, 677] width 87 height 44
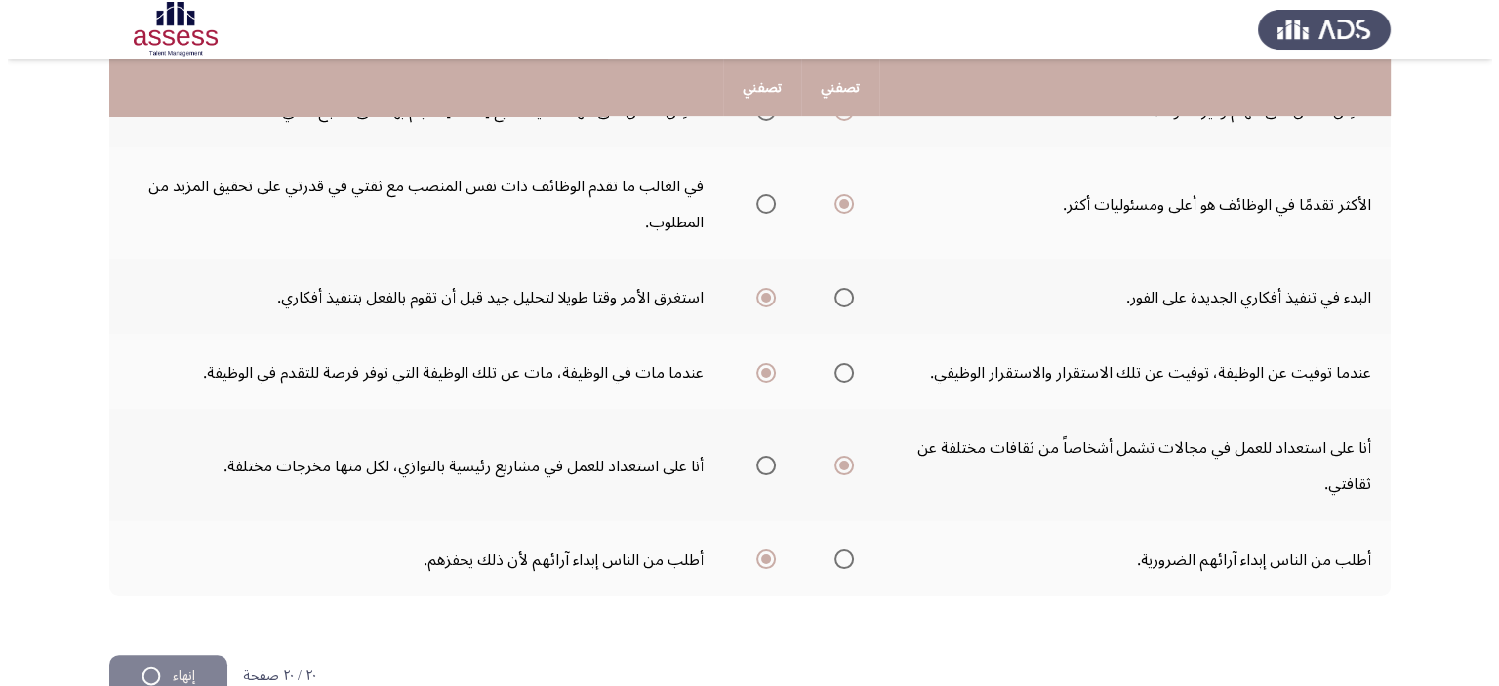
scroll to position [0, 0]
